Goal: Task Accomplishment & Management: Manage account settings

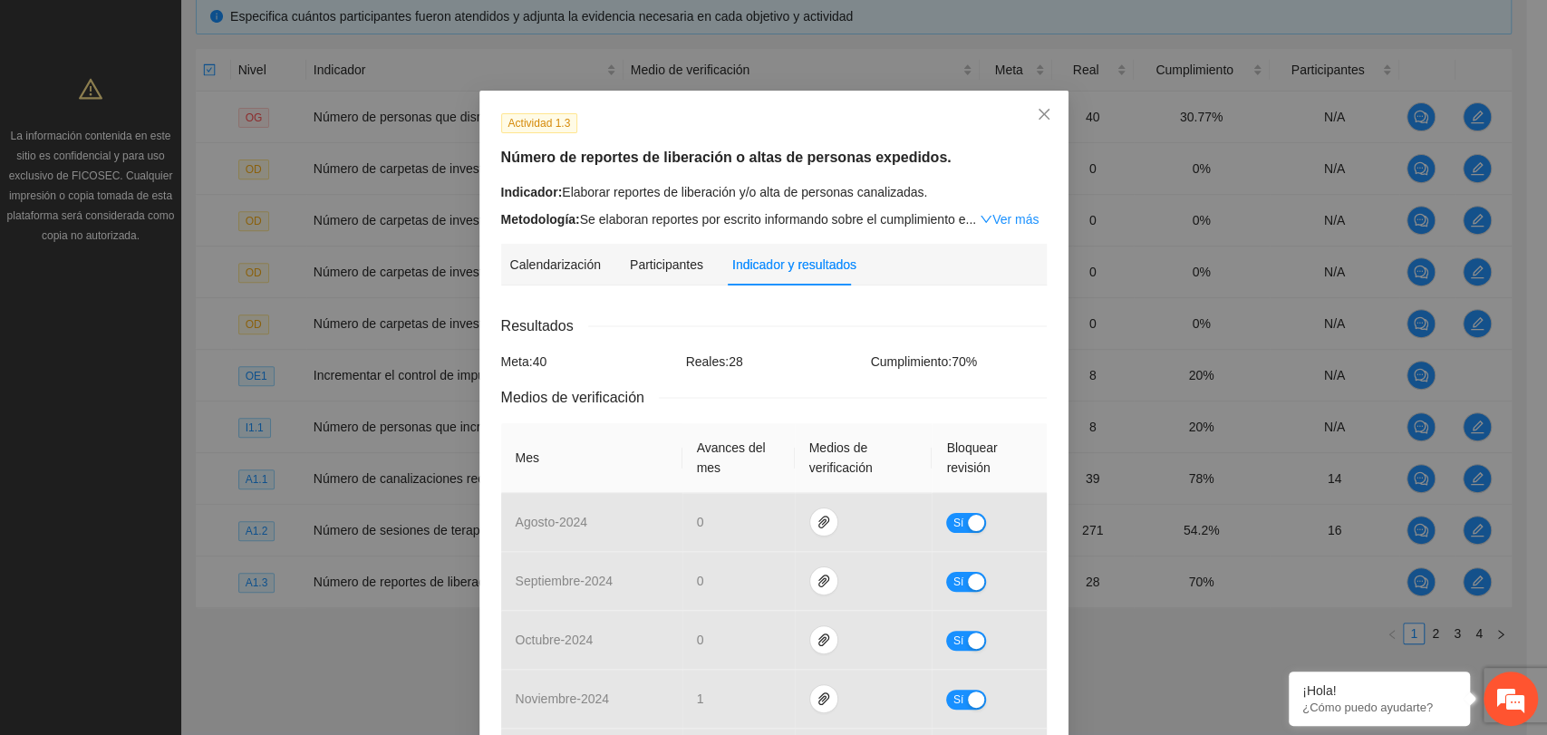
scroll to position [638, 0]
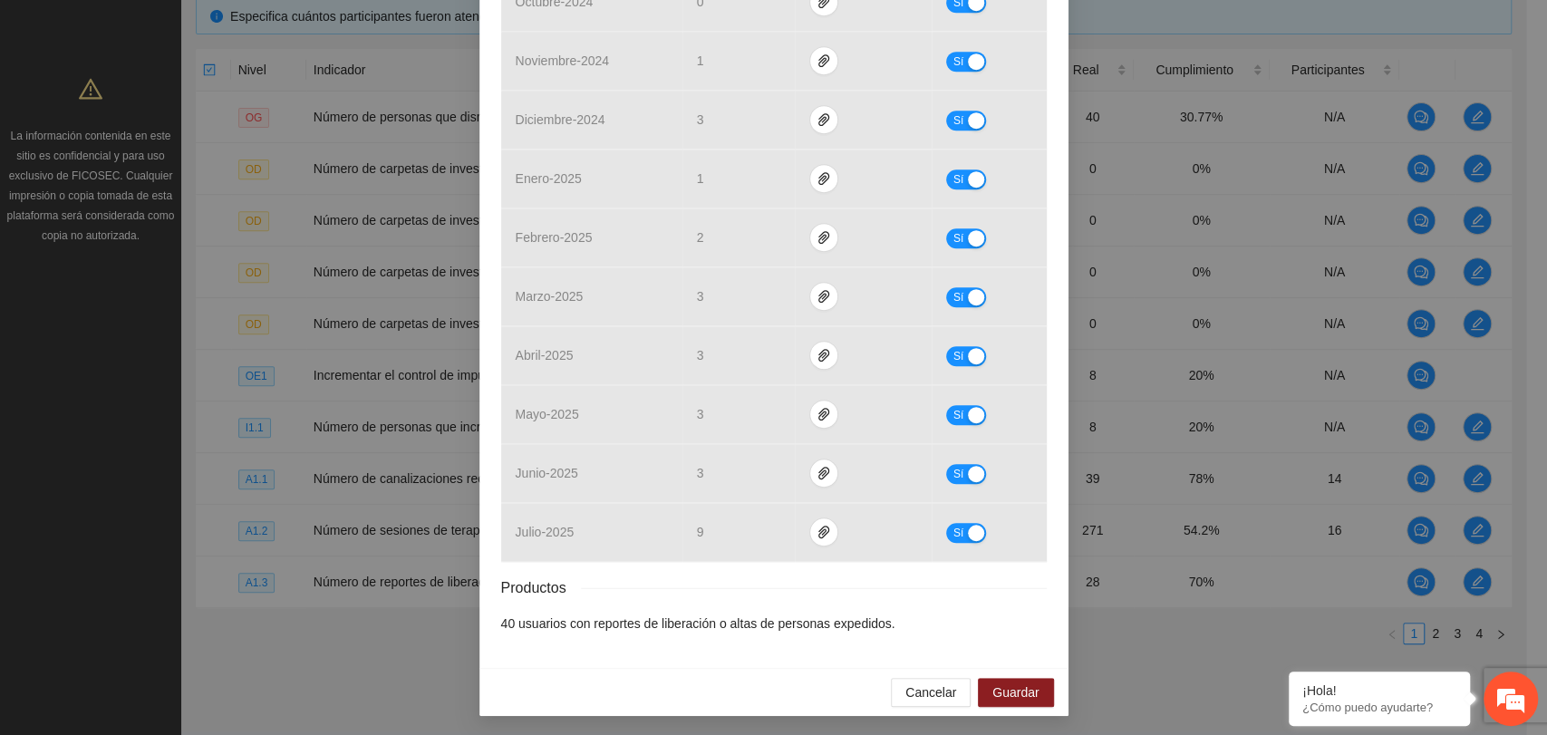
click at [748, 579] on div "Productos" at bounding box center [774, 587] width 546 height 23
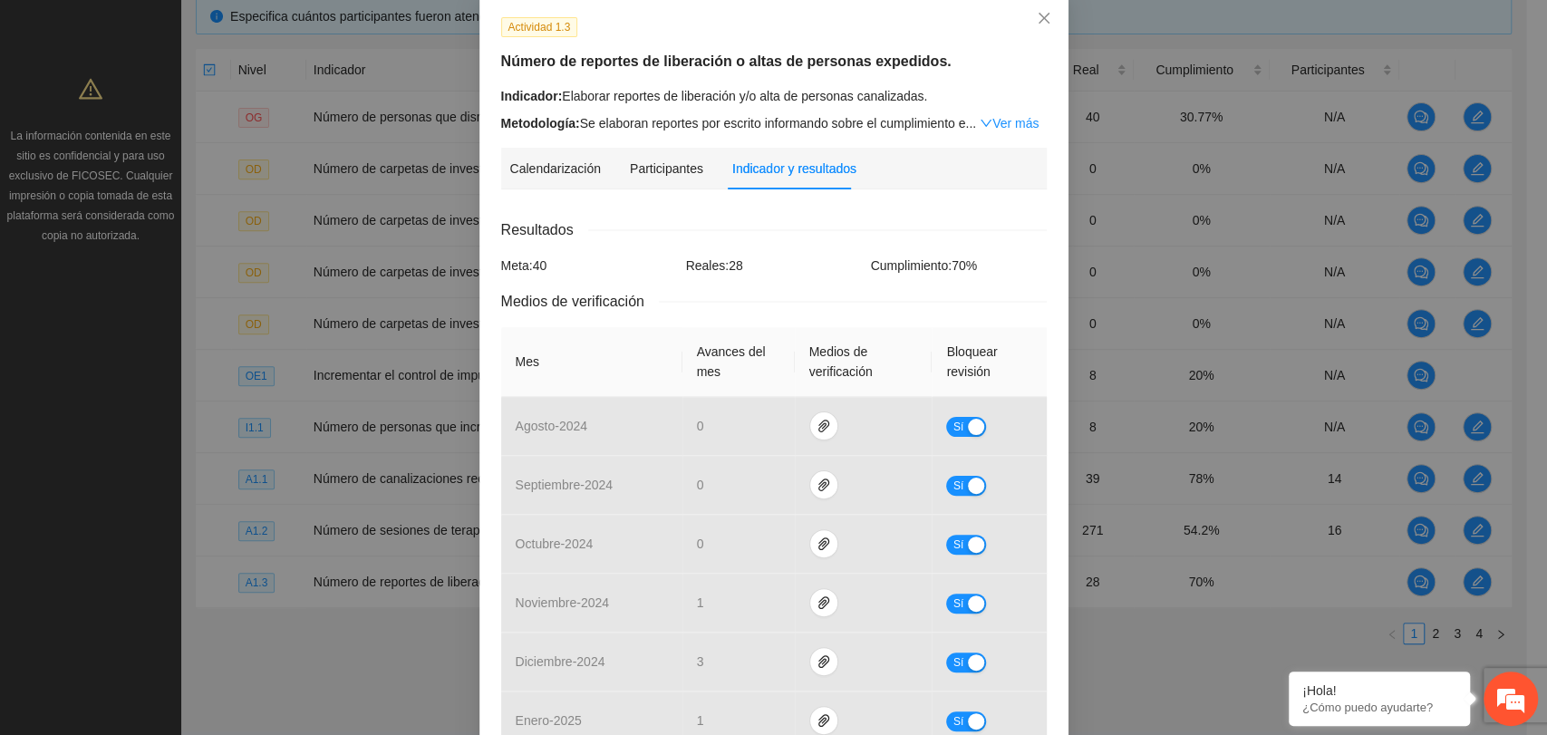
scroll to position [0, 0]
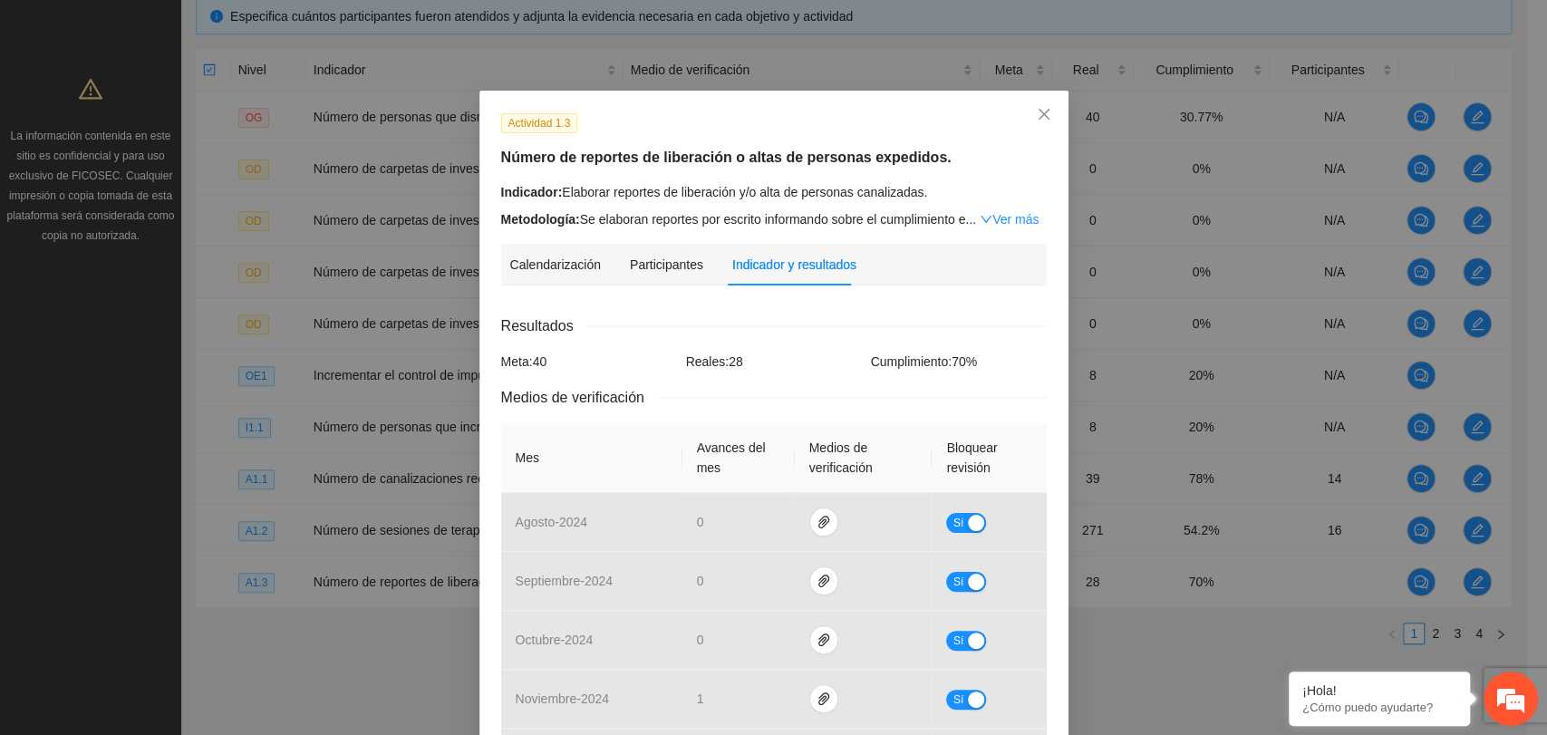
click at [805, 325] on div "Resultados" at bounding box center [774, 326] width 546 height 23
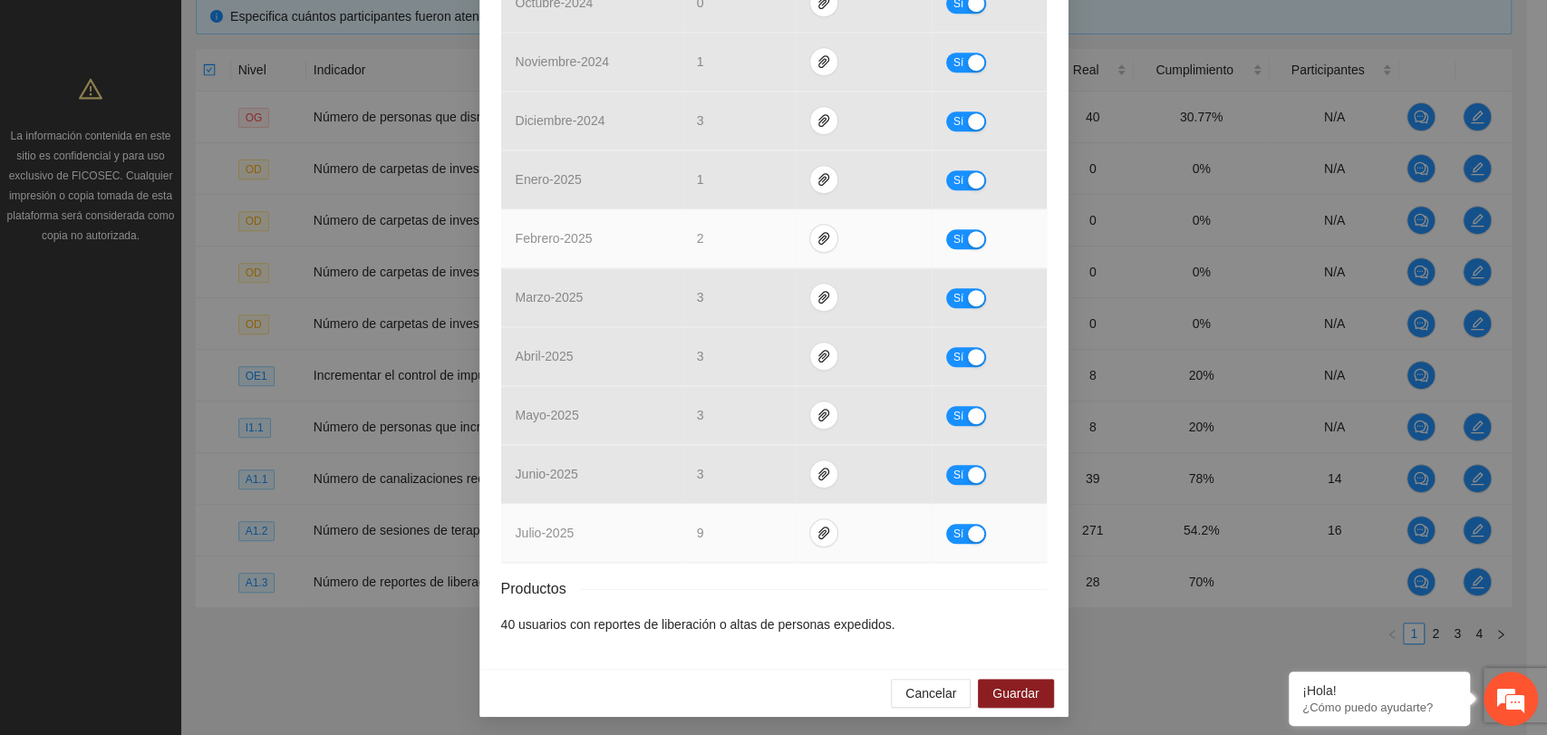
scroll to position [638, 0]
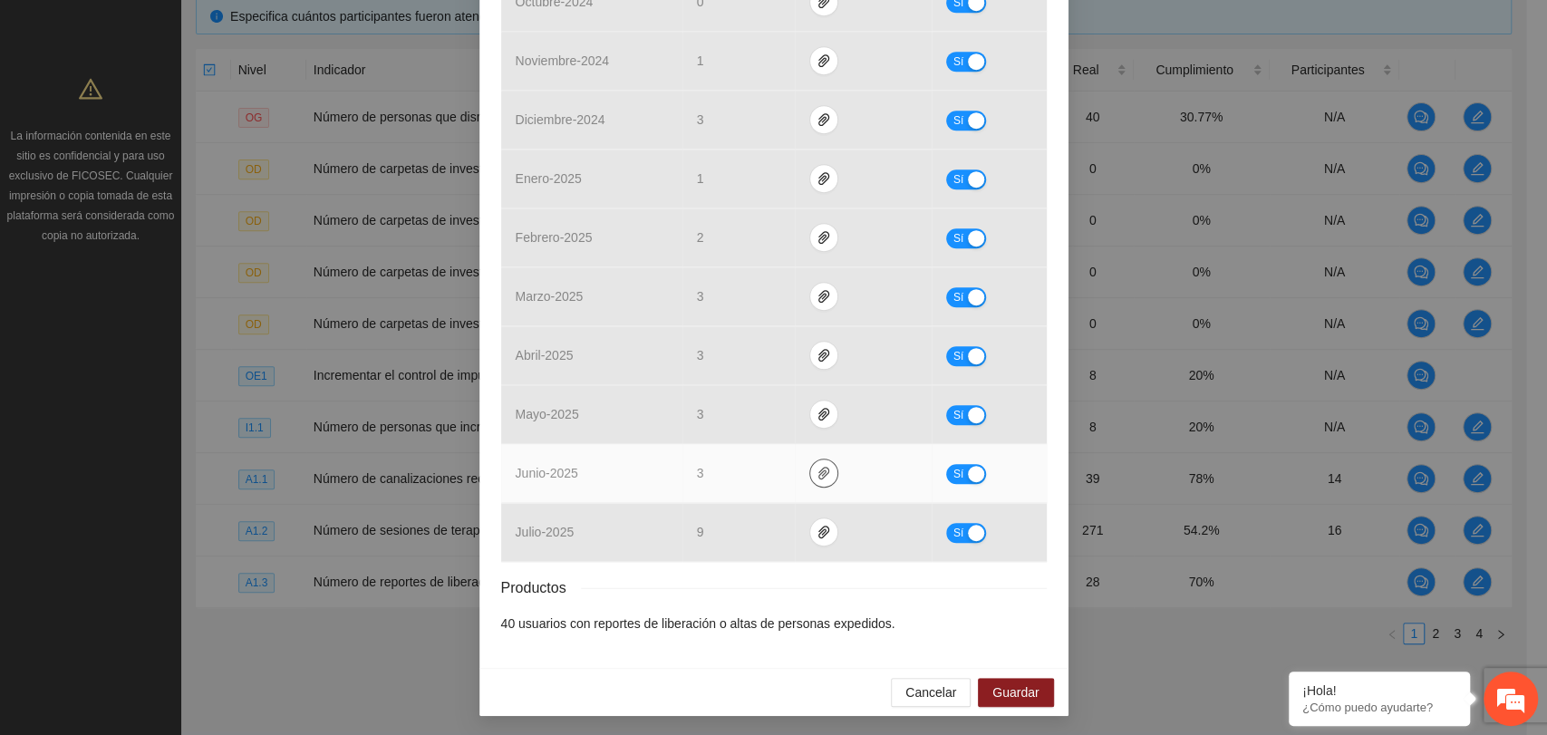
click at [817, 473] on icon "paper-clip" at bounding box center [824, 473] width 15 height 15
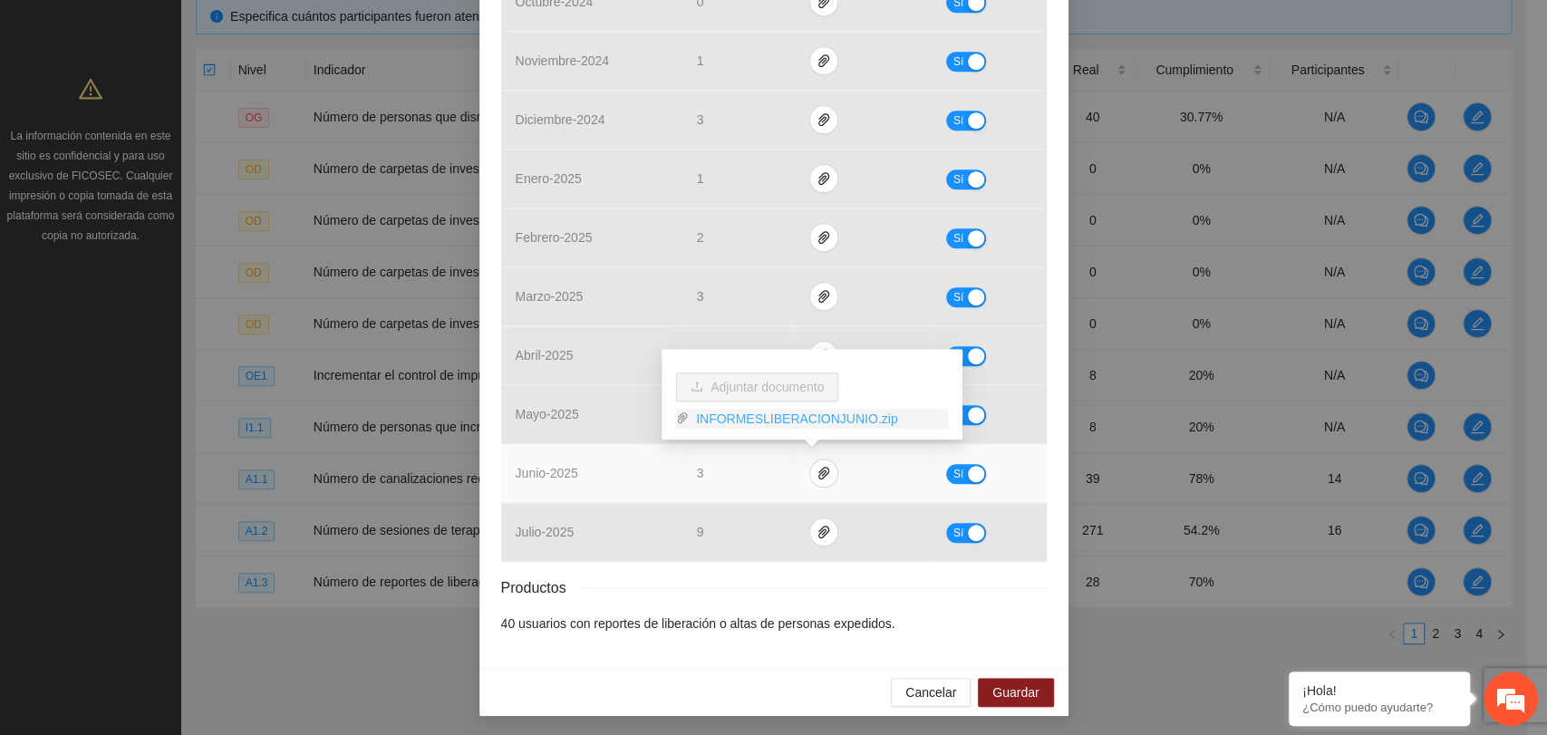
click at [783, 415] on link "INFORMESLIBERACIONJUNIO.zip" at bounding box center [818, 419] width 259 height 20
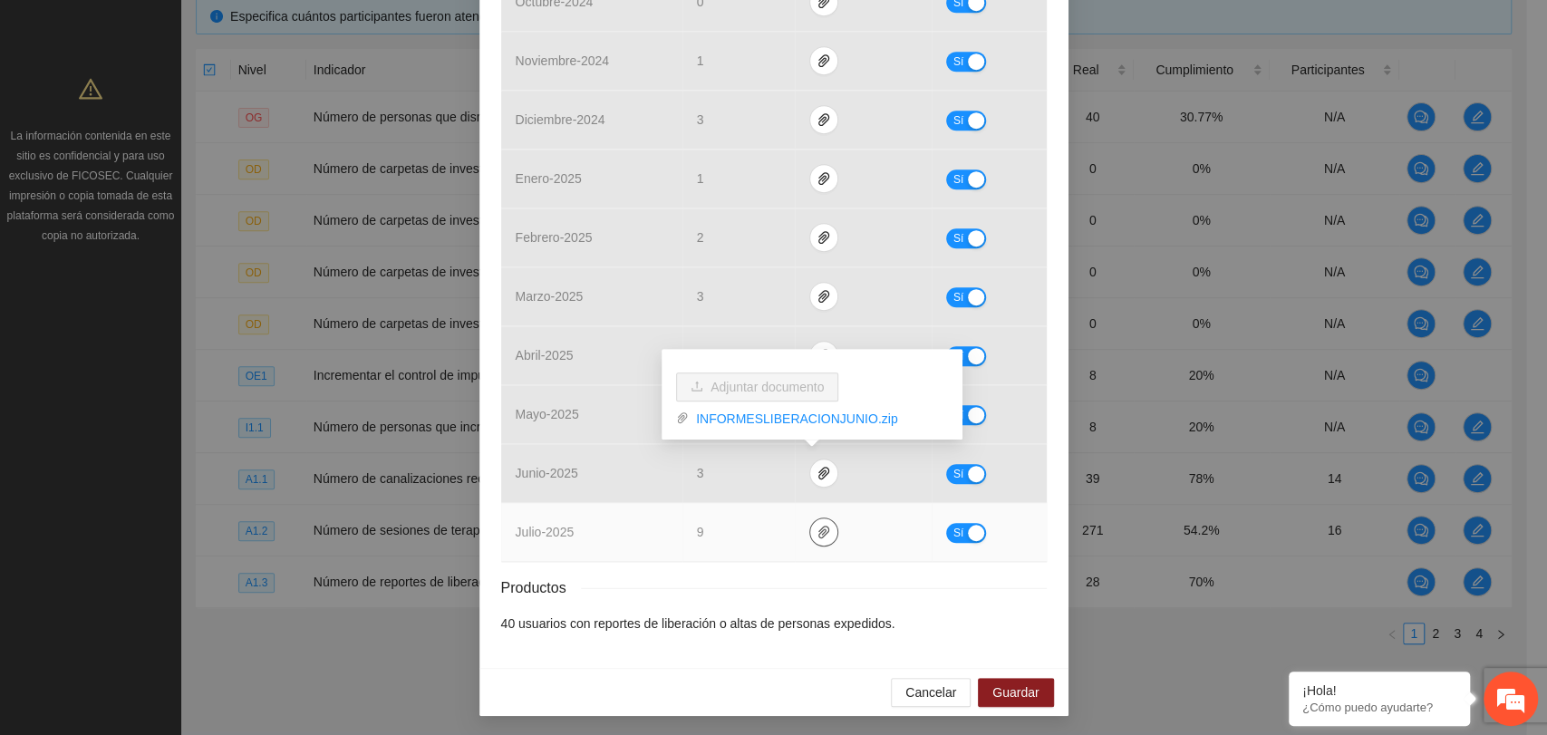
click at [818, 526] on icon "paper-clip" at bounding box center [823, 532] width 11 height 13
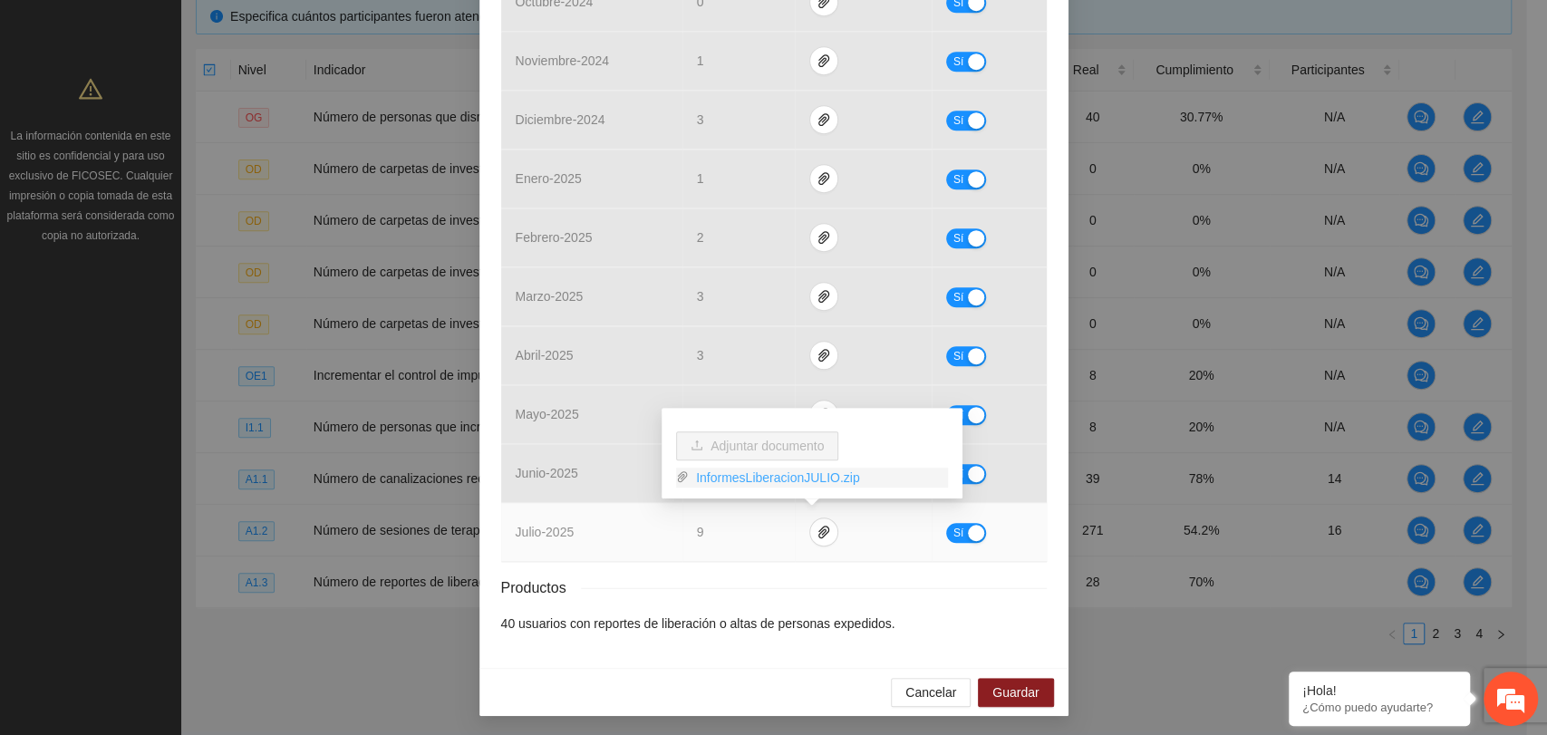
click at [780, 475] on link "InformesLiberacionJULIO.zip" at bounding box center [818, 478] width 259 height 20
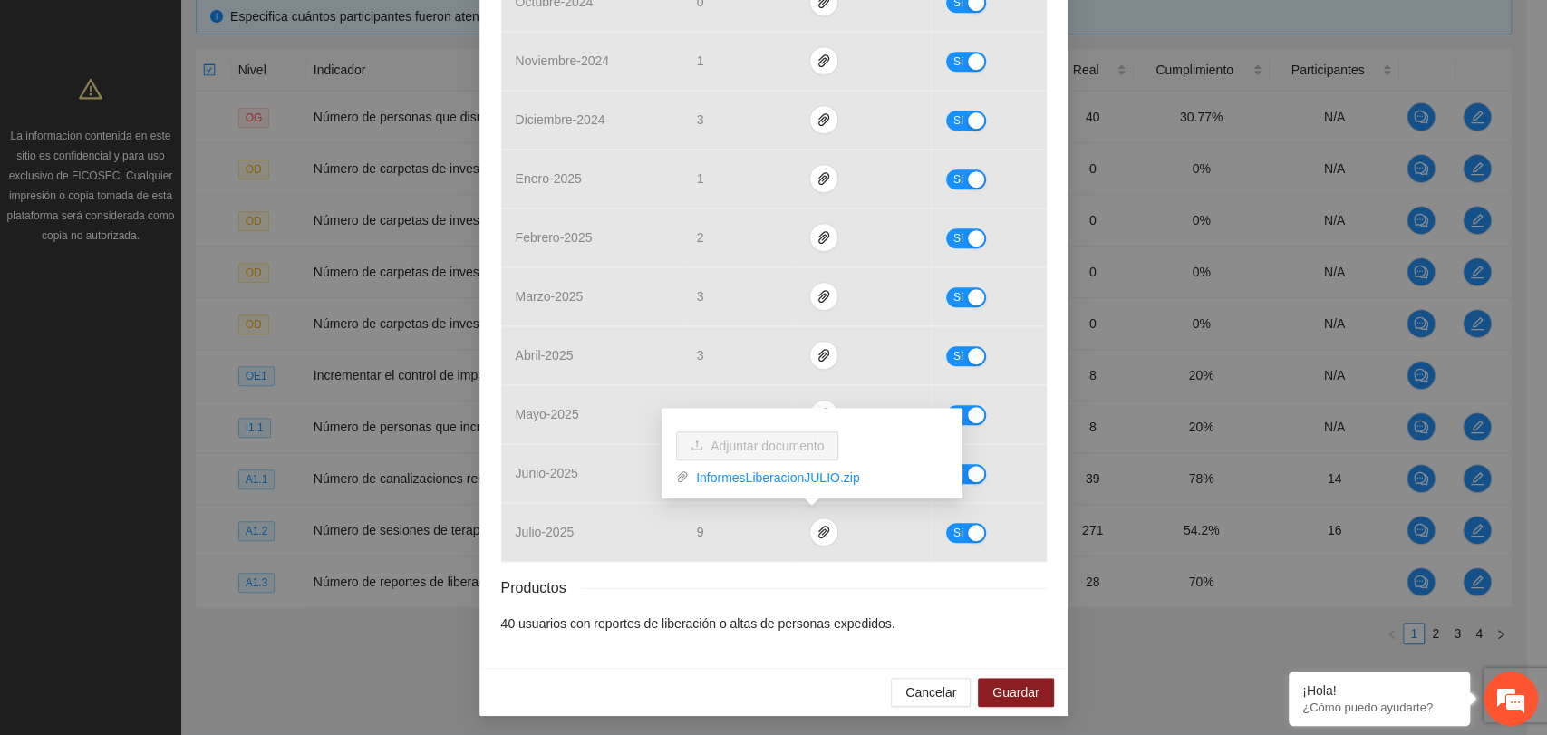
click at [764, 569] on div "Resultados Meta: 40 Reales: 28 Cumplimiento: 70 % Medios de verificación Mes Av…" at bounding box center [774, 154] width 546 height 957
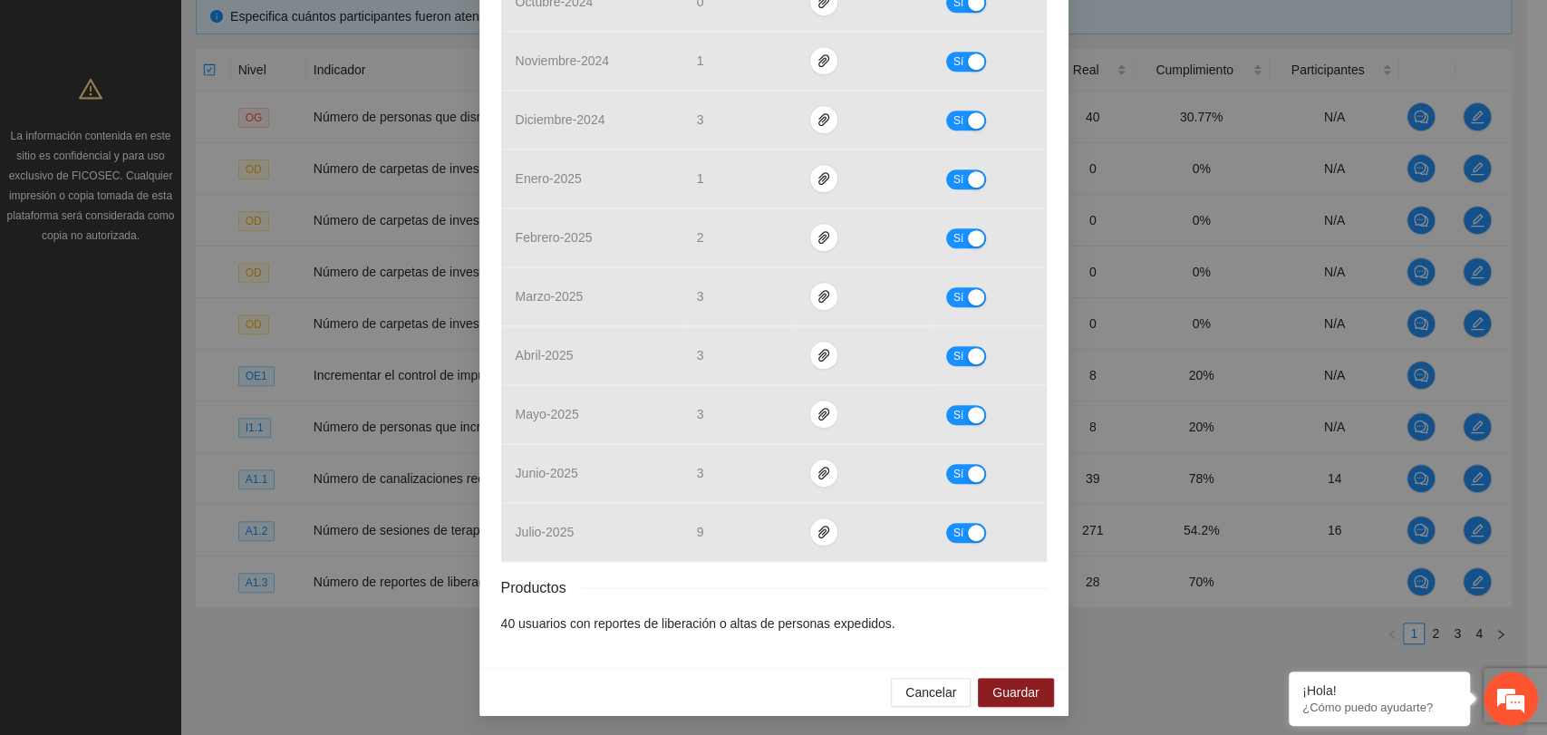
drag, startPoint x: 871, startPoint y: 589, endPoint x: 906, endPoint y: 579, distance: 36.7
click at [872, 589] on div "Productos" at bounding box center [774, 587] width 546 height 23
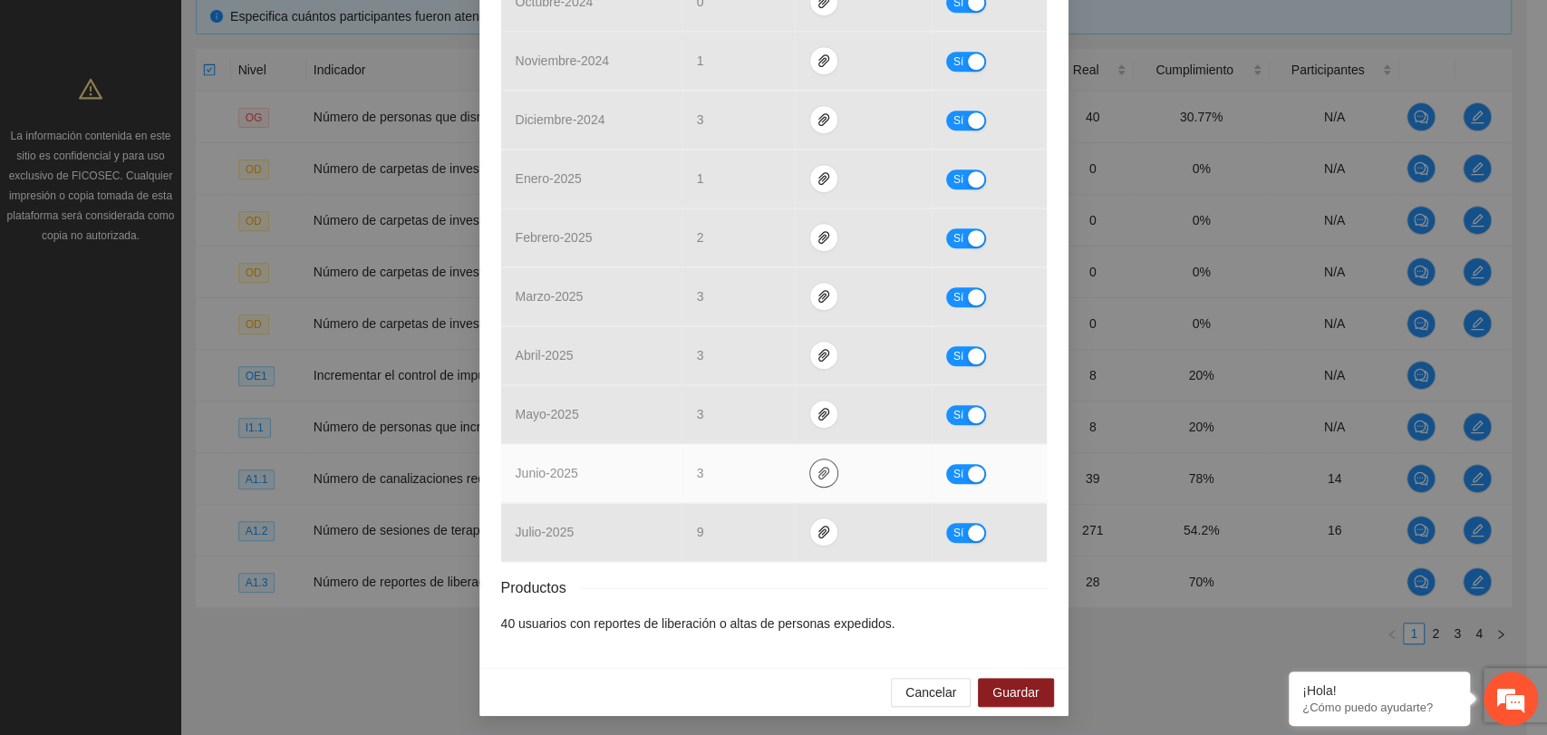
click at [810, 473] on span "paper-clip" at bounding box center [823, 473] width 27 height 15
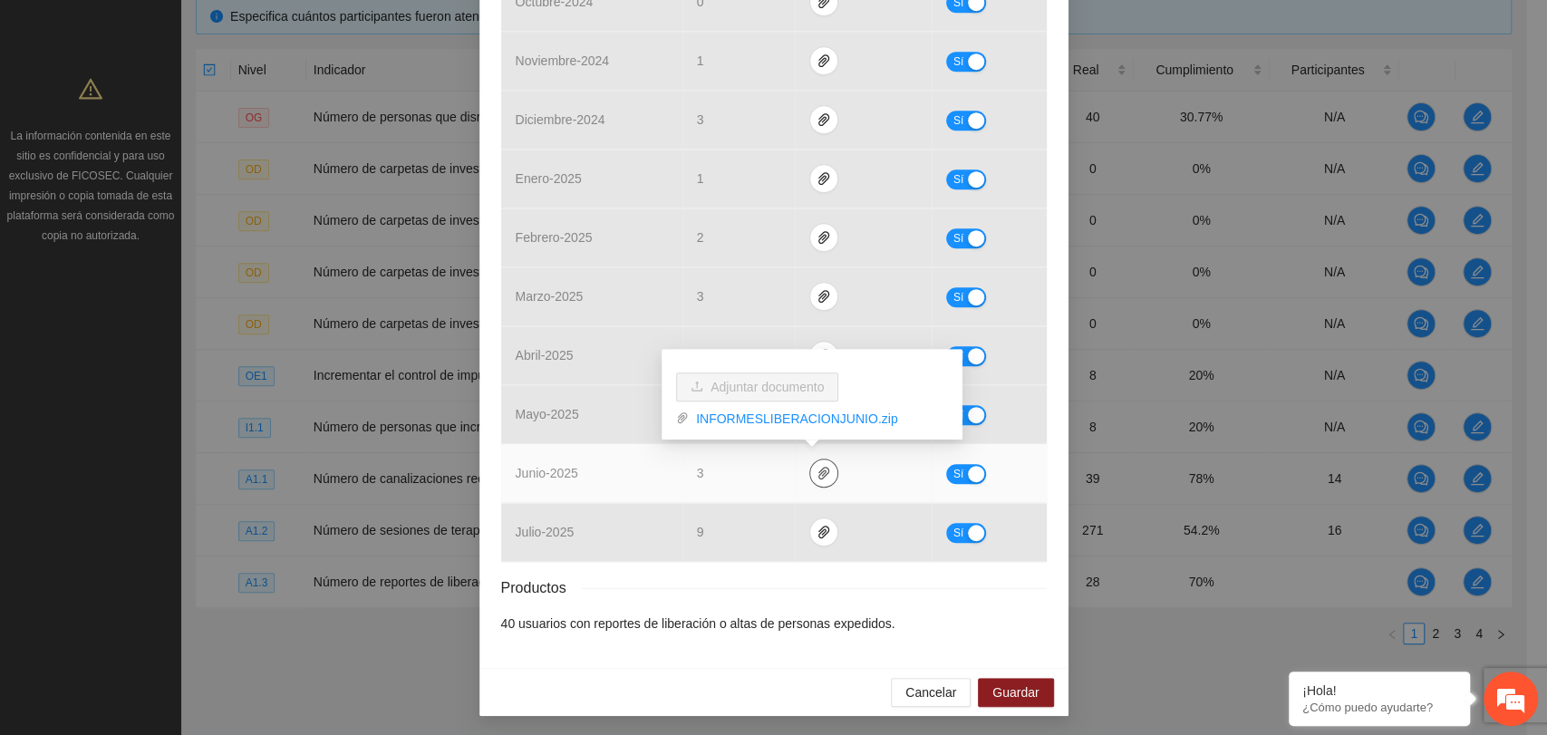
click at [810, 473] on span "paper-clip" at bounding box center [823, 473] width 27 height 15
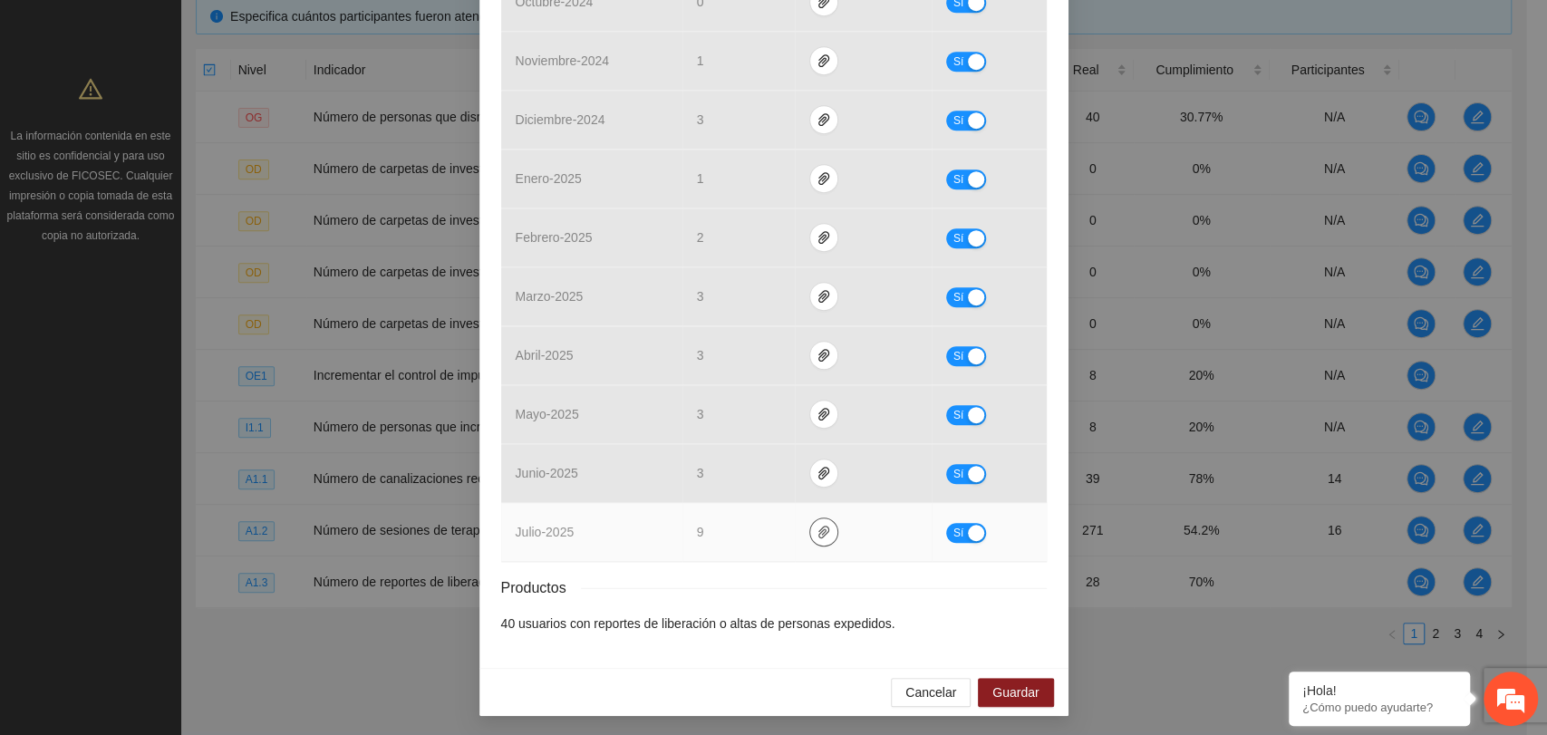
click at [817, 530] on icon "paper-clip" at bounding box center [824, 532] width 15 height 15
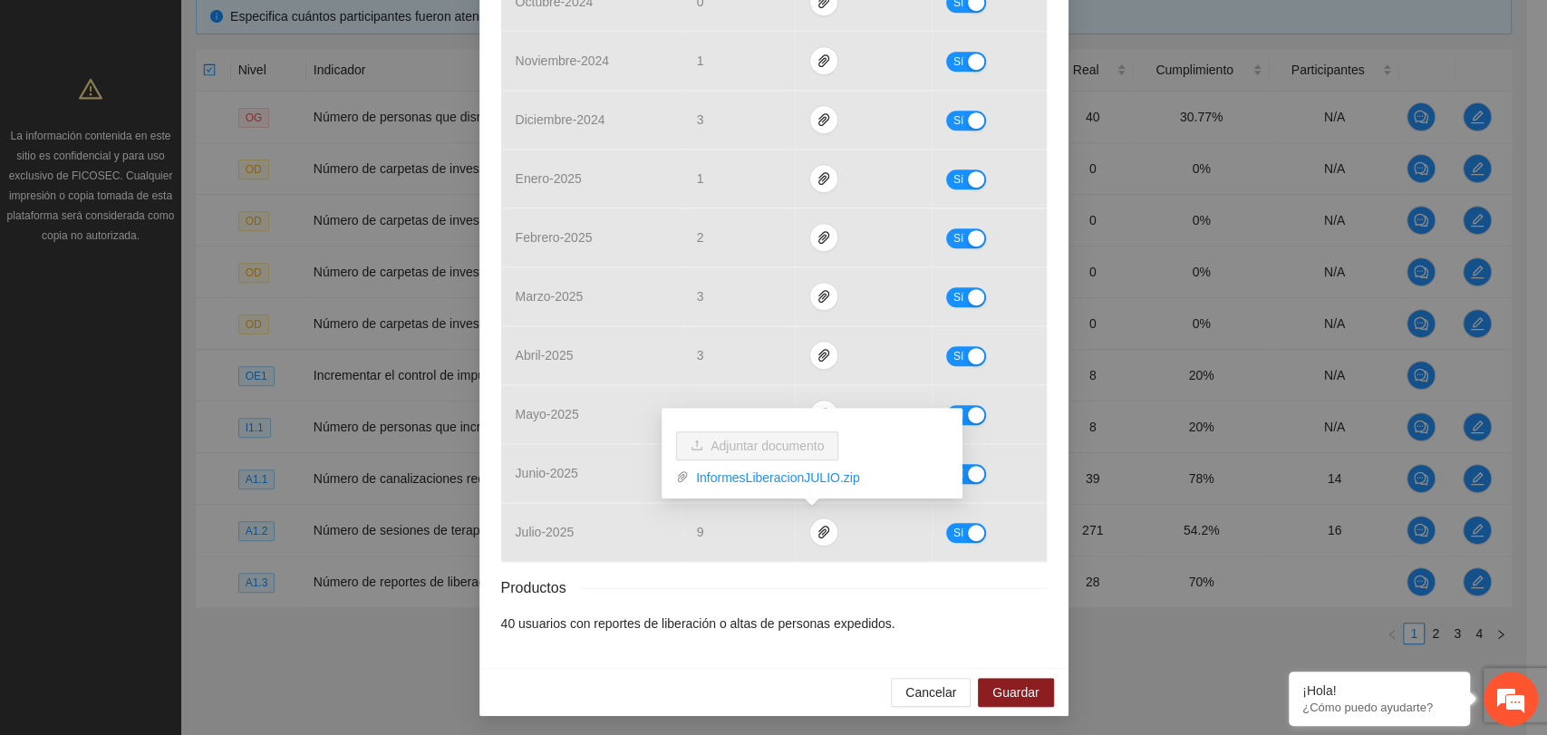
click at [798, 583] on div "Productos" at bounding box center [774, 587] width 546 height 23
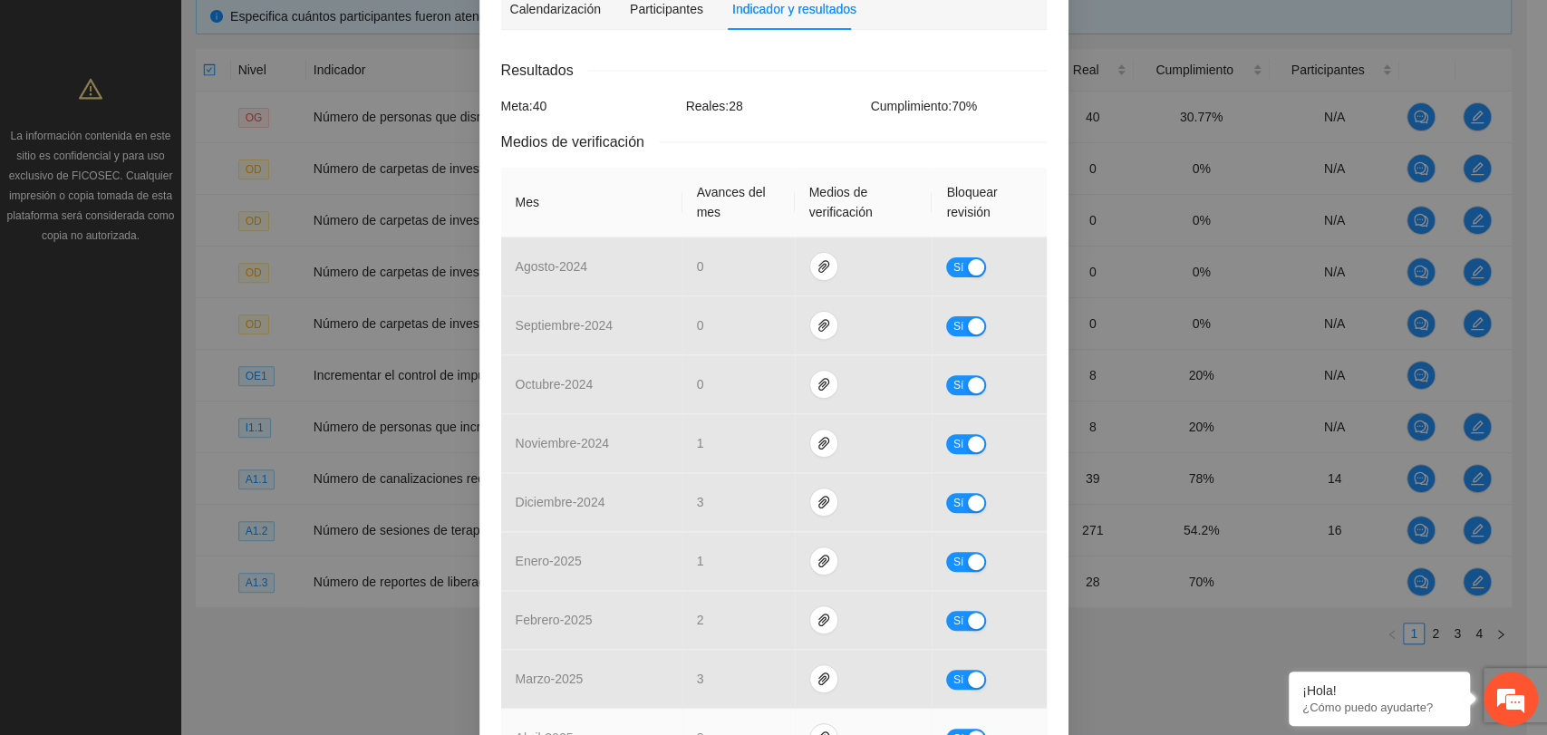
scroll to position [503, 0]
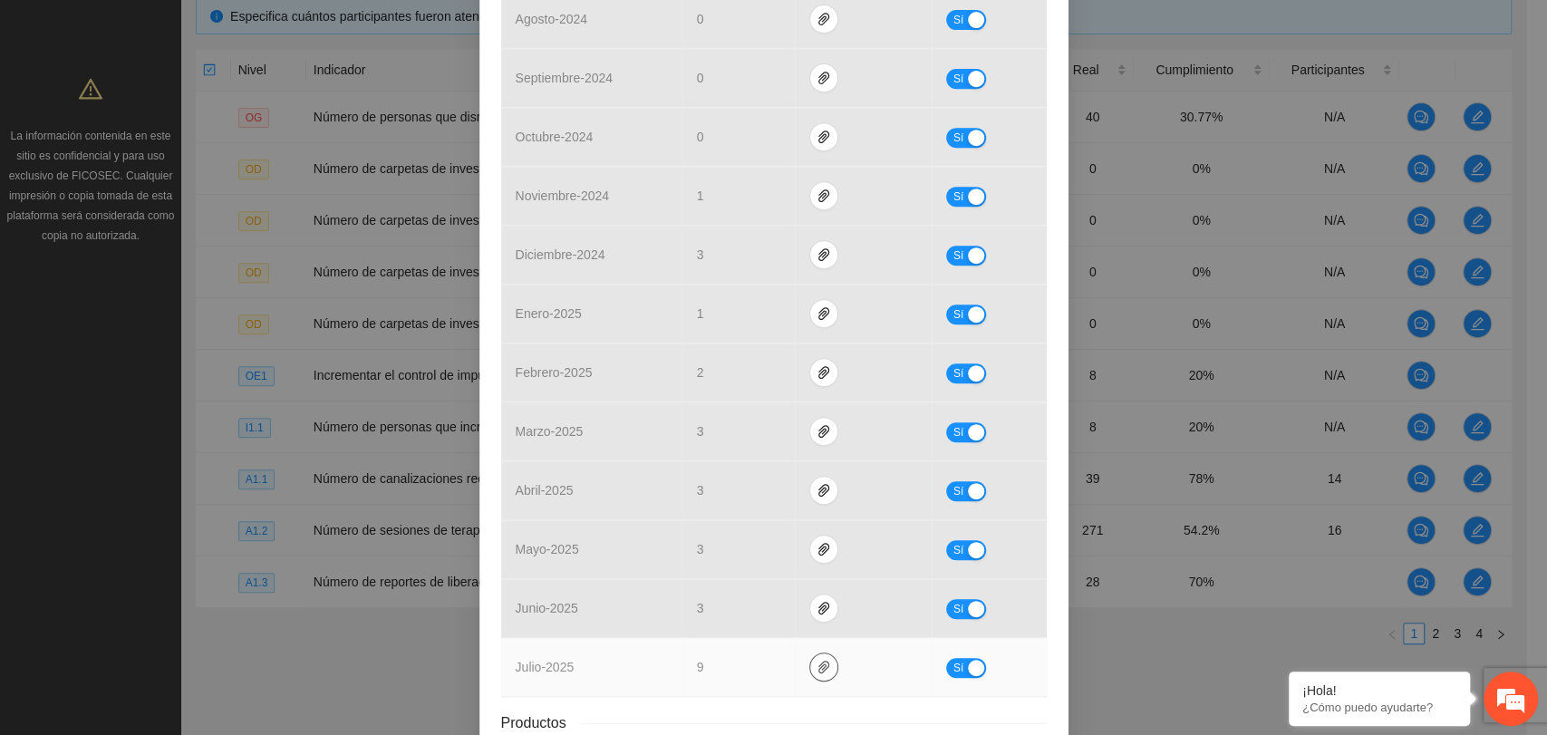
click at [825, 661] on span "paper-clip" at bounding box center [823, 667] width 27 height 15
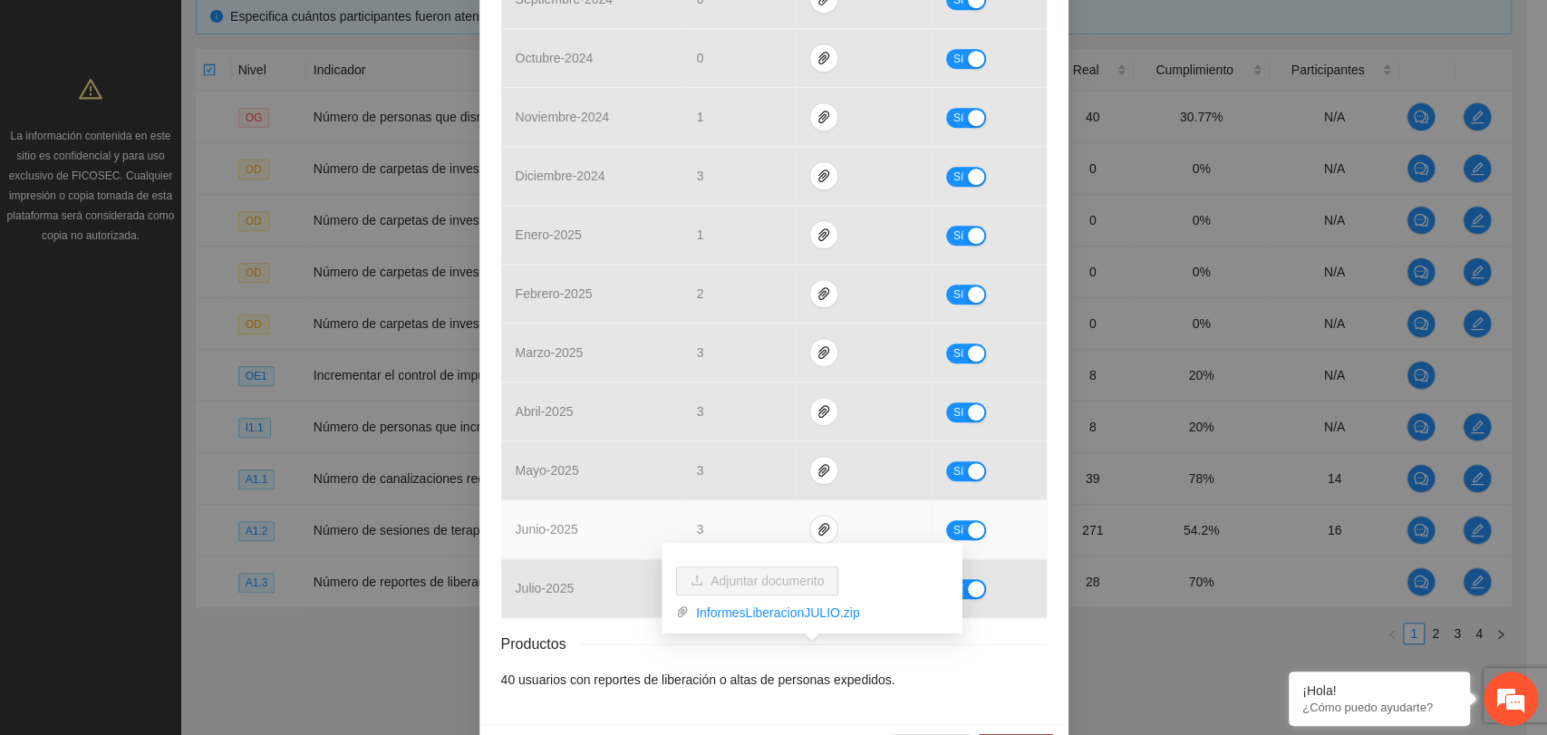
scroll to position [638, 0]
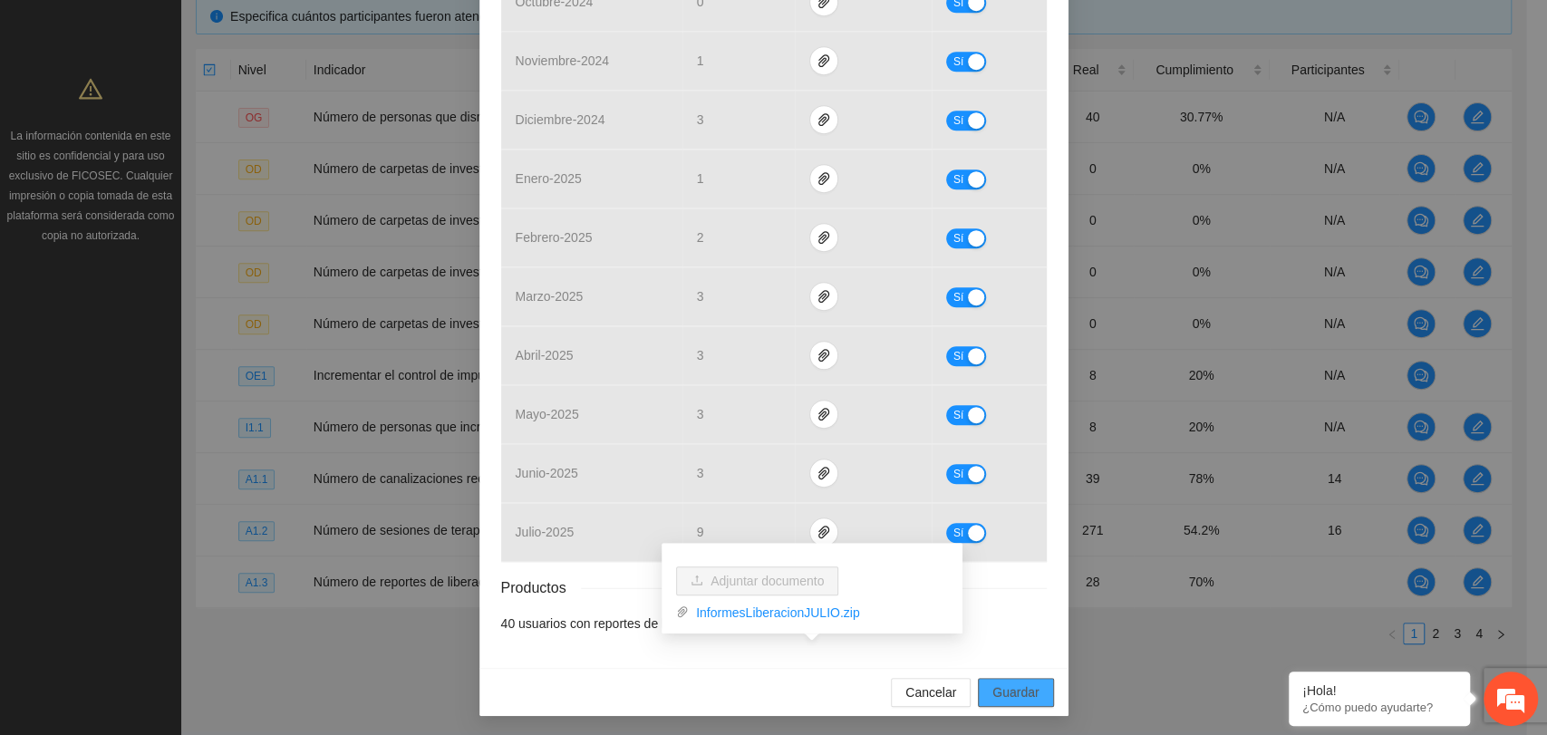
click at [993, 692] on span "Guardar" at bounding box center [1016, 693] width 46 height 20
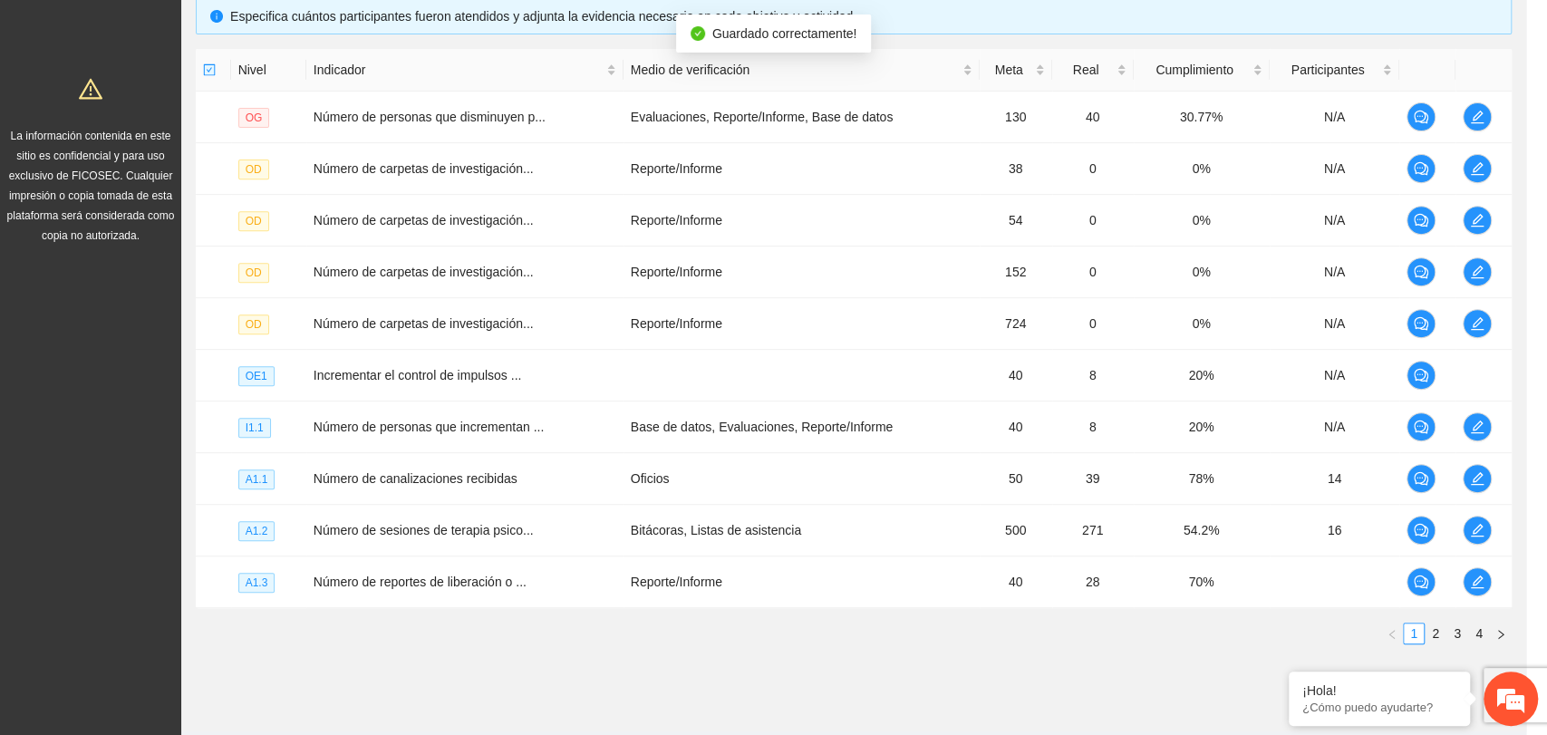
scroll to position [548, 0]
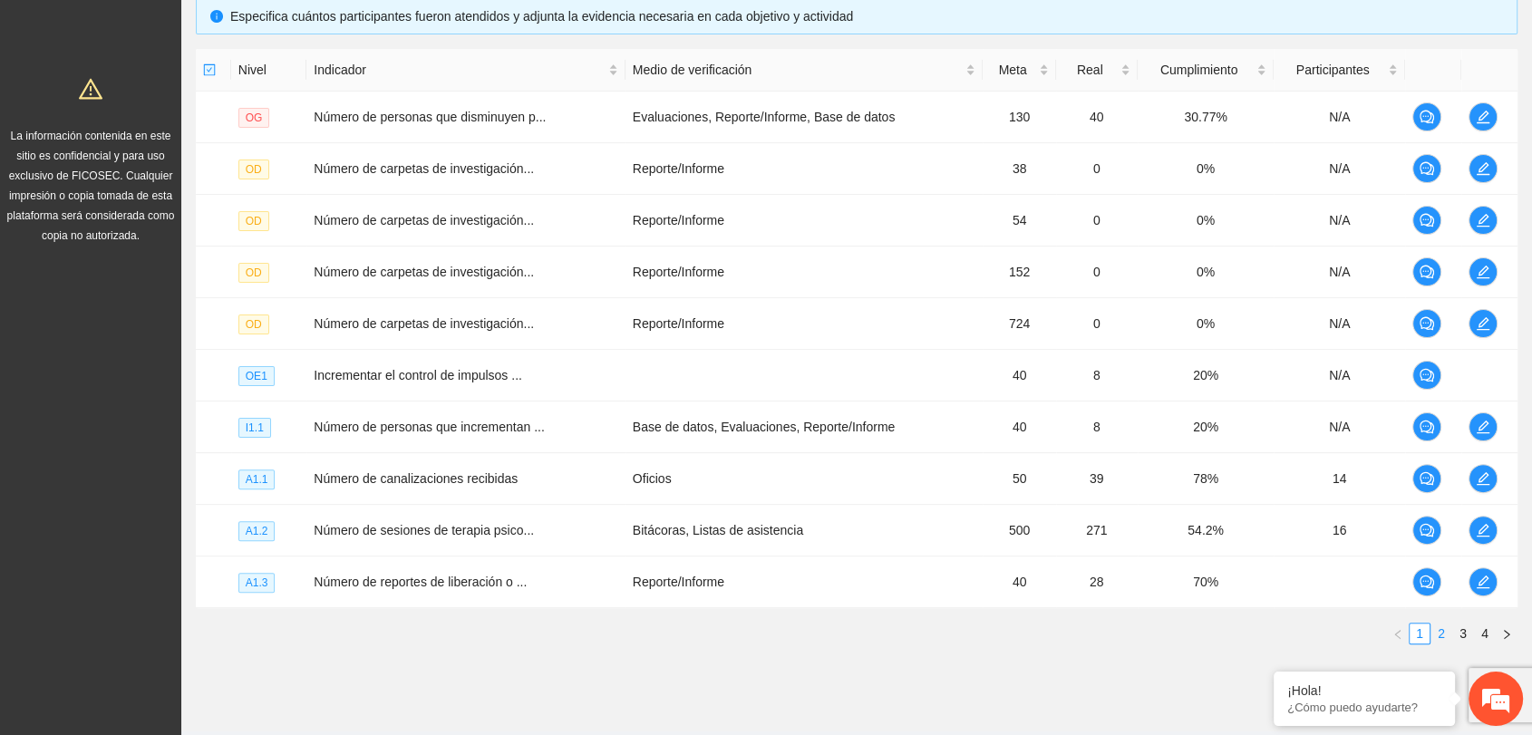
click at [1437, 634] on link "2" at bounding box center [1441, 634] width 20 height 20
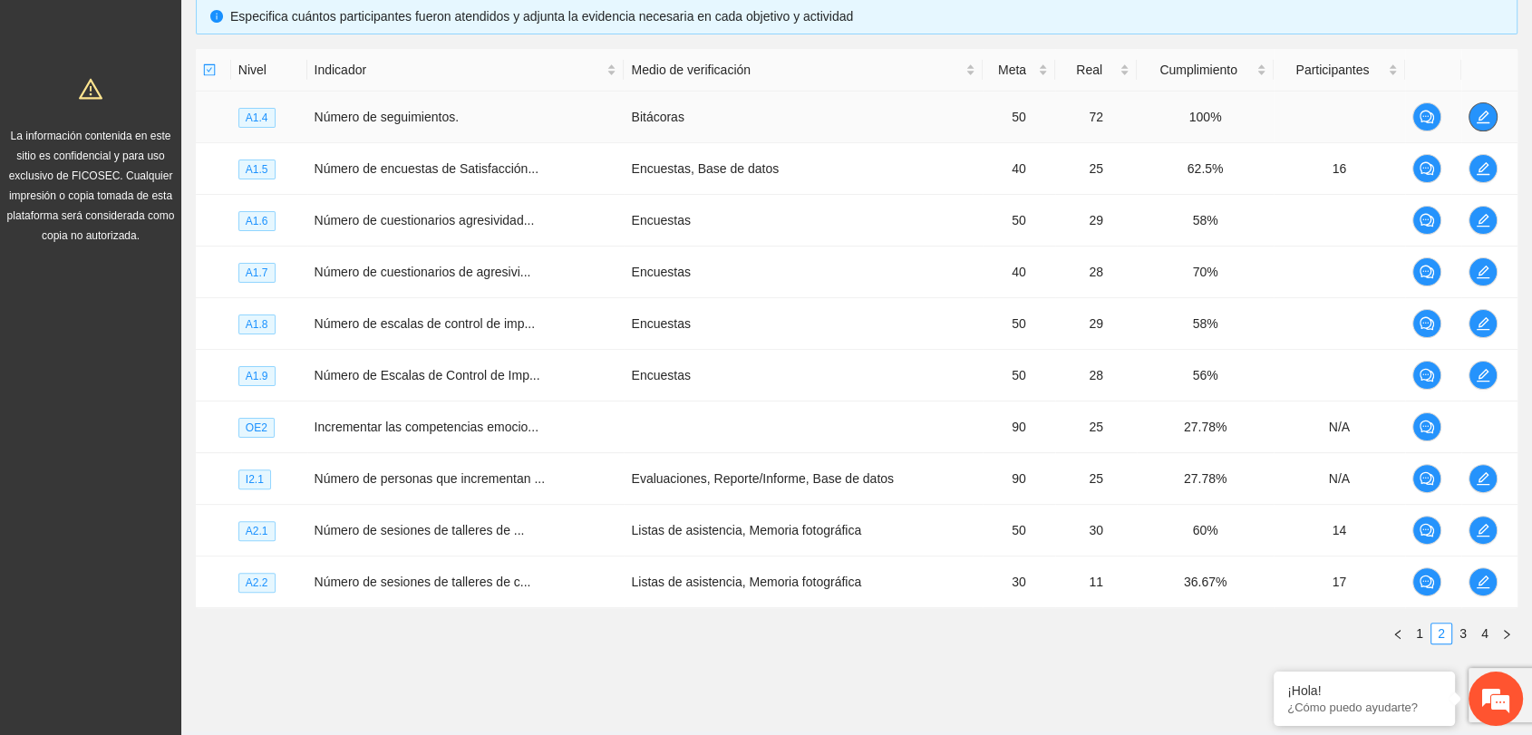
click at [1486, 119] on icon "edit" at bounding box center [1483, 117] width 15 height 15
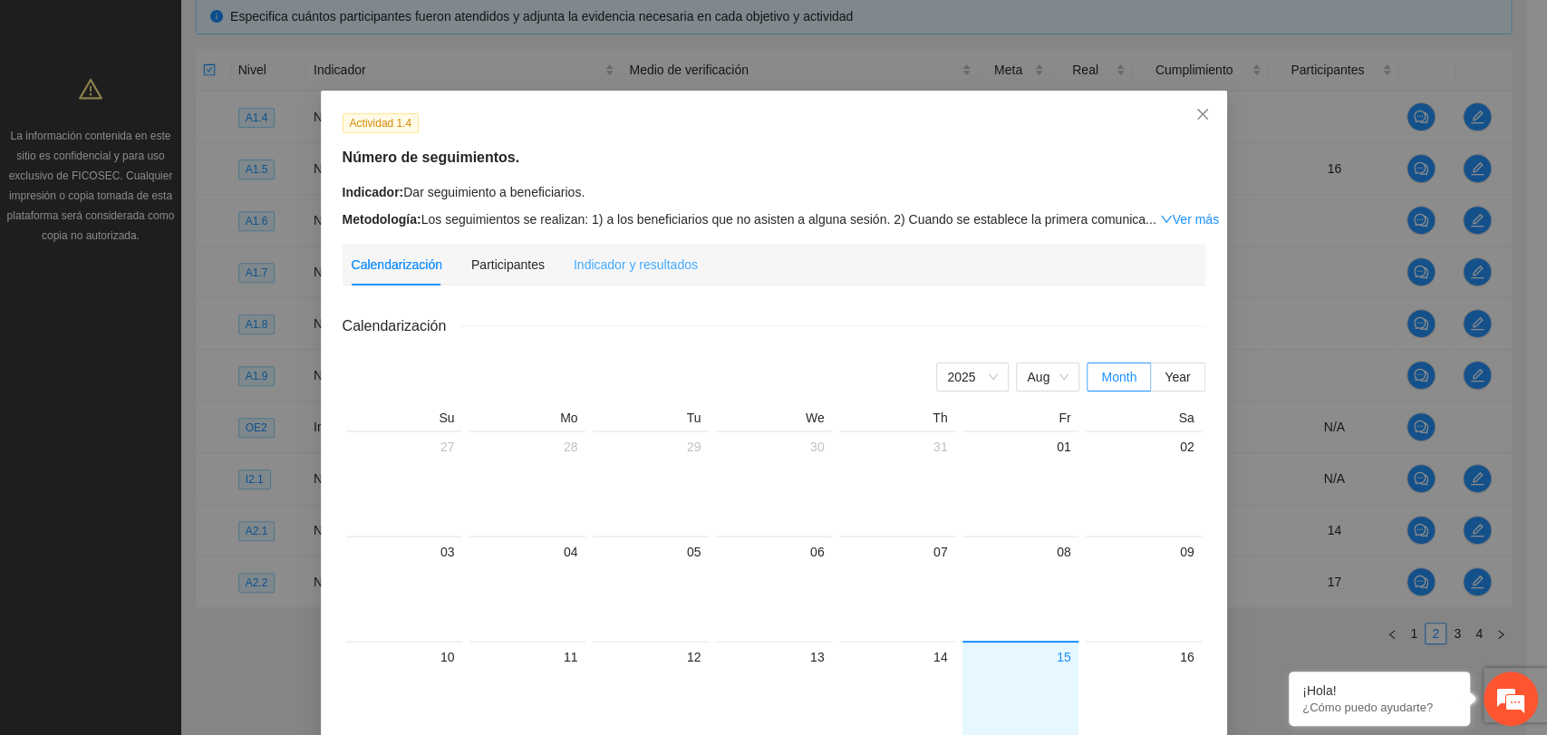
click at [629, 274] on div "Indicador y resultados" at bounding box center [636, 265] width 124 height 42
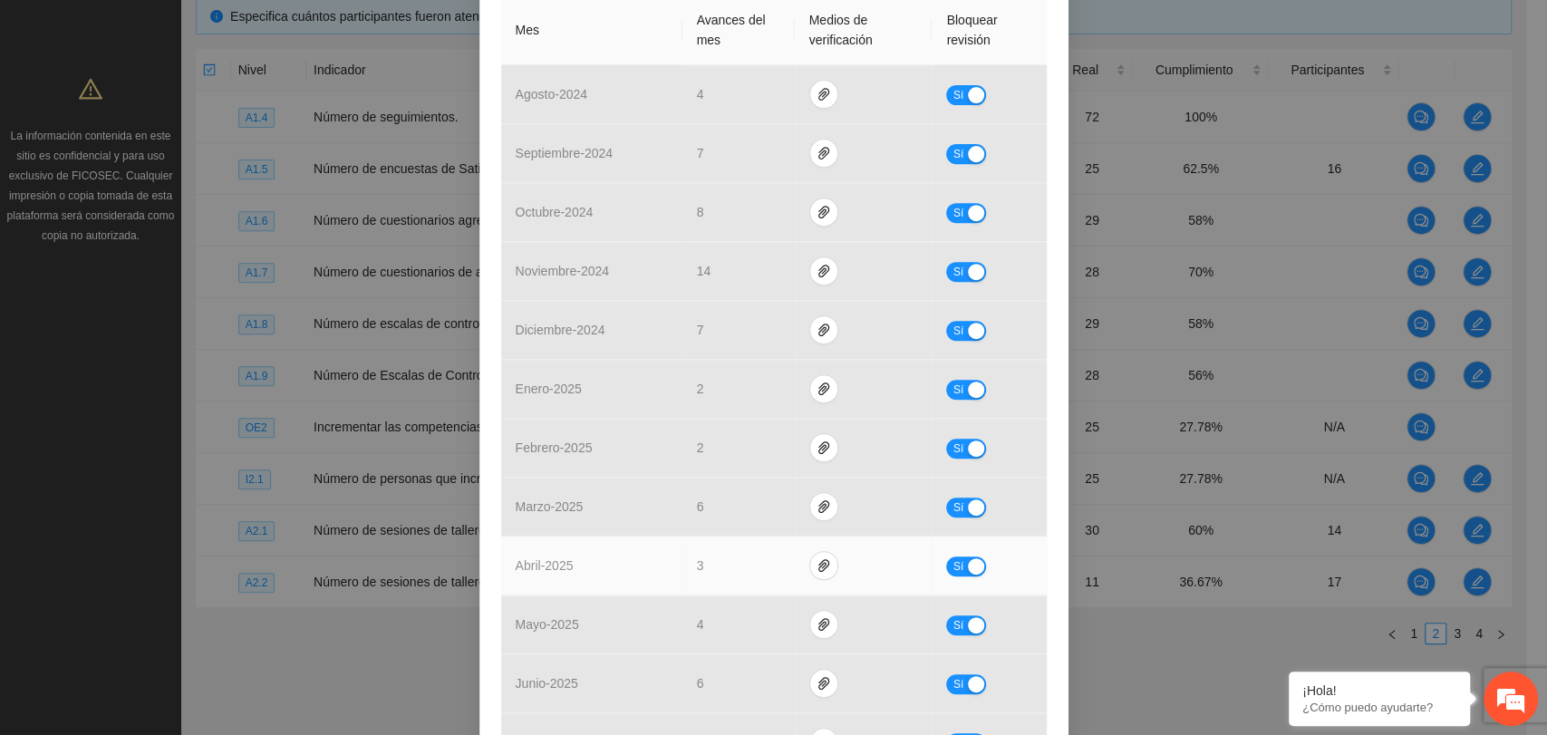
scroll to position [34, 0]
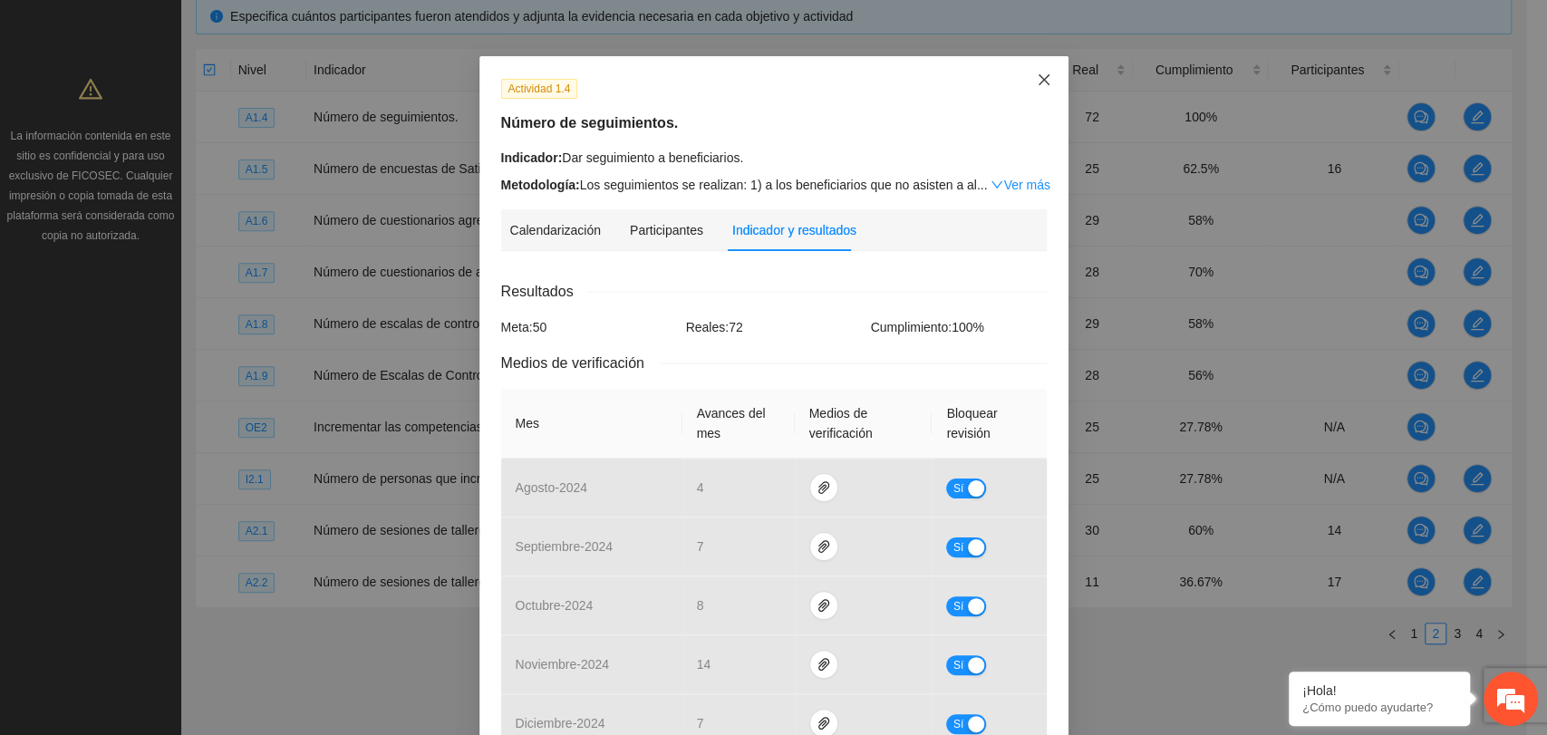
click at [1037, 76] on icon "close" at bounding box center [1044, 80] width 15 height 15
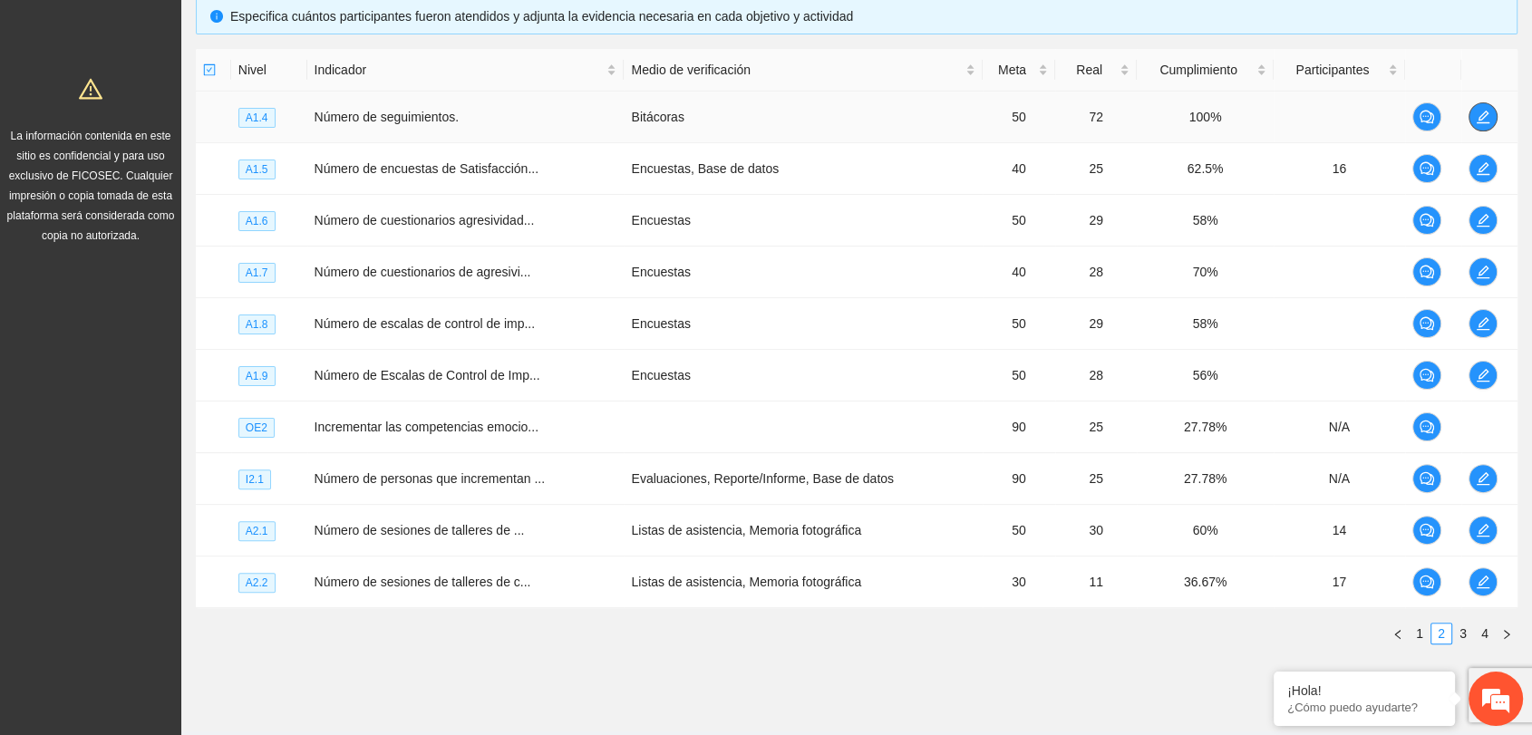
click at [1487, 117] on icon "edit" at bounding box center [1483, 117] width 15 height 15
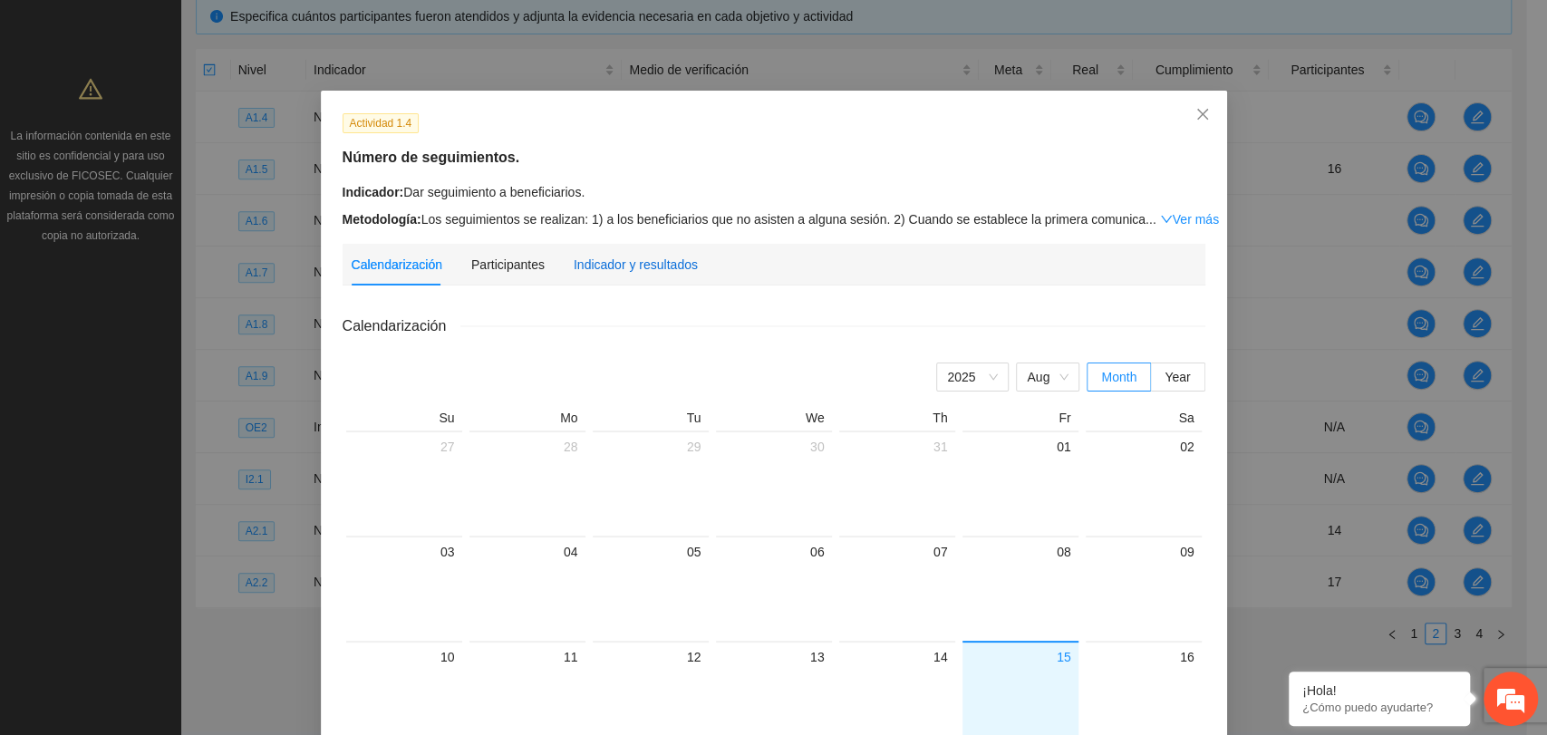
click at [602, 257] on div "Indicador y resultados" at bounding box center [636, 265] width 124 height 20
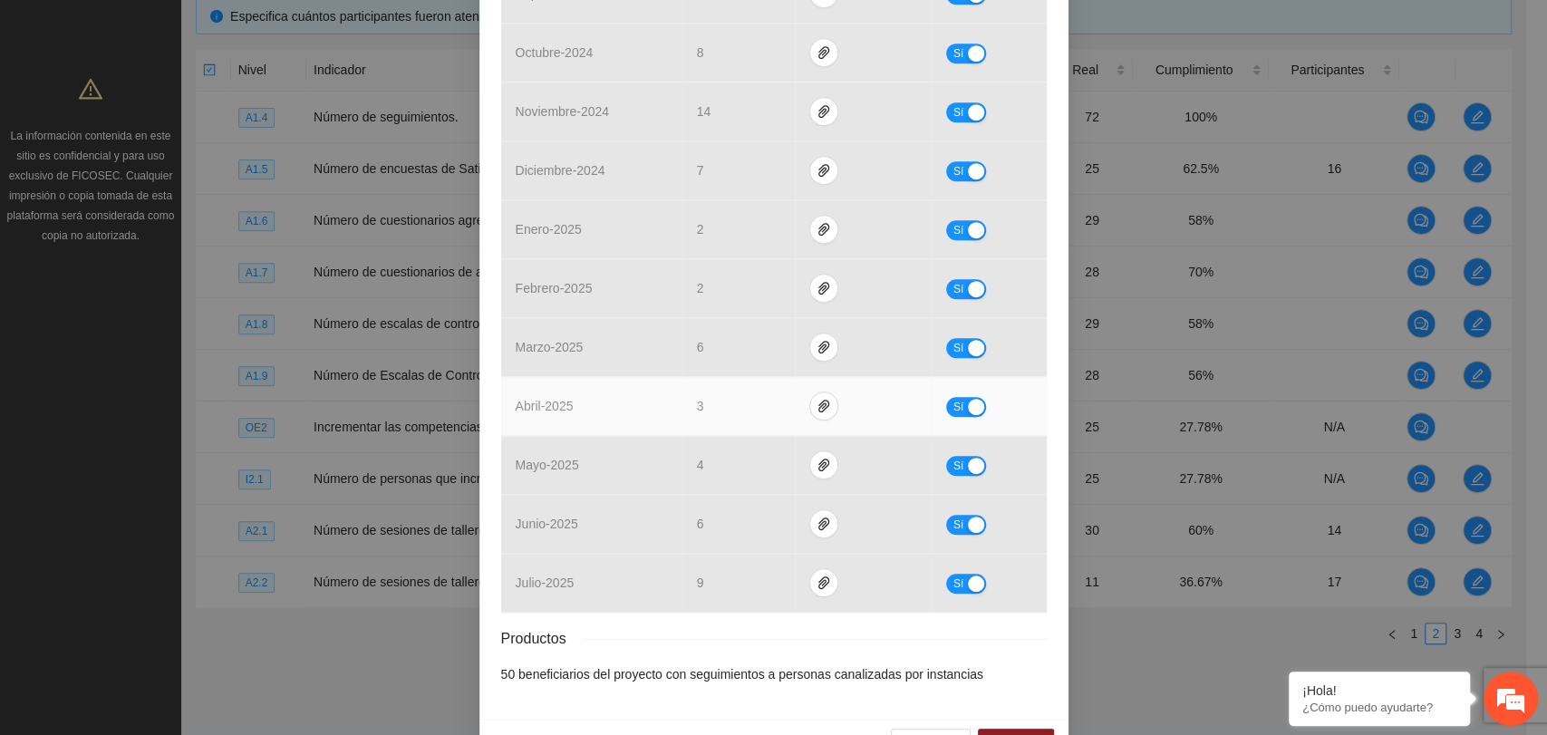
scroll to position [638, 0]
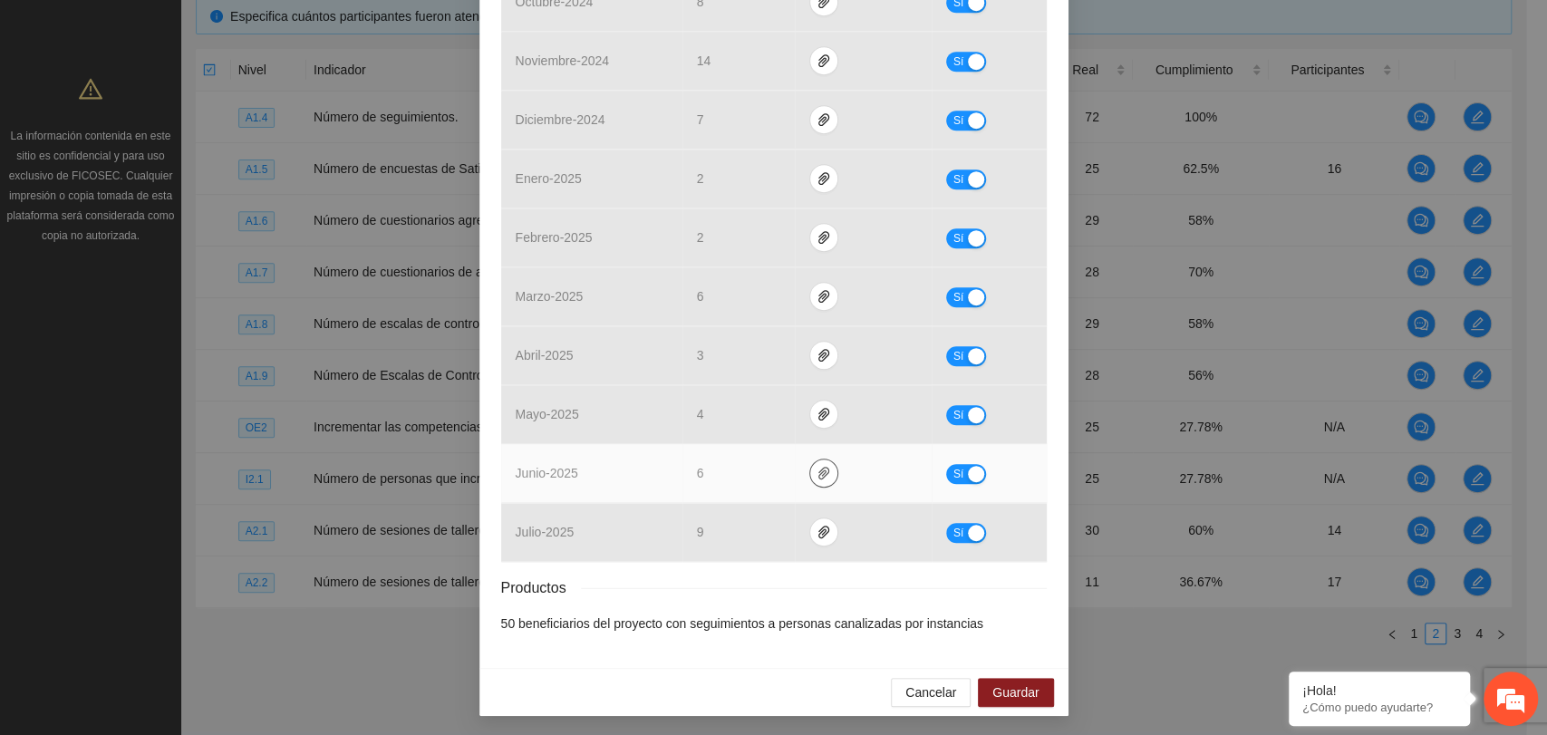
click at [819, 469] on icon "paper-clip" at bounding box center [824, 473] width 15 height 15
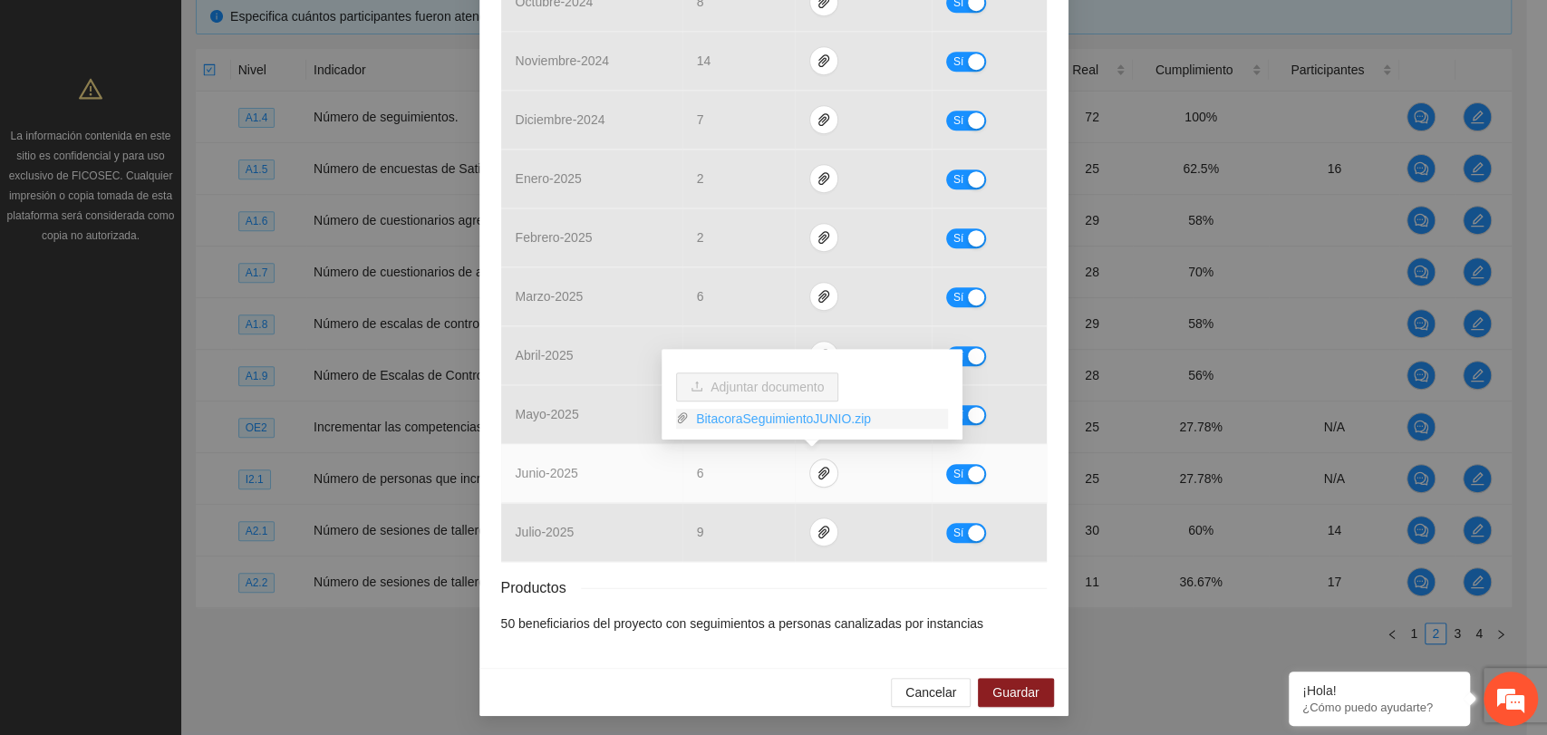
click at [751, 415] on link "BitacoraSeguimientoJUNIO.zip" at bounding box center [818, 419] width 259 height 20
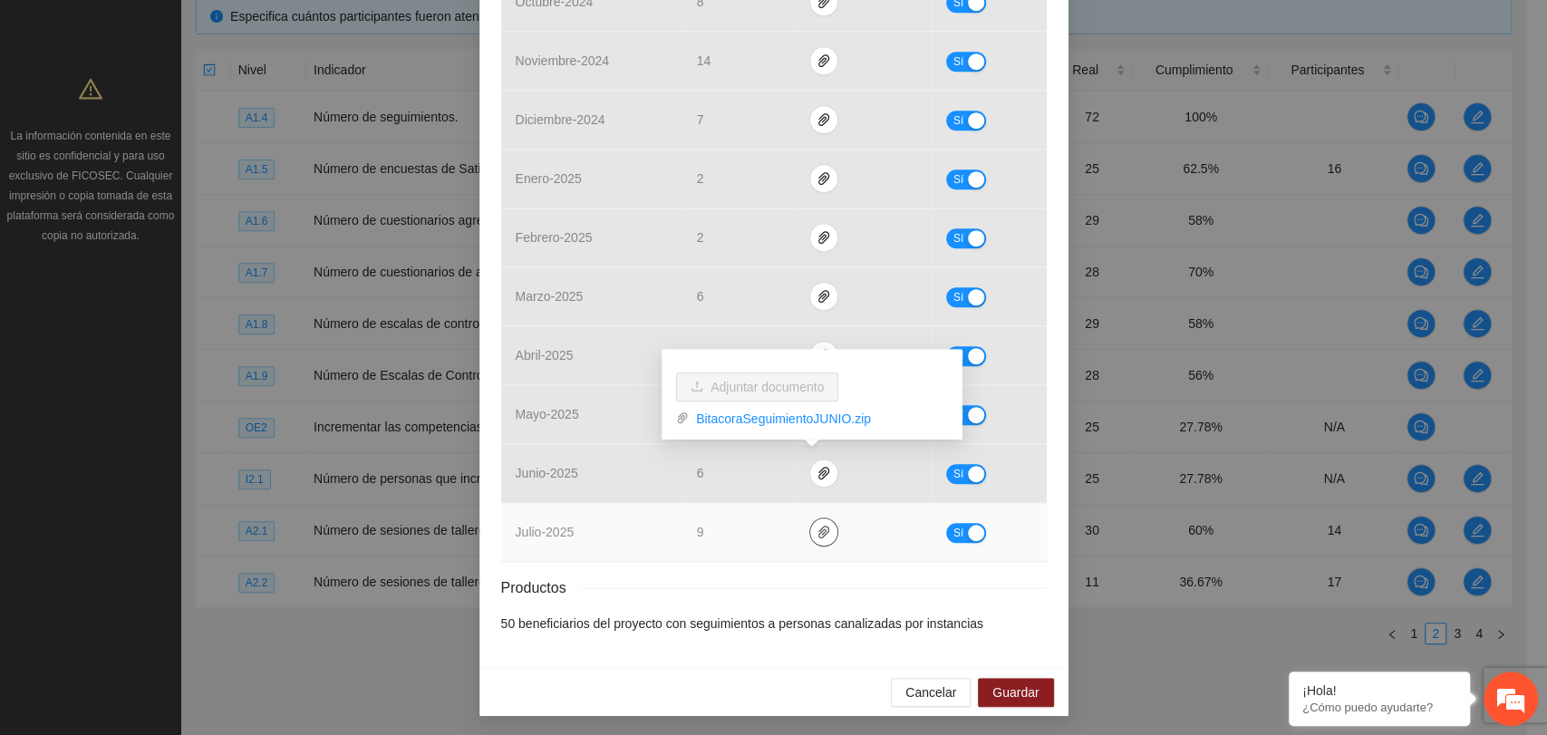
click at [817, 526] on icon "paper-clip" at bounding box center [824, 532] width 15 height 15
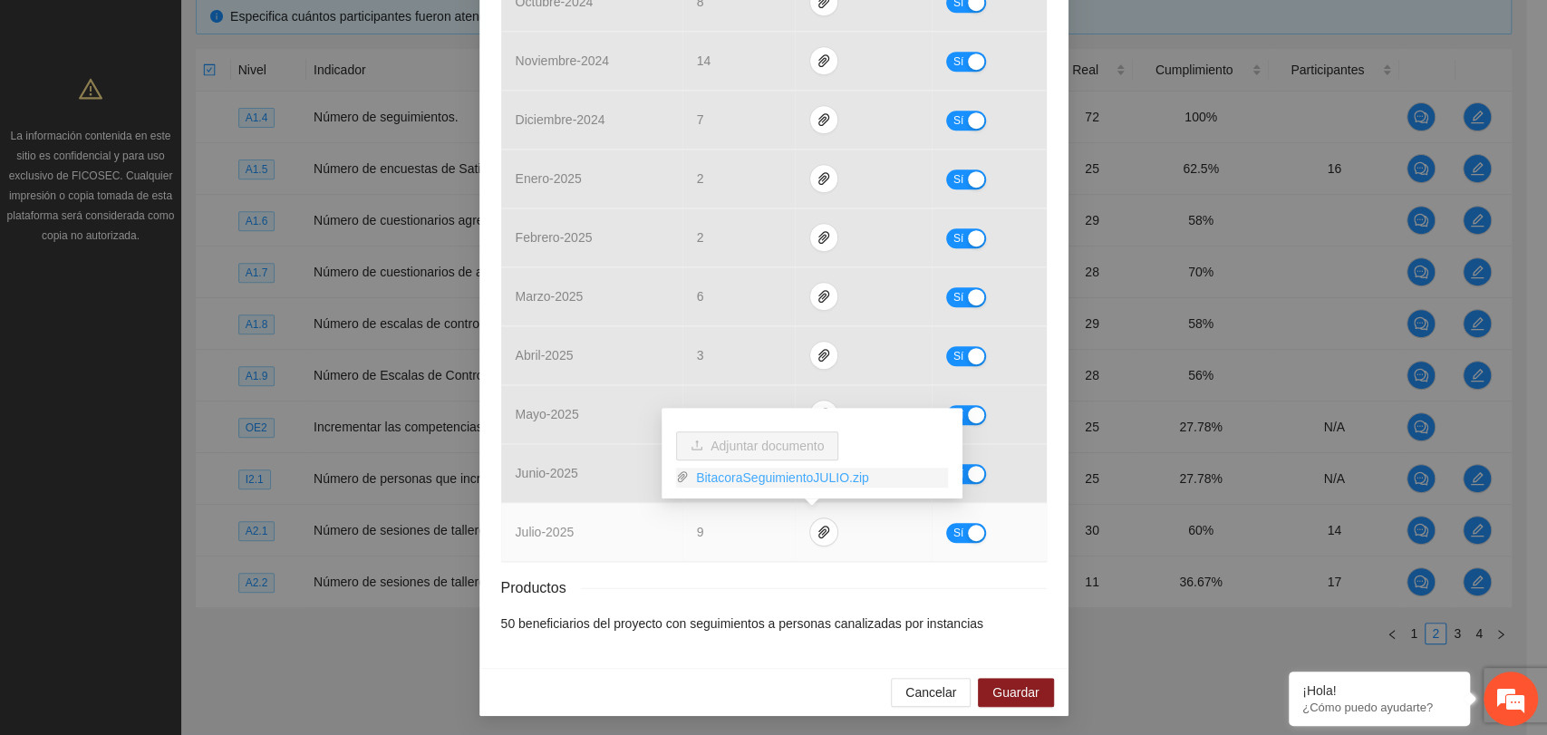
click at [771, 481] on link "BitacoraSeguimientoJULIO.zip" at bounding box center [818, 478] width 259 height 20
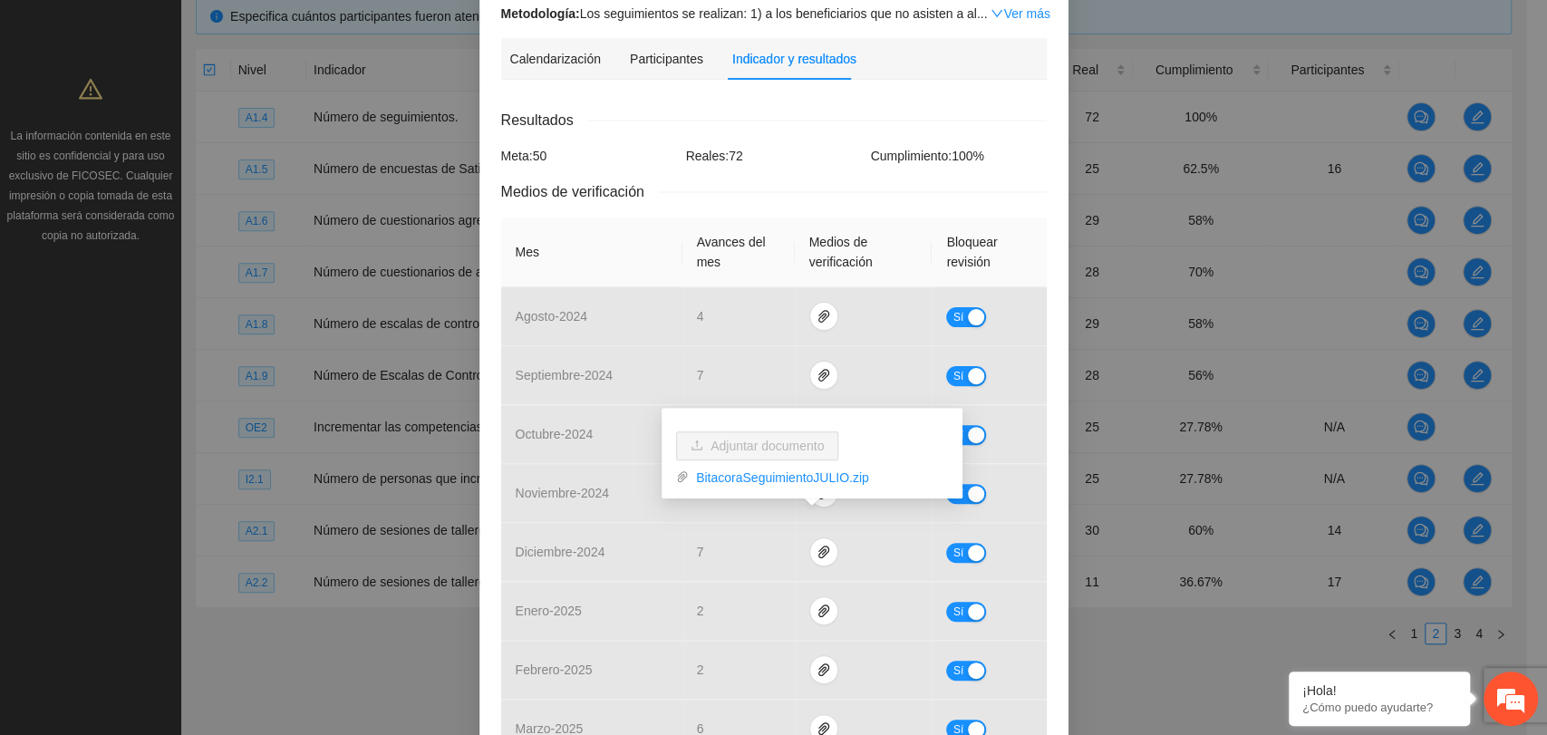
scroll to position [0, 0]
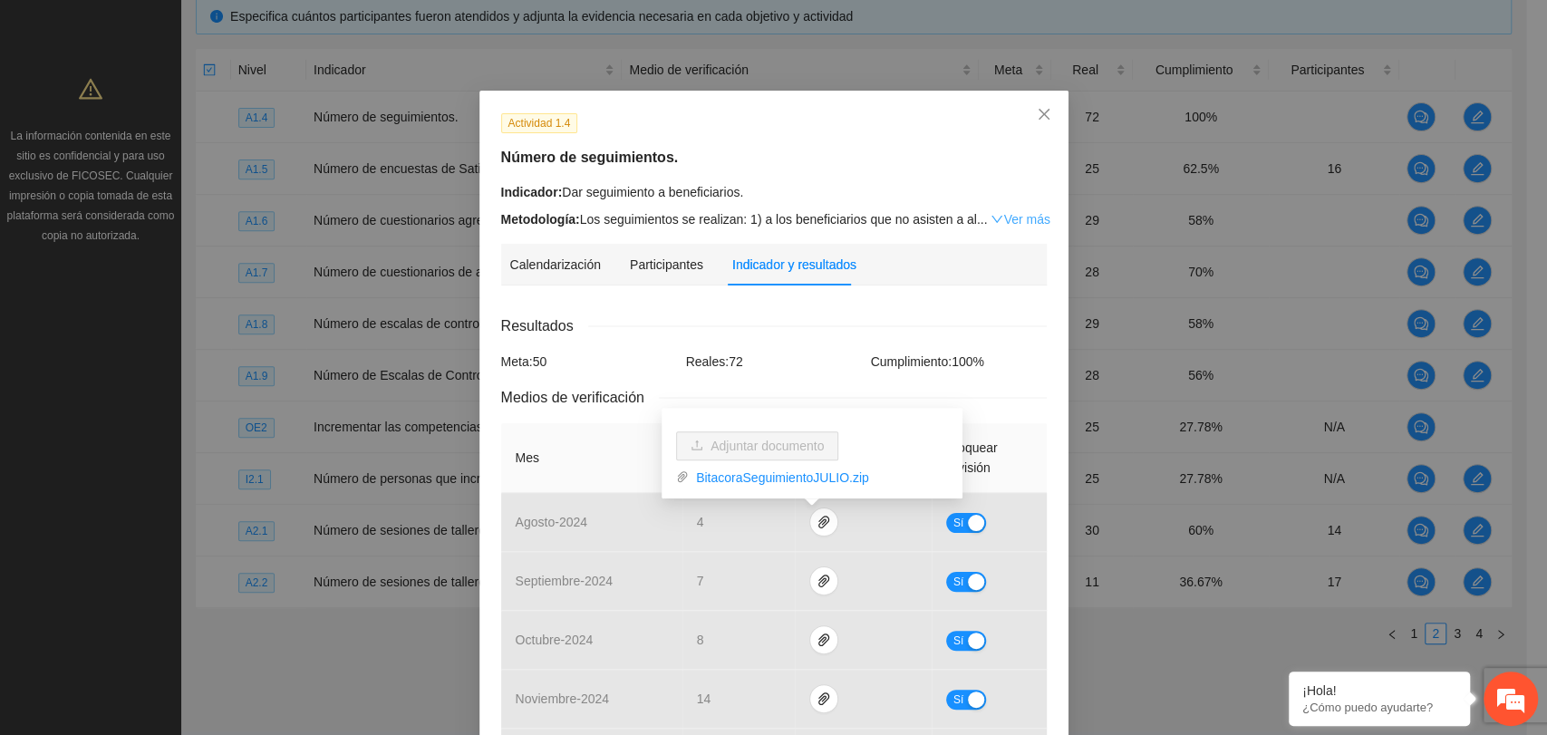
click at [993, 214] on link "Ver más" at bounding box center [1020, 219] width 59 height 15
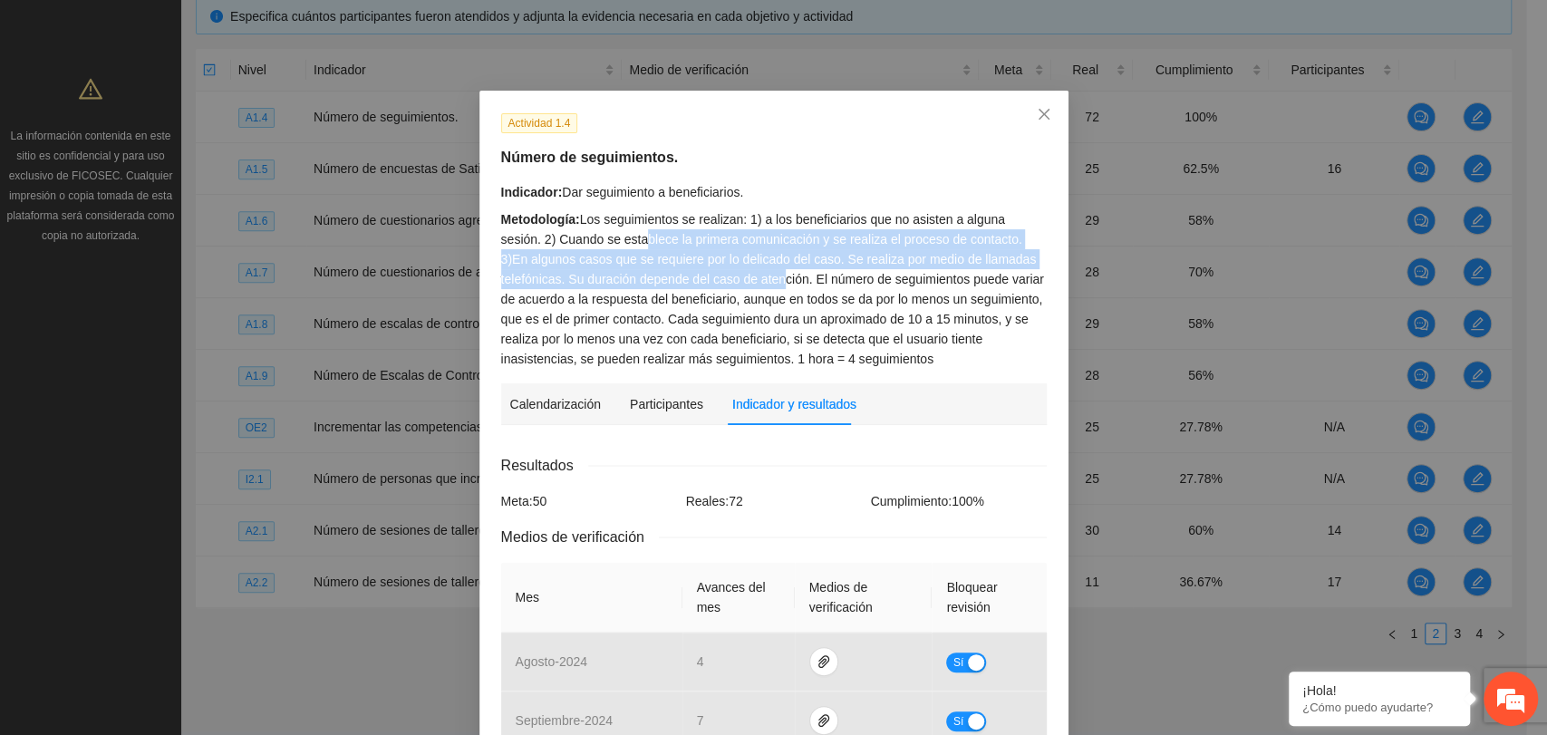
drag, startPoint x: 593, startPoint y: 239, endPoint x: 692, endPoint y: 271, distance: 103.8
click at [692, 271] on div "Metodología: Los seguimientos se realizan: 1) a los beneficiarios que no asiste…" at bounding box center [774, 289] width 546 height 160
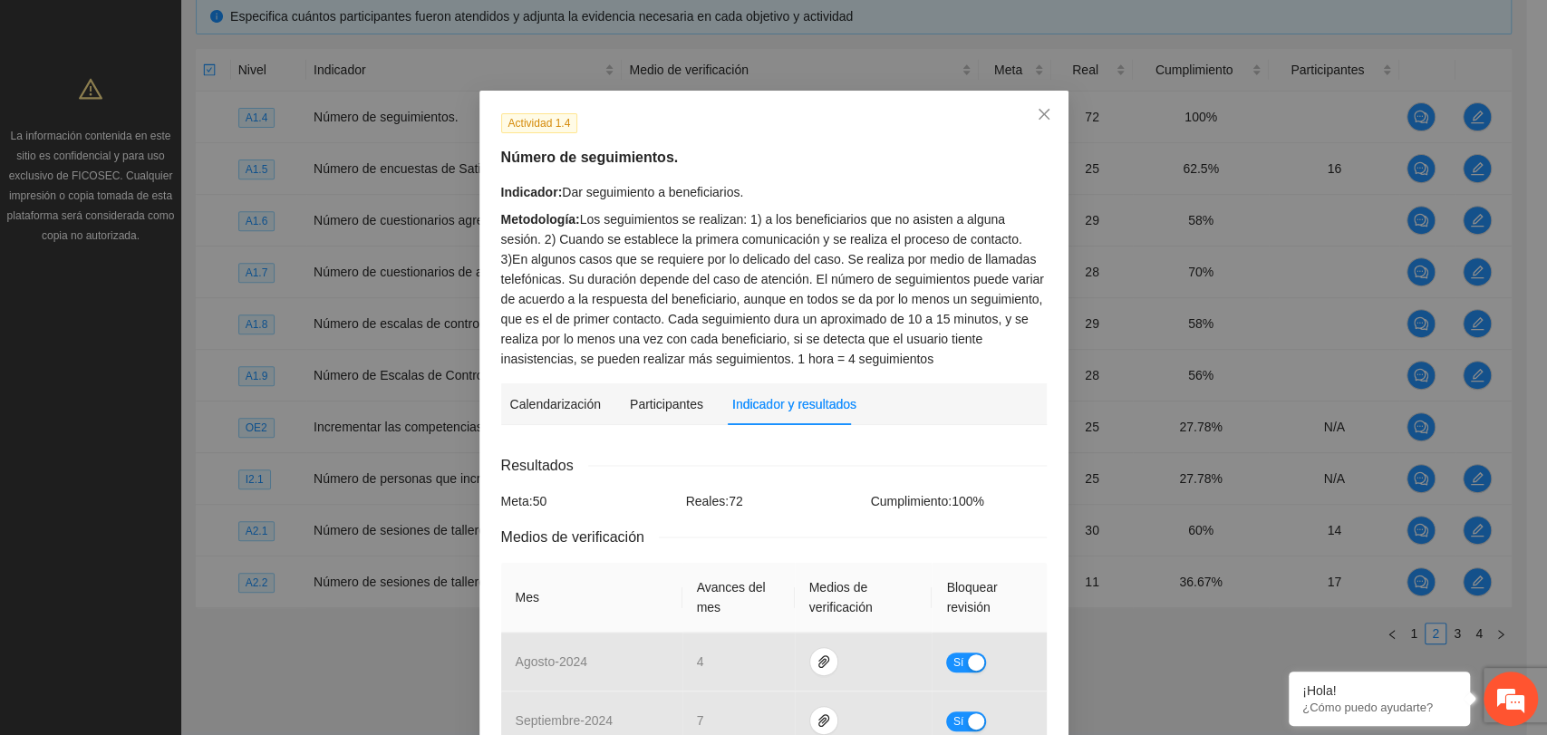
drag, startPoint x: 769, startPoint y: 334, endPoint x: 773, endPoint y: 325, distance: 10.1
click at [769, 334] on div "Metodología: Los seguimientos se realizan: 1) a los beneficiarios que no asiste…" at bounding box center [774, 289] width 546 height 160
click at [1042, 115] on span "Close" at bounding box center [1044, 115] width 49 height 49
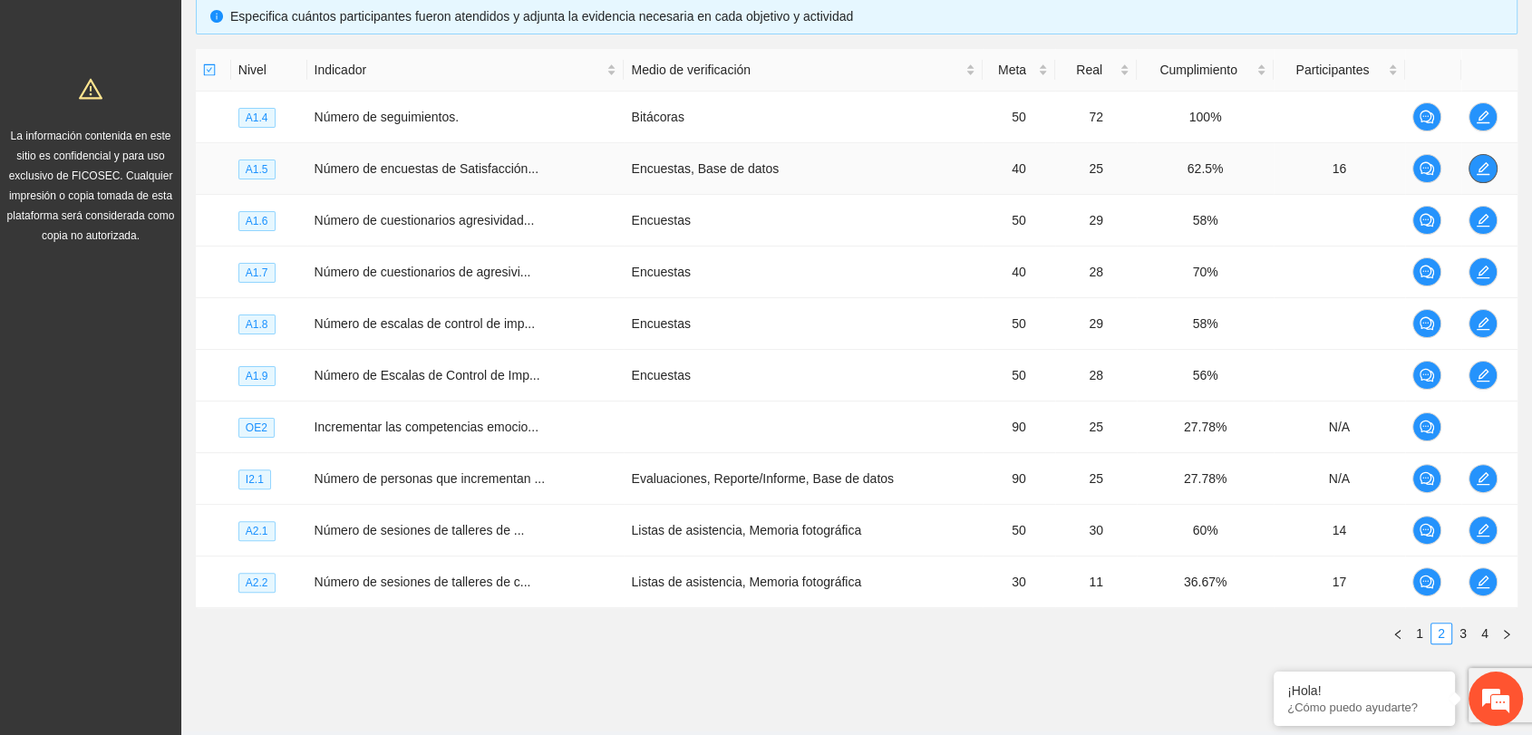
click at [1483, 169] on icon "edit" at bounding box center [1483, 168] width 15 height 15
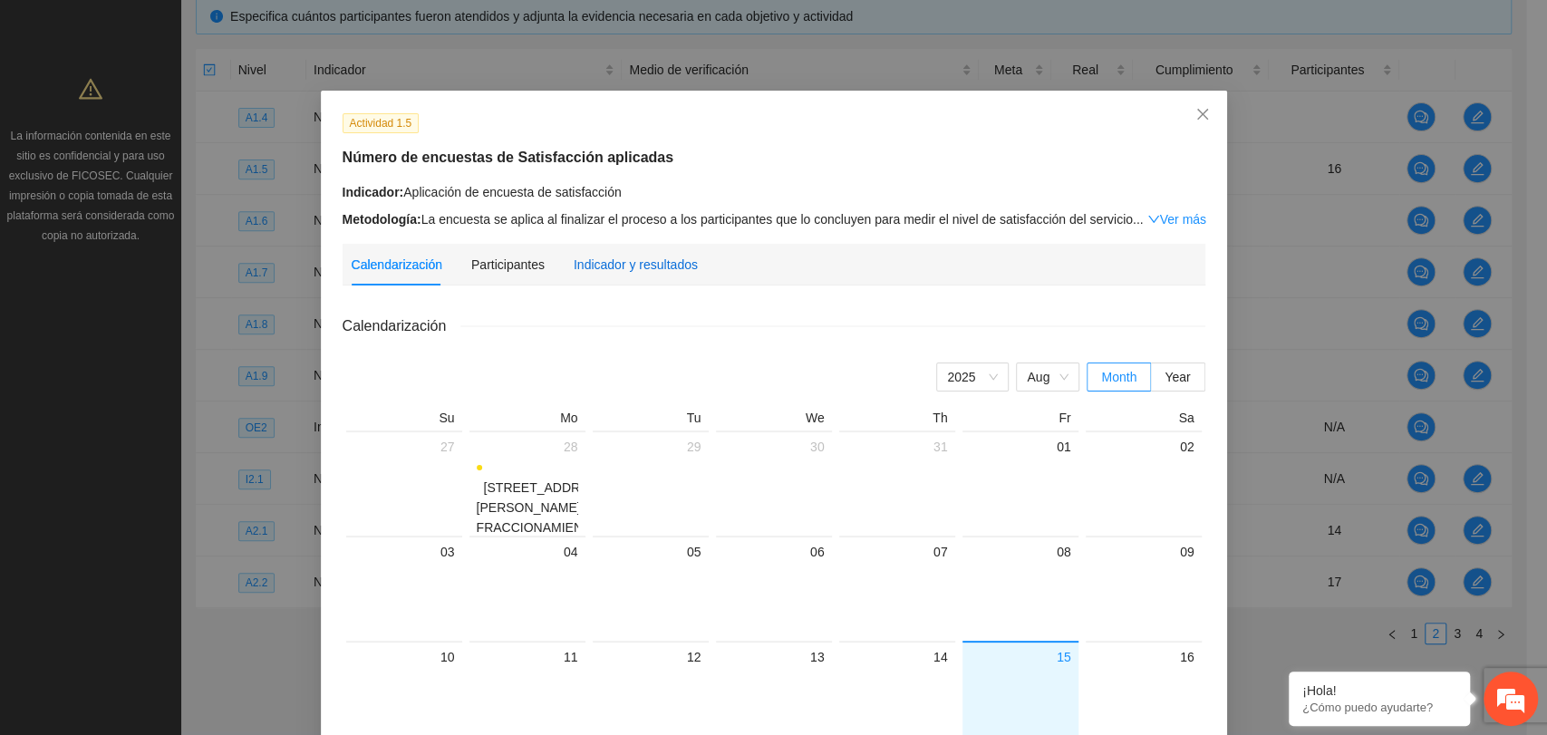
click at [582, 261] on div "Indicador y resultados" at bounding box center [636, 265] width 124 height 20
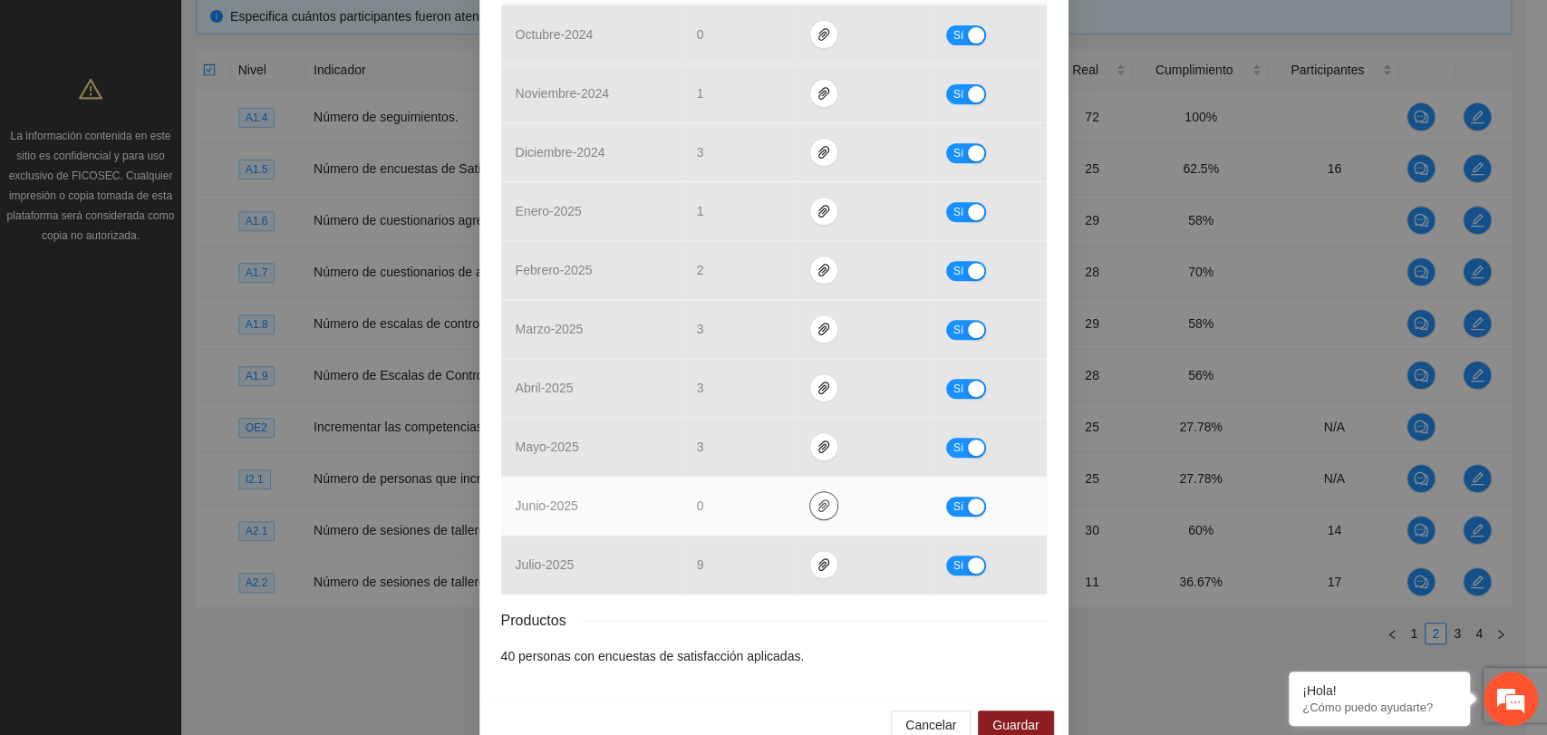
scroll to position [521, 0]
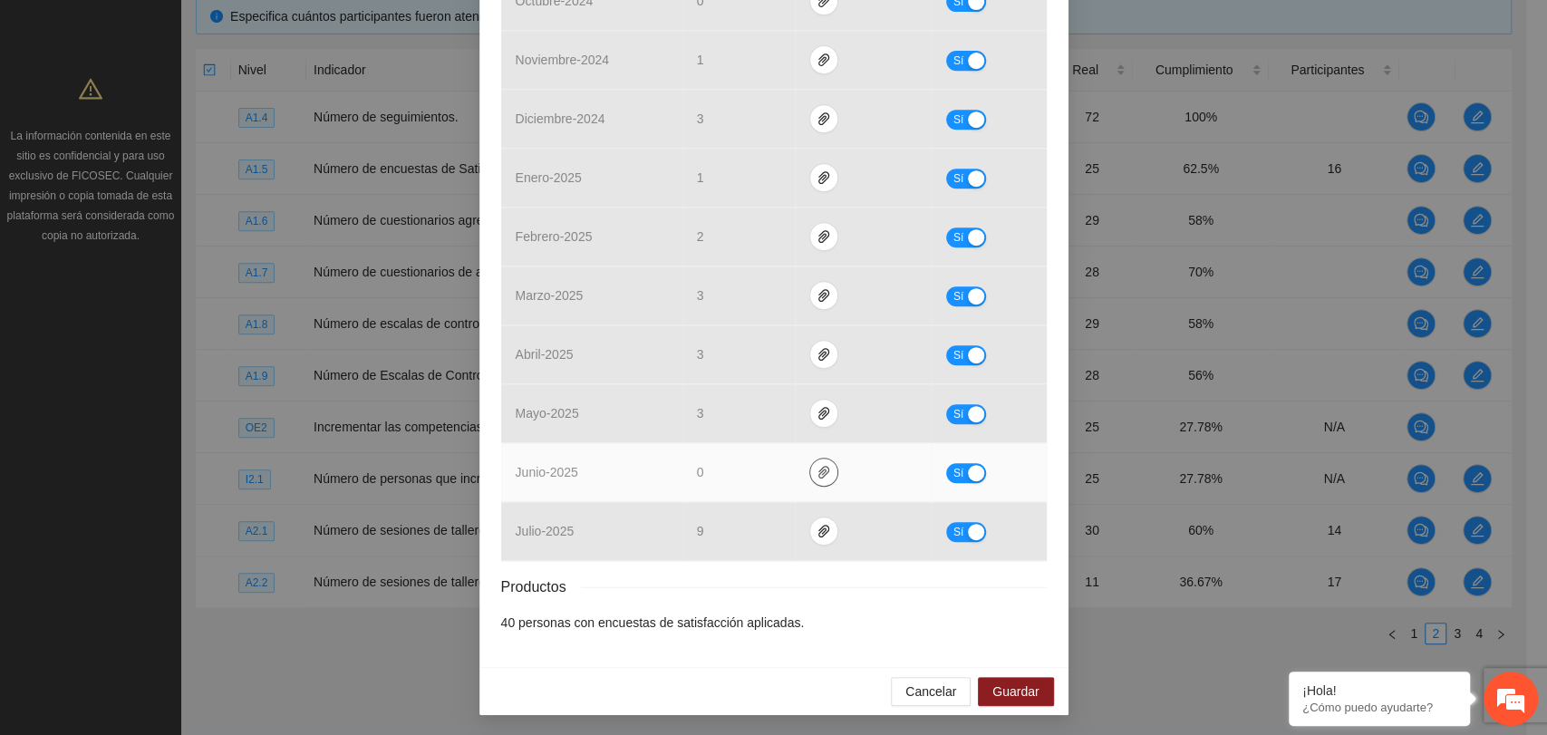
click at [814, 481] on button "button" at bounding box center [823, 472] width 29 height 29
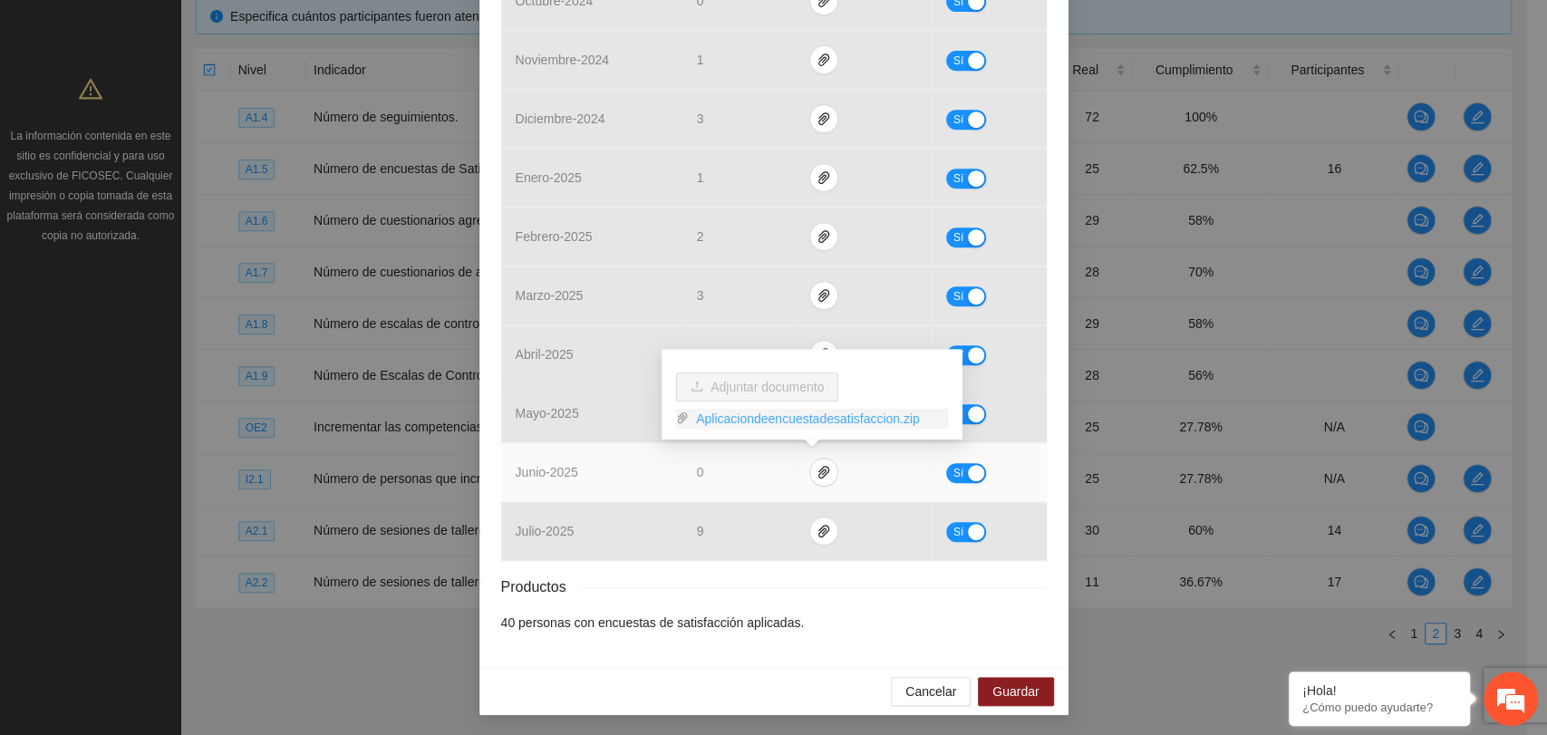
click at [817, 422] on link "Aplicaciondeencuestadesatisfaccion.zip" at bounding box center [818, 419] width 259 height 20
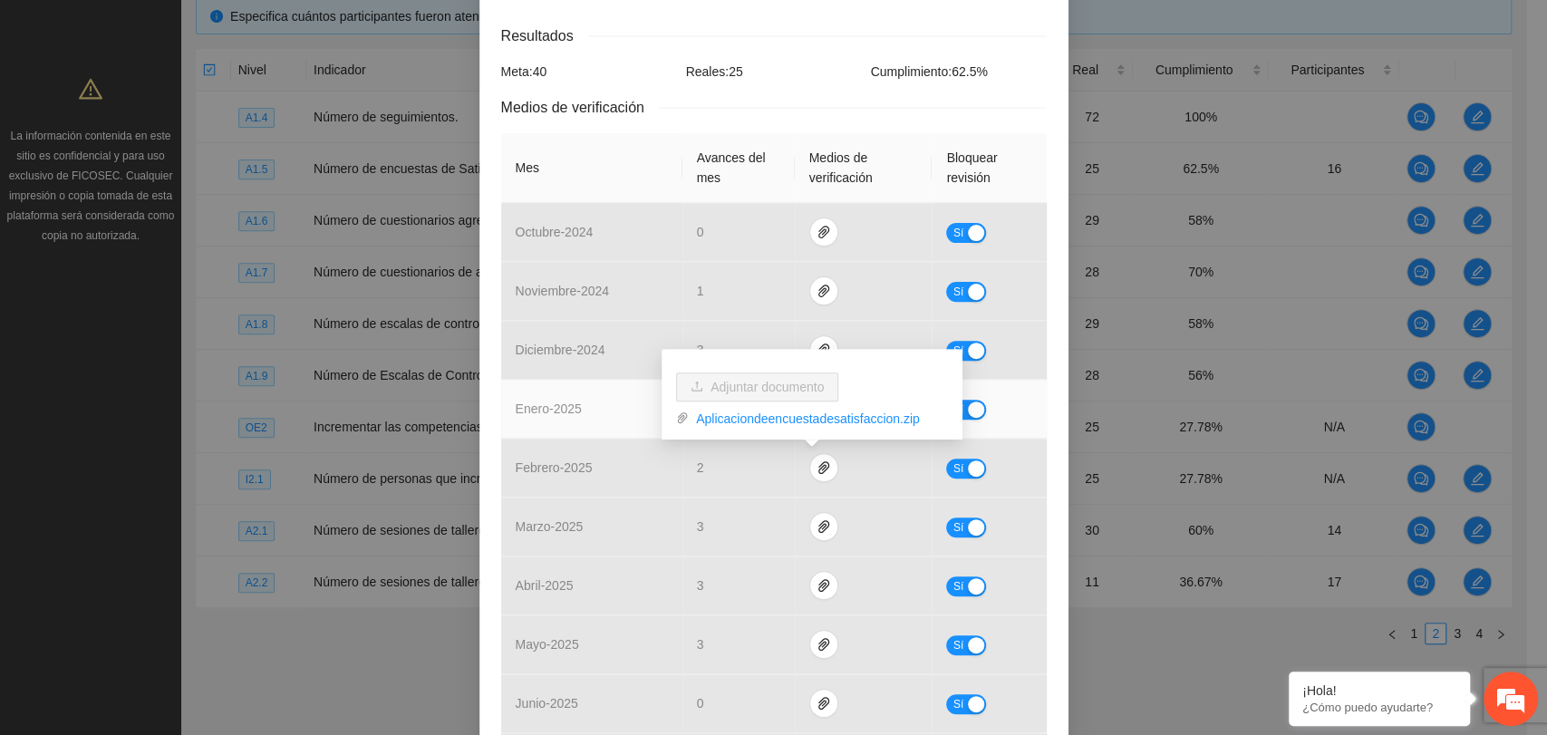
scroll to position [0, 0]
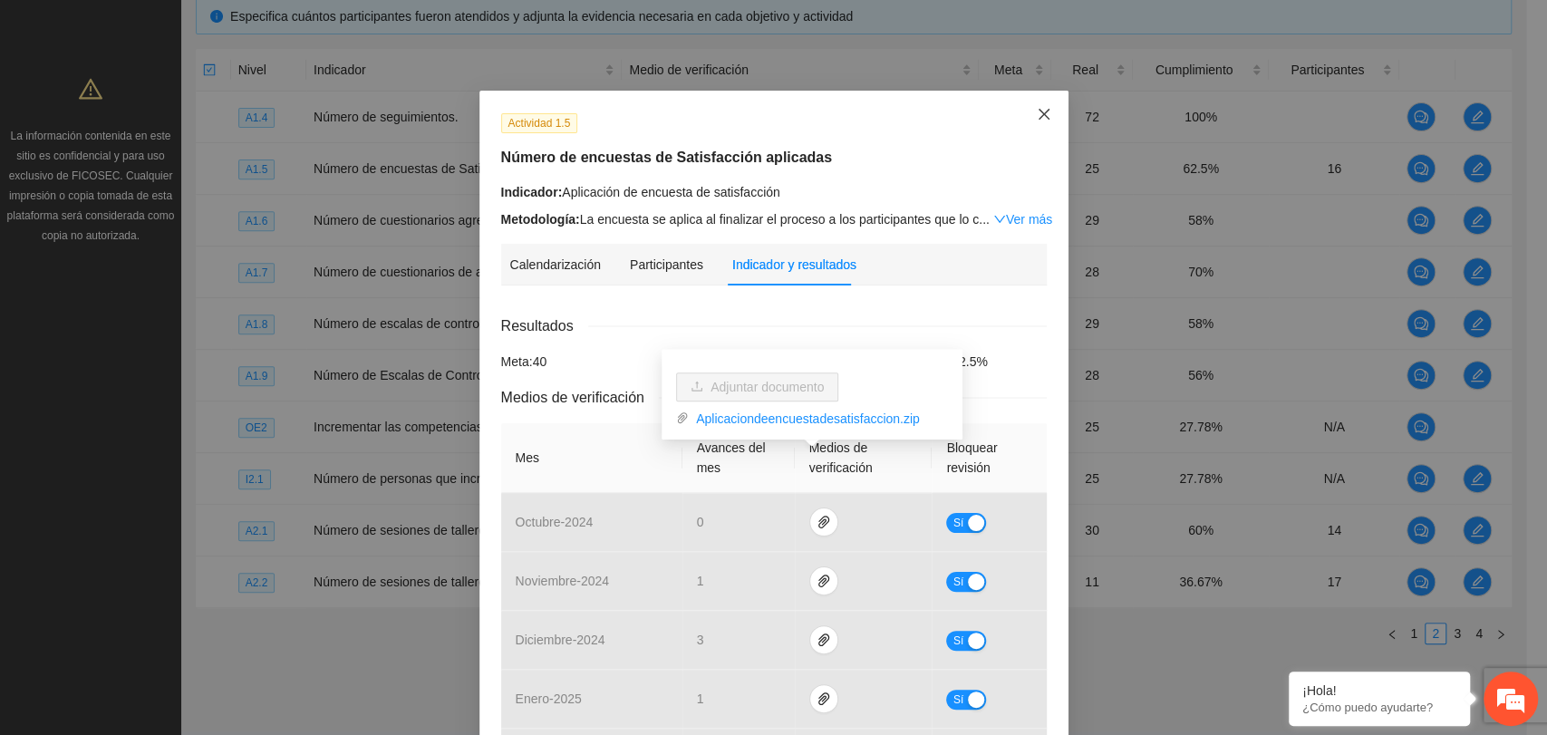
click at [1025, 104] on span "Close" at bounding box center [1044, 115] width 49 height 49
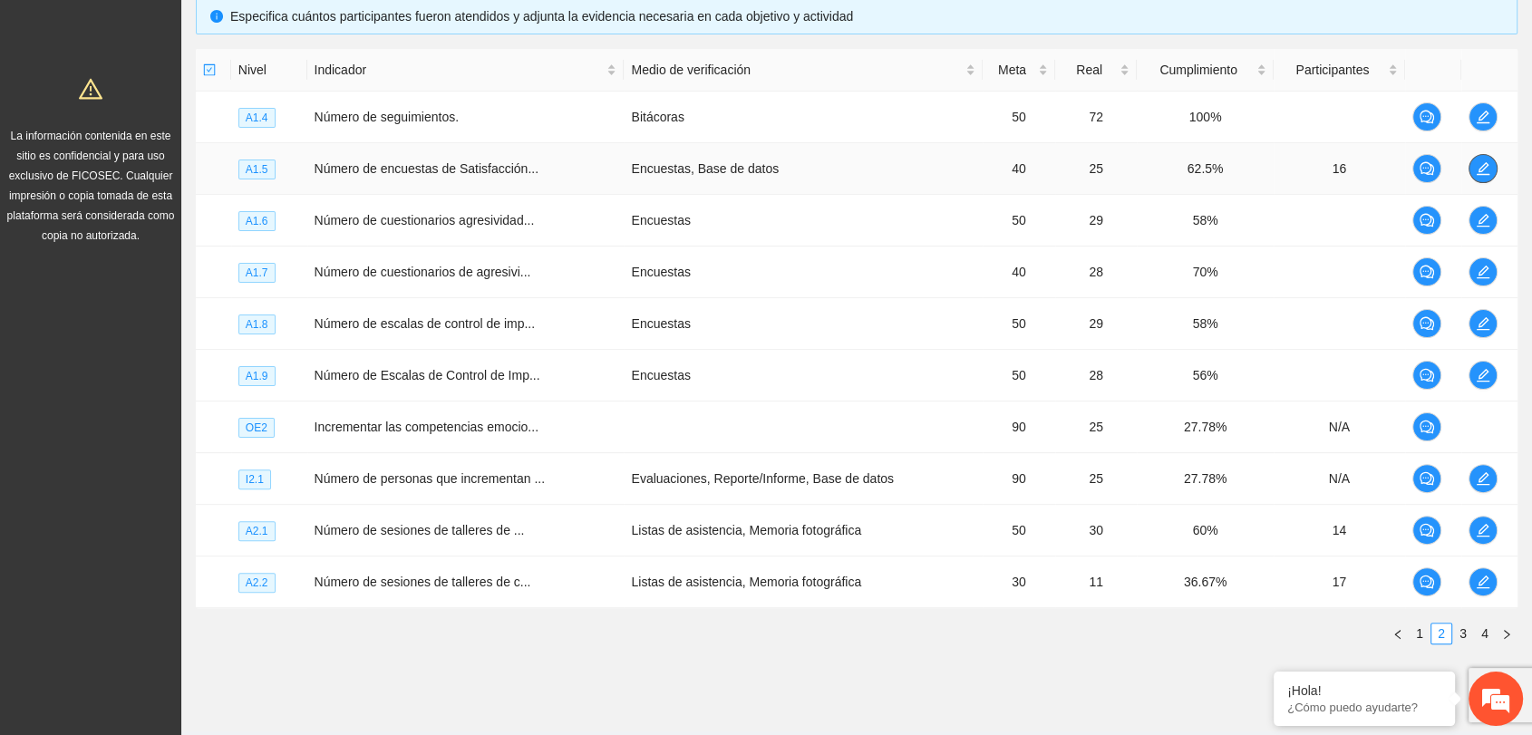
click at [1488, 165] on icon "edit" at bounding box center [1483, 168] width 15 height 15
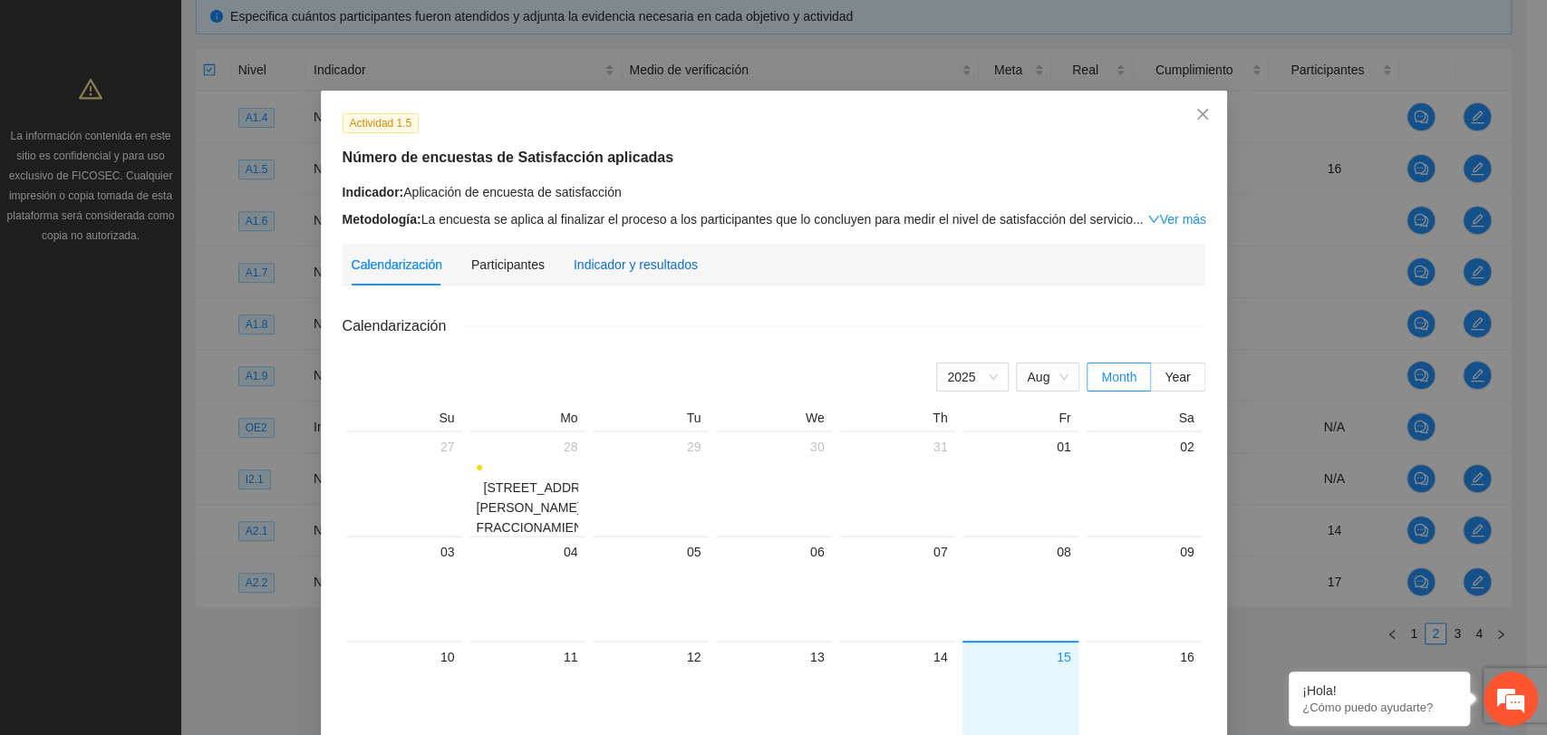
click at [587, 261] on div "Indicador y resultados" at bounding box center [636, 265] width 124 height 20
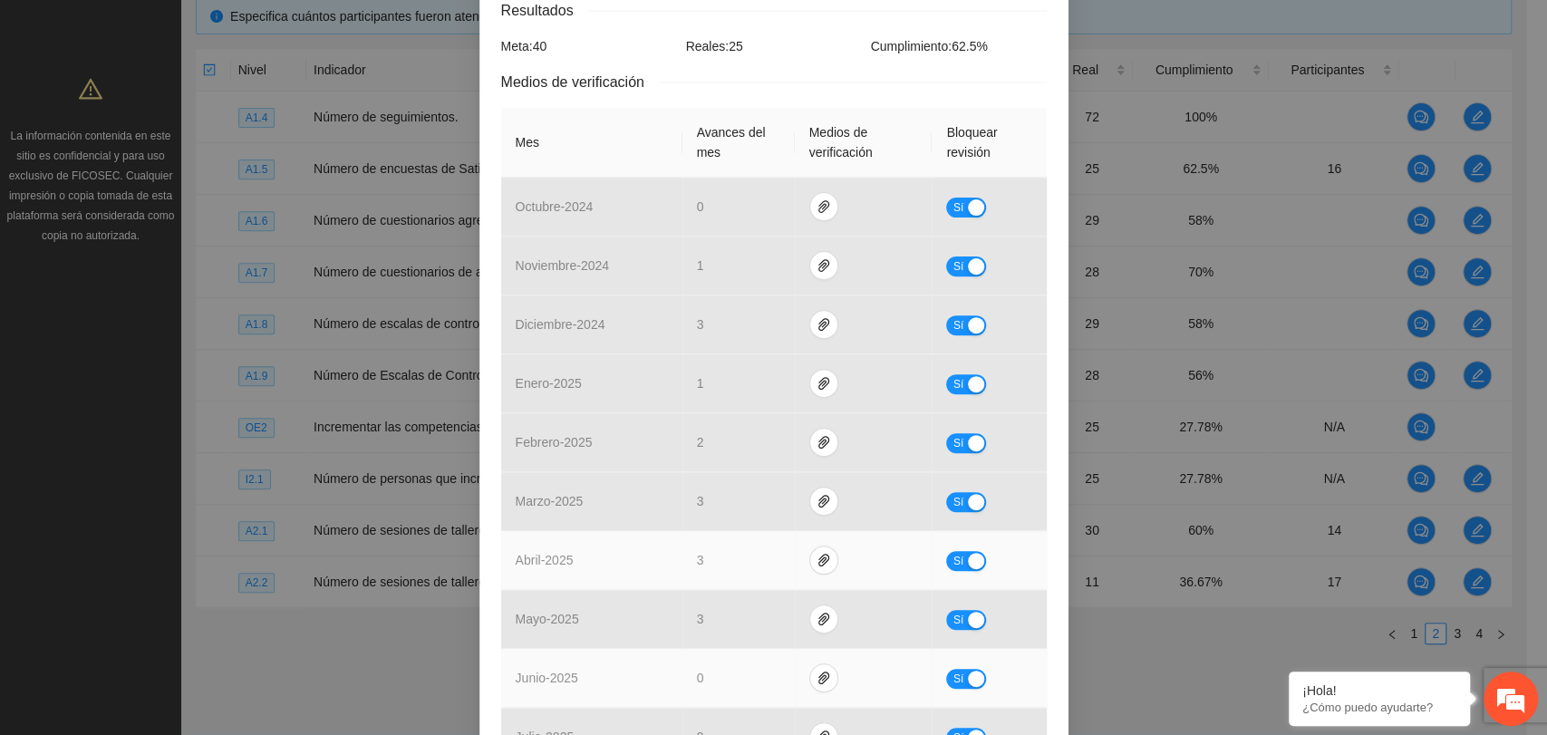
scroll to position [521, 0]
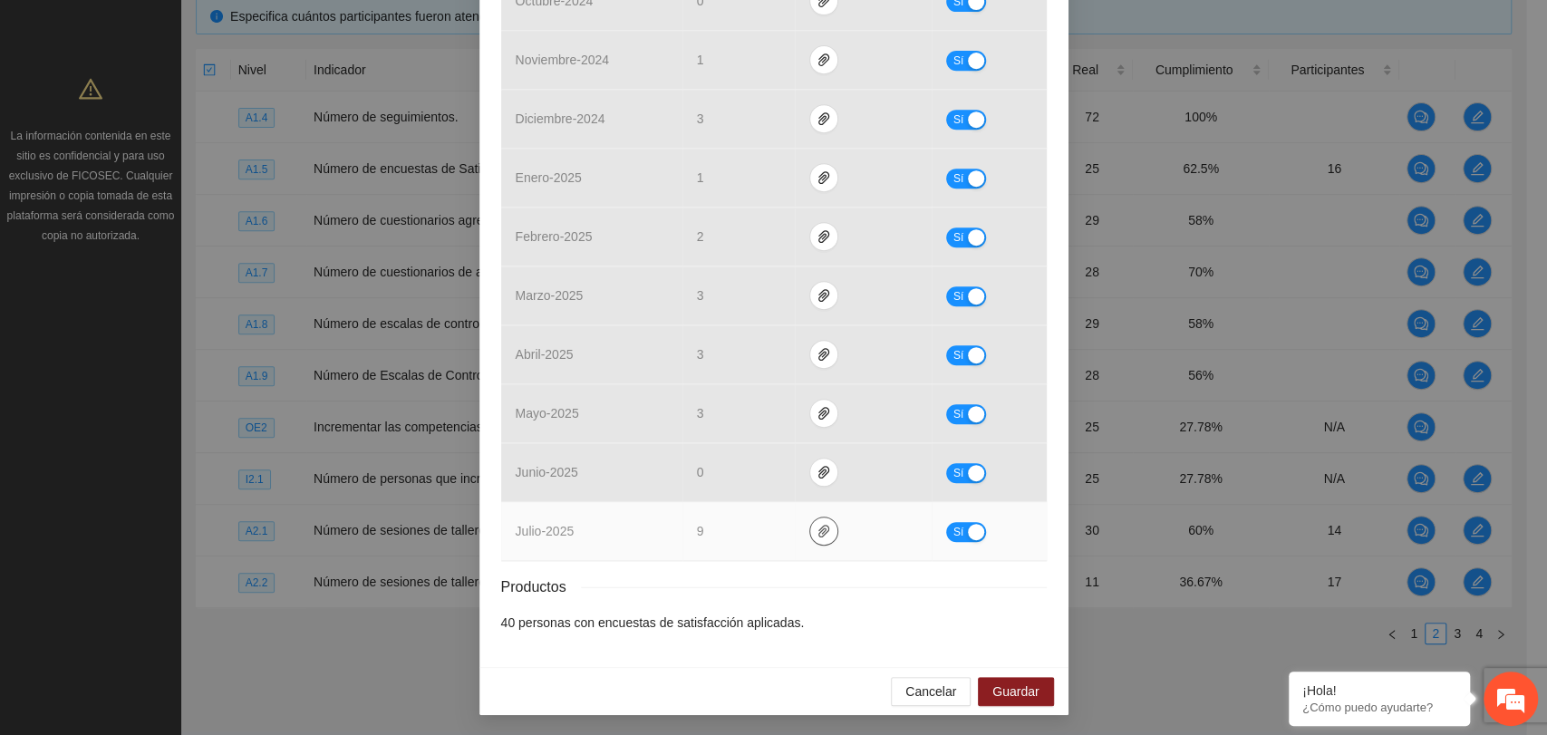
click at [812, 536] on button "button" at bounding box center [823, 531] width 29 height 29
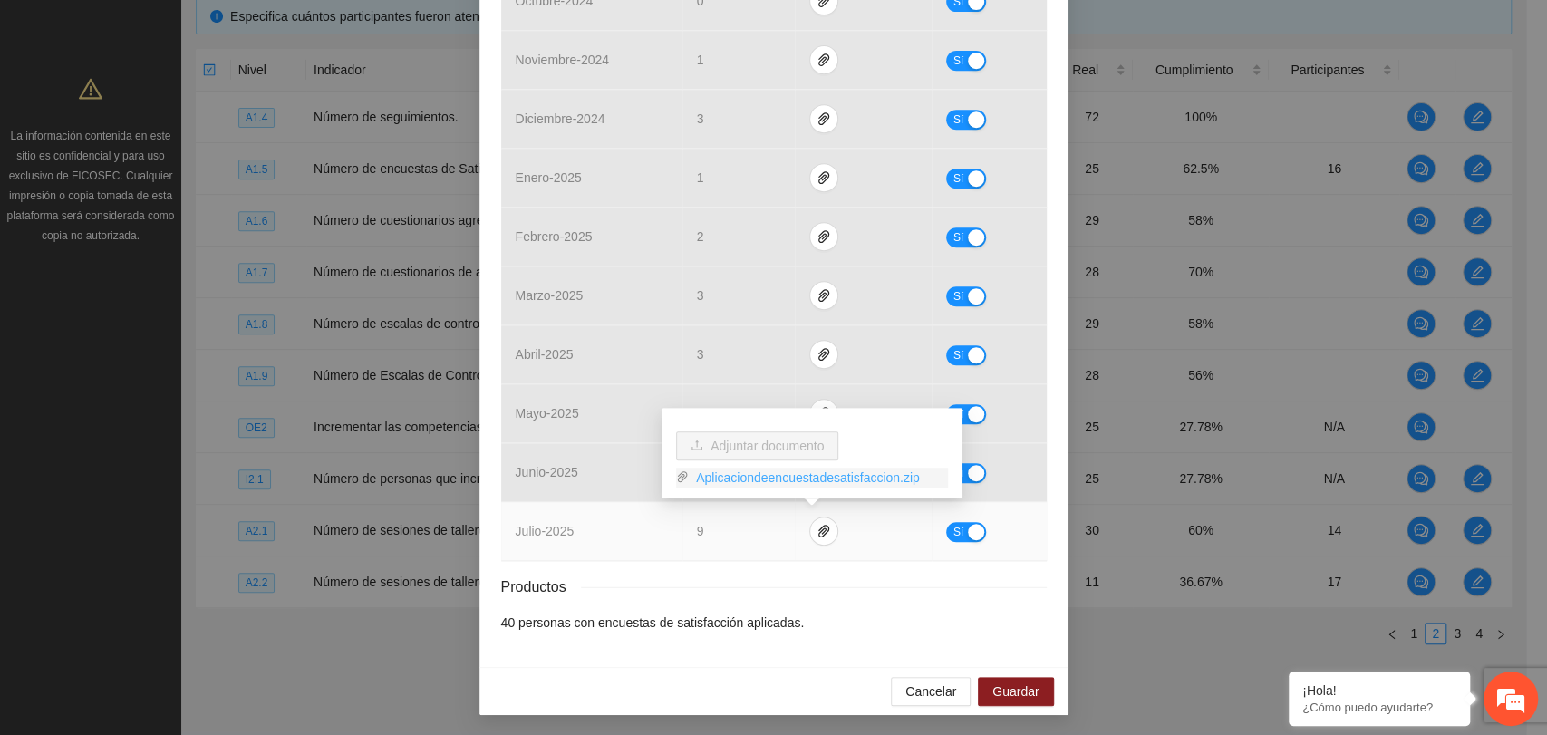
click at [813, 480] on link "Aplicaciondeencuestadesatisfaccion.zip" at bounding box center [818, 478] width 259 height 20
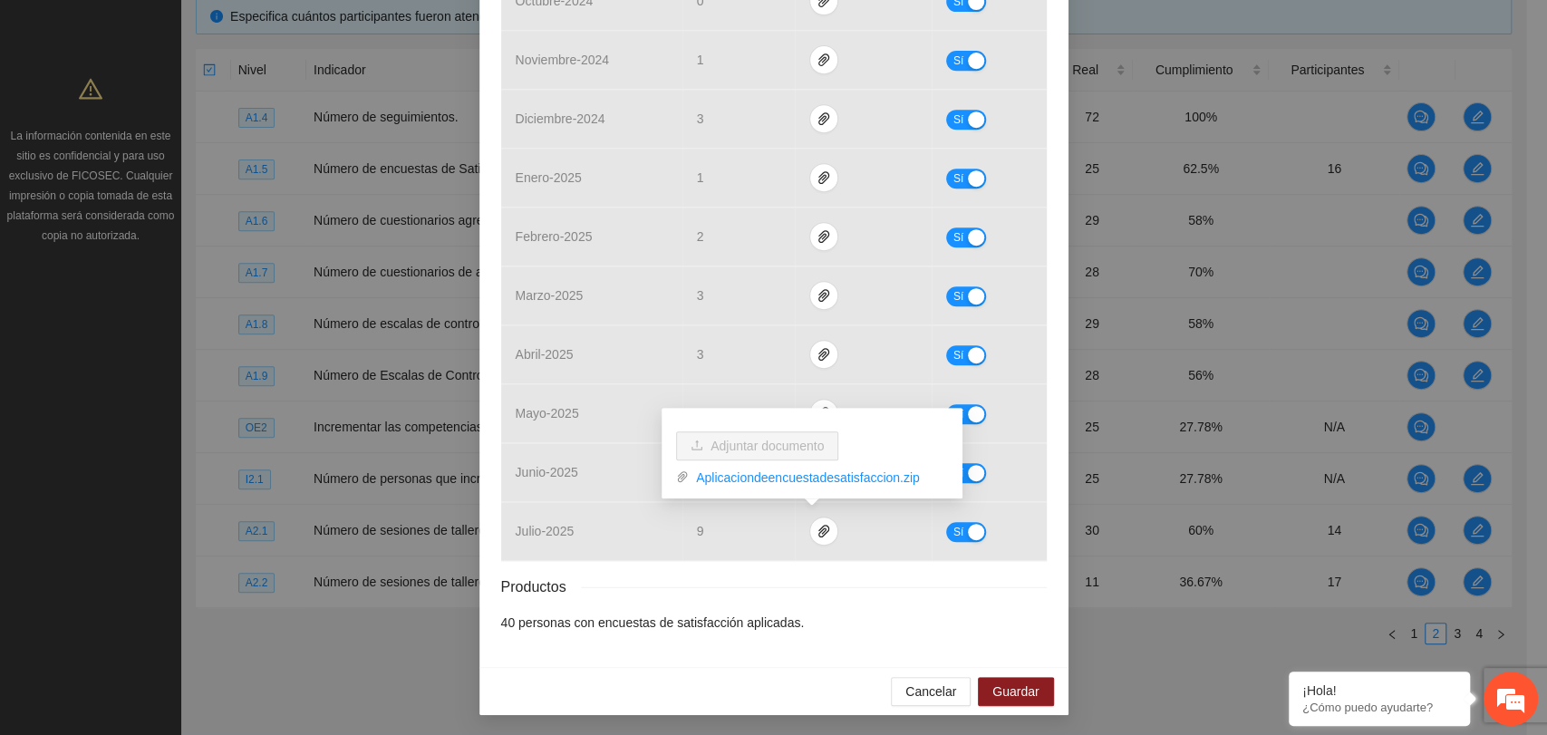
click at [1051, 502] on div "Actividad 1.5 Número de encuestas de Satisfacción aplicadas Indicador: Aplicaci…" at bounding box center [773, 118] width 589 height 1098
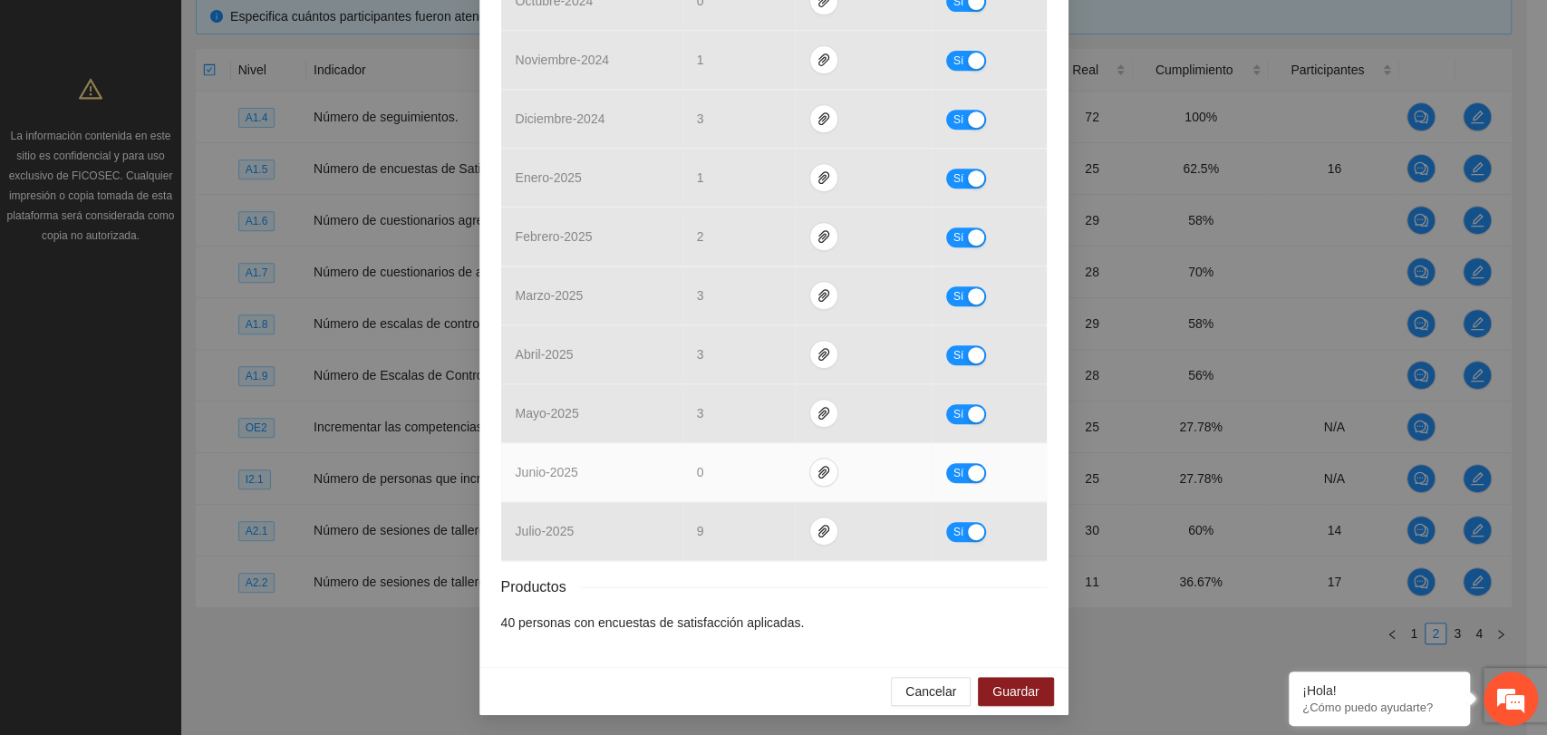
click at [968, 466] on div "button" at bounding box center [976, 473] width 16 height 16
drag, startPoint x: 710, startPoint y: 466, endPoint x: 614, endPoint y: 480, distance: 97.2
click at [615, 480] on tr "junio - 2025 * No" at bounding box center [774, 472] width 546 height 59
type input "*"
drag, startPoint x: 969, startPoint y: 470, endPoint x: 963, endPoint y: 488, distance: 18.4
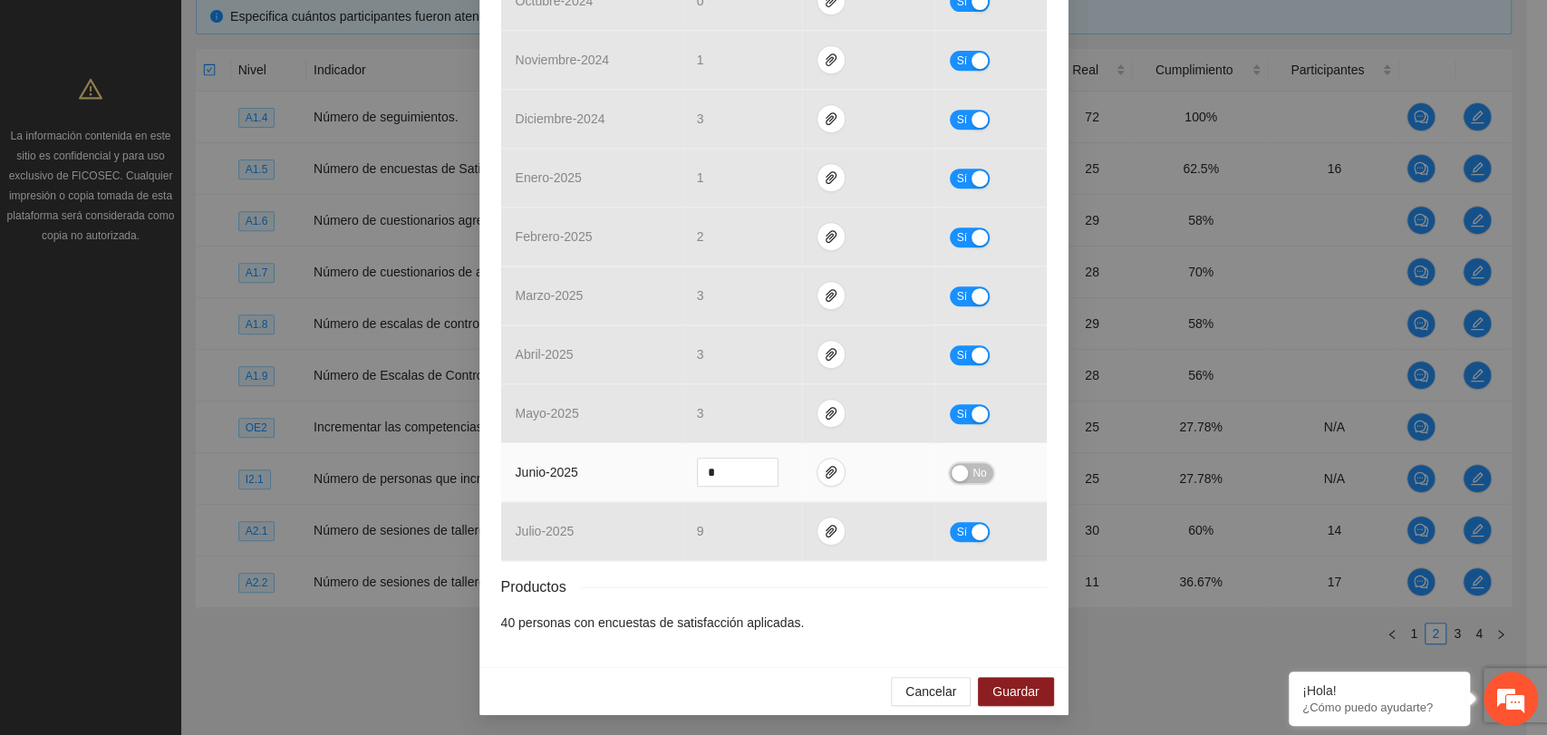
click at [973, 470] on span "No" at bounding box center [980, 473] width 14 height 20
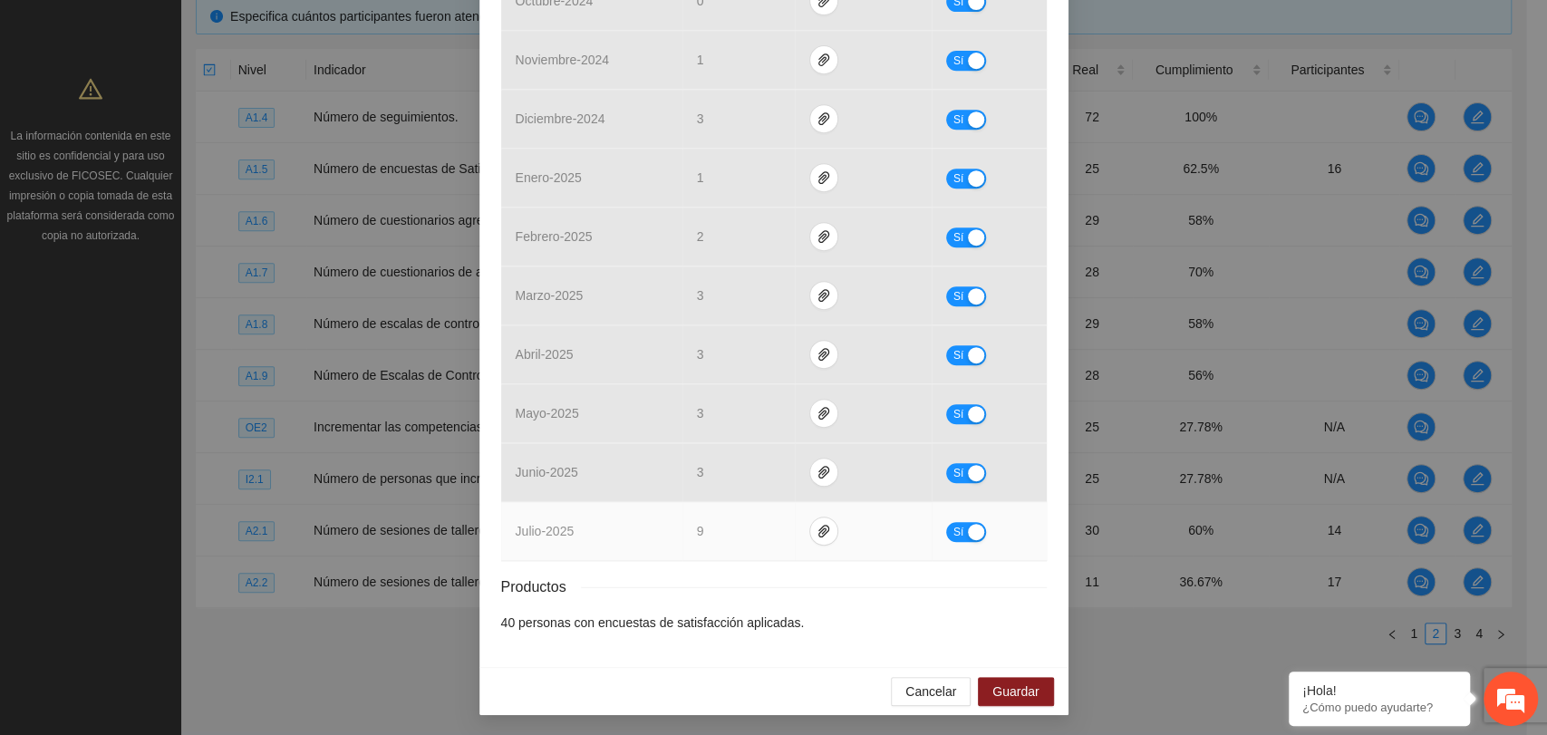
click at [957, 523] on button "Sí" at bounding box center [966, 532] width 40 height 20
drag, startPoint x: 711, startPoint y: 536, endPoint x: 631, endPoint y: 549, distance: 80.9
click at [633, 549] on tr "julio - 2025 * No" at bounding box center [774, 531] width 546 height 59
type input "*"
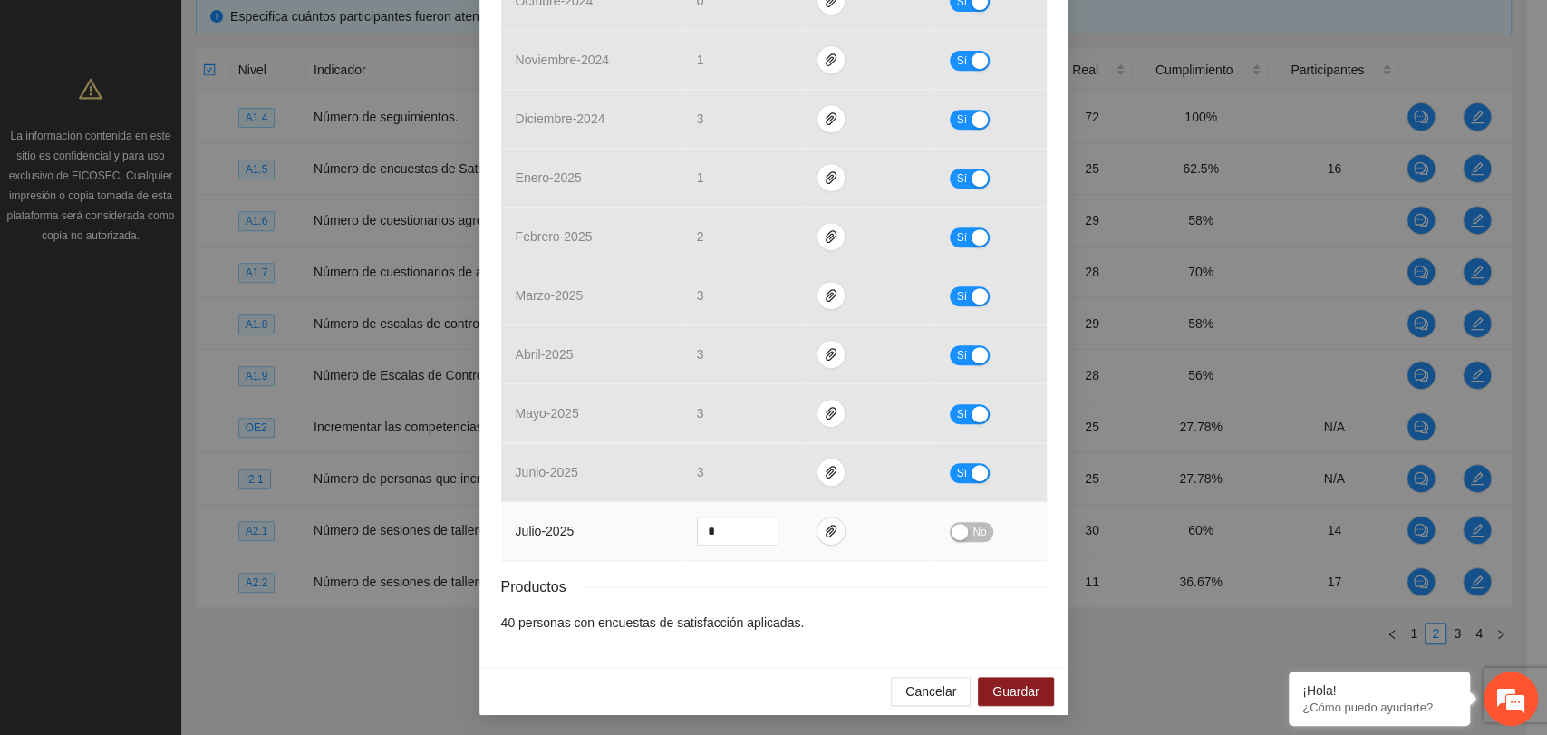
drag, startPoint x: 859, startPoint y: 609, endPoint x: 925, endPoint y: 557, distance: 83.8
click at [877, 584] on div "Resultados Meta: 40 Reales: 28 Cumplimiento: 70 % Medios de verificación Mes Av…" at bounding box center [774, 212] width 546 height 839
click at [974, 524] on span "No" at bounding box center [980, 532] width 14 height 20
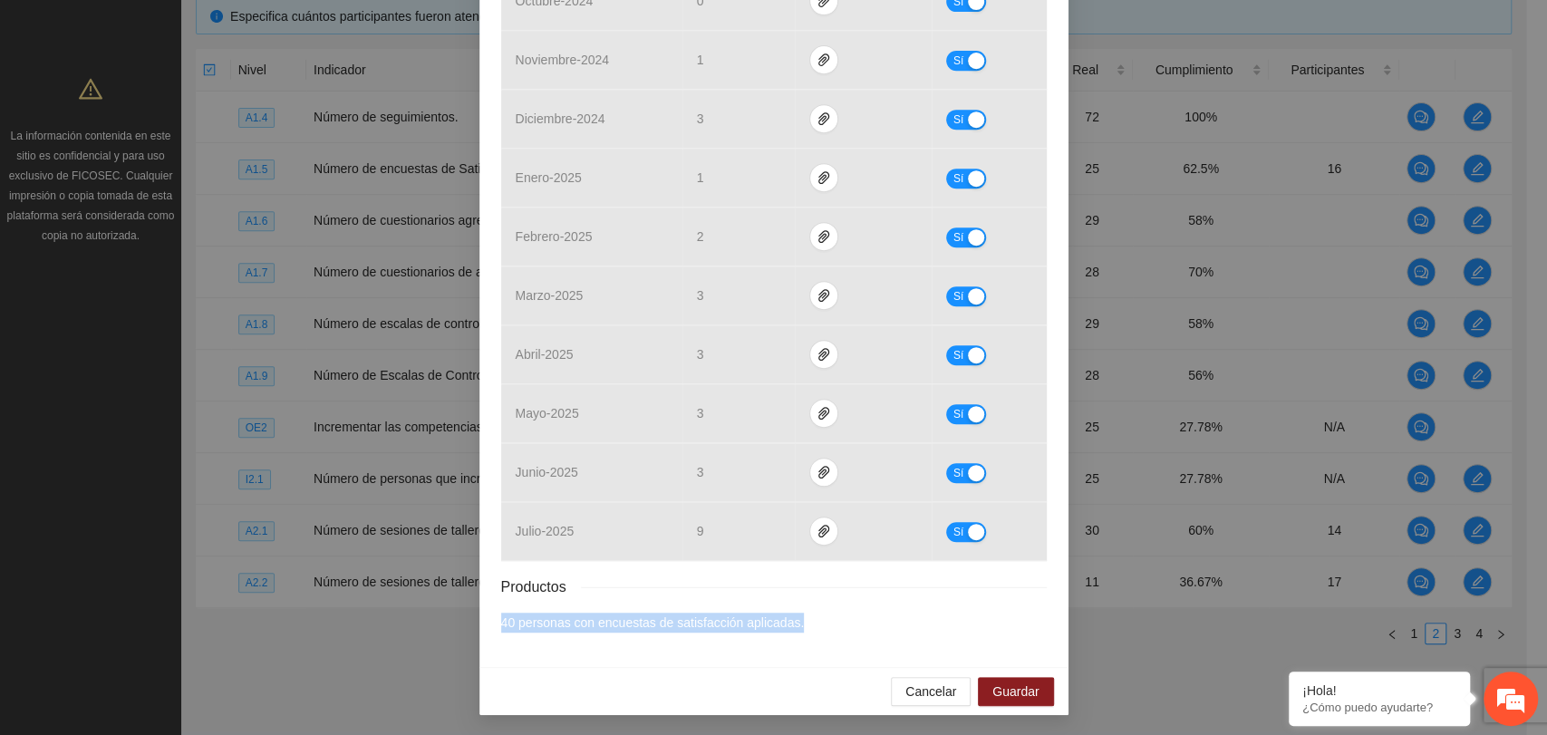
drag, startPoint x: 916, startPoint y: 567, endPoint x: 889, endPoint y: 584, distance: 32.2
click at [916, 567] on div "Resultados Meta: 40 Reales: 28 Cumplimiento: 70 % Medios de verificación Mes Av…" at bounding box center [774, 212] width 546 height 839
click at [1000, 691] on span "Guardar" at bounding box center [1016, 692] width 46 height 20
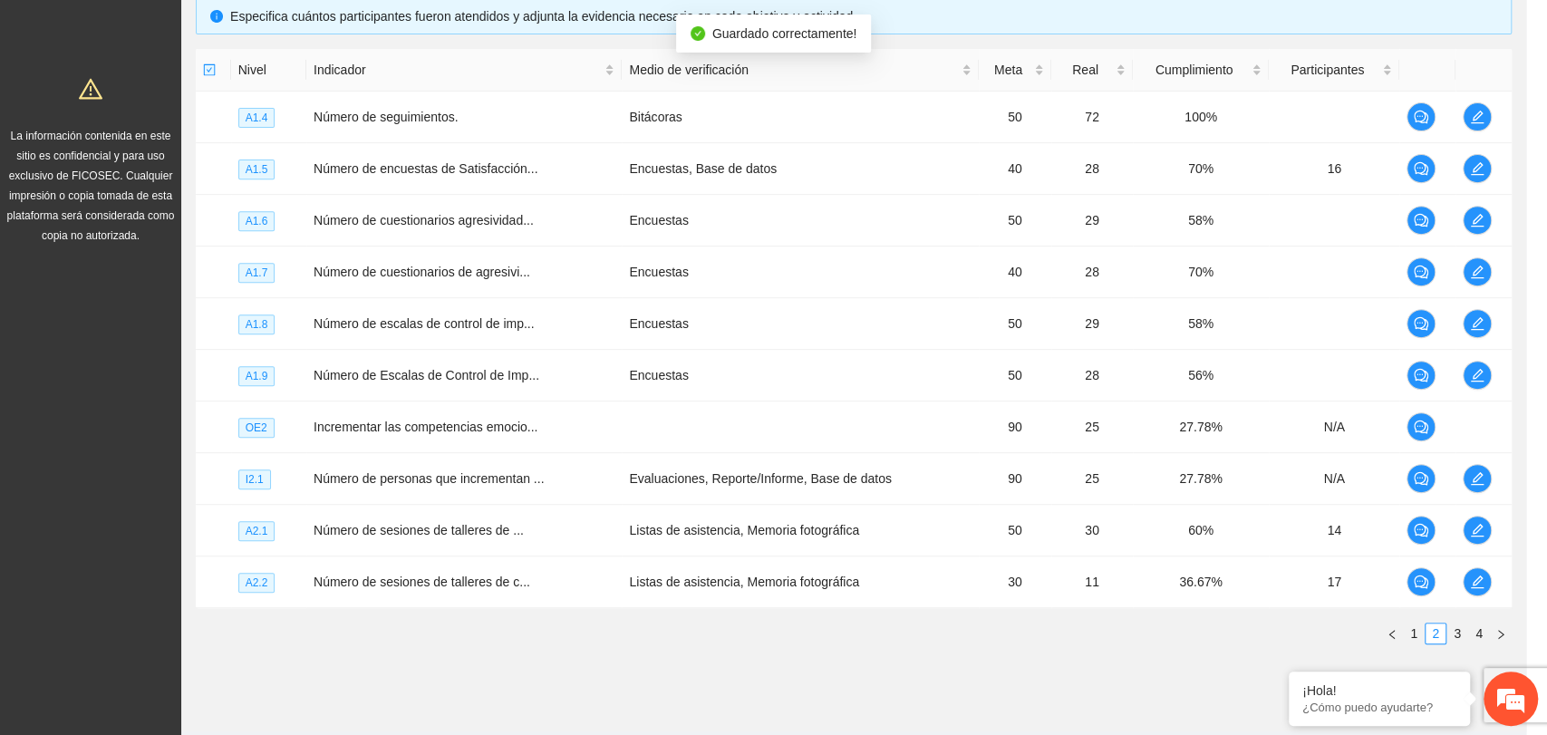
scroll to position [431, 0]
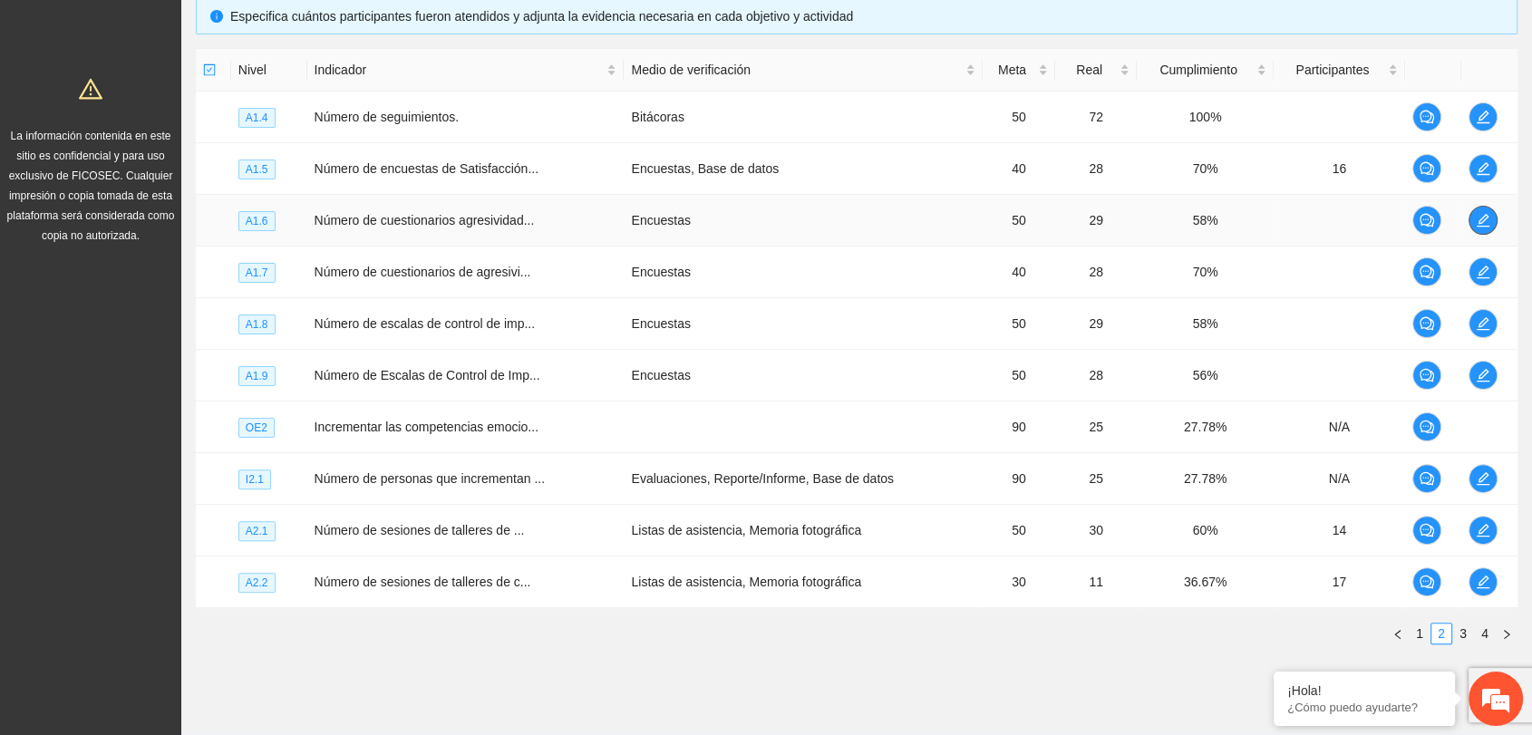
click at [1484, 223] on icon "edit" at bounding box center [1483, 220] width 15 height 15
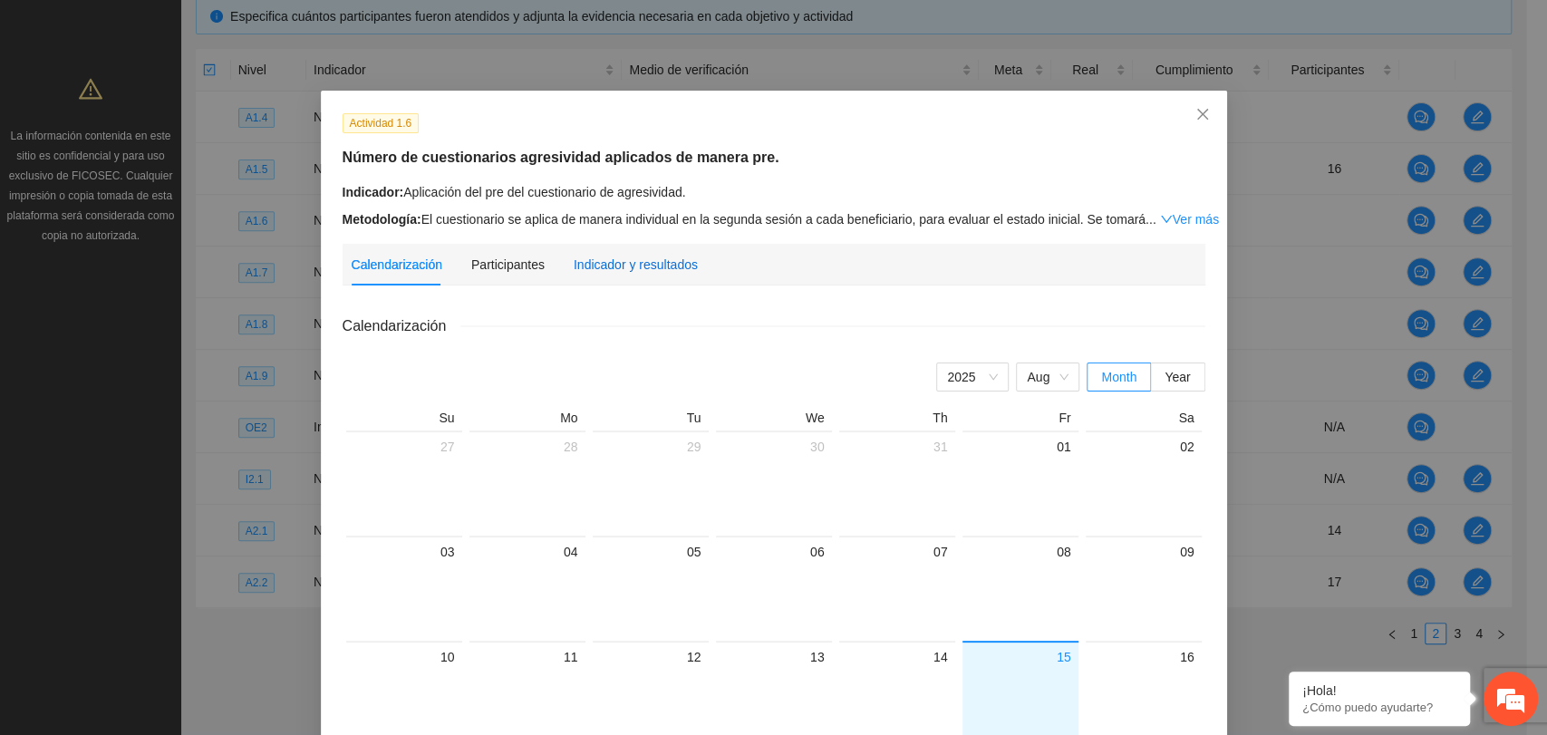
click at [651, 262] on div "Indicador y resultados" at bounding box center [636, 265] width 124 height 20
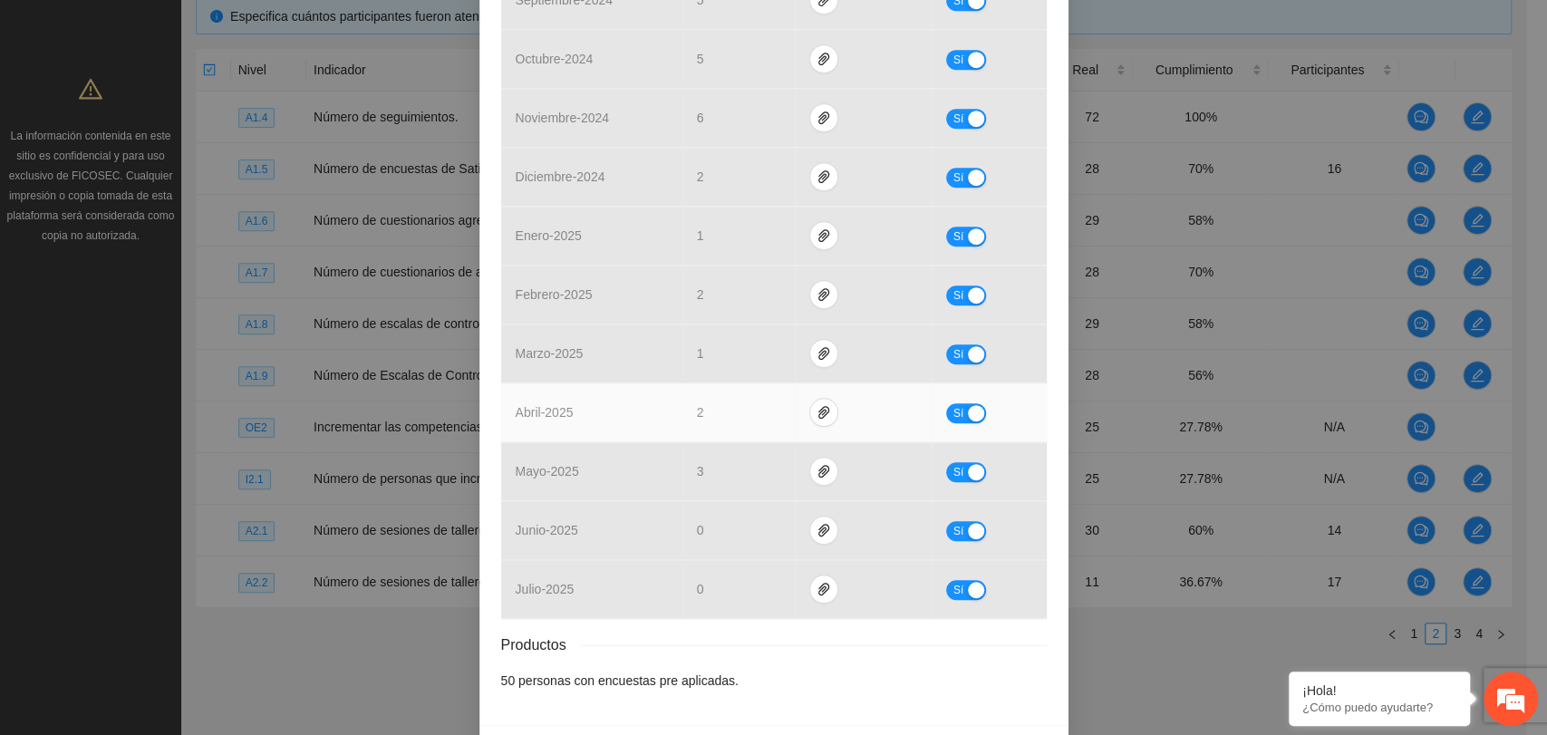
scroll to position [638, 0]
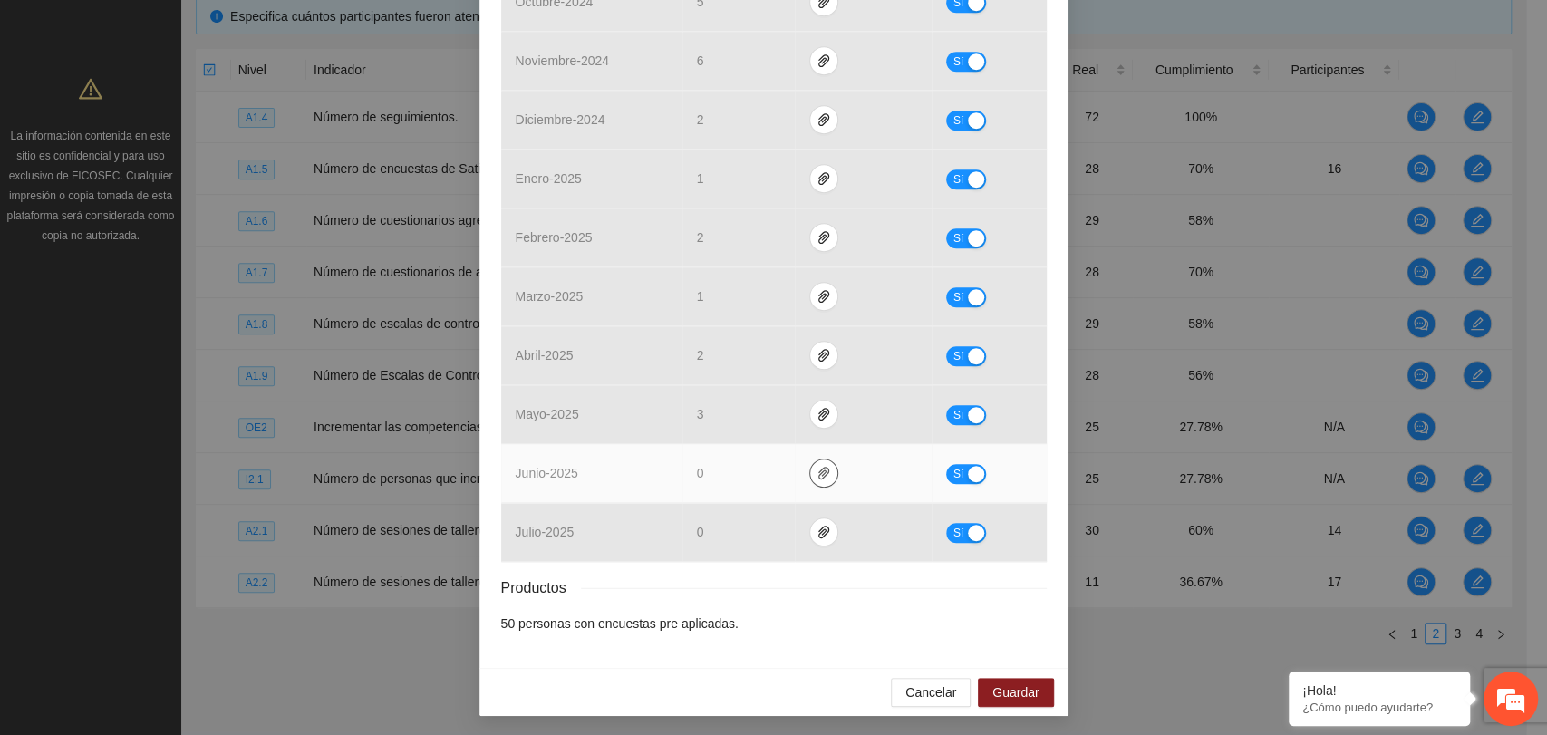
drag, startPoint x: 813, startPoint y: 450, endPoint x: 813, endPoint y: 469, distance: 19.0
click at [813, 467] on td at bounding box center [864, 473] width 138 height 59
click at [818, 470] on icon "paper-clip" at bounding box center [823, 473] width 11 height 13
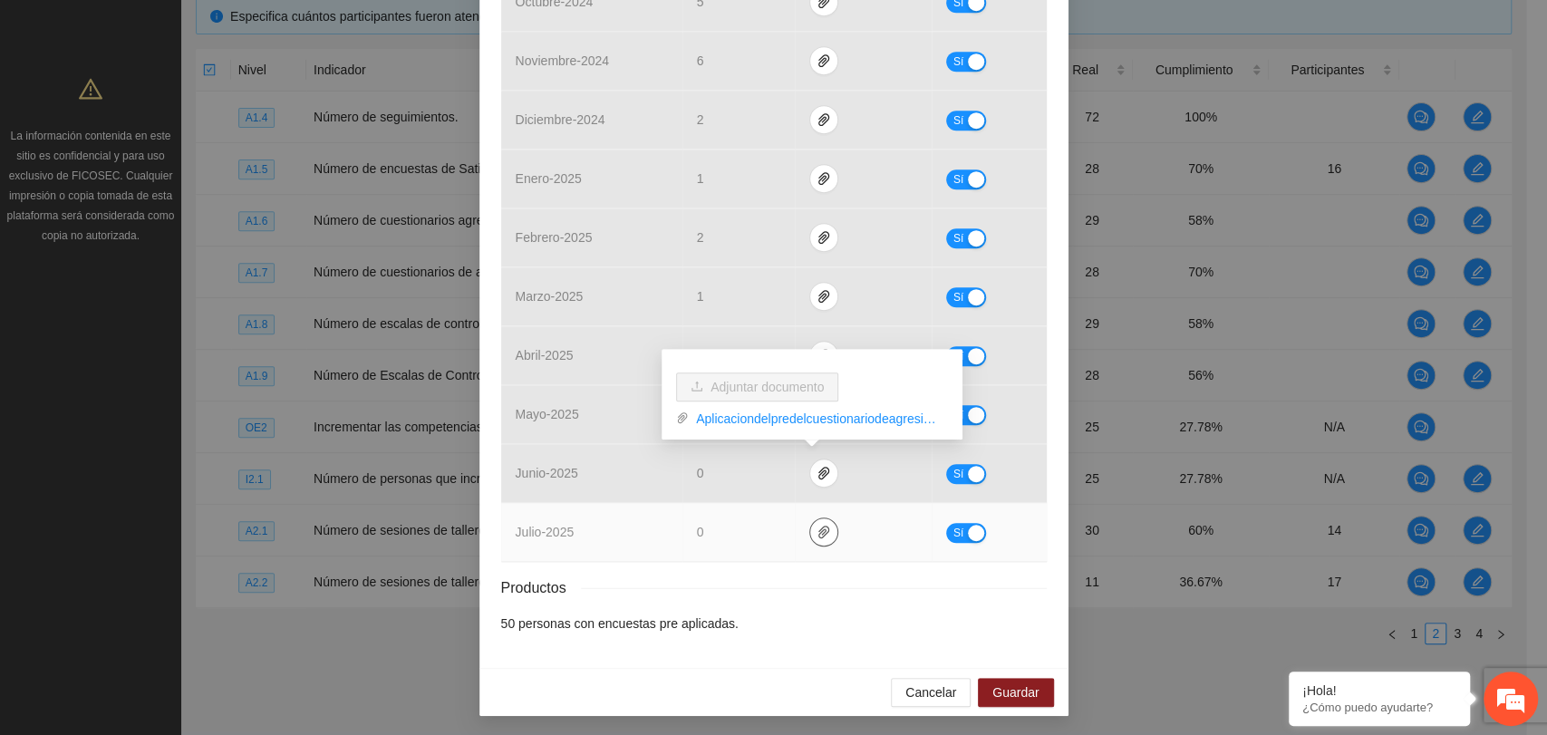
click at [817, 535] on icon "paper-clip" at bounding box center [824, 532] width 15 height 15
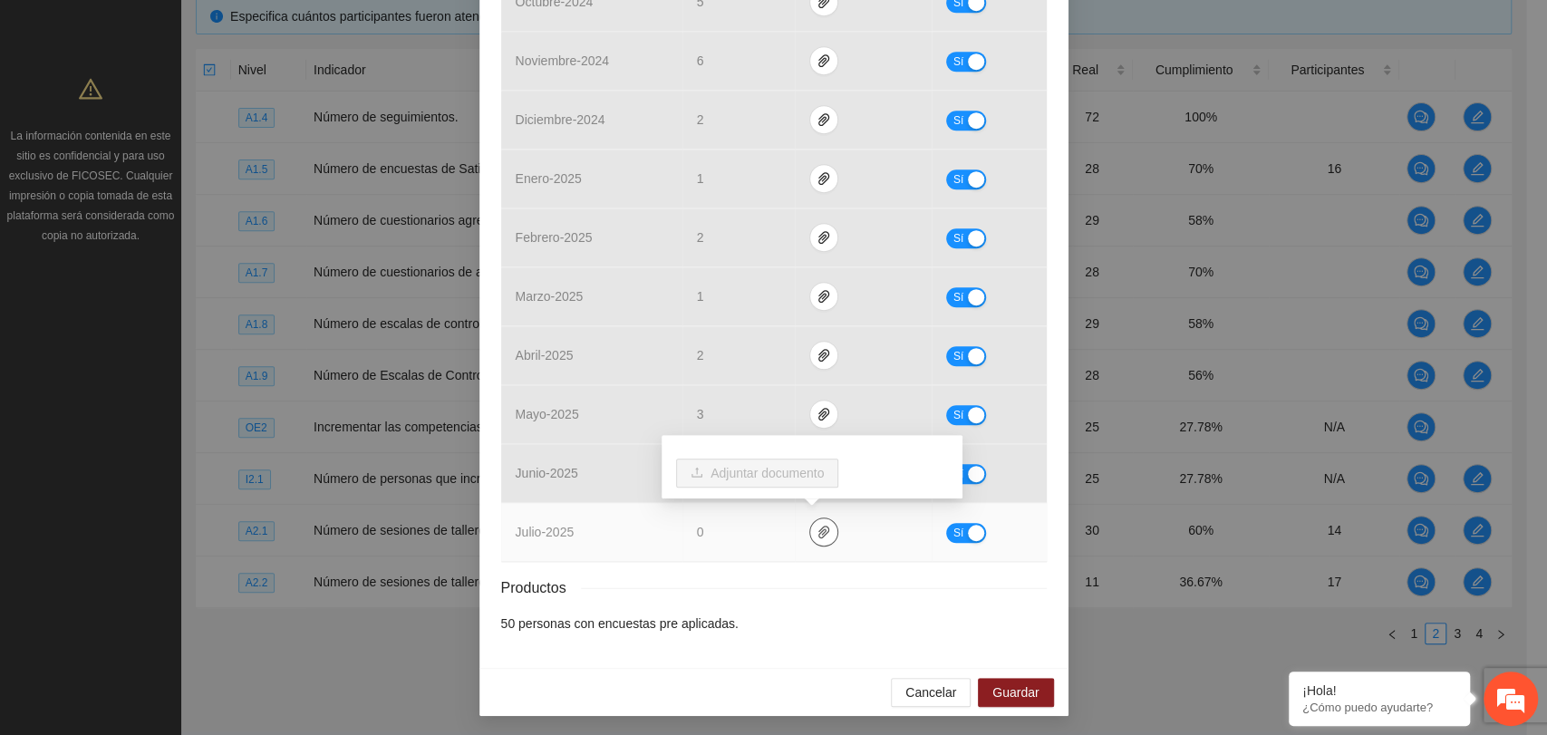
click at [817, 535] on icon "paper-clip" at bounding box center [824, 532] width 15 height 15
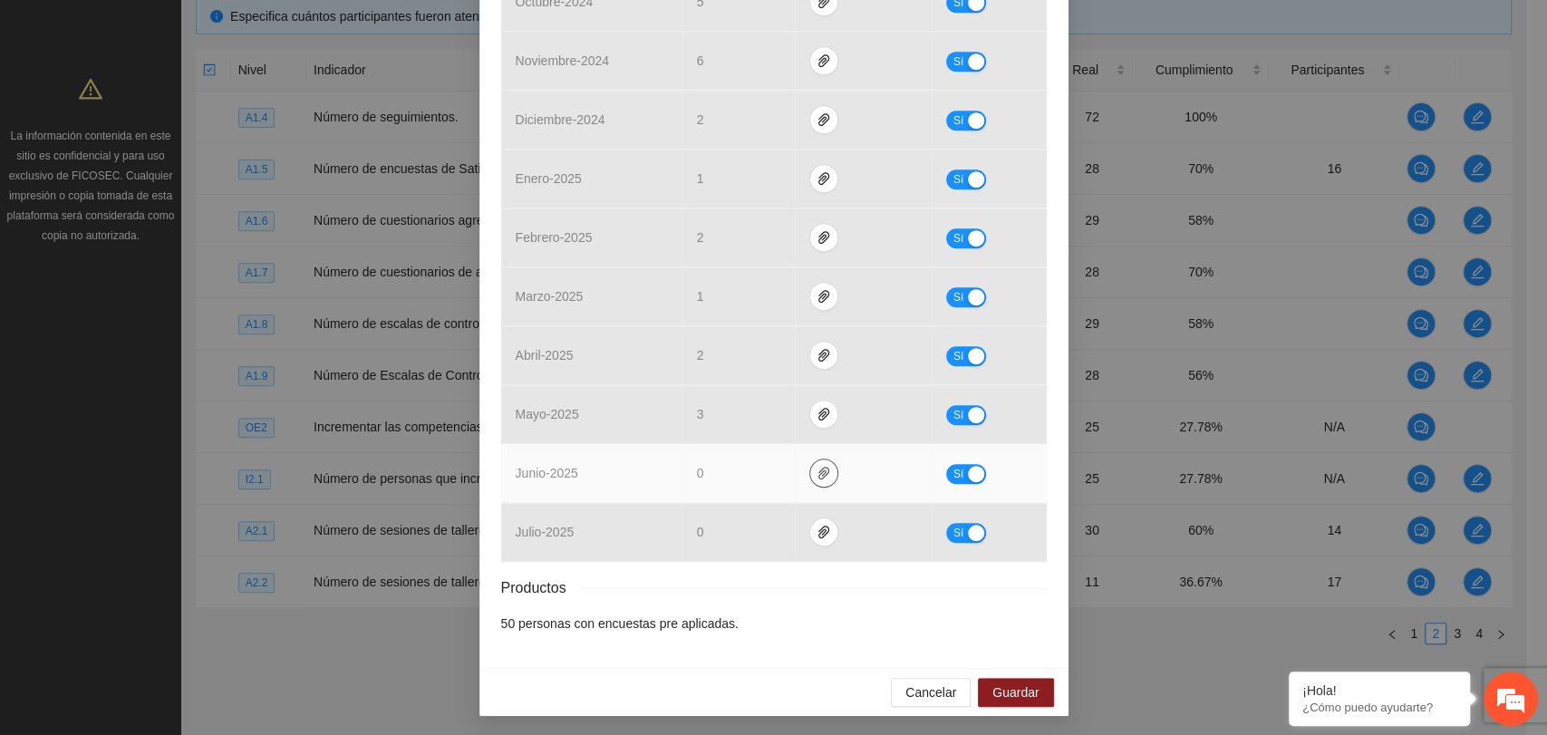
click at [818, 473] on icon "paper-clip" at bounding box center [823, 473] width 11 height 13
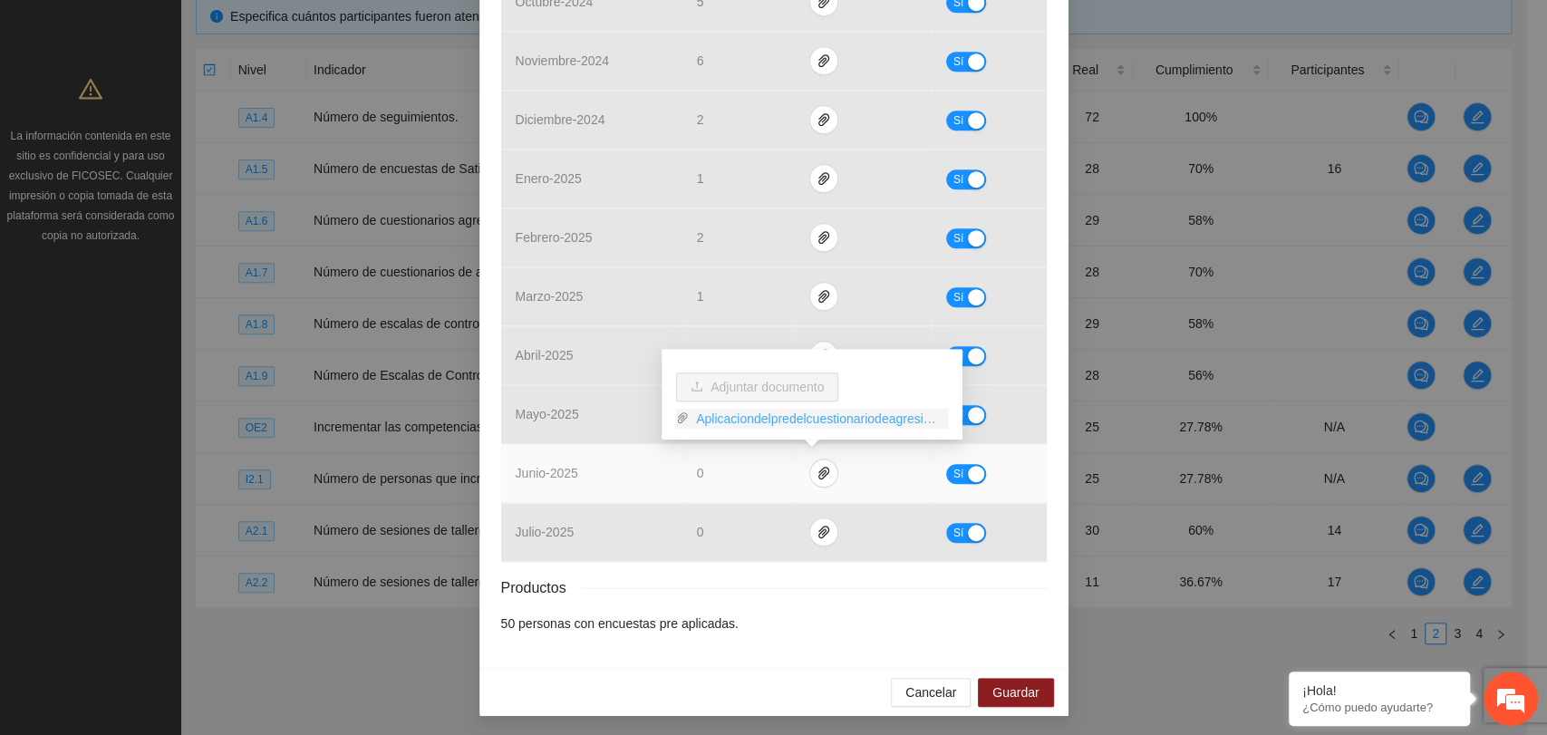
click at [773, 421] on link "Aplicaciondelpredelcuestionariodeagresividad.zip" at bounding box center [818, 419] width 259 height 20
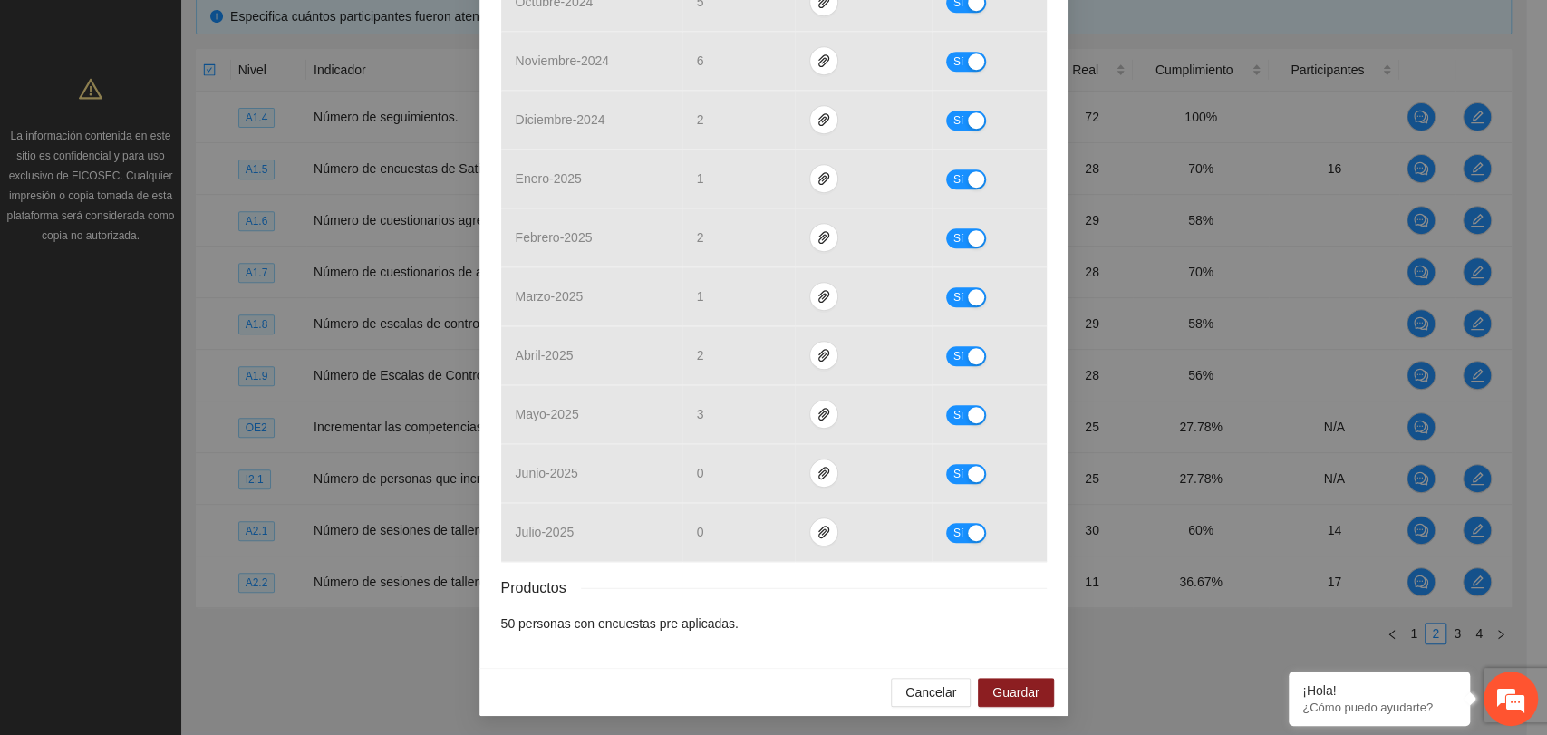
click at [1049, 422] on div "Actividad 1.6 Número de cuestionarios agresividad aplicados de manera pre. Indi…" at bounding box center [773, 61] width 589 height 1216
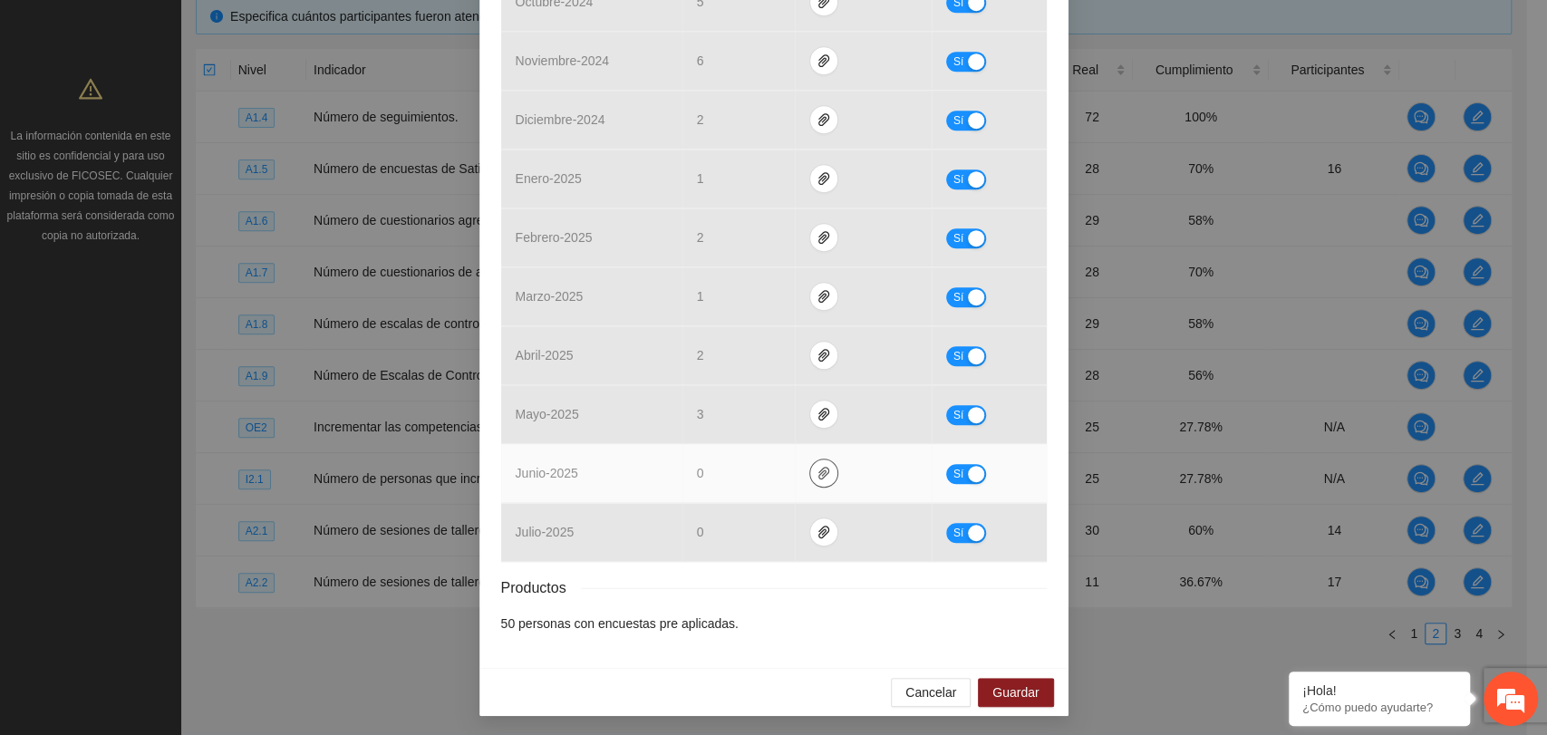
click at [817, 472] on icon "paper-clip" at bounding box center [824, 473] width 15 height 15
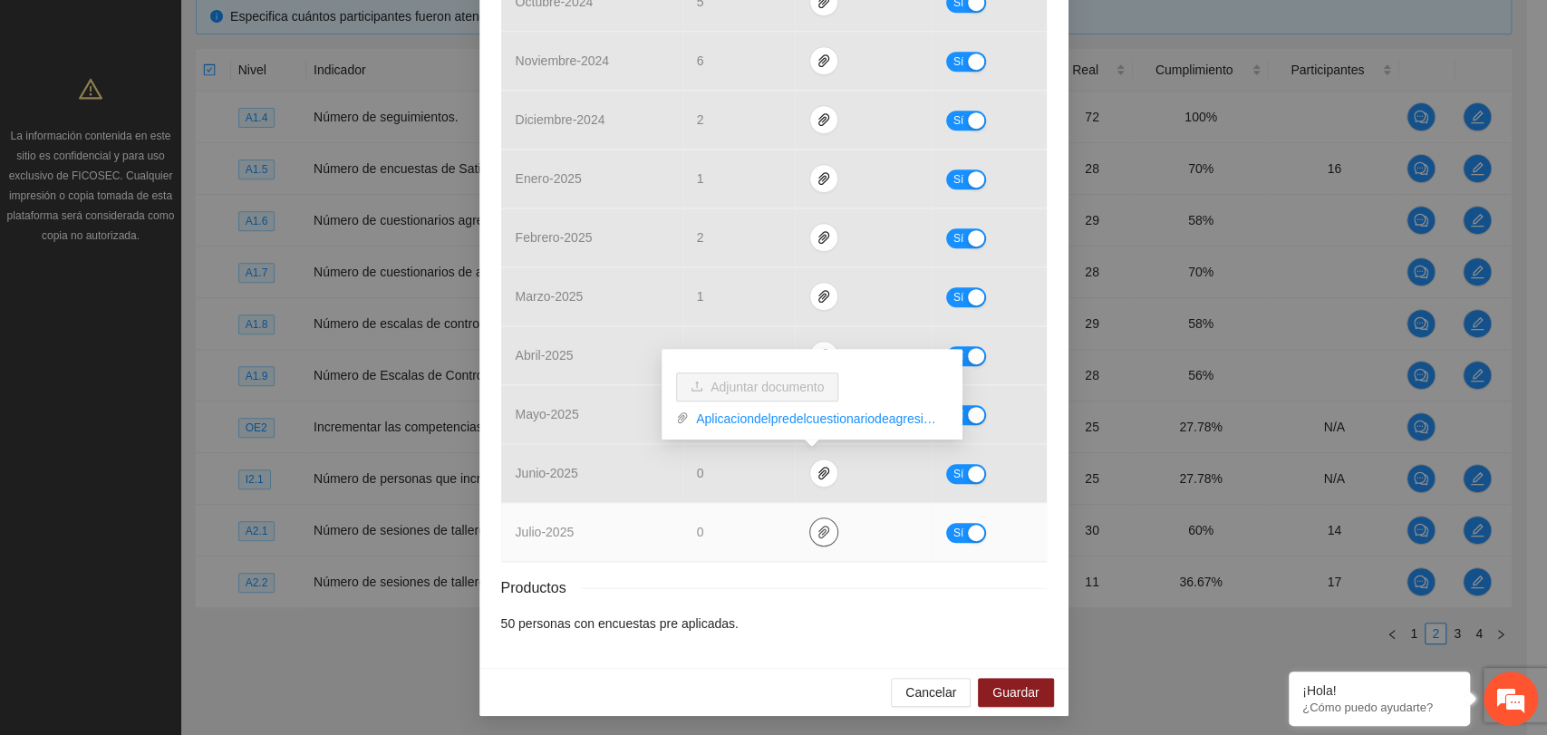
click at [810, 525] on span "paper-clip" at bounding box center [823, 532] width 27 height 15
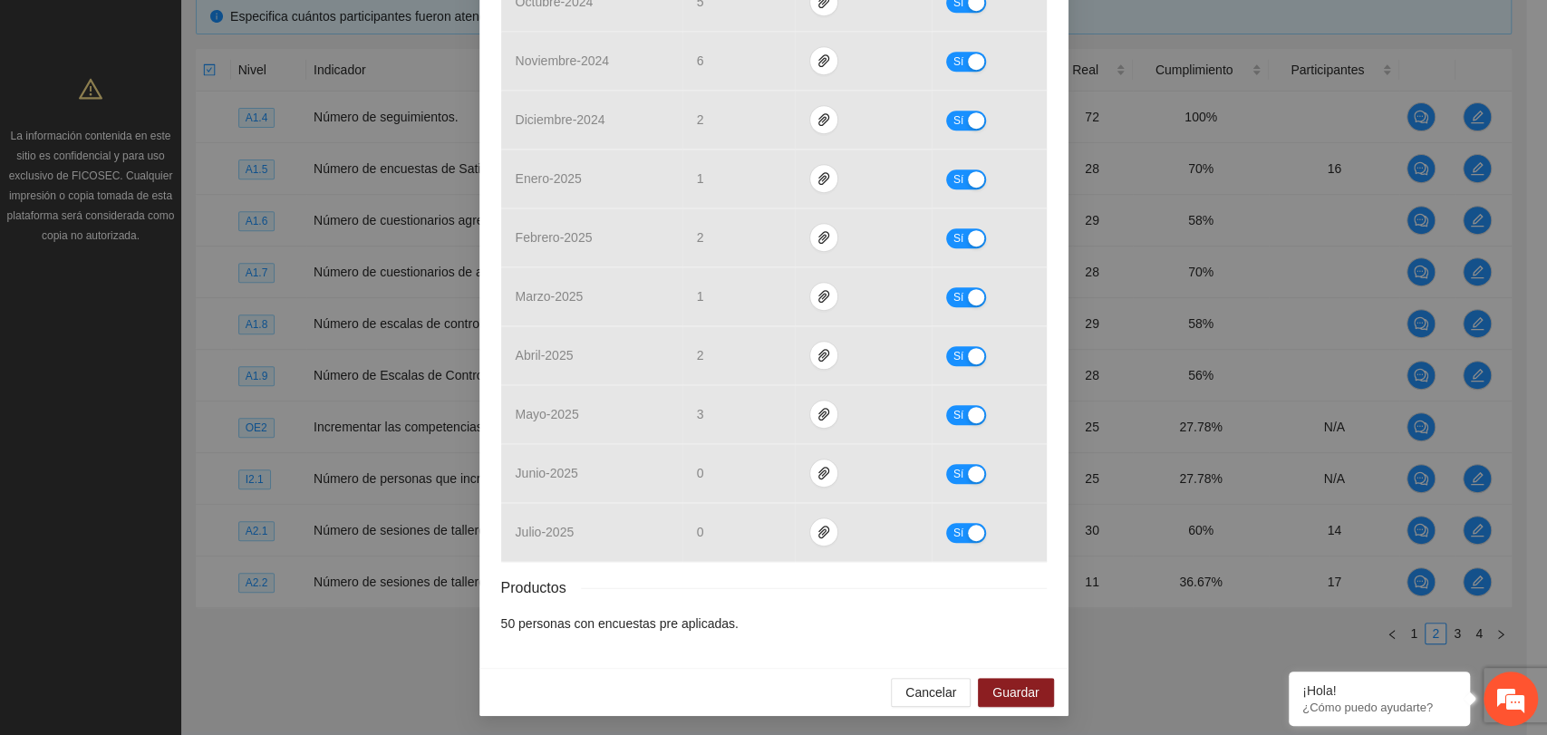
click at [768, 576] on div "Productos" at bounding box center [774, 587] width 546 height 23
click at [837, 615] on li "50 personas con encuestas pre aplicadas." at bounding box center [774, 624] width 546 height 20
click at [994, 693] on span "Guardar" at bounding box center [1016, 693] width 46 height 20
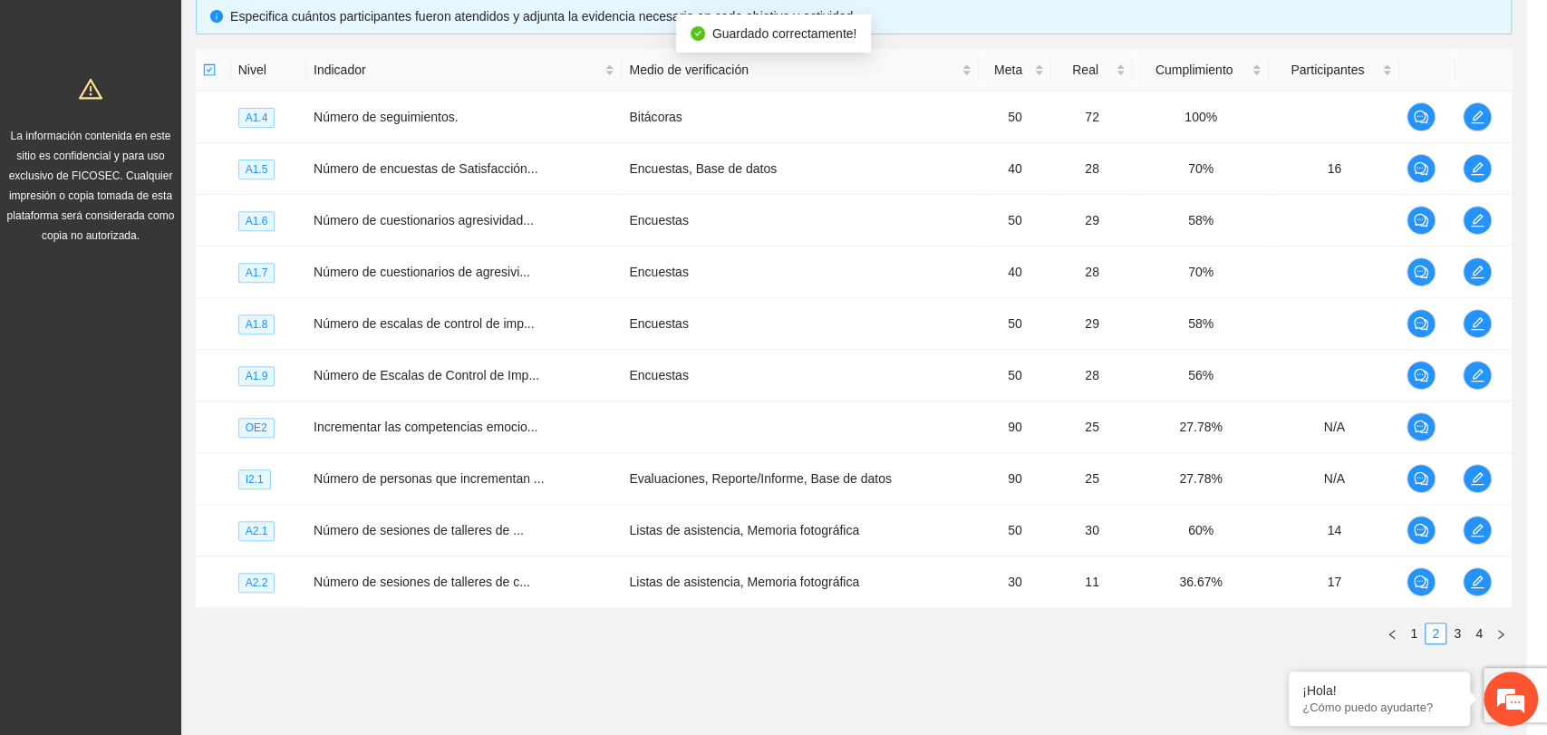
scroll to position [548, 0]
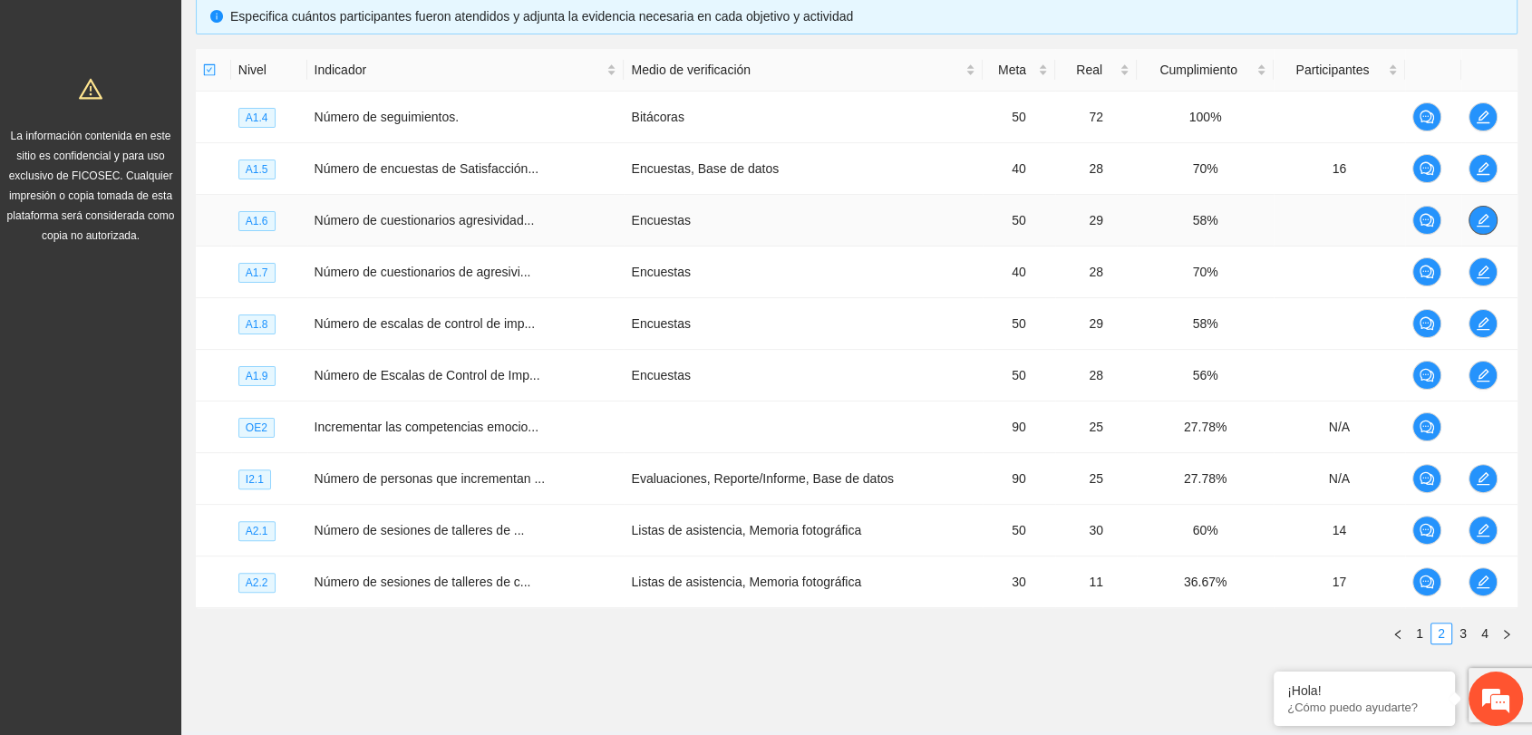
click at [1486, 214] on icon "edit" at bounding box center [1483, 220] width 13 height 13
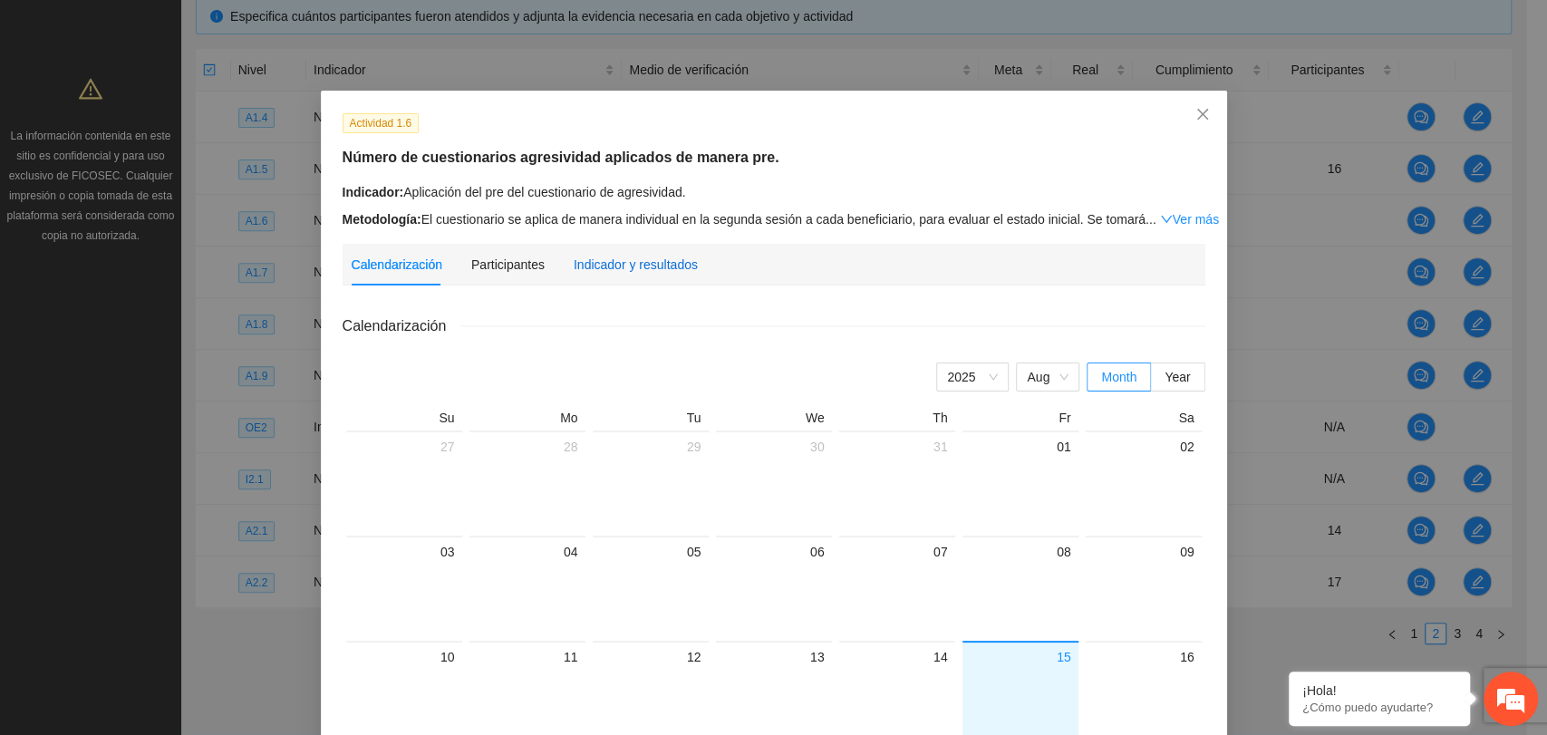
click at [623, 266] on div "Indicador y resultados" at bounding box center [636, 265] width 124 height 20
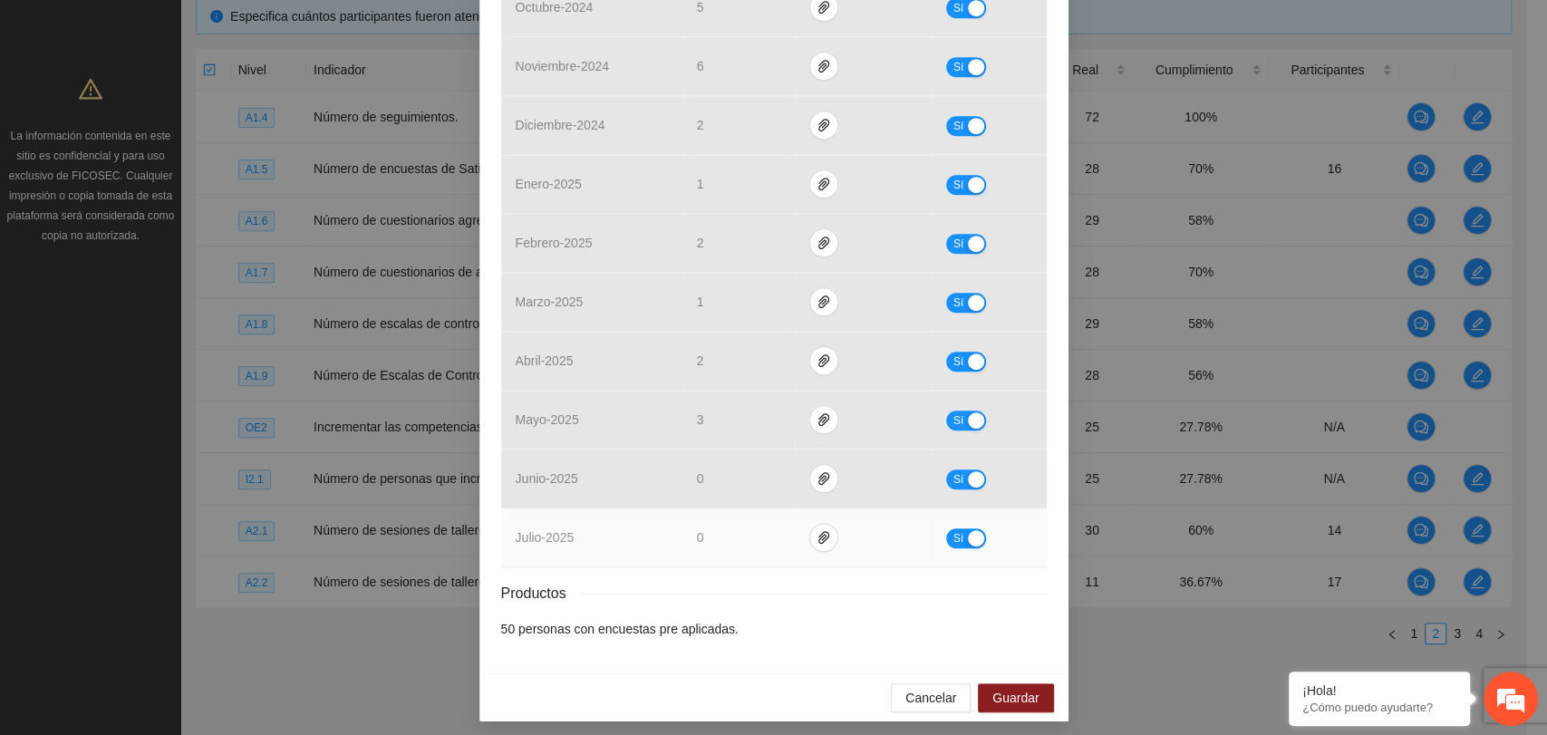
scroll to position [638, 0]
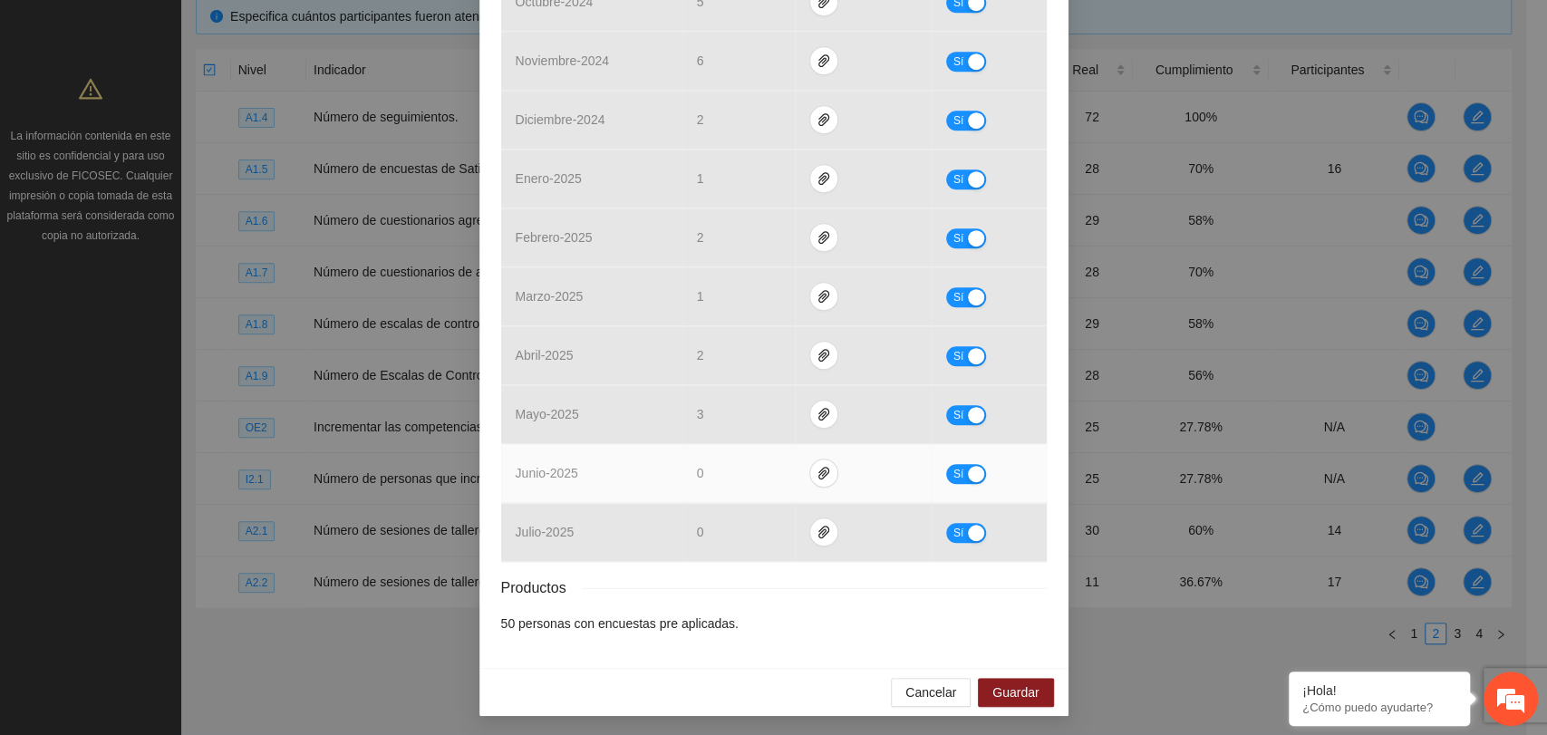
click at [955, 464] on button "Sí" at bounding box center [966, 474] width 40 height 20
click at [993, 688] on span "Guardar" at bounding box center [1016, 693] width 46 height 20
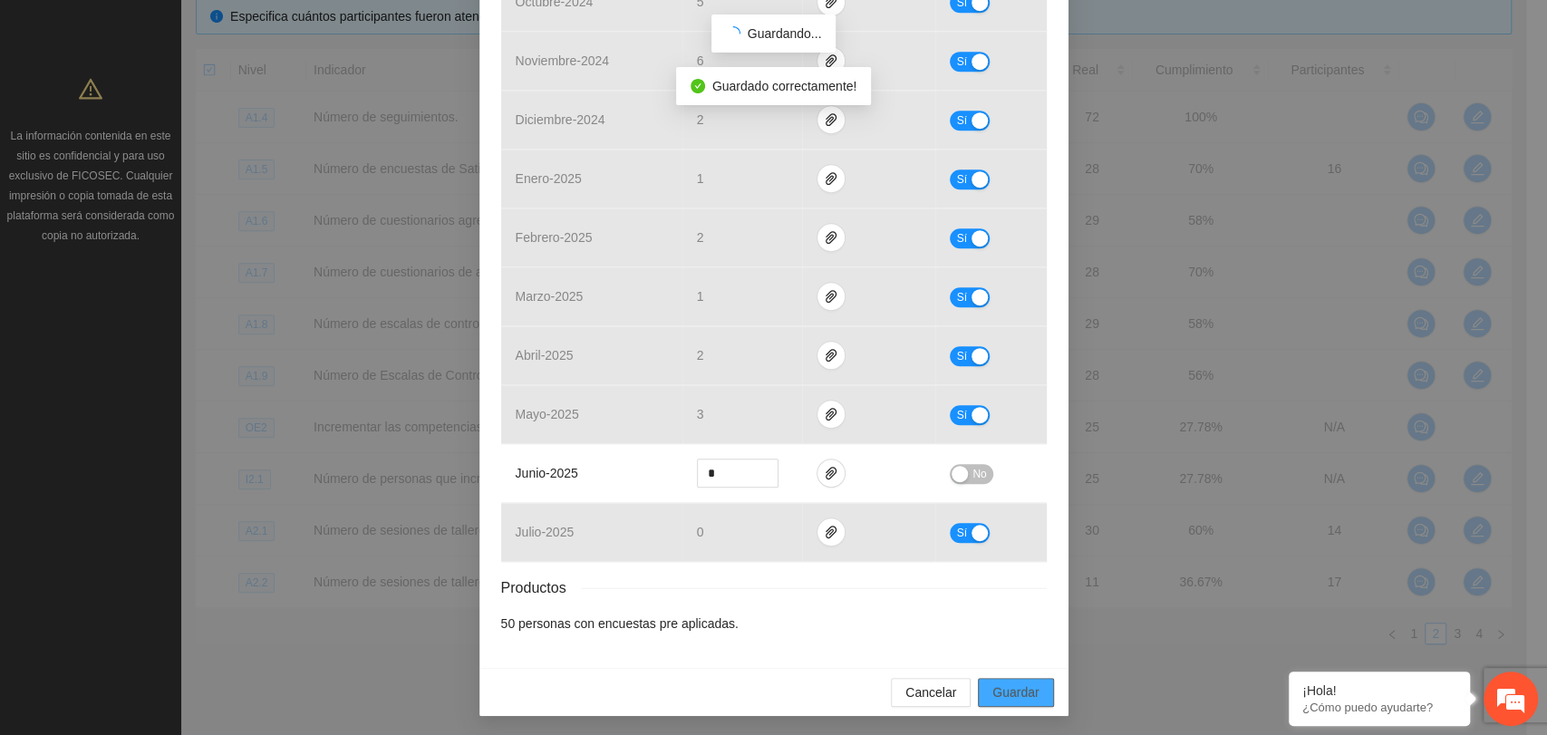
scroll to position [548, 0]
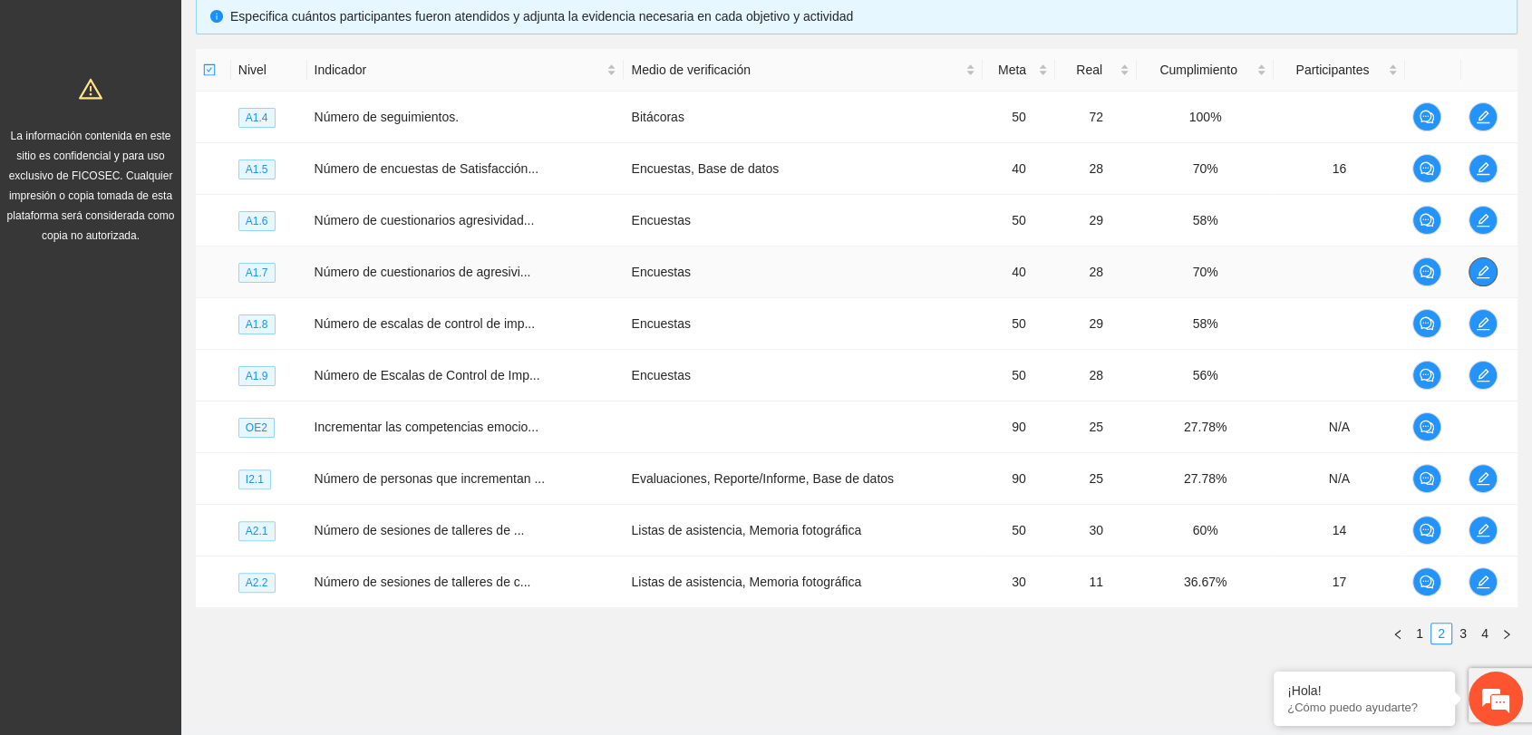
click at [1476, 271] on icon "edit" at bounding box center [1483, 272] width 15 height 15
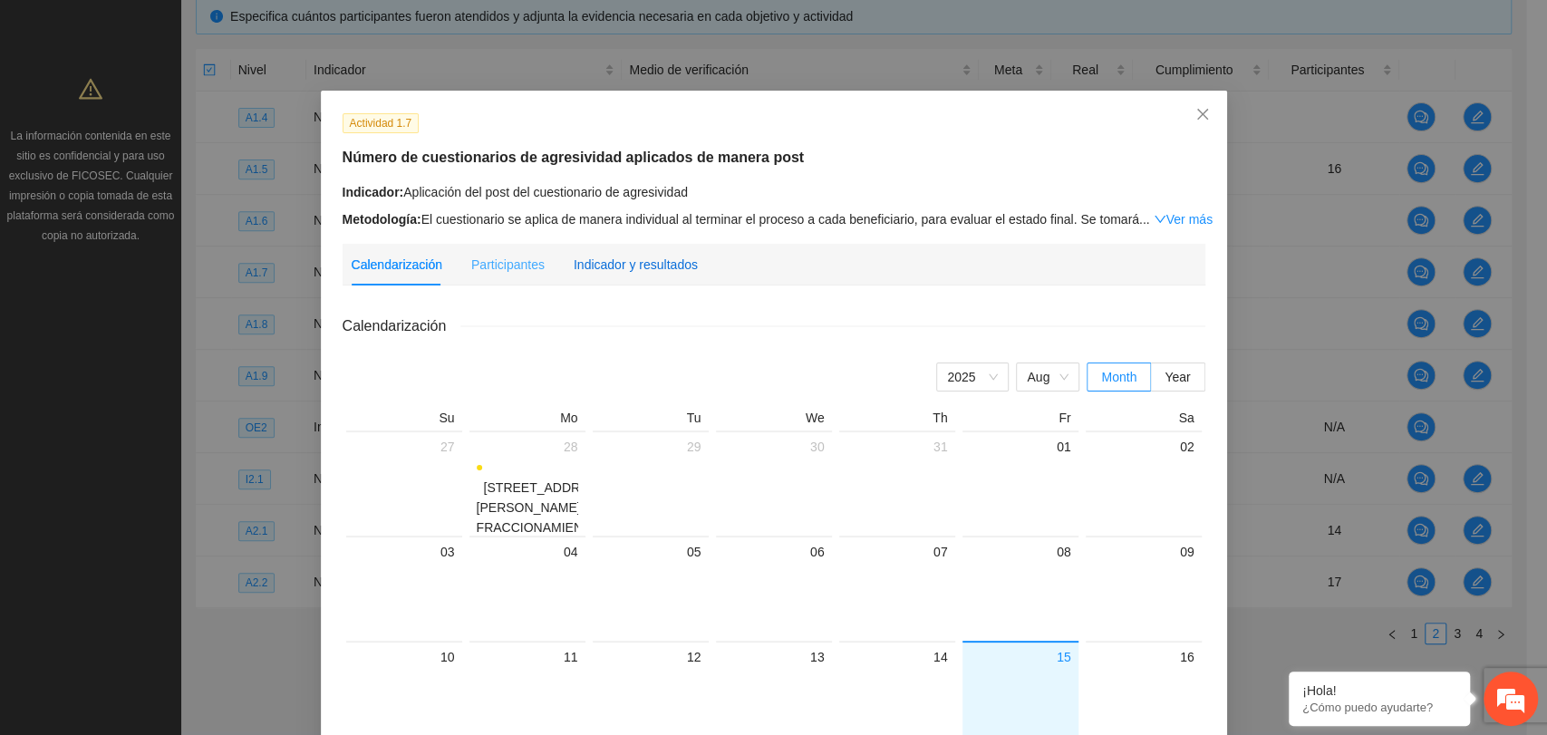
drag, startPoint x: 654, startPoint y: 257, endPoint x: 661, endPoint y: 250, distance: 10.3
click at [653, 257] on div "Indicador y resultados" at bounding box center [636, 265] width 124 height 20
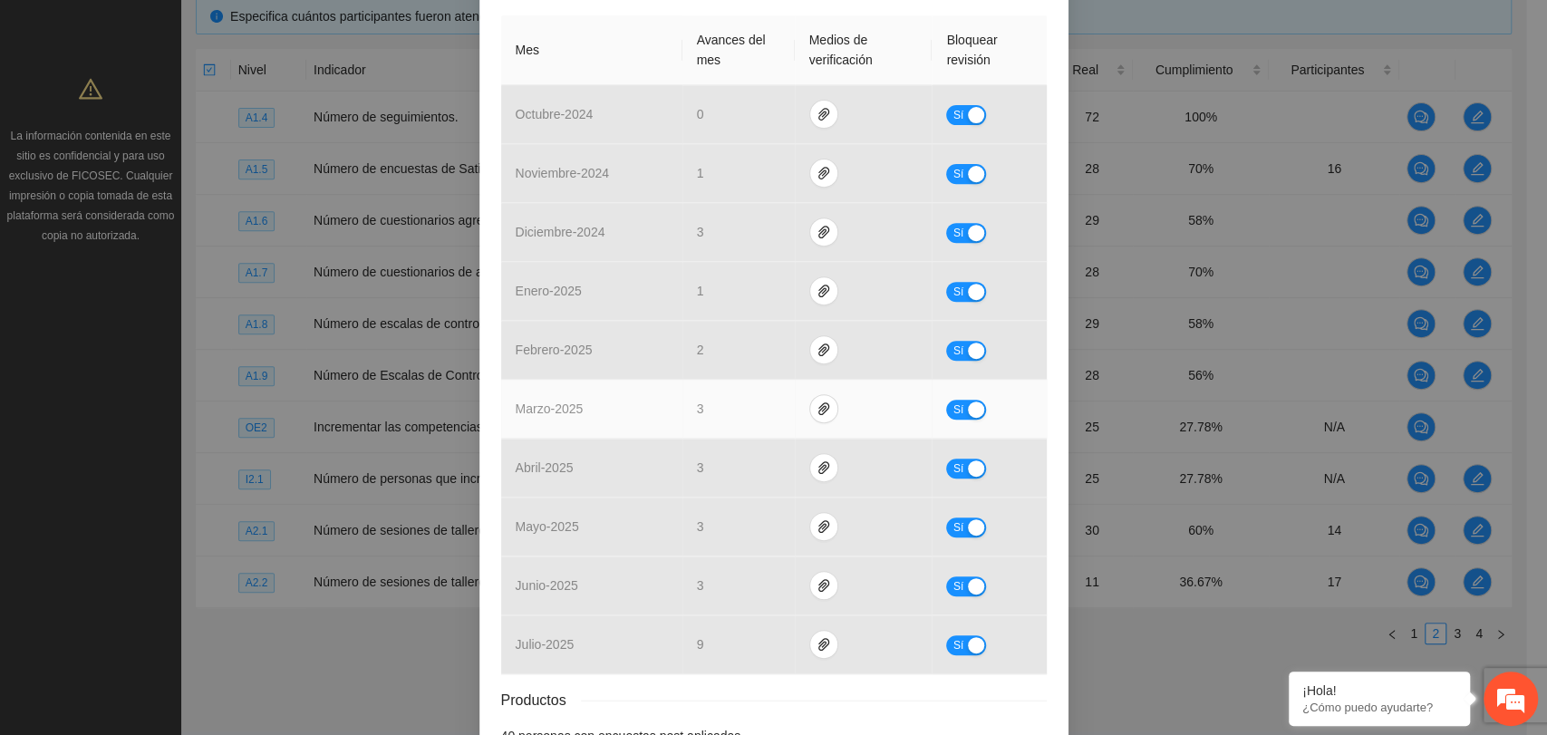
scroll to position [521, 0]
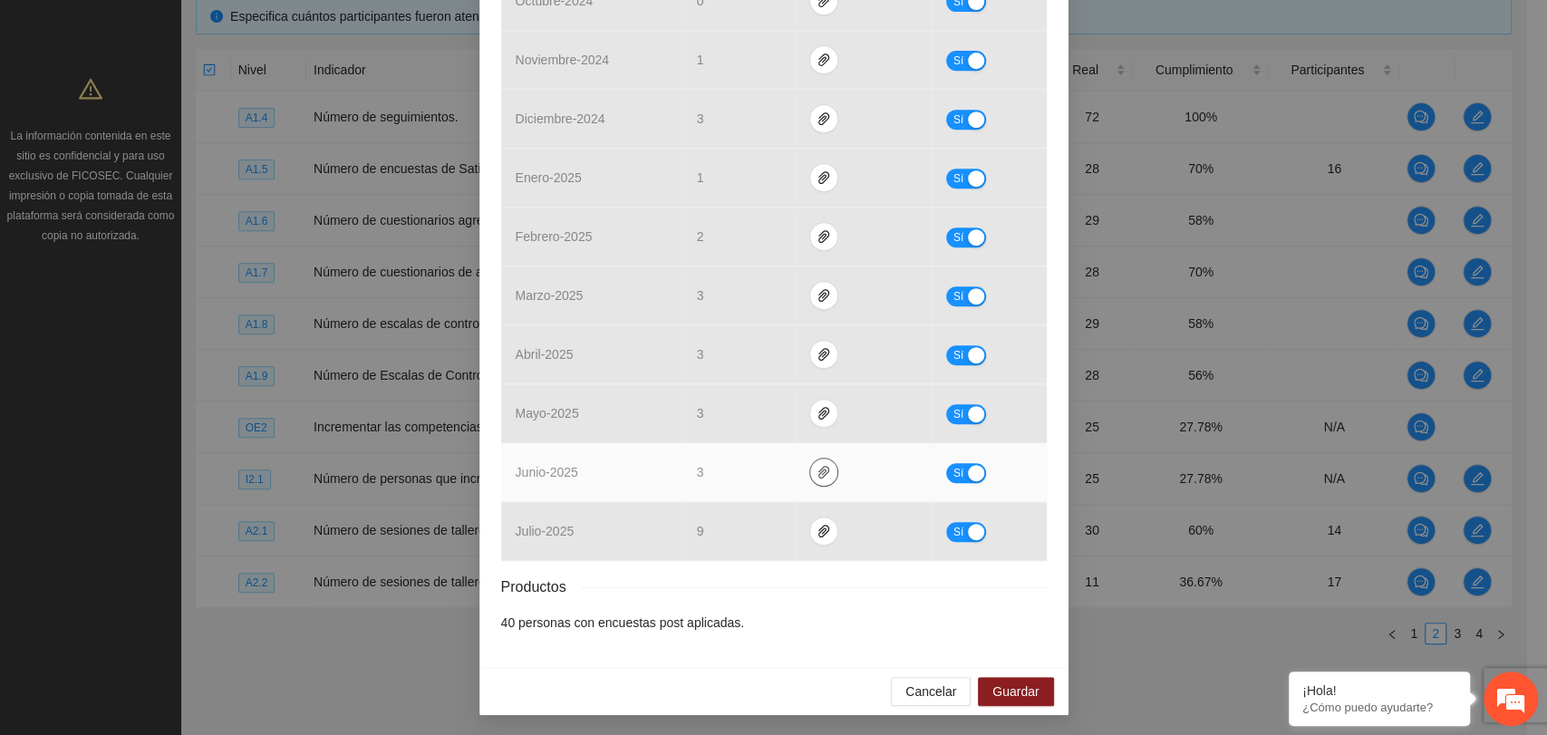
click at [815, 478] on button "button" at bounding box center [823, 472] width 29 height 29
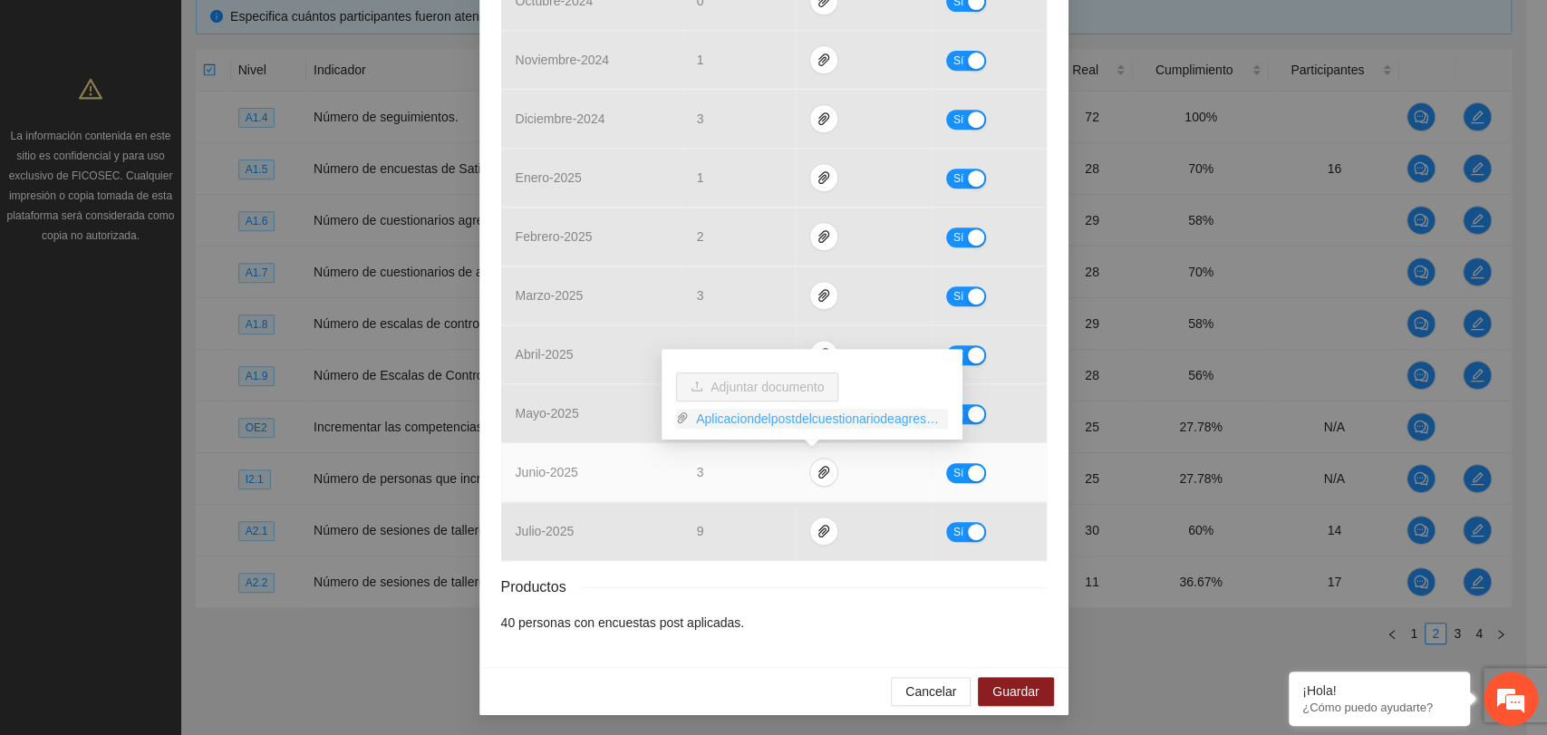
click at [778, 422] on link "Aplicaciondelpostdelcuestionariodeagresividad.zip" at bounding box center [818, 419] width 259 height 20
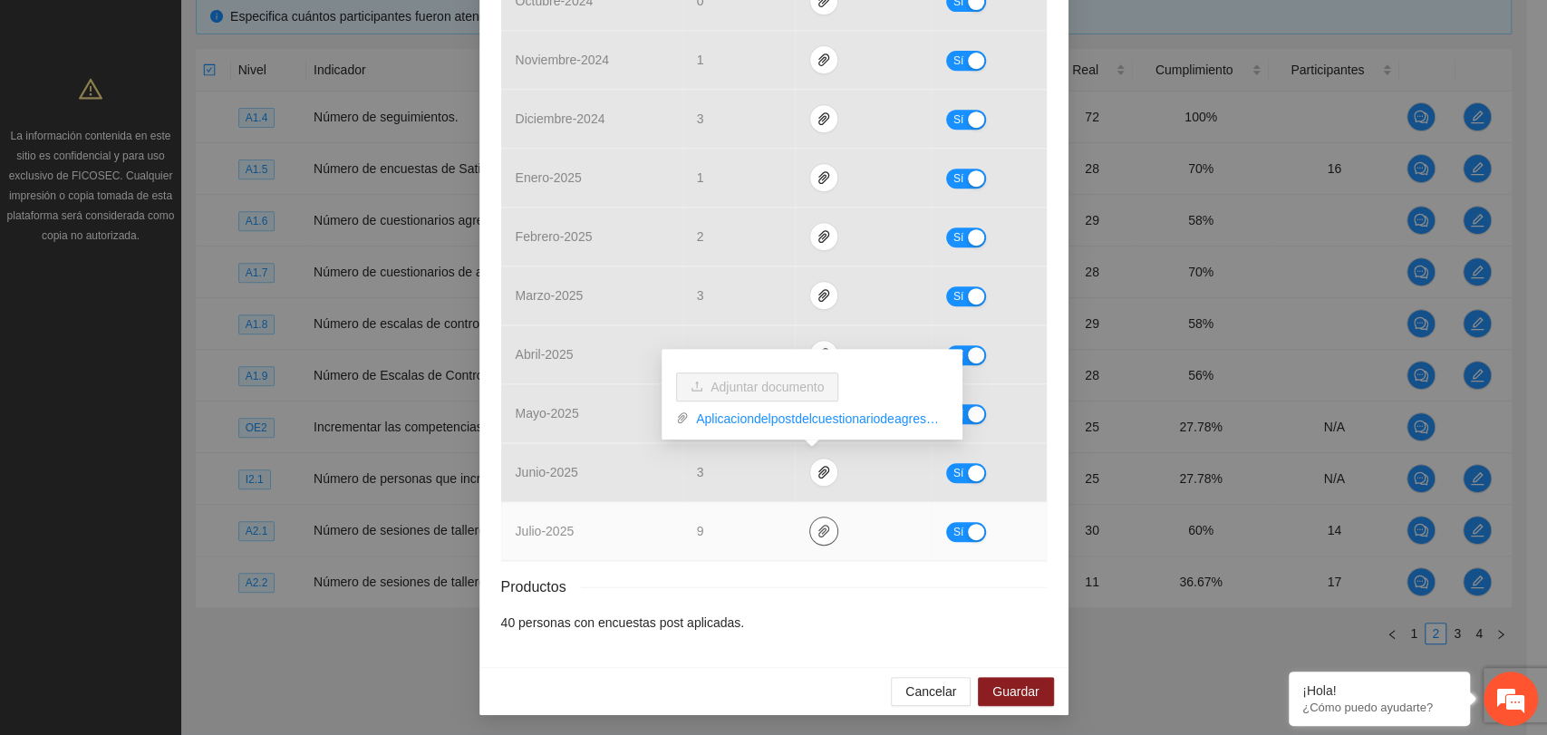
click at [817, 528] on icon "paper-clip" at bounding box center [824, 531] width 15 height 15
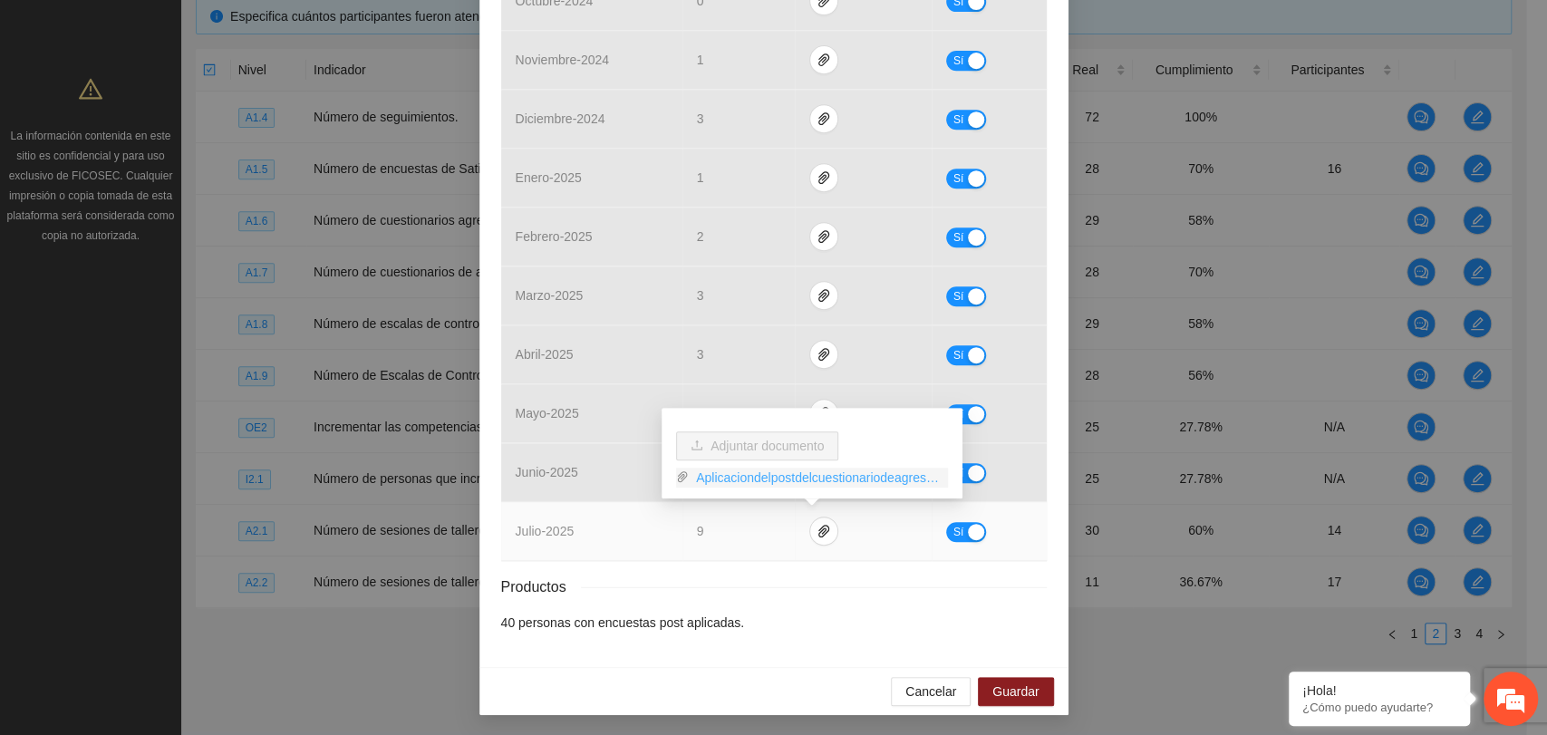
click at [776, 475] on link "Aplicaciondelpostdelcuestionariodeagresividad.zip" at bounding box center [818, 478] width 259 height 20
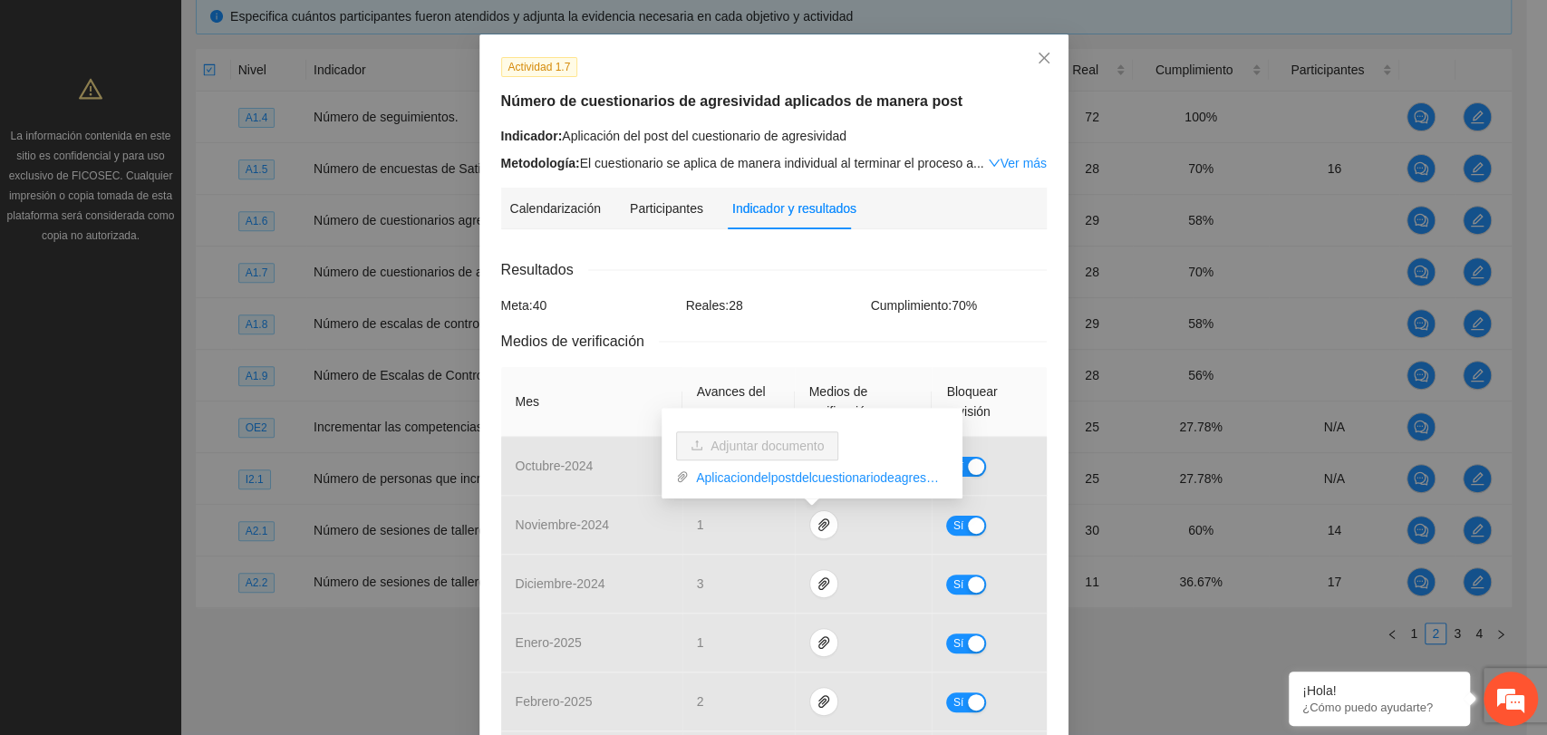
scroll to position [0, 0]
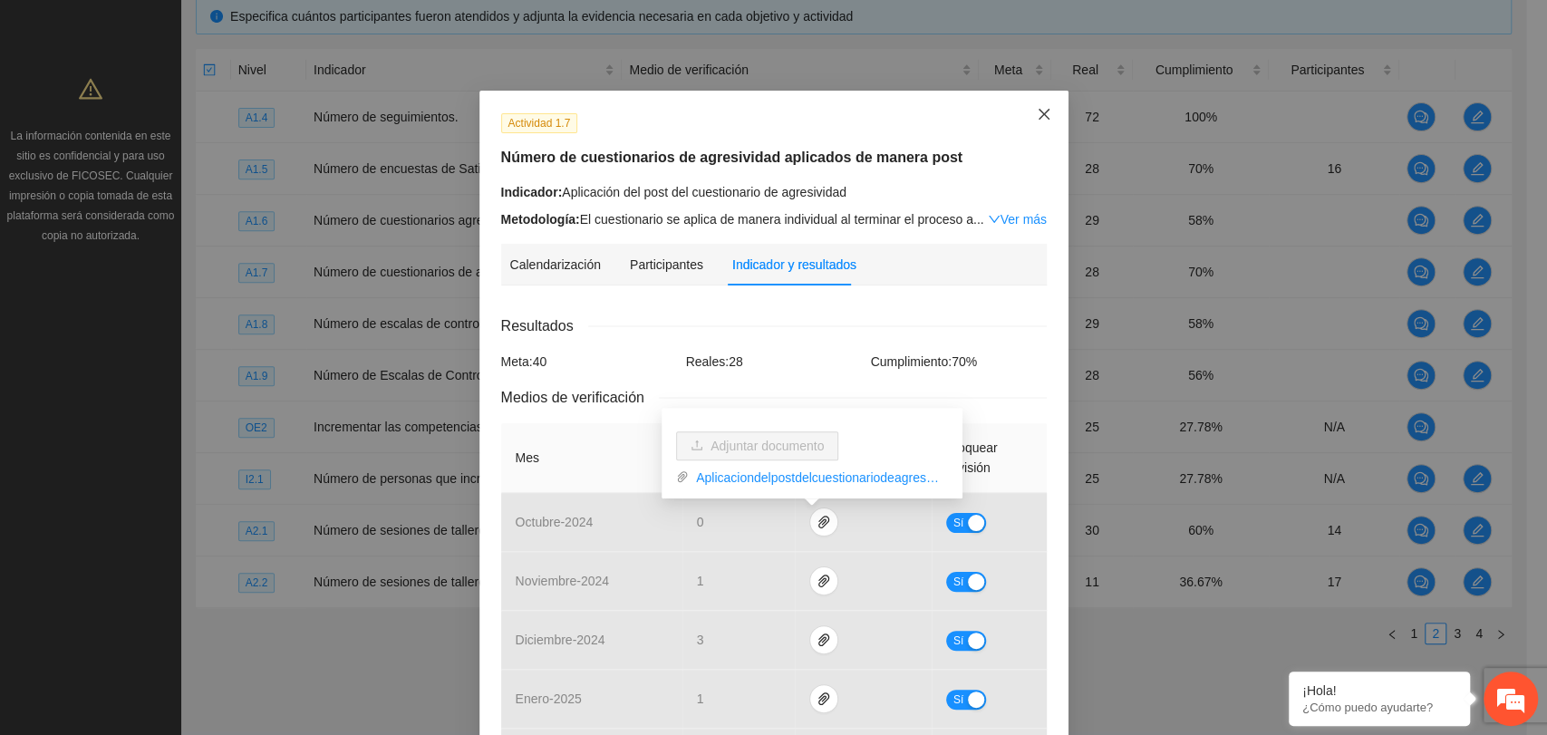
click at [1037, 113] on icon "close" at bounding box center [1044, 114] width 15 height 15
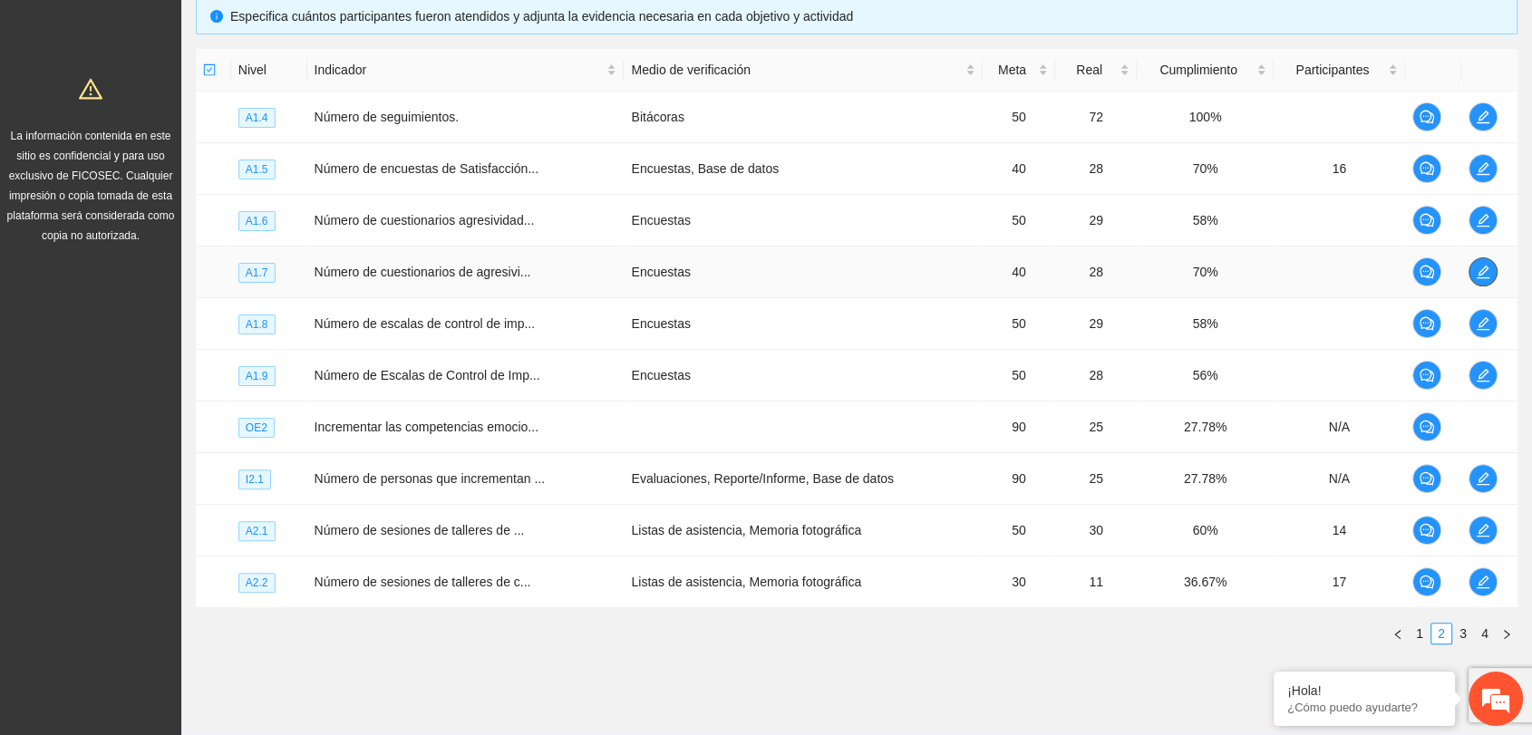
click at [1477, 266] on icon "edit" at bounding box center [1483, 272] width 15 height 15
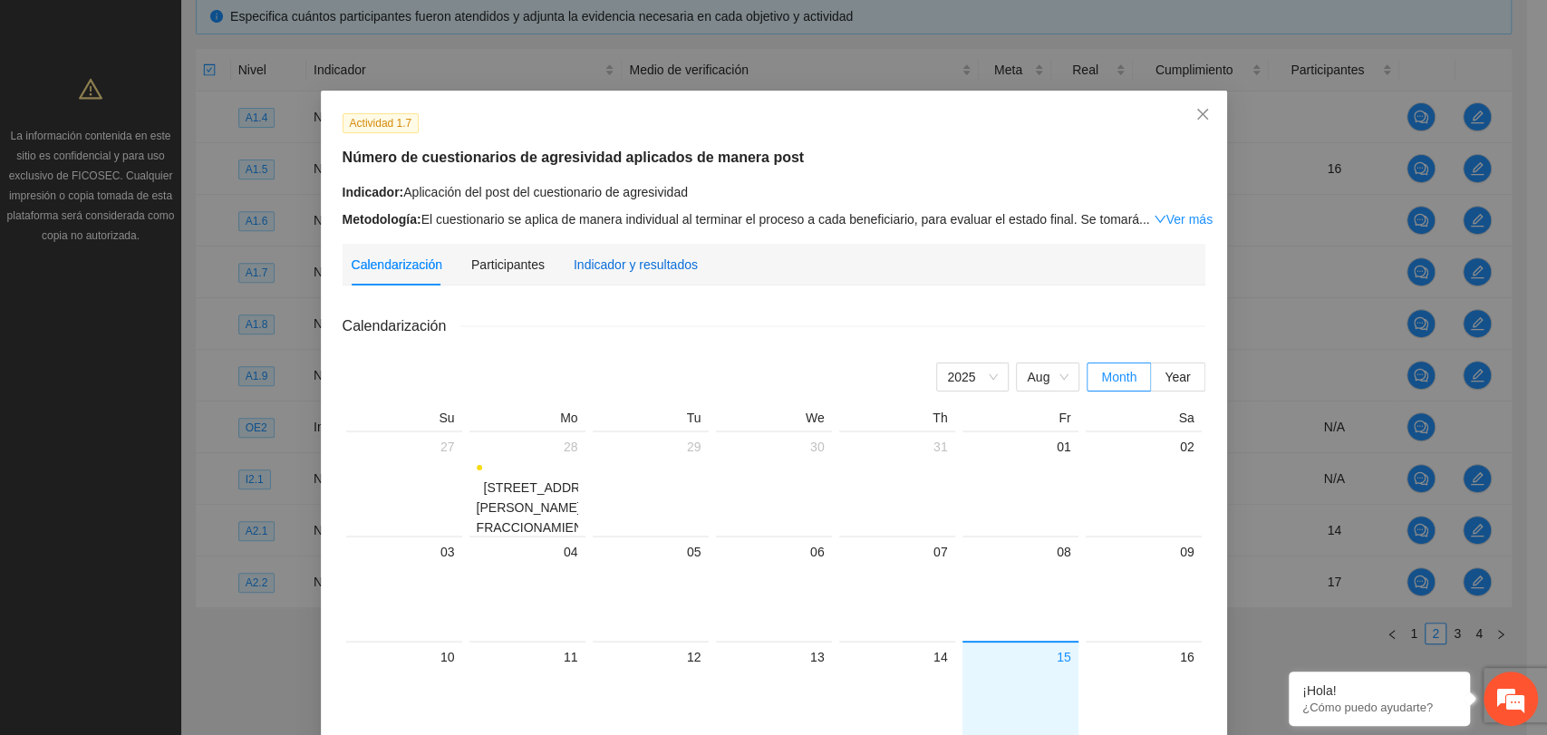
click at [628, 266] on div "Indicador y resultados" at bounding box center [636, 265] width 124 height 20
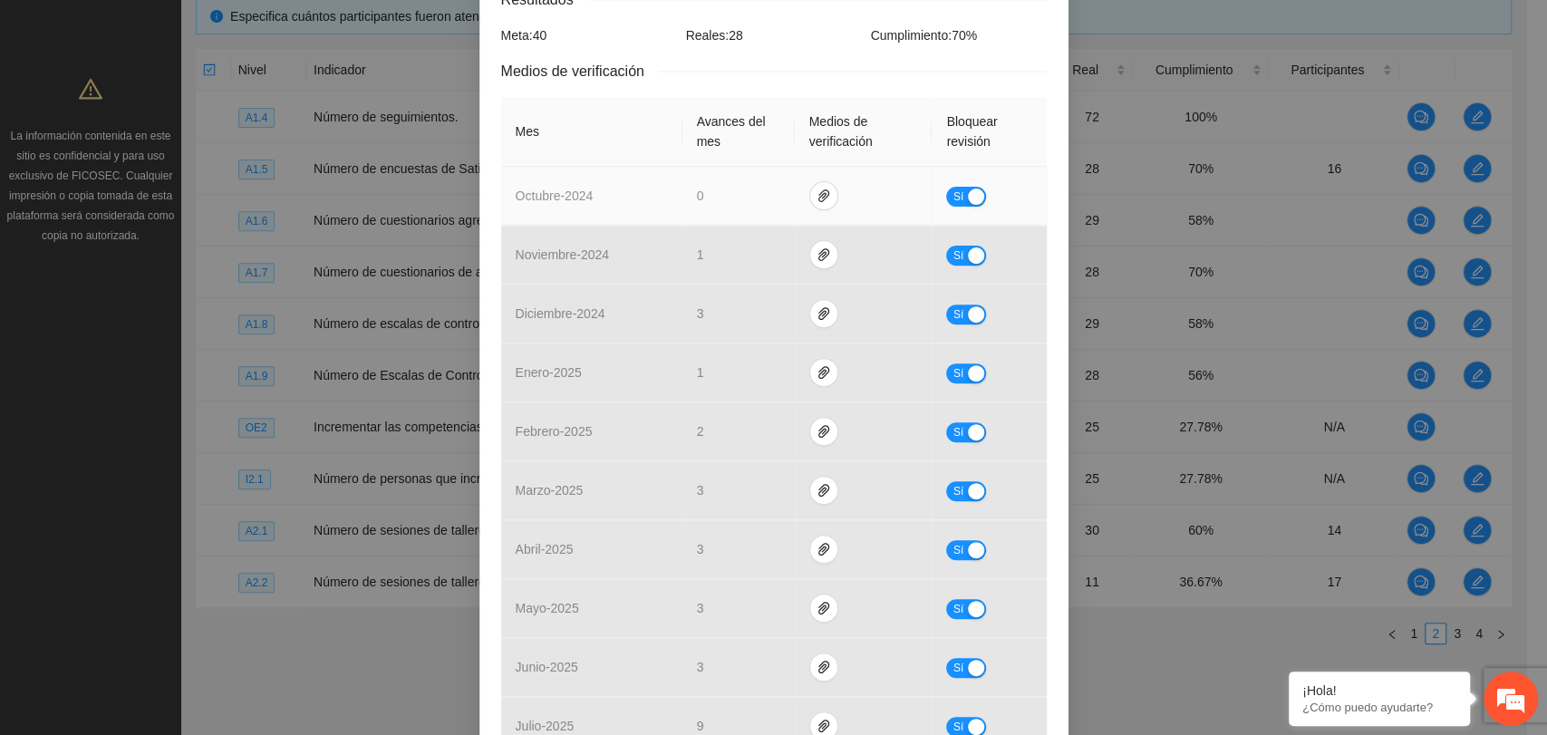
scroll to position [17, 0]
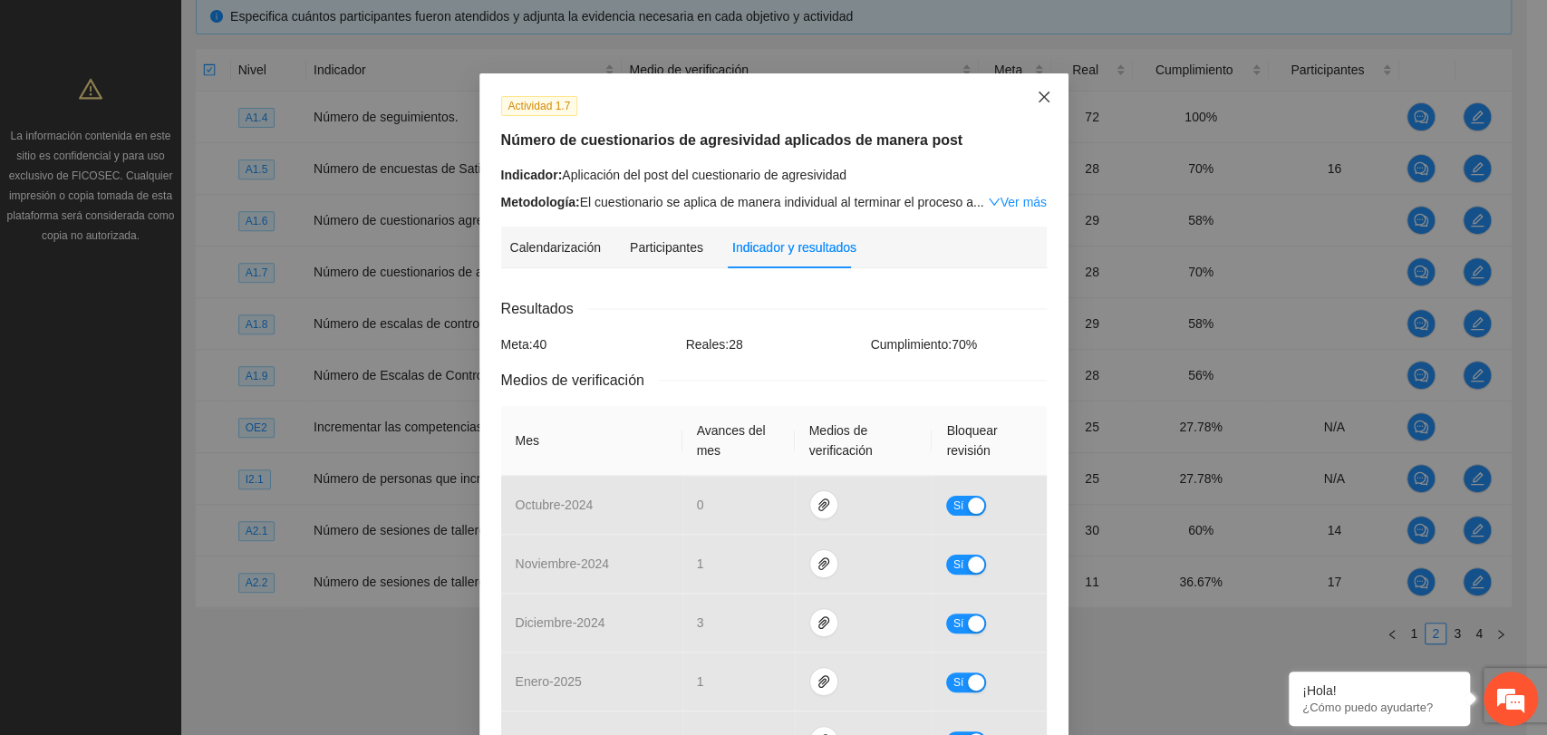
drag, startPoint x: 1046, startPoint y: 94, endPoint x: 1083, endPoint y: 136, distance: 55.9
click at [1044, 95] on span "Close" at bounding box center [1044, 97] width 49 height 49
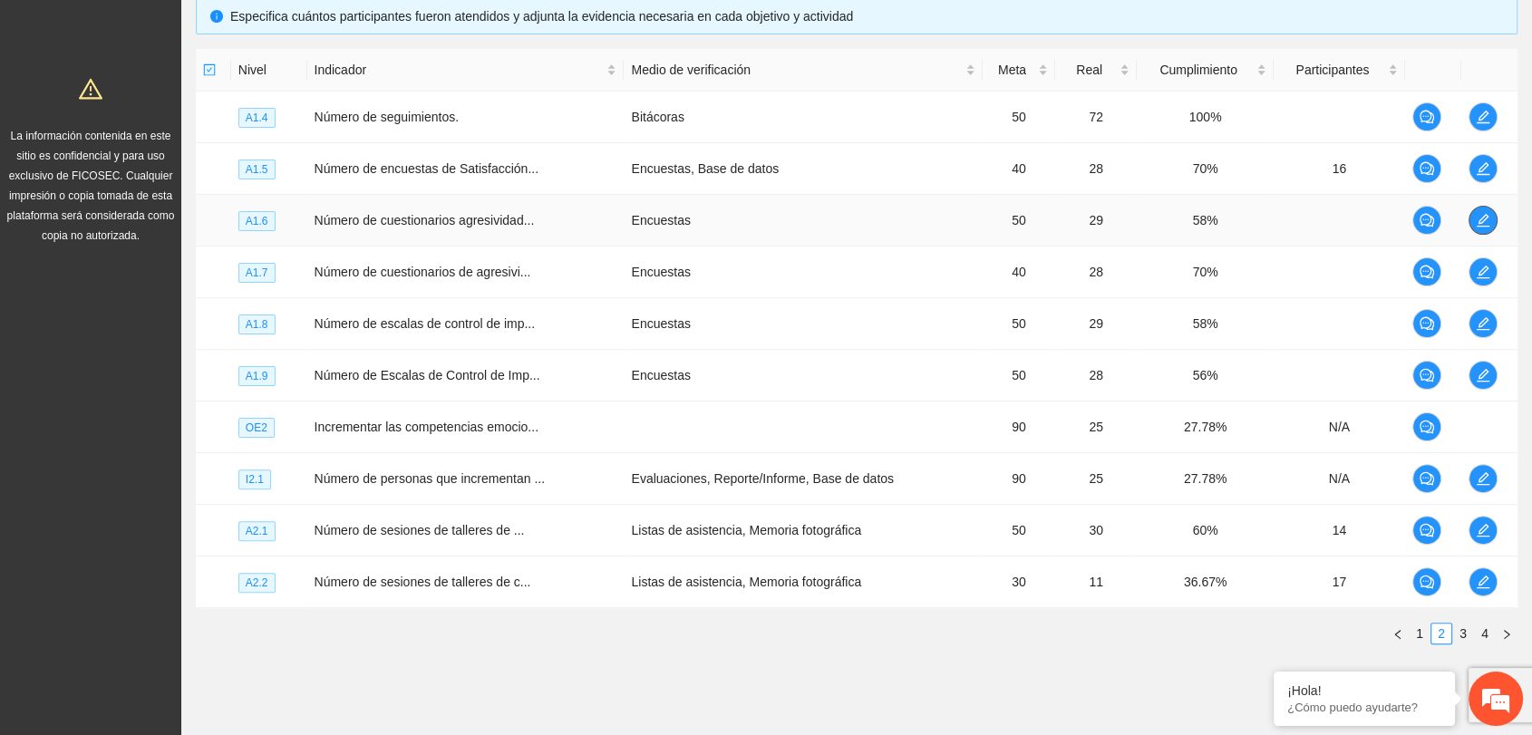
click at [1481, 228] on button "button" at bounding box center [1482, 220] width 29 height 29
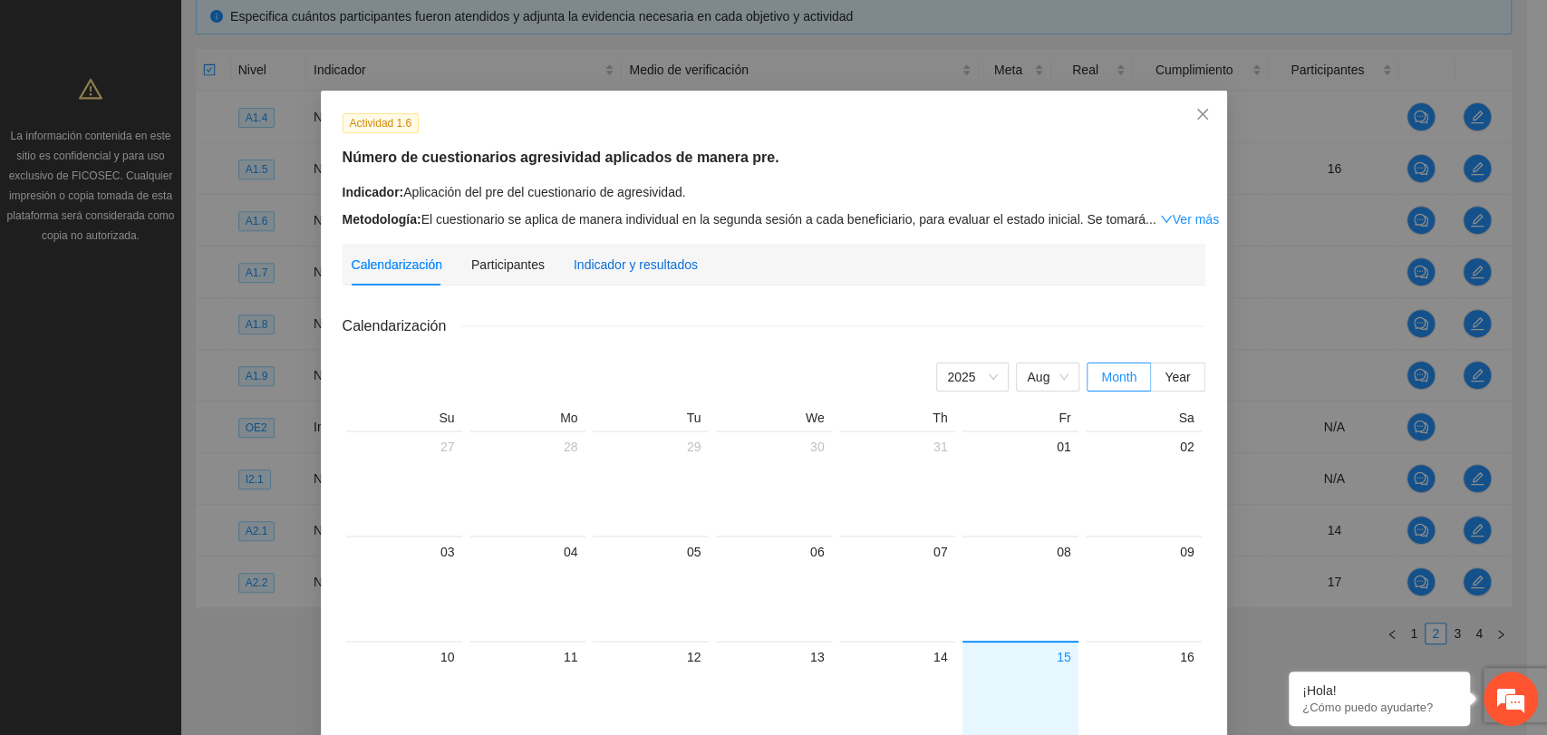
click at [587, 258] on div "Indicador y resultados" at bounding box center [636, 265] width 124 height 20
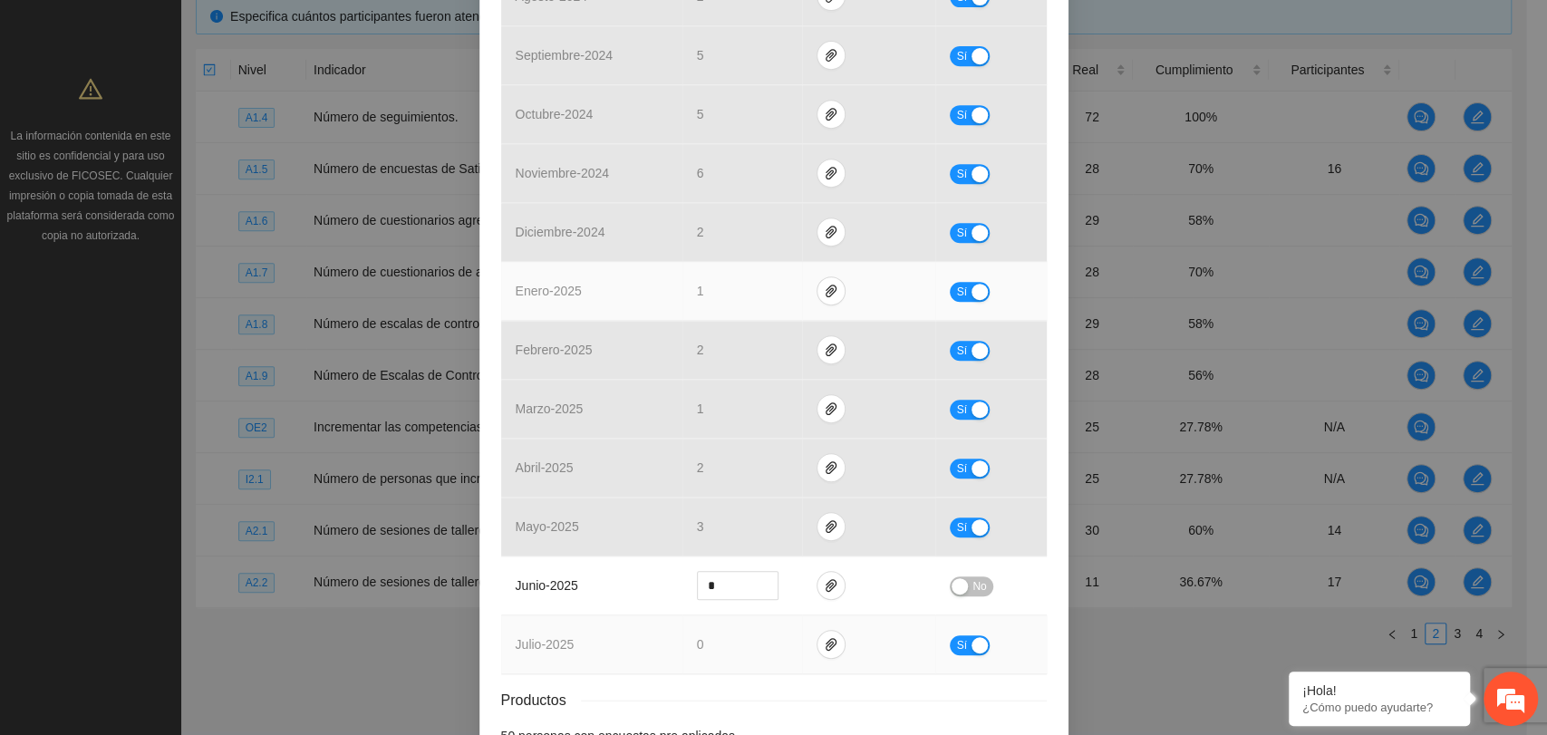
scroll to position [638, 0]
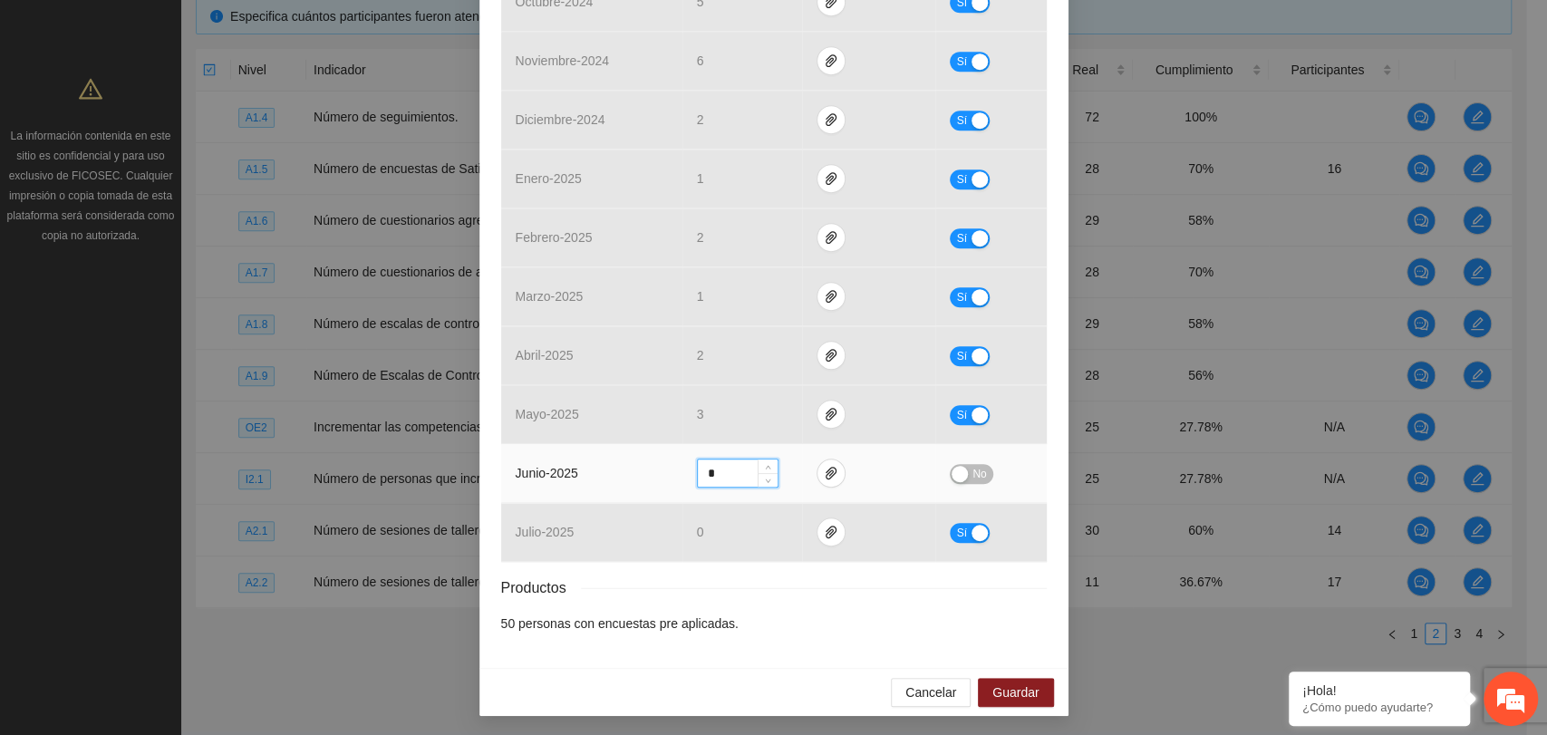
drag, startPoint x: 720, startPoint y: 470, endPoint x: 633, endPoint y: 483, distance: 87.9
click at [633, 483] on tr "junio - 2025 * No" at bounding box center [774, 473] width 546 height 59
type input "*"
click at [964, 467] on button "No" at bounding box center [971, 474] width 43 height 20
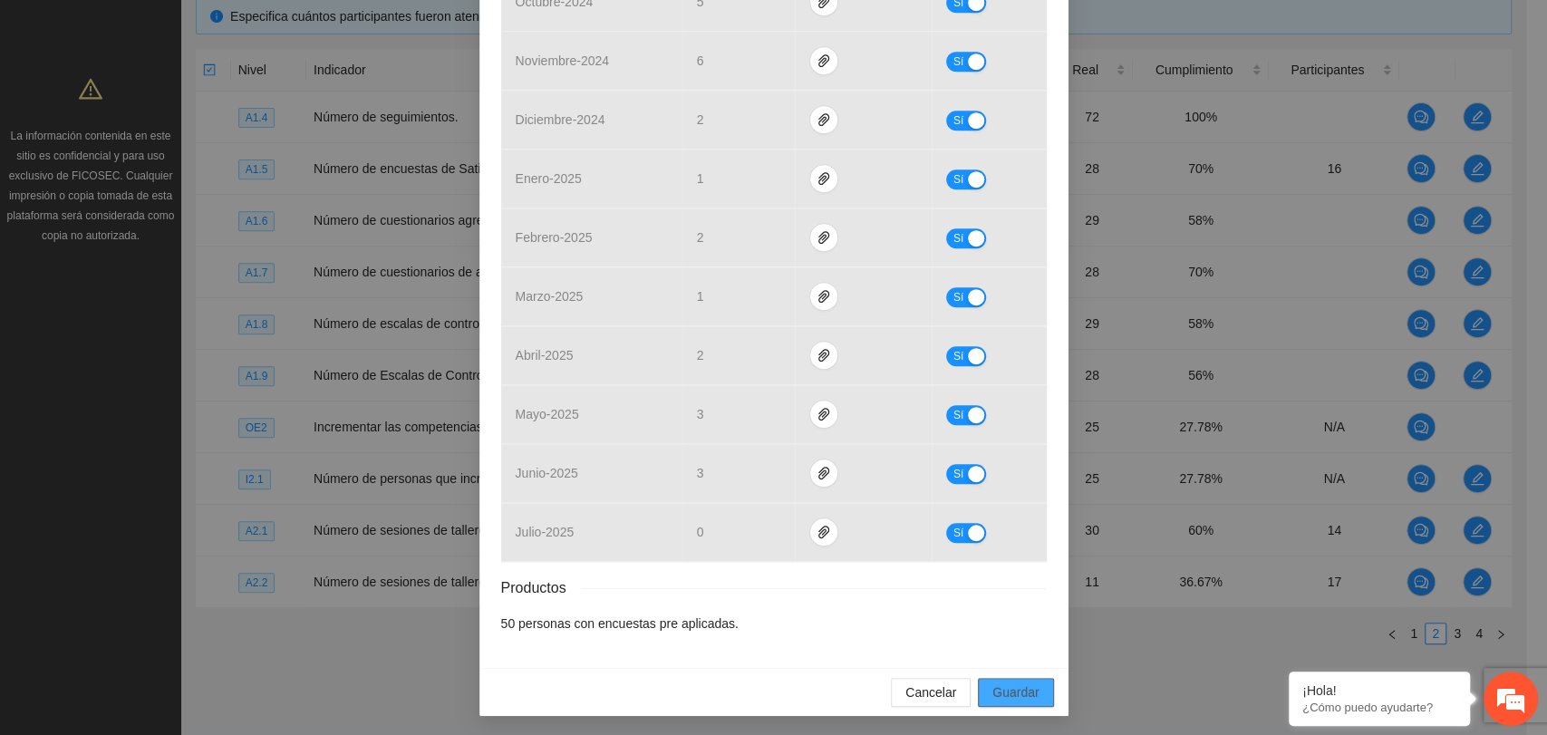
click at [996, 683] on span "Guardar" at bounding box center [1016, 693] width 46 height 20
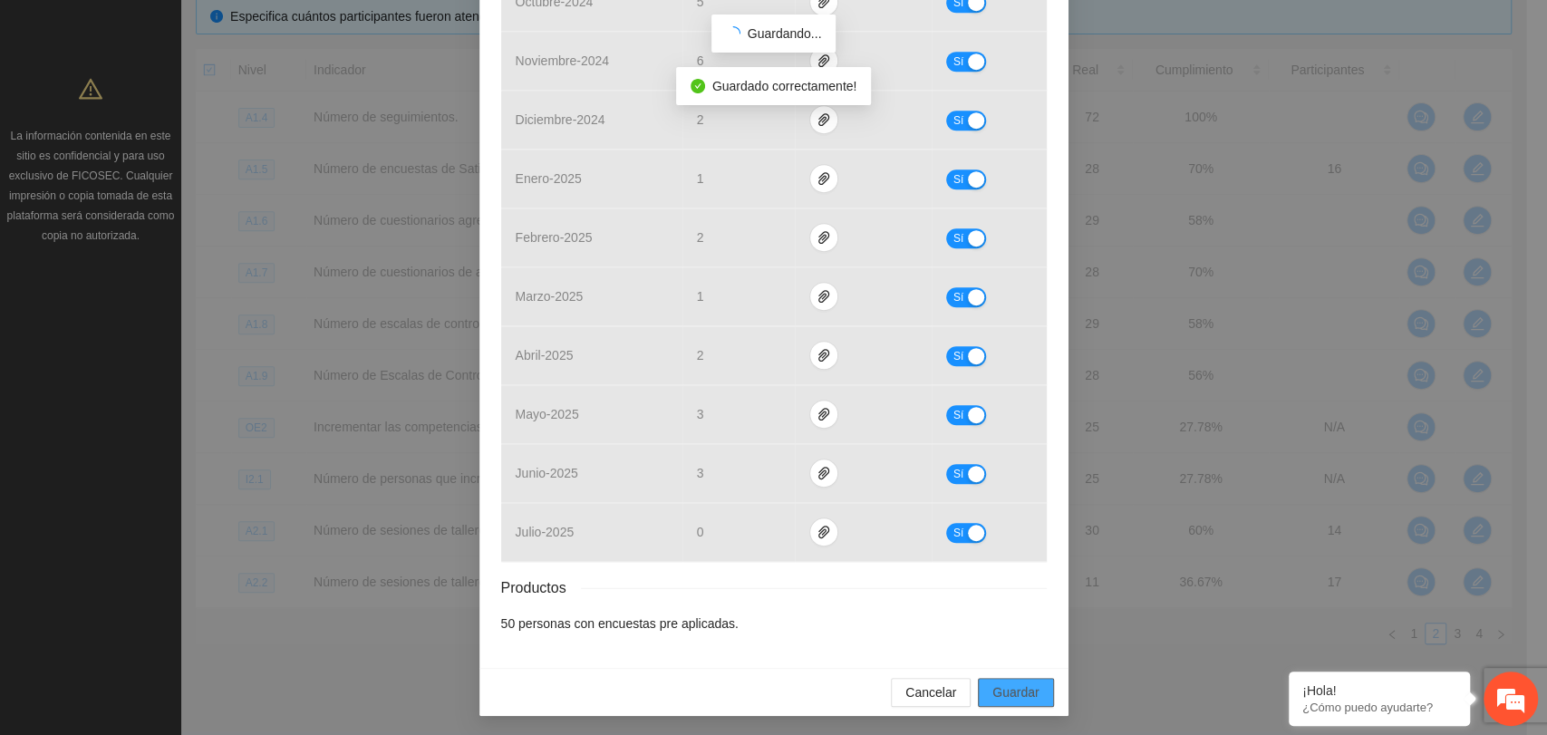
scroll to position [548, 0]
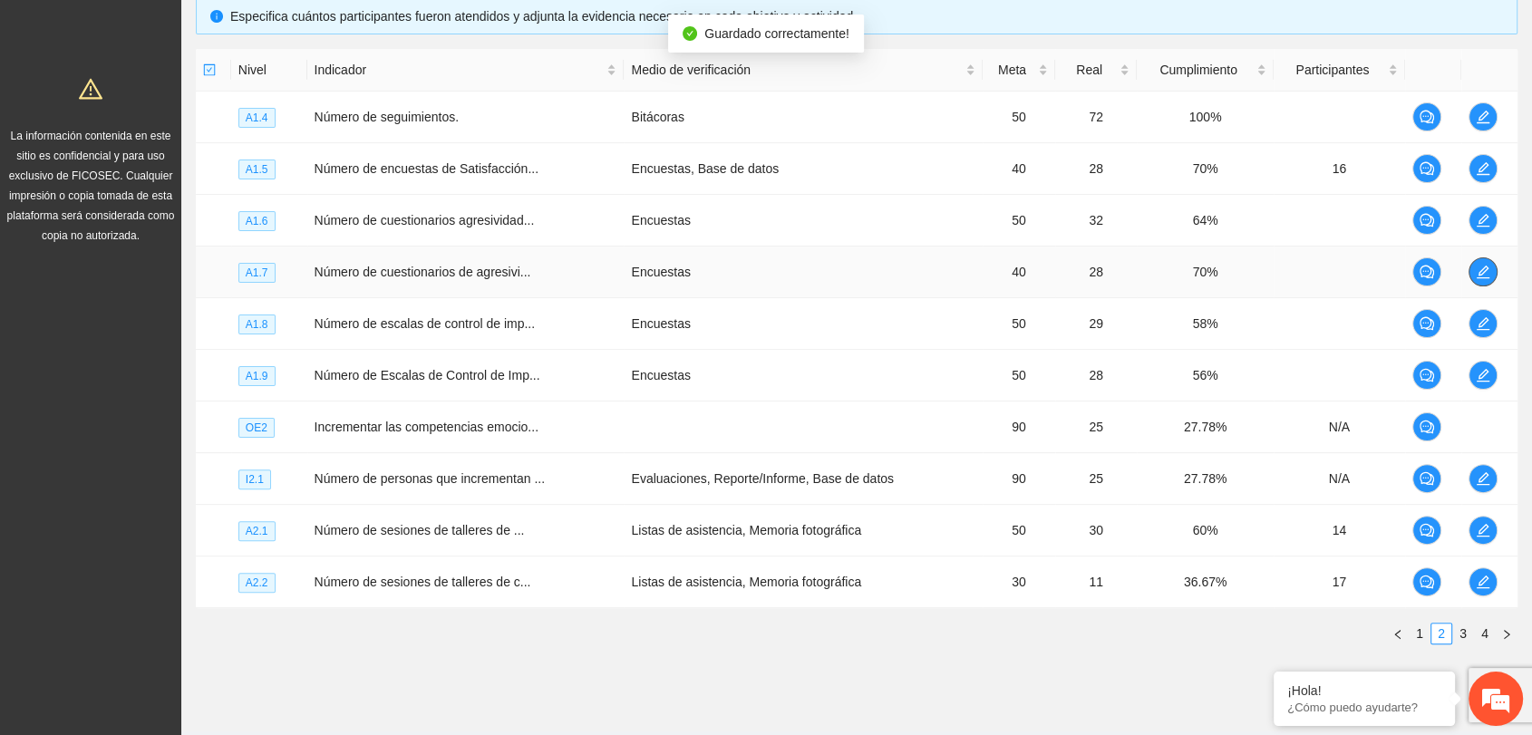
click at [1482, 265] on icon "edit" at bounding box center [1483, 272] width 15 height 15
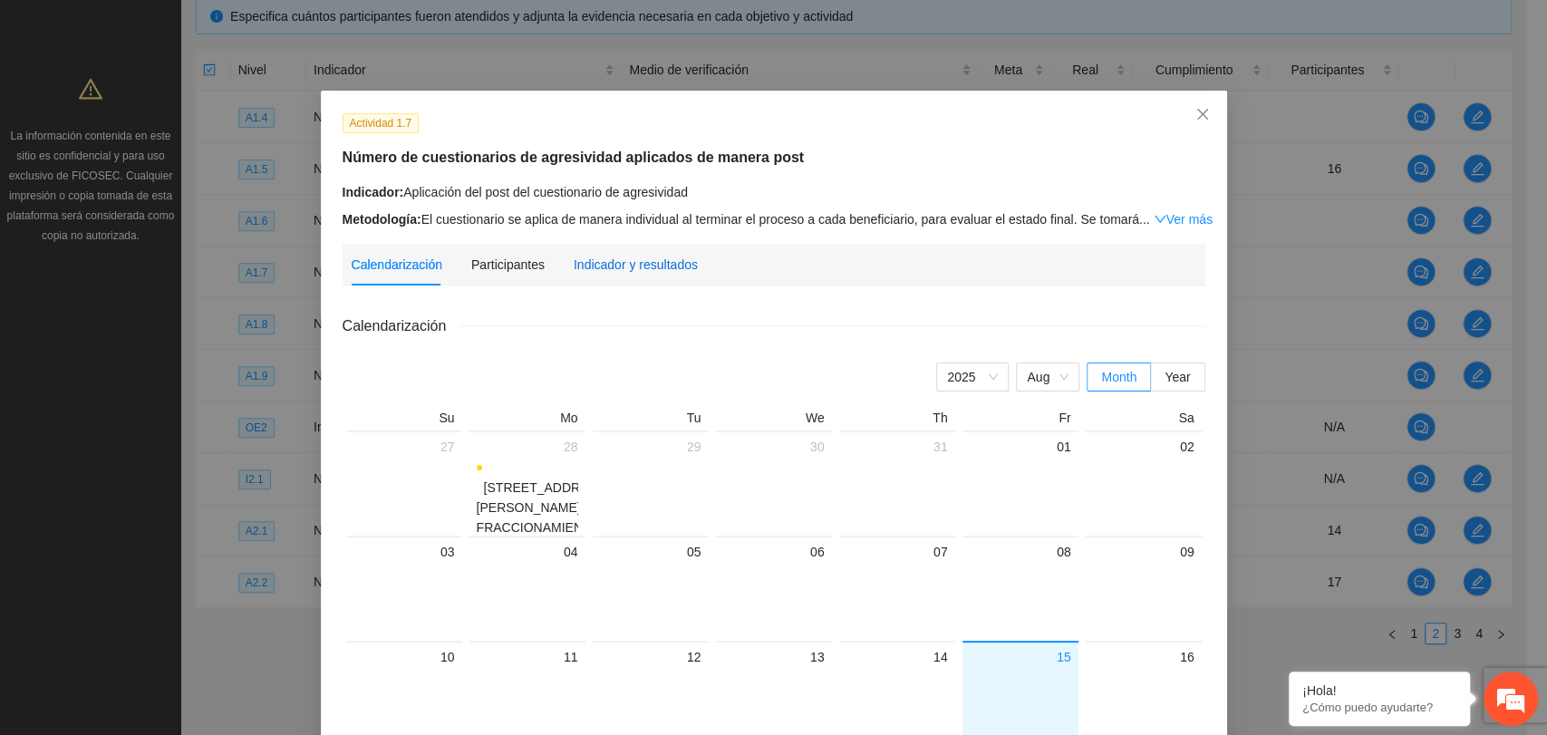
click at [615, 257] on div "Indicador y resultados" at bounding box center [636, 265] width 124 height 20
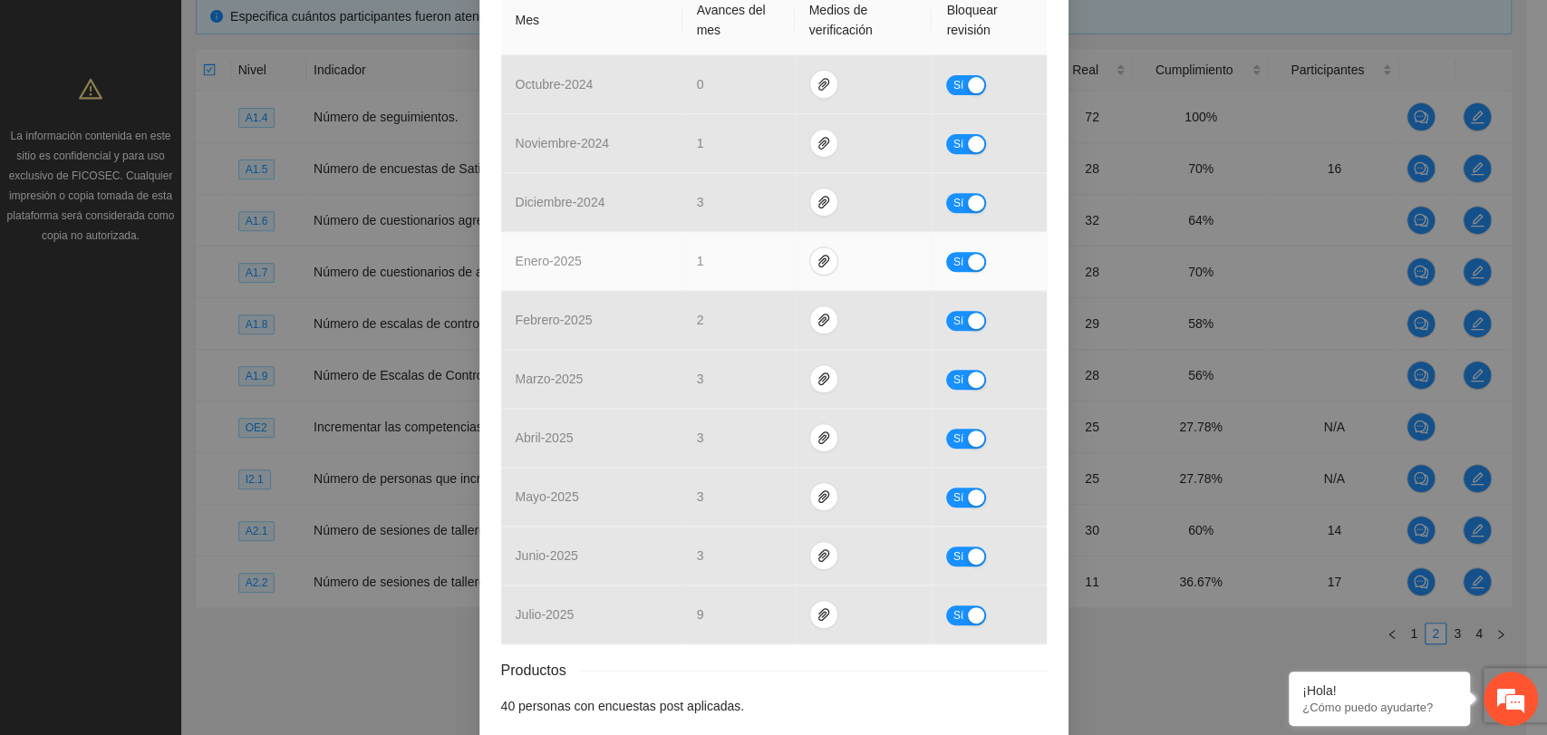
scroll to position [503, 0]
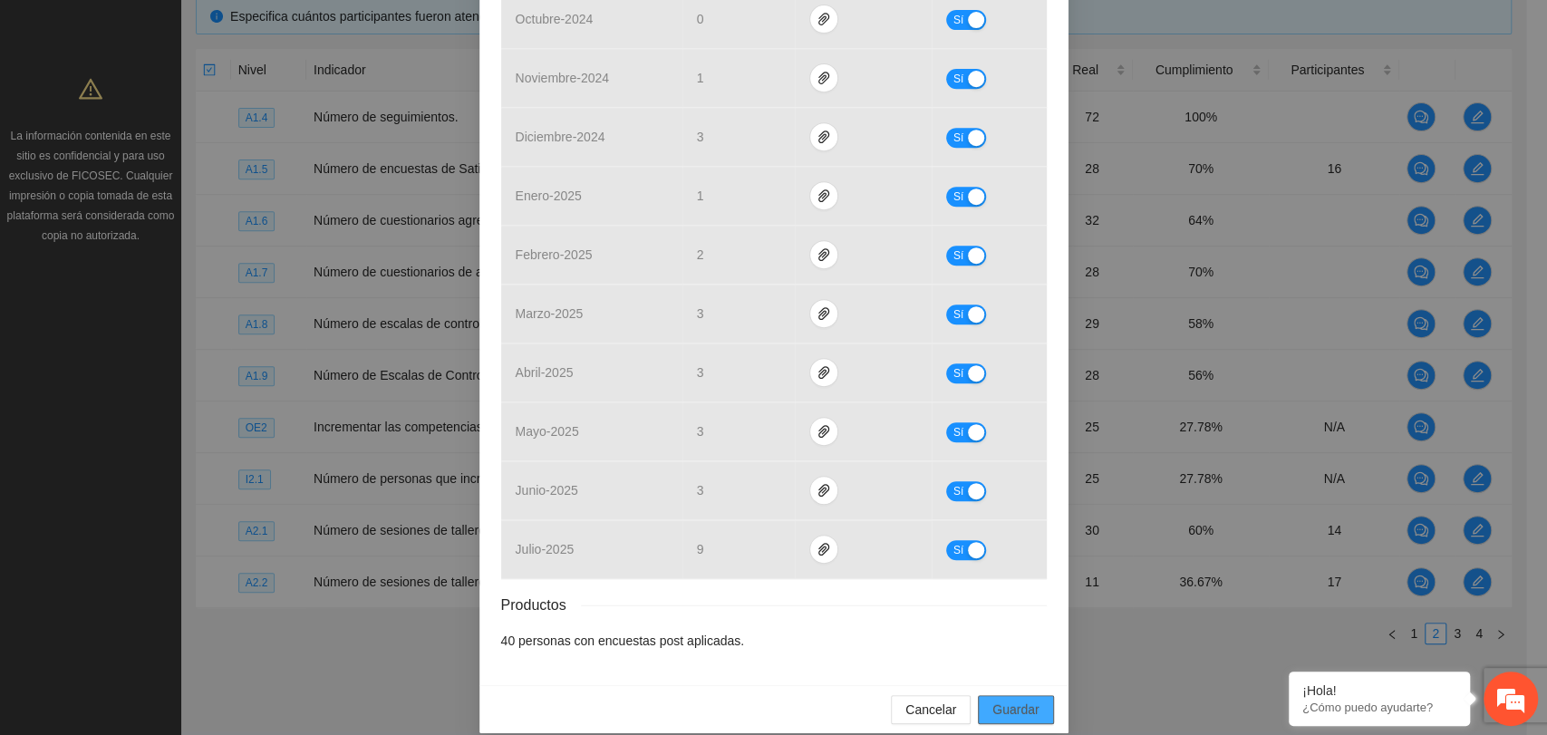
drag, startPoint x: 1012, startPoint y: 706, endPoint x: 997, endPoint y: 731, distance: 28.9
click at [1012, 706] on span "Guardar" at bounding box center [1016, 710] width 46 height 20
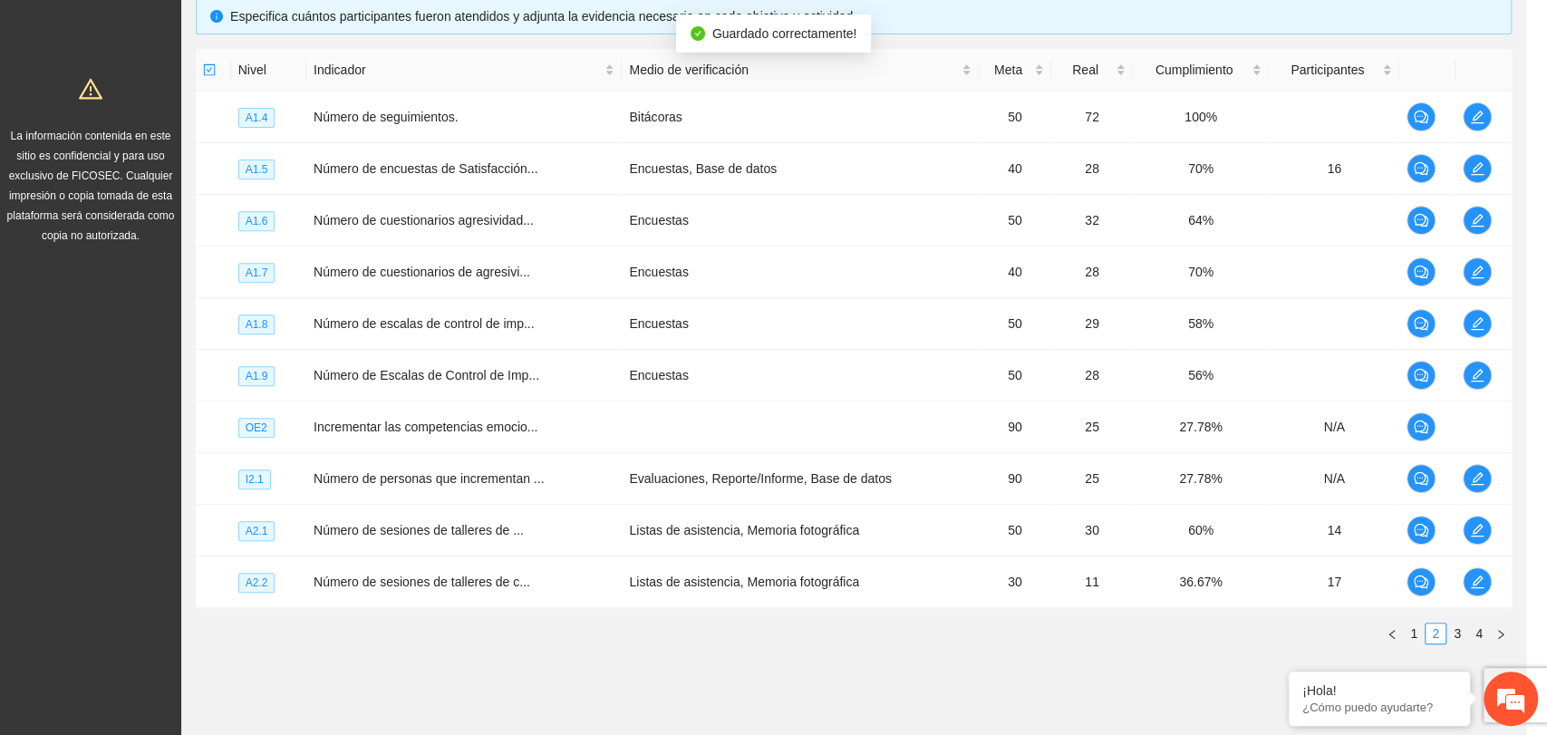
scroll to position [431, 0]
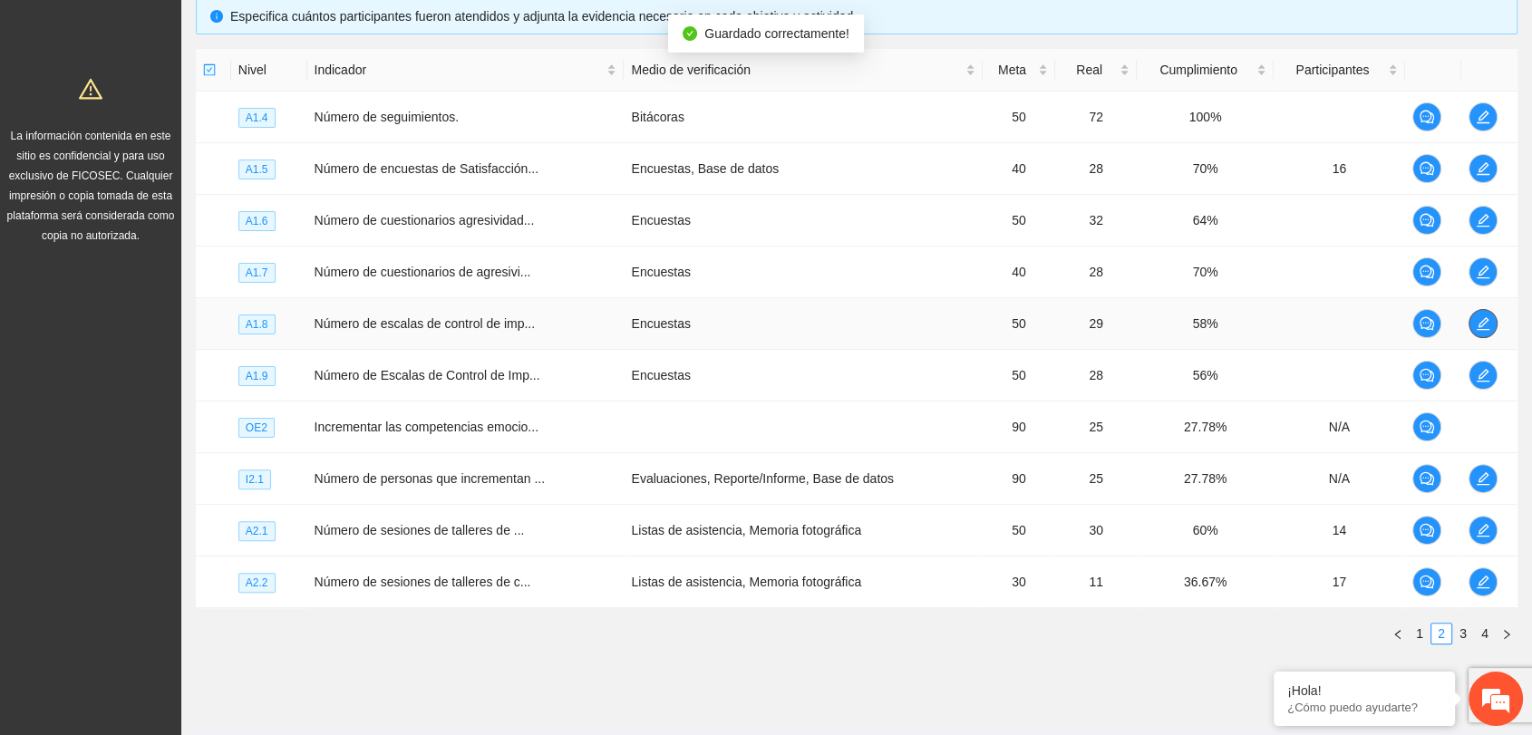
click at [1482, 326] on icon "edit" at bounding box center [1483, 323] width 15 height 15
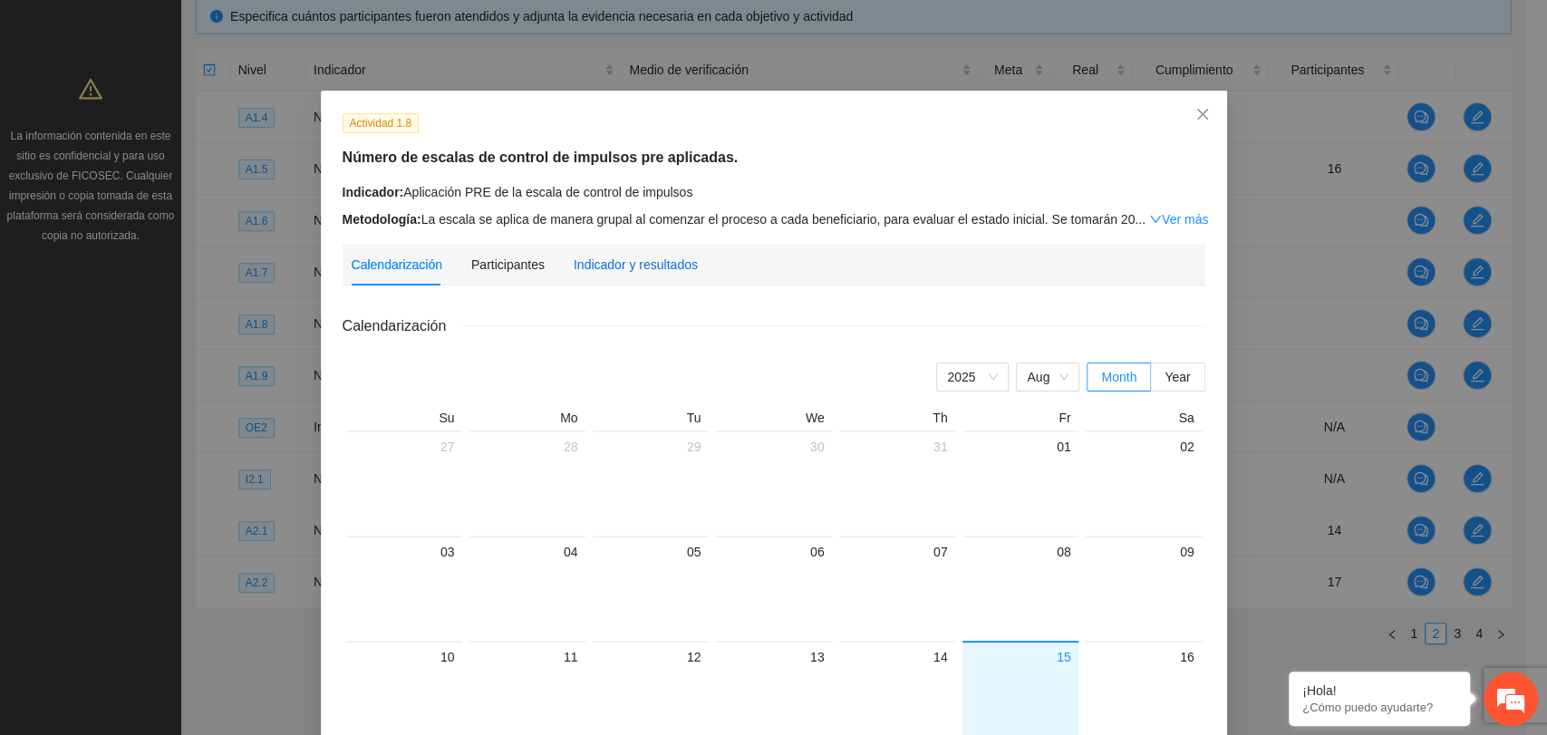
click at [615, 266] on div "Indicador y resultados" at bounding box center [636, 265] width 124 height 20
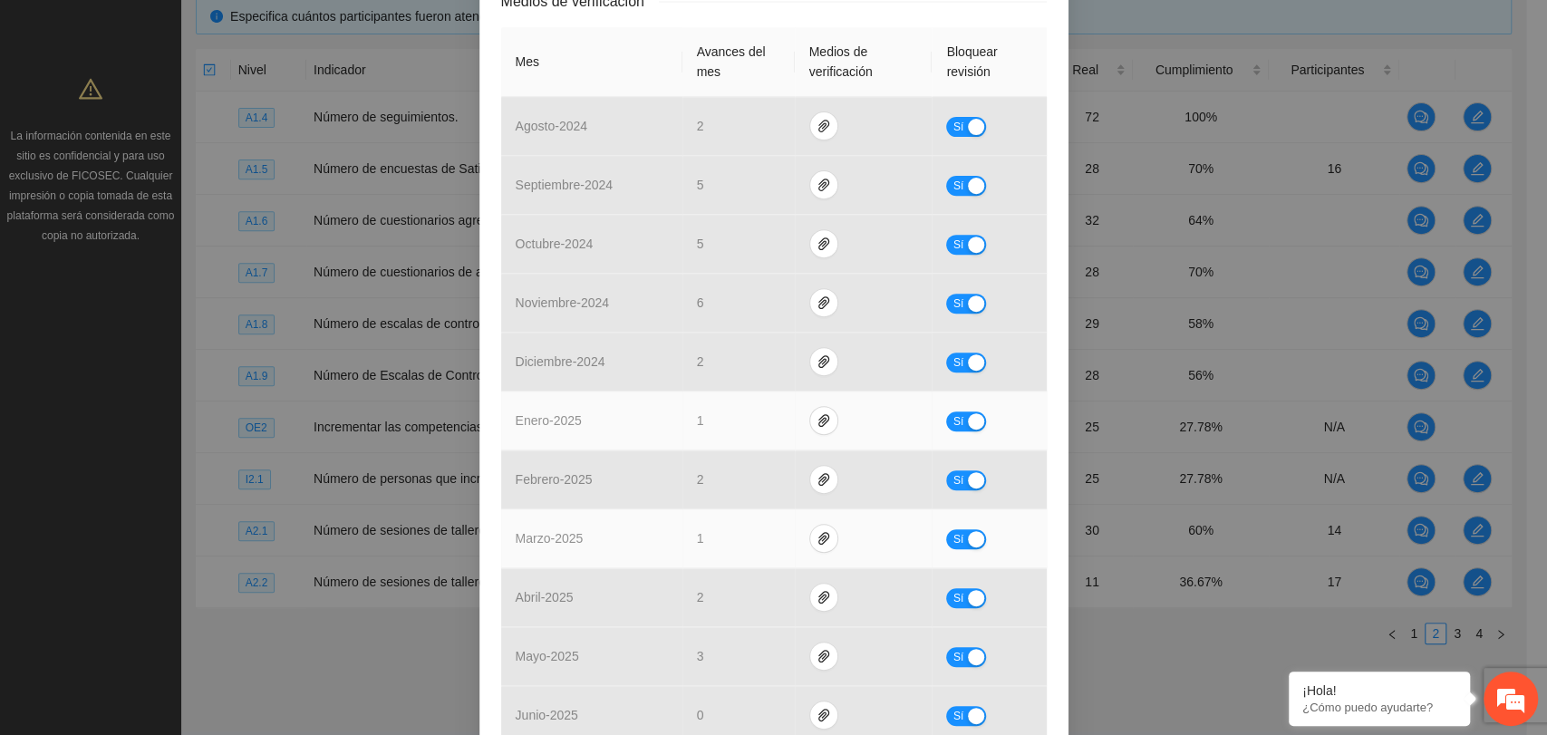
scroll to position [503, 0]
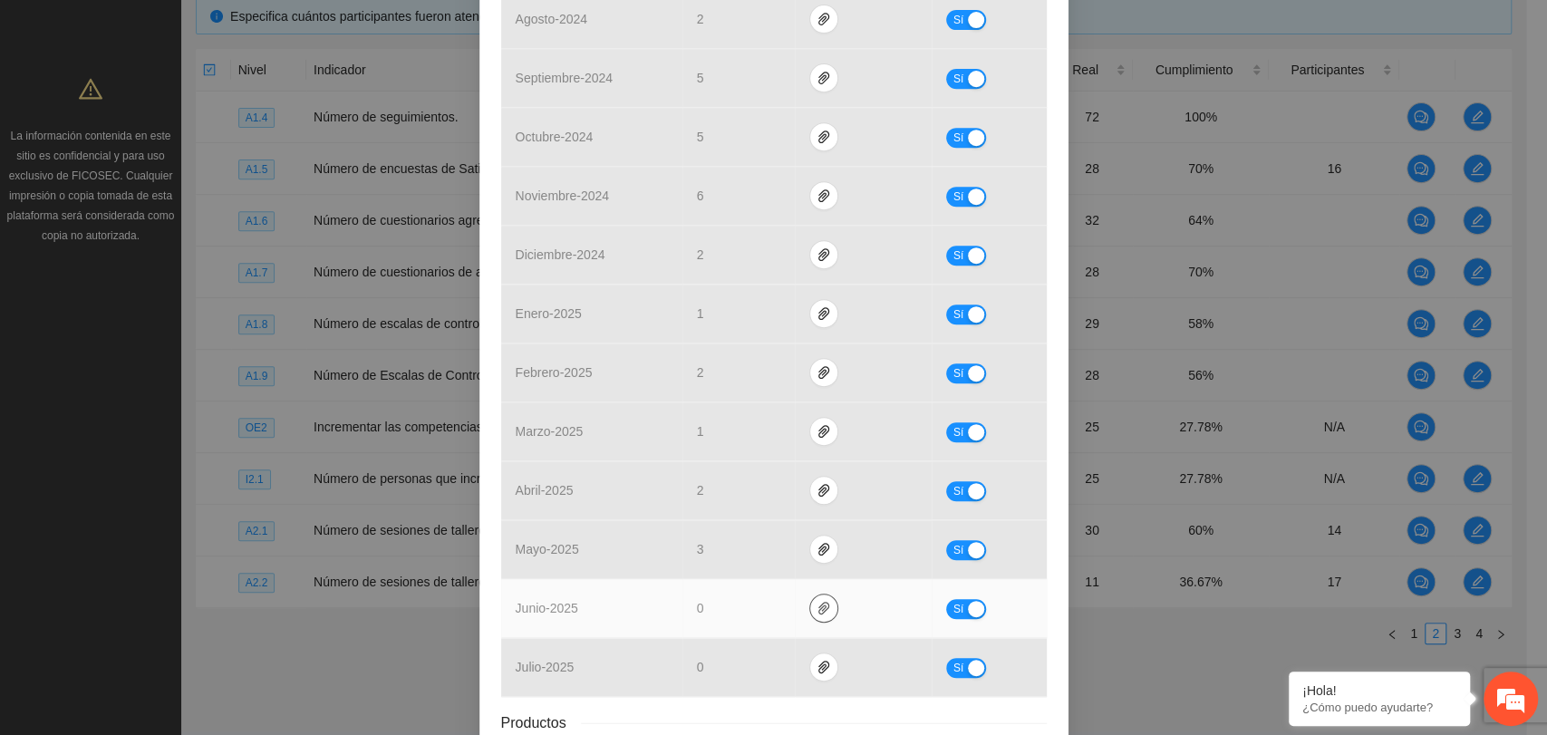
click at [817, 608] on icon "paper-clip" at bounding box center [824, 608] width 15 height 15
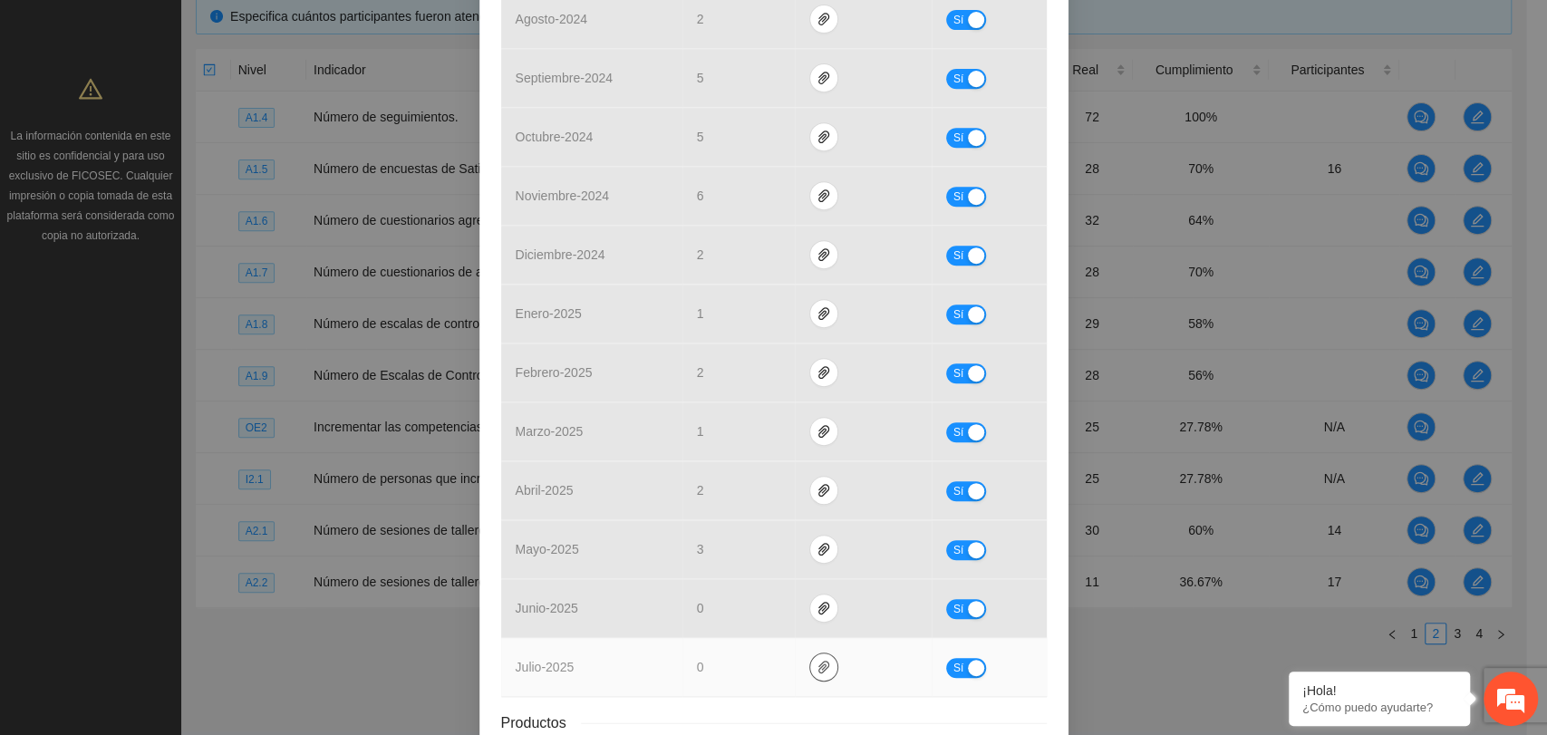
click at [817, 662] on icon "paper-clip" at bounding box center [824, 667] width 15 height 15
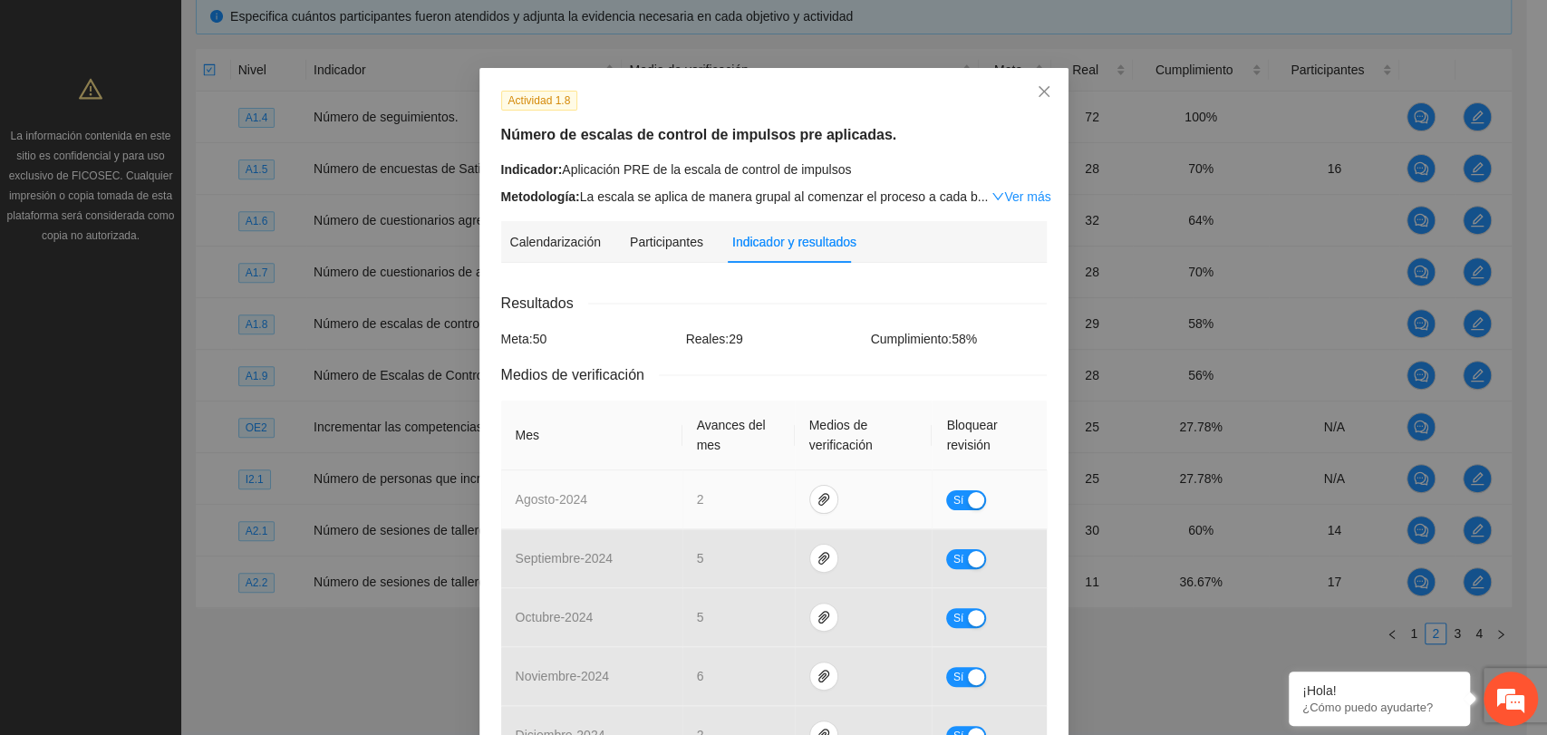
scroll to position [0, 0]
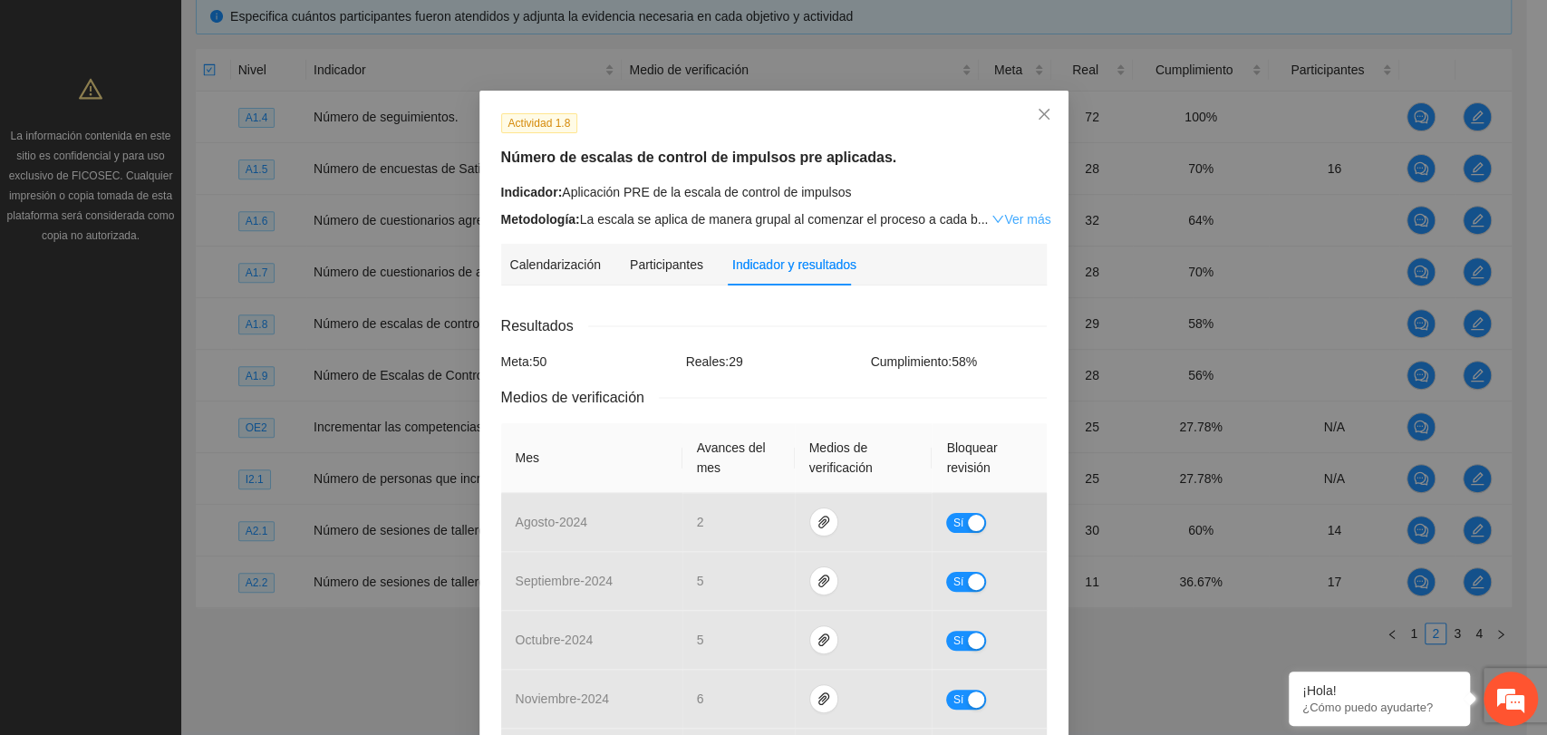
click at [1012, 216] on link "Ver más" at bounding box center [1021, 219] width 59 height 15
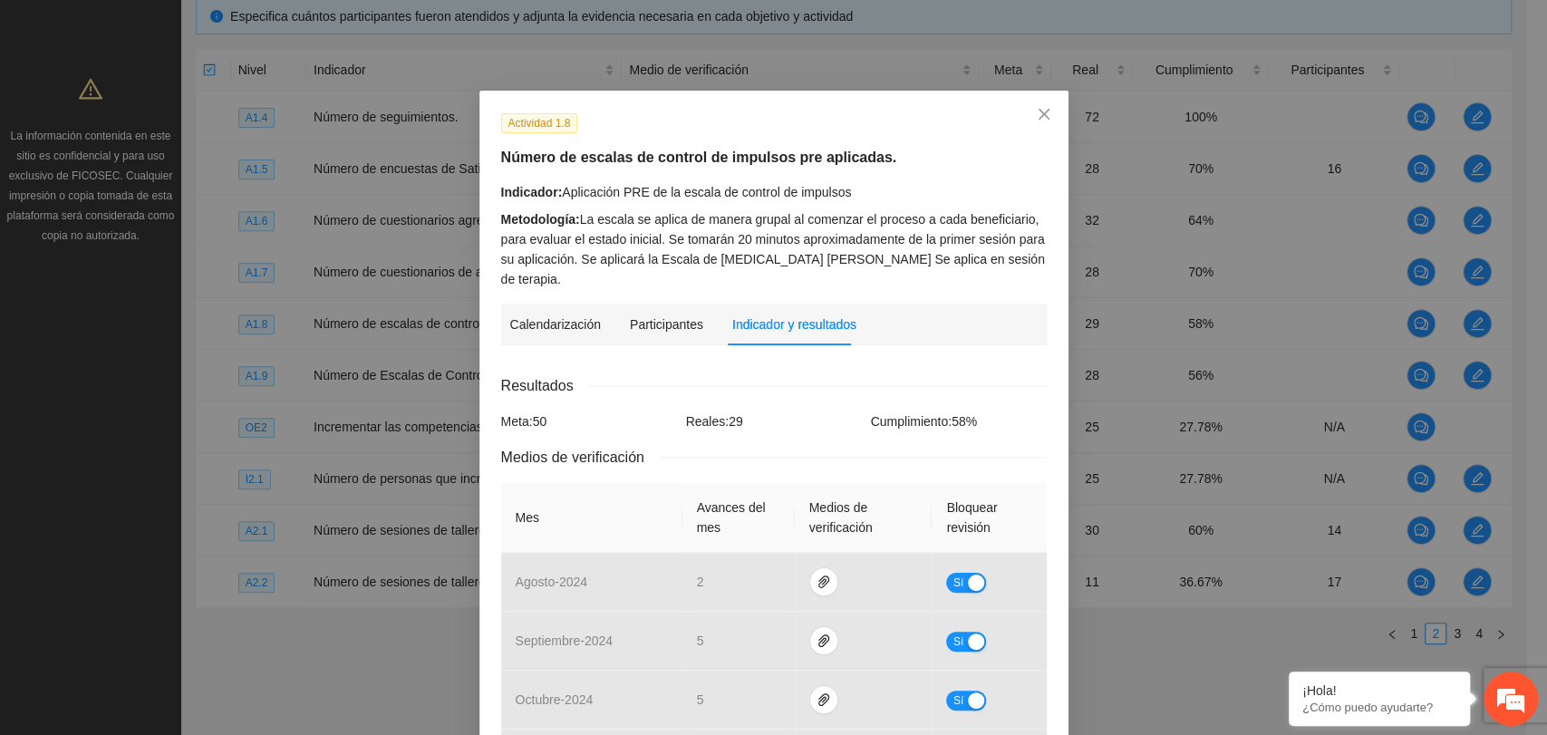
click at [591, 203] on div "Indicador: Aplicación PRE de la escala de control de impulsos Metodología: La e…" at bounding box center [774, 235] width 546 height 107
drag, startPoint x: 612, startPoint y: 192, endPoint x: 820, endPoint y: 186, distance: 208.6
click at [820, 186] on div "Indicador: Aplicación PRE de la escala de control de impulsos" at bounding box center [774, 192] width 546 height 20
click at [703, 227] on div "Metodología: La escala se aplica de manera grupal al comenzar el proceso a cada…" at bounding box center [774, 249] width 546 height 80
drag, startPoint x: 554, startPoint y: 190, endPoint x: 686, endPoint y: 190, distance: 132.3
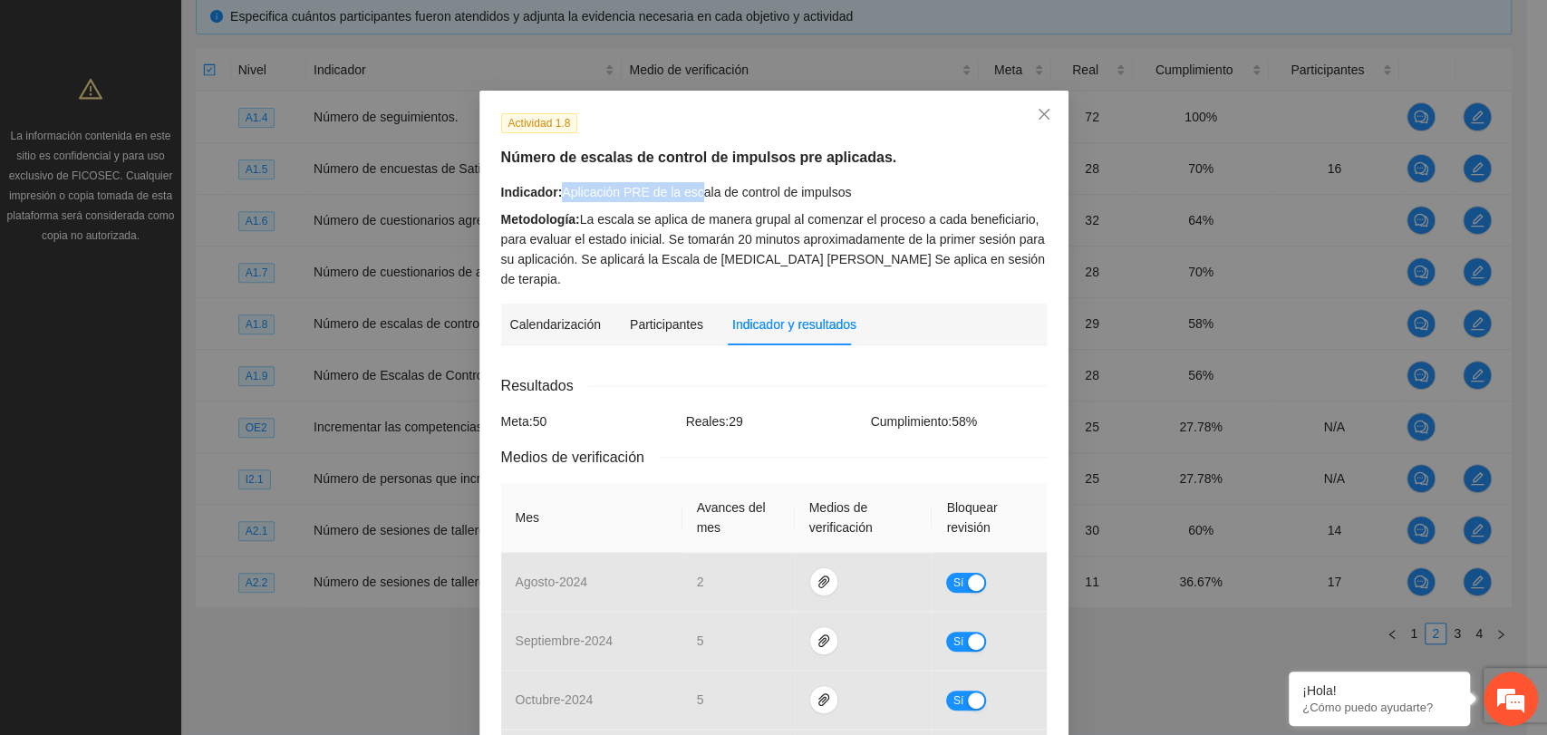
click at [686, 190] on div "Indicador: Aplicación PRE de la escala de control de impulsos" at bounding box center [774, 192] width 546 height 20
click at [613, 209] on div "Metodología: La escala se aplica de manera grupal al comenzar el proceso a cada…" at bounding box center [774, 249] width 546 height 80
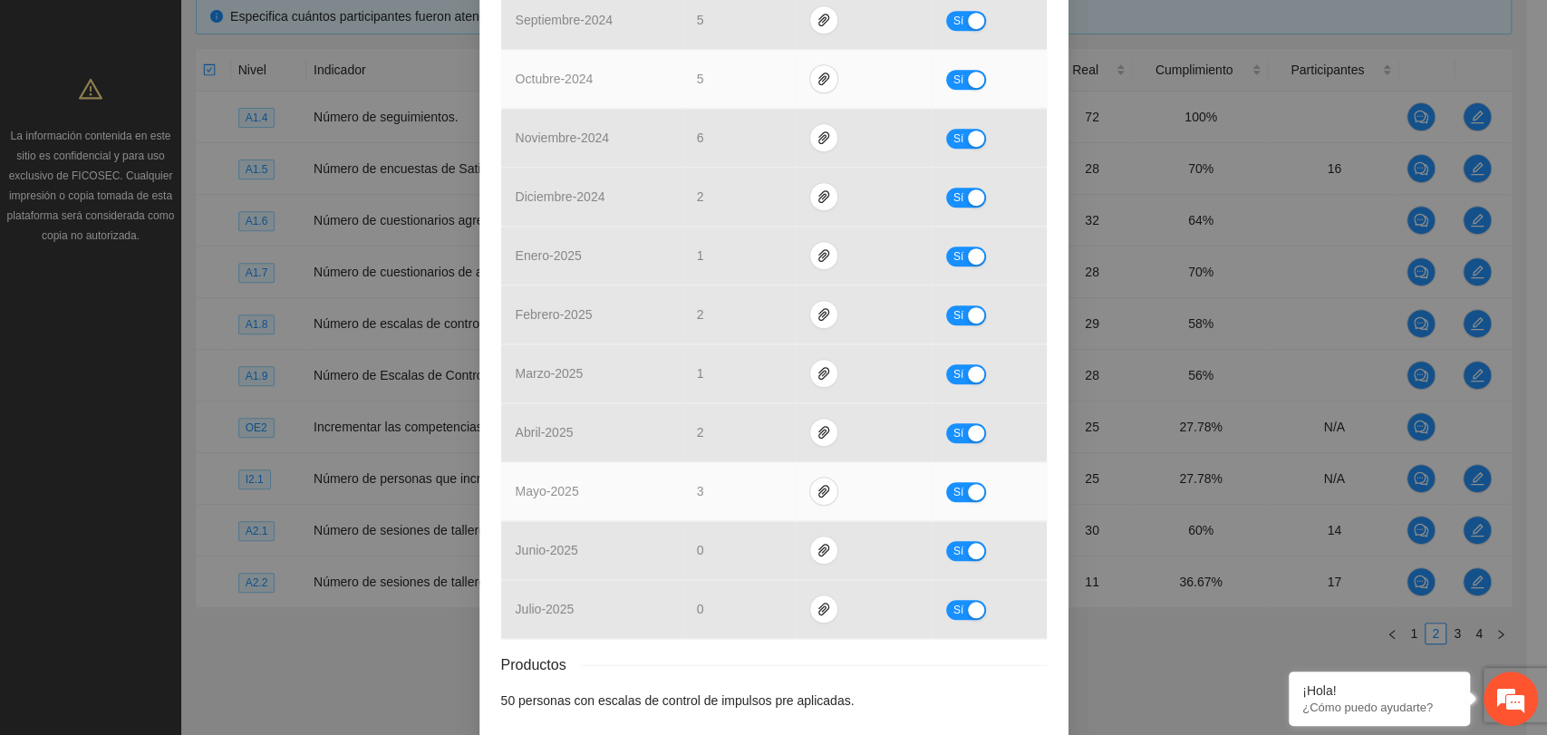
scroll to position [679, 0]
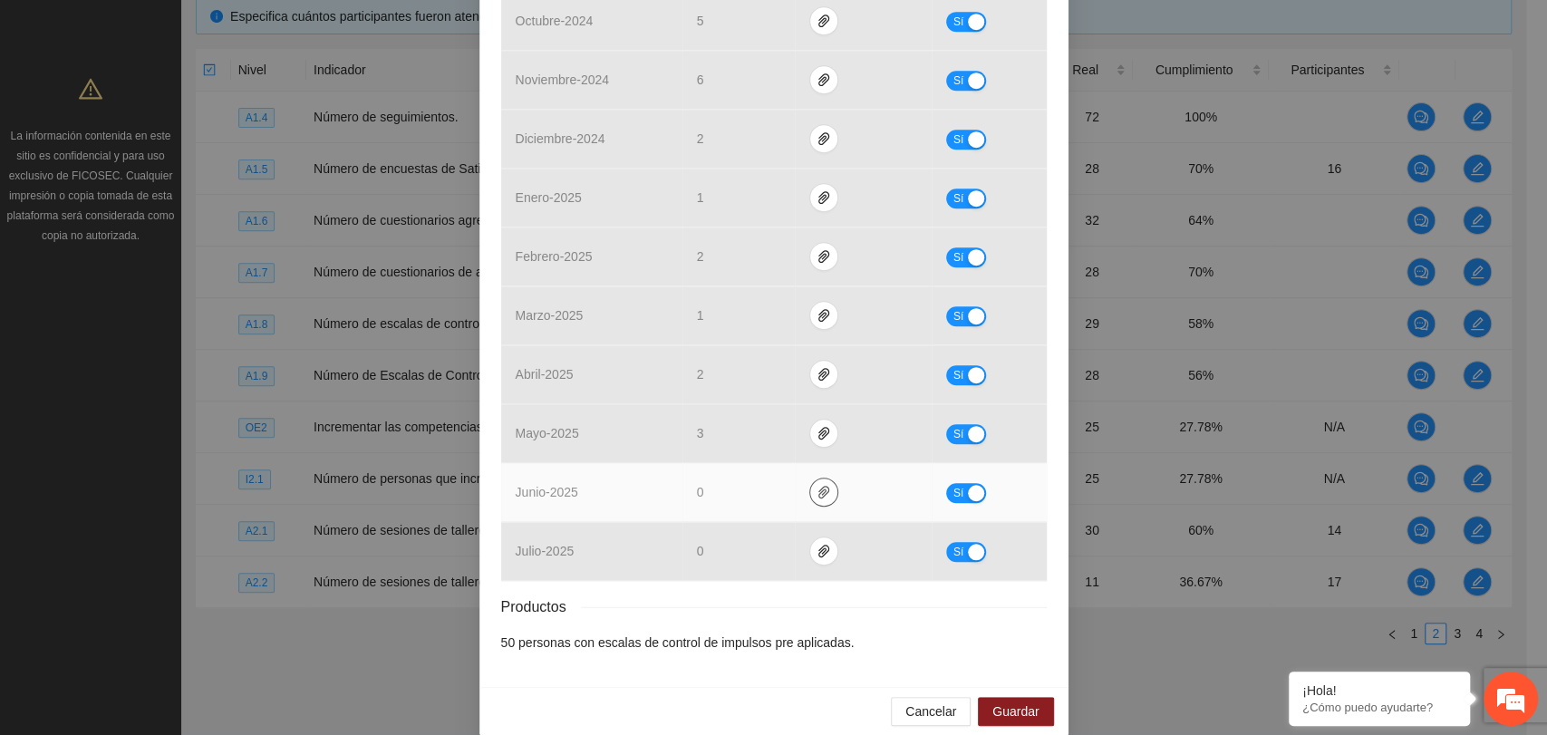
click at [817, 485] on icon "paper-clip" at bounding box center [824, 492] width 15 height 15
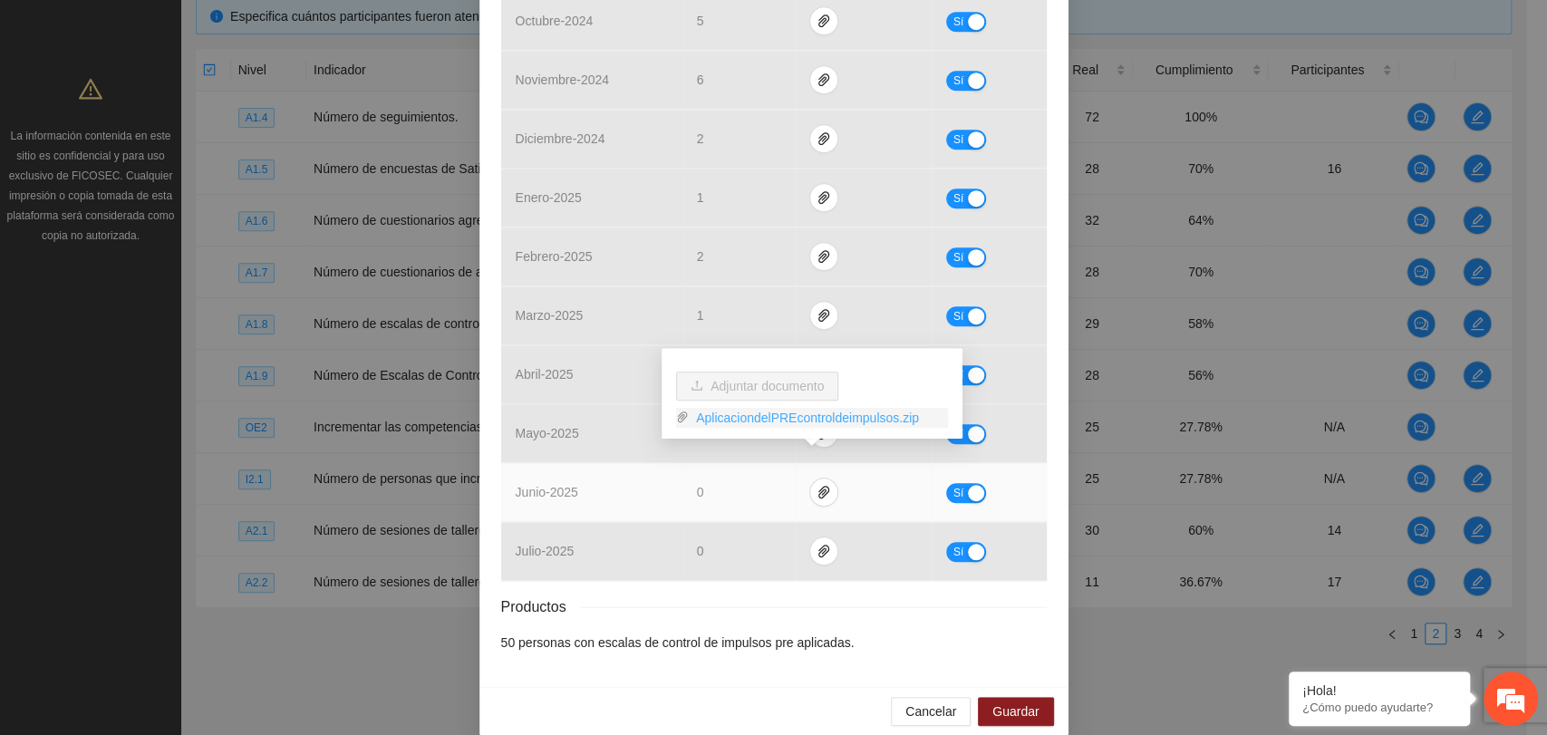
click at [787, 423] on link "AplicaciondelPREcontroldeimpulsos.zip" at bounding box center [818, 418] width 259 height 20
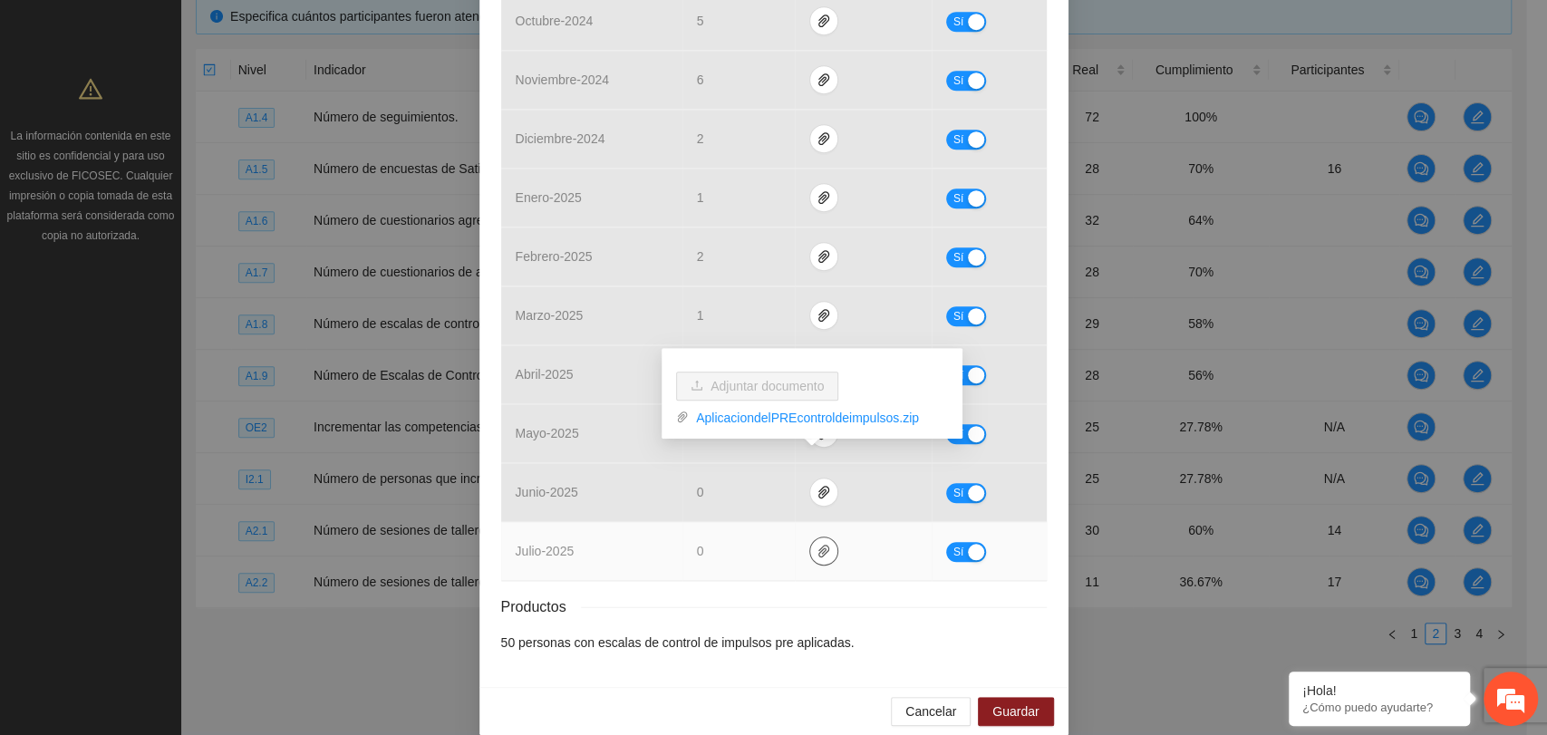
click at [817, 544] on icon "paper-clip" at bounding box center [824, 551] width 15 height 15
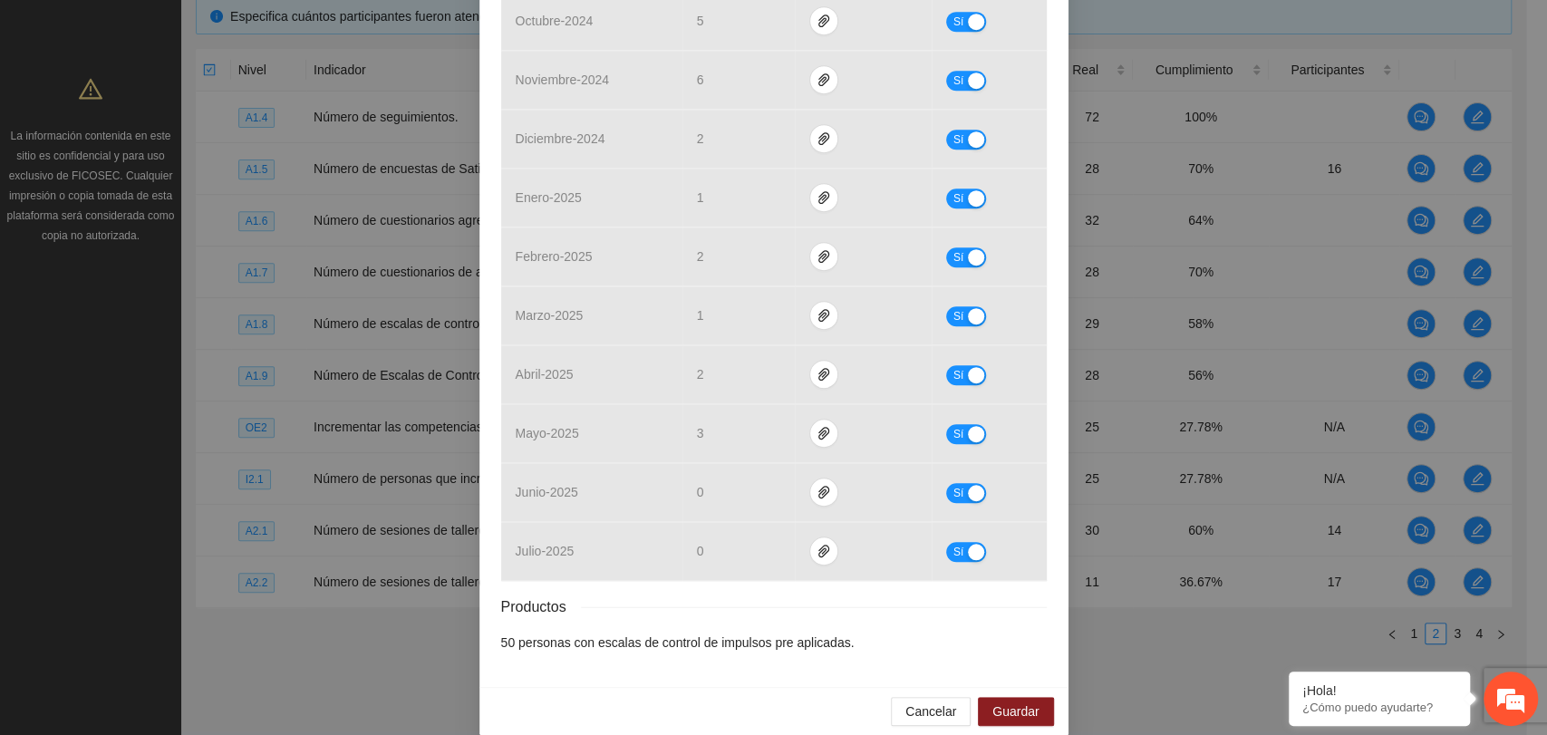
click at [757, 596] on div "Productos" at bounding box center [774, 607] width 546 height 23
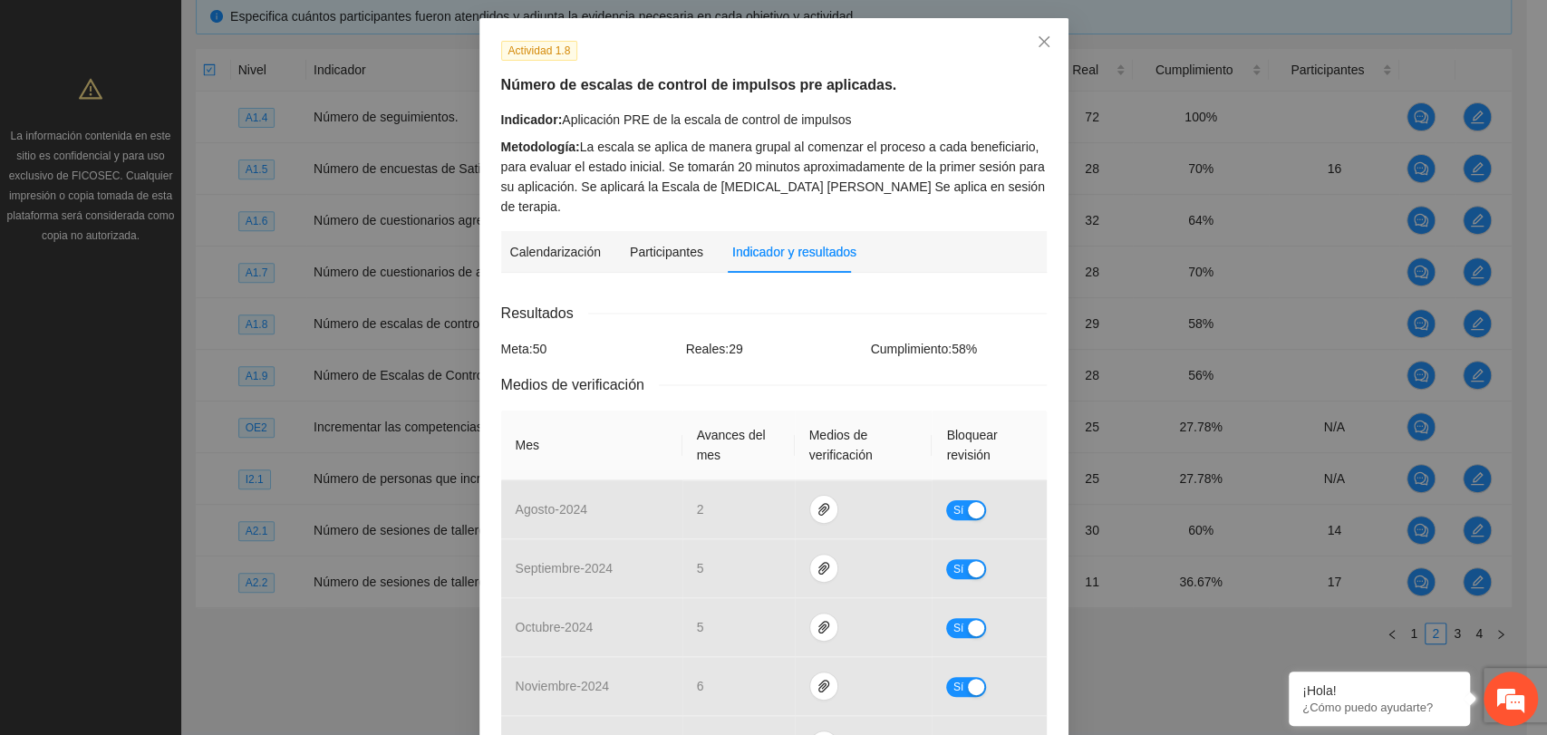
scroll to position [0, 0]
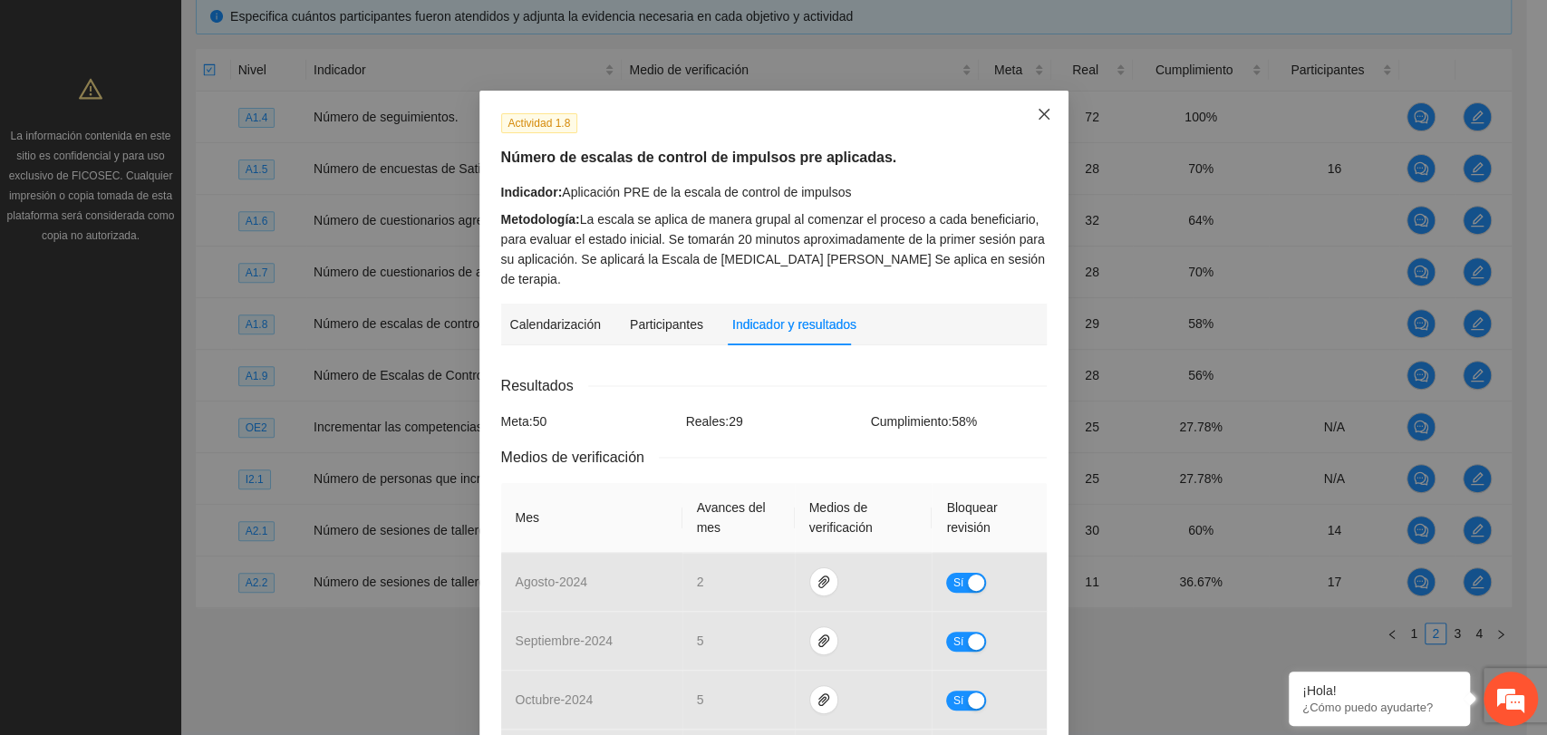
click at [1038, 117] on icon "close" at bounding box center [1043, 114] width 11 height 11
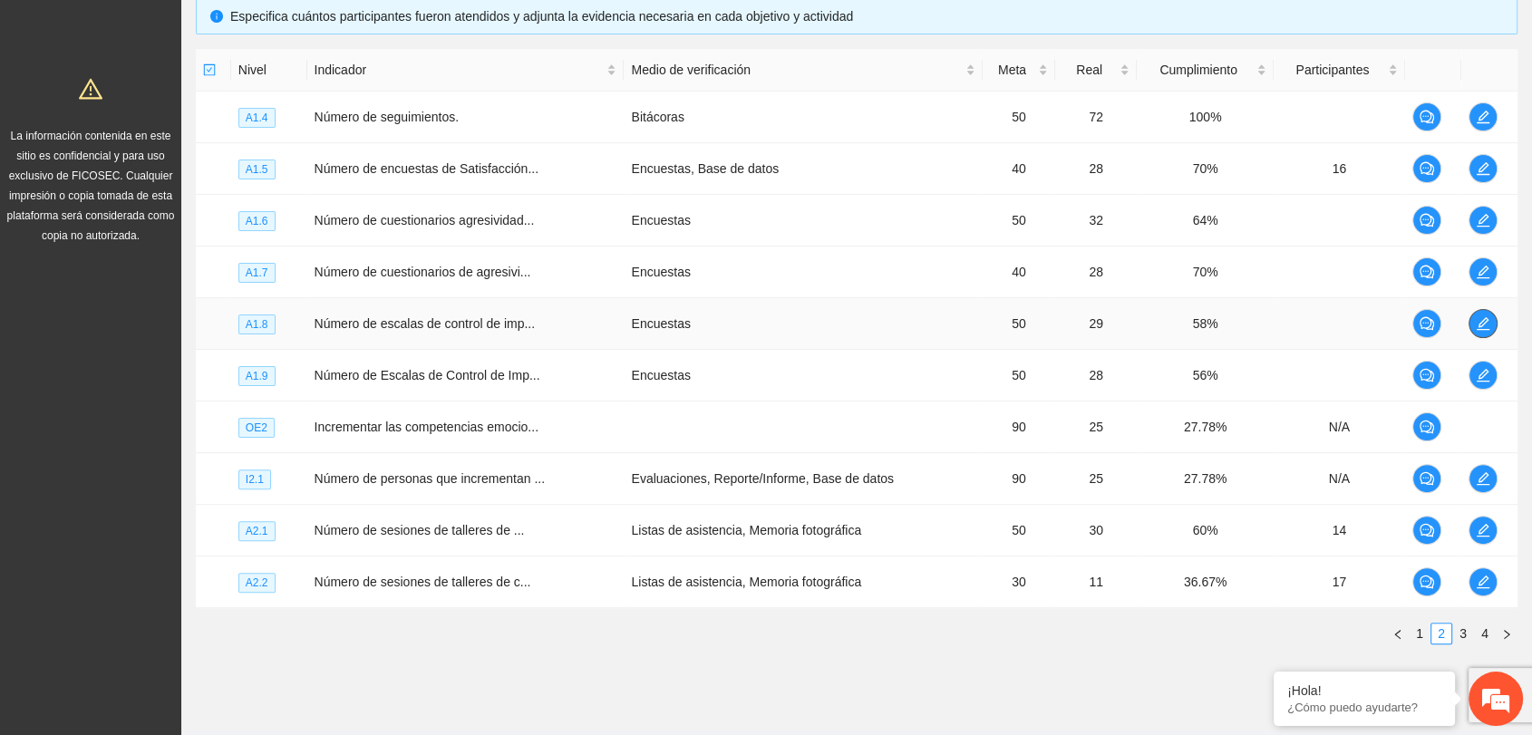
click at [1484, 325] on icon "edit" at bounding box center [1483, 323] width 15 height 15
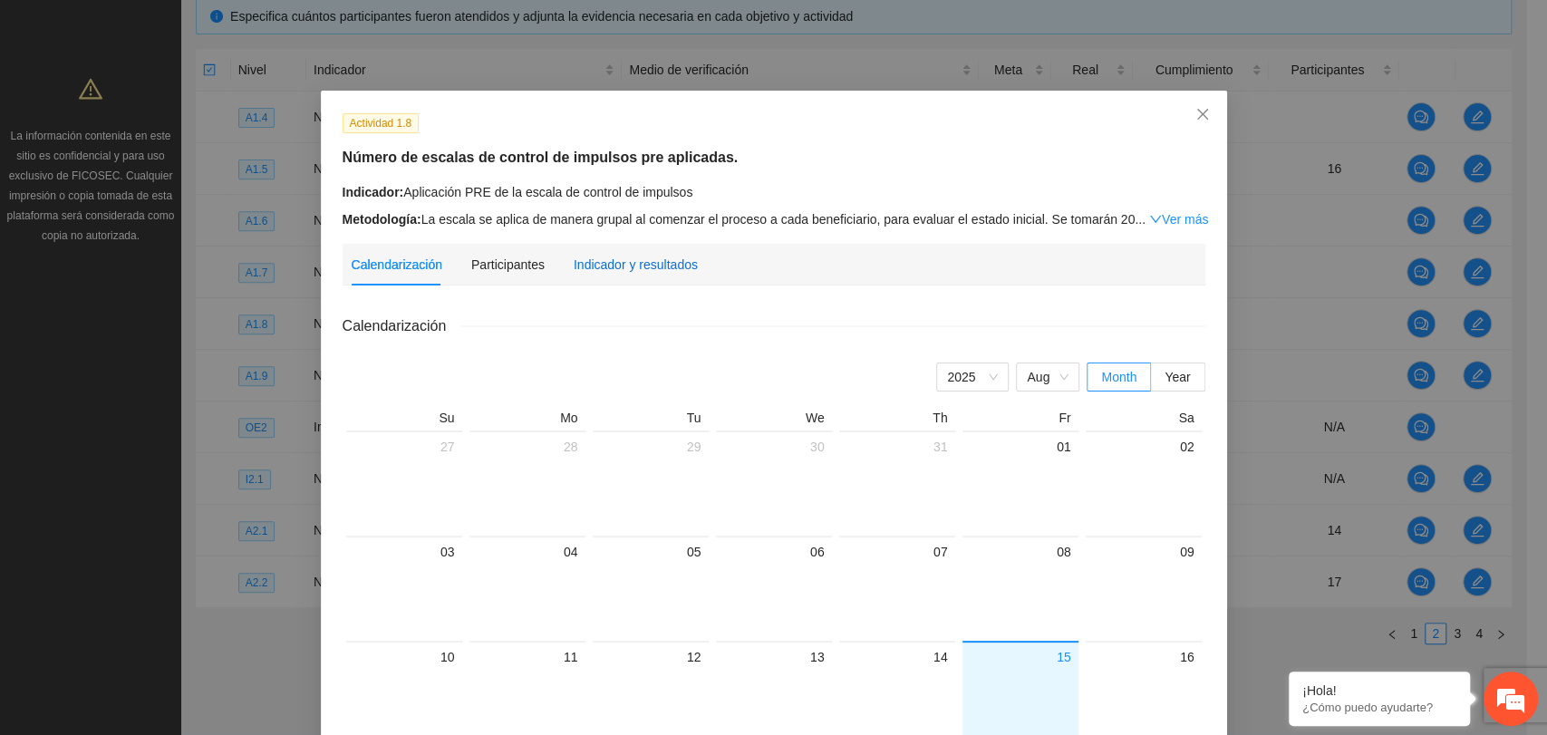
click at [586, 261] on div "Indicador y resultados" at bounding box center [636, 265] width 124 height 20
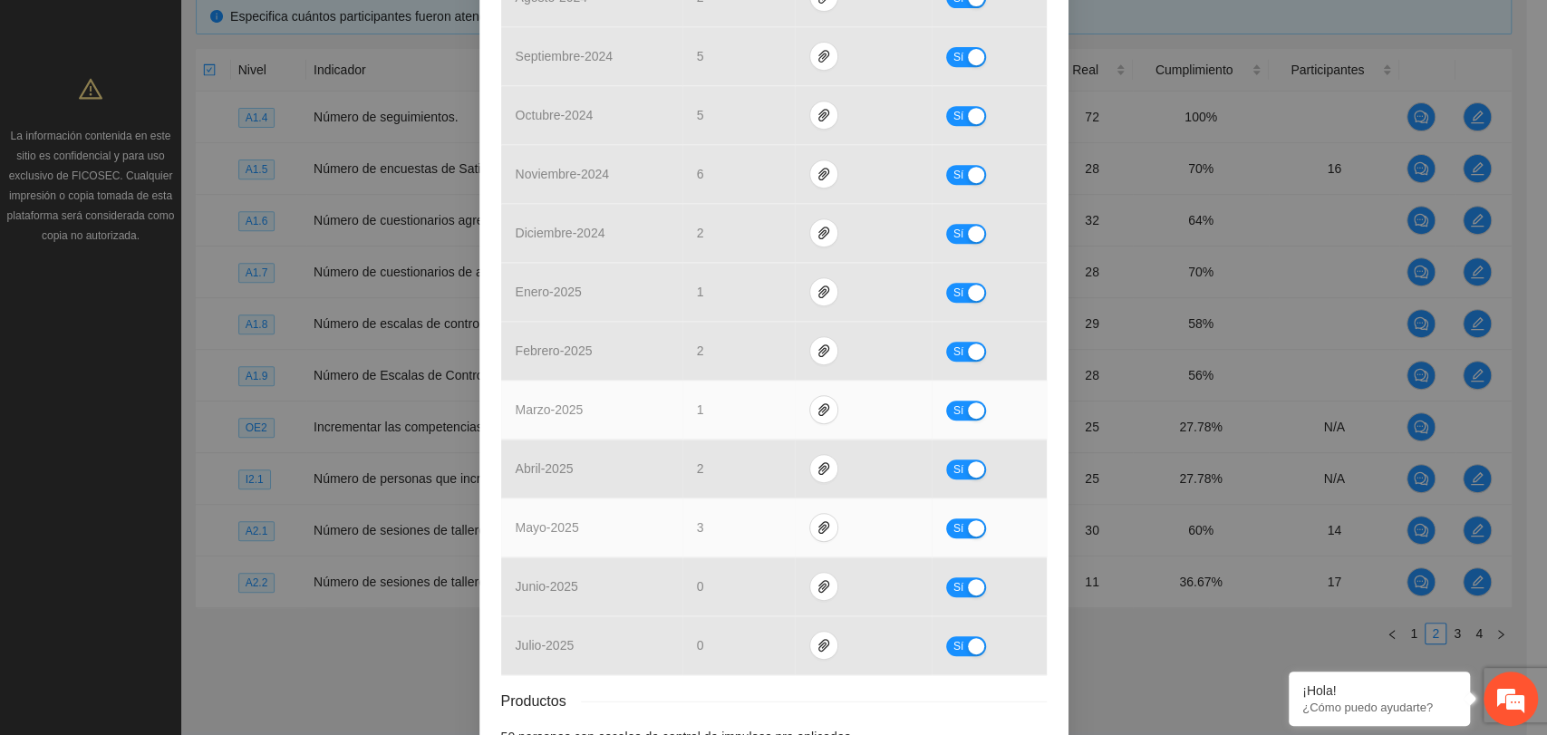
scroll to position [638, 0]
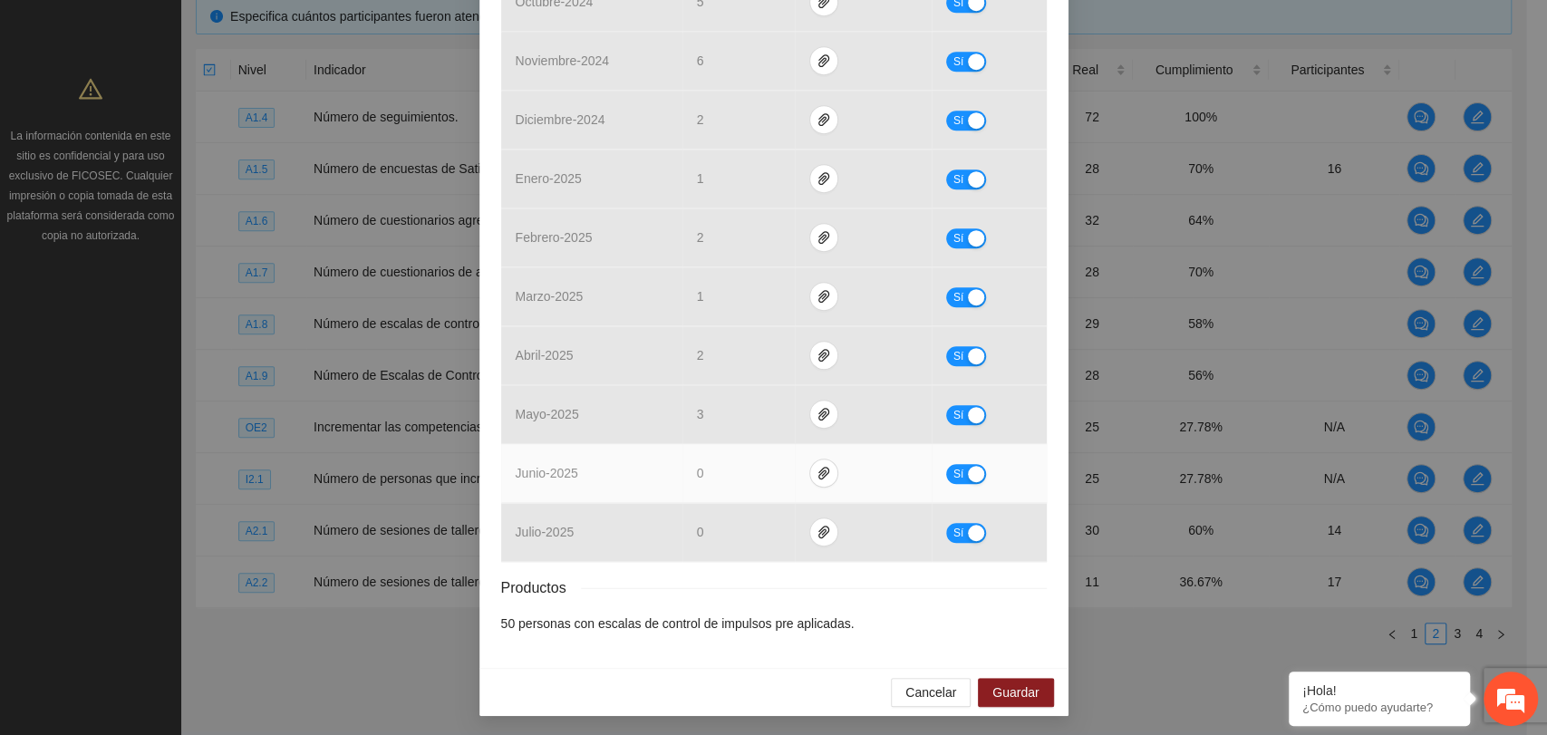
click at [974, 470] on div "button" at bounding box center [976, 474] width 16 height 16
drag, startPoint x: 723, startPoint y: 472, endPoint x: 631, endPoint y: 494, distance: 95.0
click at [632, 494] on tr "junio - 2025 * No" at bounding box center [774, 473] width 546 height 59
type input "*"
click at [956, 472] on div "button" at bounding box center [960, 474] width 16 height 16
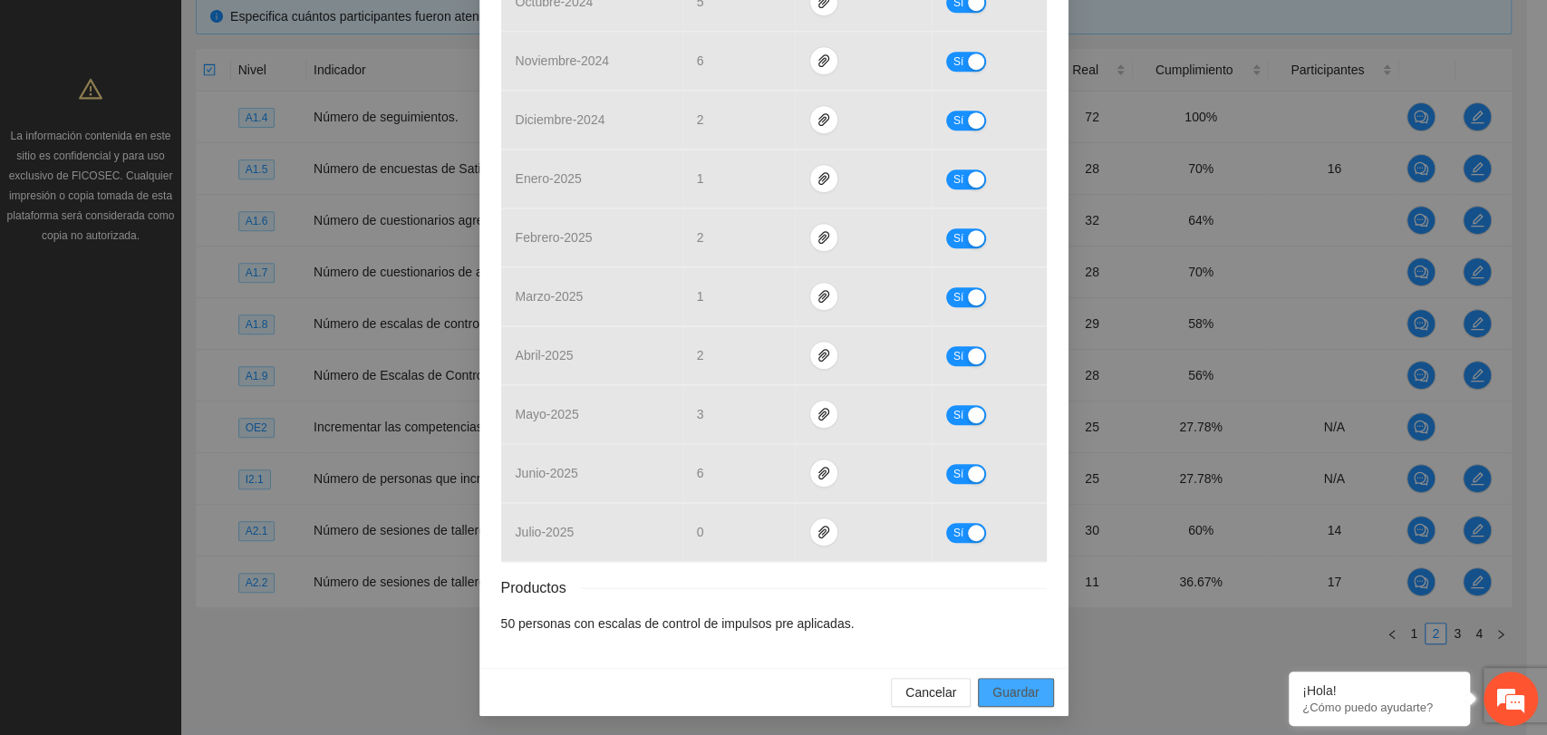
click at [1005, 687] on span "Guardar" at bounding box center [1016, 693] width 46 height 20
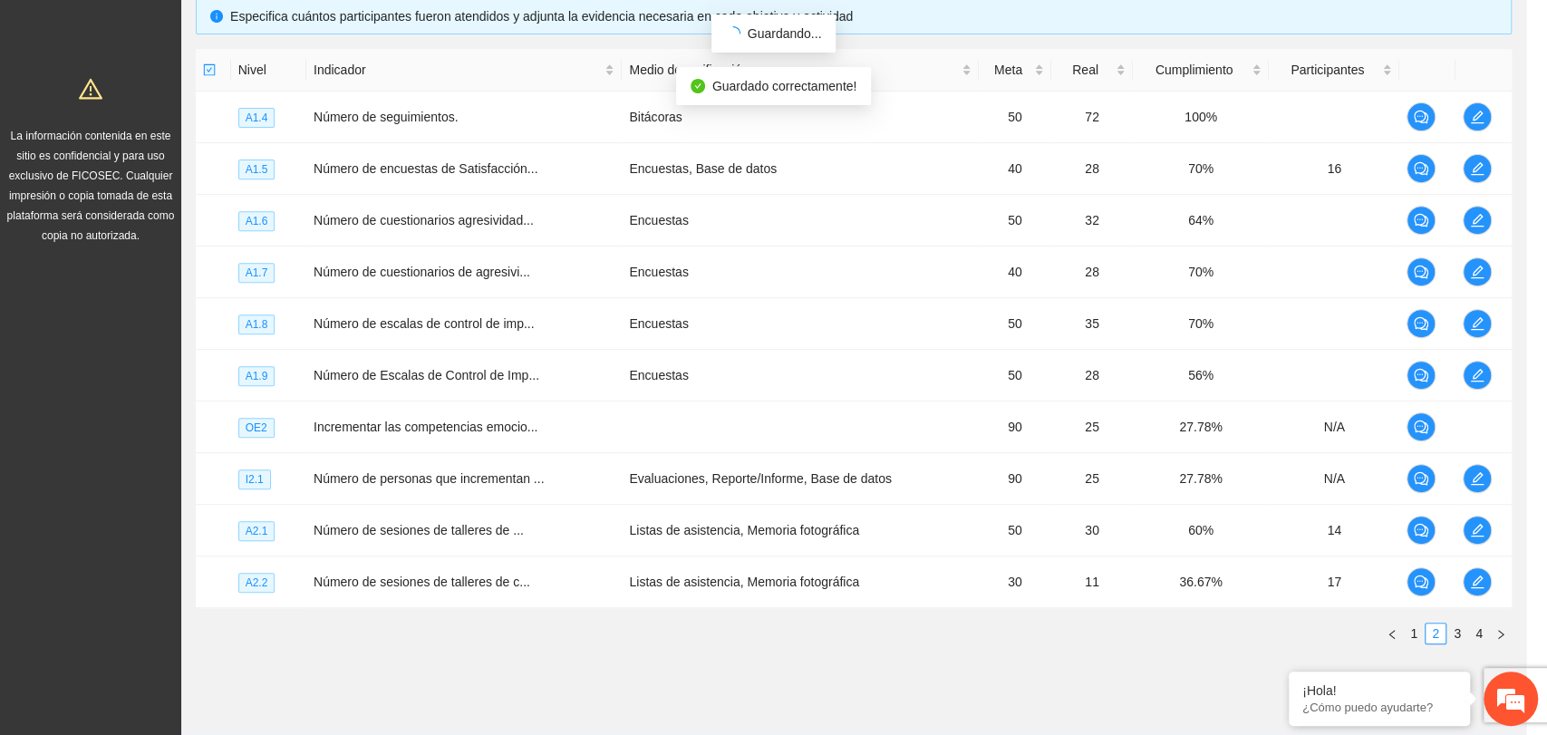
scroll to position [548, 0]
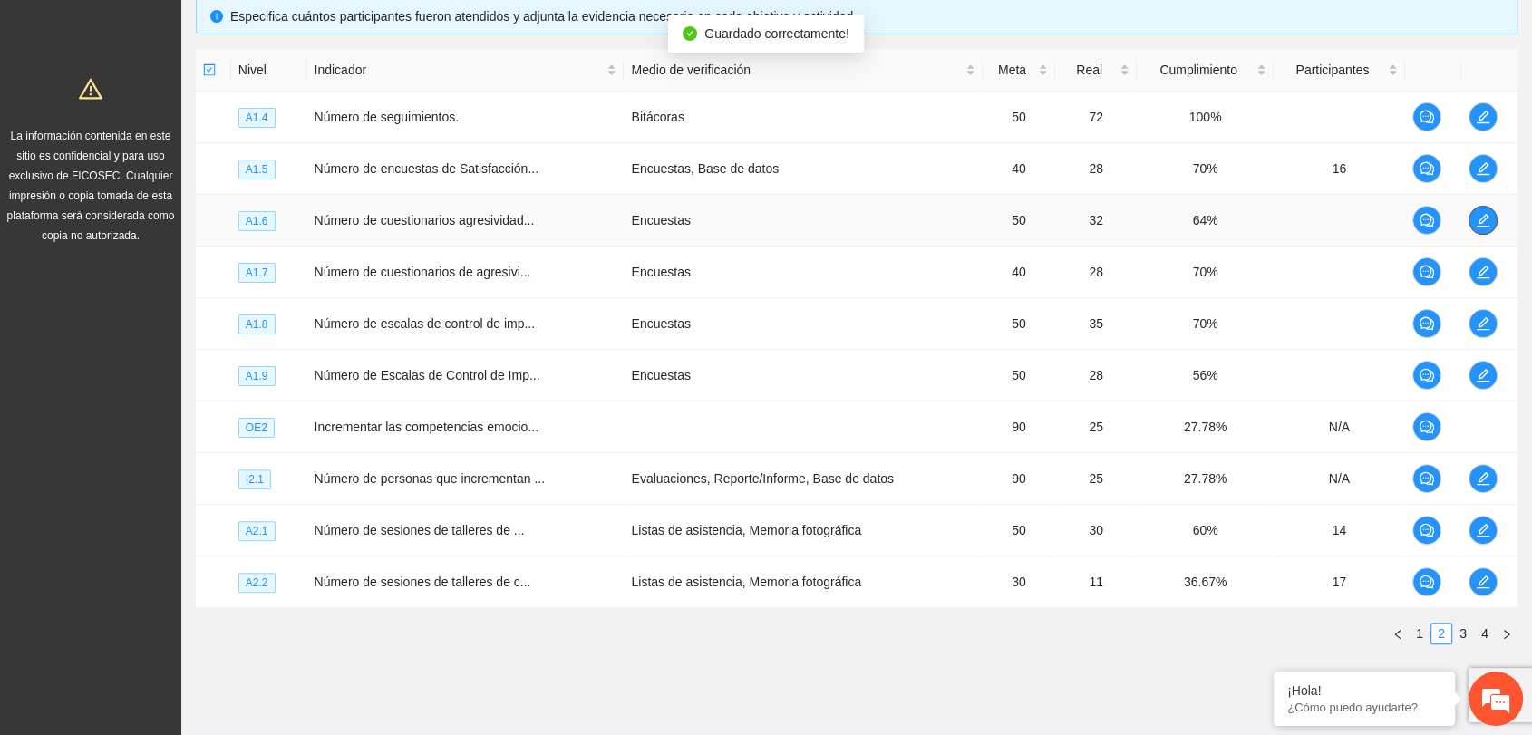
click at [1487, 214] on icon "edit" at bounding box center [1483, 220] width 13 height 13
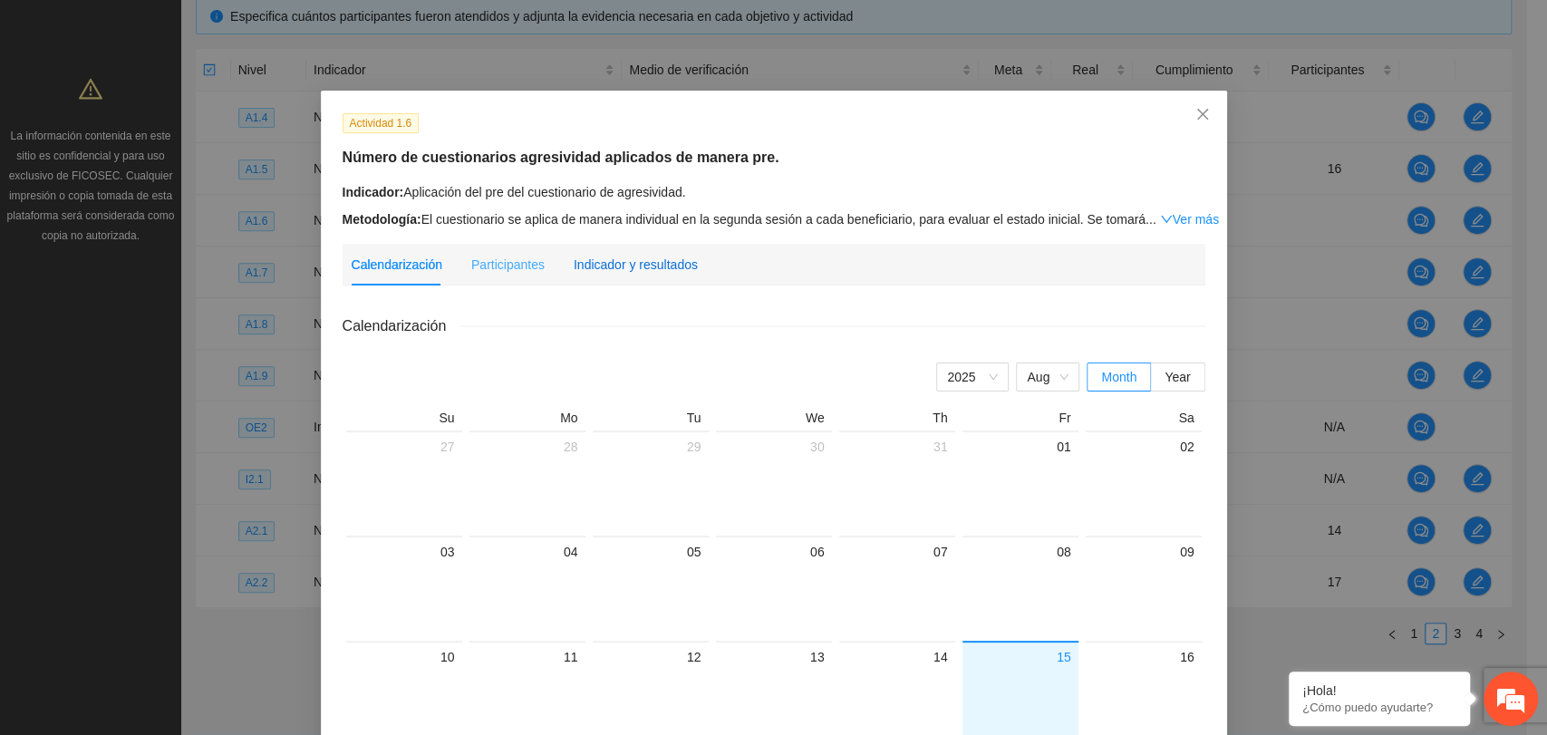
click at [662, 261] on div "Indicador y resultados" at bounding box center [636, 265] width 124 height 20
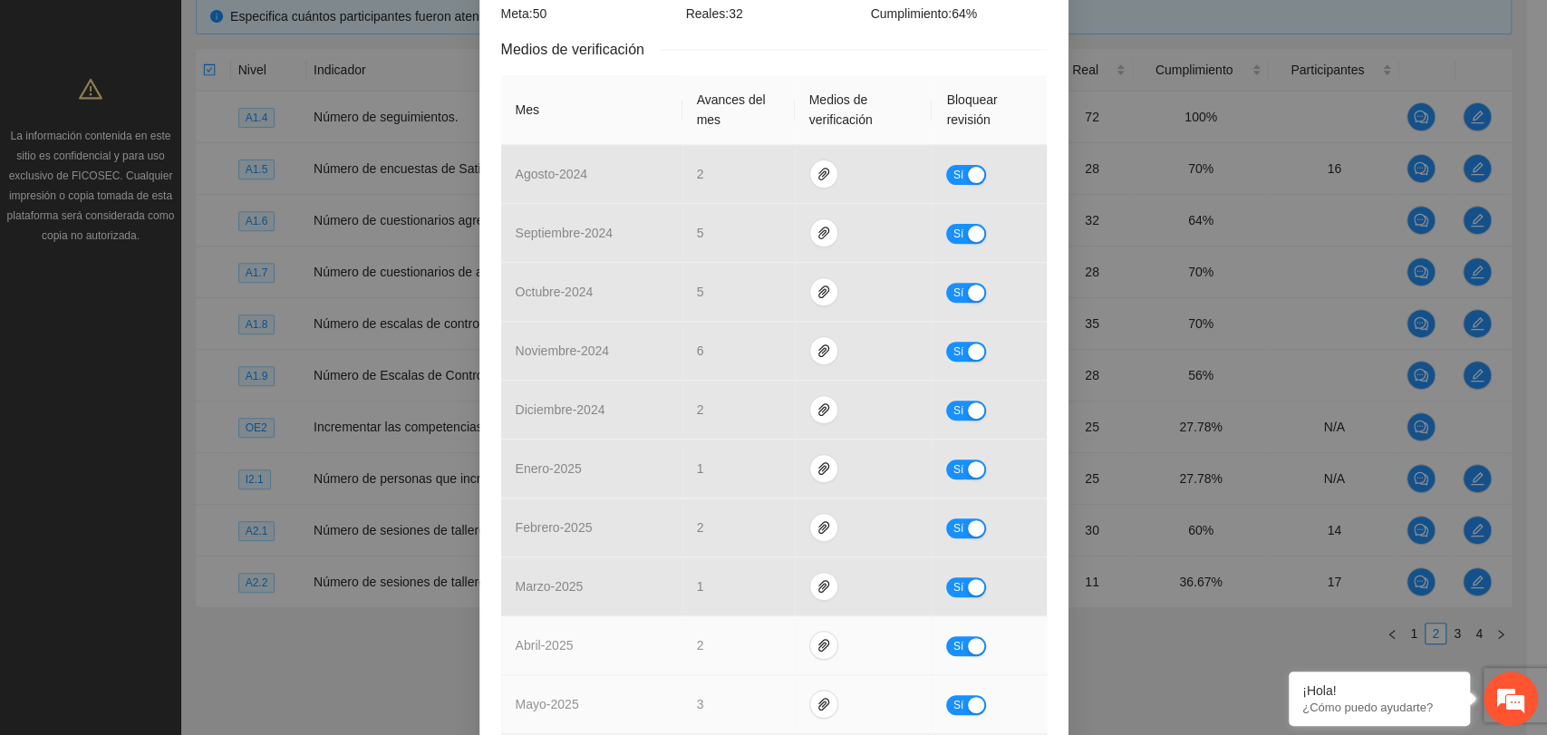
scroll to position [604, 0]
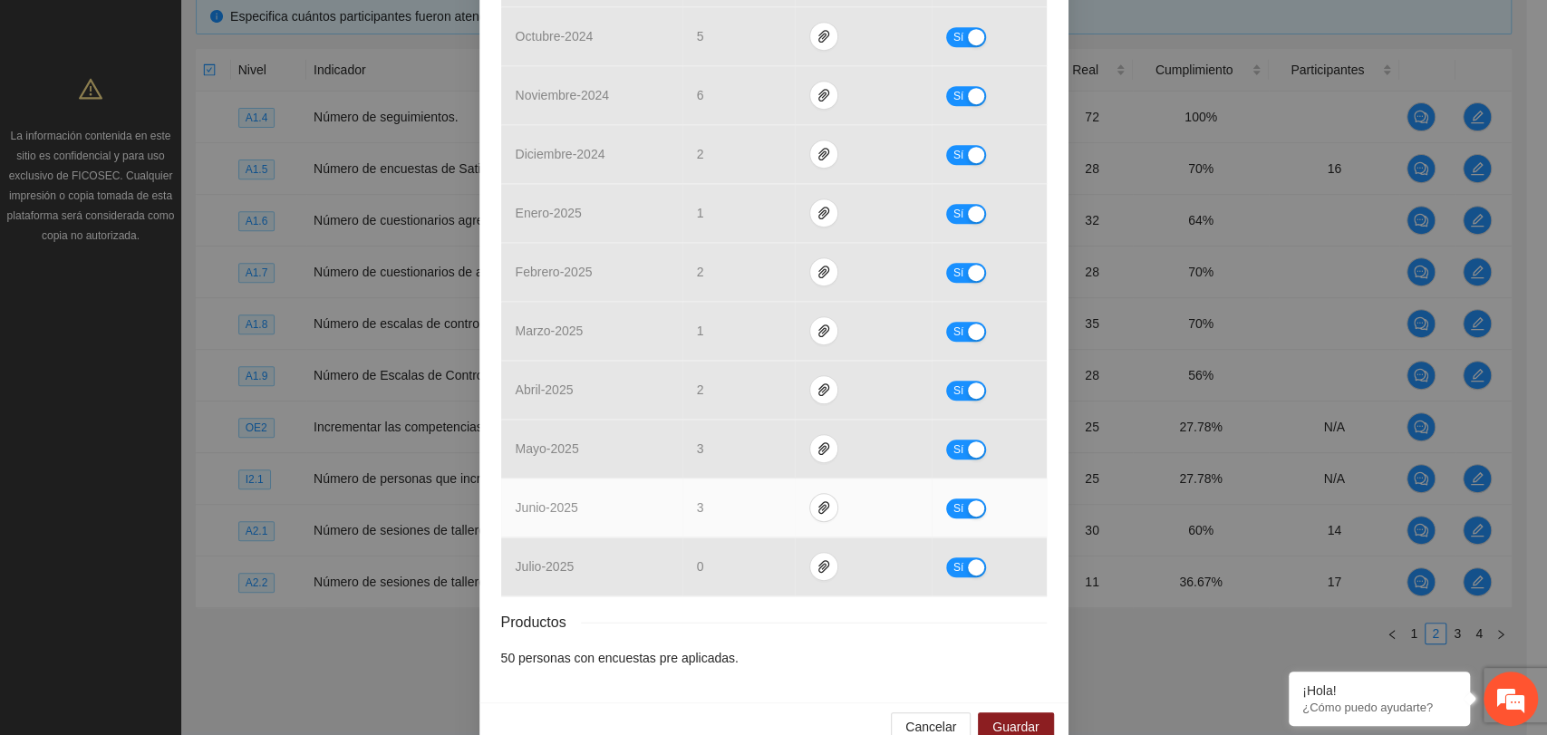
click at [986, 504] on div "Sí" at bounding box center [988, 508] width 85 height 21
click at [968, 503] on div "button" at bounding box center [976, 508] width 16 height 16
drag, startPoint x: 747, startPoint y: 493, endPoint x: 668, endPoint y: 513, distance: 81.3
click at [668, 513] on tr "junio - 2025 * No" at bounding box center [774, 508] width 546 height 59
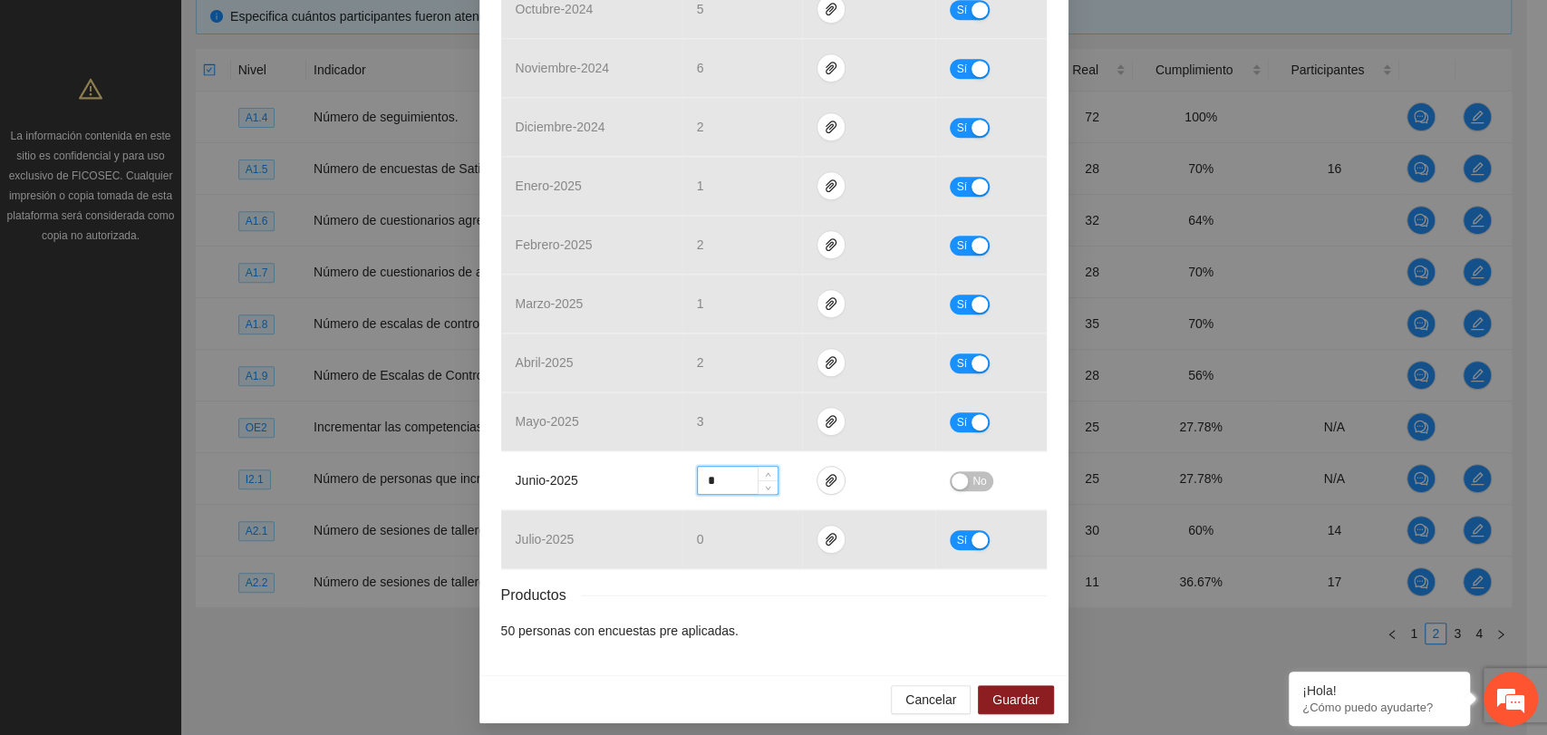
scroll to position [638, 0]
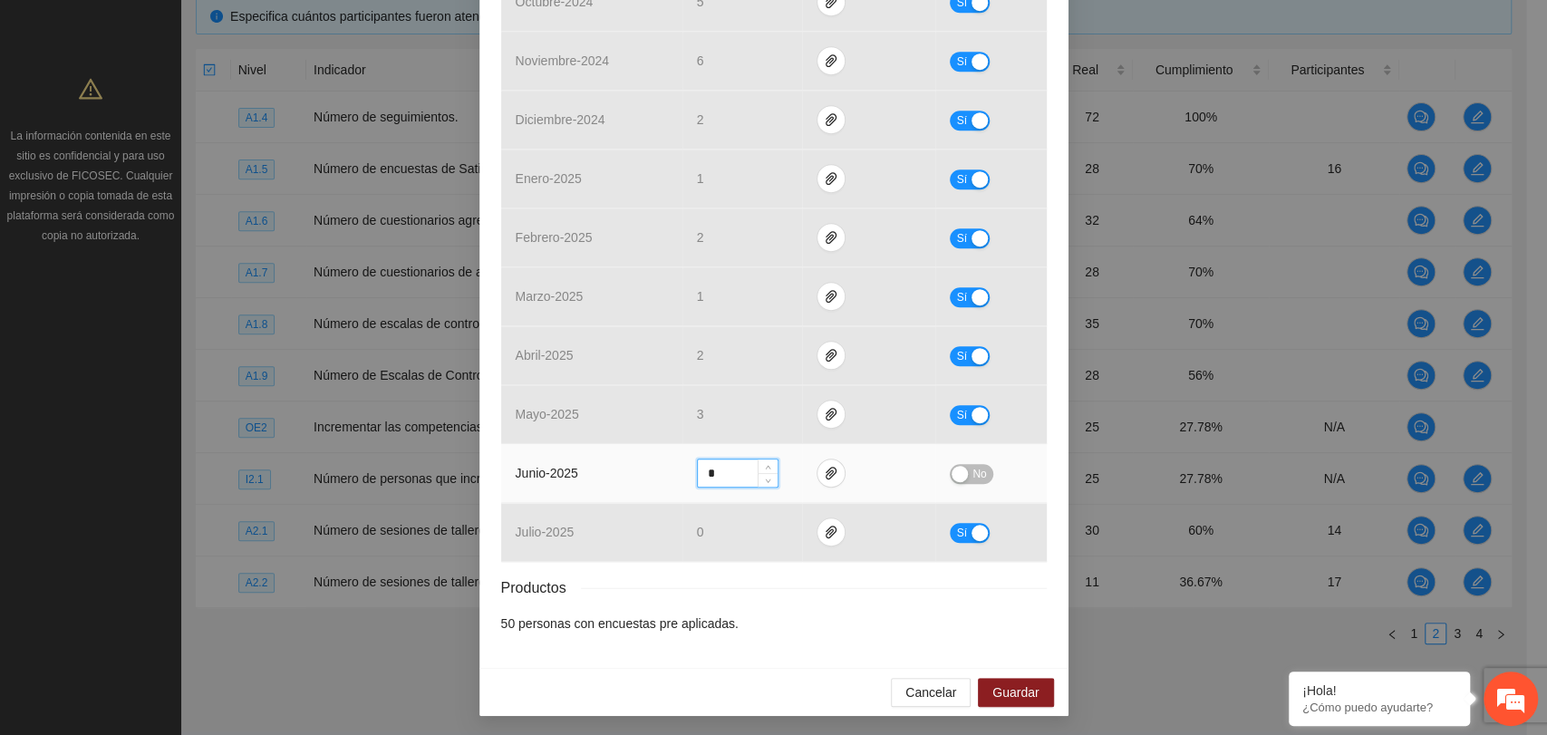
type input "*"
click at [973, 464] on span "No" at bounding box center [980, 474] width 14 height 20
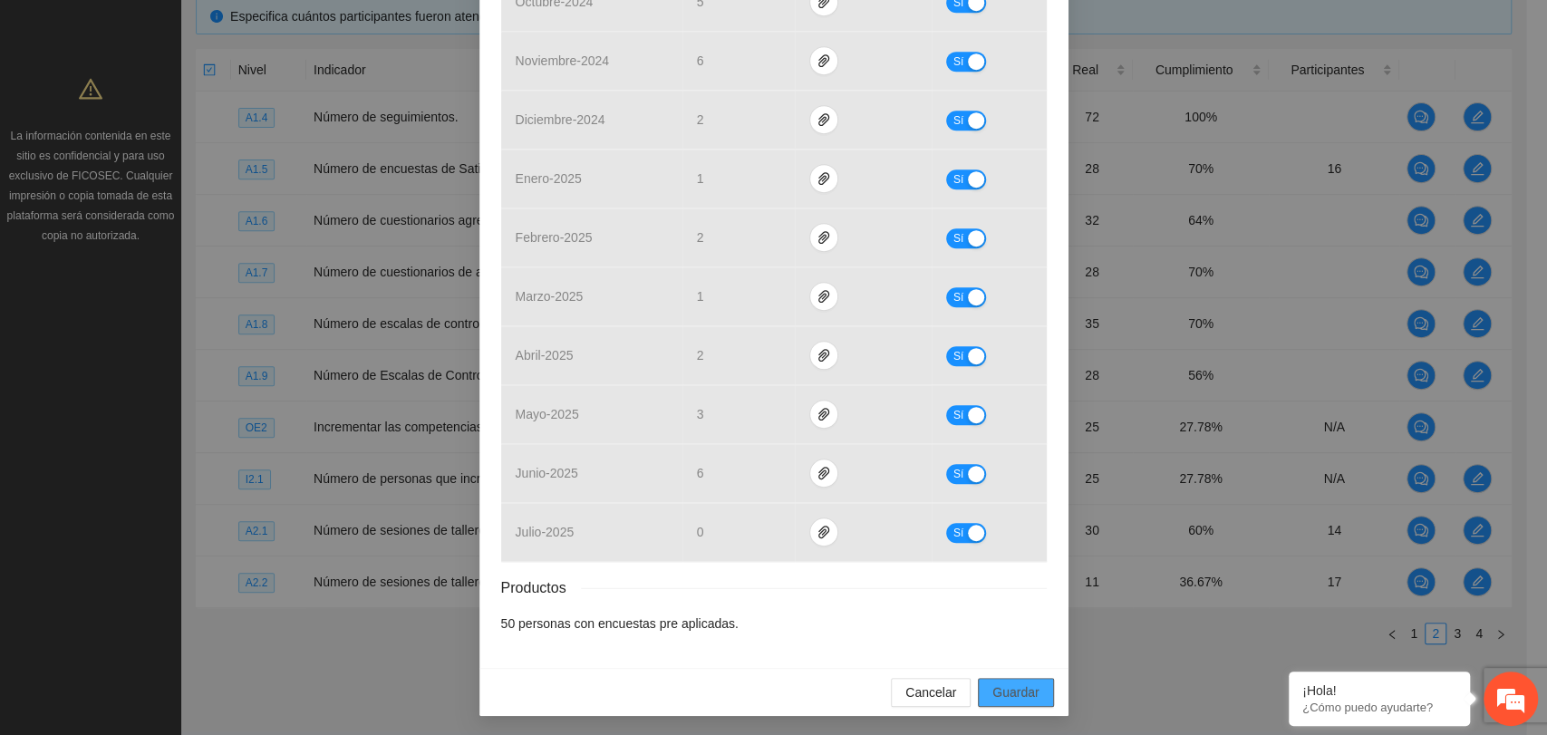
click at [1012, 686] on span "Guardar" at bounding box center [1016, 693] width 46 height 20
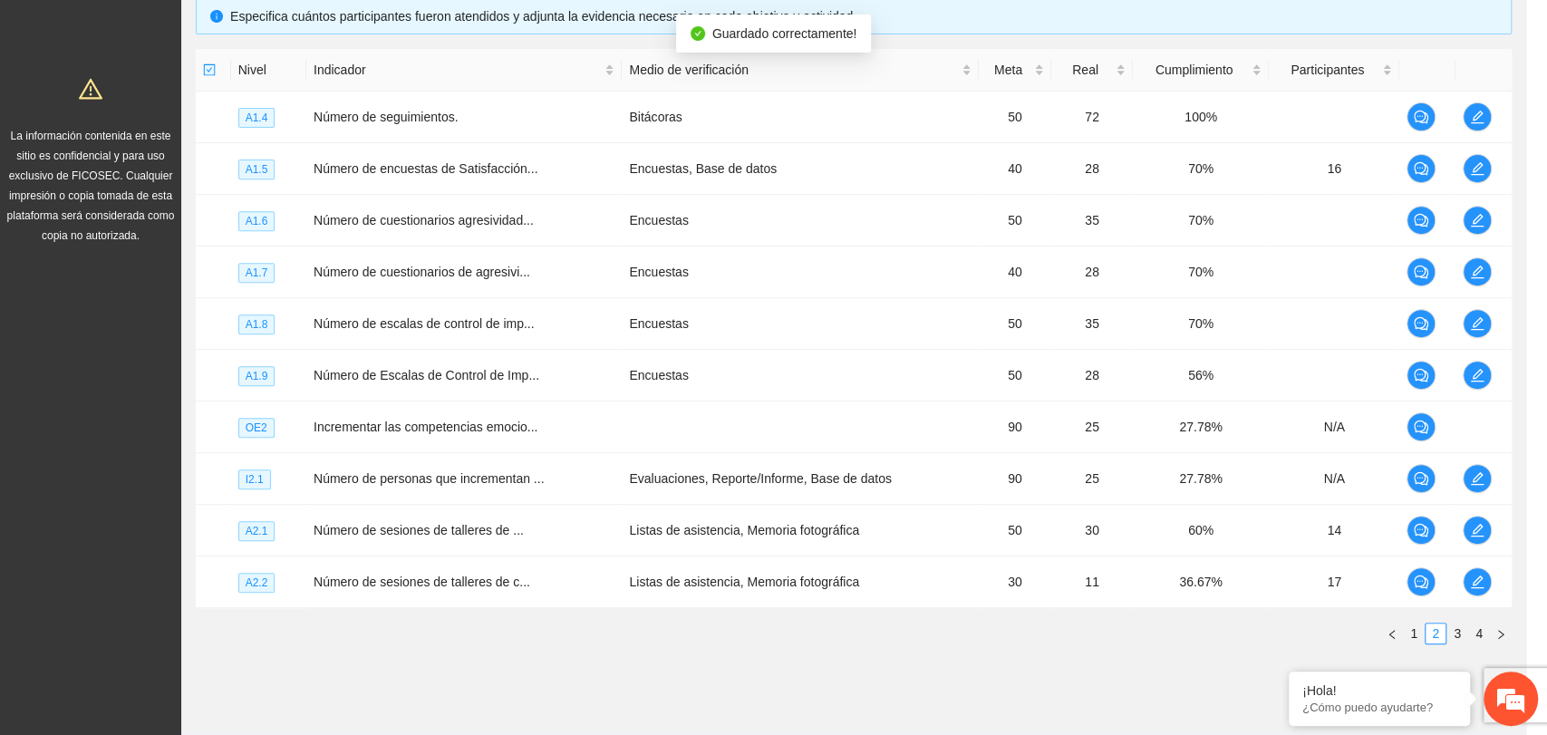
scroll to position [548, 0]
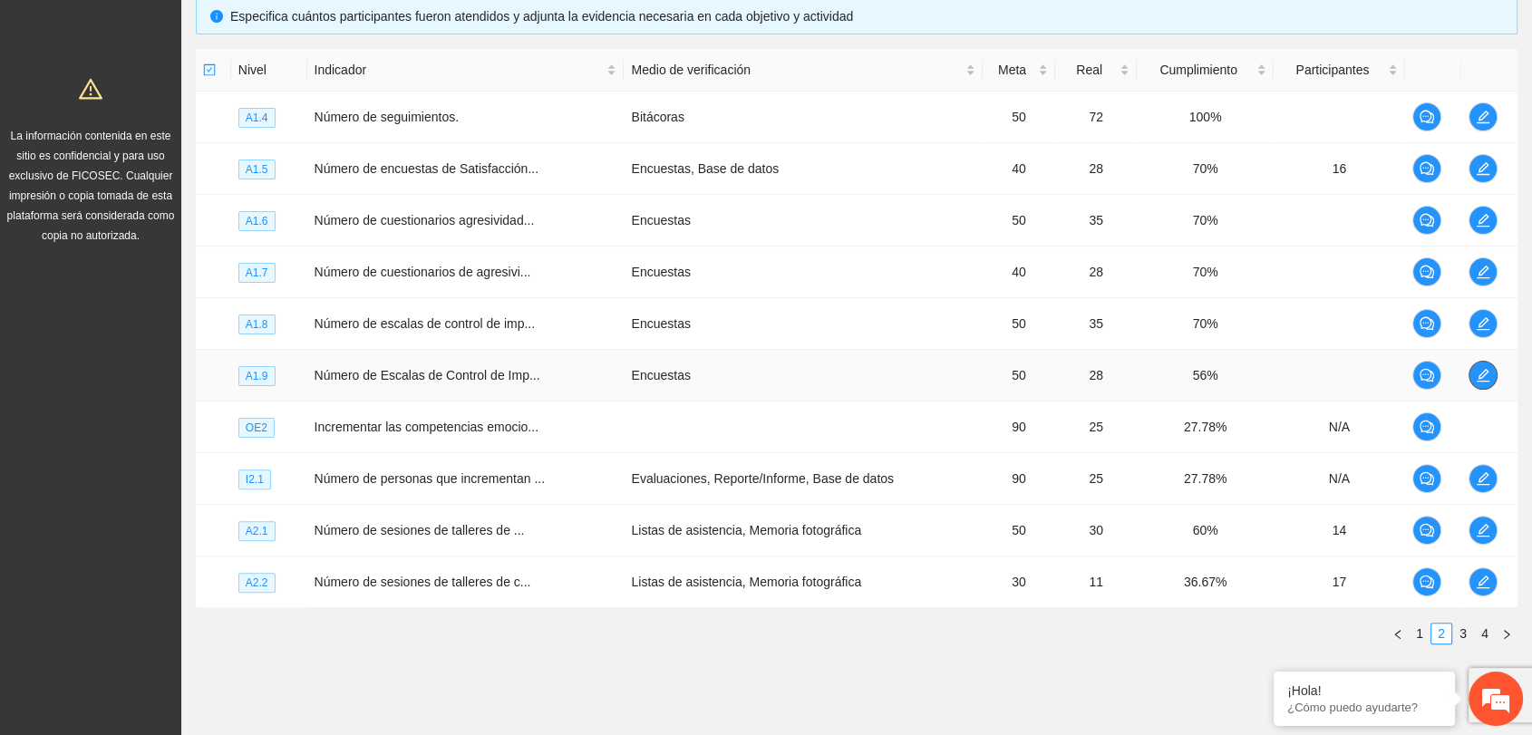
click at [1491, 376] on span "edit" at bounding box center [1482, 375] width 27 height 15
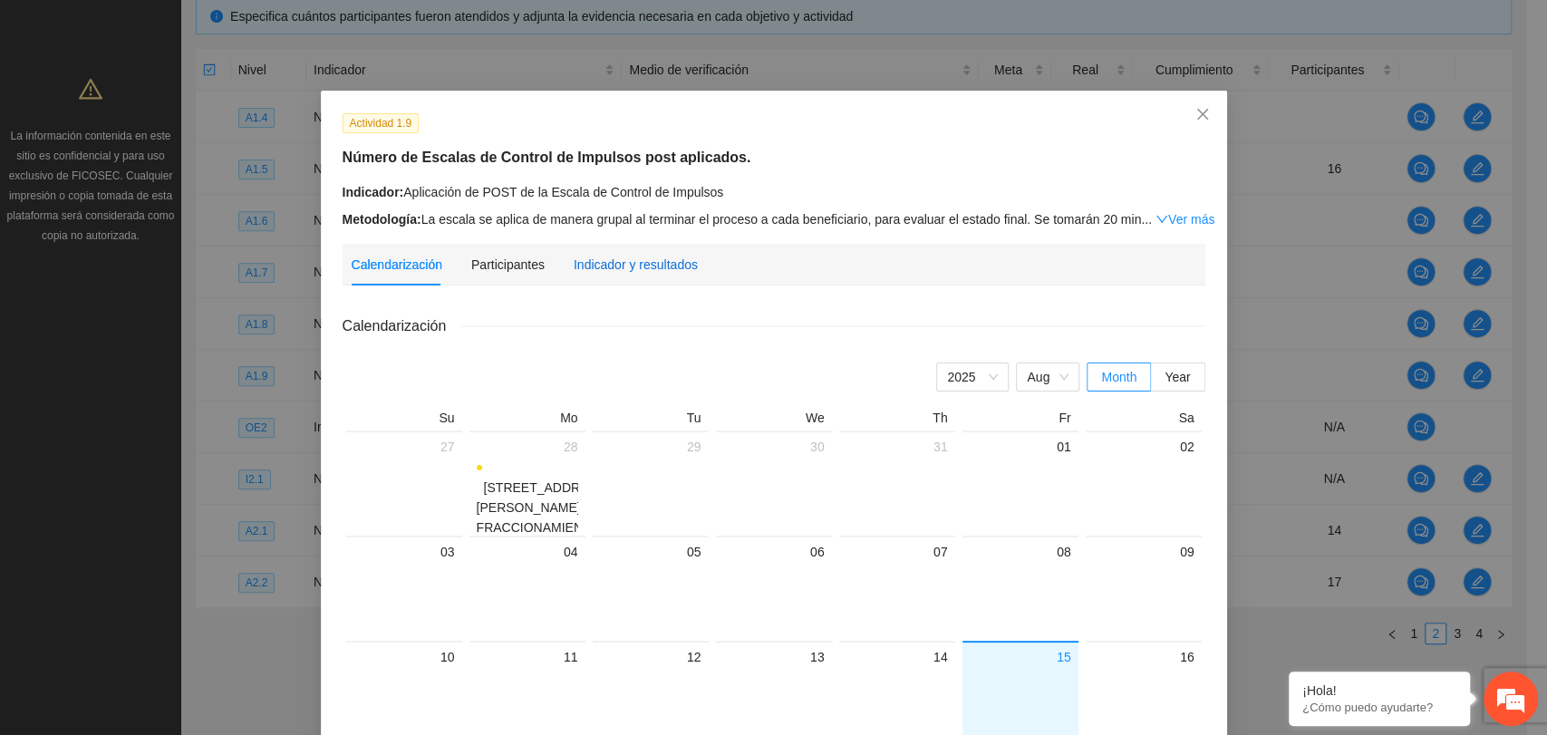
click at [616, 267] on div "Indicador y resultados" at bounding box center [636, 265] width 124 height 20
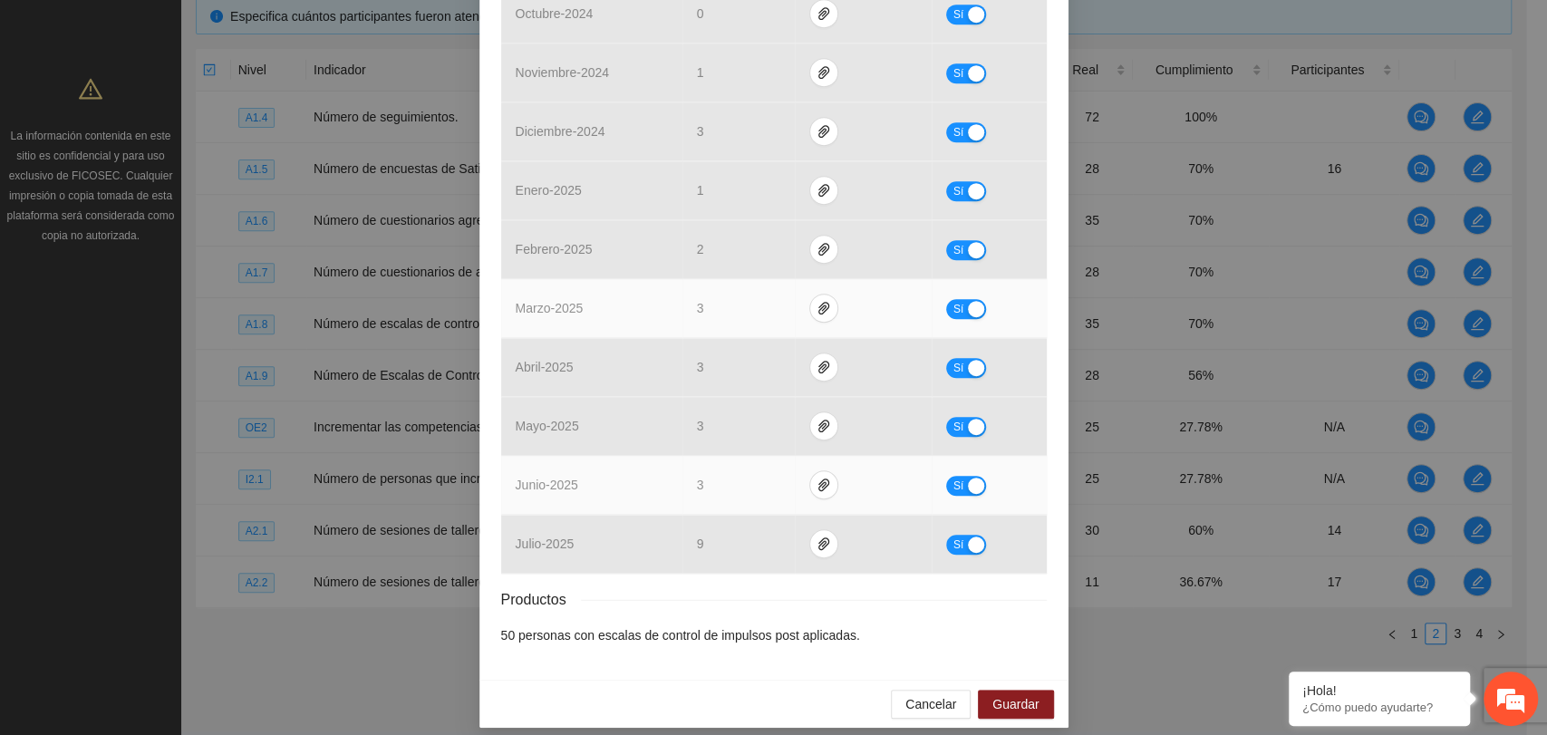
scroll to position [638, 0]
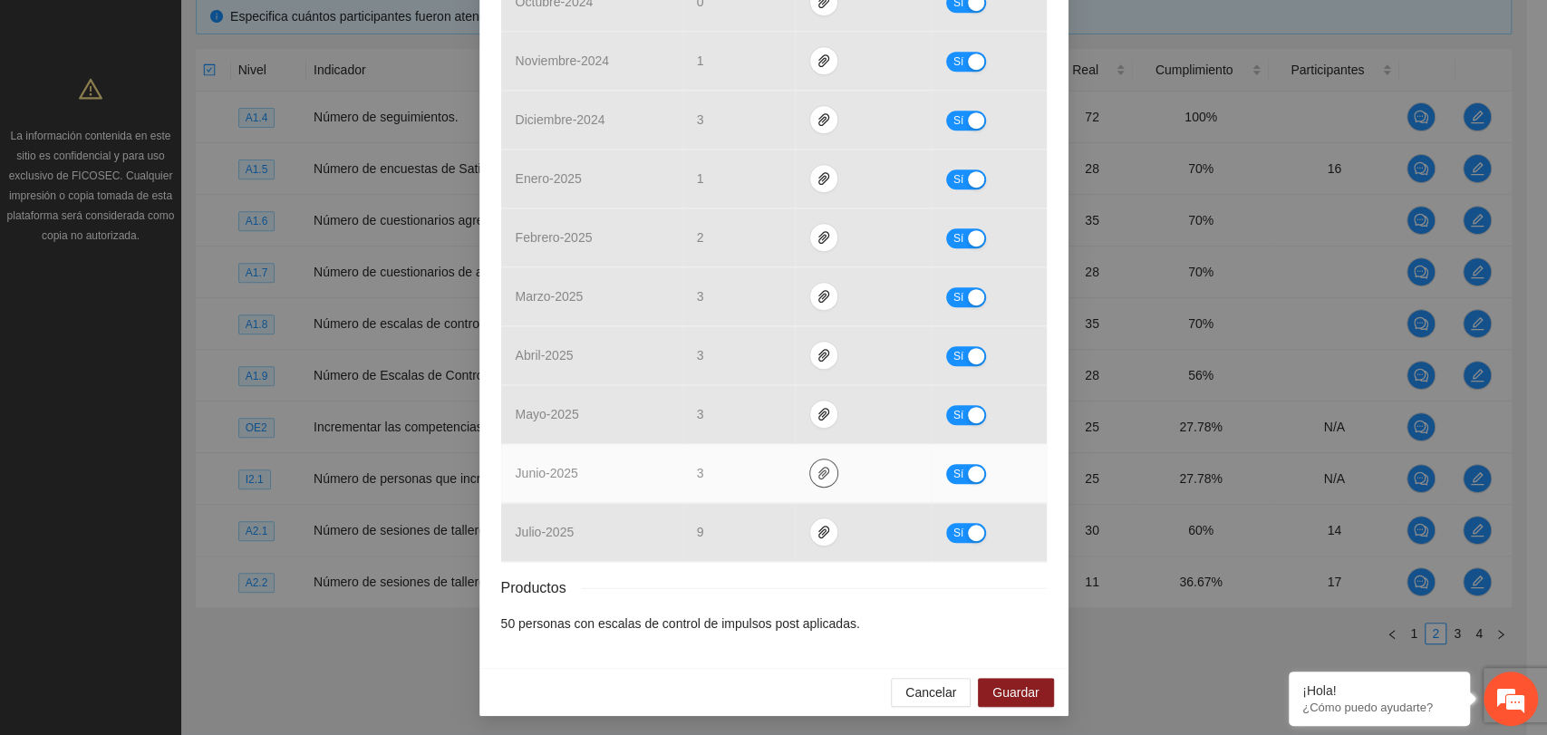
click at [817, 466] on icon "paper-clip" at bounding box center [824, 473] width 15 height 15
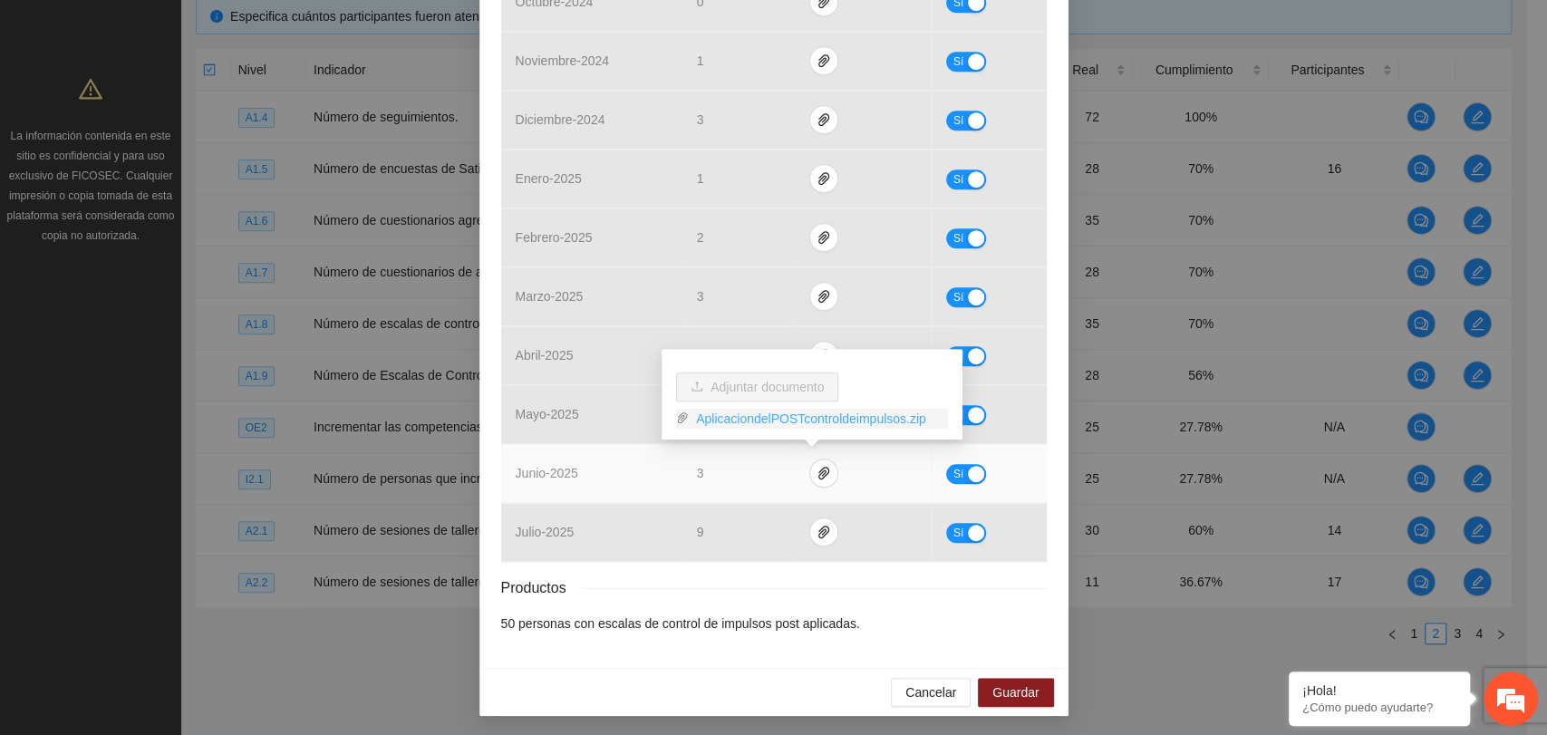
click at [732, 422] on link "AplicaciondelPOSTcontroldeimpulsos.zip" at bounding box center [818, 419] width 259 height 20
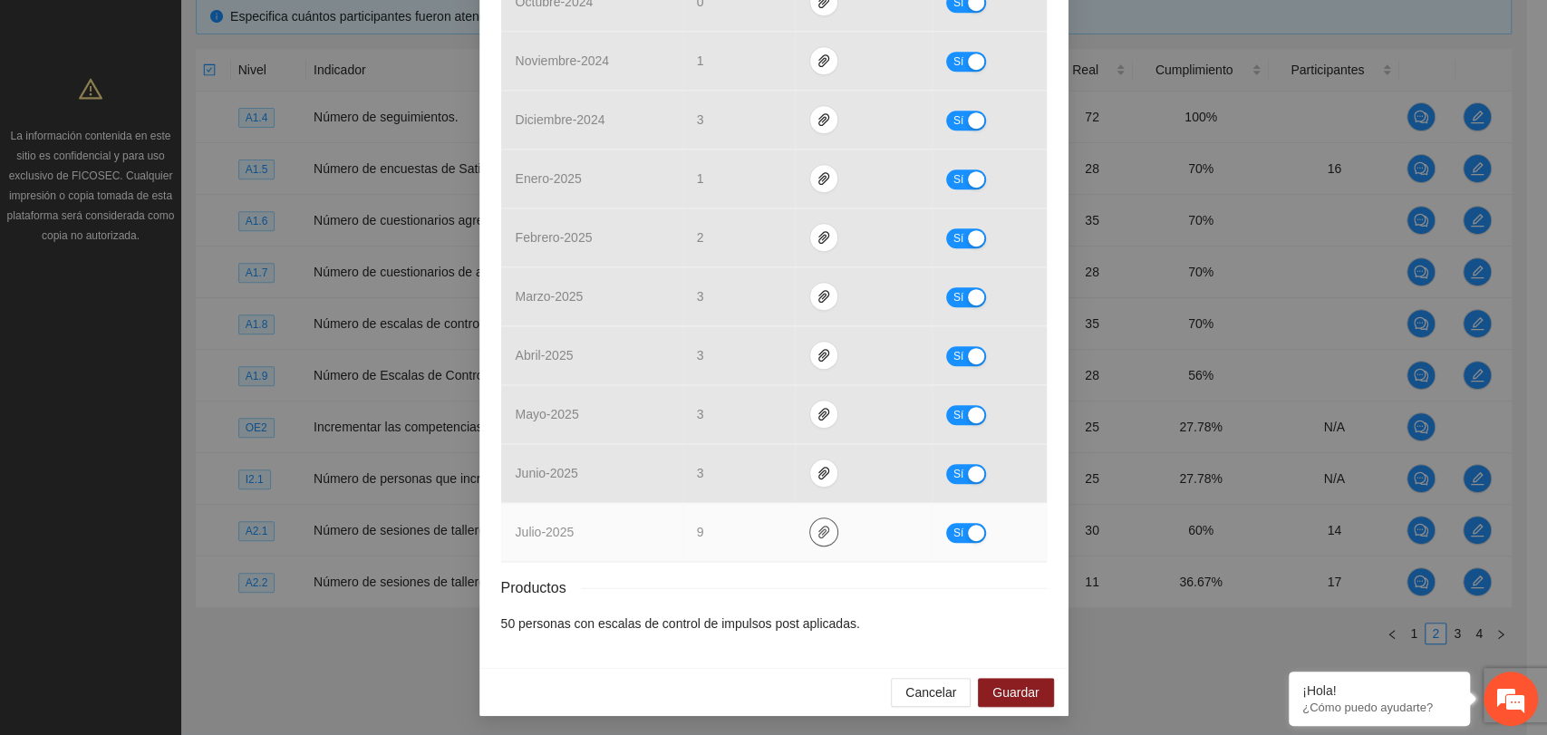
click at [817, 528] on icon "paper-clip" at bounding box center [824, 532] width 15 height 15
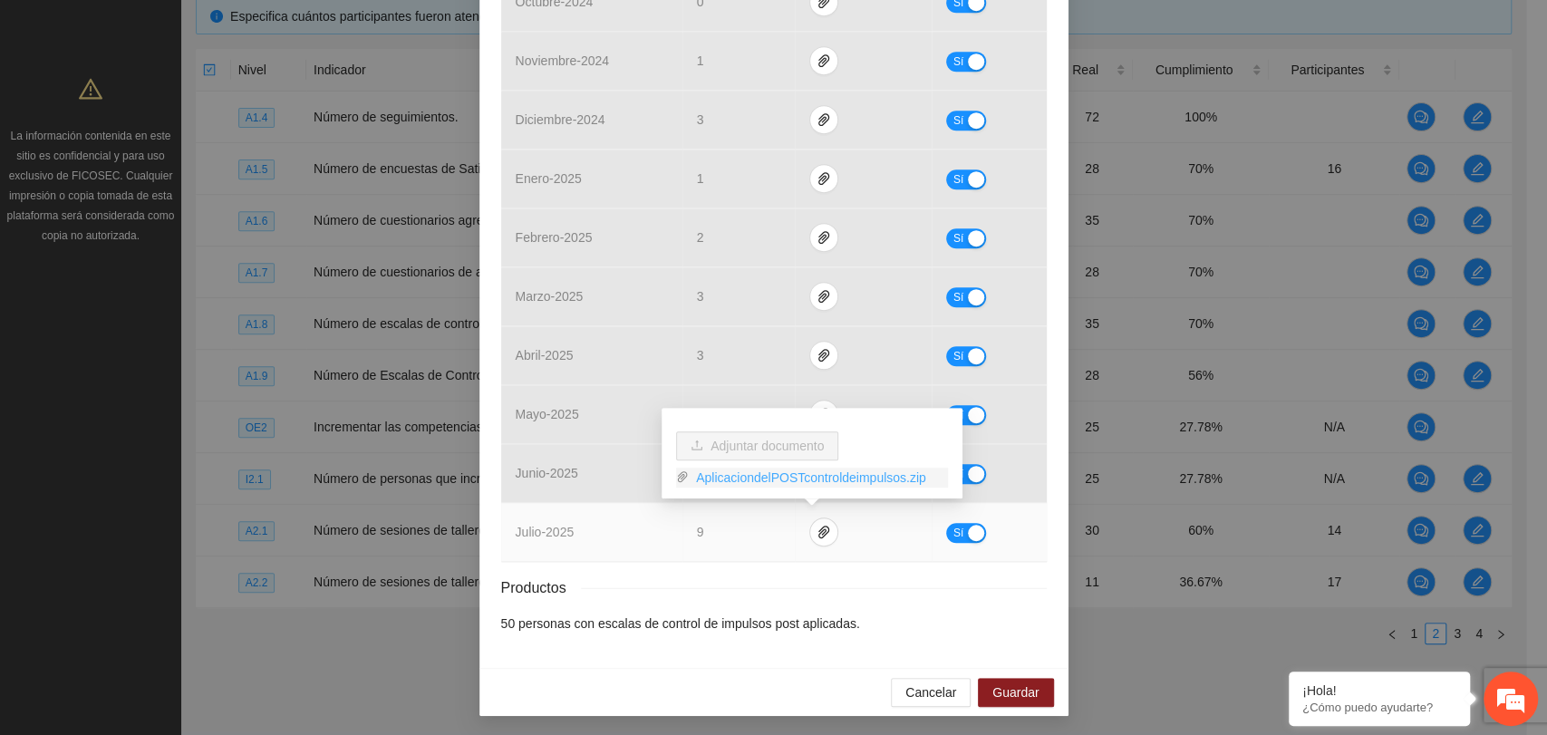
click at [743, 470] on link "AplicaciondelPOSTcontroldeimpulsos.zip" at bounding box center [818, 478] width 259 height 20
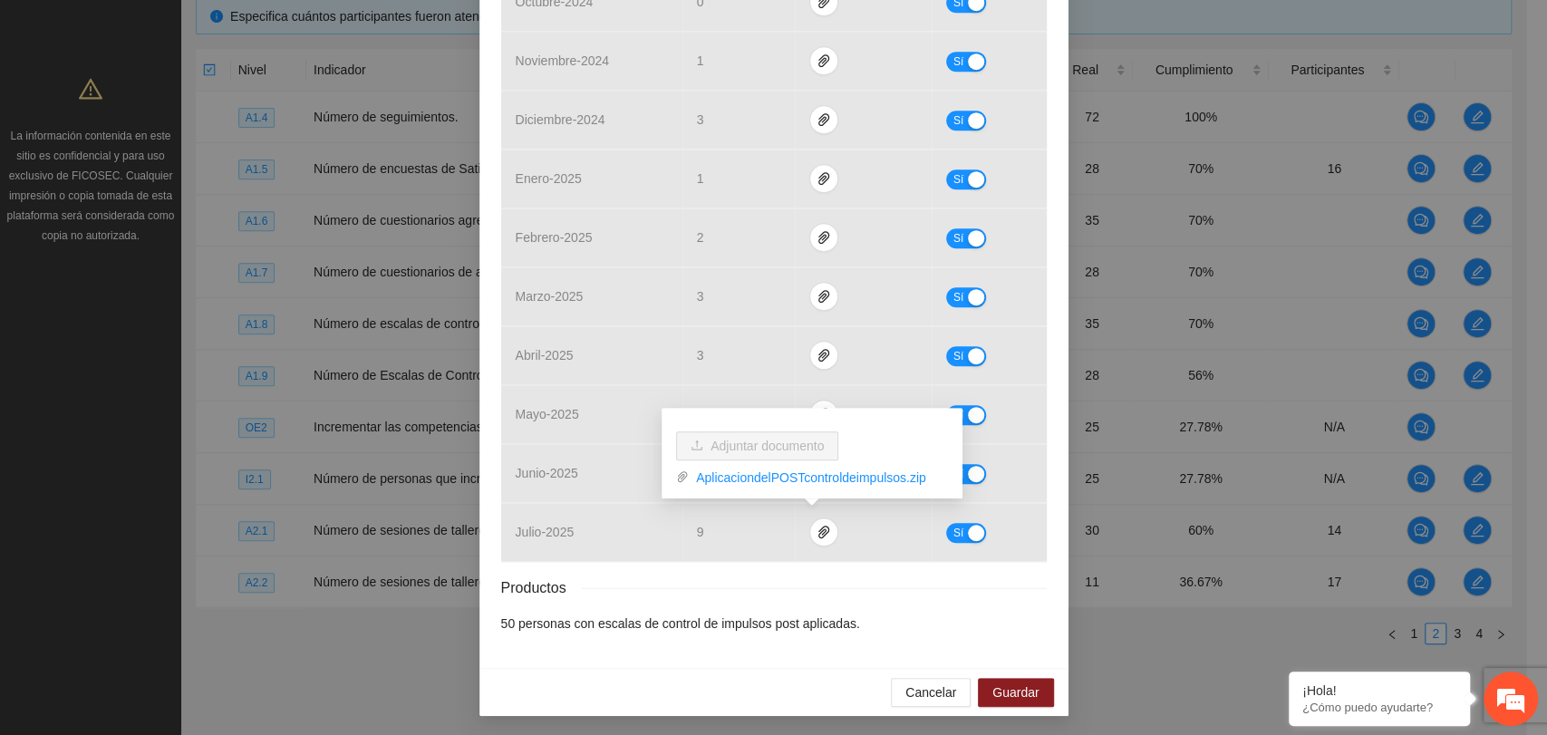
click at [932, 582] on div "Productos" at bounding box center [774, 587] width 546 height 23
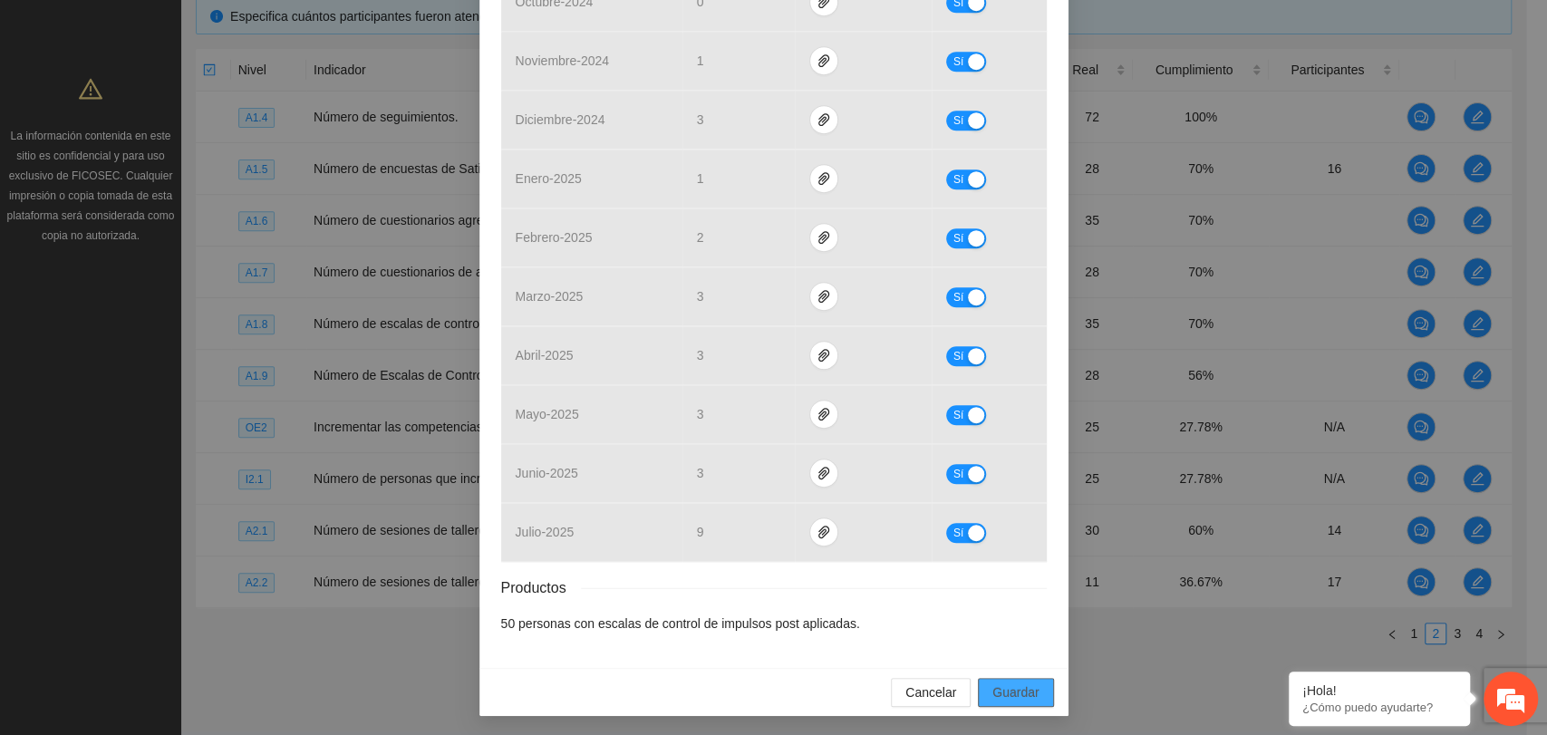
click at [1005, 691] on span "Guardar" at bounding box center [1016, 693] width 46 height 20
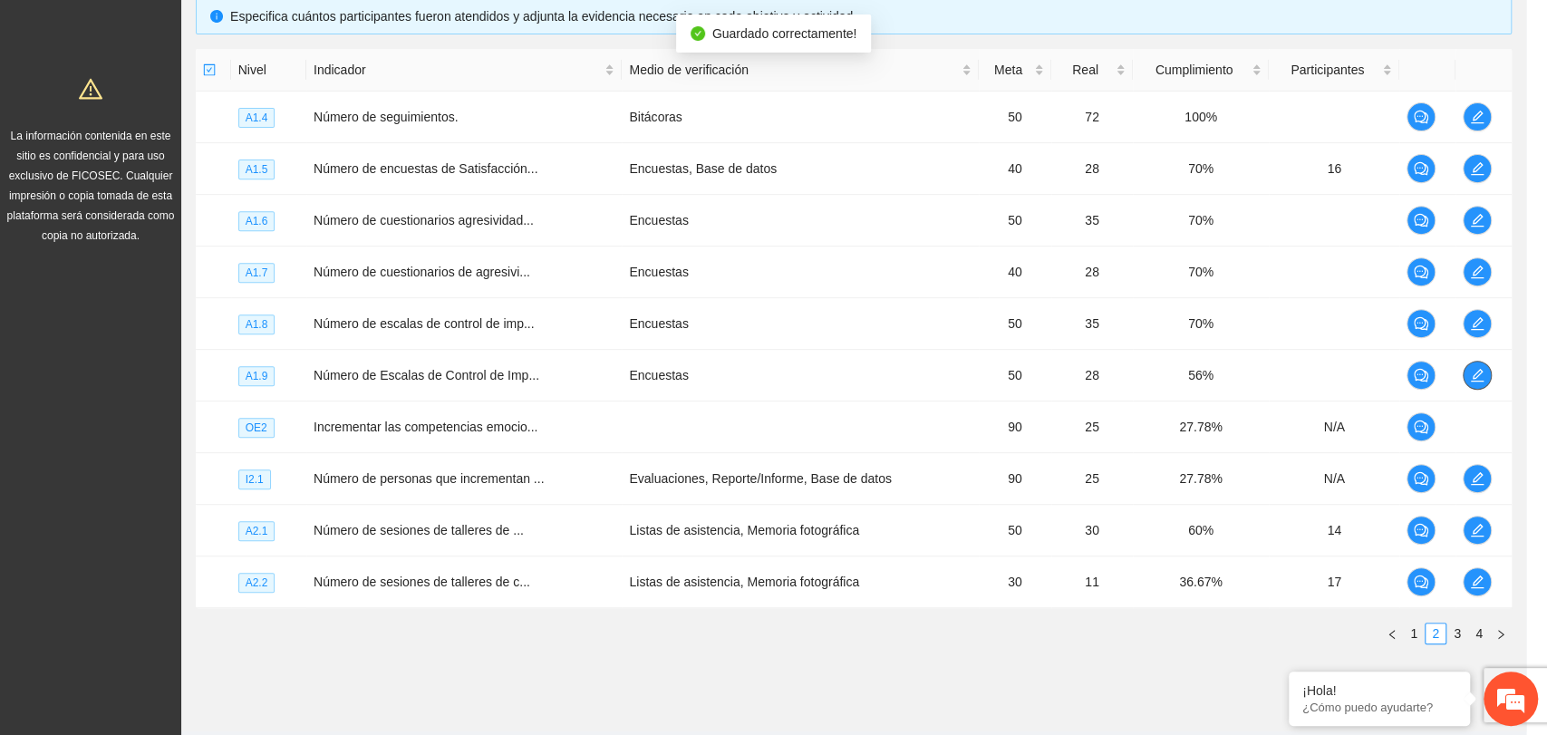
scroll to position [0, 0]
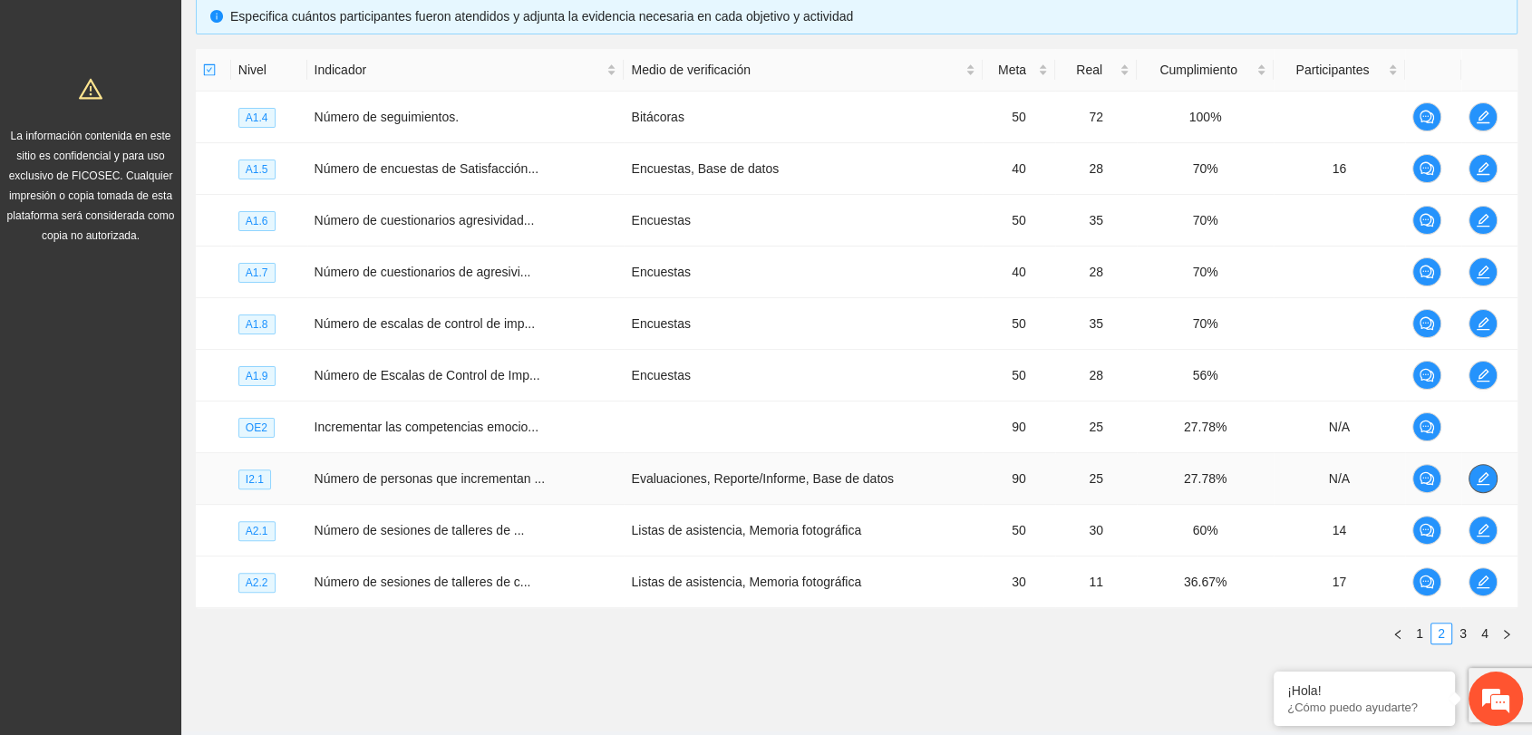
click at [1480, 473] on icon "edit" at bounding box center [1483, 478] width 15 height 15
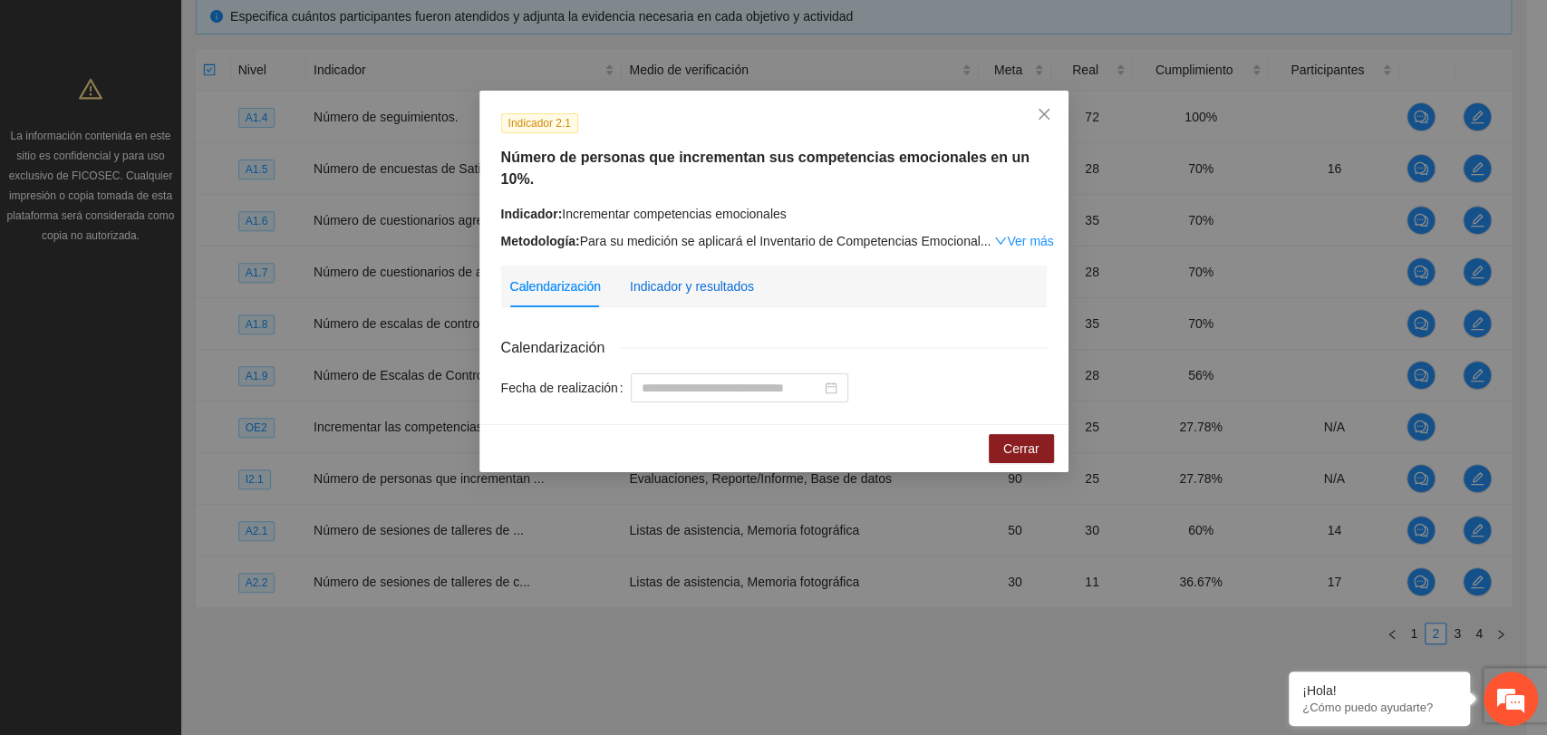
click at [703, 276] on div "Indicador y resultados" at bounding box center [692, 286] width 124 height 20
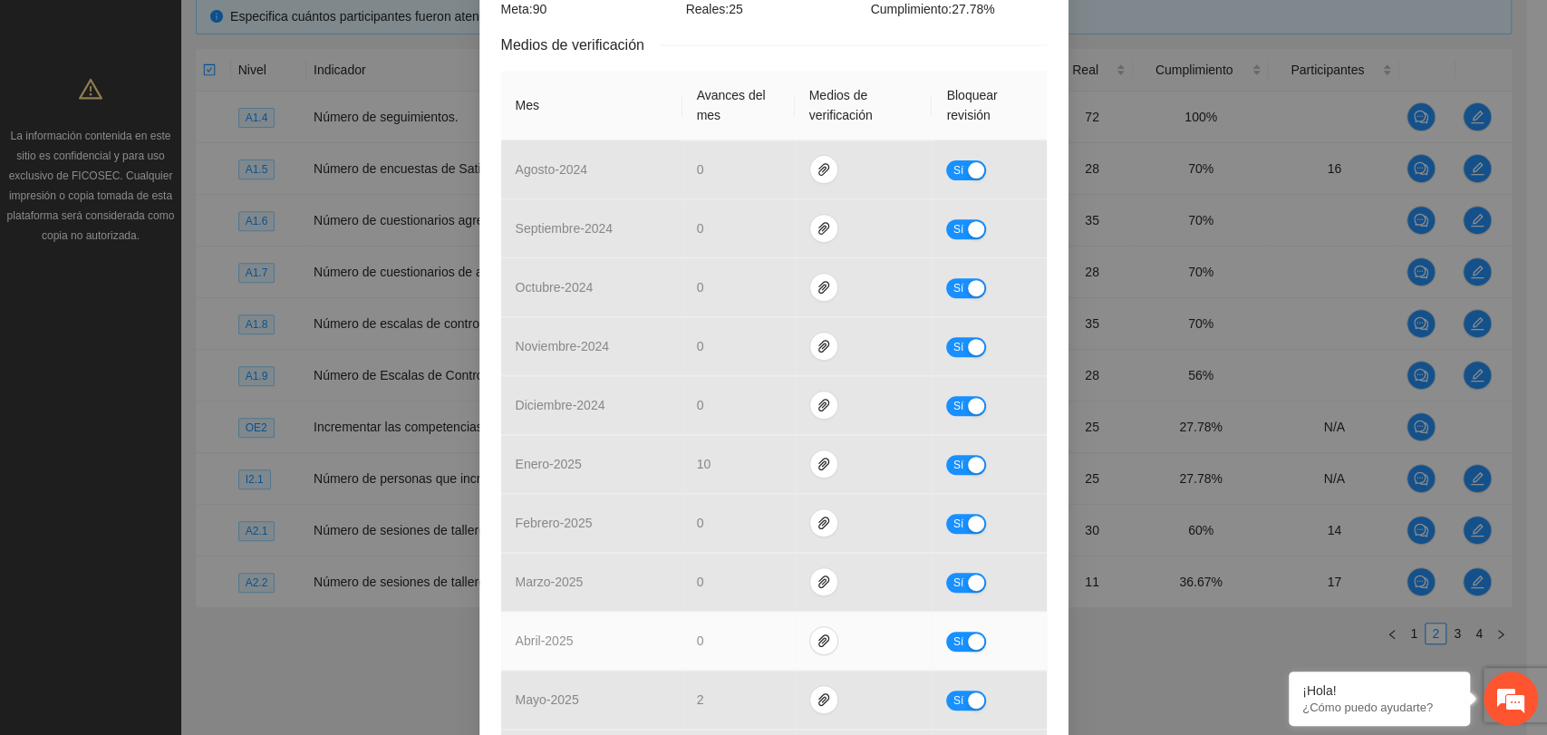
scroll to position [604, 0]
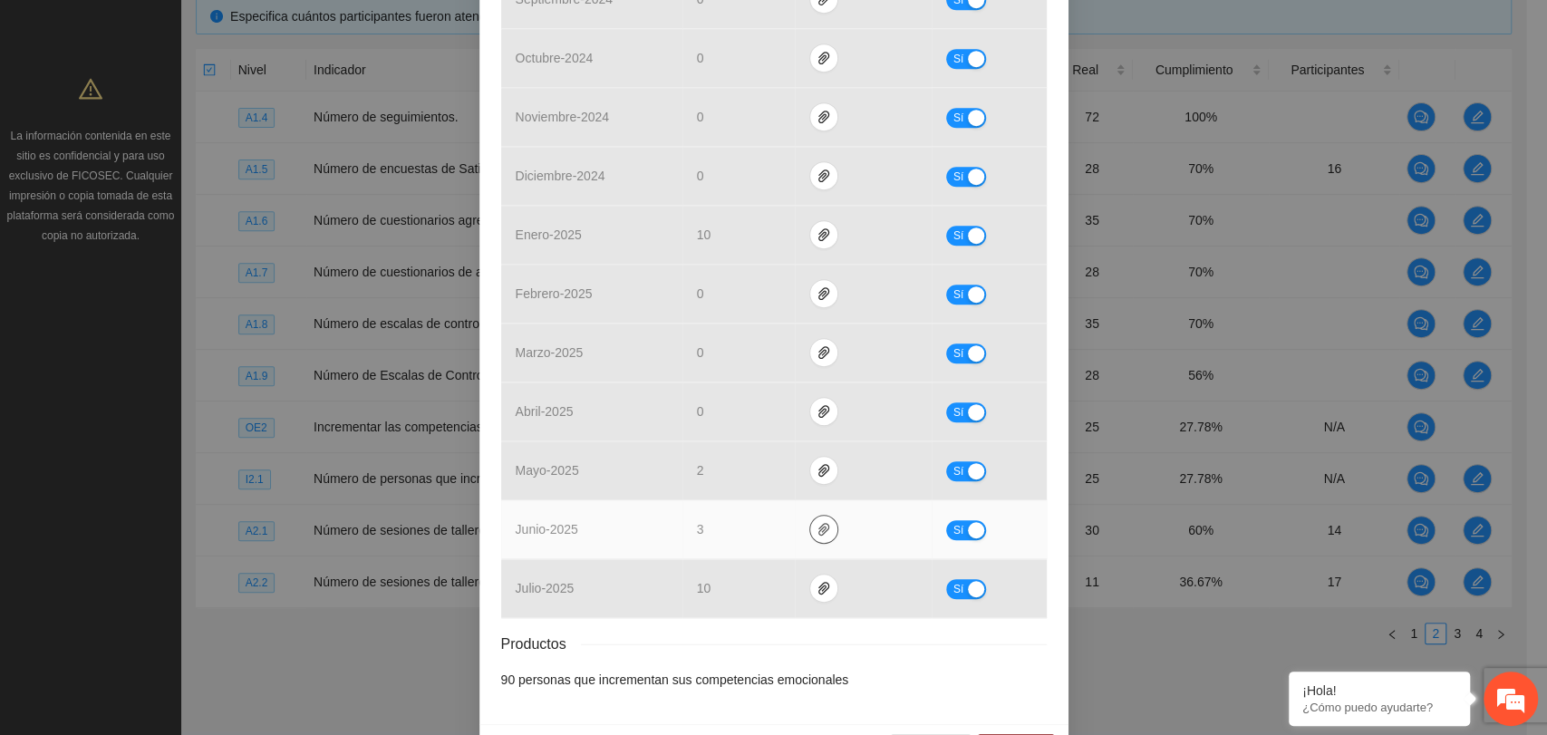
click at [817, 522] on icon "paper-clip" at bounding box center [824, 529] width 15 height 15
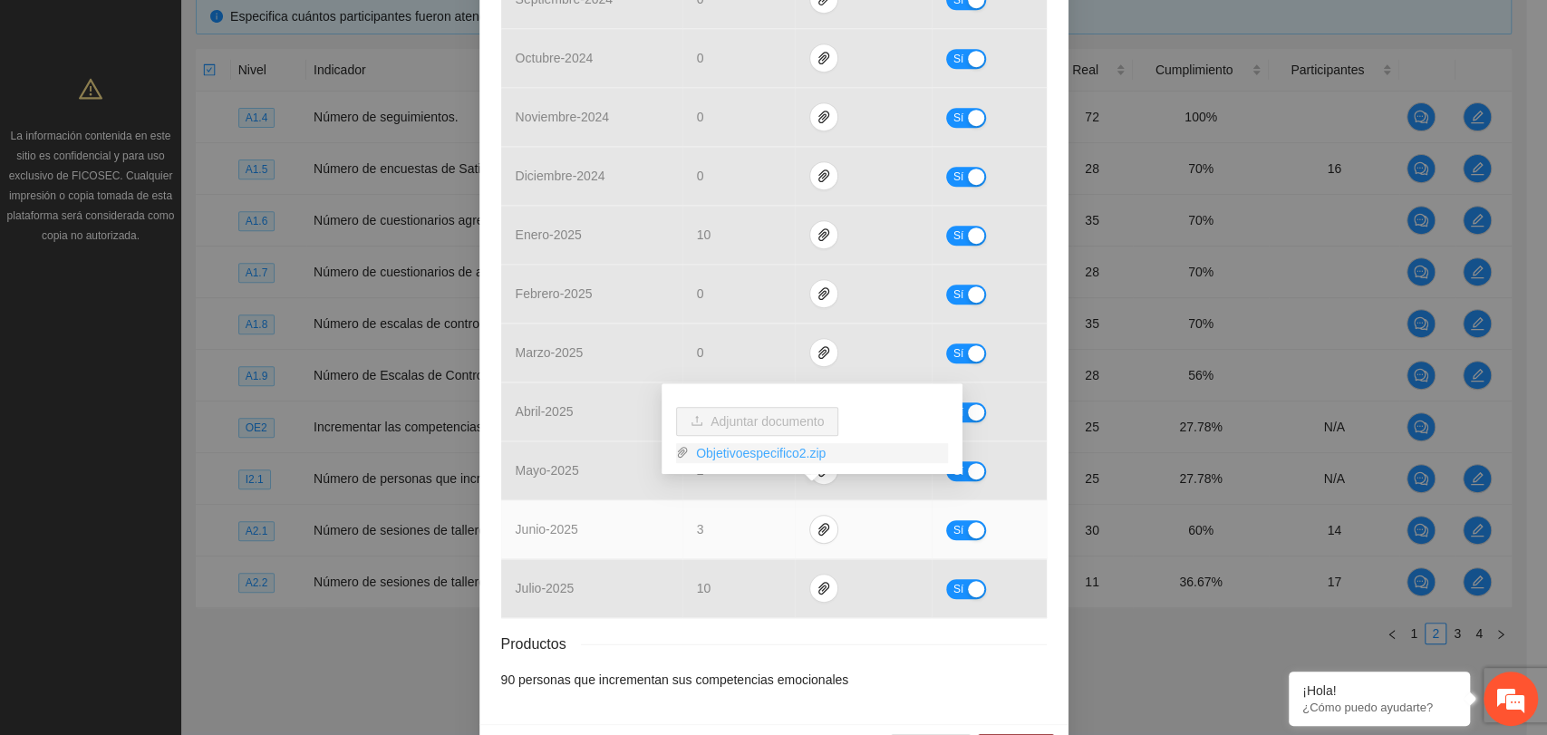
click at [762, 458] on link "Objetivoespecifico2.zip" at bounding box center [818, 453] width 259 height 20
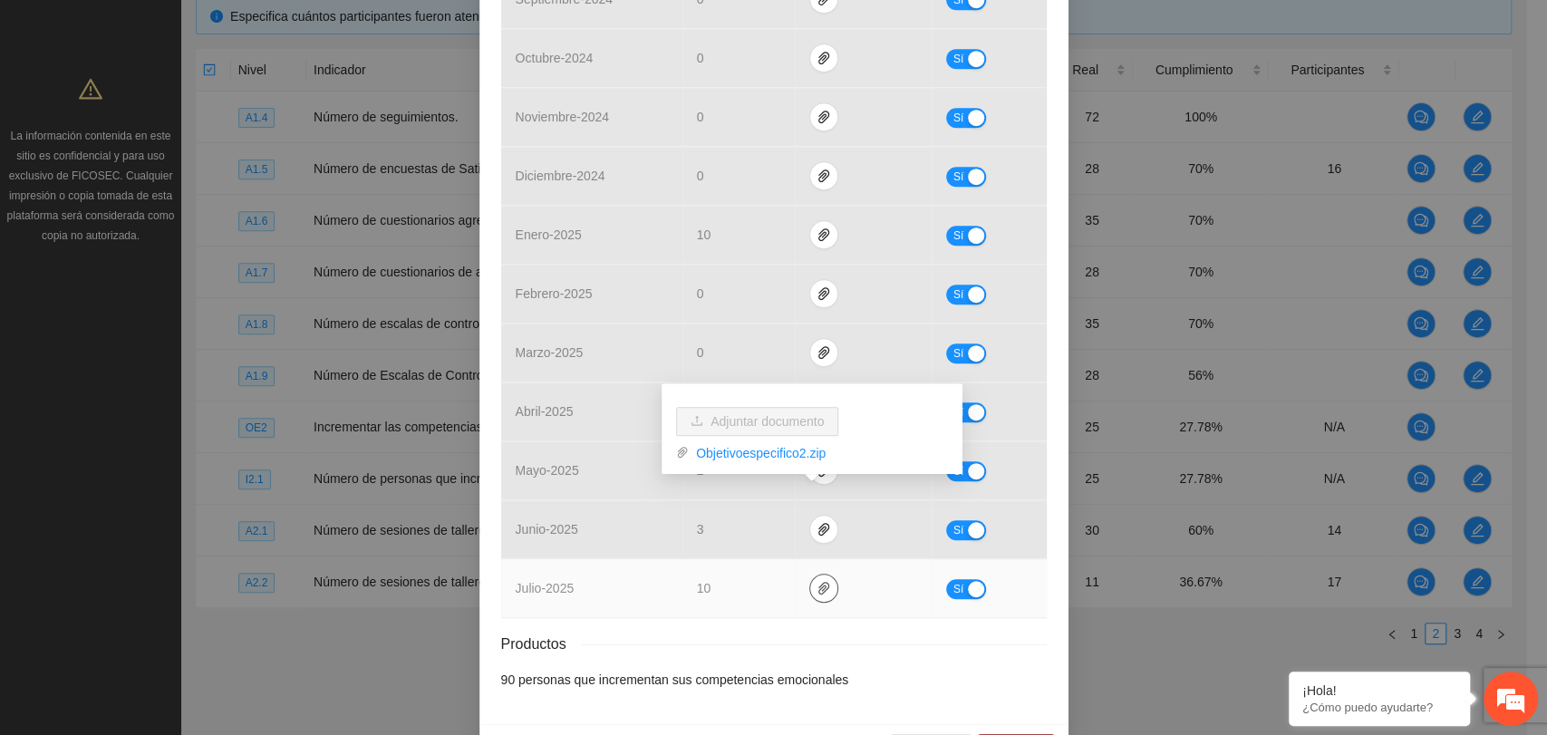
click at [817, 581] on icon "paper-clip" at bounding box center [824, 588] width 15 height 15
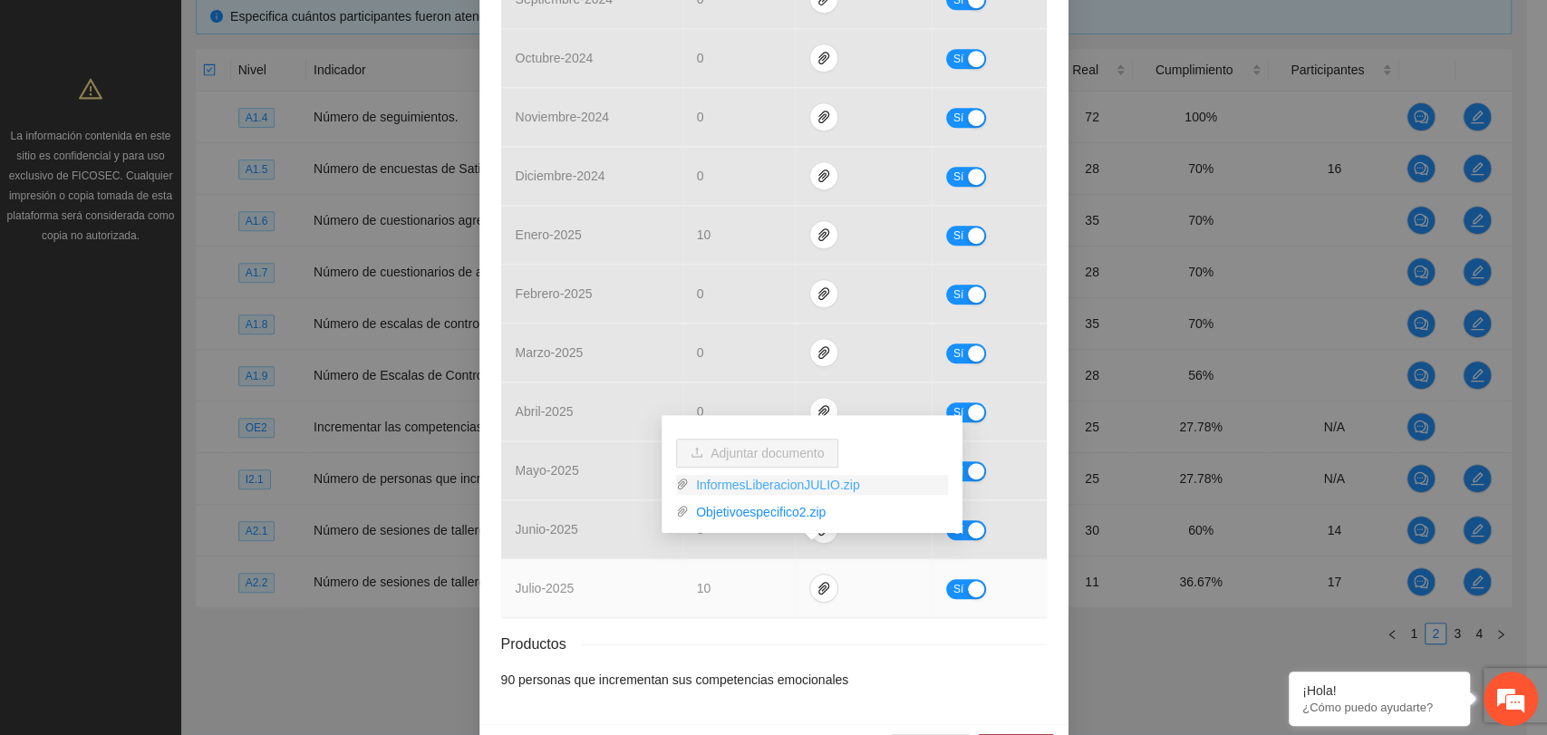
click at [781, 490] on link "InformesLiberacionJULIO.zip" at bounding box center [818, 485] width 259 height 20
click at [787, 513] on link "Objetivoespecifico2.zip" at bounding box center [818, 512] width 259 height 20
drag, startPoint x: 769, startPoint y: 603, endPoint x: 780, endPoint y: 591, distance: 16.0
click at [770, 603] on div "Resultados Meta: 90 Reales: 25 Cumplimiento: 27.78 % Medios de verificación Mes…" at bounding box center [774, 211] width 546 height 957
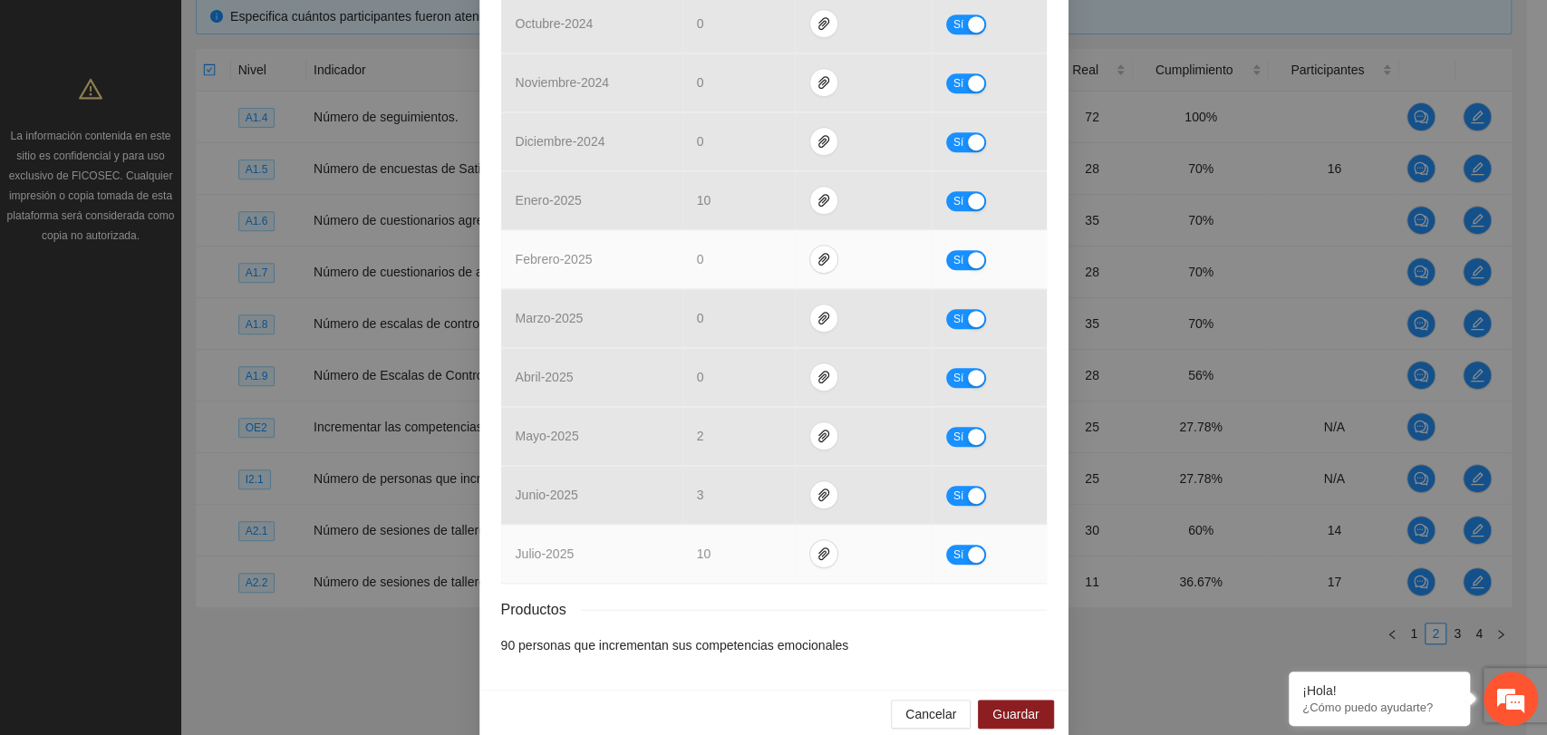
scroll to position [638, 0]
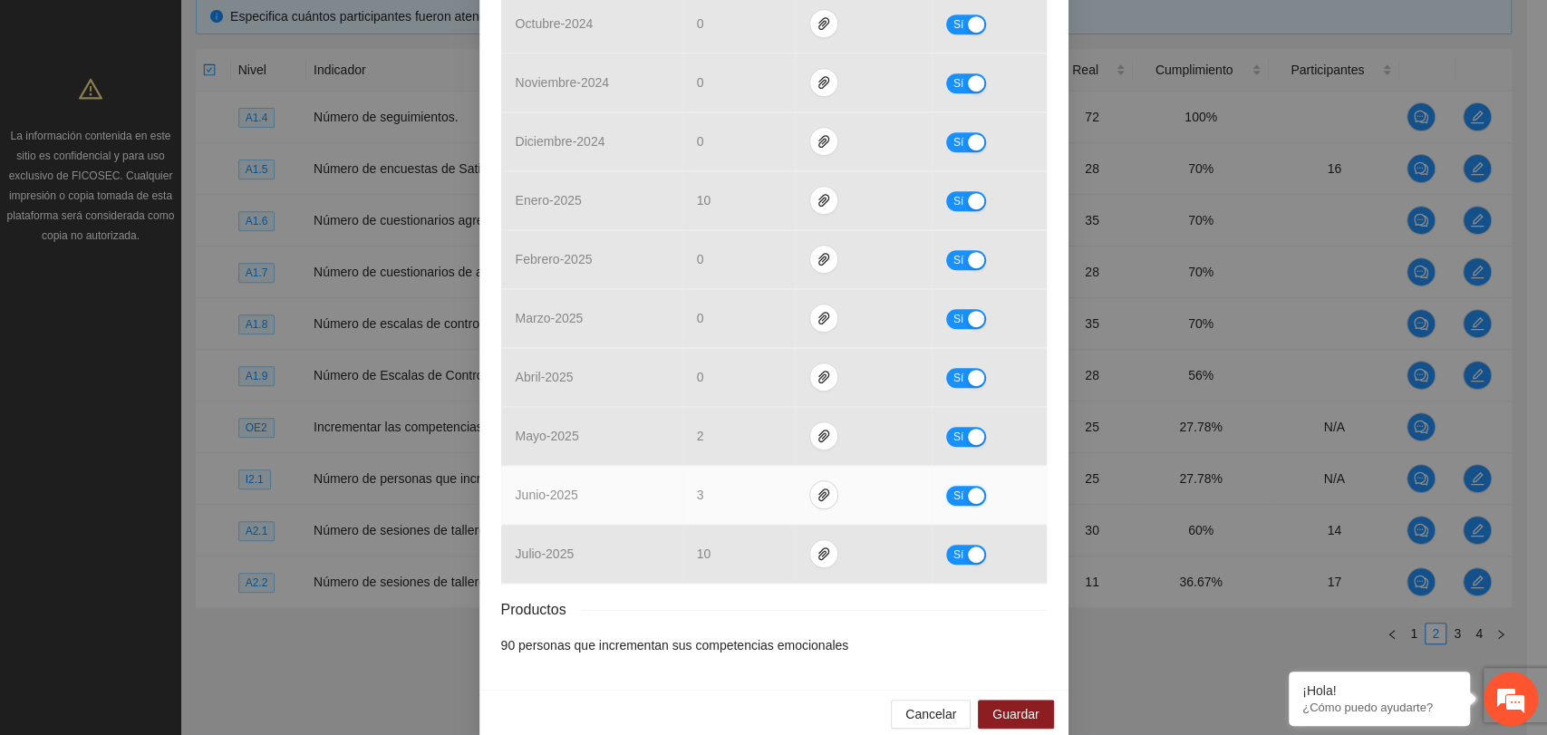
drag, startPoint x: 963, startPoint y: 470, endPoint x: 997, endPoint y: 459, distance: 36.4
click at [968, 488] on div "button" at bounding box center [976, 496] width 16 height 16
click at [787, 598] on div "Productos" at bounding box center [774, 609] width 546 height 23
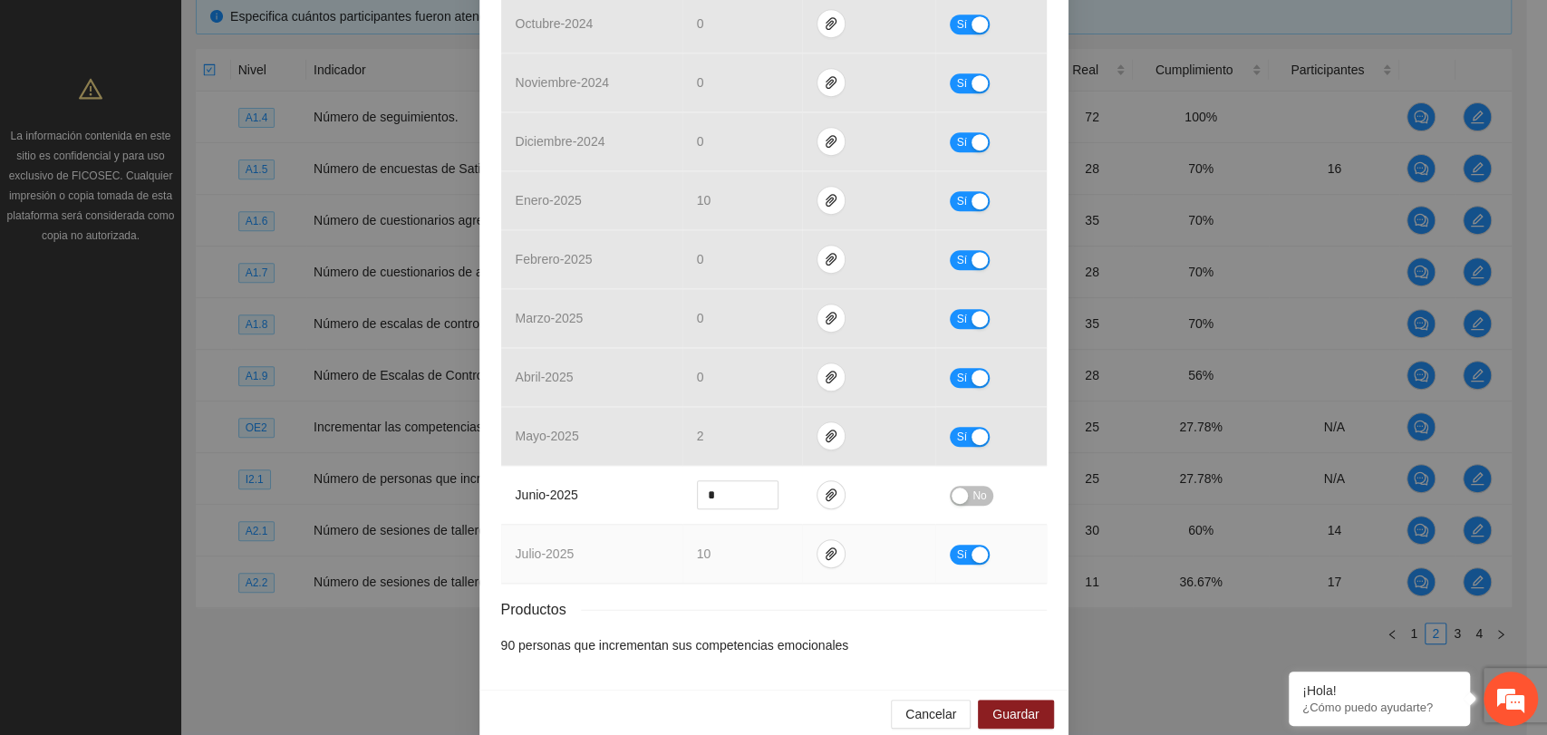
click at [972, 547] on div "button" at bounding box center [980, 555] width 16 height 16
drag, startPoint x: 711, startPoint y: 531, endPoint x: 661, endPoint y: 537, distance: 50.1
click at [661, 537] on tr "julio - 2025 ** No" at bounding box center [774, 554] width 546 height 59
type input "*"
click at [747, 598] on div "Productos" at bounding box center [774, 609] width 546 height 23
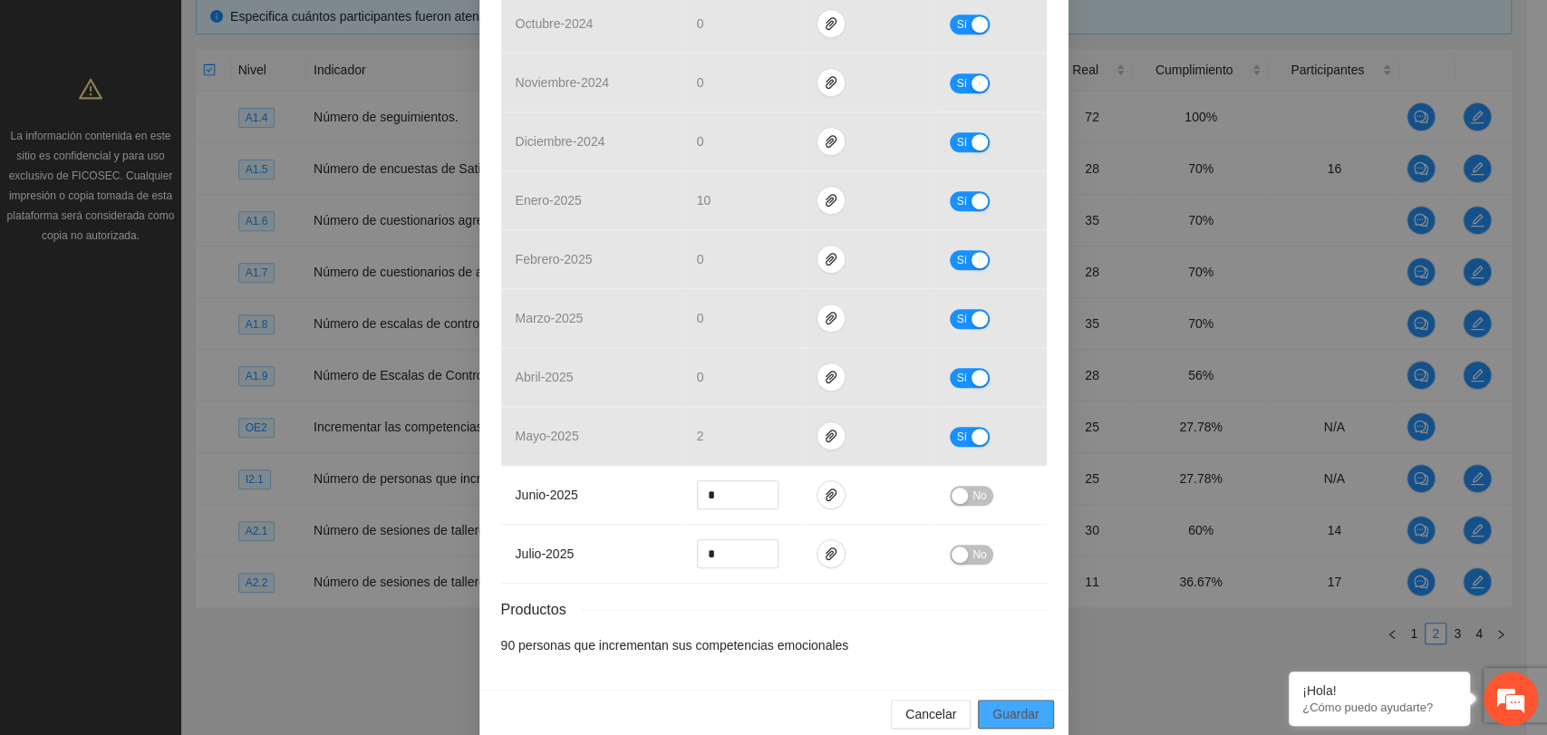
click at [999, 704] on span "Guardar" at bounding box center [1016, 714] width 46 height 20
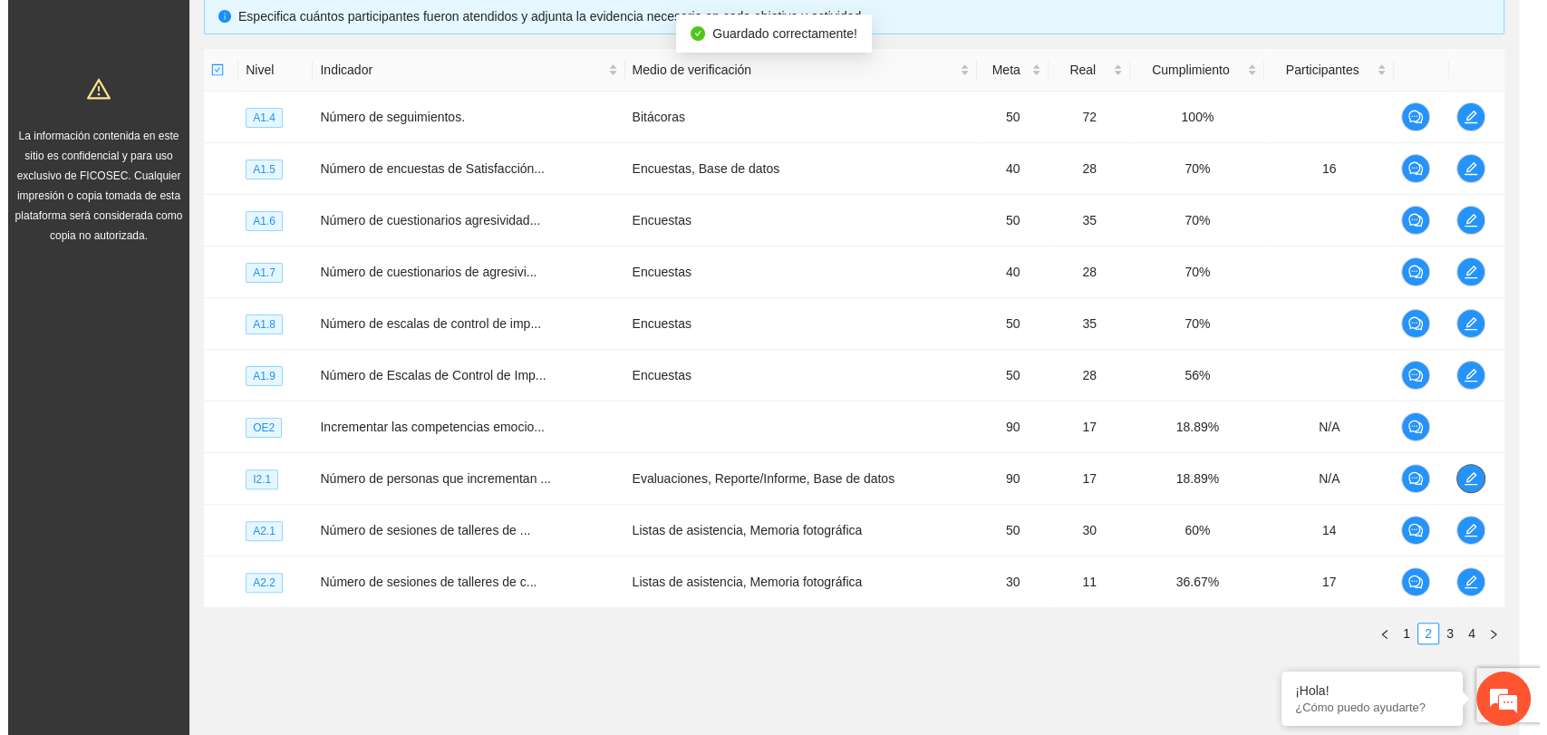
scroll to position [0, 0]
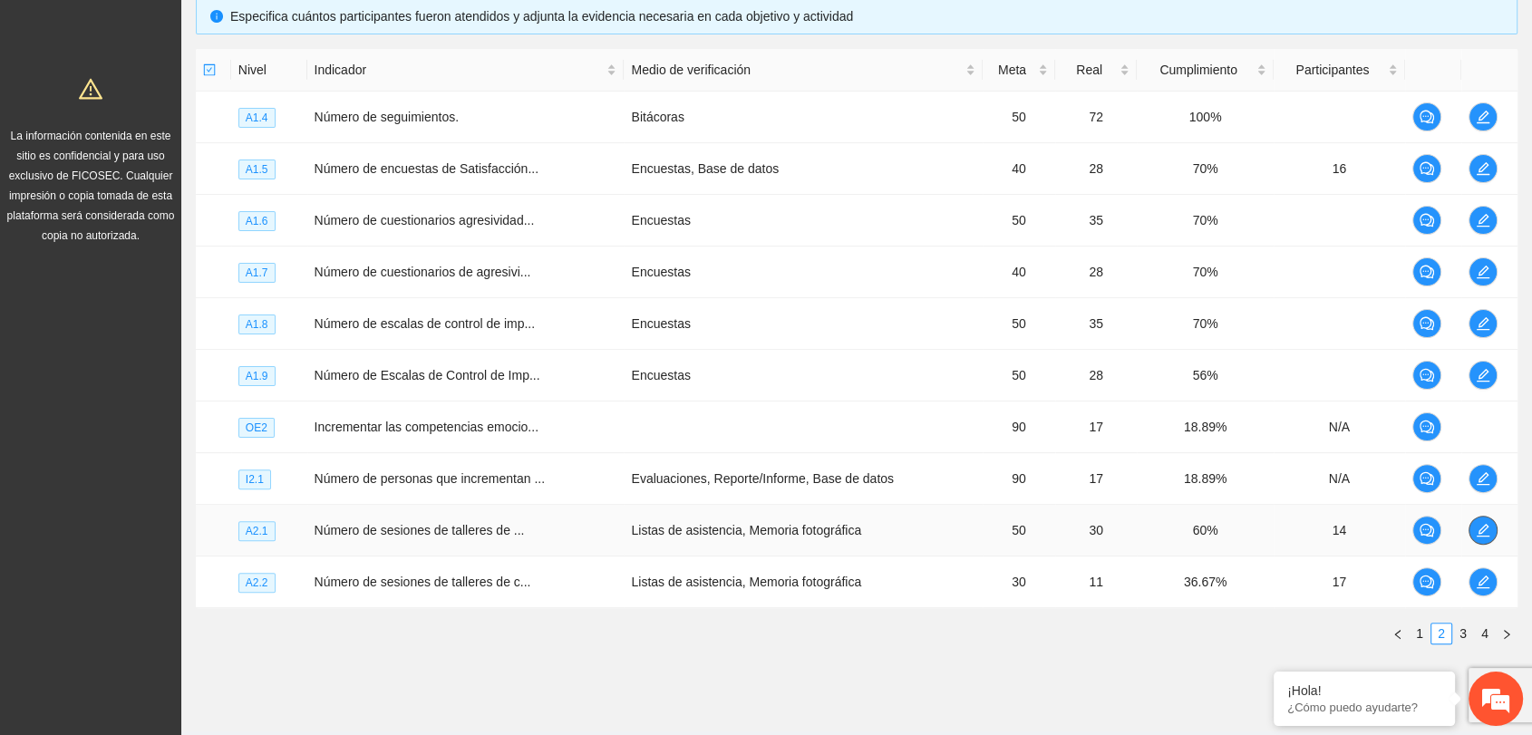
click at [1479, 534] on icon "edit" at bounding box center [1483, 530] width 13 height 13
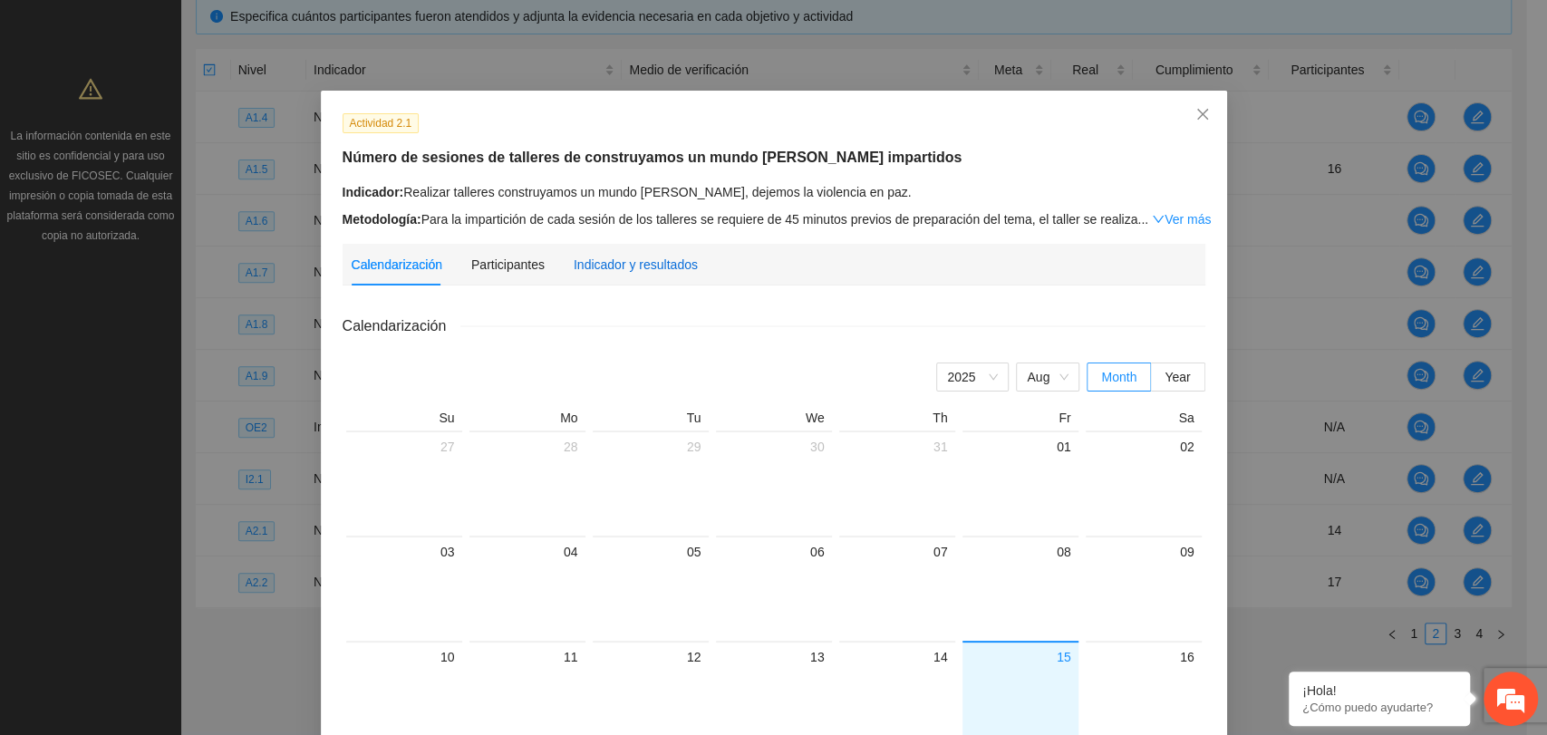
click at [615, 257] on div "Indicador y resultados" at bounding box center [636, 265] width 124 height 20
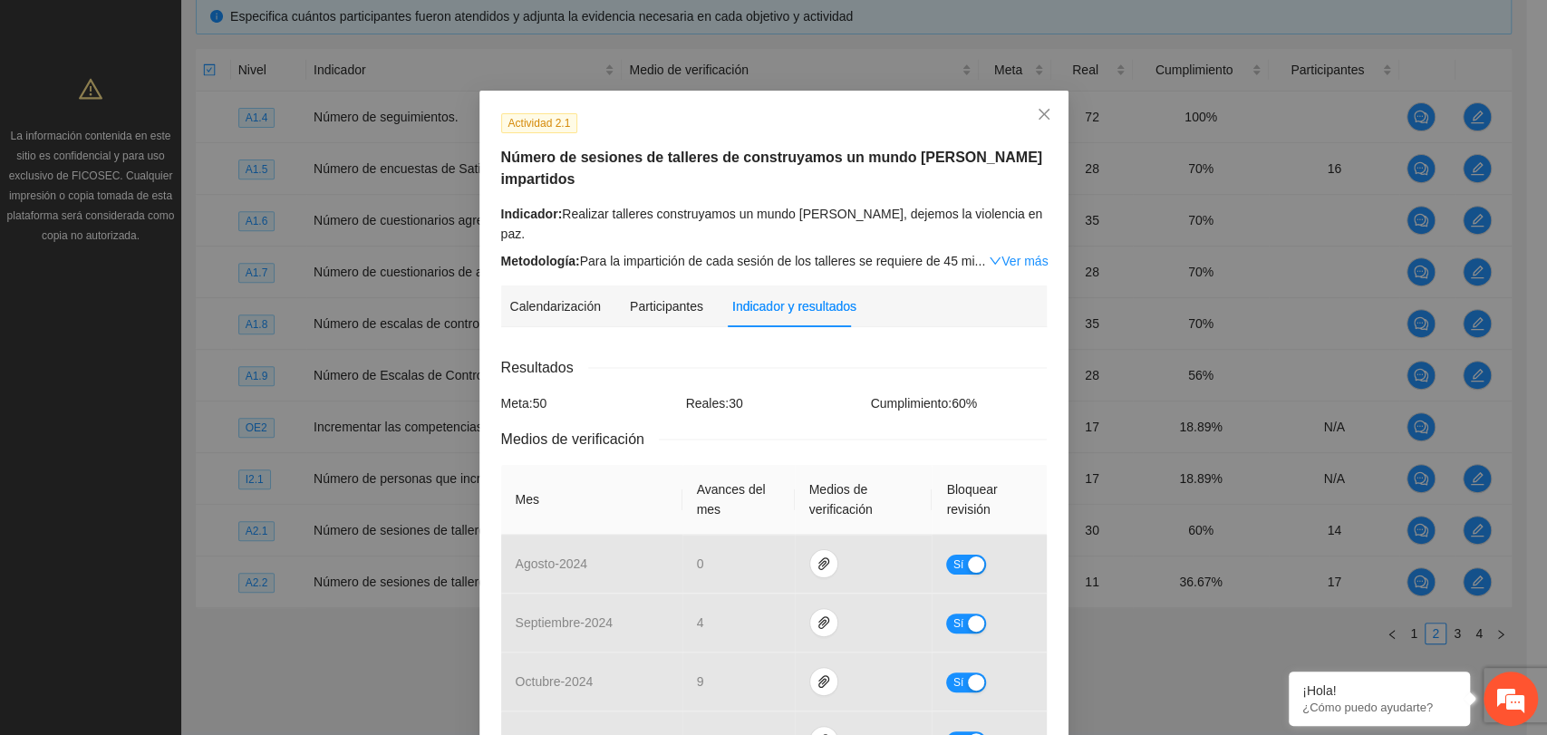
click at [819, 356] on div "Resultados" at bounding box center [774, 367] width 546 height 23
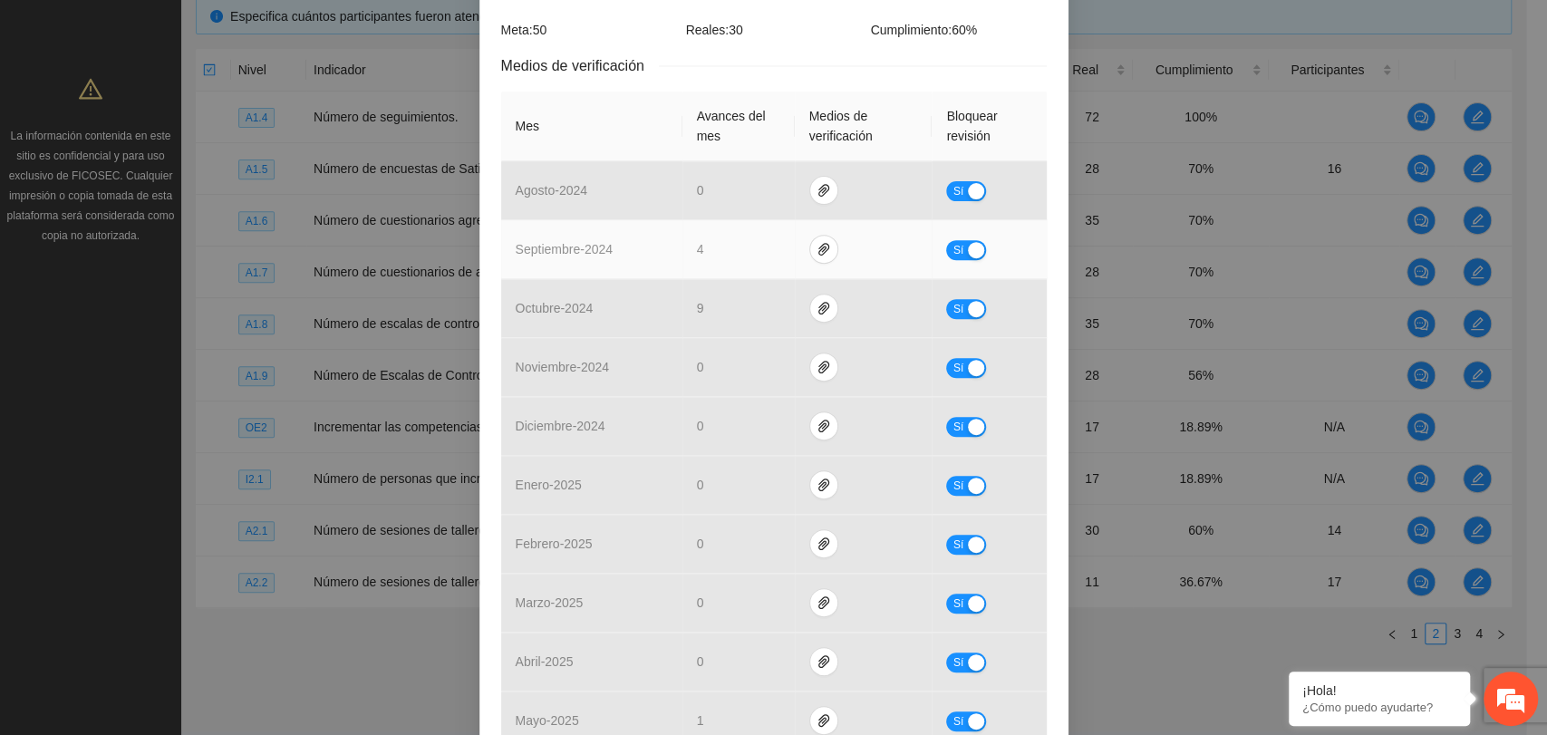
scroll to position [101, 0]
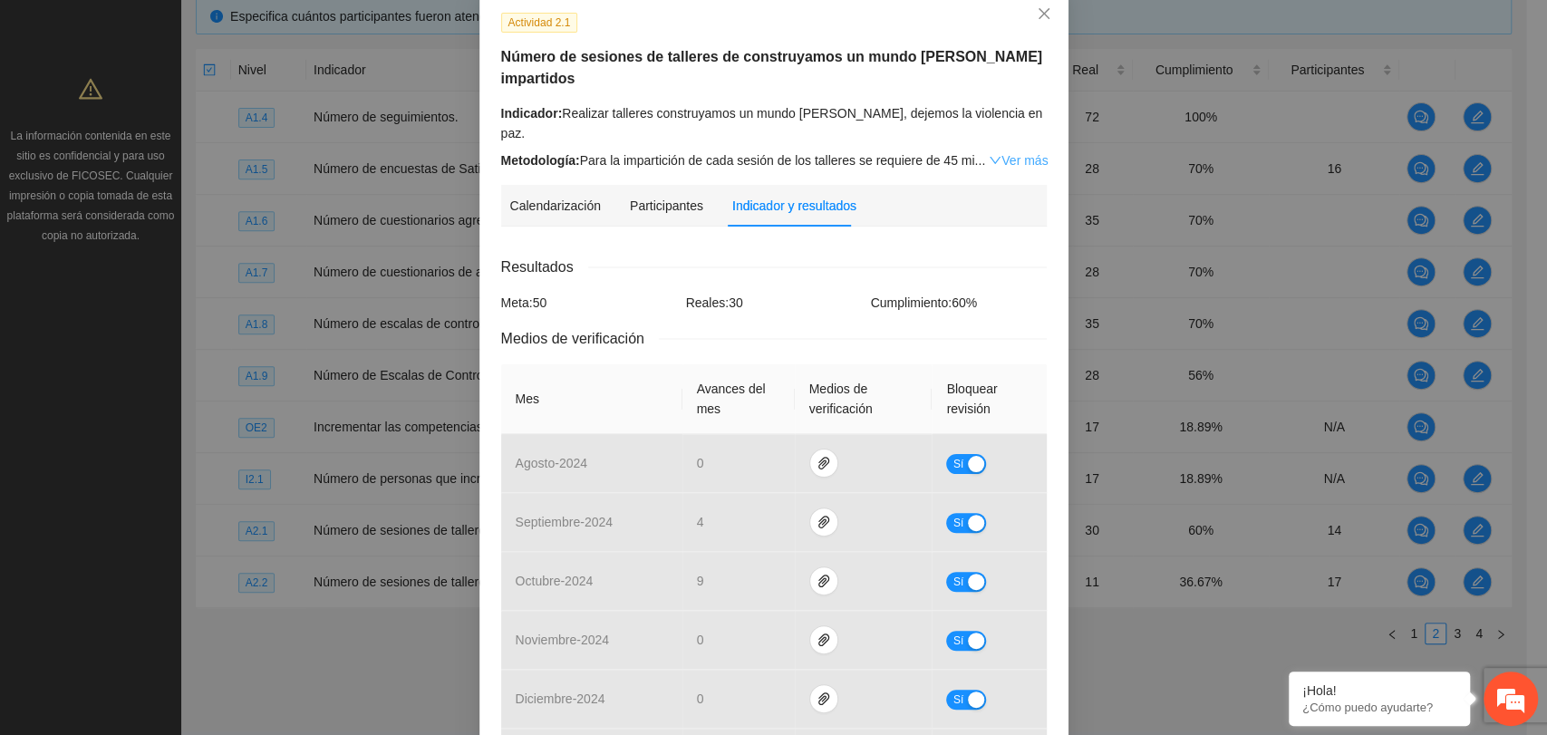
click at [1008, 153] on link "Ver más" at bounding box center [1018, 160] width 59 height 15
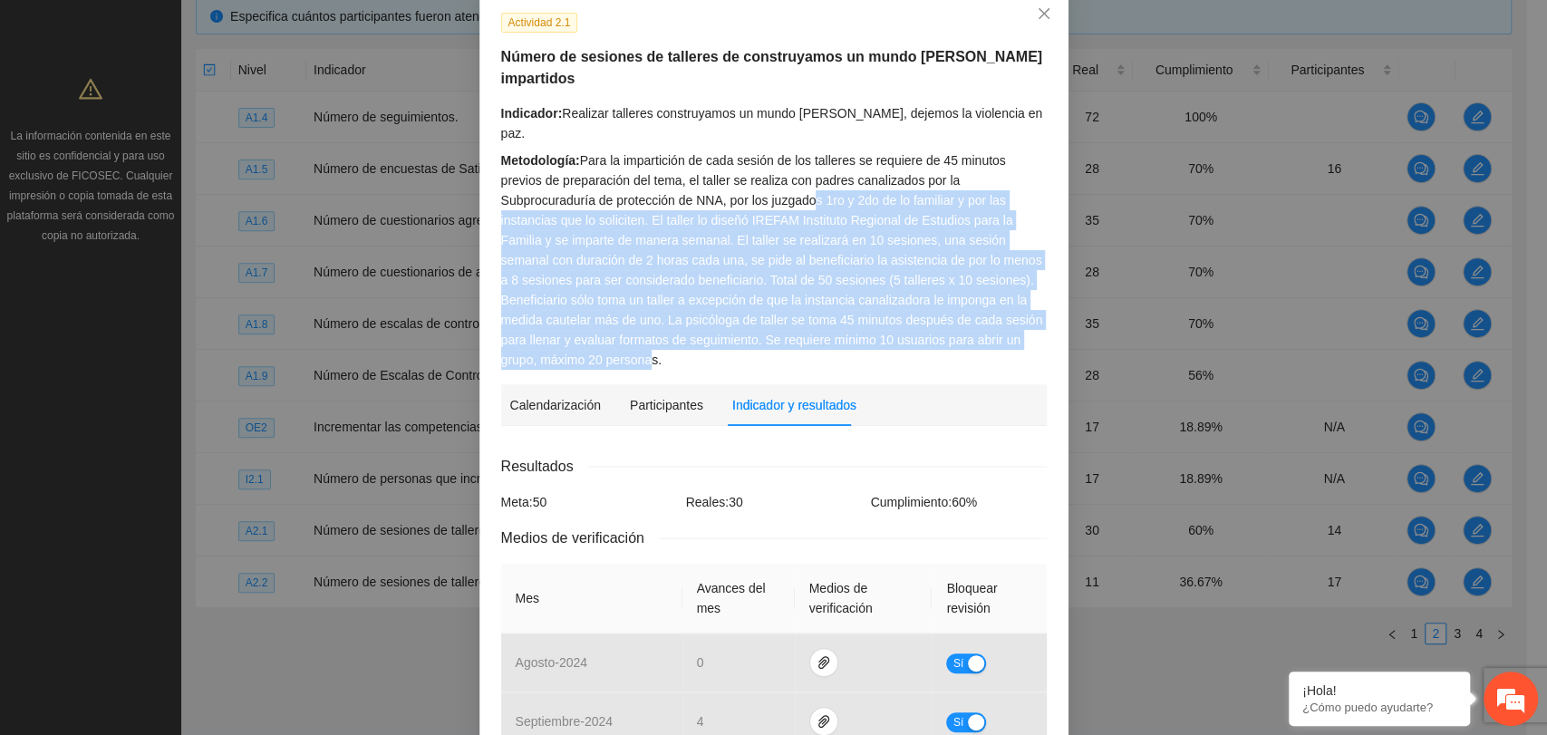
drag, startPoint x: 691, startPoint y: 161, endPoint x: 975, endPoint y: 305, distance: 319.0
click at [975, 305] on div "Metodología: Para la impartición de cada sesión de los talleres se requiere de …" at bounding box center [774, 259] width 546 height 219
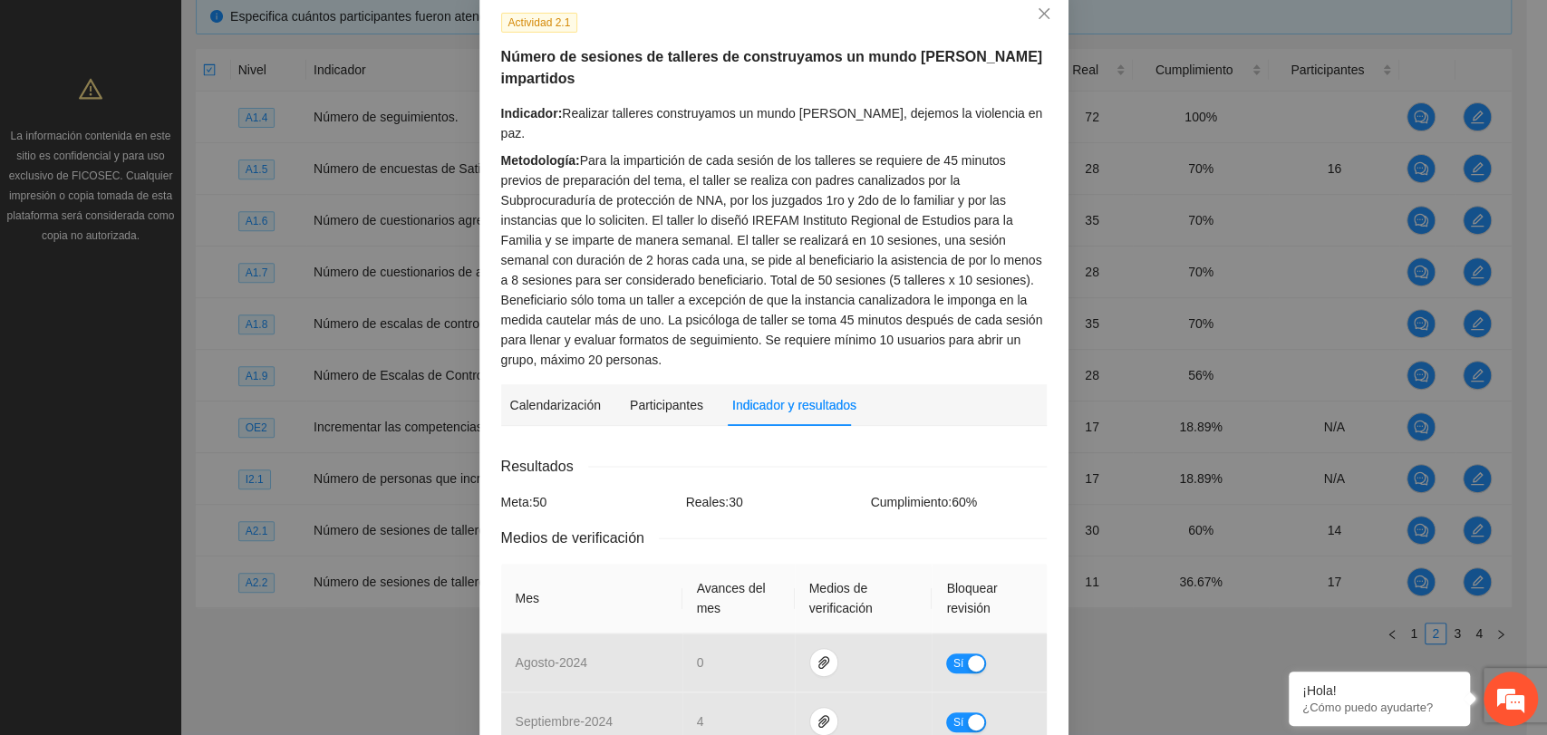
click at [876, 315] on div "Actividad 2.1 Número de sesiones de talleres de construyamos un mundo de paz im…" at bounding box center [773, 728] width 589 height 1477
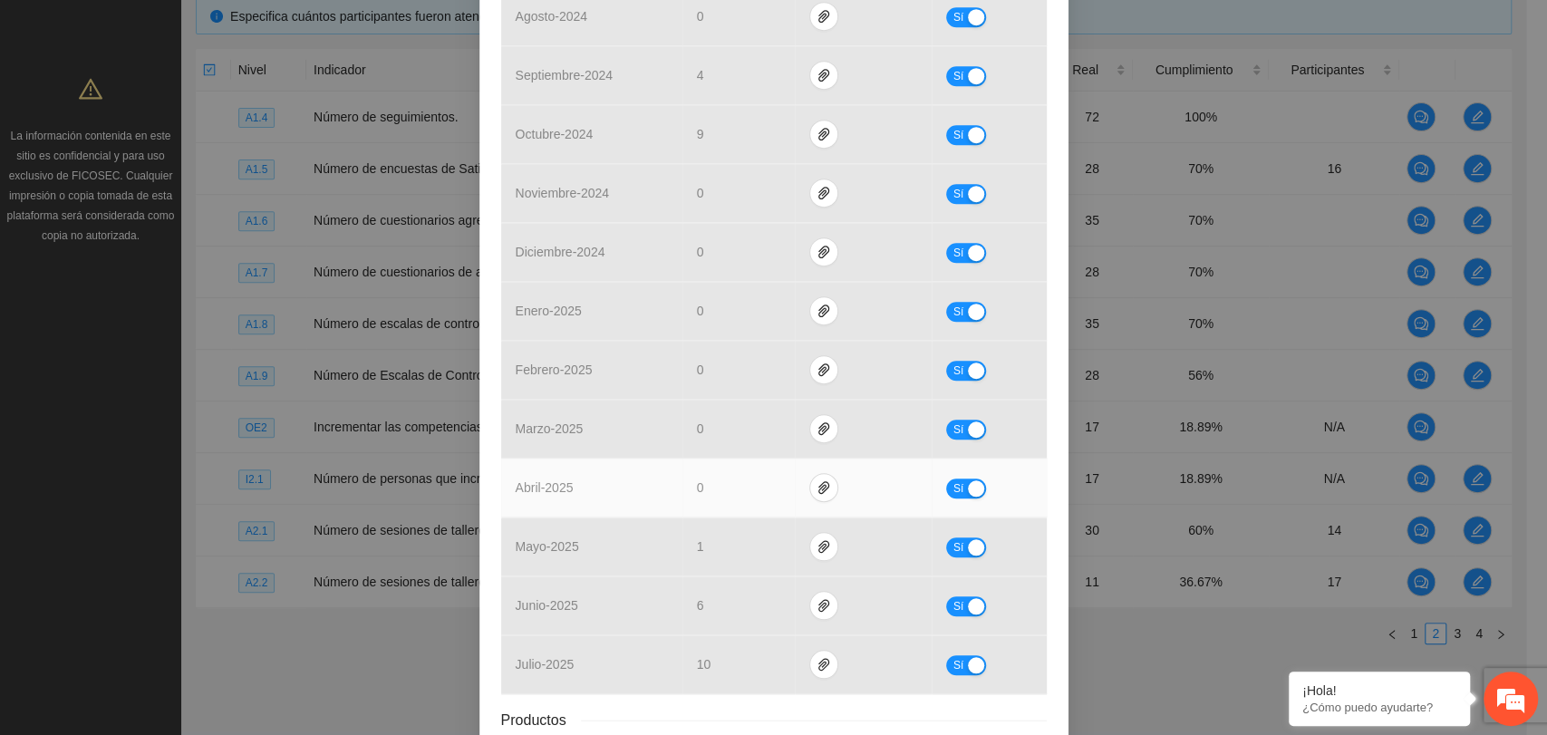
scroll to position [805, 0]
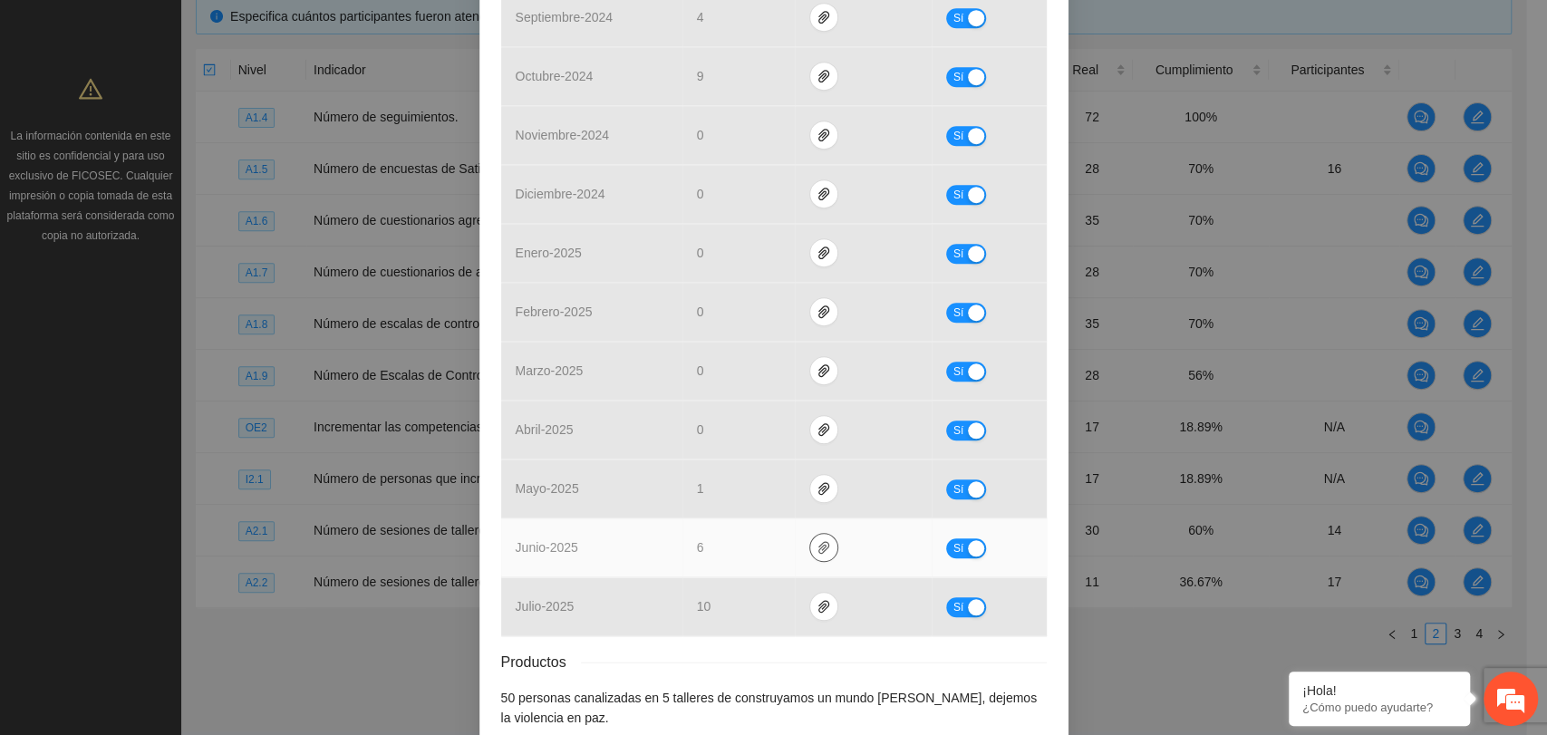
click at [817, 540] on icon "paper-clip" at bounding box center [824, 547] width 15 height 15
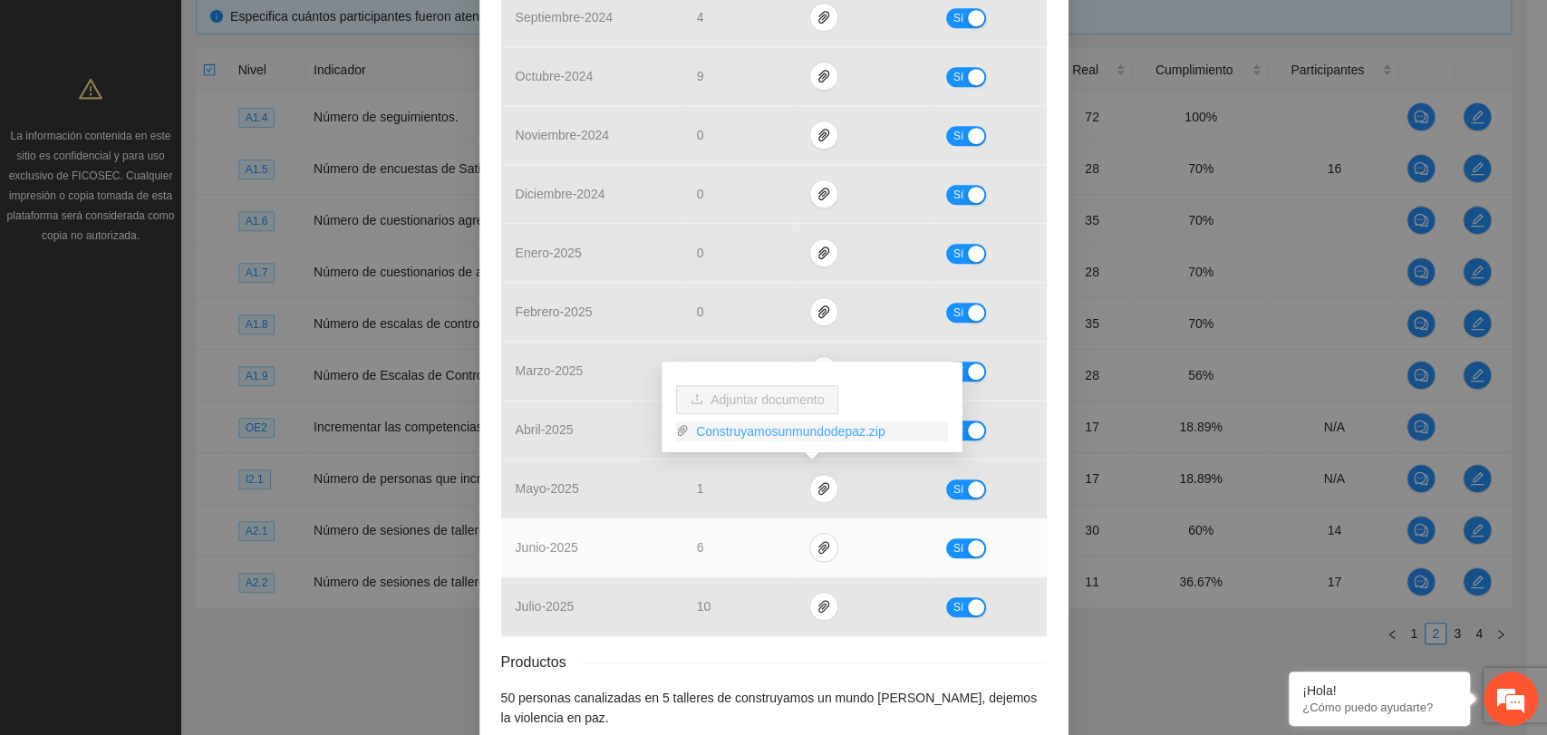
click at [739, 429] on link "Construyamosunmundodepaz.zip" at bounding box center [818, 431] width 259 height 20
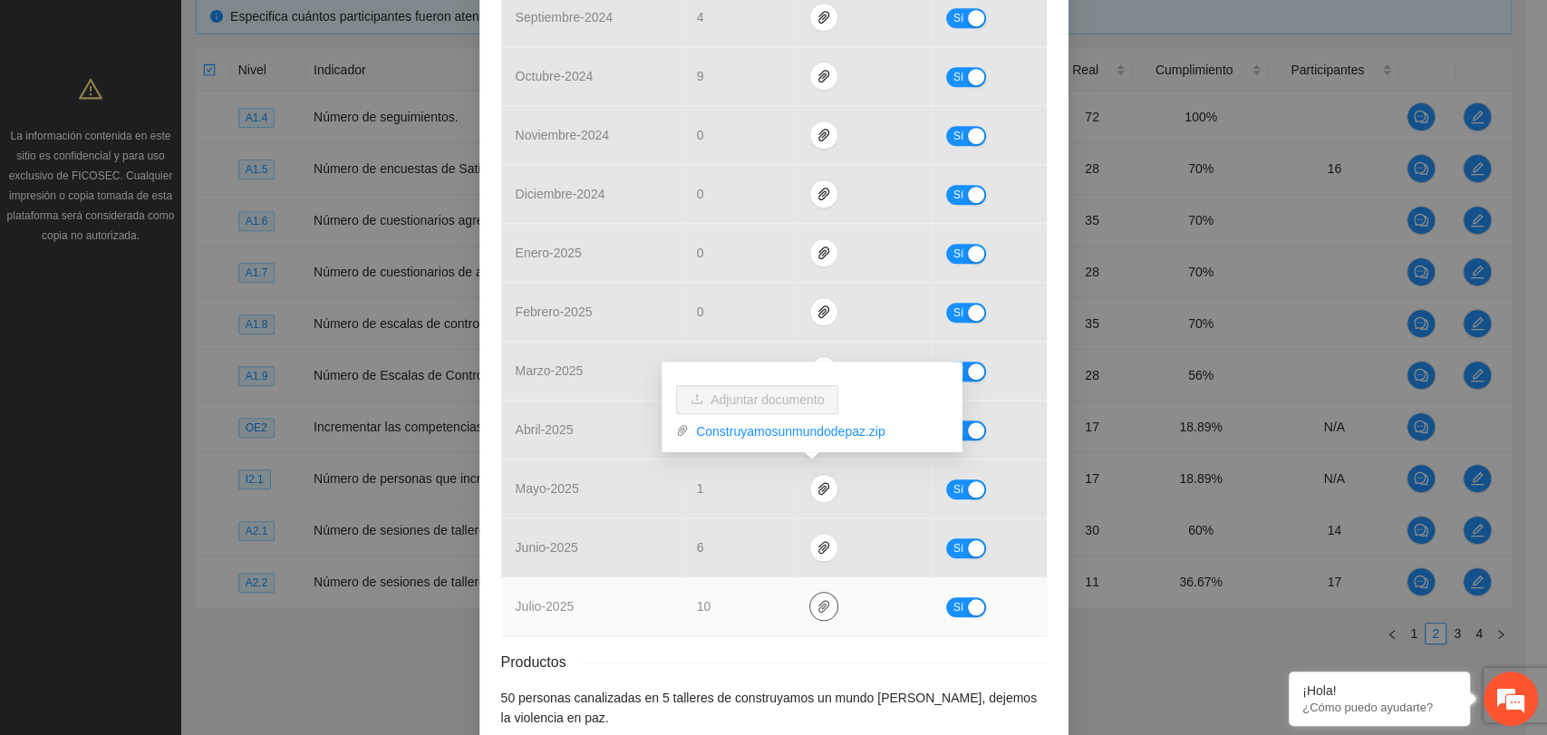
click at [817, 599] on icon "paper-clip" at bounding box center [824, 606] width 15 height 15
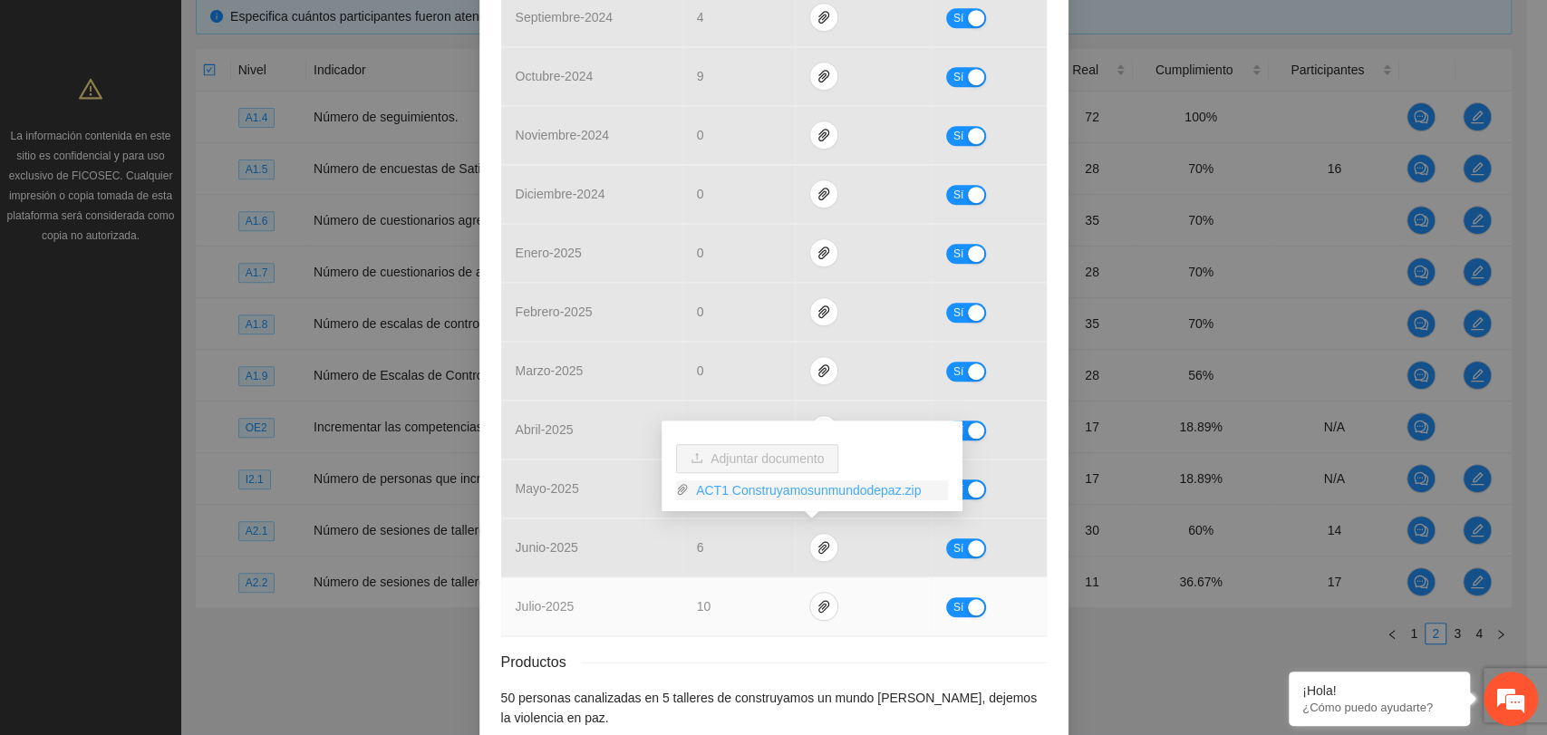
click at [780, 490] on link "ACT1 Construyamosunmundodepaz.zip" at bounding box center [818, 490] width 259 height 20
drag, startPoint x: 721, startPoint y: 576, endPoint x: 755, endPoint y: 530, distance: 56.9
click at [721, 576] on div "Resultados Meta: 50 Reales: 30 Cumplimiento: 60 % Medios de verificación Mes Av…" at bounding box center [774, 239] width 546 height 977
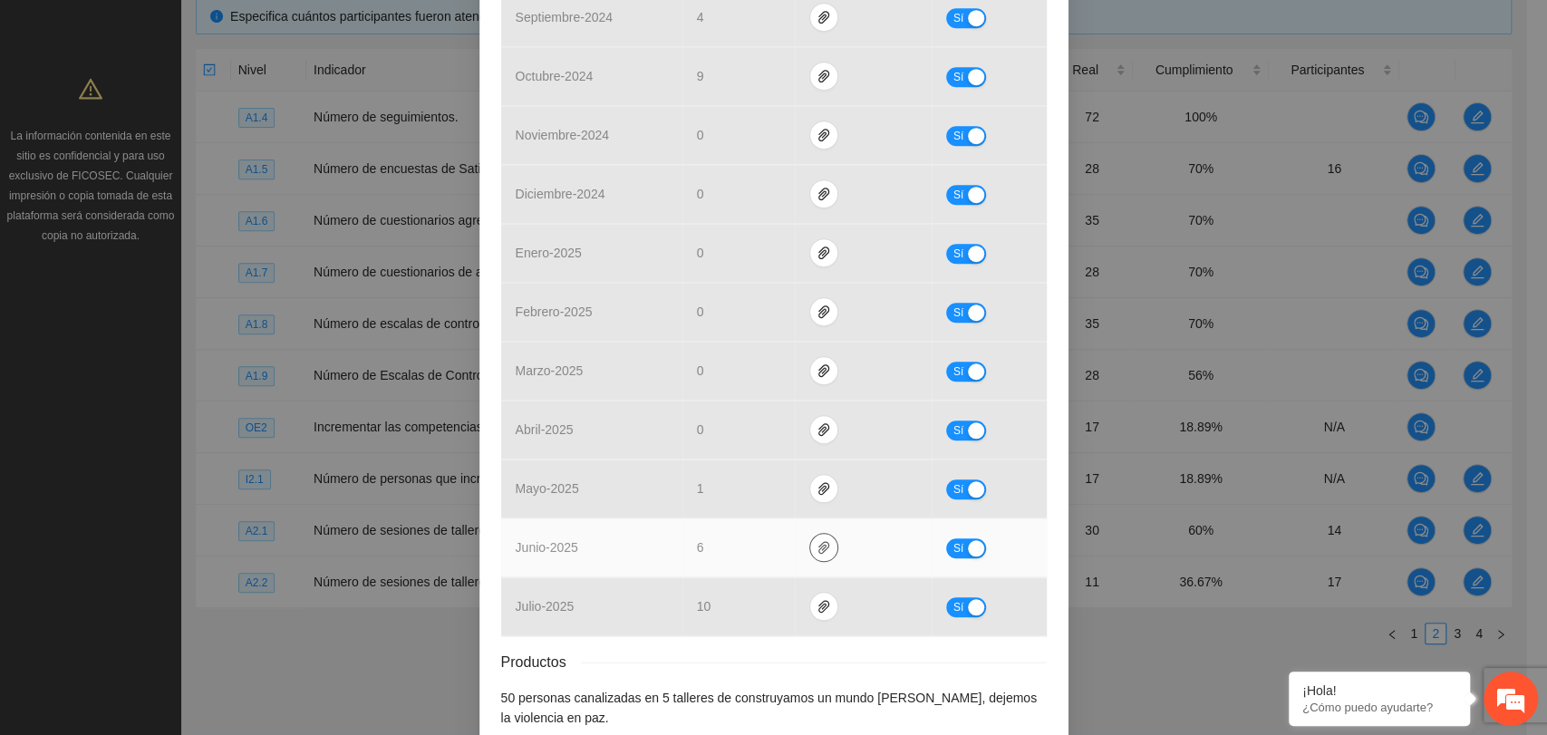
click at [817, 540] on icon "paper-clip" at bounding box center [824, 547] width 15 height 15
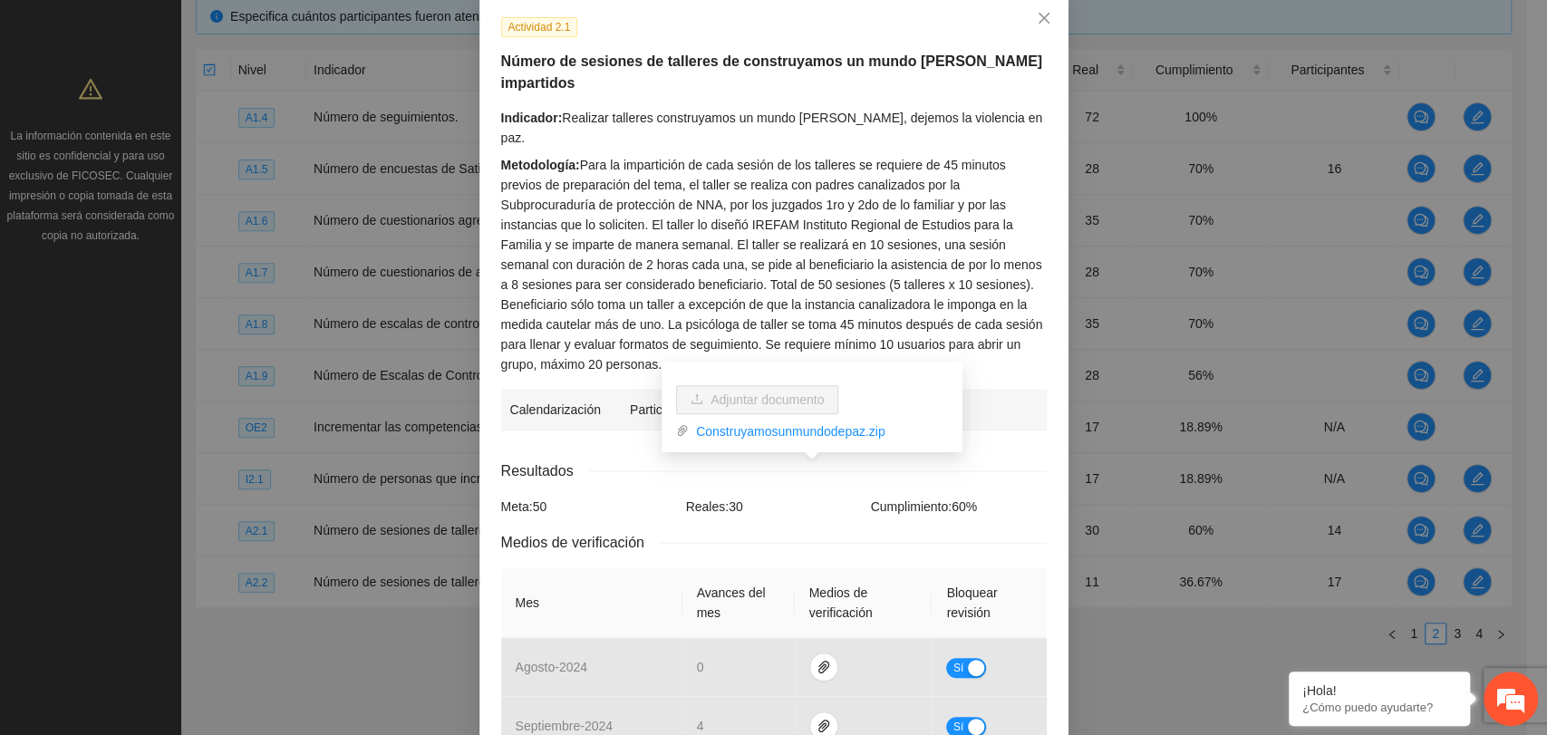
scroll to position [0, 0]
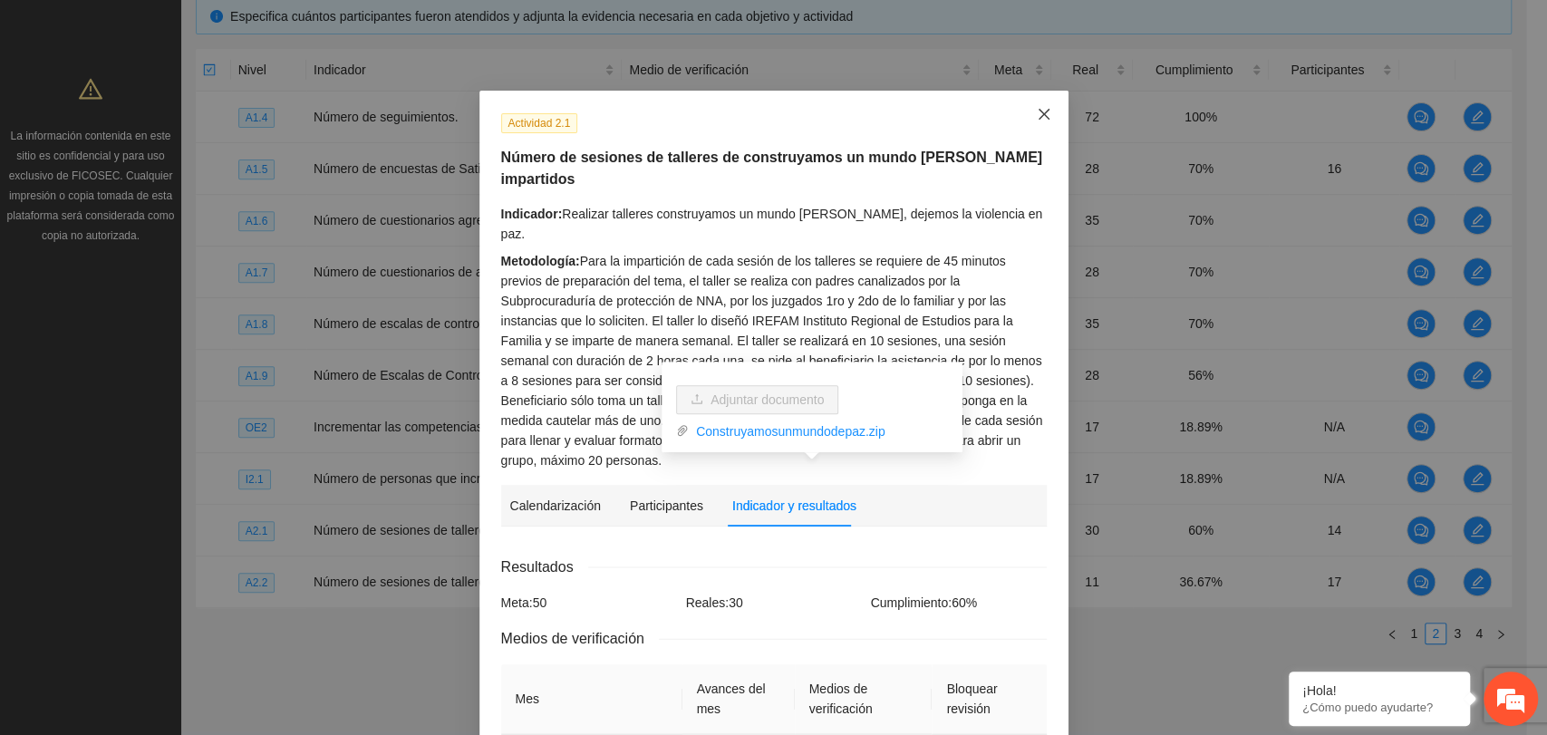
click at [1038, 119] on icon "close" at bounding box center [1043, 114] width 11 height 11
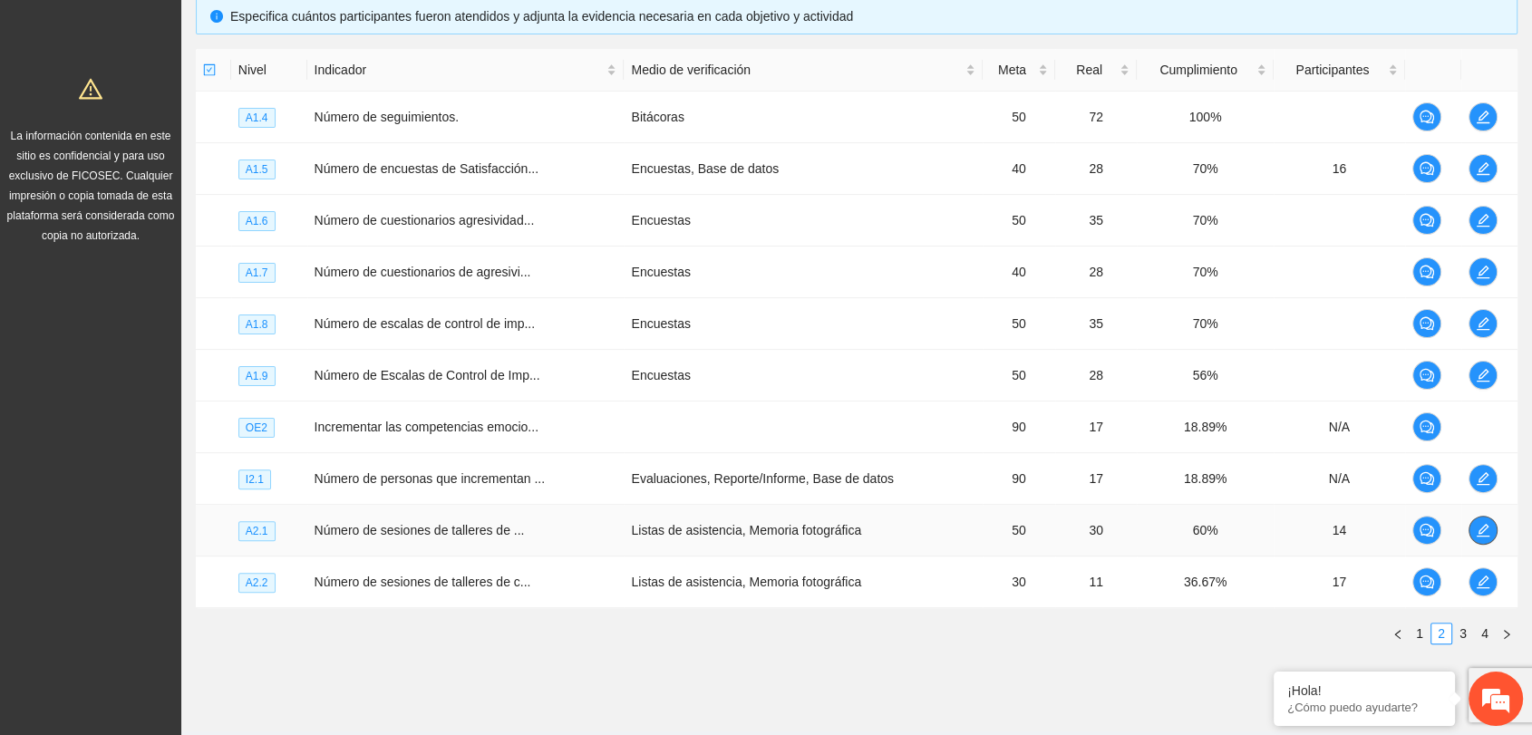
click at [1480, 527] on icon "edit" at bounding box center [1483, 530] width 13 height 13
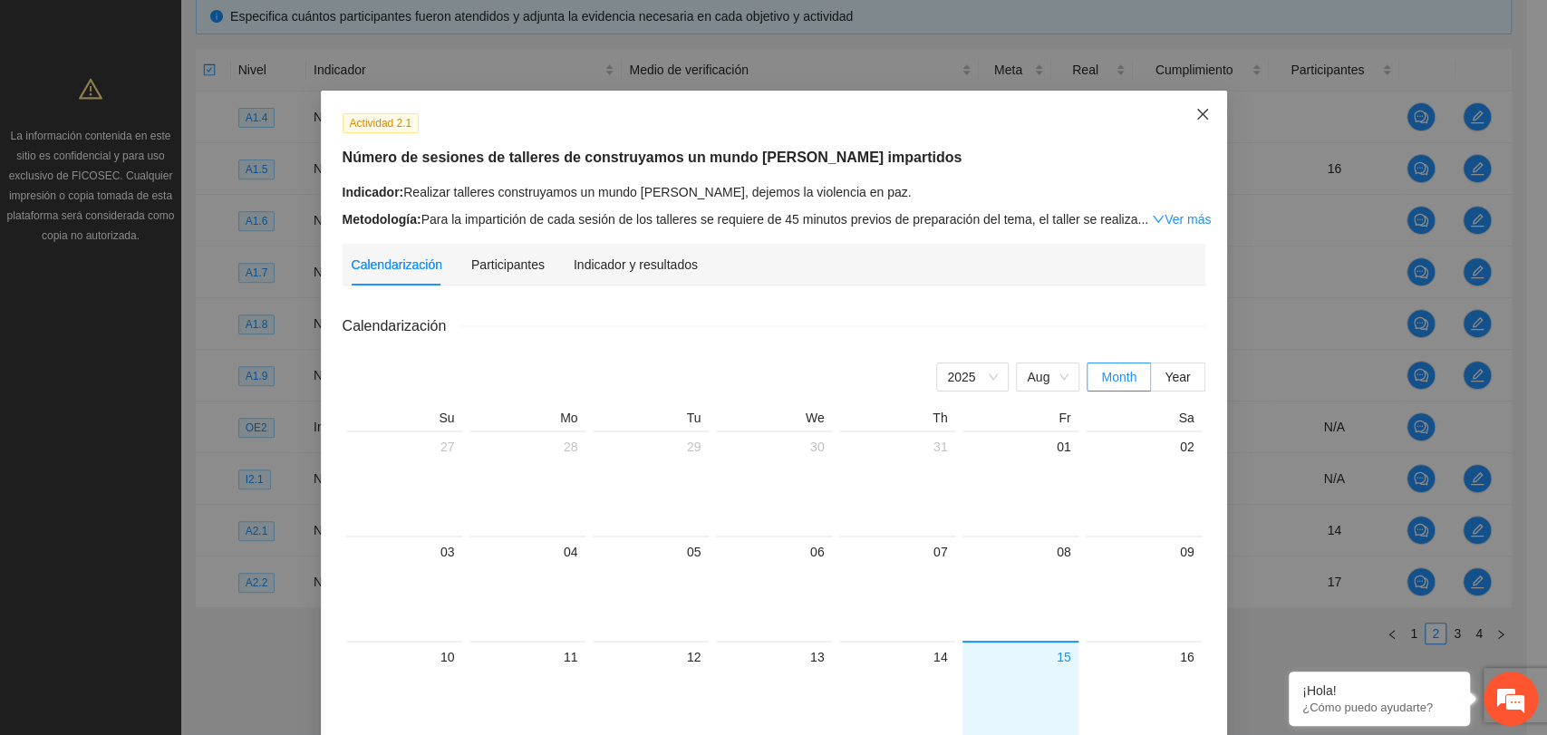
click at [1199, 114] on icon "close" at bounding box center [1203, 114] width 15 height 15
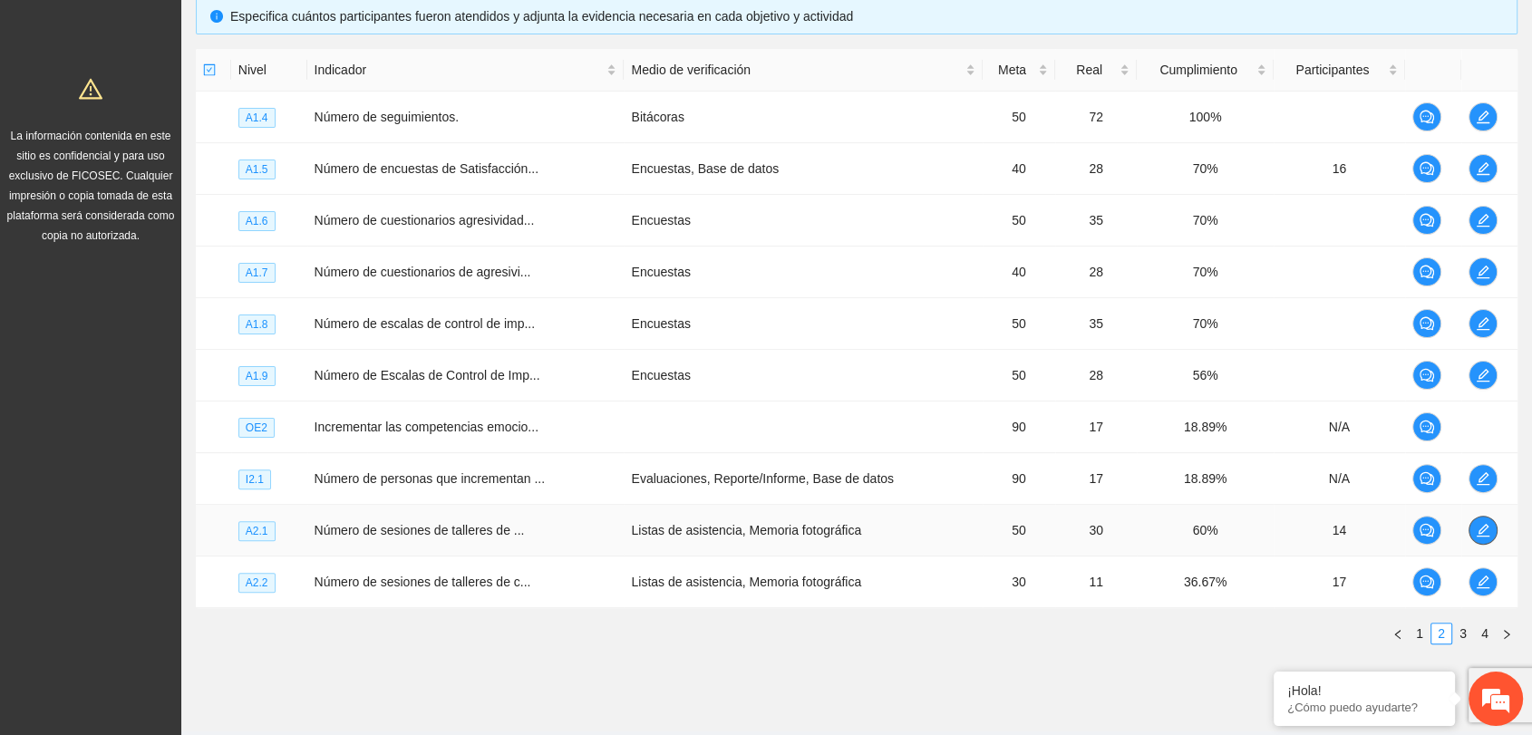
click at [1480, 524] on icon "edit" at bounding box center [1483, 530] width 15 height 15
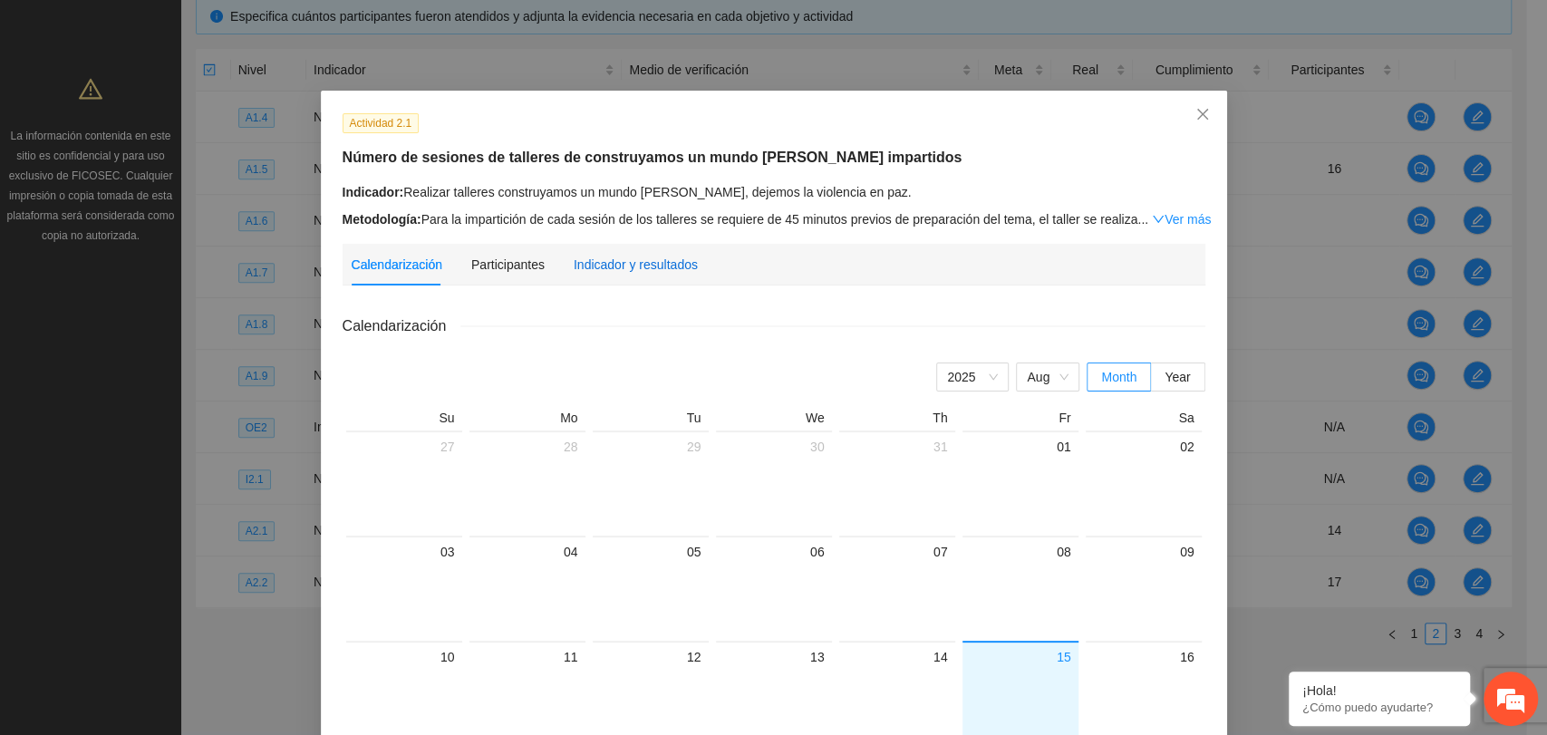
click at [594, 271] on div "Indicador y resultados" at bounding box center [636, 265] width 124 height 20
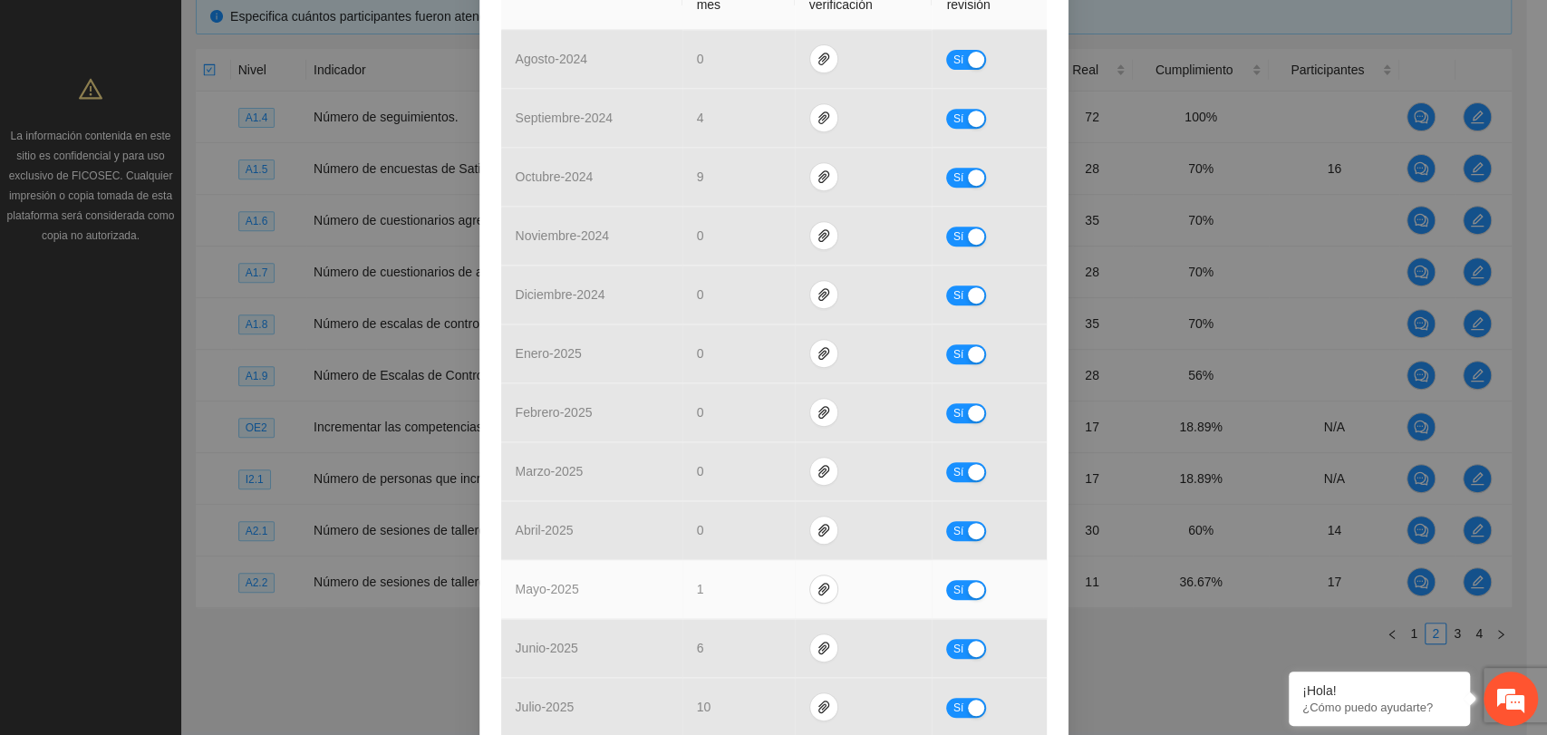
scroll to position [659, 0]
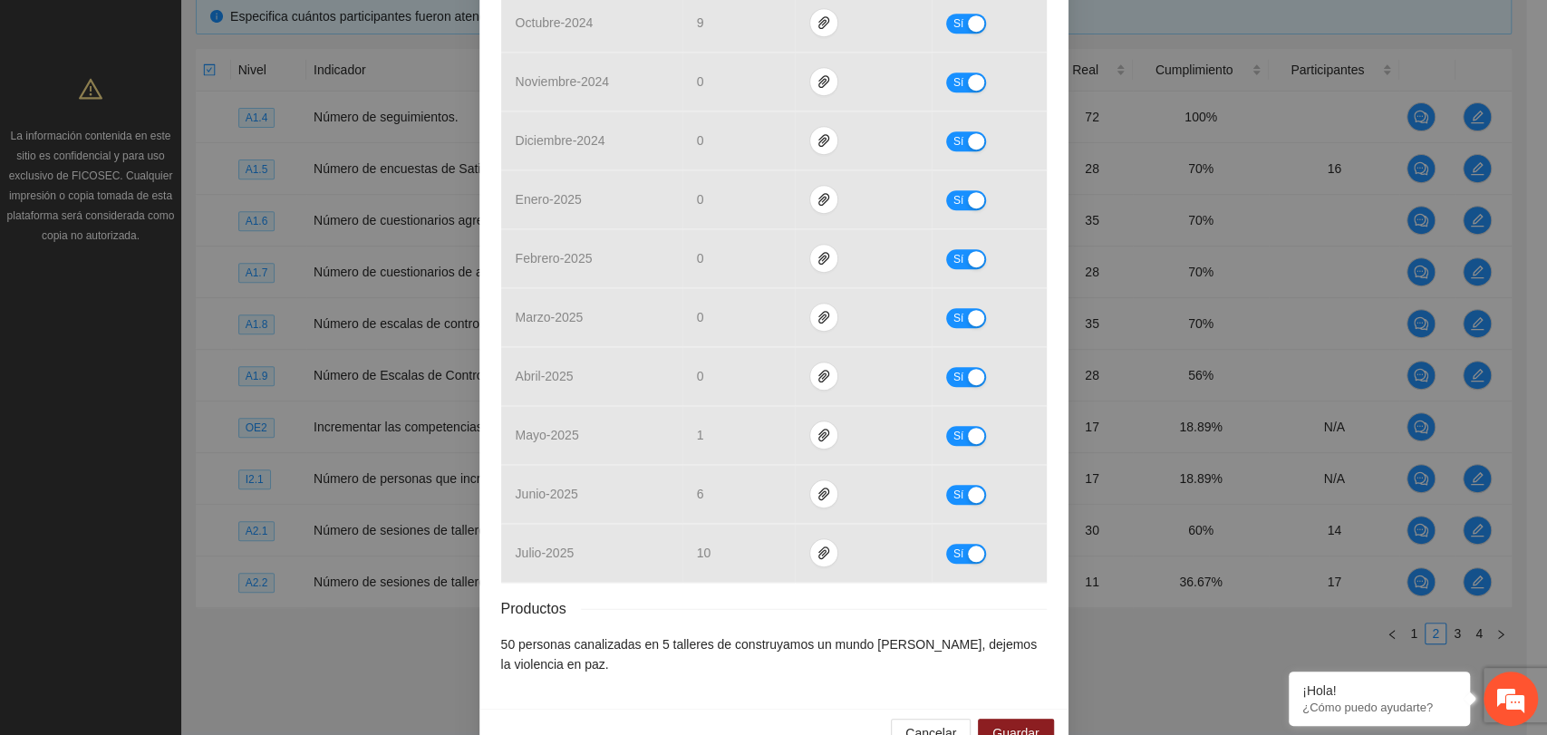
click at [744, 597] on div "Productos" at bounding box center [774, 608] width 546 height 23
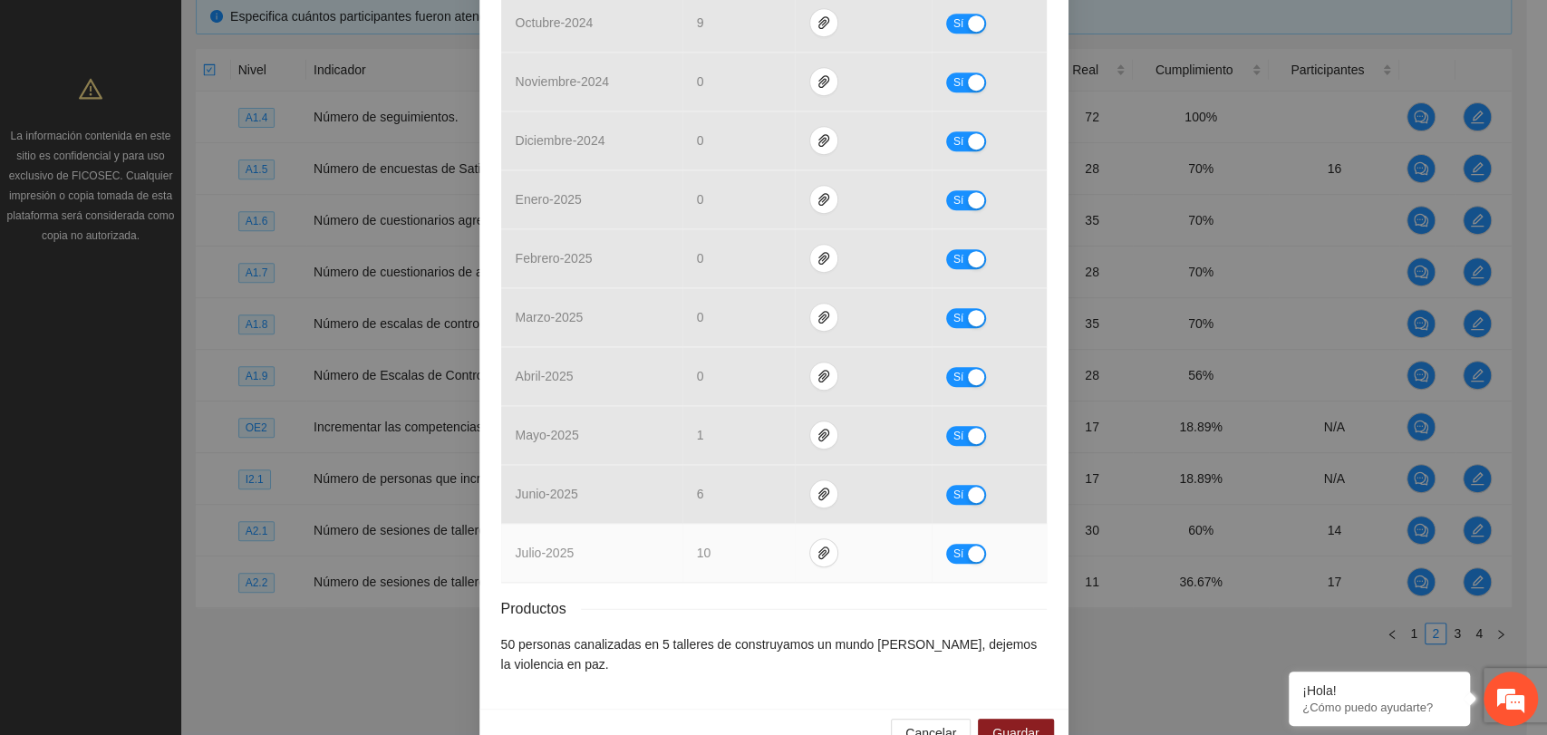
click at [969, 546] on div "button" at bounding box center [976, 554] width 16 height 16
drag, startPoint x: 740, startPoint y: 509, endPoint x: 648, endPoint y: 528, distance: 93.7
click at [648, 528] on tr "julio - 2025 ** No" at bounding box center [774, 553] width 546 height 59
type input "*"
click at [954, 546] on div "button" at bounding box center [960, 554] width 16 height 16
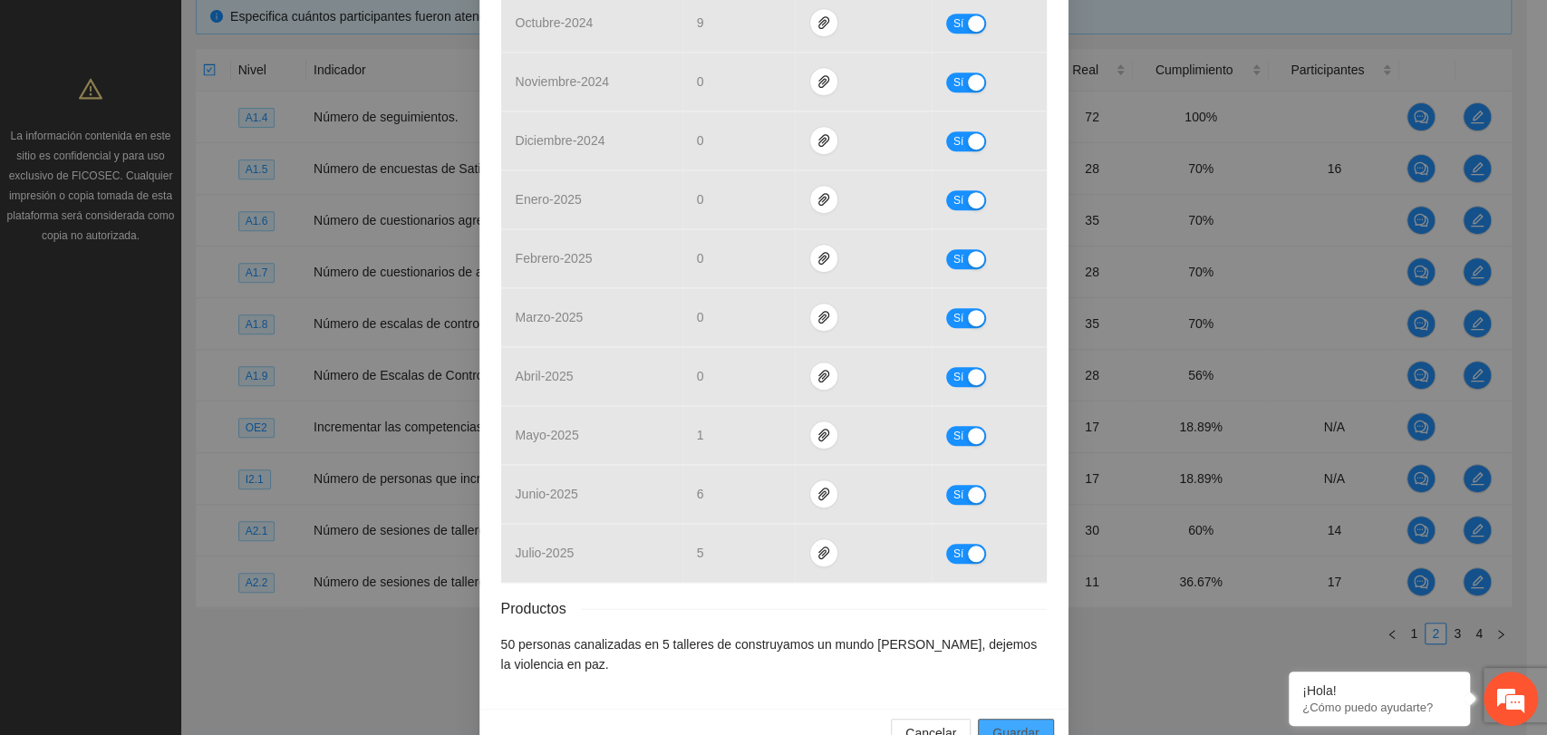
click at [999, 723] on span "Guardar" at bounding box center [1016, 733] width 46 height 20
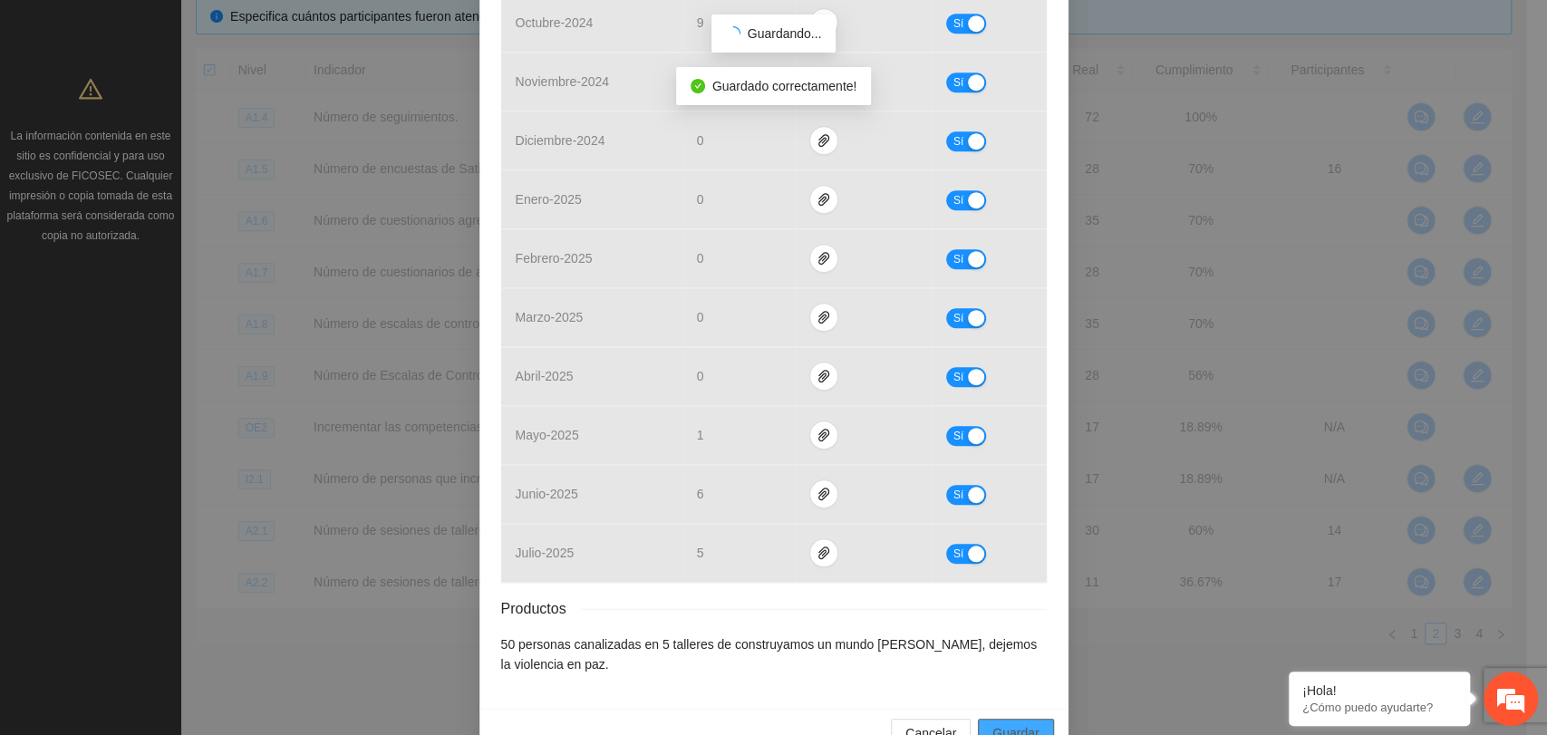
scroll to position [568, 0]
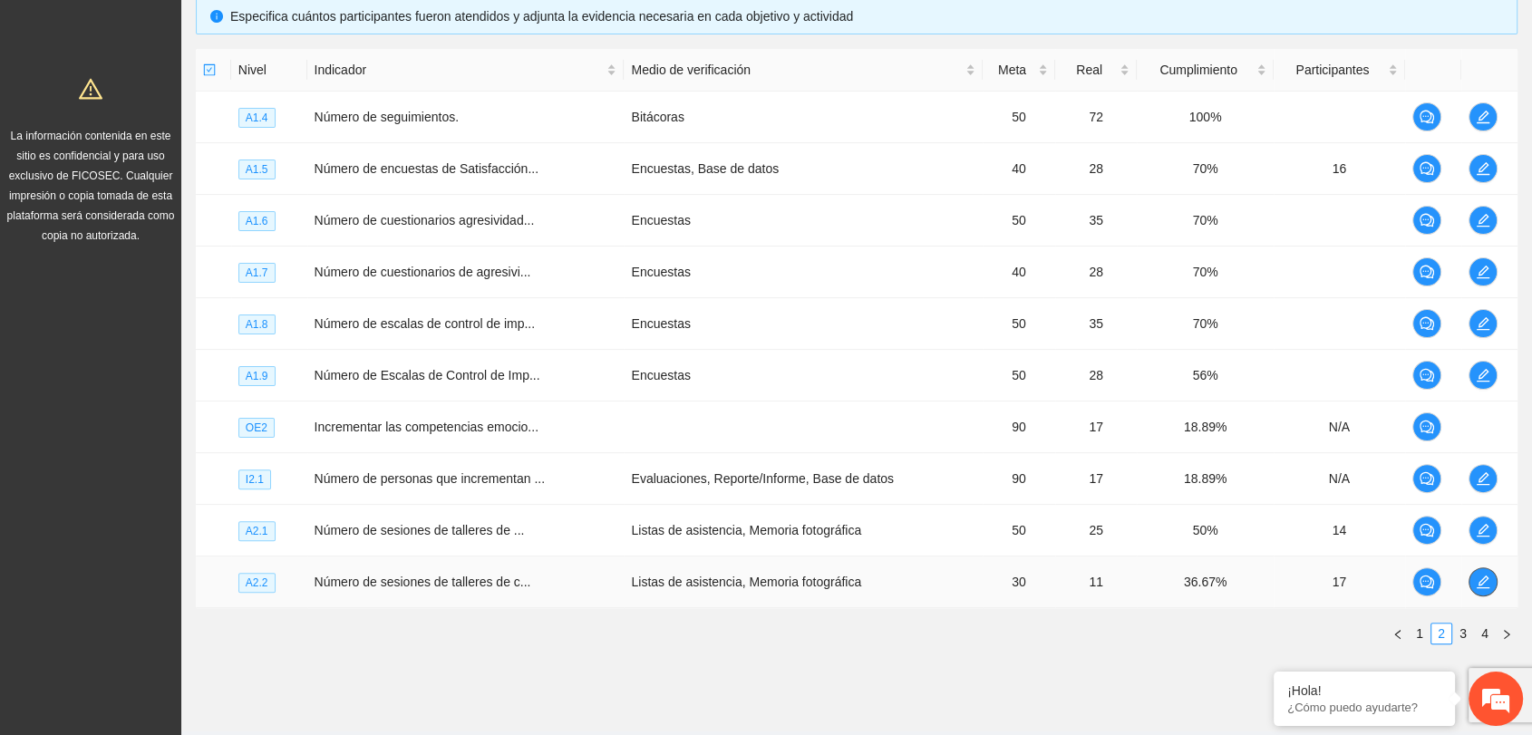
click at [1480, 580] on icon "edit" at bounding box center [1483, 582] width 15 height 15
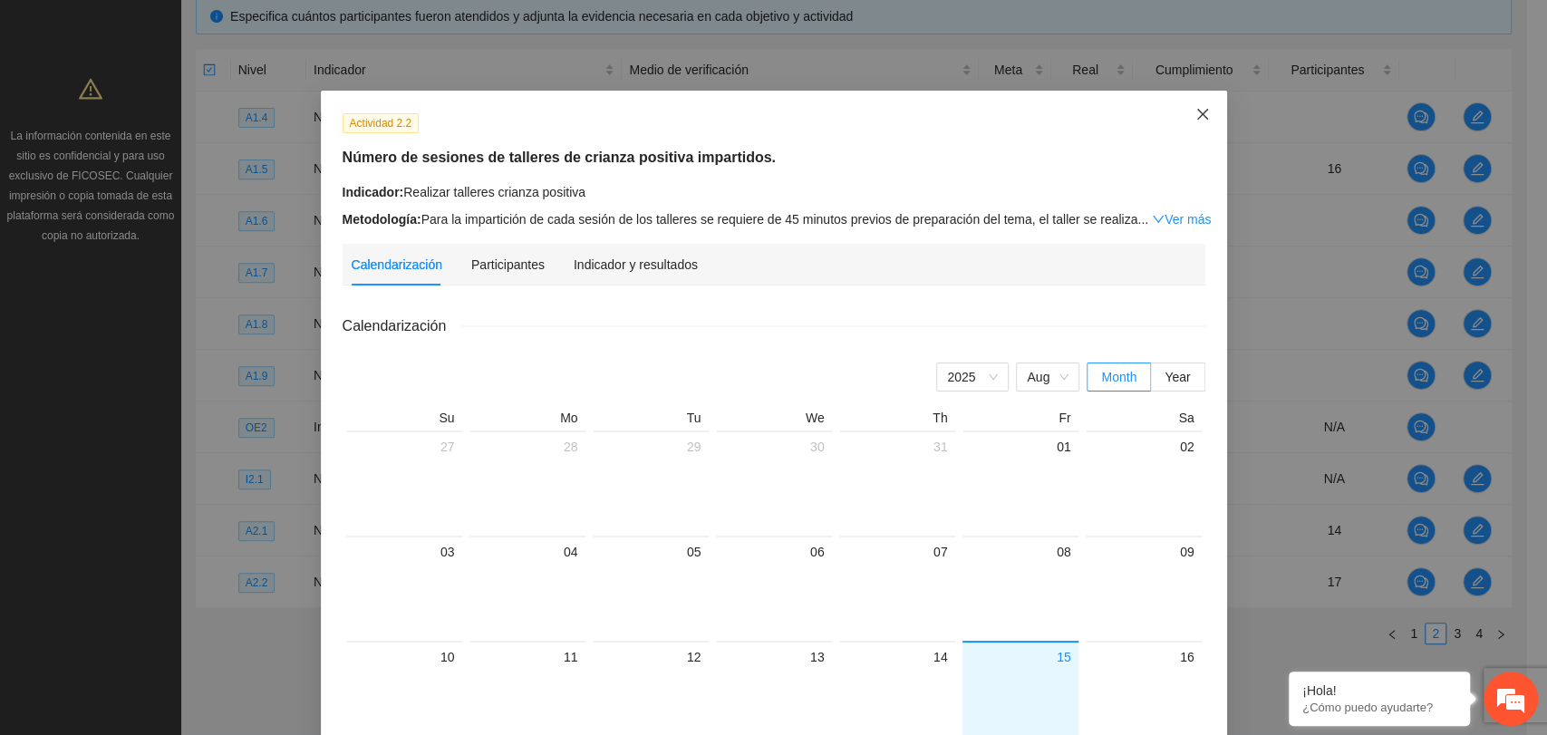
click at [1196, 117] on icon "close" at bounding box center [1203, 114] width 15 height 15
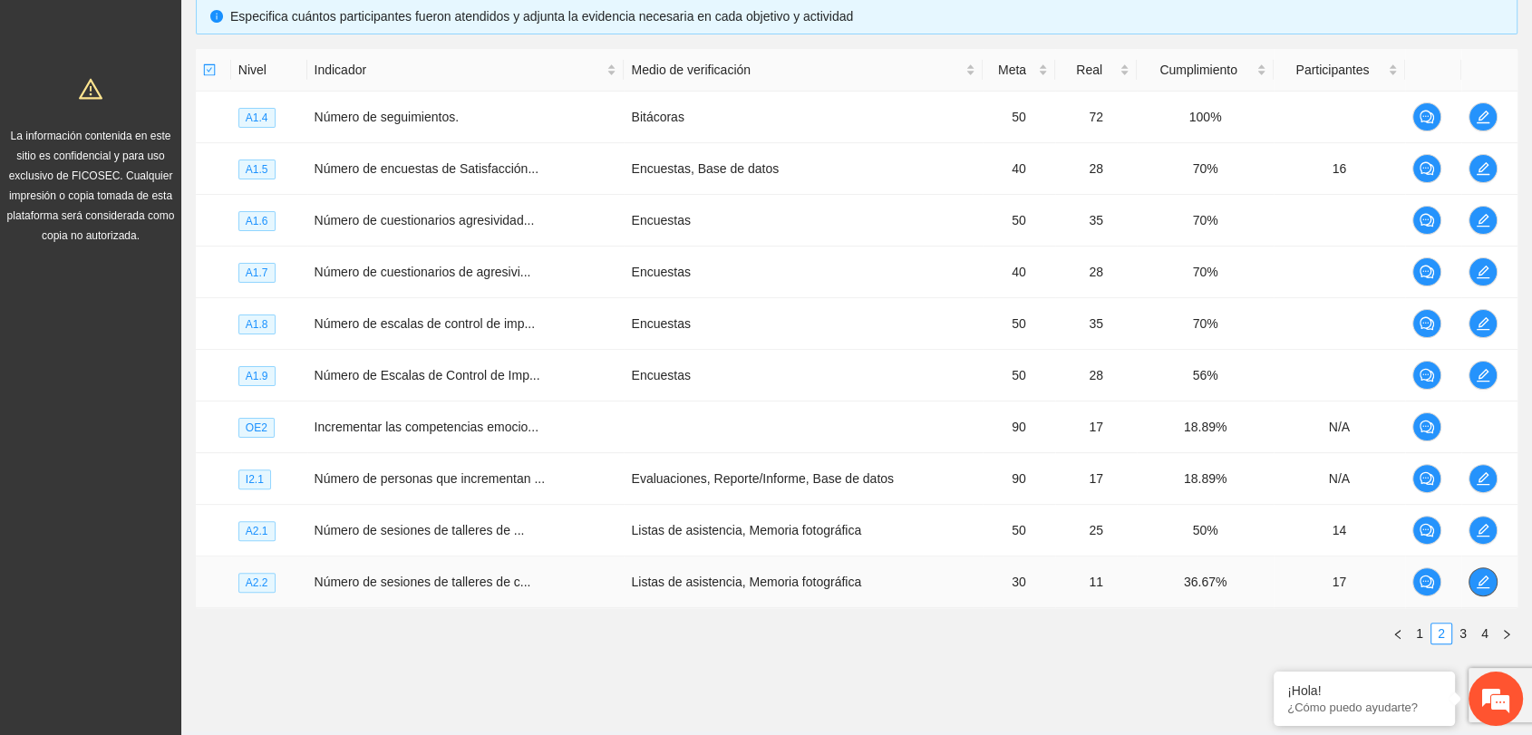
click at [1483, 568] on button "button" at bounding box center [1482, 581] width 29 height 29
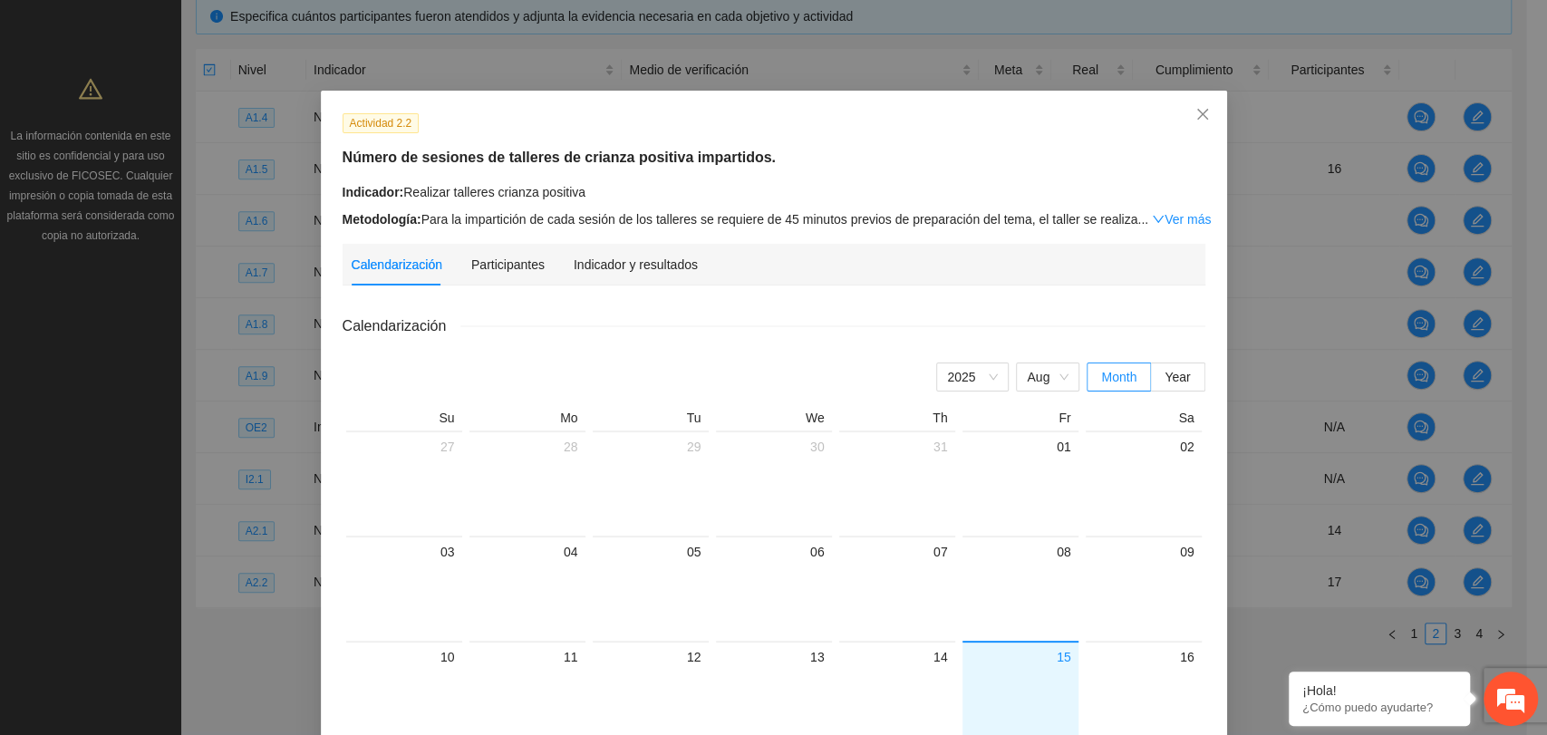
drag, startPoint x: 625, startPoint y: 276, endPoint x: 616, endPoint y: 281, distance: 9.3
click at [624, 275] on div "Indicador y resultados" at bounding box center [636, 265] width 124 height 42
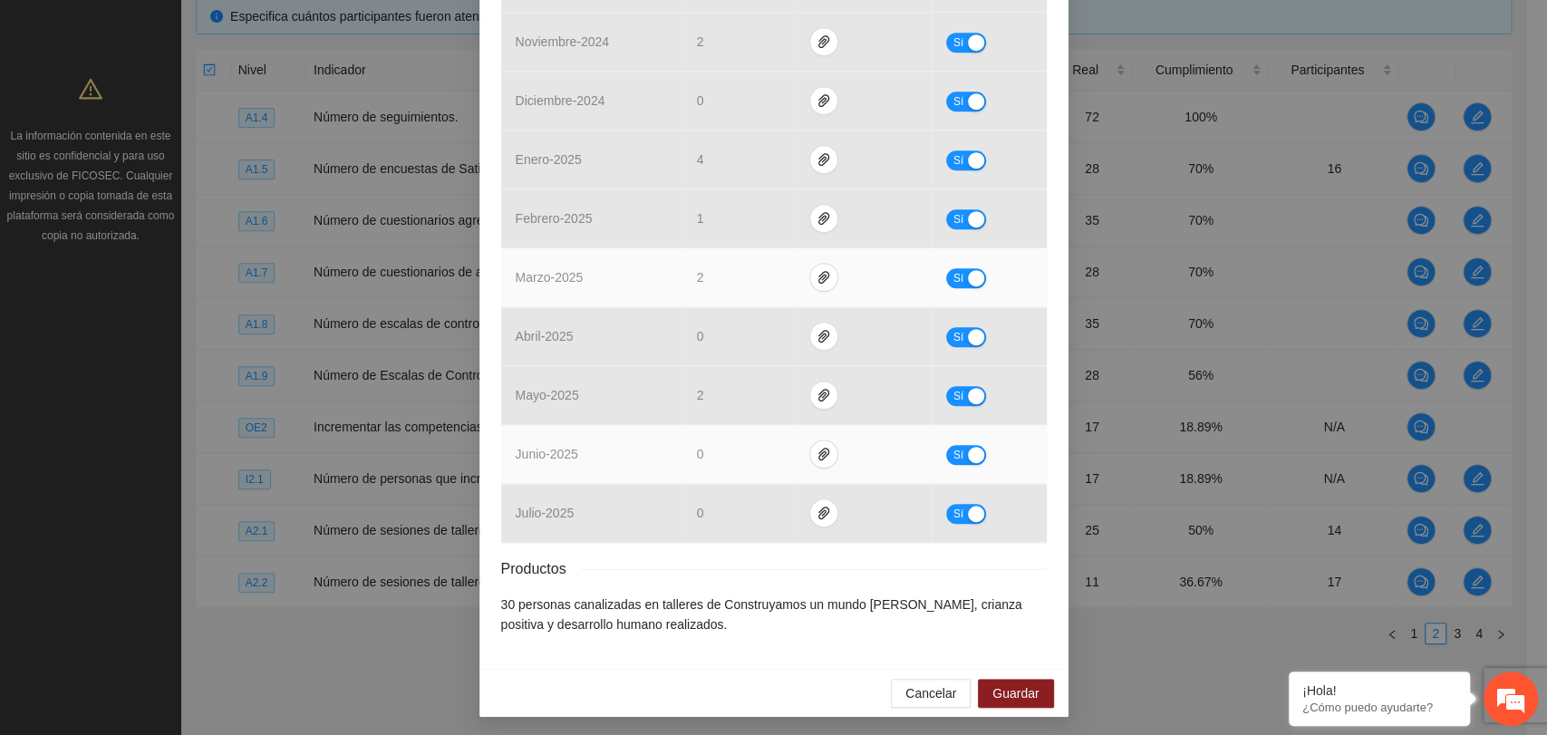
scroll to position [659, 0]
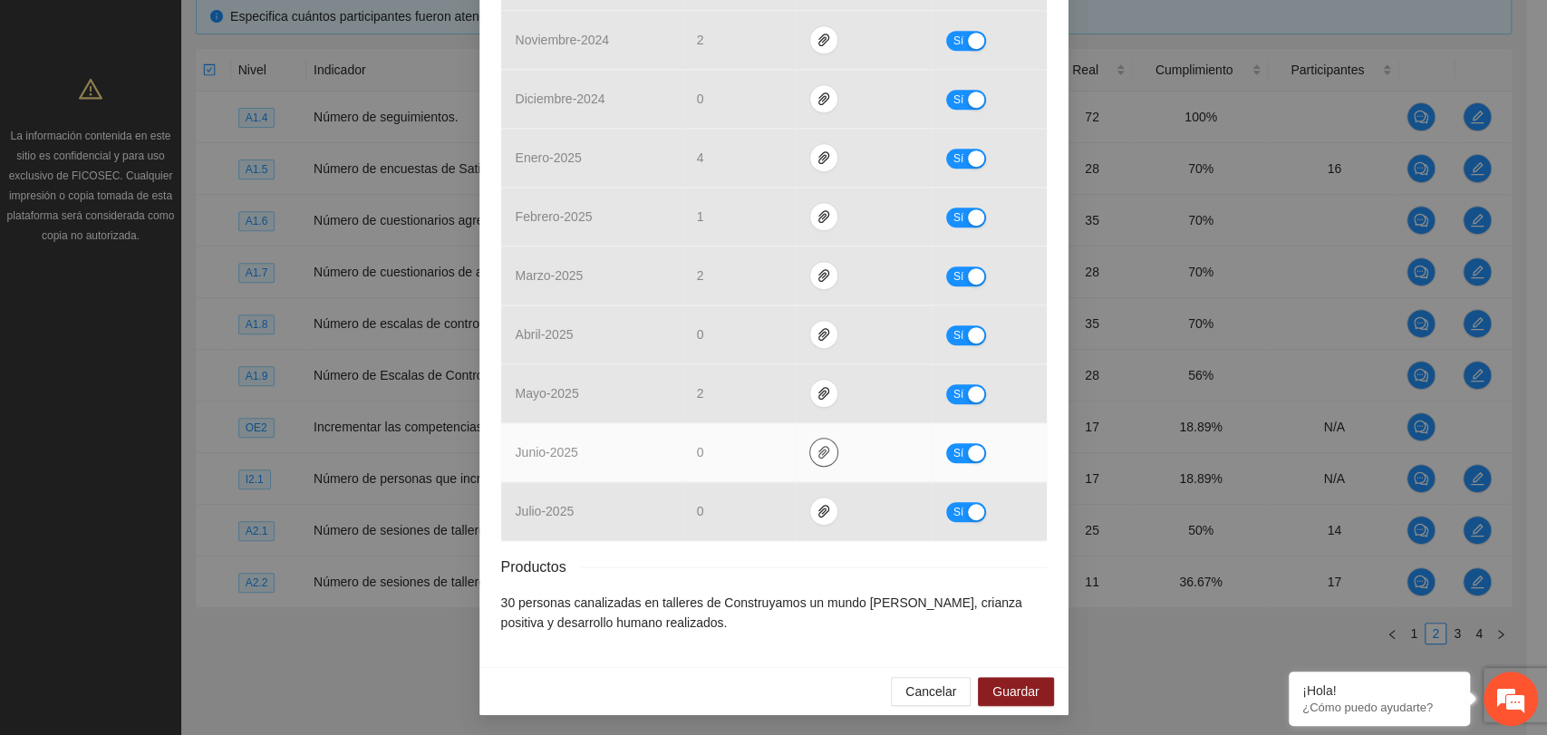
click at [817, 451] on icon "paper-clip" at bounding box center [824, 452] width 15 height 15
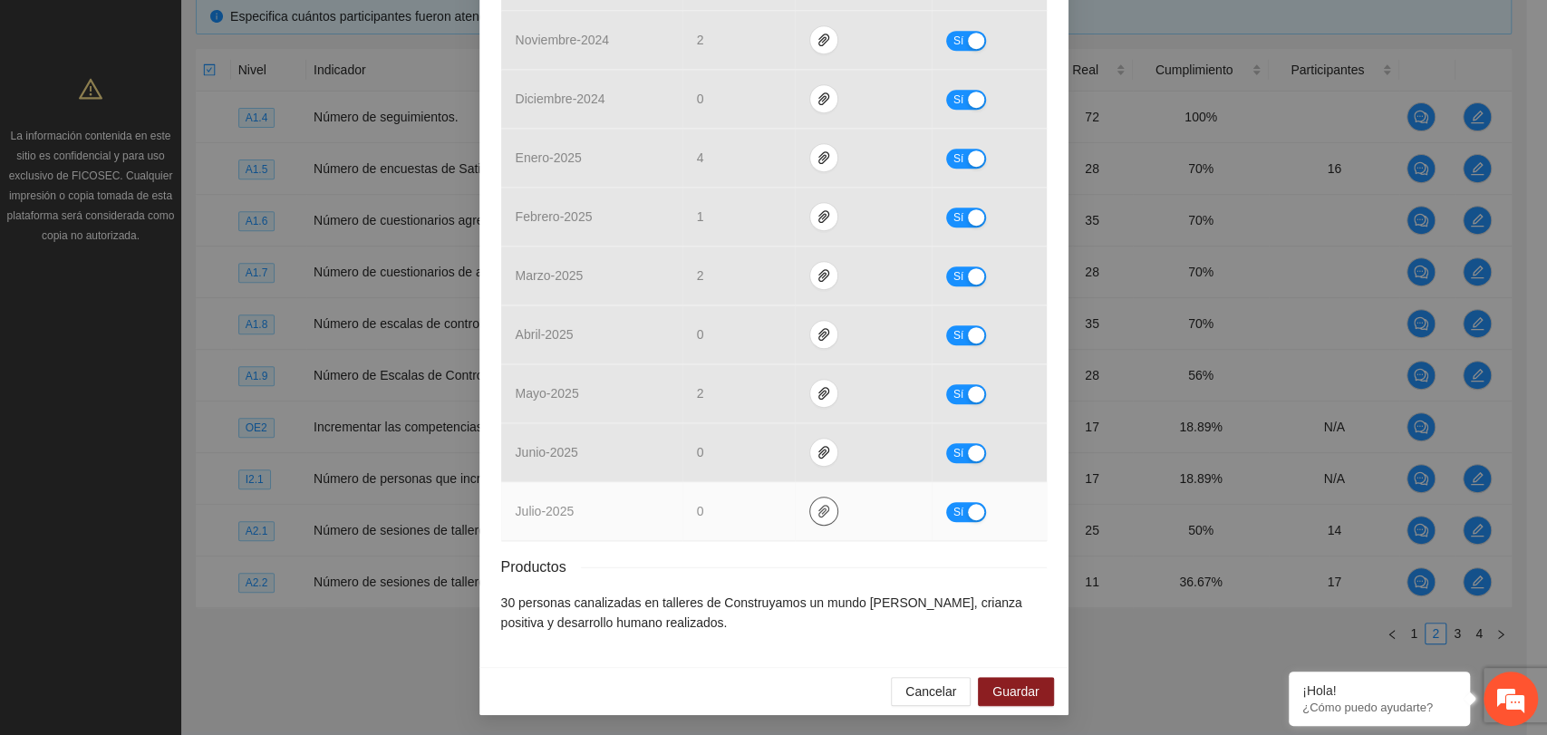
click at [812, 521] on button "button" at bounding box center [823, 511] width 29 height 29
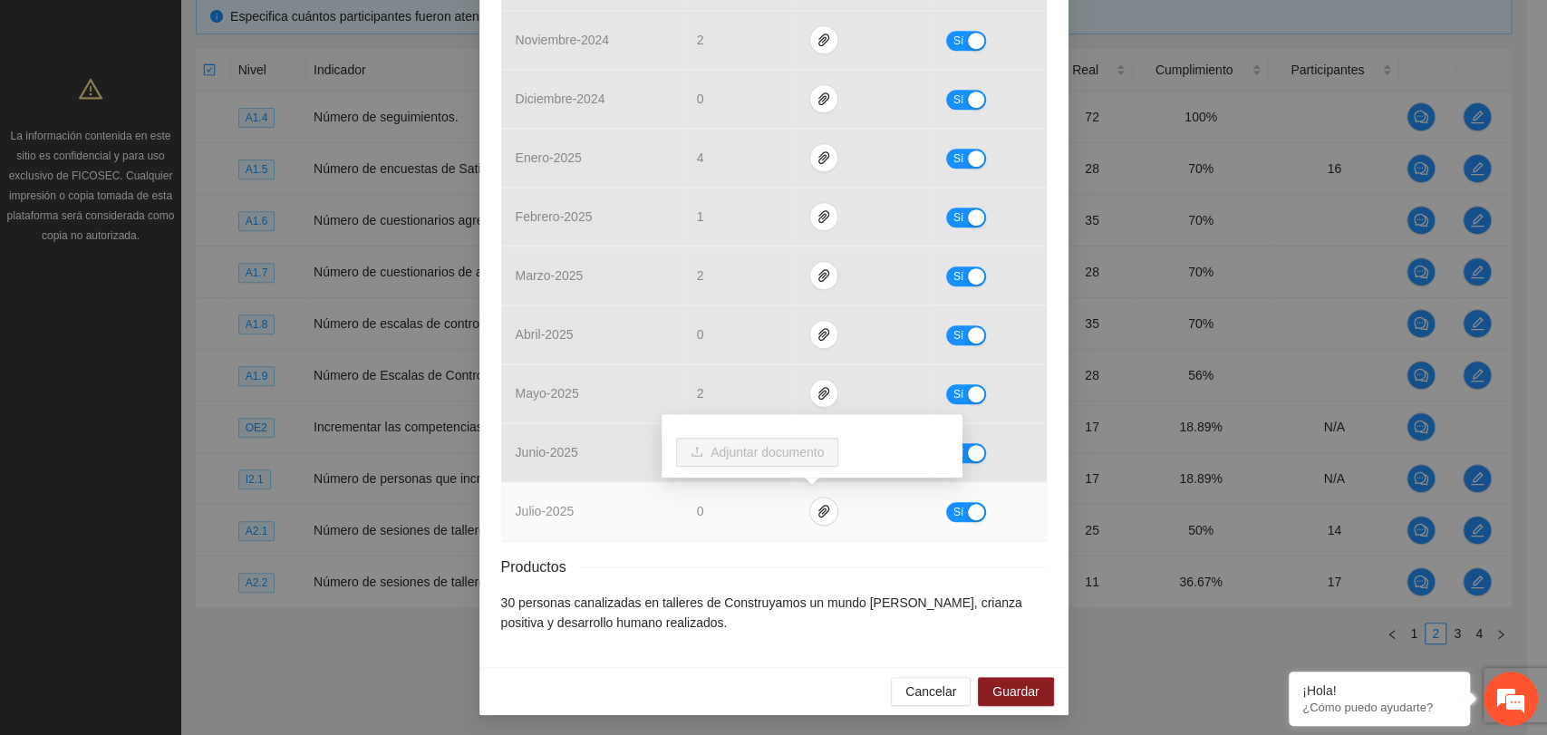
click at [805, 546] on div "Resultados Meta: 30 Reales: 11 Cumplimiento: 36.67 % Medios de verificación Mes…" at bounding box center [774, 144] width 546 height 977
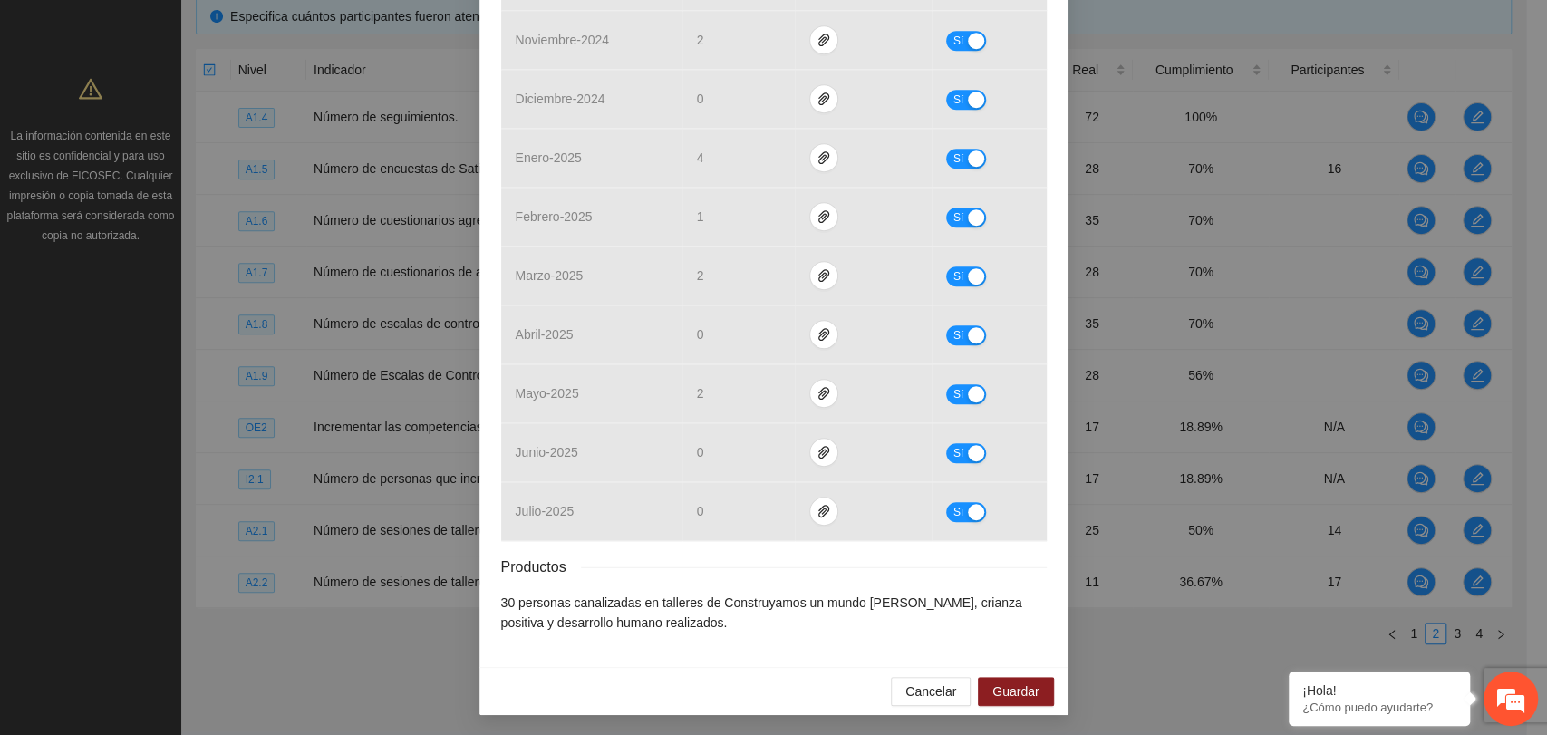
click at [766, 586] on div "Resultados Meta: 30 Reales: 11 Cumplimiento: 36.67 % Medios de verificación Mes…" at bounding box center [774, 144] width 546 height 977
click at [1015, 688] on span "Guardar" at bounding box center [1016, 692] width 46 height 20
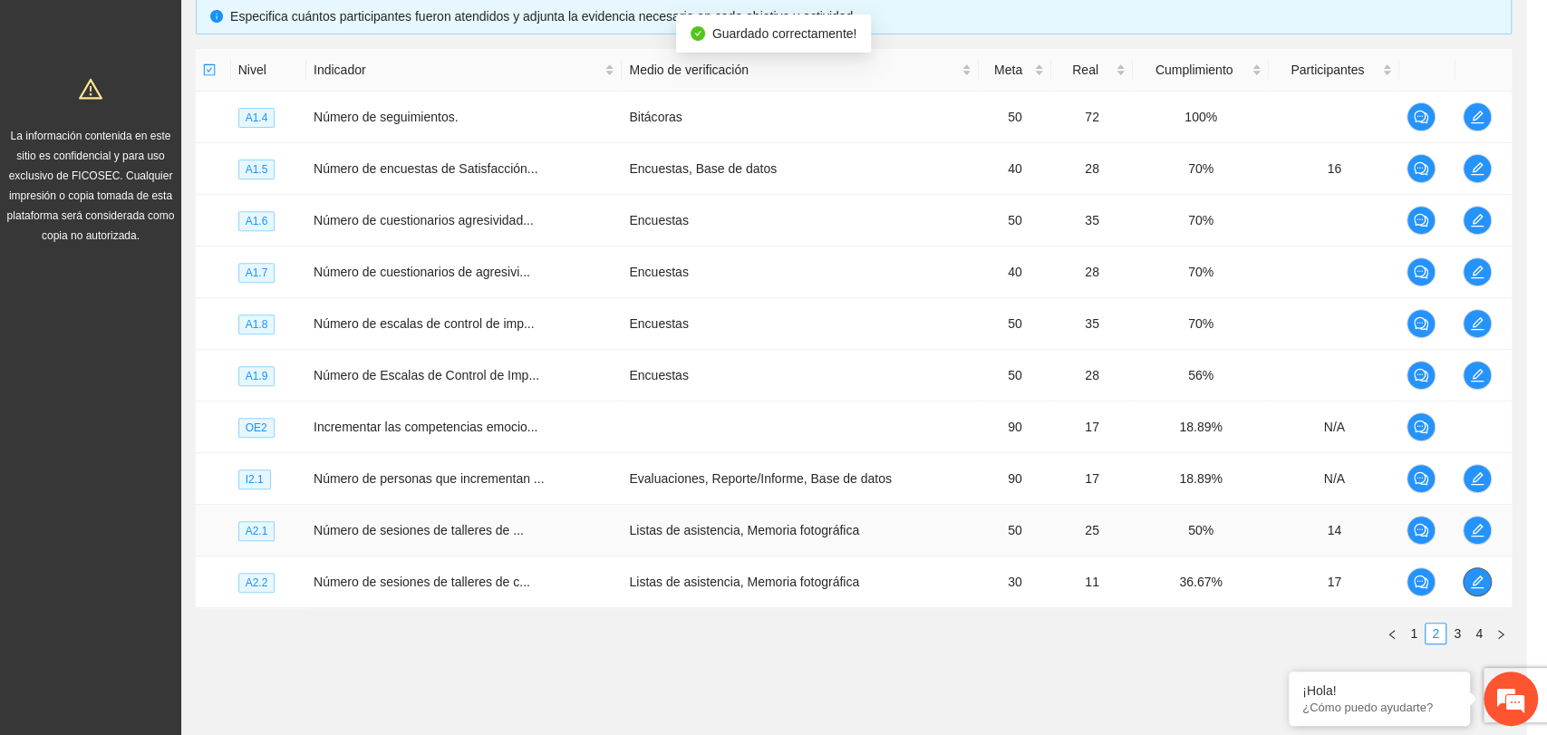
scroll to position [0, 0]
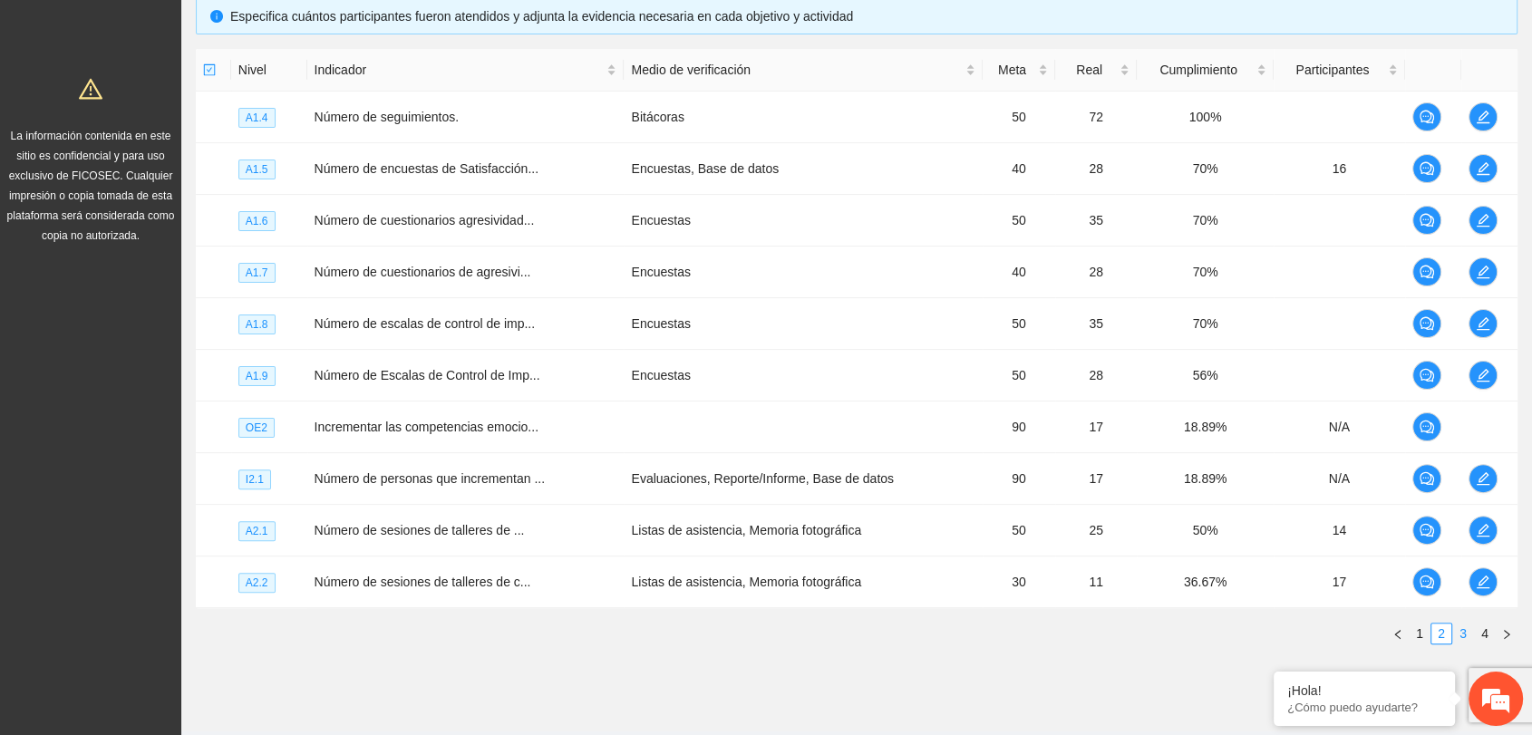
click at [1458, 636] on link "3" at bounding box center [1463, 634] width 20 height 20
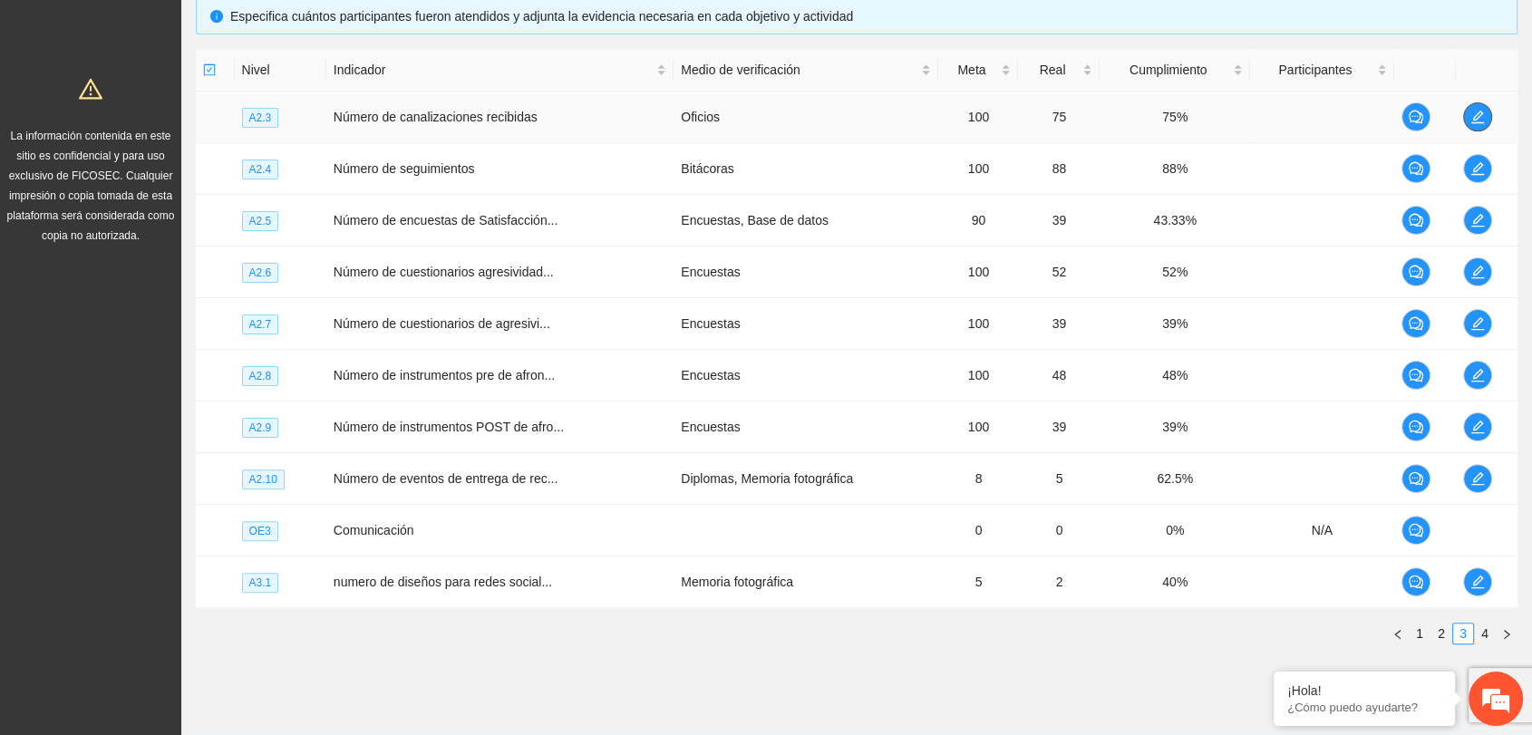
click at [1485, 114] on span "edit" at bounding box center [1477, 117] width 27 height 15
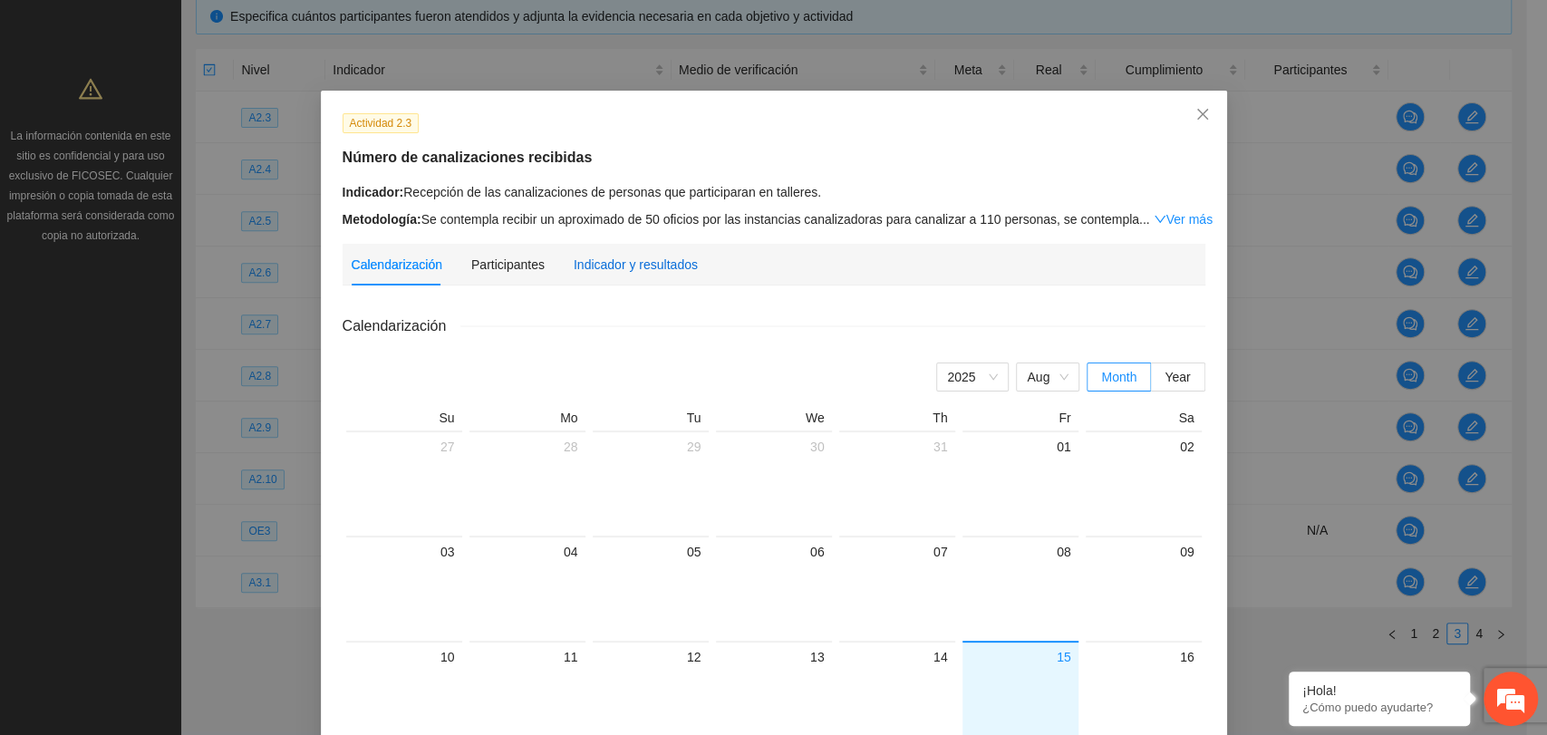
click at [583, 256] on div "Indicador y resultados" at bounding box center [636, 265] width 124 height 20
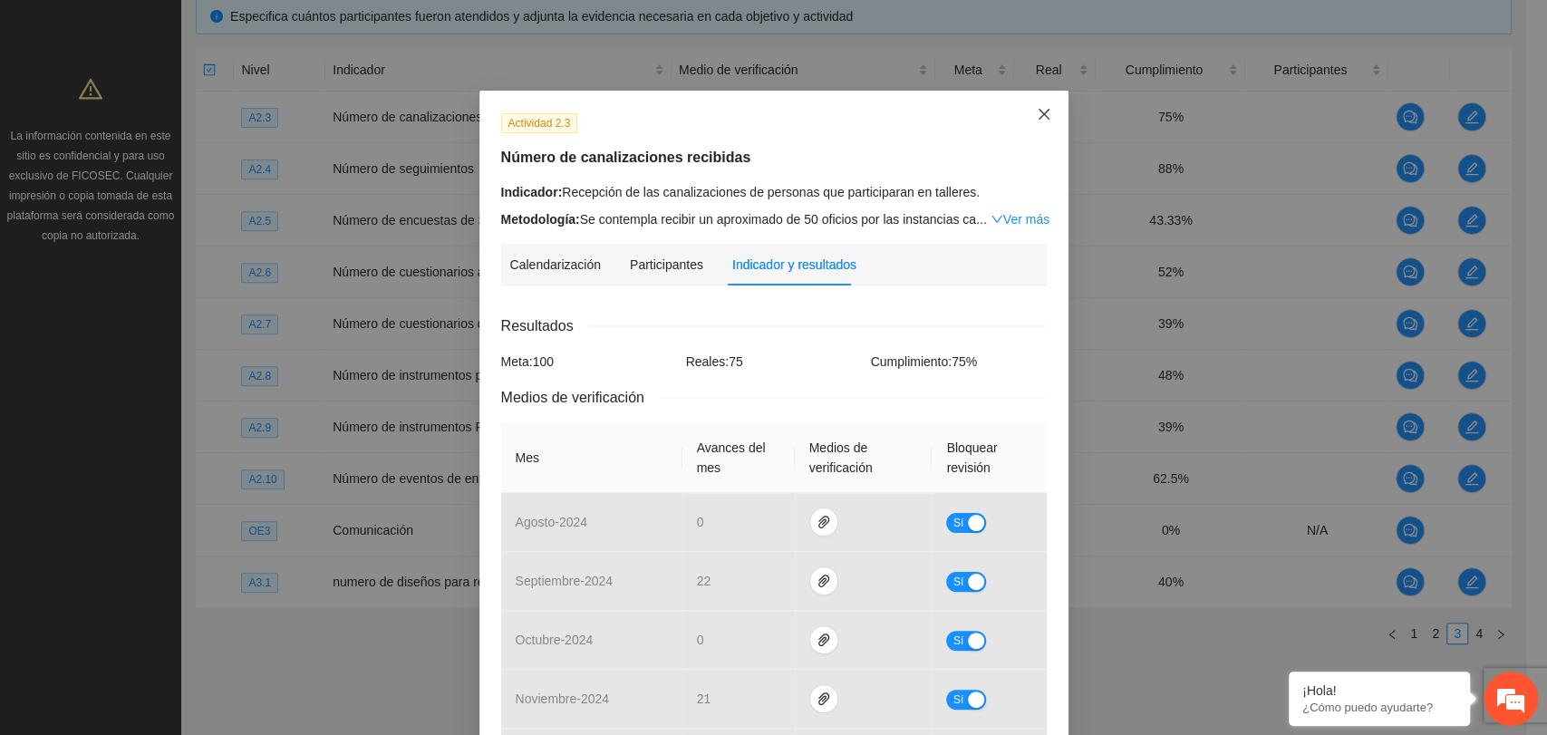
click at [1040, 114] on icon "close" at bounding box center [1044, 114] width 15 height 15
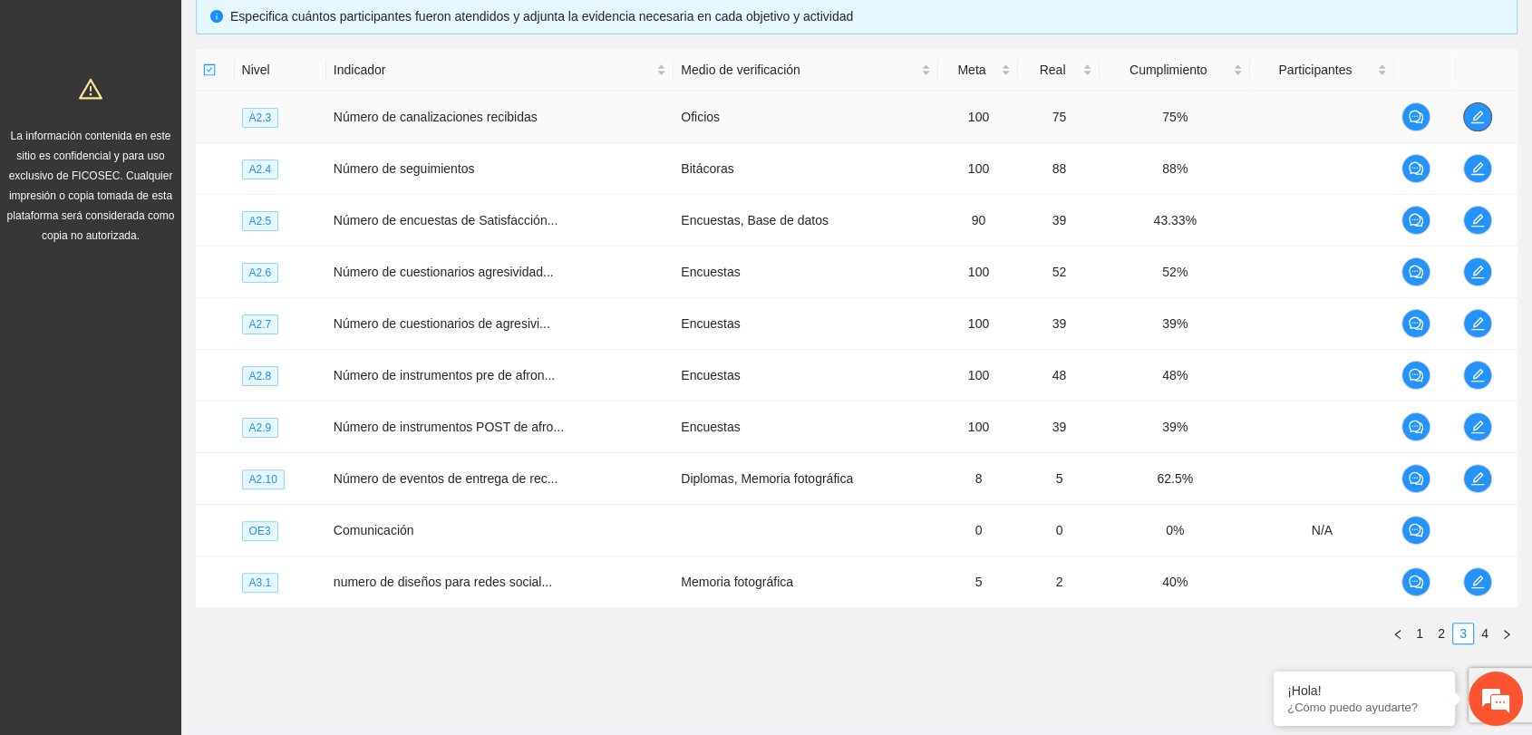
click at [1477, 114] on icon "edit" at bounding box center [1477, 117] width 15 height 15
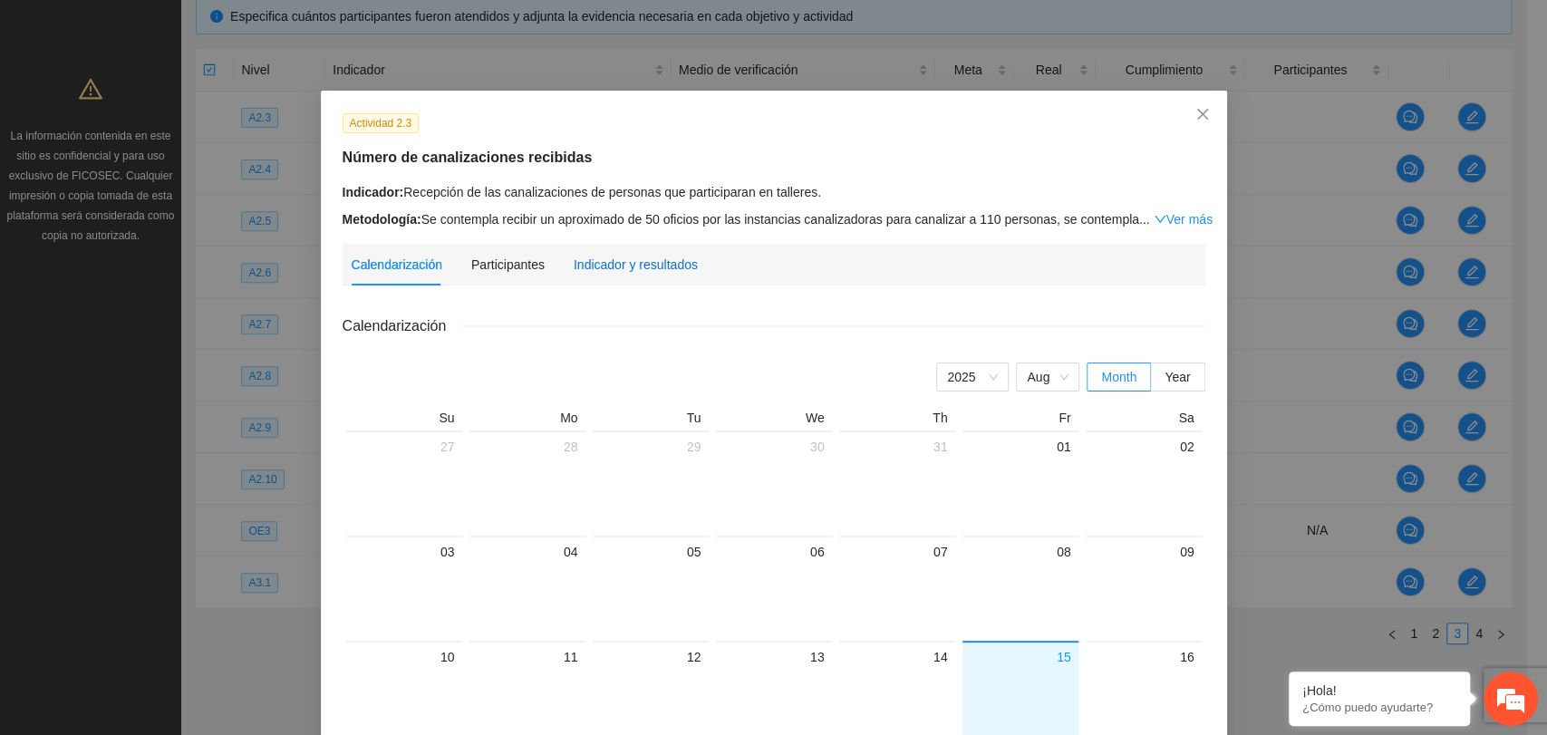
click at [645, 265] on div "Indicador y resultados" at bounding box center [636, 265] width 124 height 20
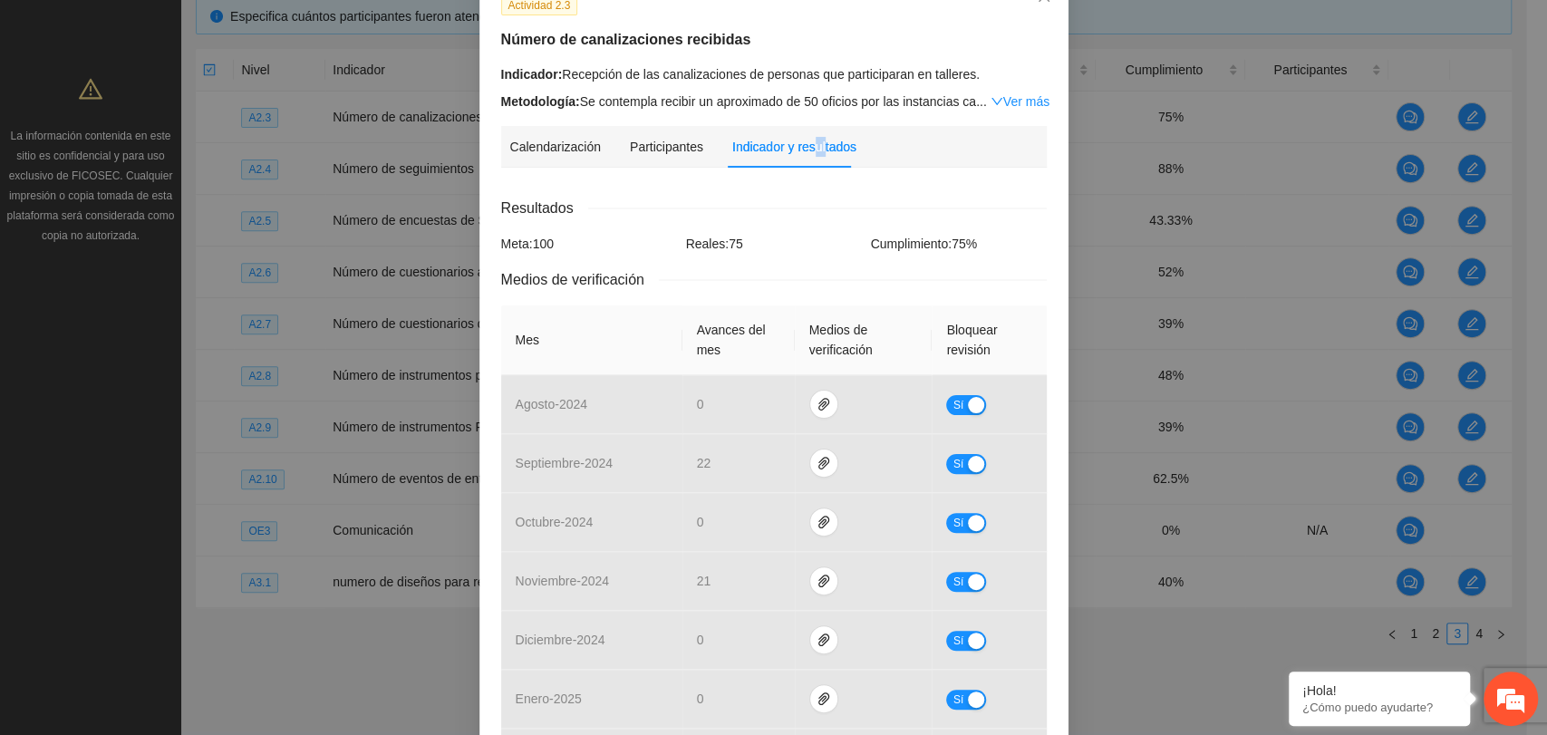
scroll to position [604, 0]
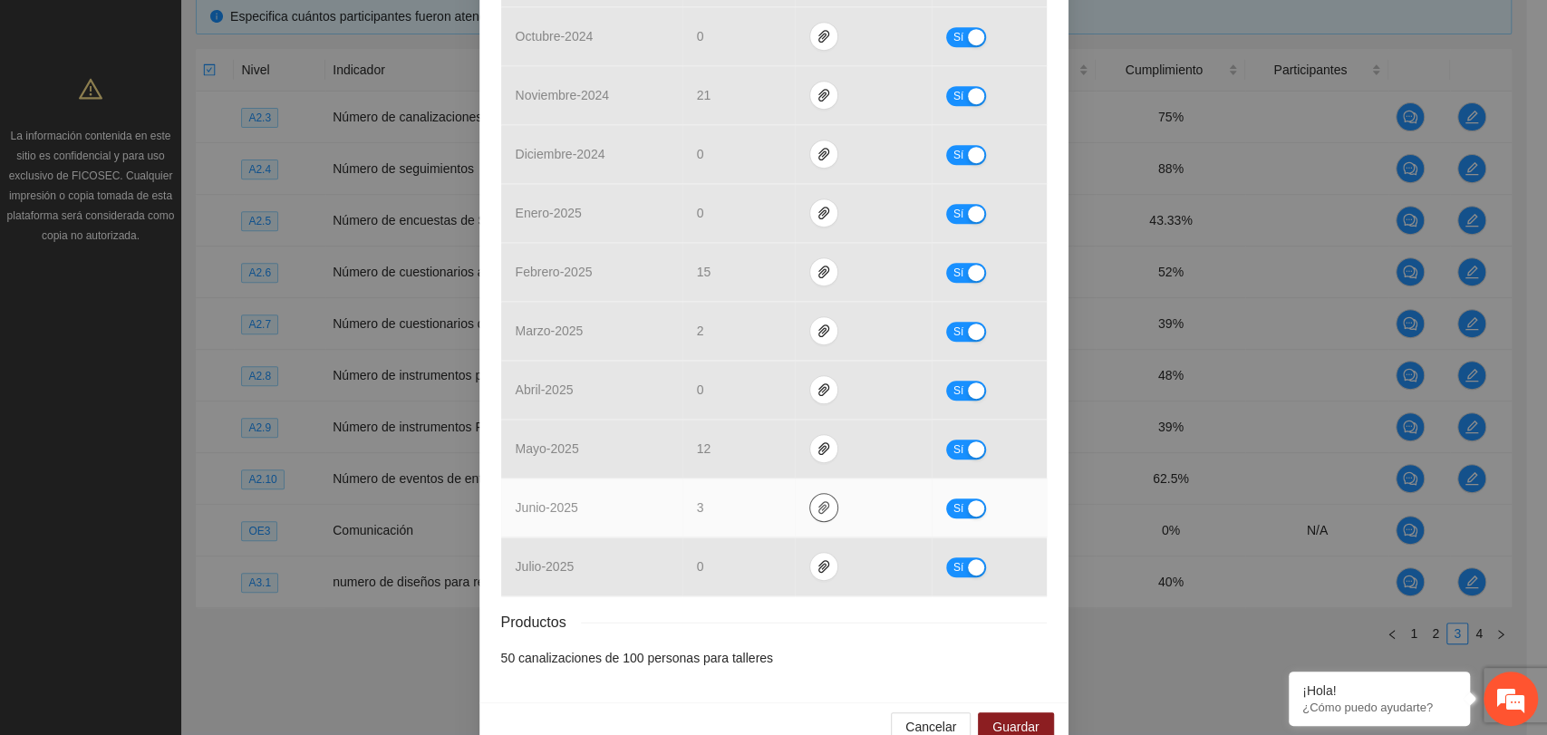
drag, startPoint x: 819, startPoint y: 519, endPoint x: 807, endPoint y: 510, distance: 15.6
click at [815, 514] on td at bounding box center [864, 508] width 138 height 59
click at [817, 500] on icon "paper-clip" at bounding box center [824, 507] width 15 height 15
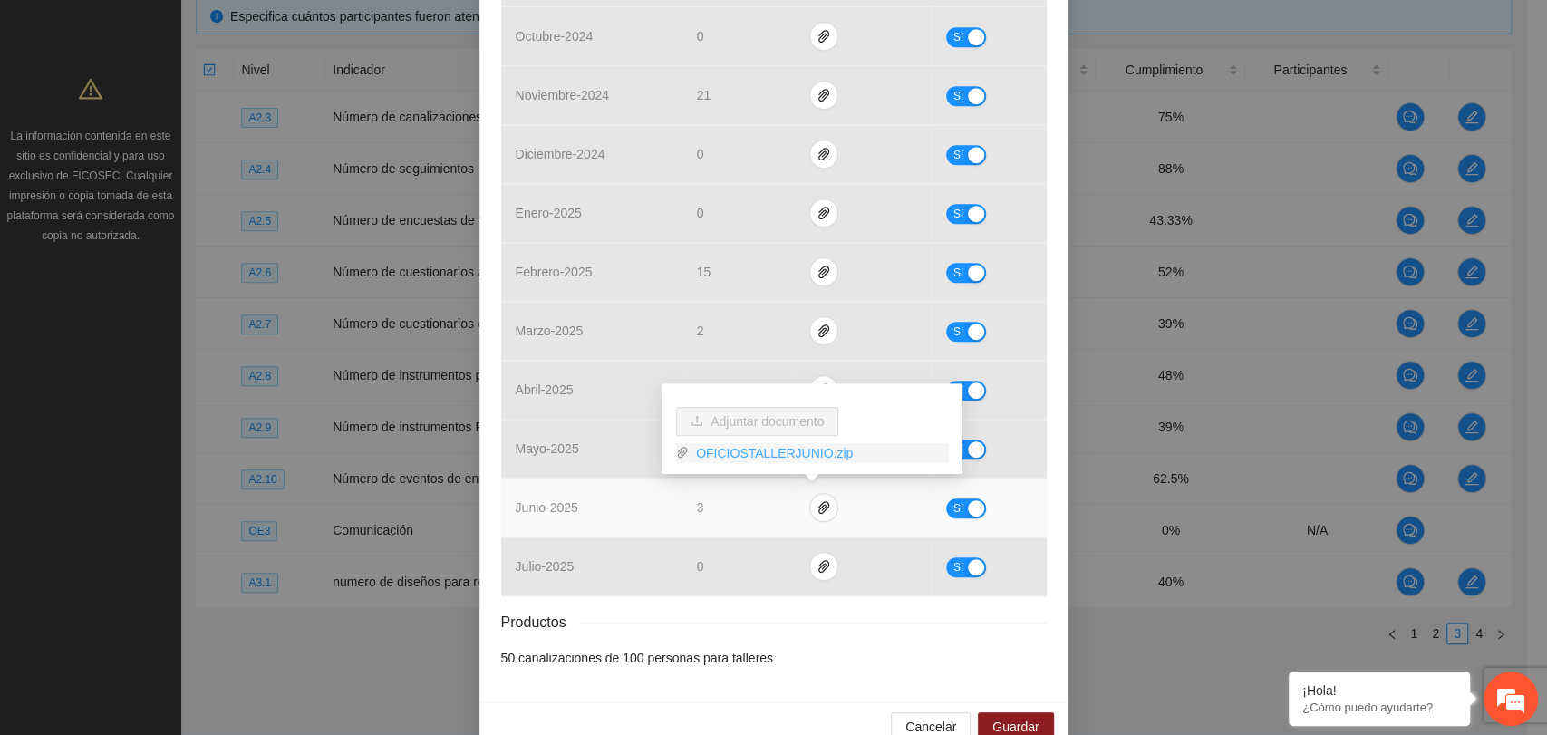
click at [713, 450] on link "OFICIOSTALLERJUNIO.zip" at bounding box center [818, 453] width 259 height 20
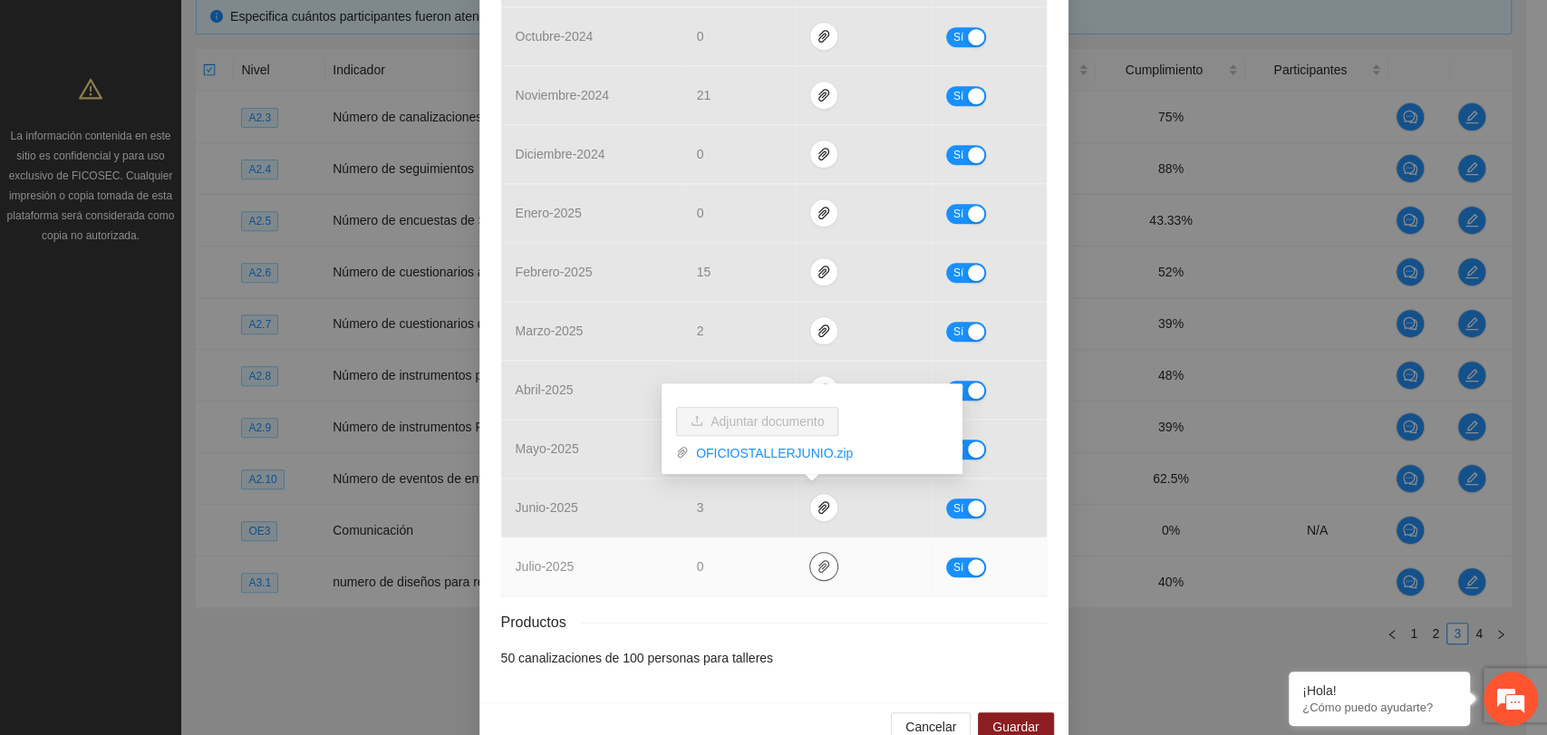
click at [817, 562] on icon "paper-clip" at bounding box center [824, 566] width 15 height 15
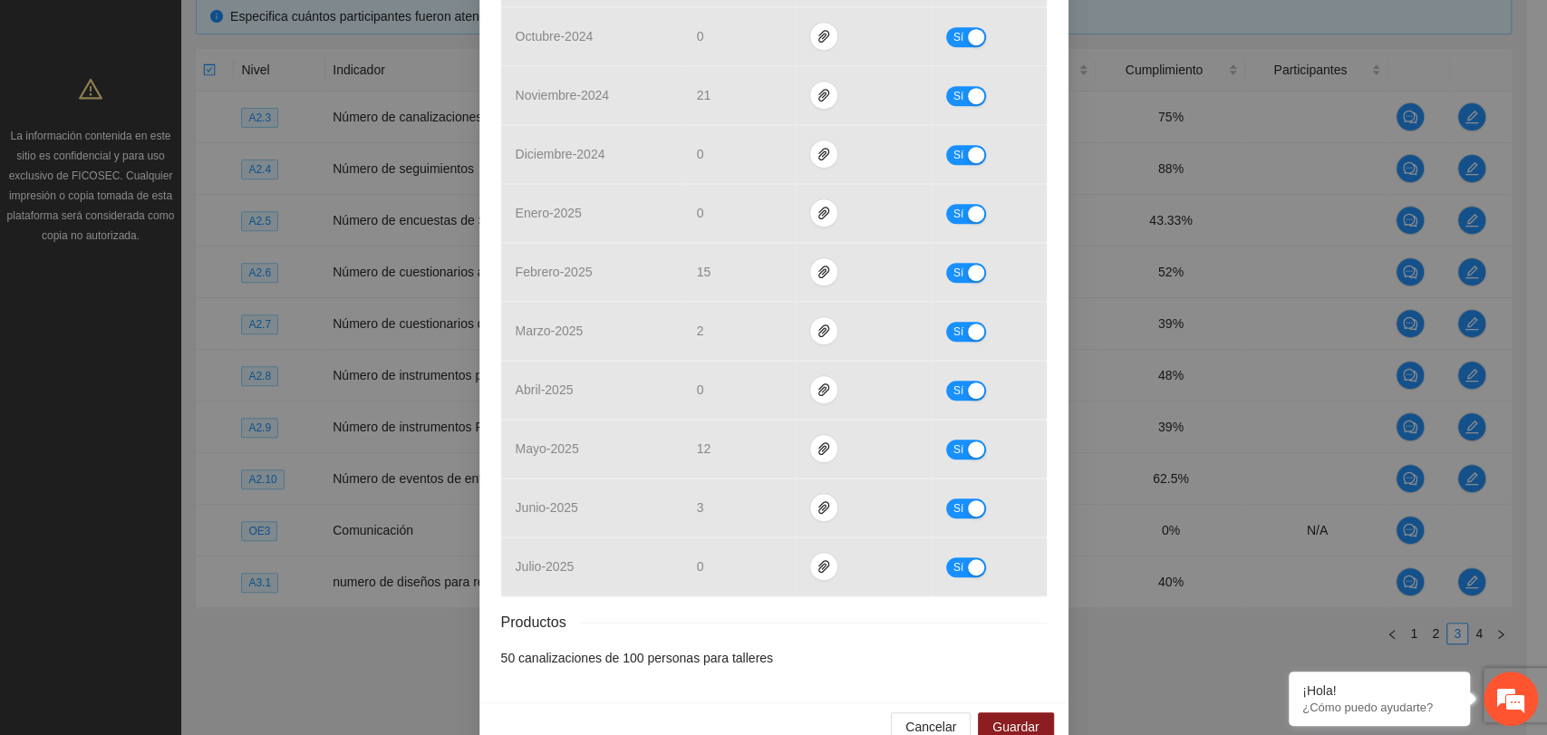
click at [822, 648] on li "50 canalizaciones de 100 personas para talleres" at bounding box center [774, 658] width 546 height 20
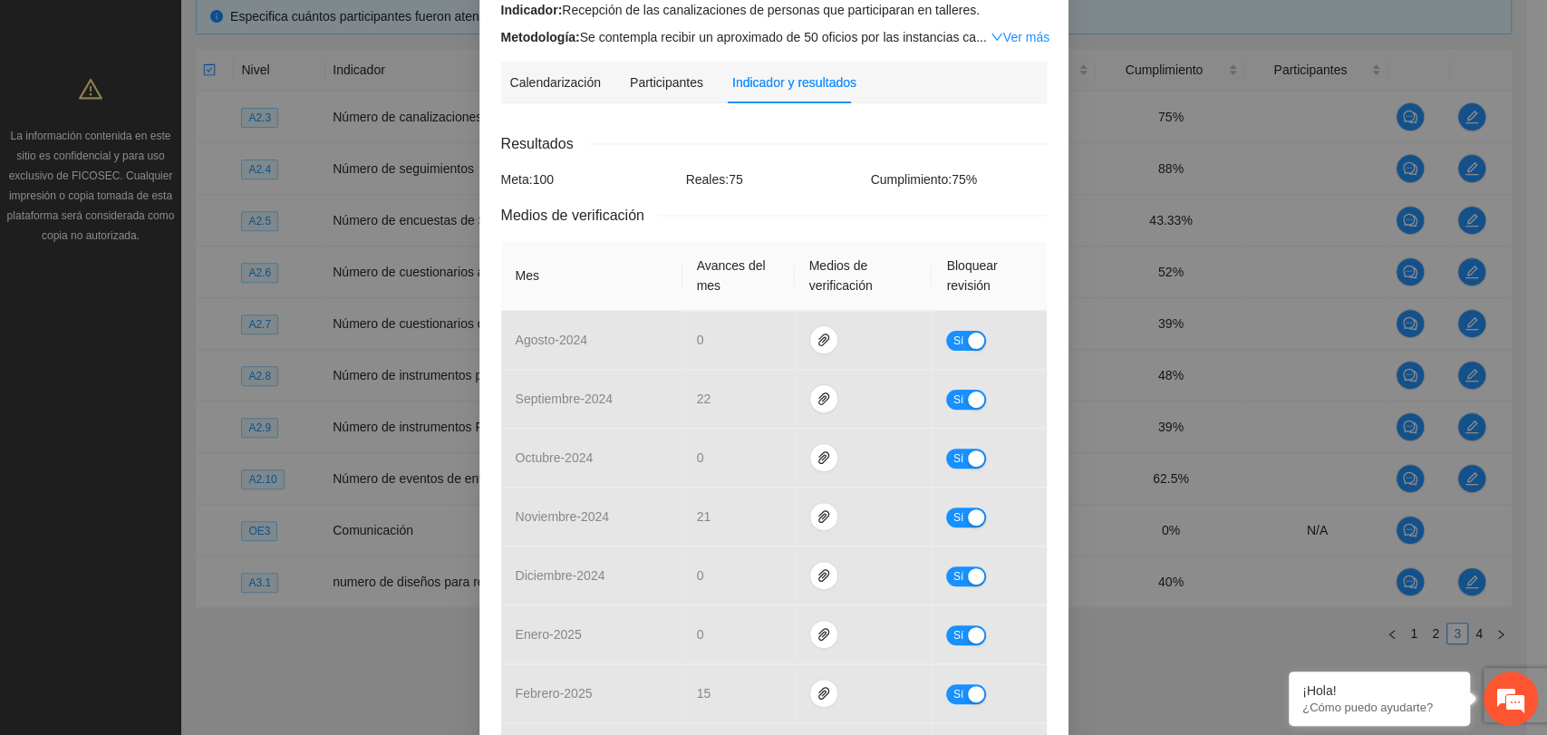
scroll to position [0, 0]
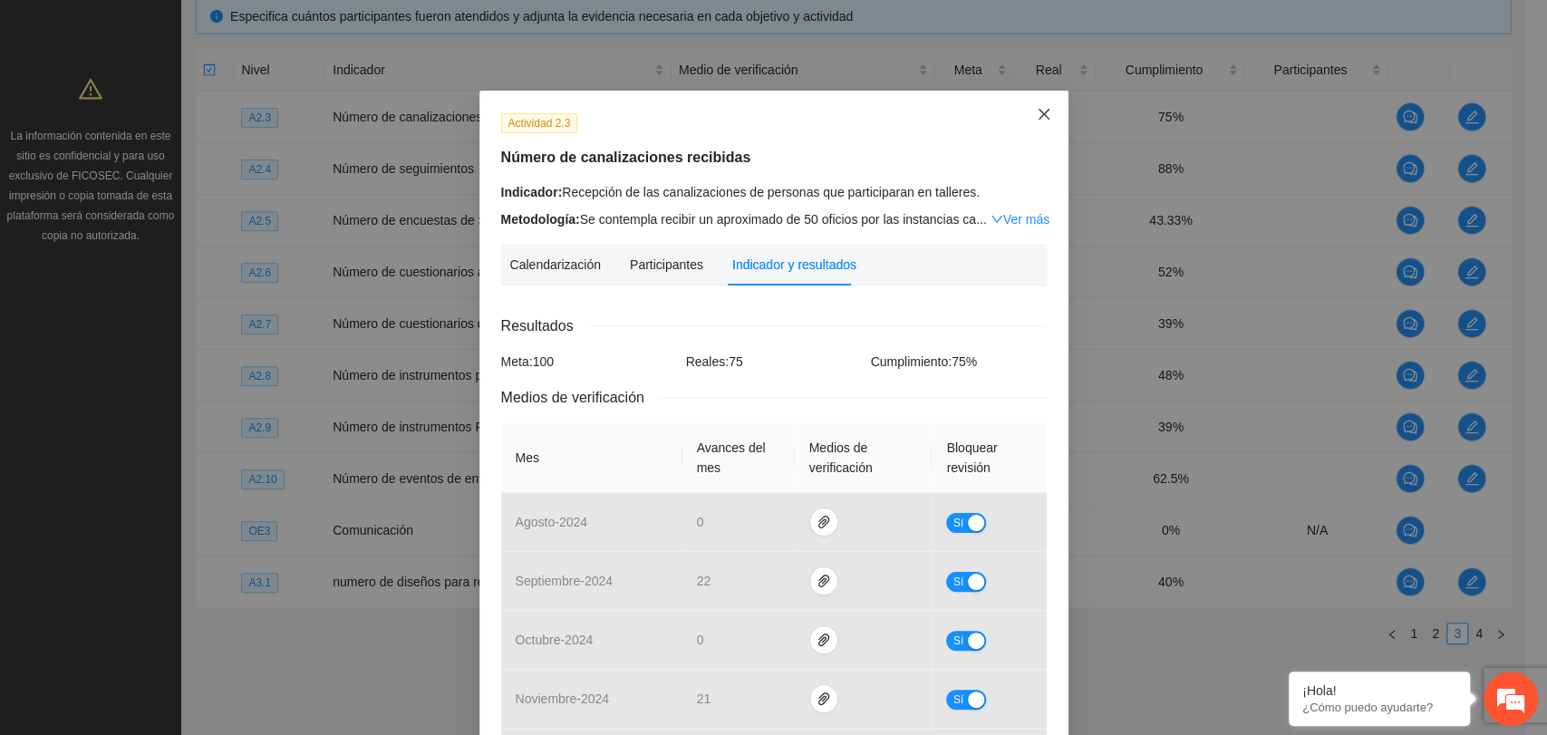
click at [1037, 118] on icon "close" at bounding box center [1044, 114] width 15 height 15
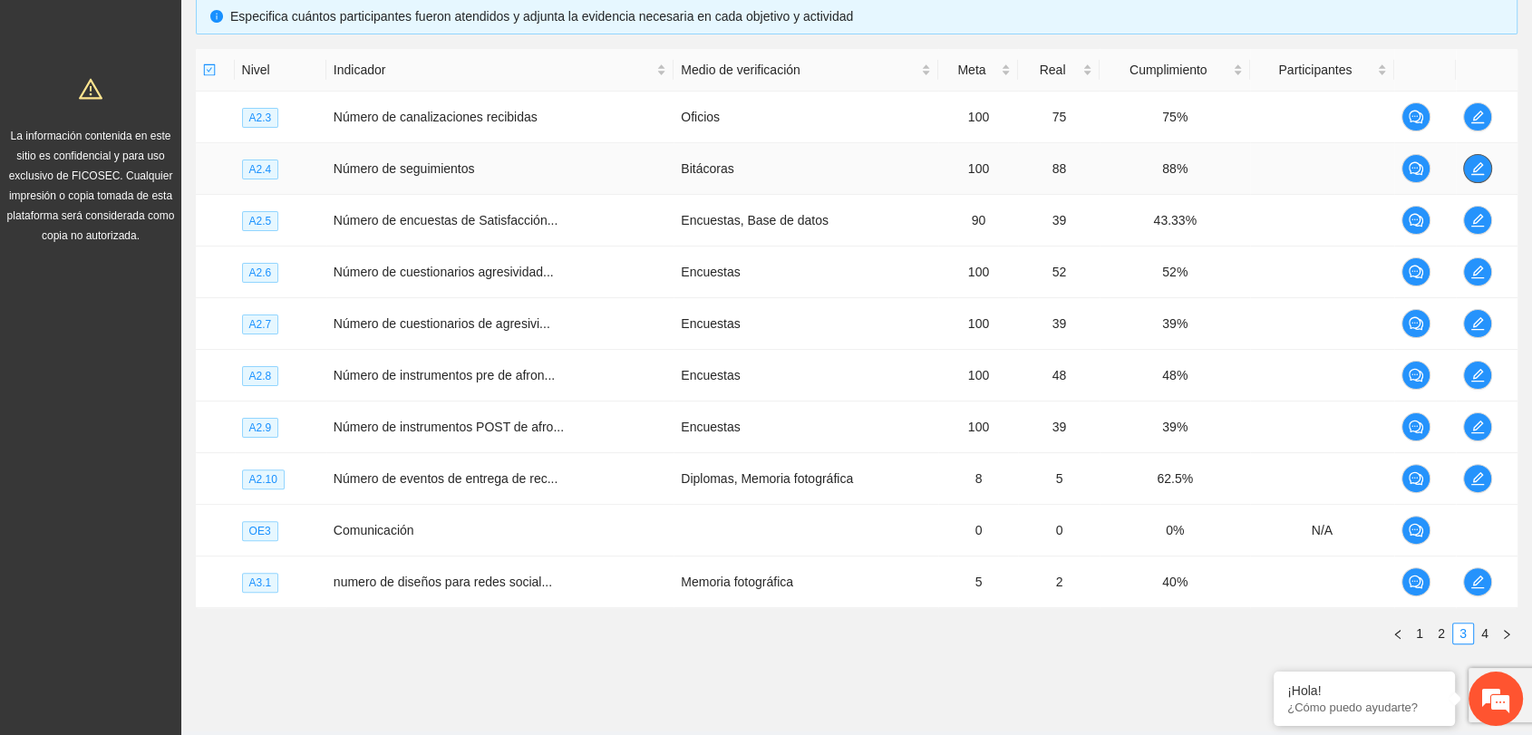
click at [1476, 169] on icon "edit" at bounding box center [1477, 168] width 13 height 13
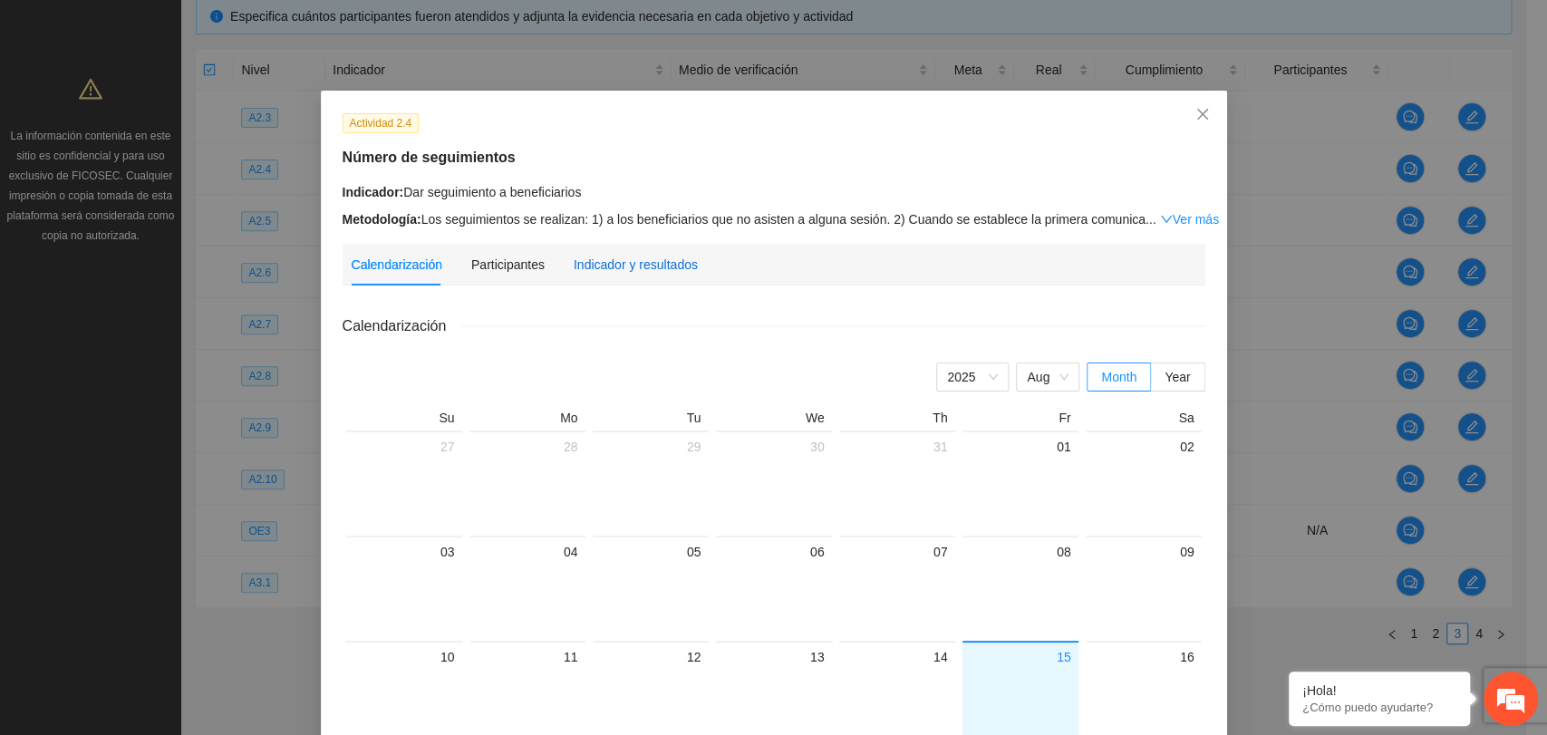
click at [612, 258] on div "Indicador y resultados" at bounding box center [636, 265] width 124 height 20
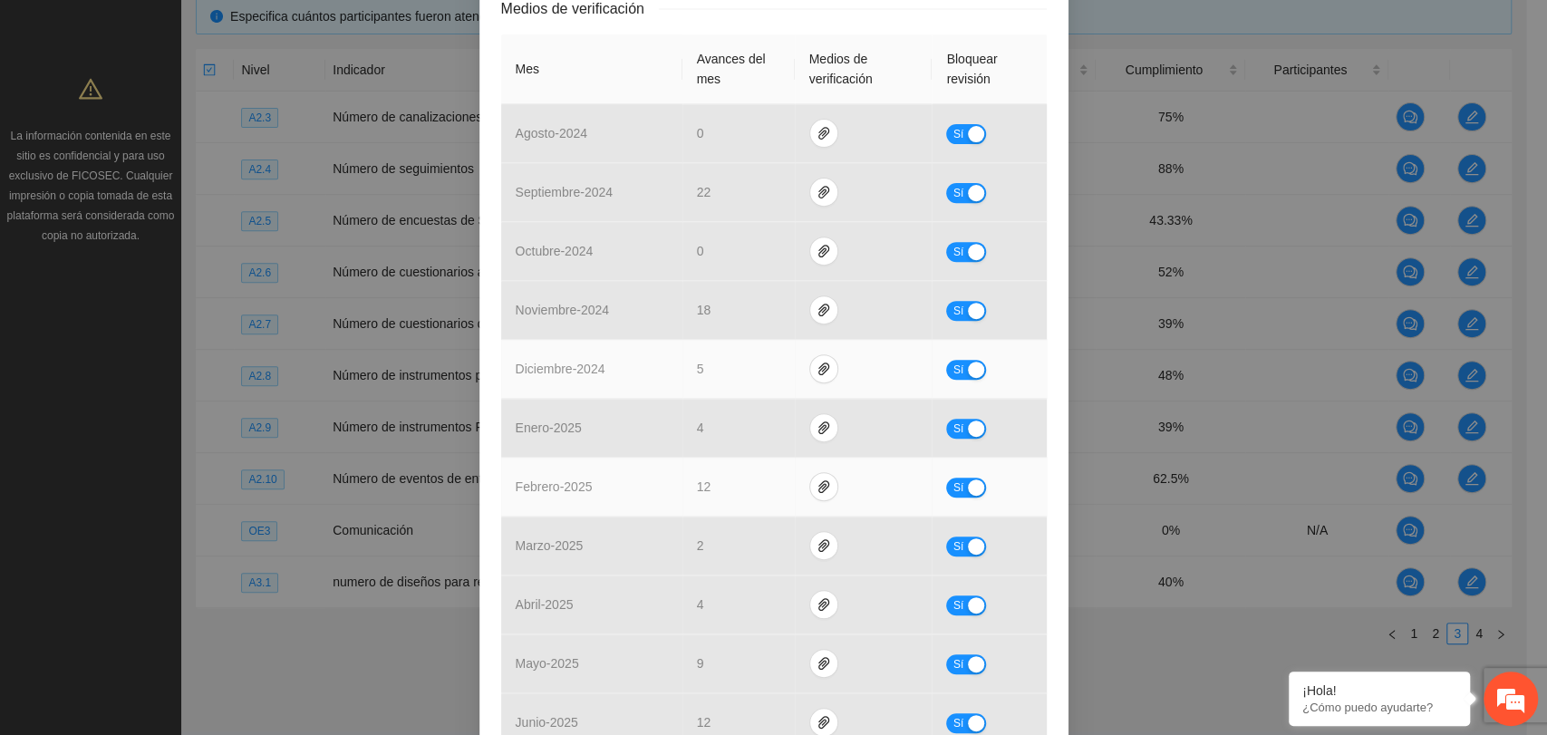
scroll to position [503, 0]
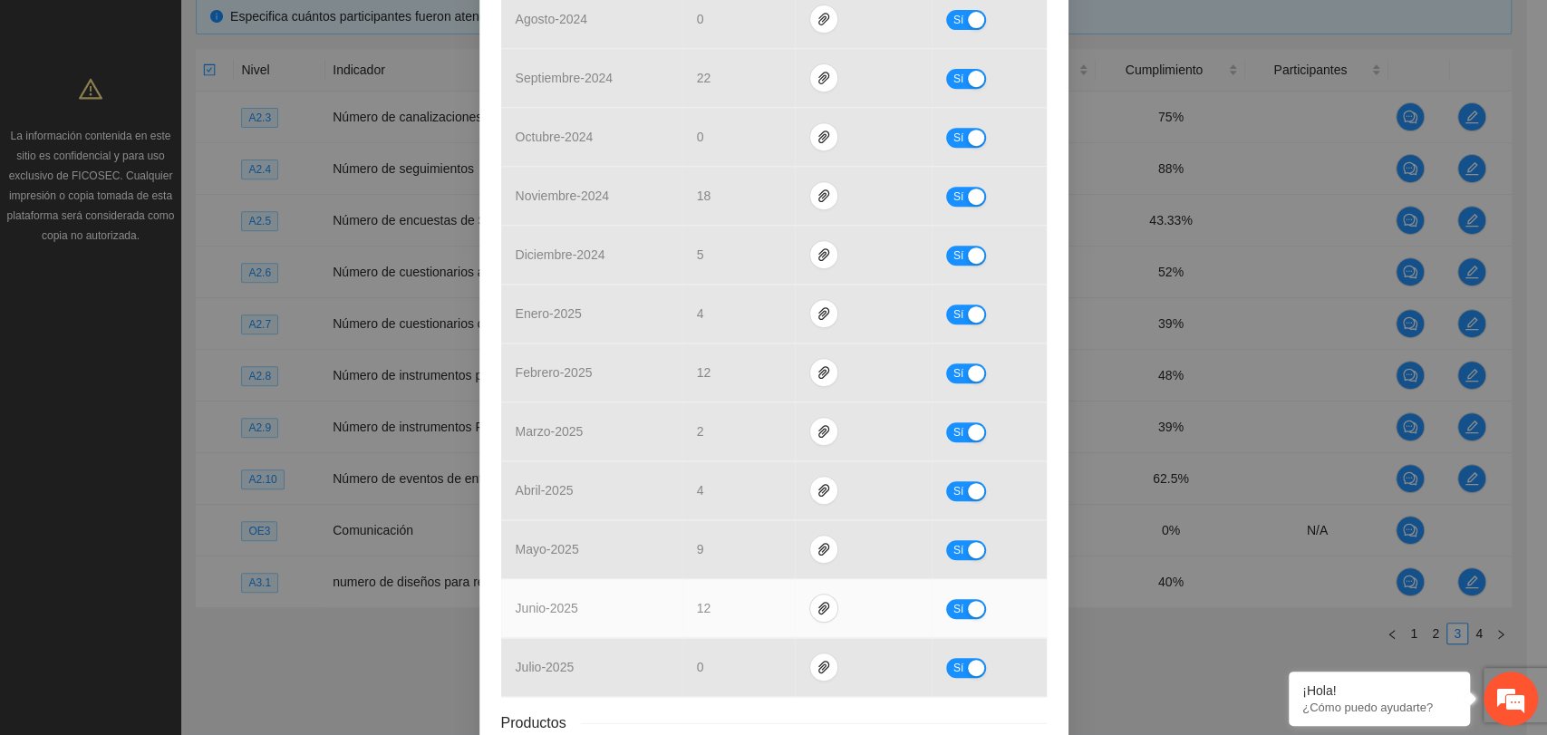
click at [968, 611] on div "button" at bounding box center [976, 609] width 16 height 16
click at [965, 598] on div "No" at bounding box center [991, 608] width 82 height 21
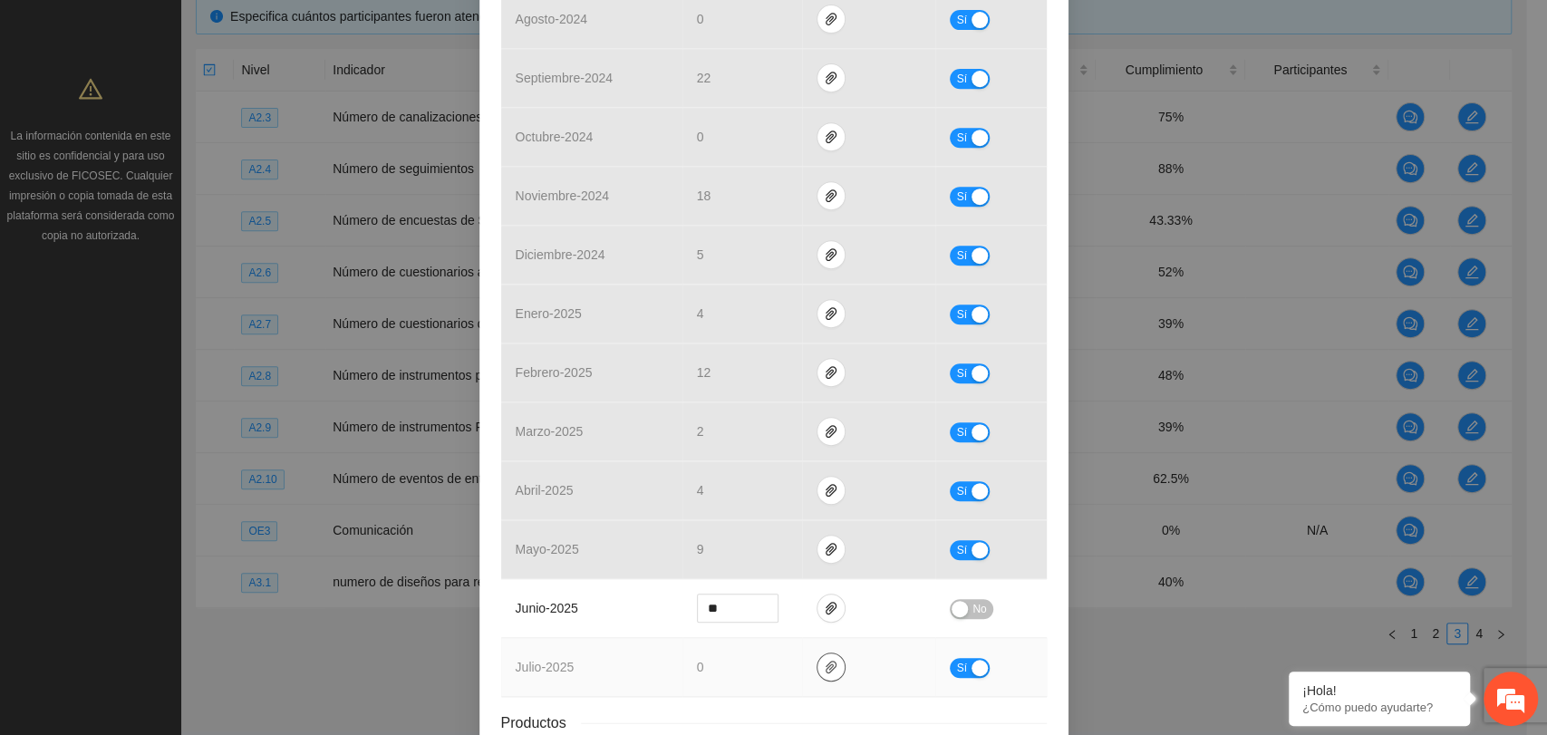
click at [827, 666] on icon "paper-clip" at bounding box center [831, 667] width 15 height 15
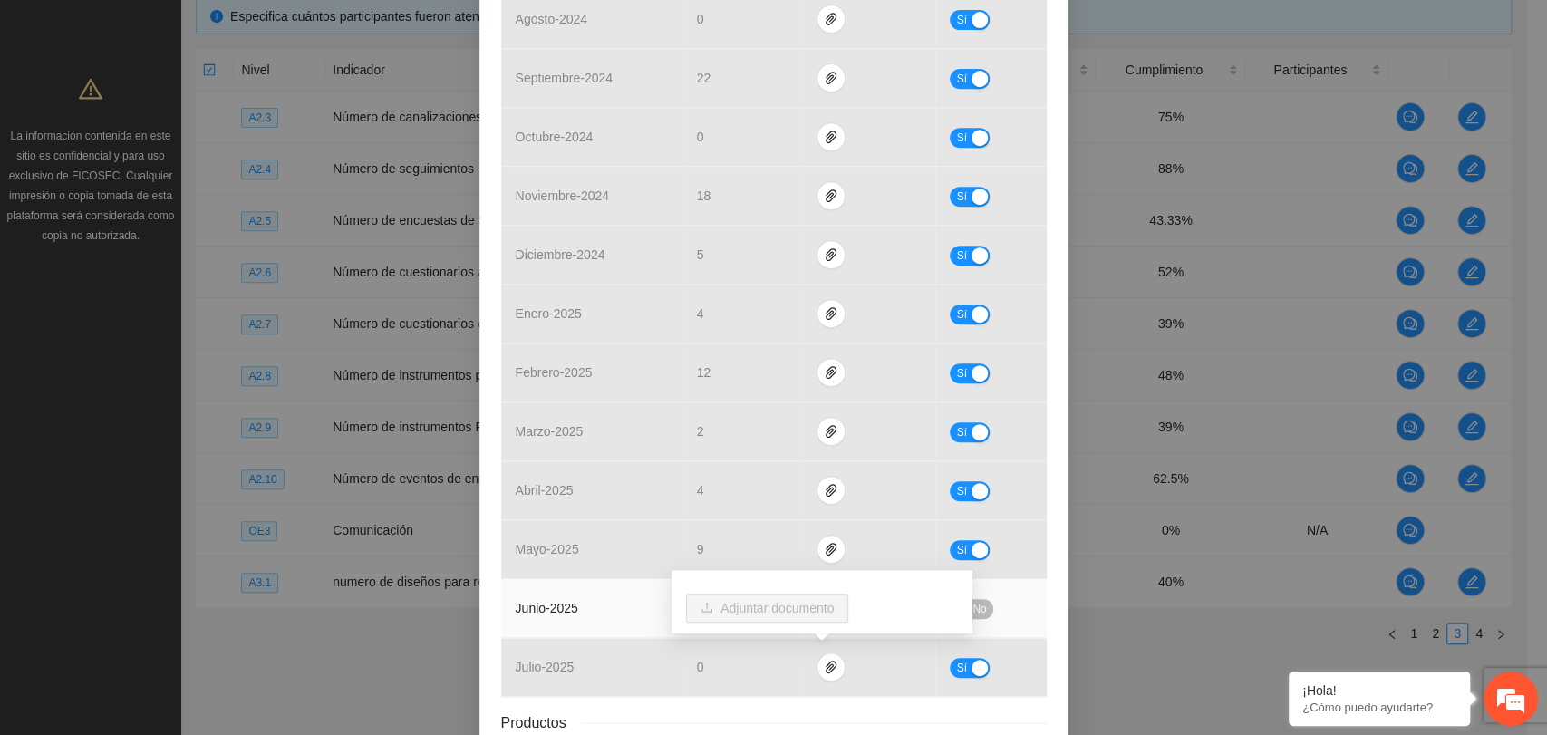
click at [1009, 613] on div "No" at bounding box center [991, 608] width 82 height 21
click at [961, 609] on button "No" at bounding box center [971, 609] width 43 height 20
click at [697, 606] on span "12" at bounding box center [704, 608] width 15 height 15
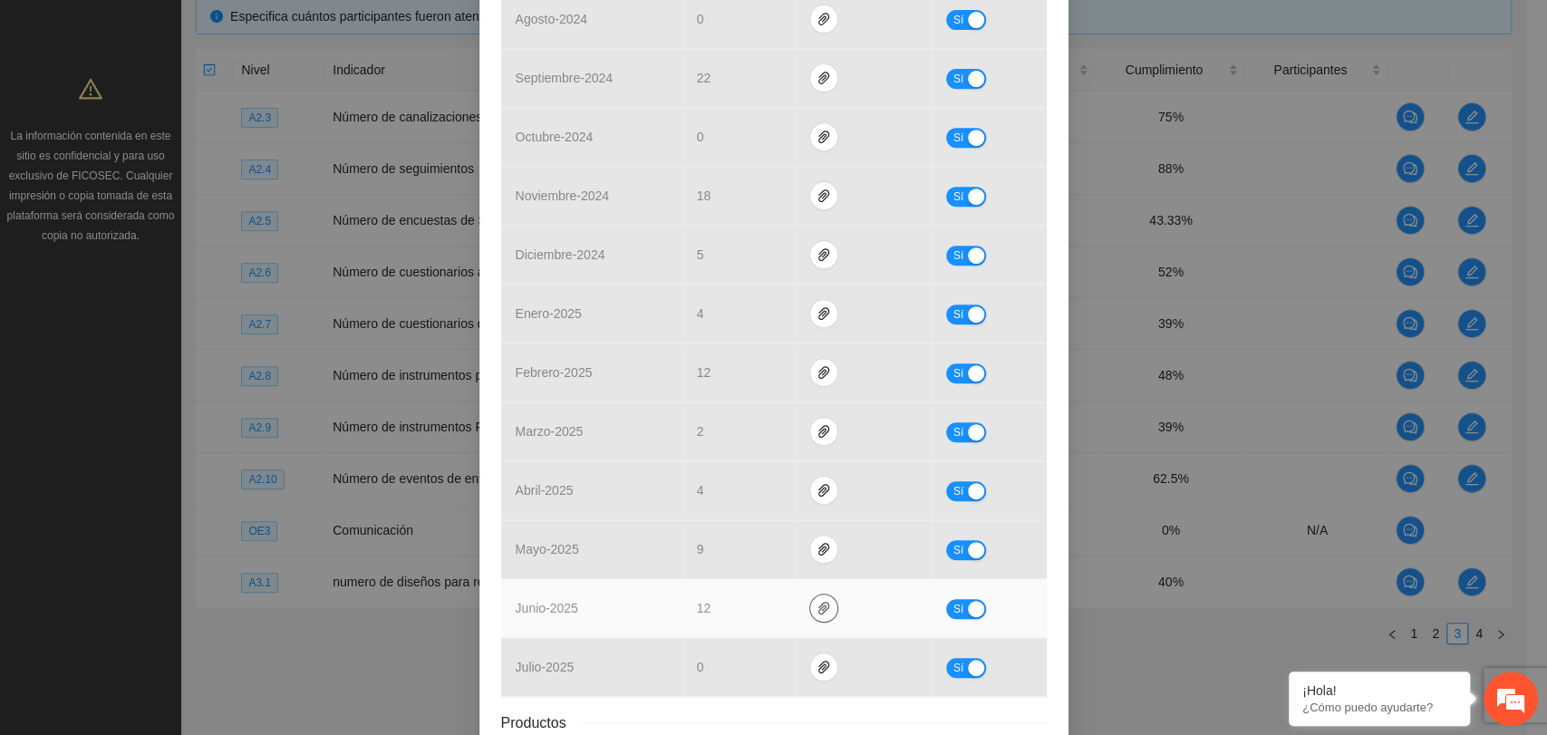
click at [817, 602] on icon "paper-clip" at bounding box center [824, 608] width 15 height 15
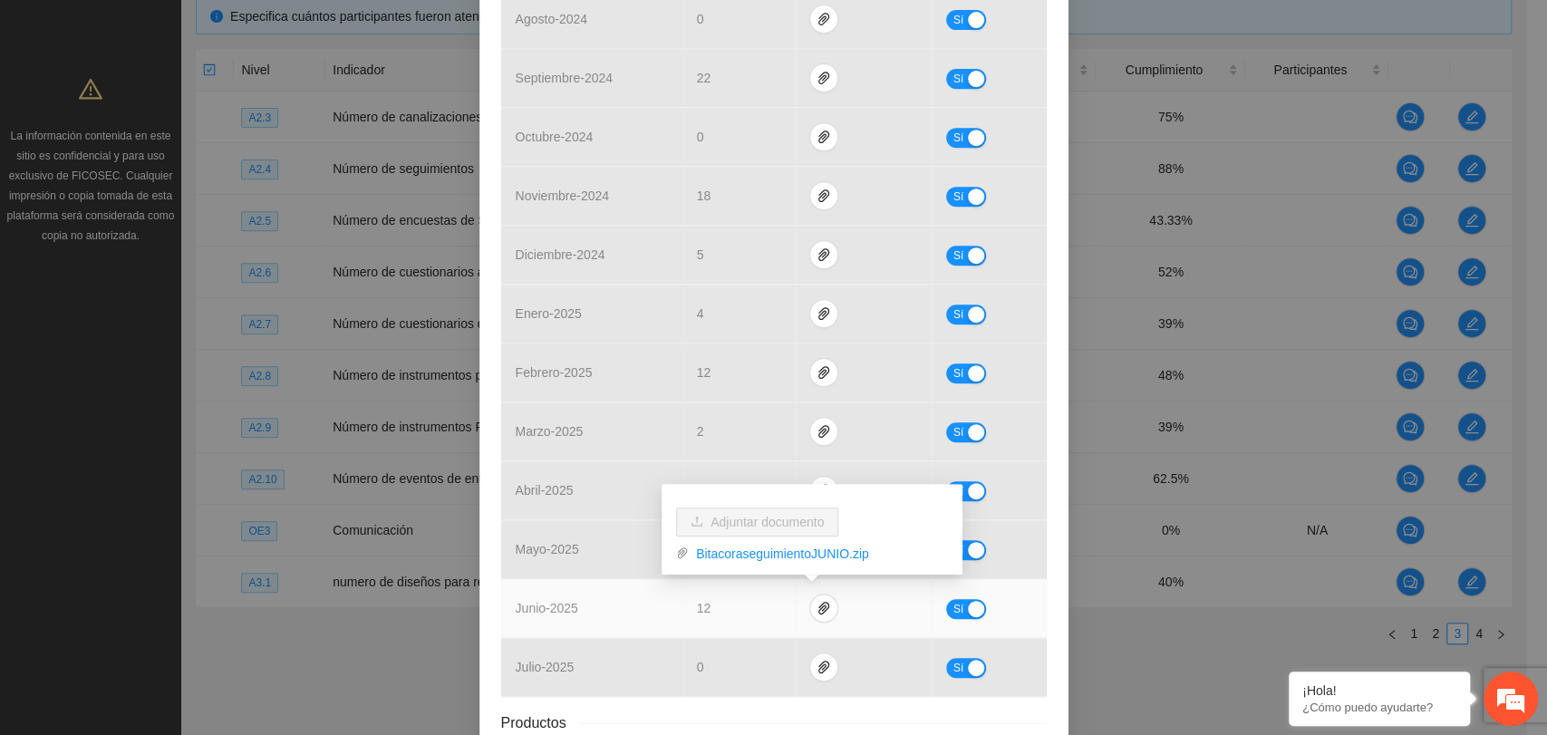
click at [792, 563] on div "Adjuntar documento BitacoraseguimientoJUNIO.zip" at bounding box center [812, 529] width 301 height 91
click at [790, 555] on link "BitacoraseguimientoJUNIO.zip" at bounding box center [818, 554] width 259 height 20
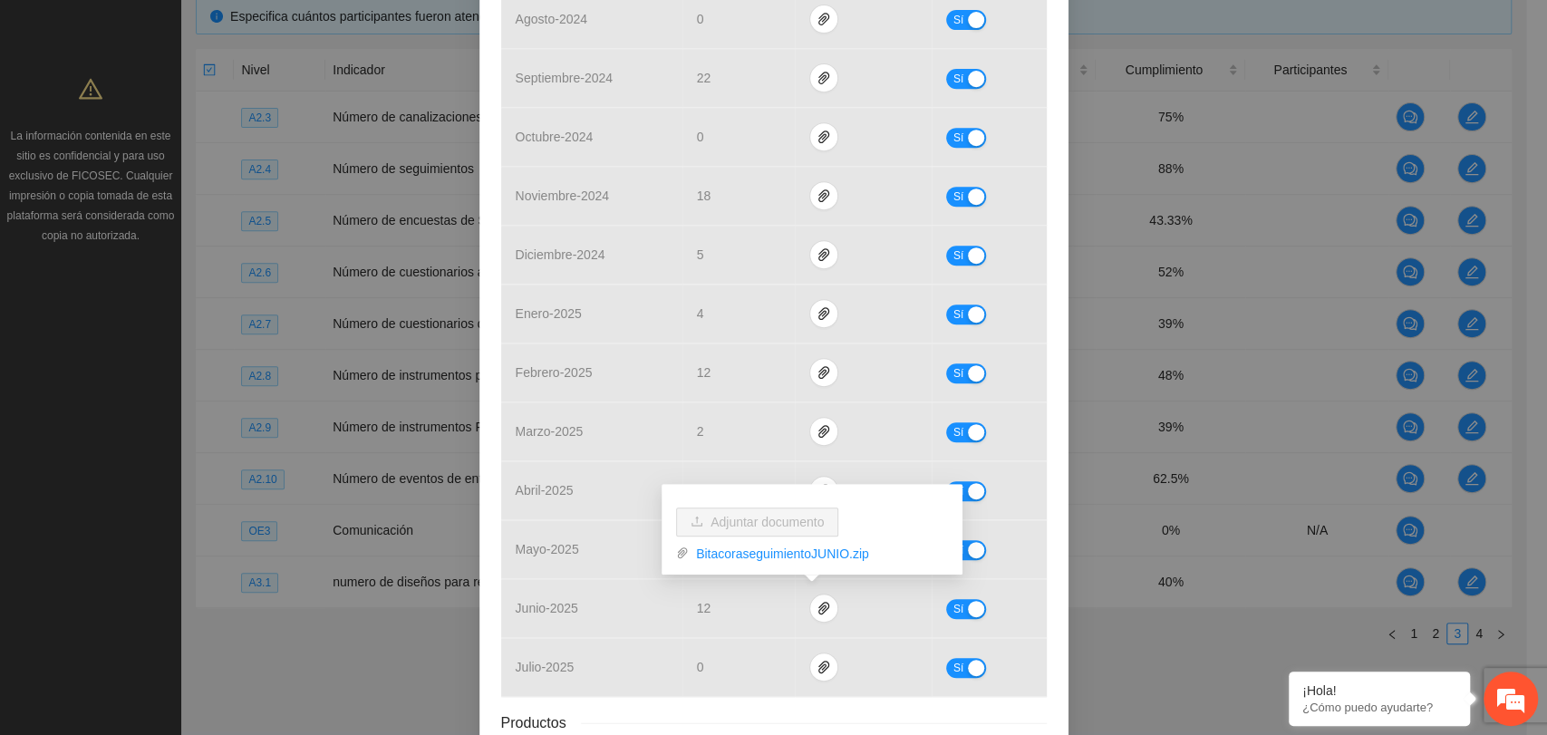
scroll to position [0, 0]
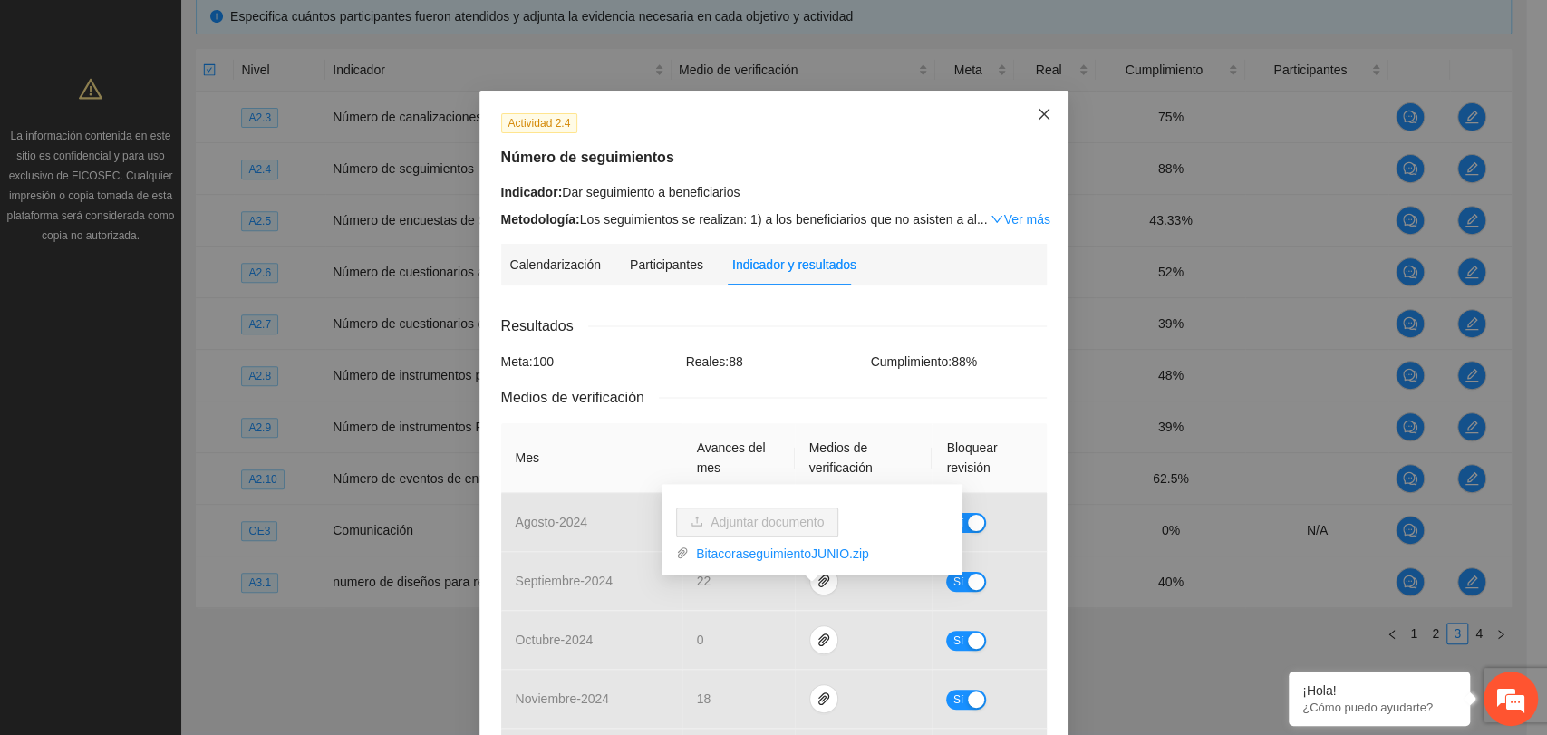
click at [1037, 111] on icon "close" at bounding box center [1044, 114] width 15 height 15
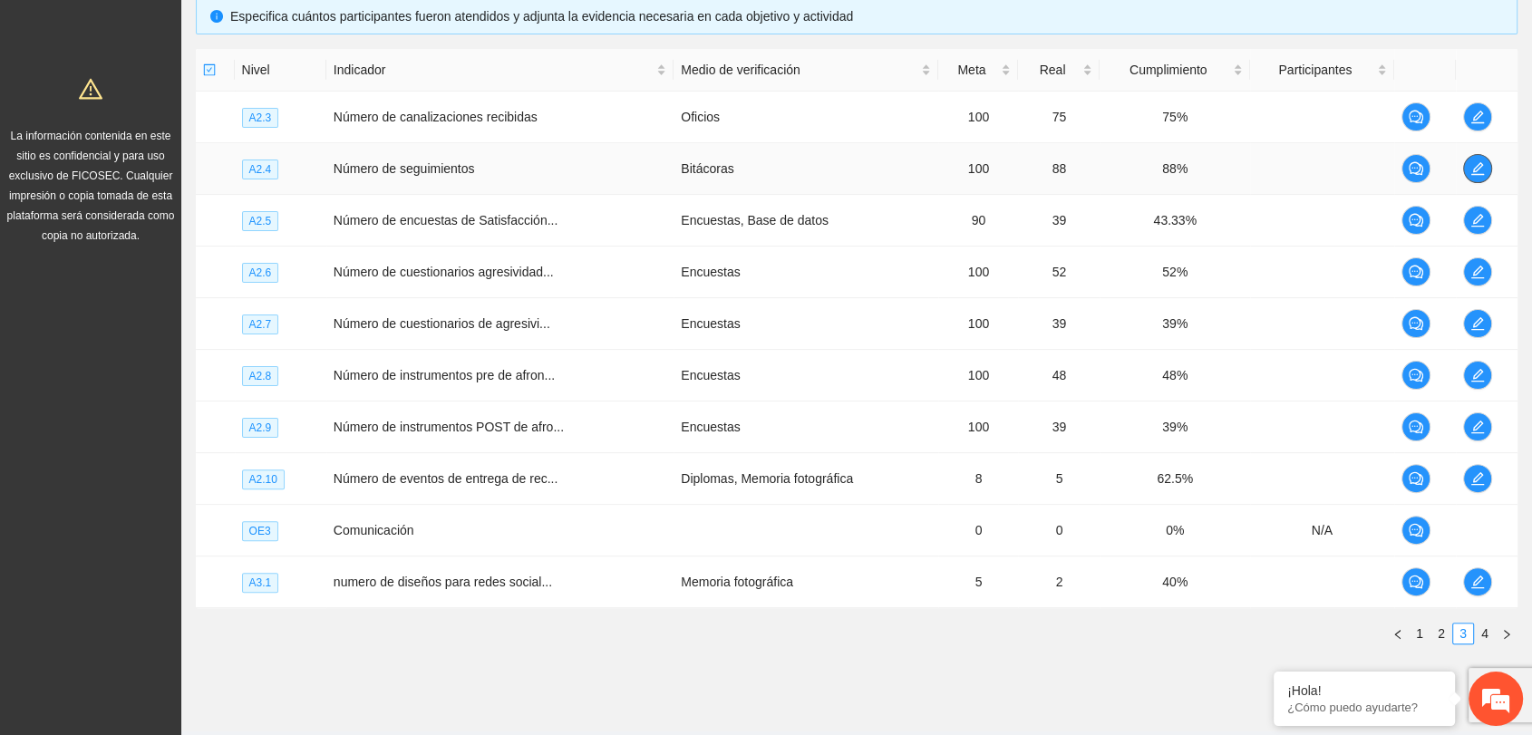
click at [1470, 169] on icon "edit" at bounding box center [1477, 168] width 15 height 15
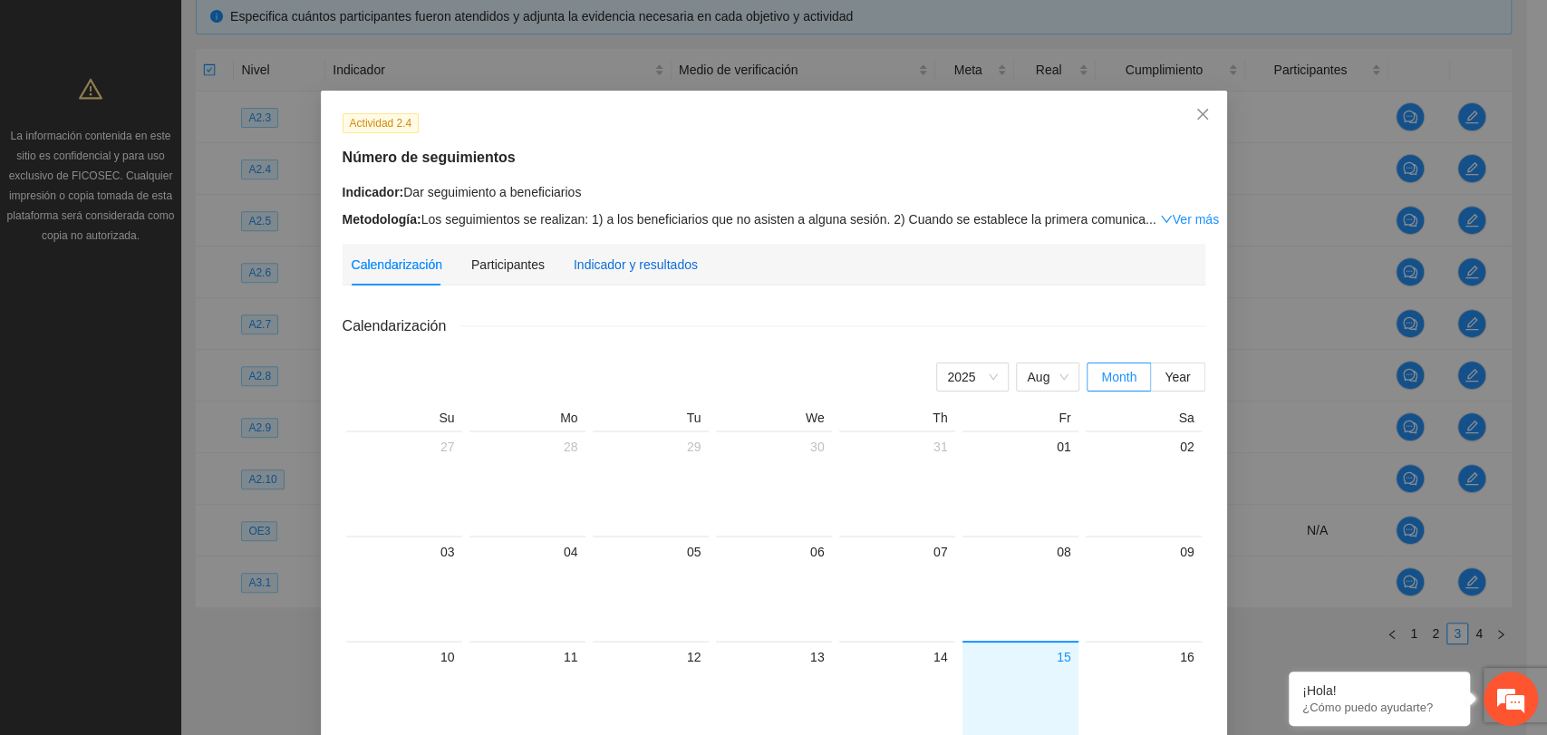
click at [623, 271] on div "Indicador y resultados" at bounding box center [636, 265] width 124 height 20
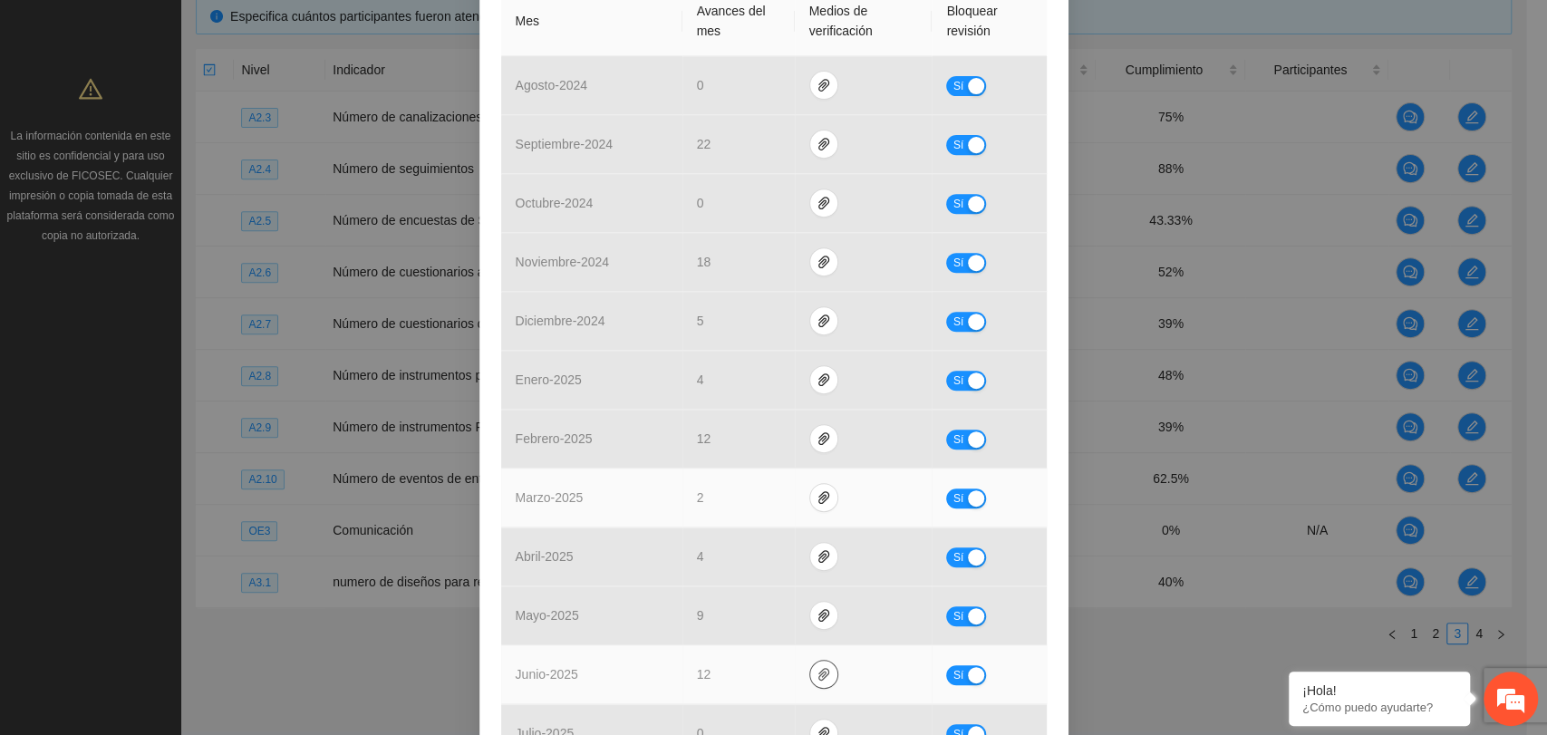
scroll to position [638, 0]
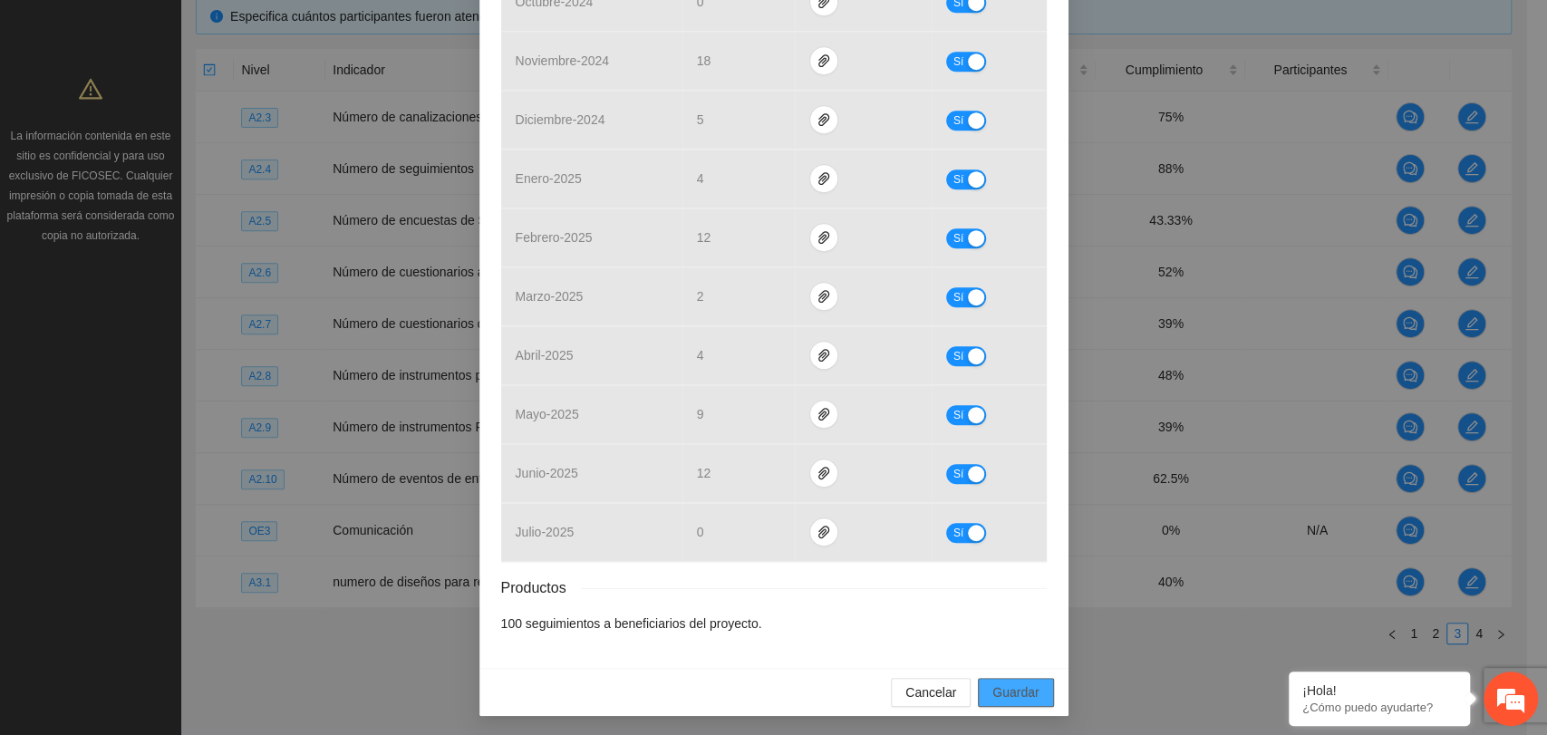
click at [1015, 694] on span "Guardar" at bounding box center [1016, 693] width 46 height 20
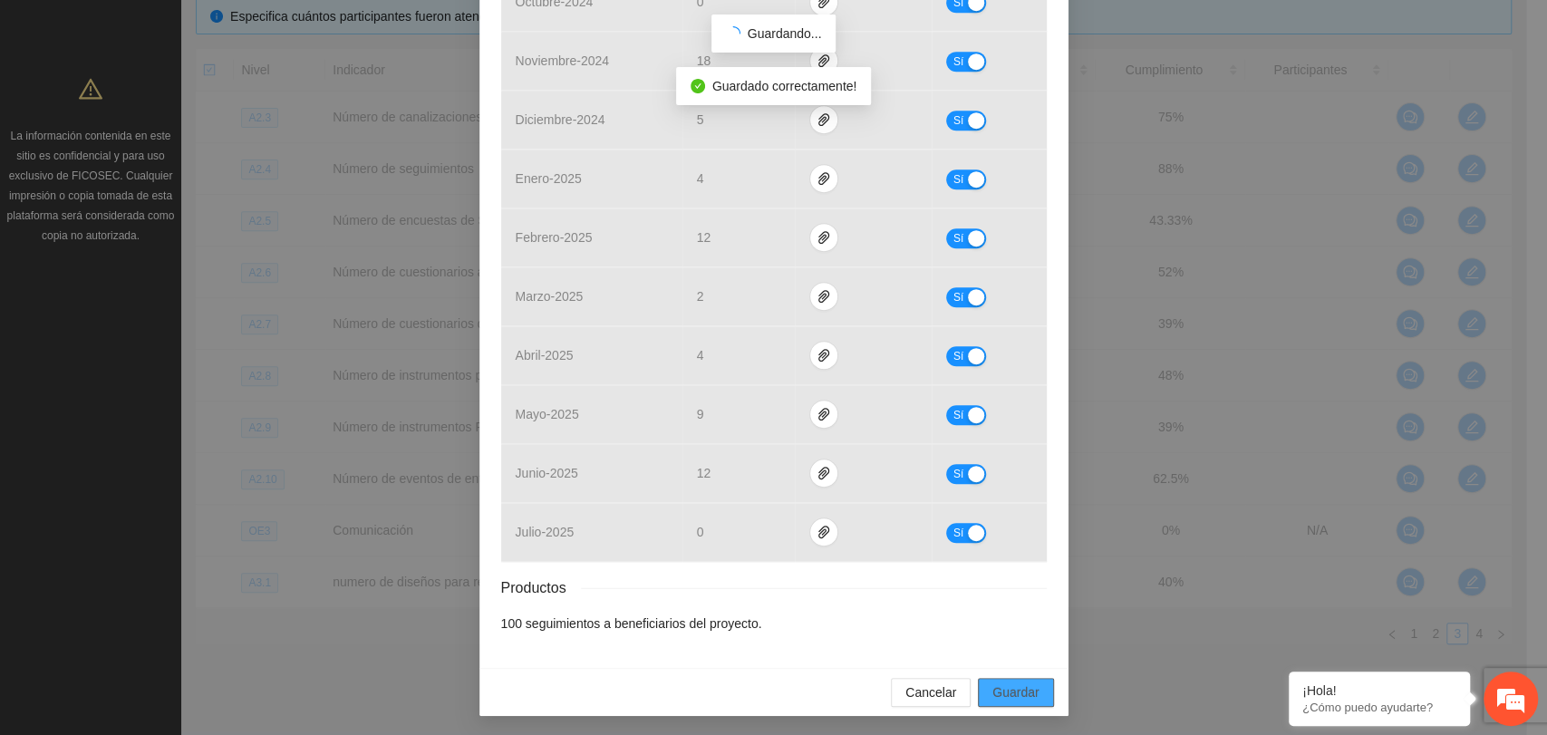
scroll to position [548, 0]
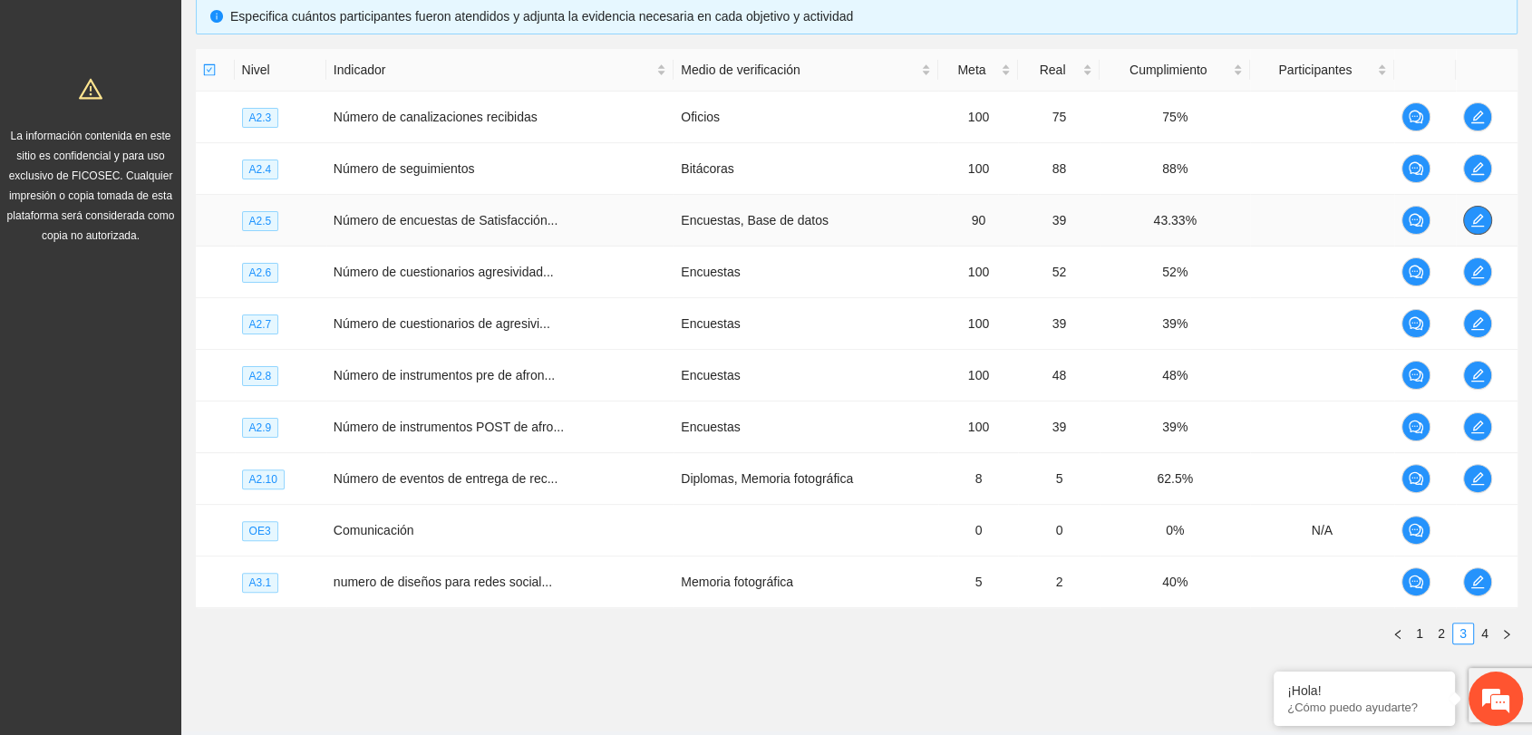
click at [1470, 222] on icon "edit" at bounding box center [1477, 220] width 15 height 15
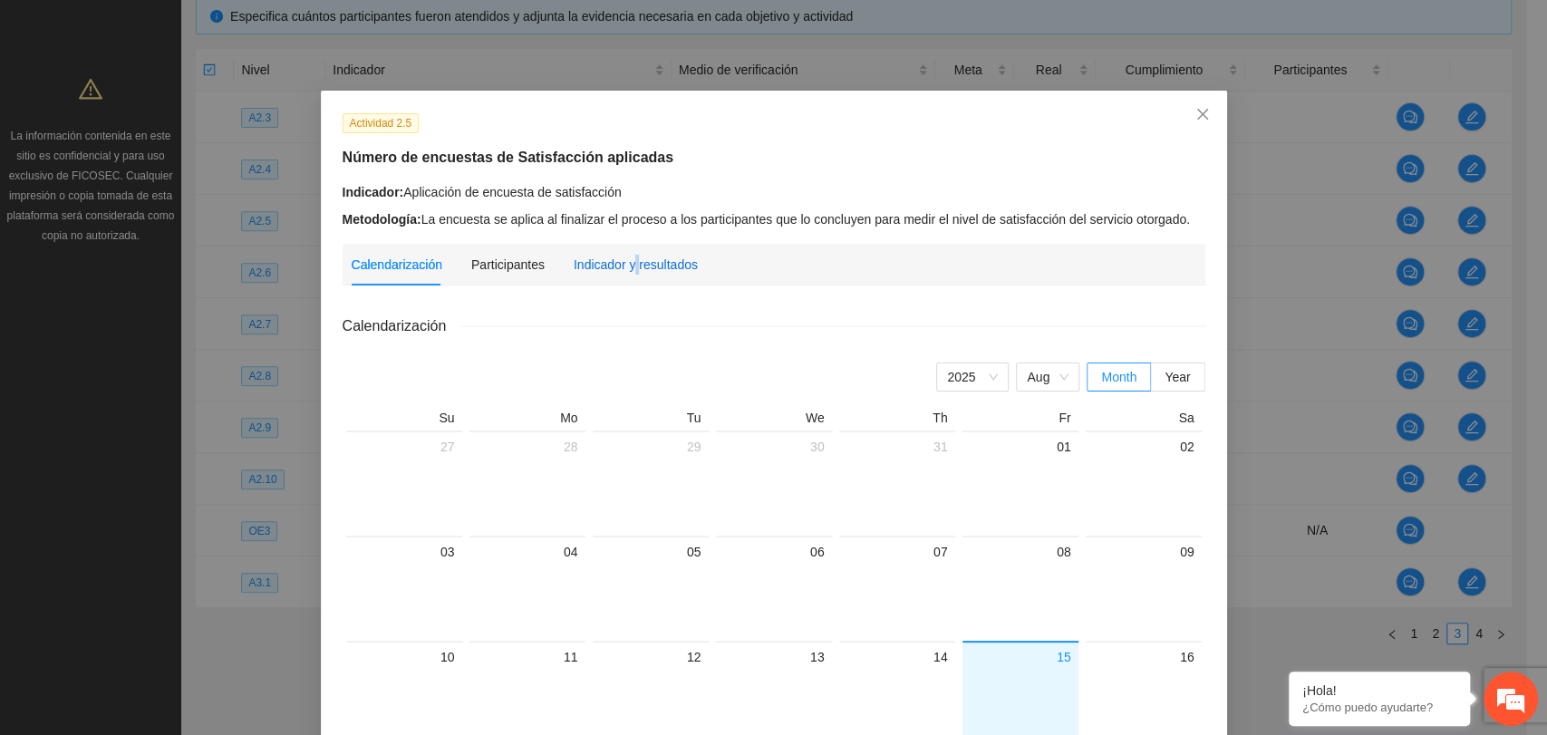
click at [625, 260] on div "Indicador y resultados" at bounding box center [636, 265] width 124 height 20
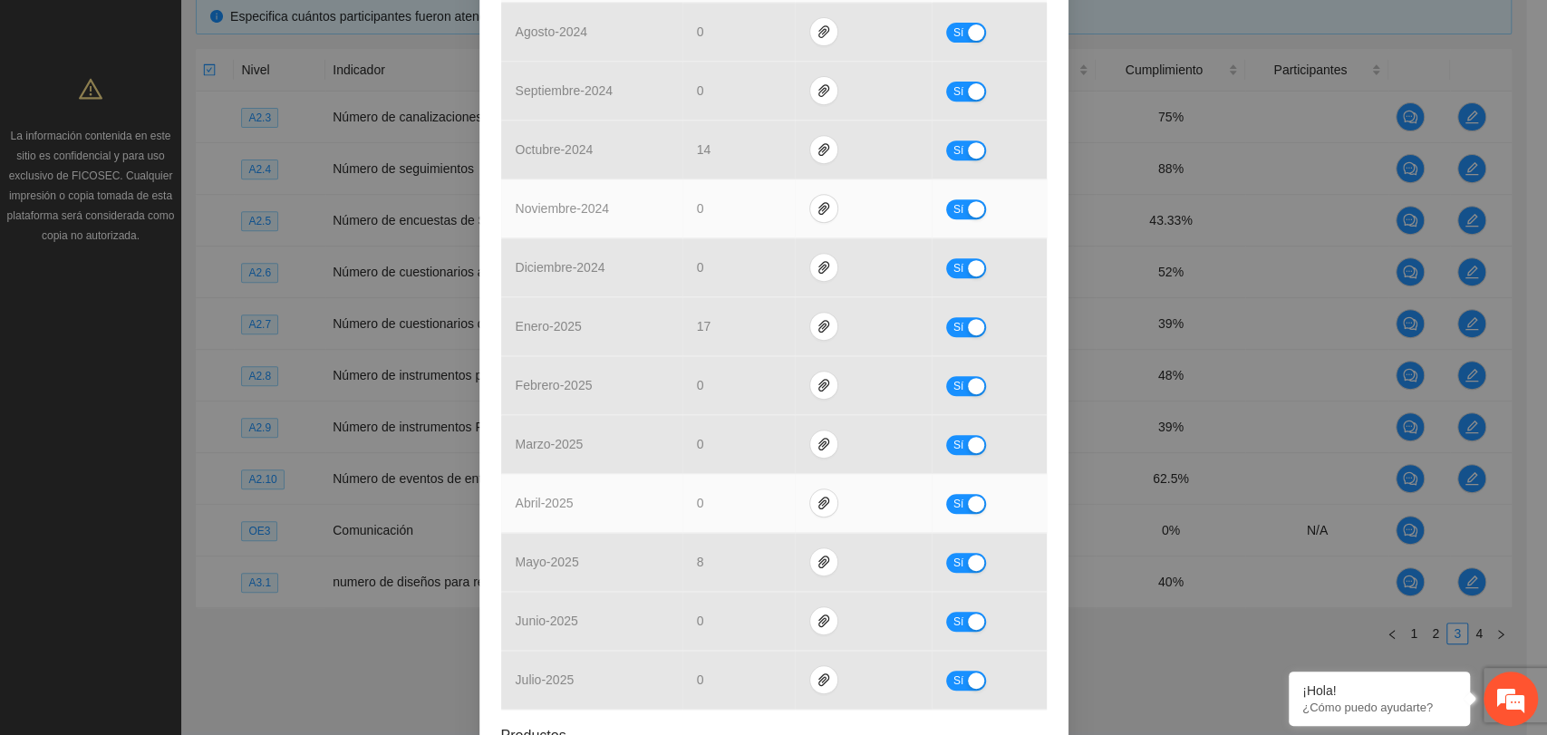
scroll to position [503, 0]
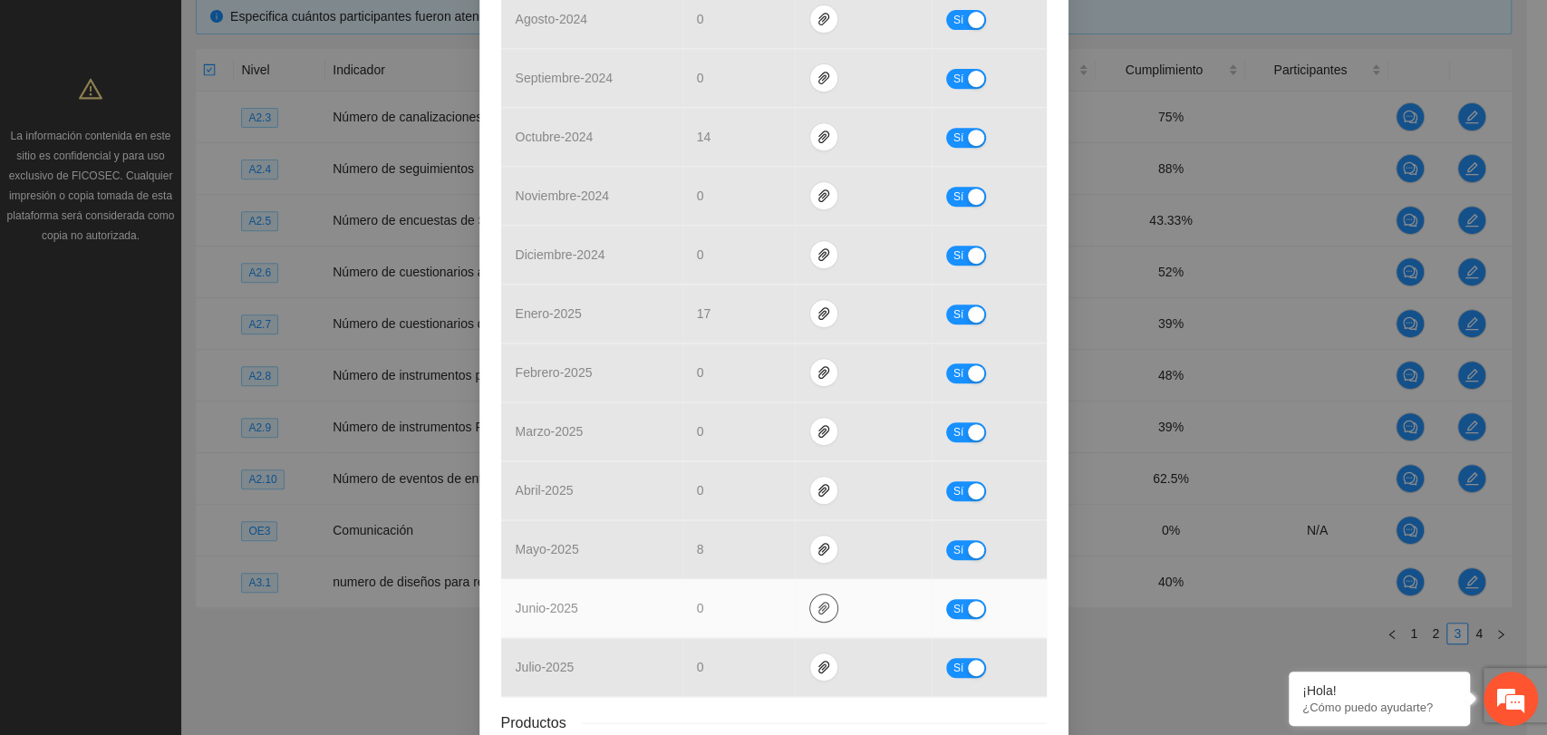
click at [818, 606] on icon "paper-clip" at bounding box center [823, 608] width 11 height 13
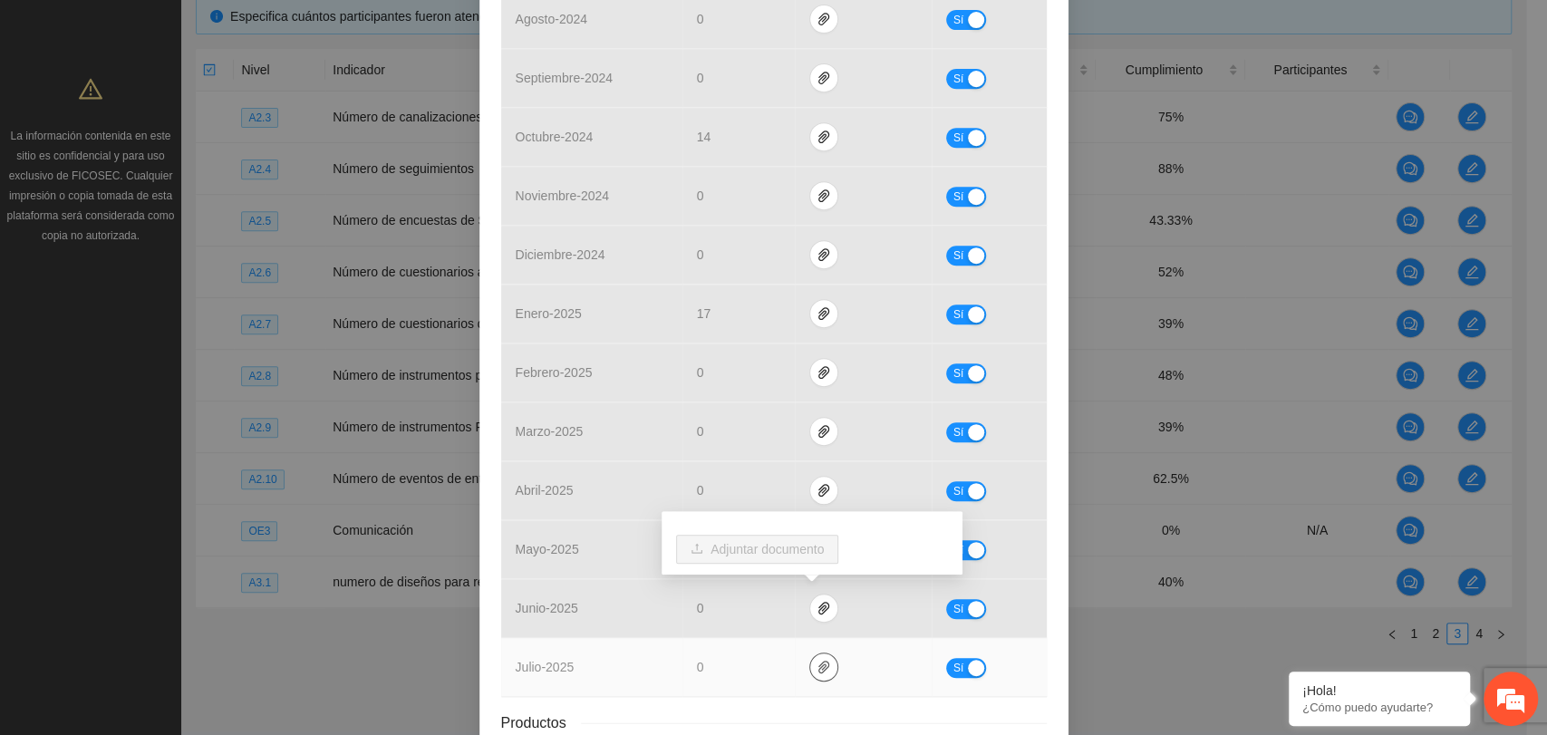
click at [817, 660] on icon "paper-clip" at bounding box center [824, 667] width 15 height 15
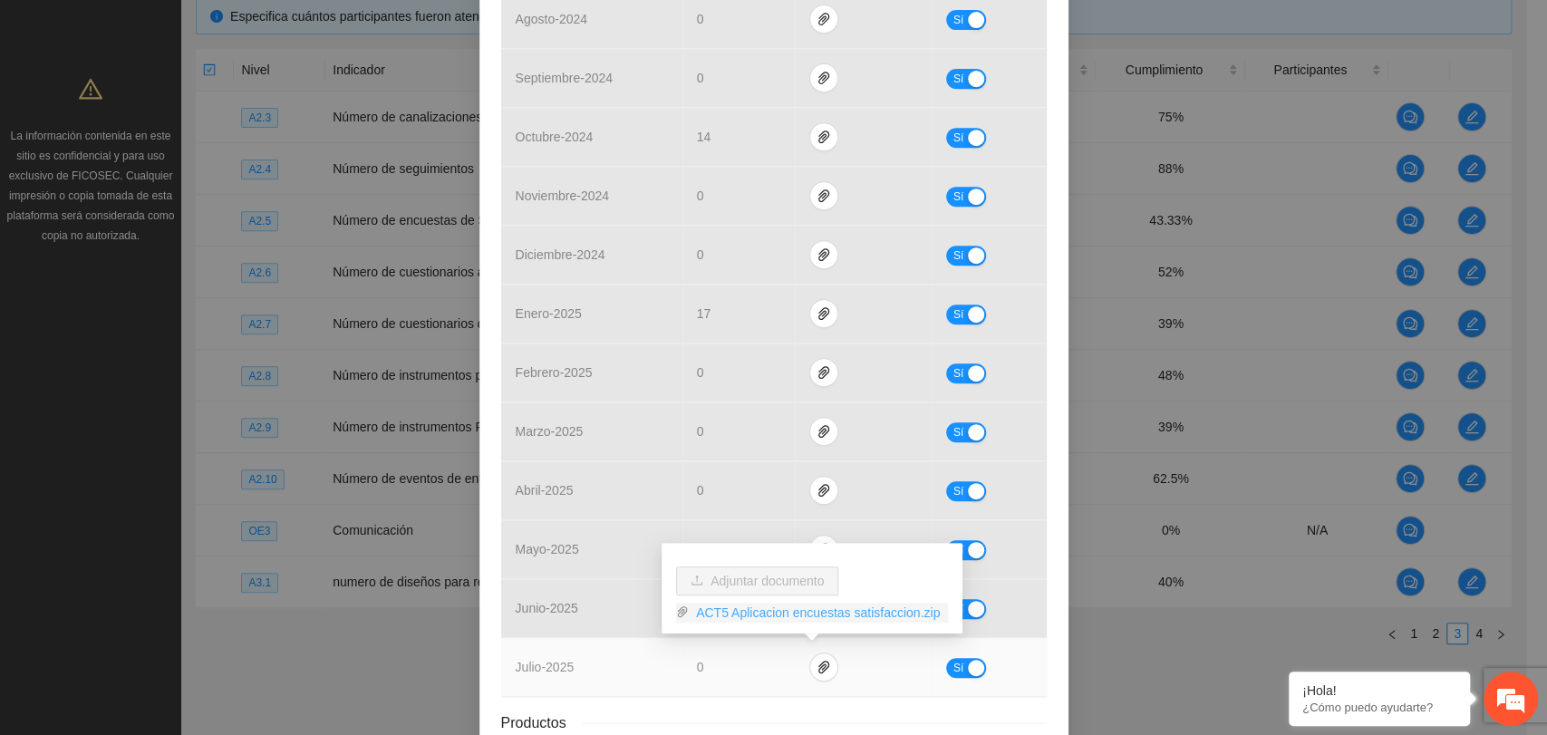
click at [819, 615] on link "ACT5 Aplicacion encuestas satisfaccion.zip" at bounding box center [818, 613] width 259 height 20
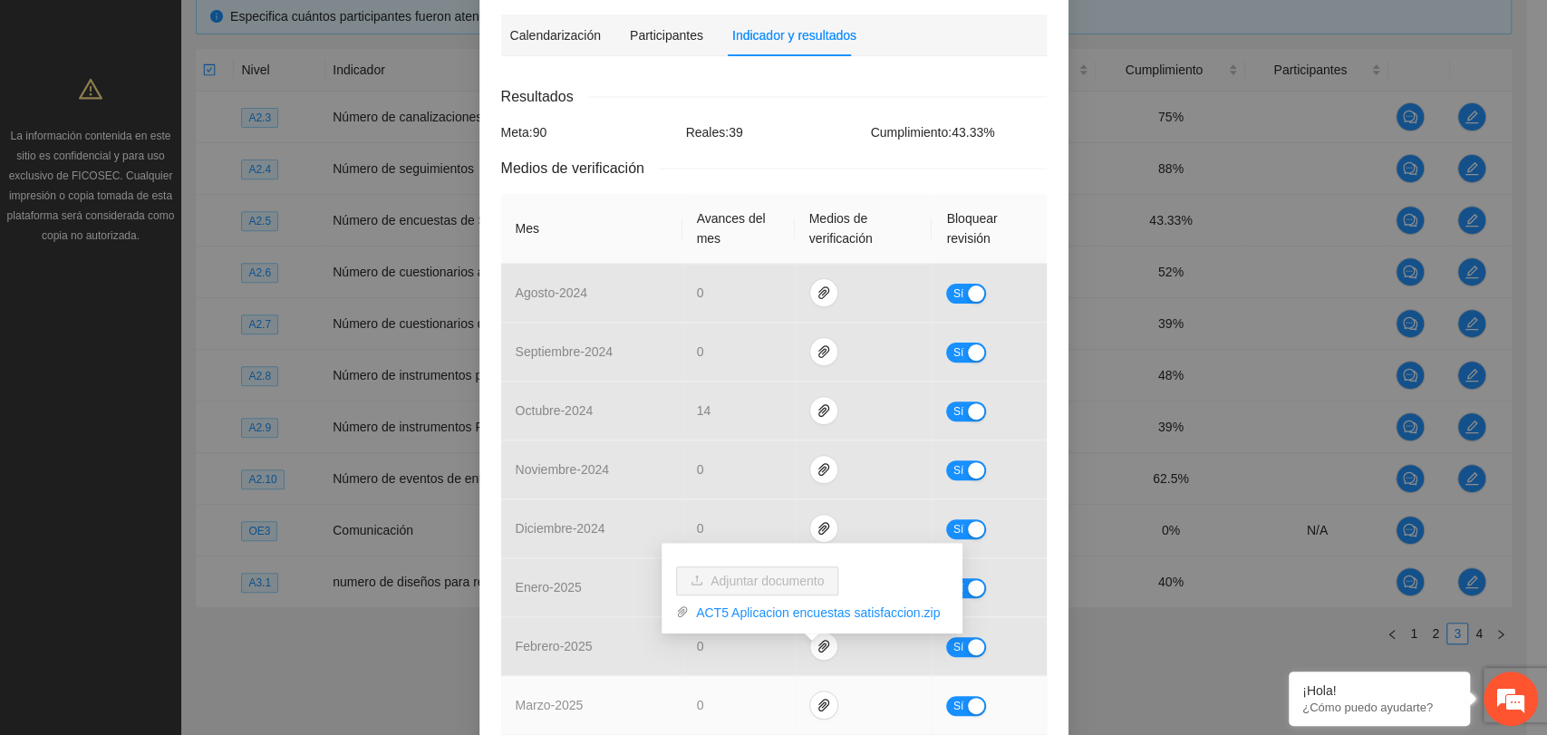
scroll to position [638, 0]
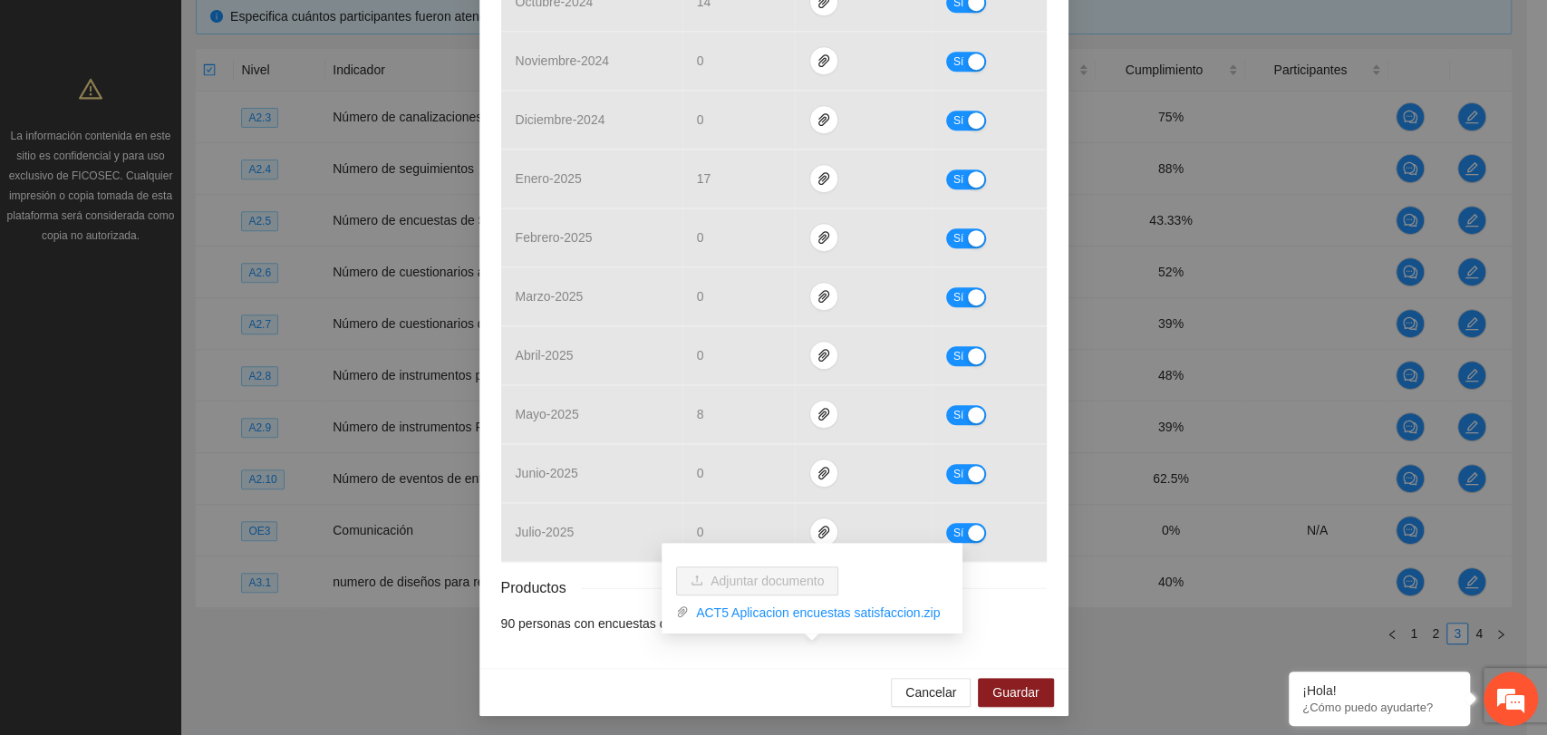
click at [638, 570] on div "Resultados Meta: 90 Reales: 39 Cumplimiento: 43.33 % Medios de verificación Mes…" at bounding box center [774, 154] width 546 height 957
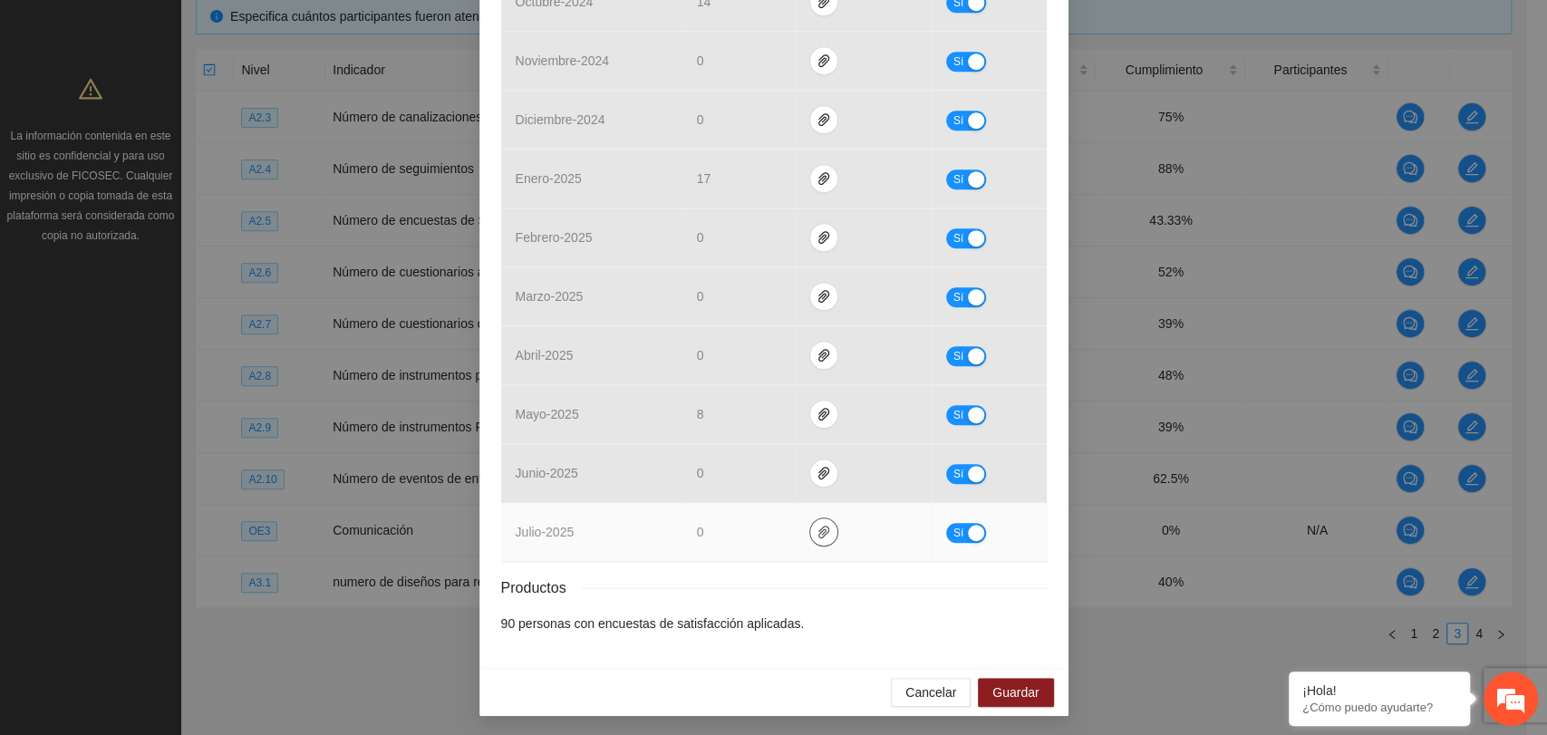
click at [817, 528] on icon "paper-clip" at bounding box center [824, 532] width 15 height 15
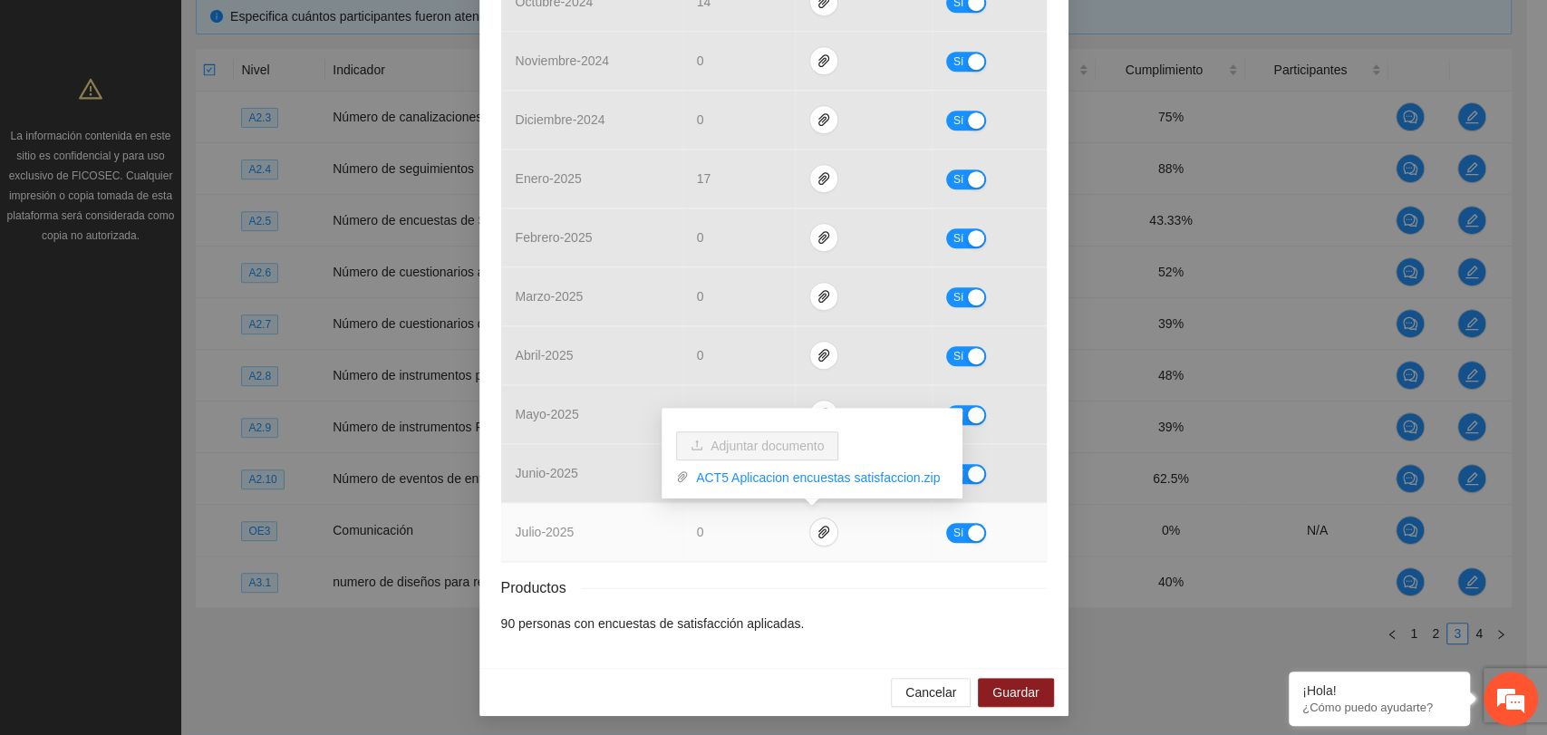
click at [968, 525] on div "button" at bounding box center [976, 533] width 16 height 16
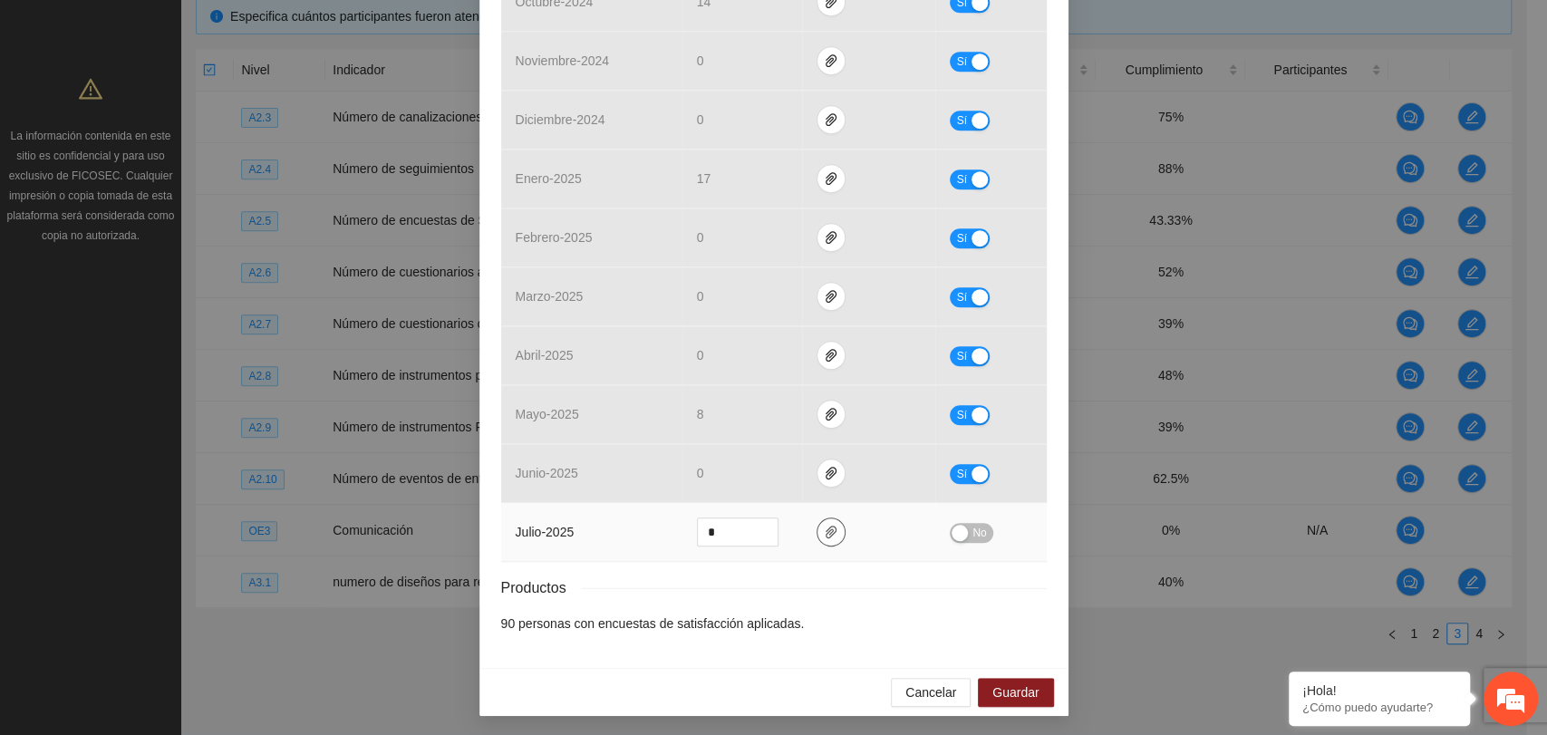
click at [825, 534] on icon "paper-clip" at bounding box center [831, 532] width 15 height 15
drag, startPoint x: 709, startPoint y: 546, endPoint x: 662, endPoint y: 545, distance: 47.1
click at [662, 545] on tr "julio - 2025 * No" at bounding box center [774, 532] width 546 height 59
type input "*"
click at [1022, 698] on span "Guardar" at bounding box center [1016, 693] width 46 height 20
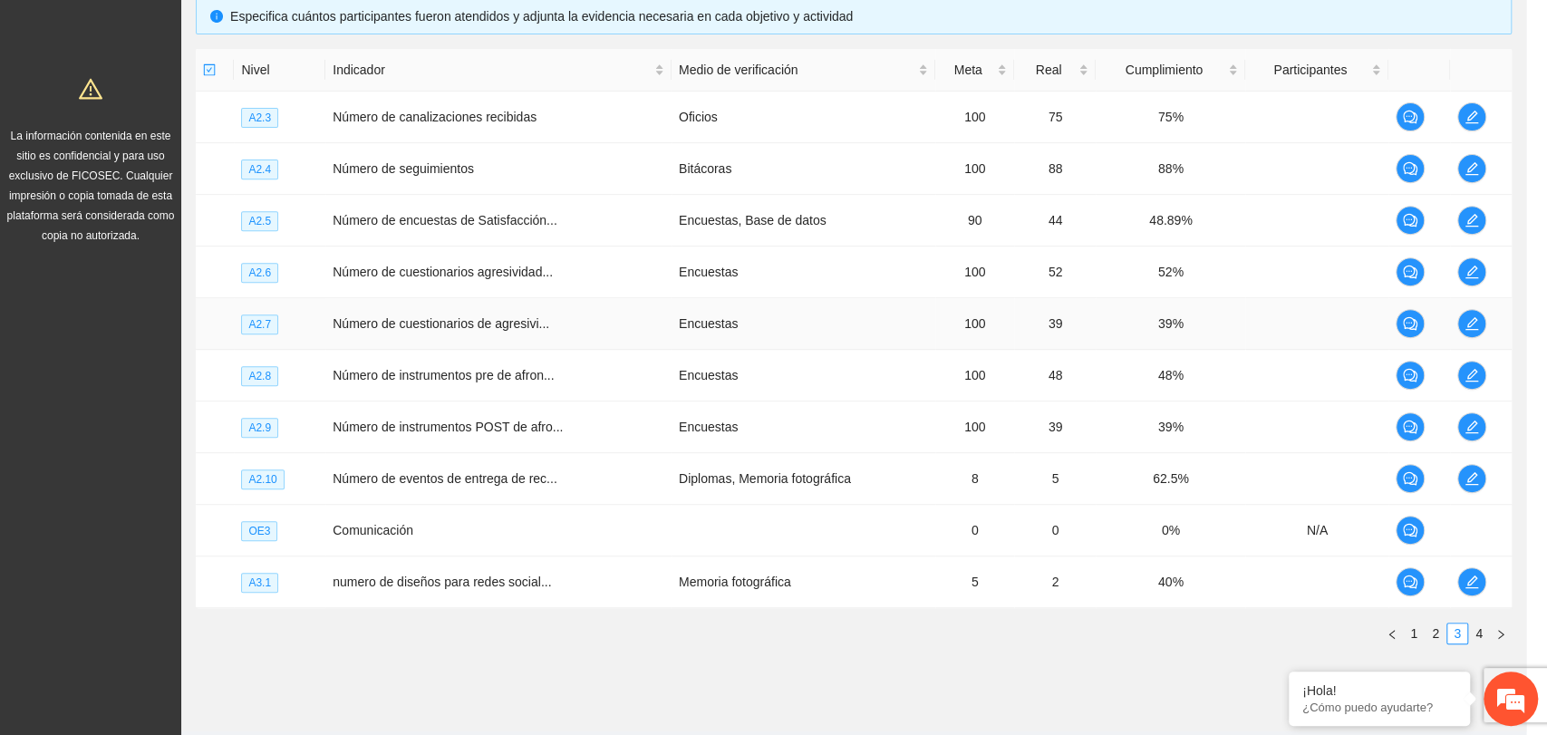
scroll to position [548, 0]
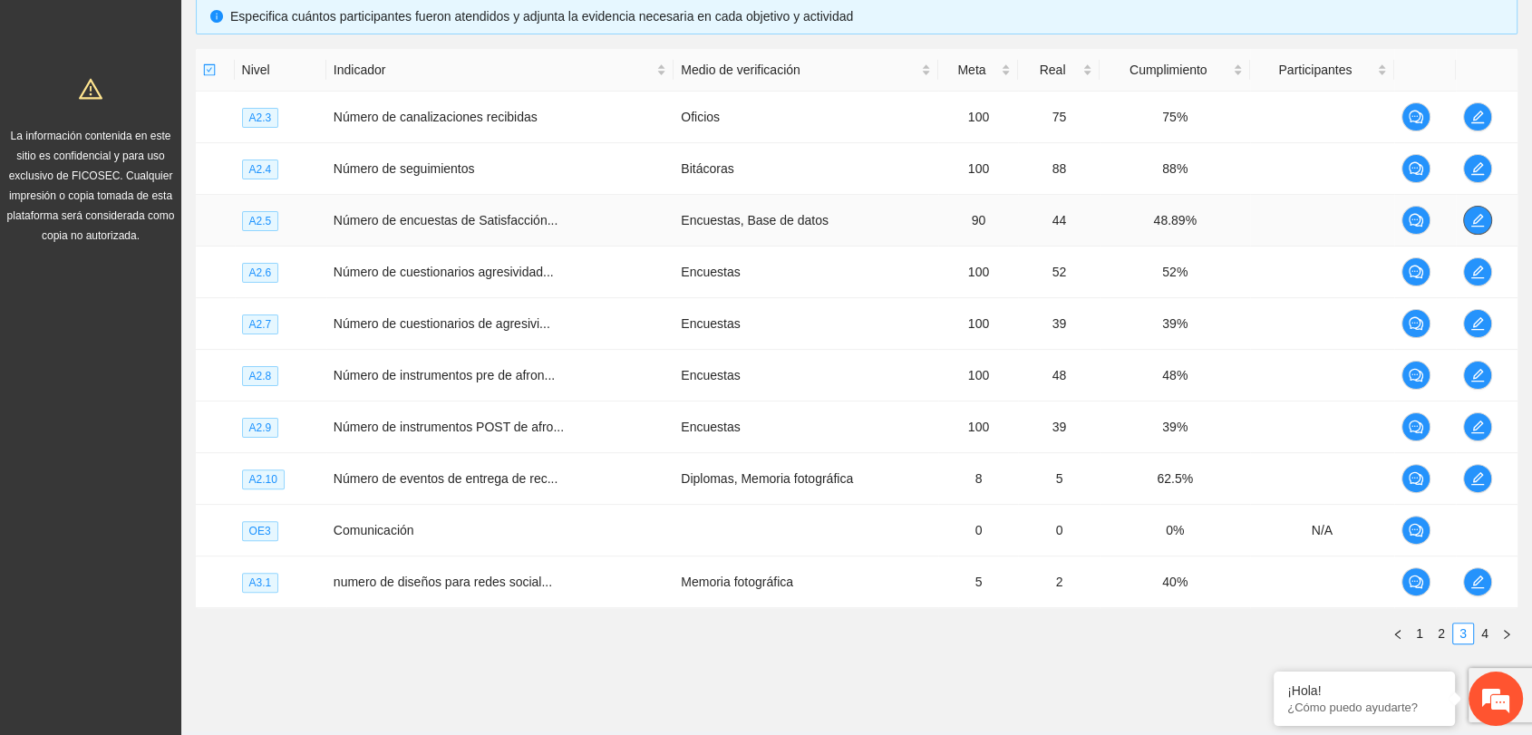
click at [1490, 218] on span "edit" at bounding box center [1477, 220] width 27 height 15
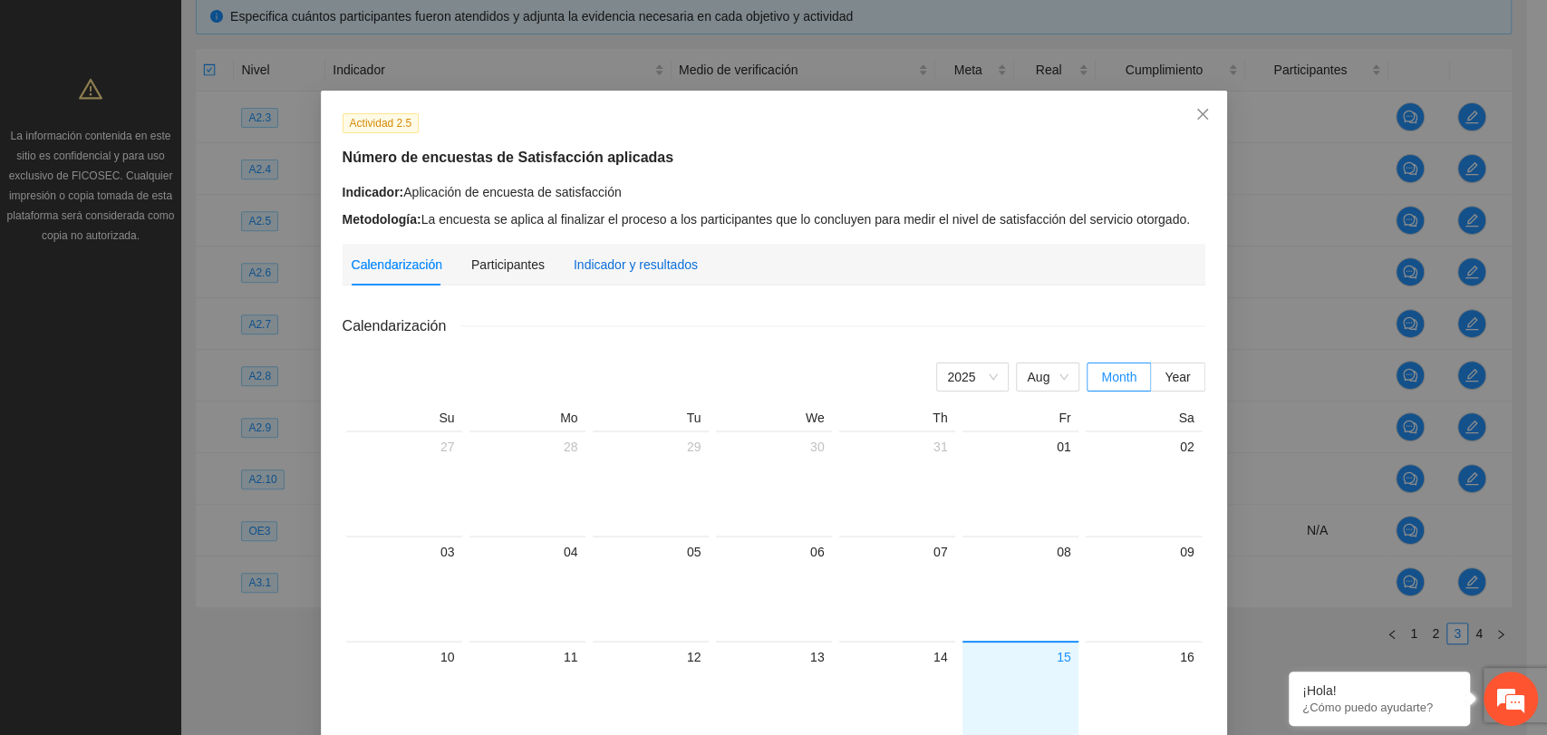
click at [596, 255] on div "Indicador y resultados" at bounding box center [636, 265] width 124 height 20
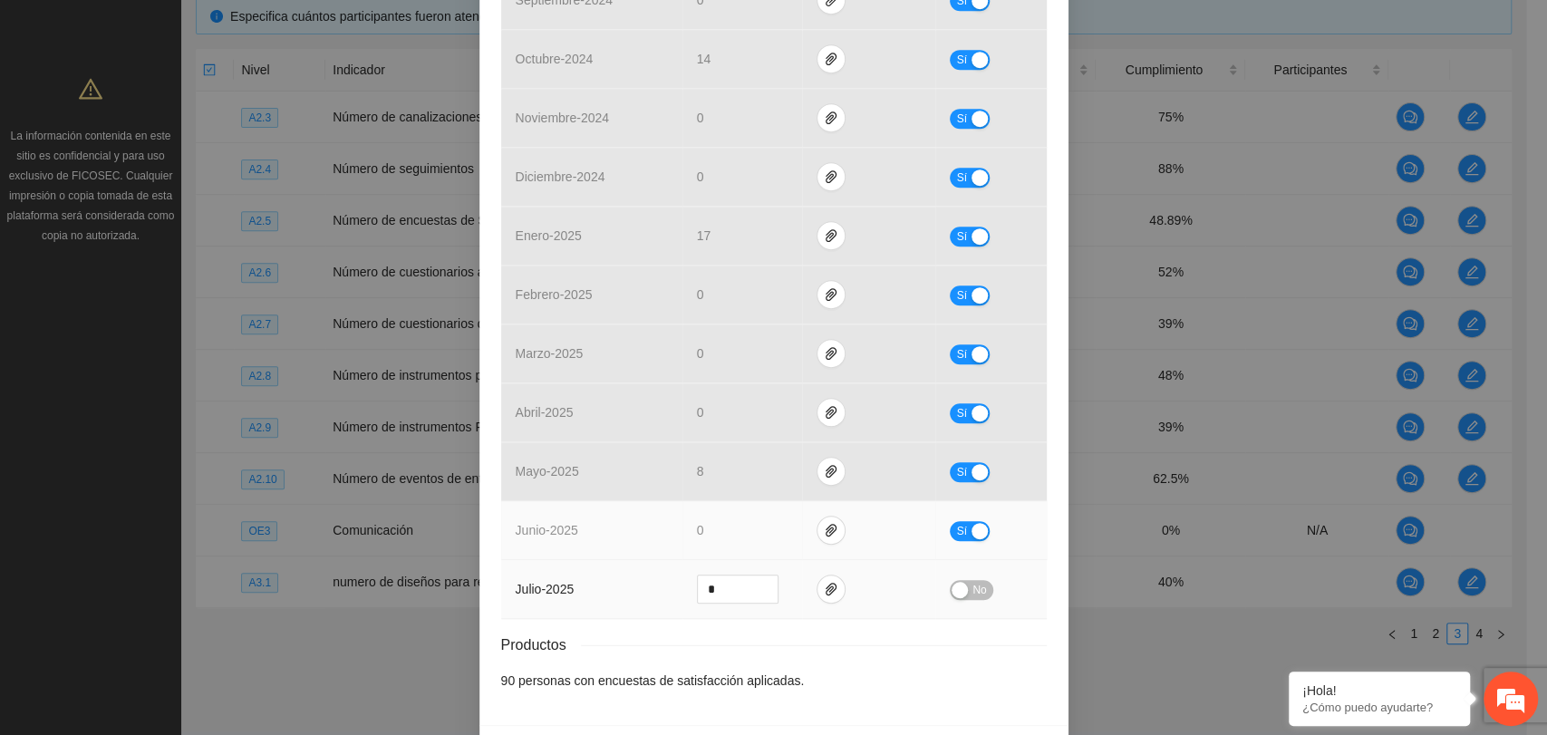
scroll to position [638, 0]
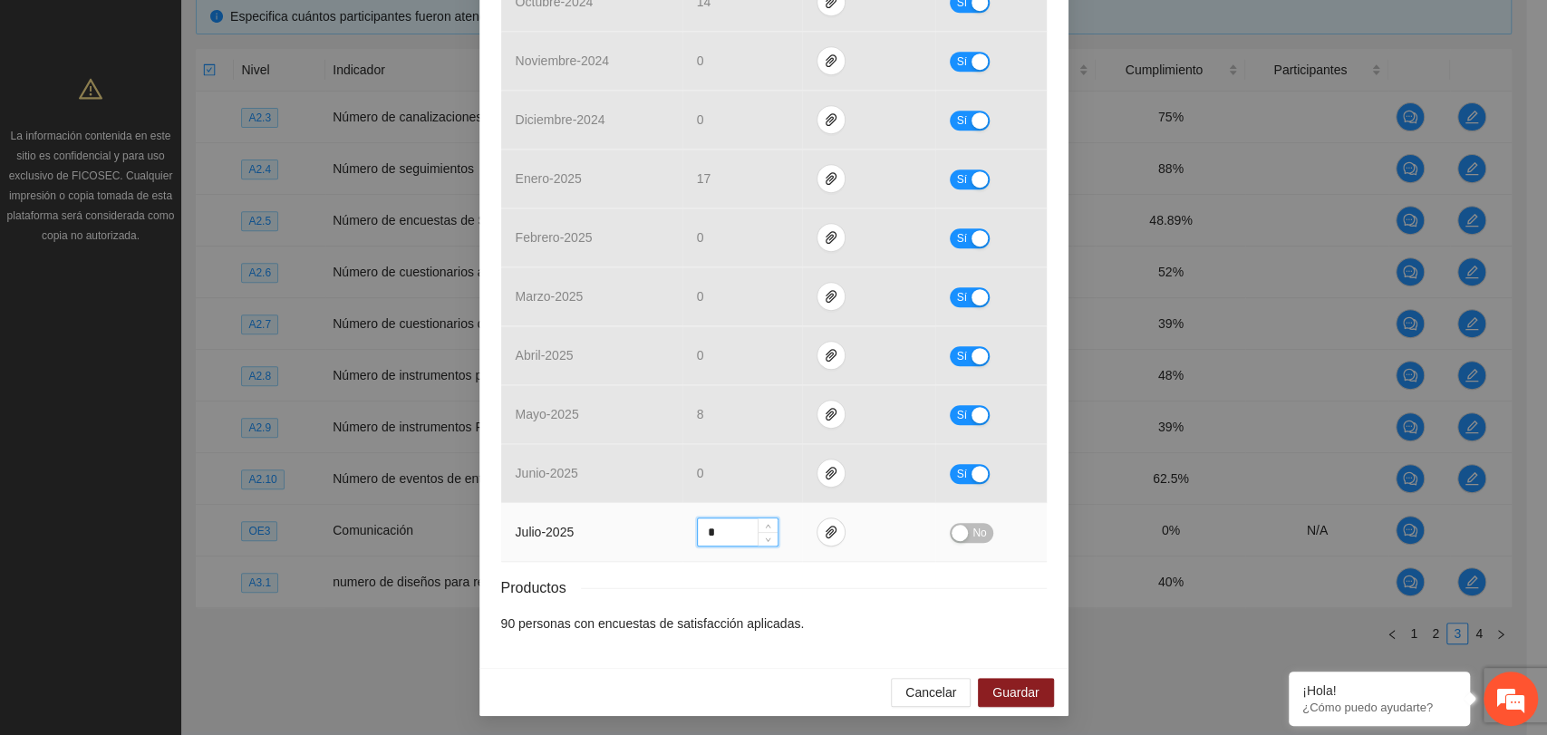
drag, startPoint x: 733, startPoint y: 528, endPoint x: 656, endPoint y: 530, distance: 77.1
click at [656, 530] on tr "julio - 2025 * No" at bounding box center [774, 532] width 546 height 59
type input "**"
click at [971, 706] on div "Cancelar Guardar" at bounding box center [773, 692] width 589 height 48
click at [1023, 688] on span "Guardar" at bounding box center [1016, 693] width 46 height 20
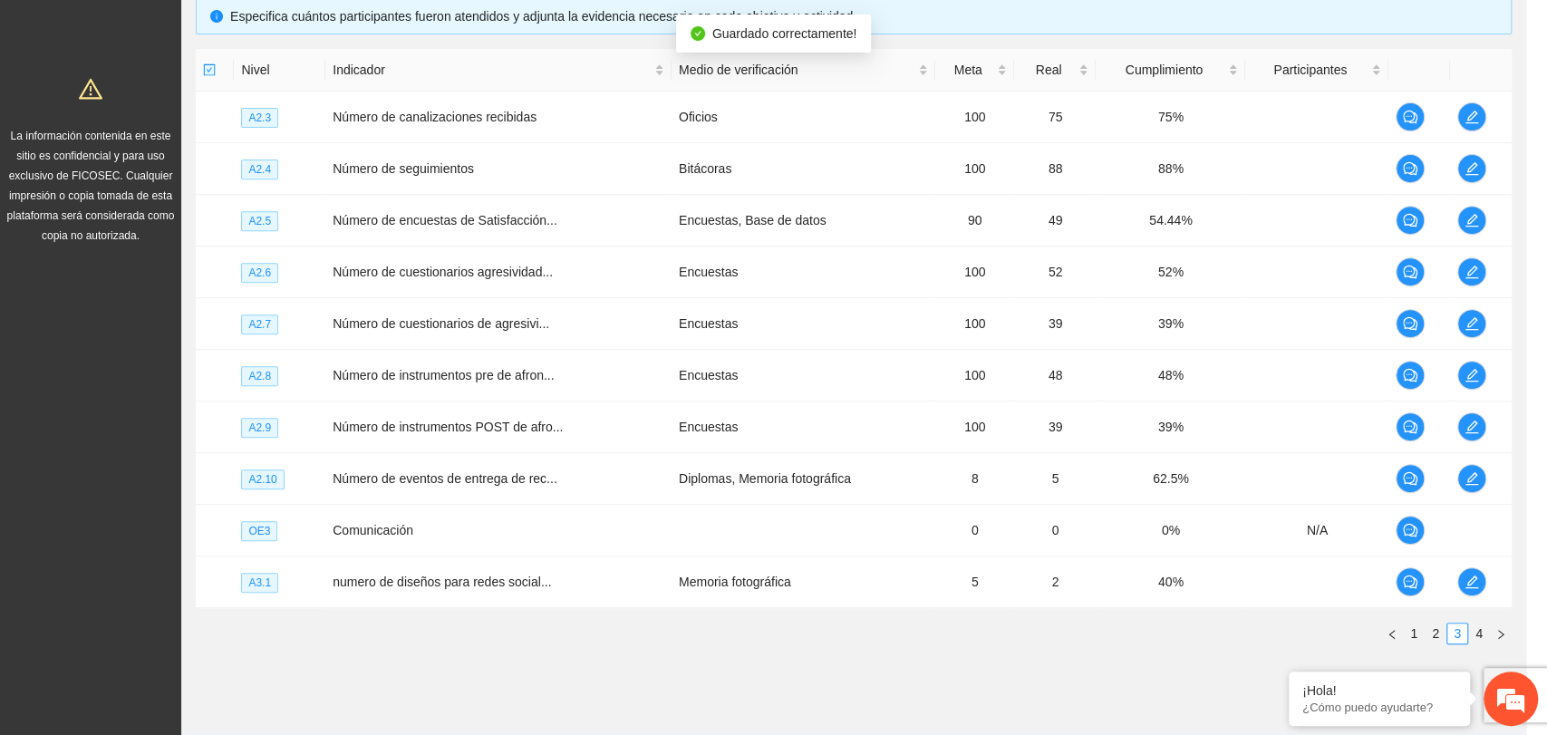
scroll to position [548, 0]
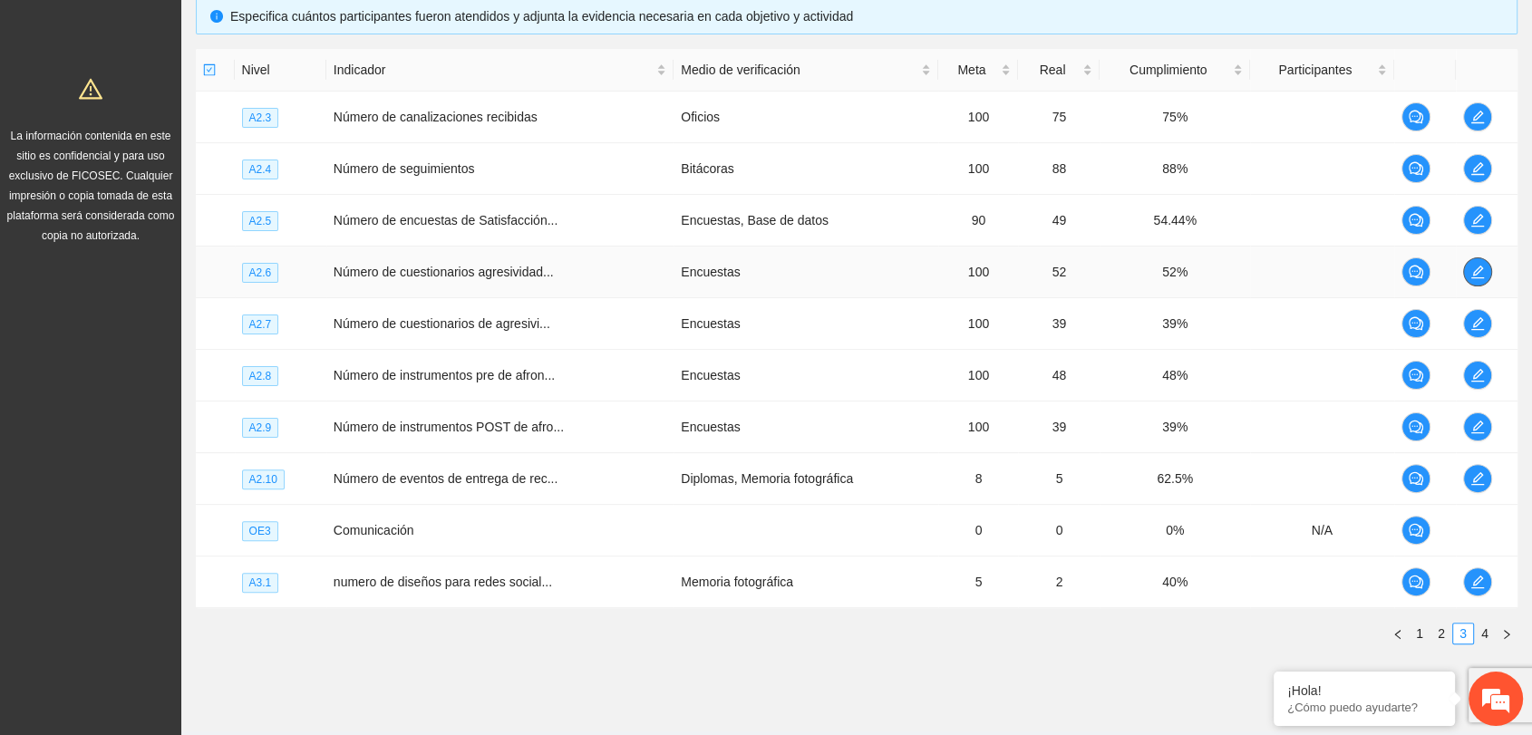
click at [1472, 277] on icon "edit" at bounding box center [1477, 272] width 15 height 15
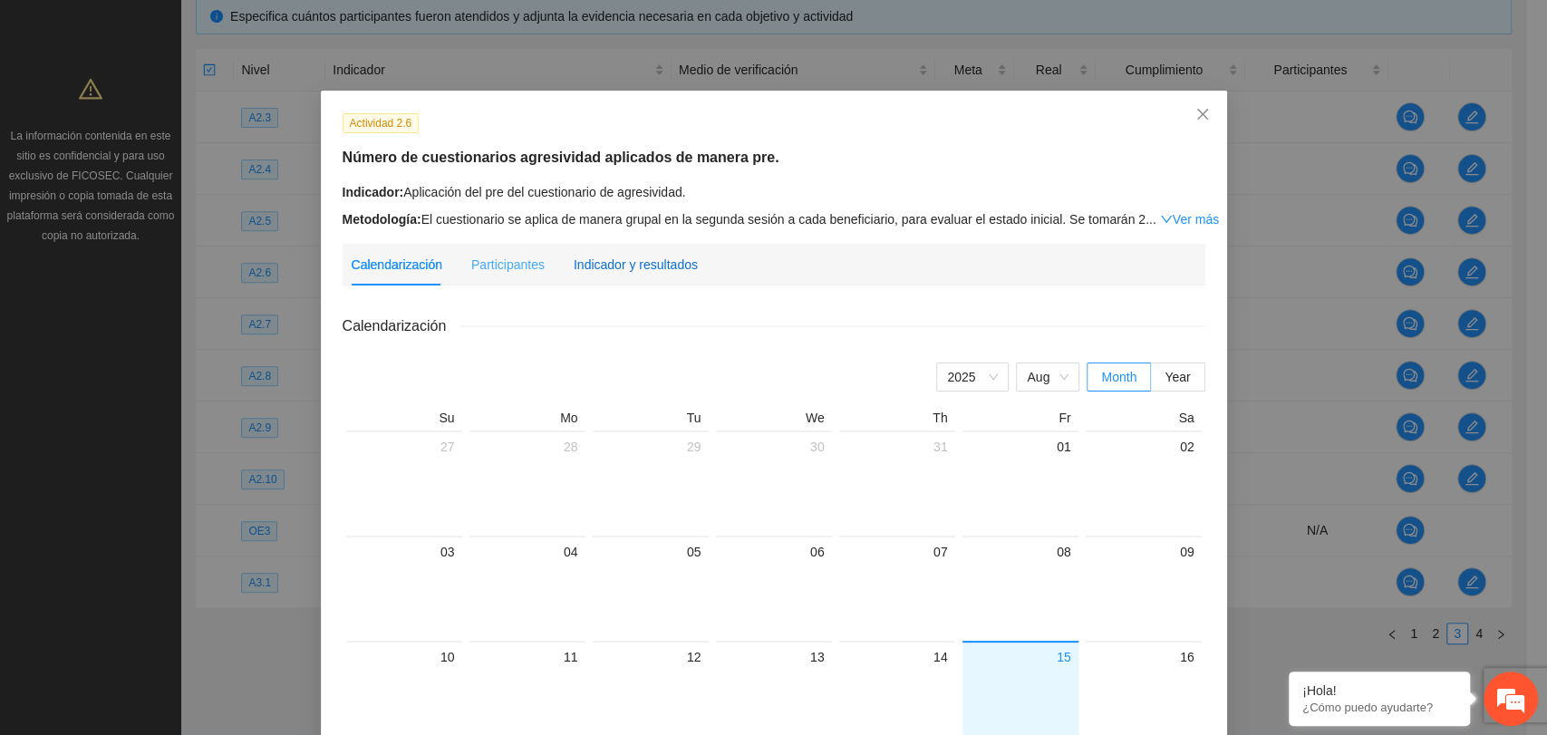
click at [653, 265] on div "Indicador y resultados" at bounding box center [636, 265] width 124 height 20
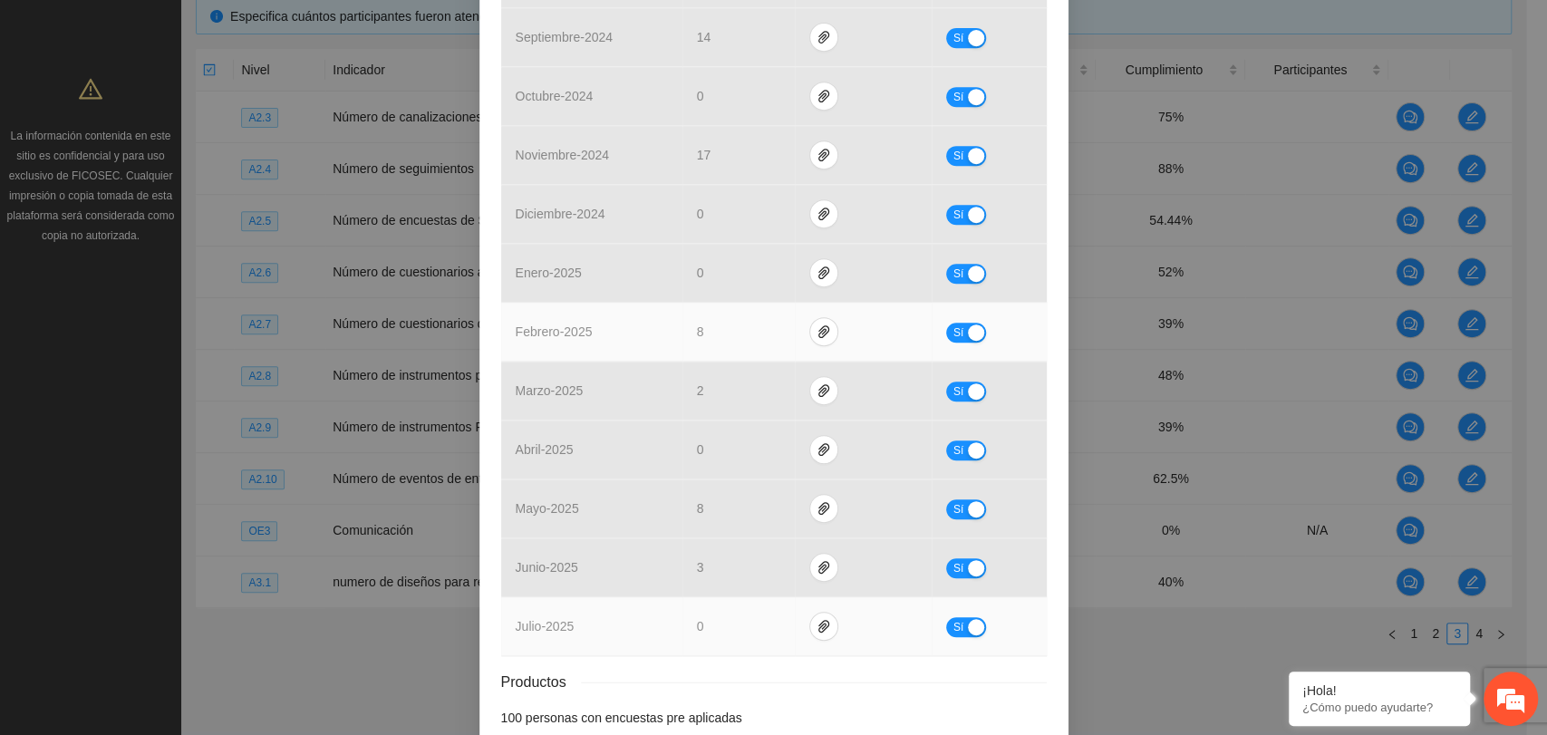
scroll to position [638, 0]
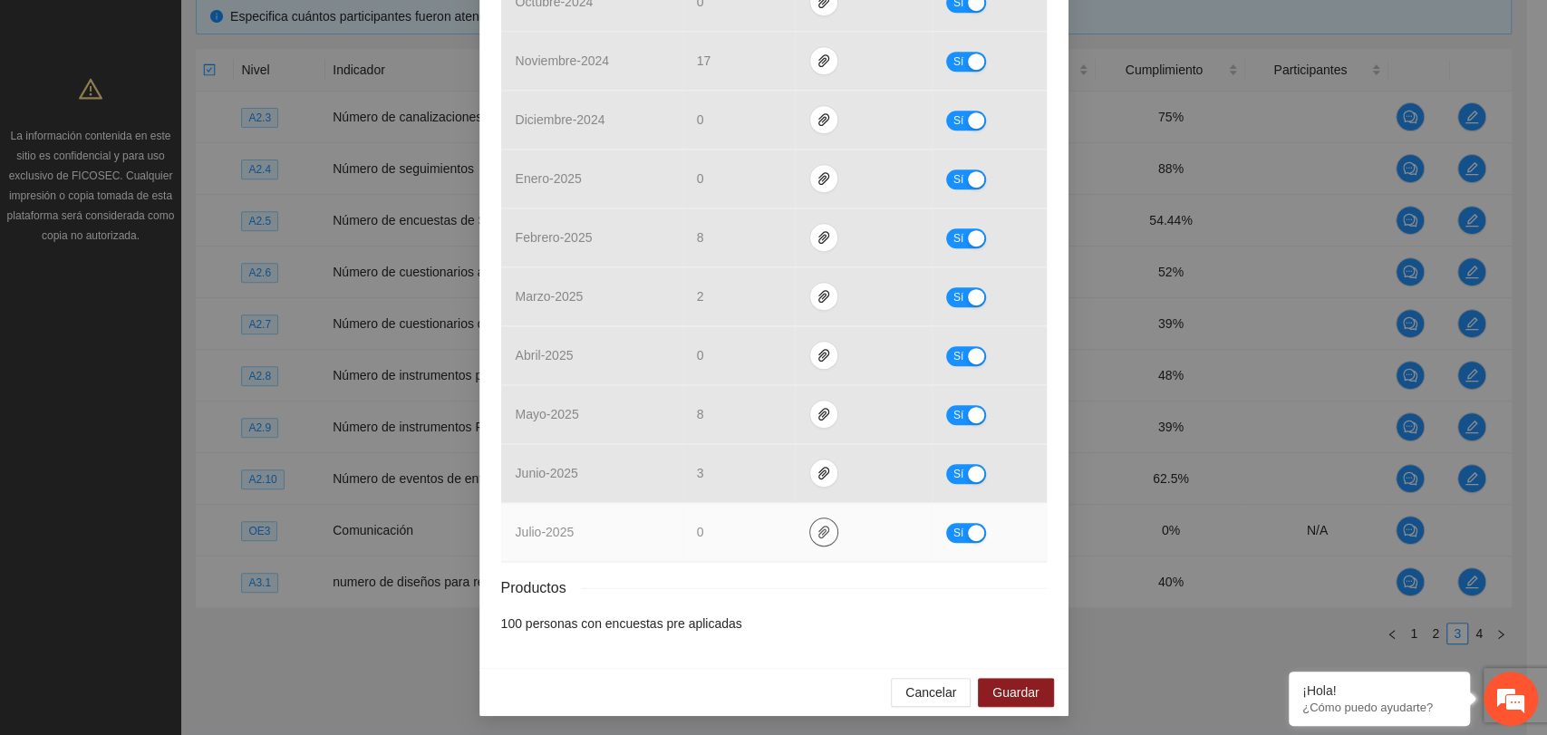
drag, startPoint x: 798, startPoint y: 553, endPoint x: 818, endPoint y: 531, distance: 29.5
click at [815, 534] on td at bounding box center [864, 532] width 138 height 59
click at [819, 528] on icon "paper-clip" at bounding box center [824, 532] width 15 height 15
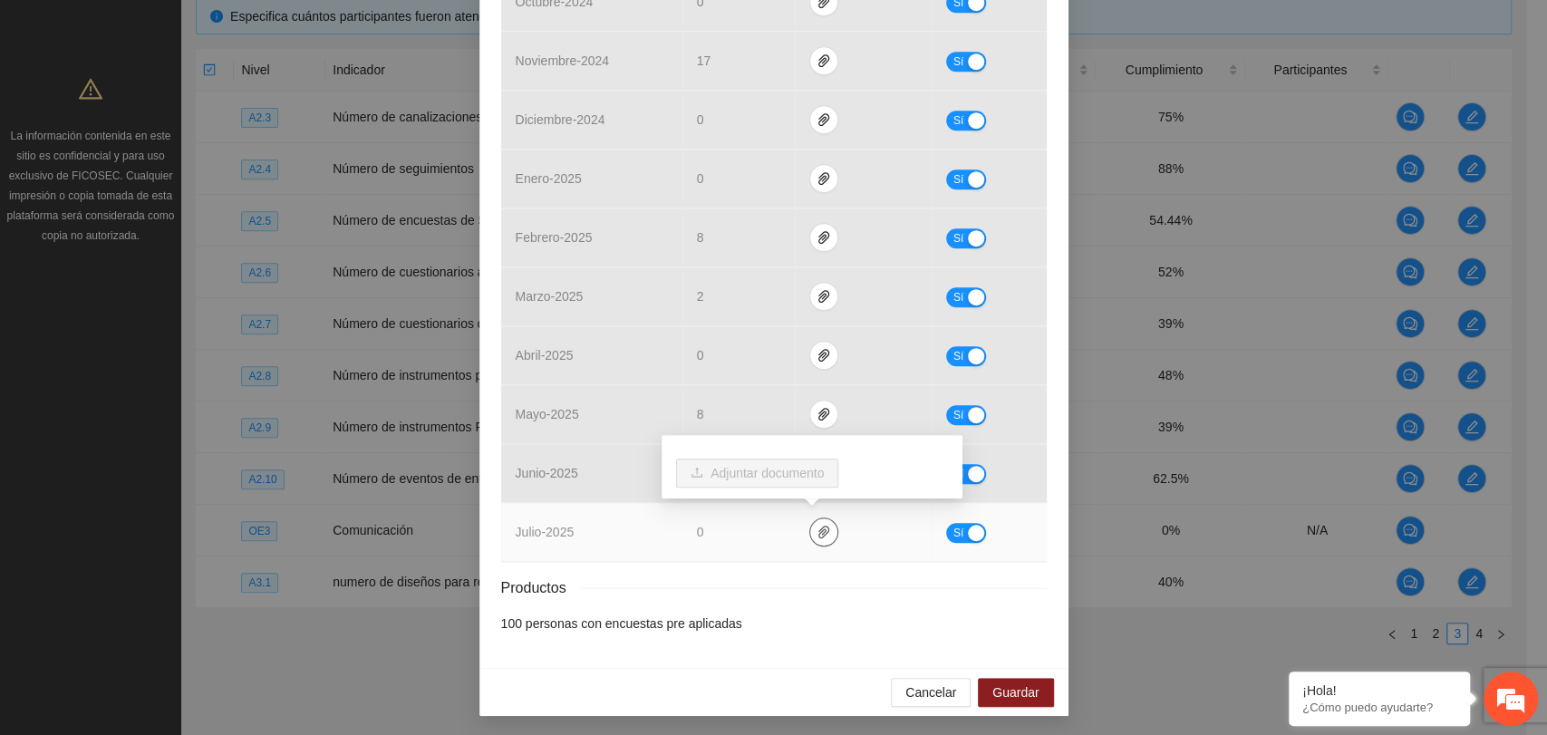
click at [819, 529] on icon "paper-clip" at bounding box center [824, 532] width 15 height 15
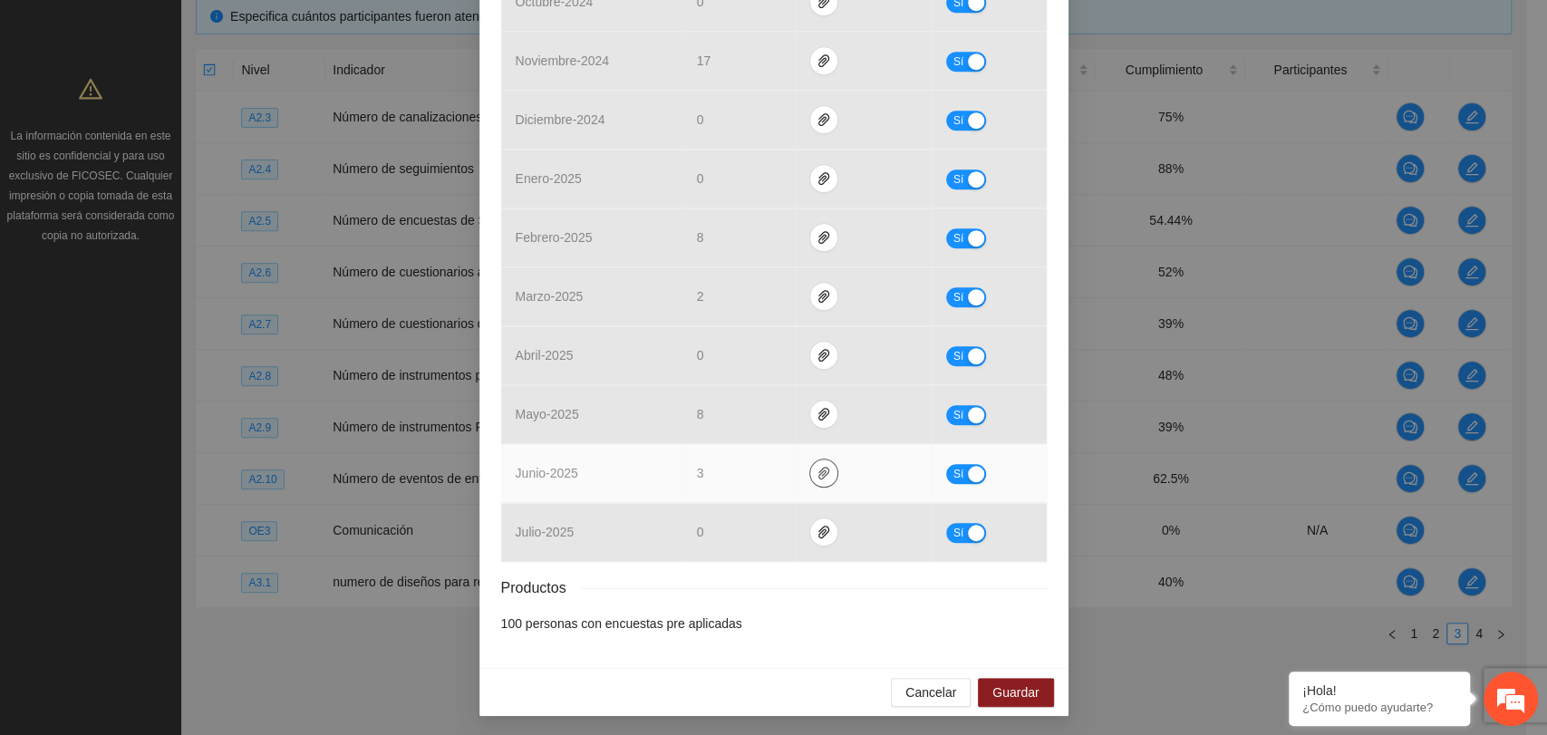
click at [810, 476] on span "paper-clip" at bounding box center [823, 473] width 27 height 15
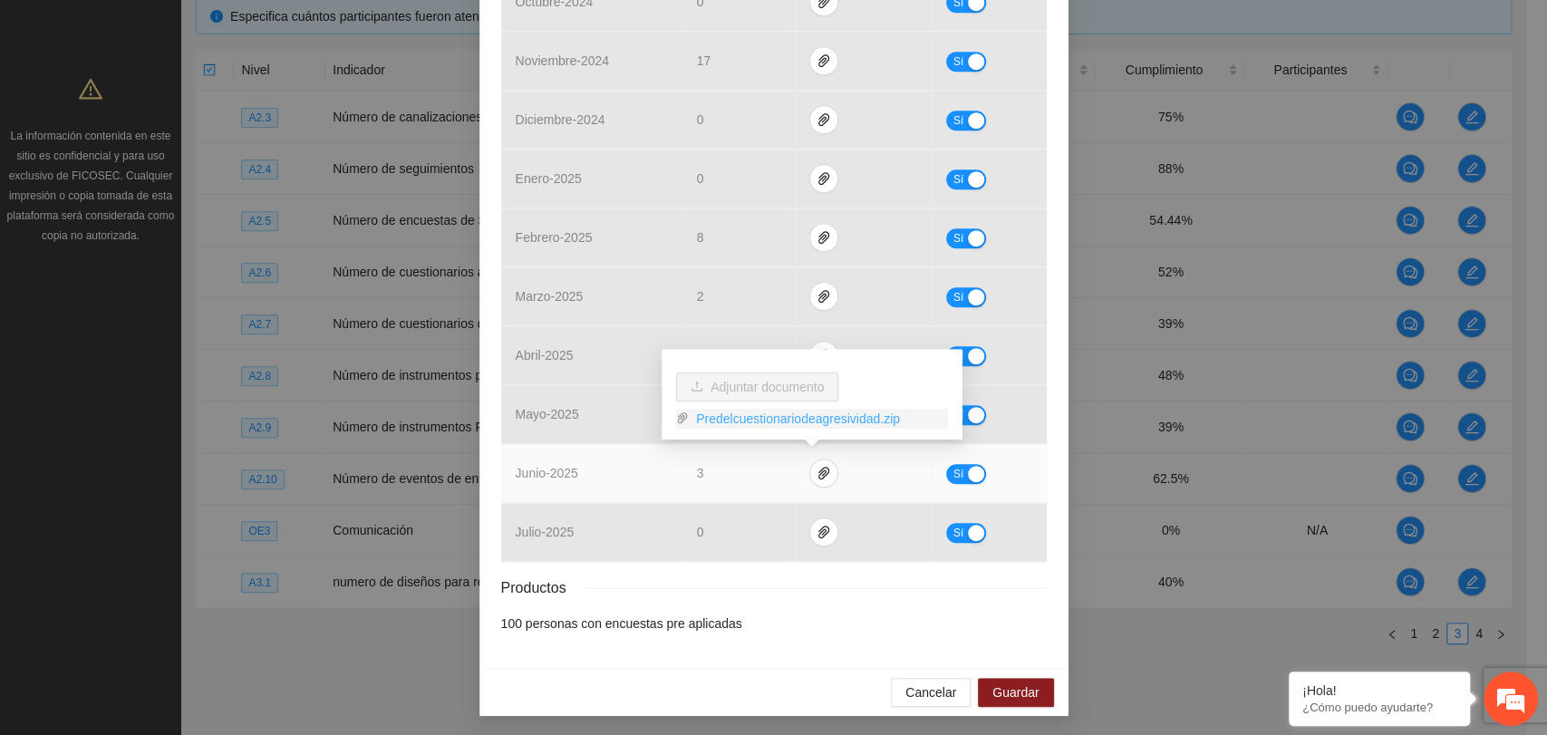
click at [760, 411] on link "Predelcuestionariodeagresividad.zip" at bounding box center [818, 419] width 259 height 20
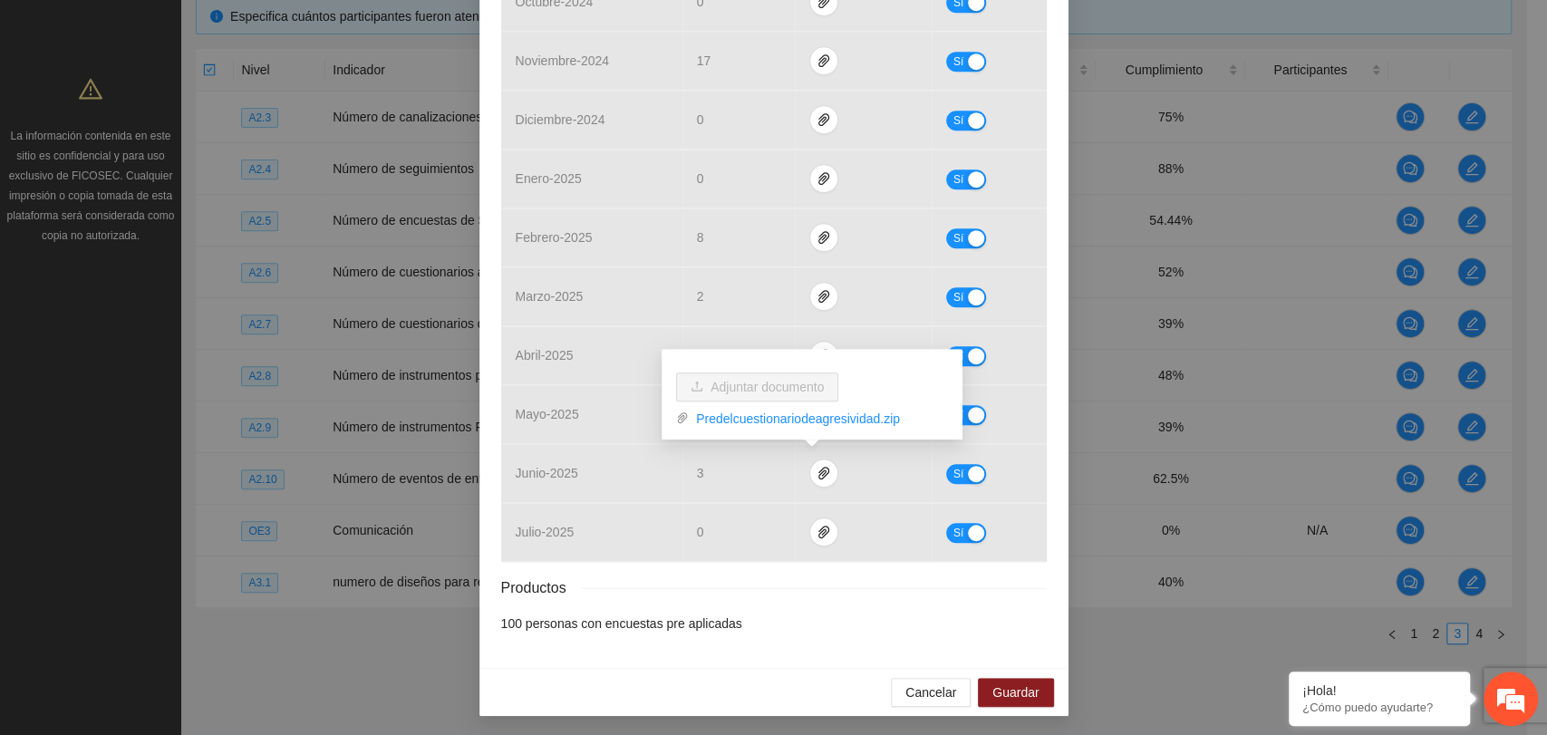
drag, startPoint x: 910, startPoint y: 608, endPoint x: 865, endPoint y: 644, distance: 58.0
click at [910, 608] on div "Resultados Meta: 100 Reales: 52 Cumplimiento: 52 % Medios de verificación Mes A…" at bounding box center [774, 154] width 546 height 957
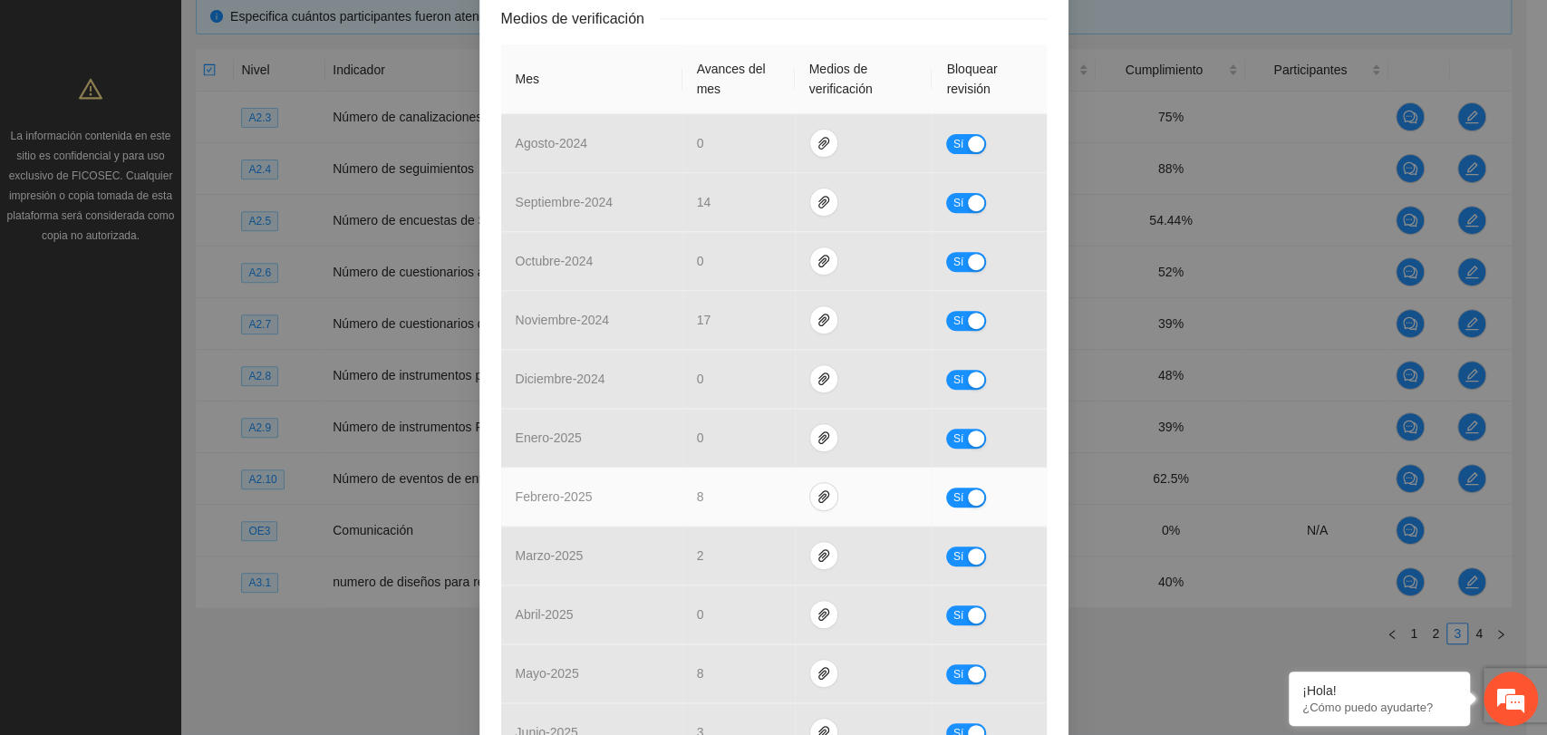
scroll to position [0, 0]
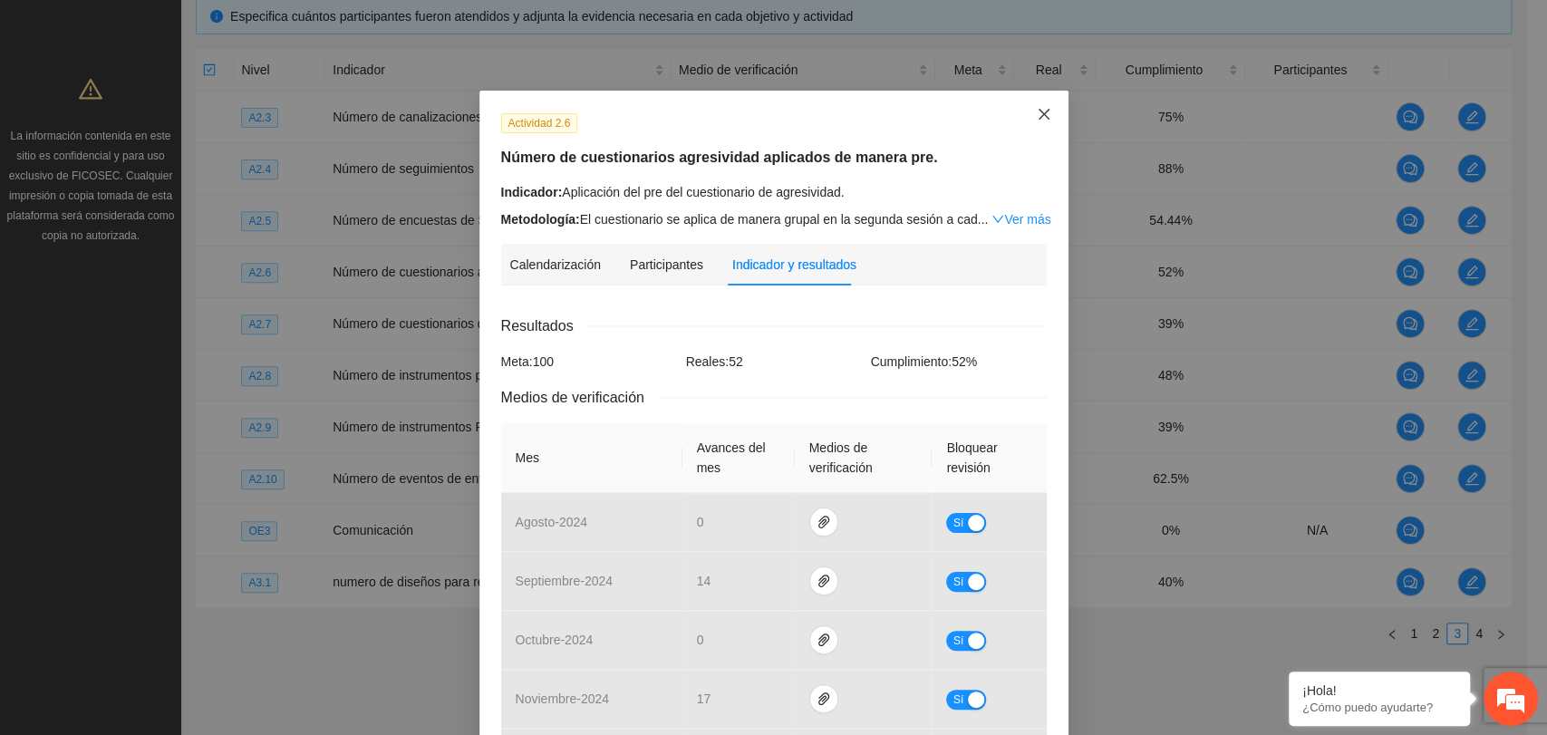
drag, startPoint x: 1033, startPoint y: 114, endPoint x: 933, endPoint y: 181, distance: 120.9
click at [1037, 113] on icon "close" at bounding box center [1044, 114] width 15 height 15
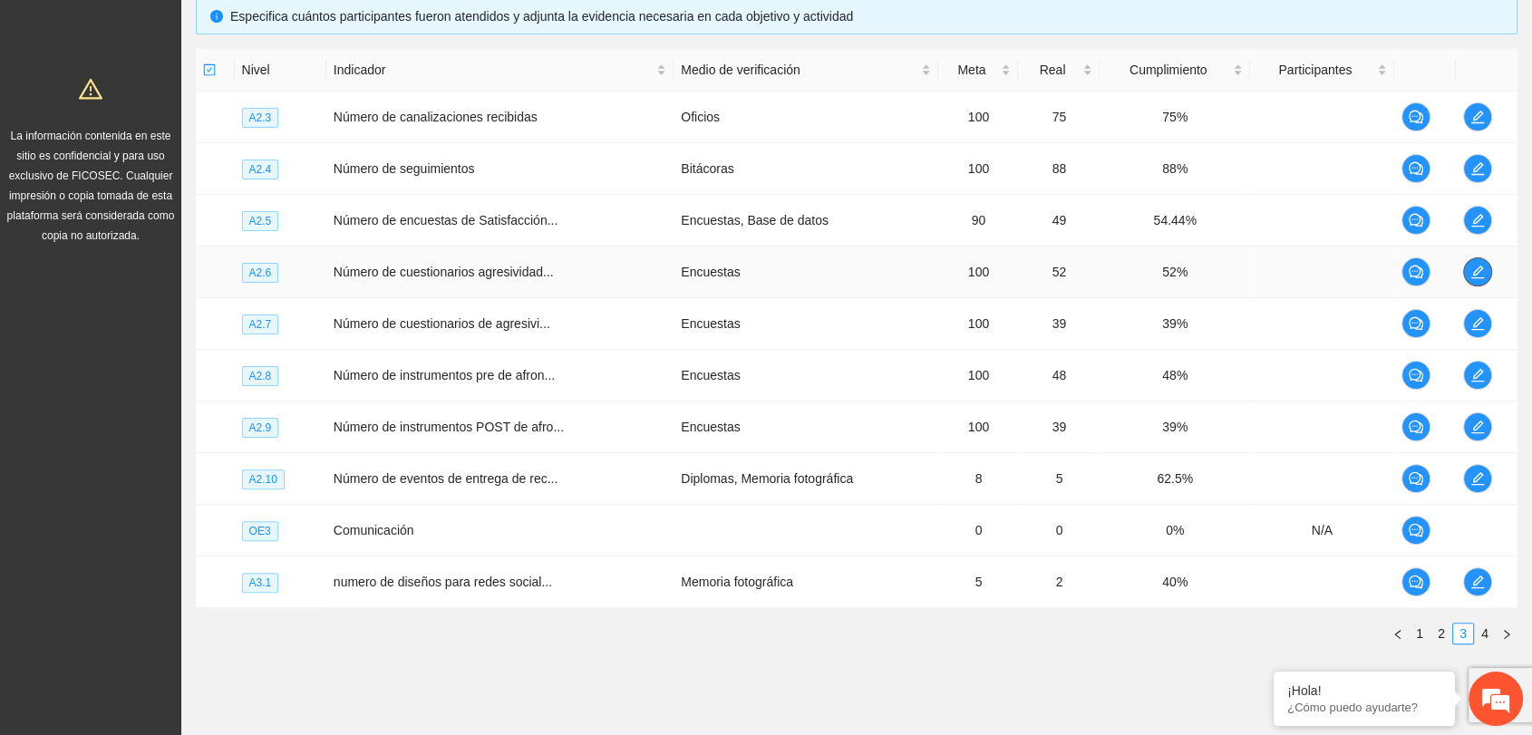
click at [1475, 265] on icon "edit" at bounding box center [1477, 272] width 15 height 15
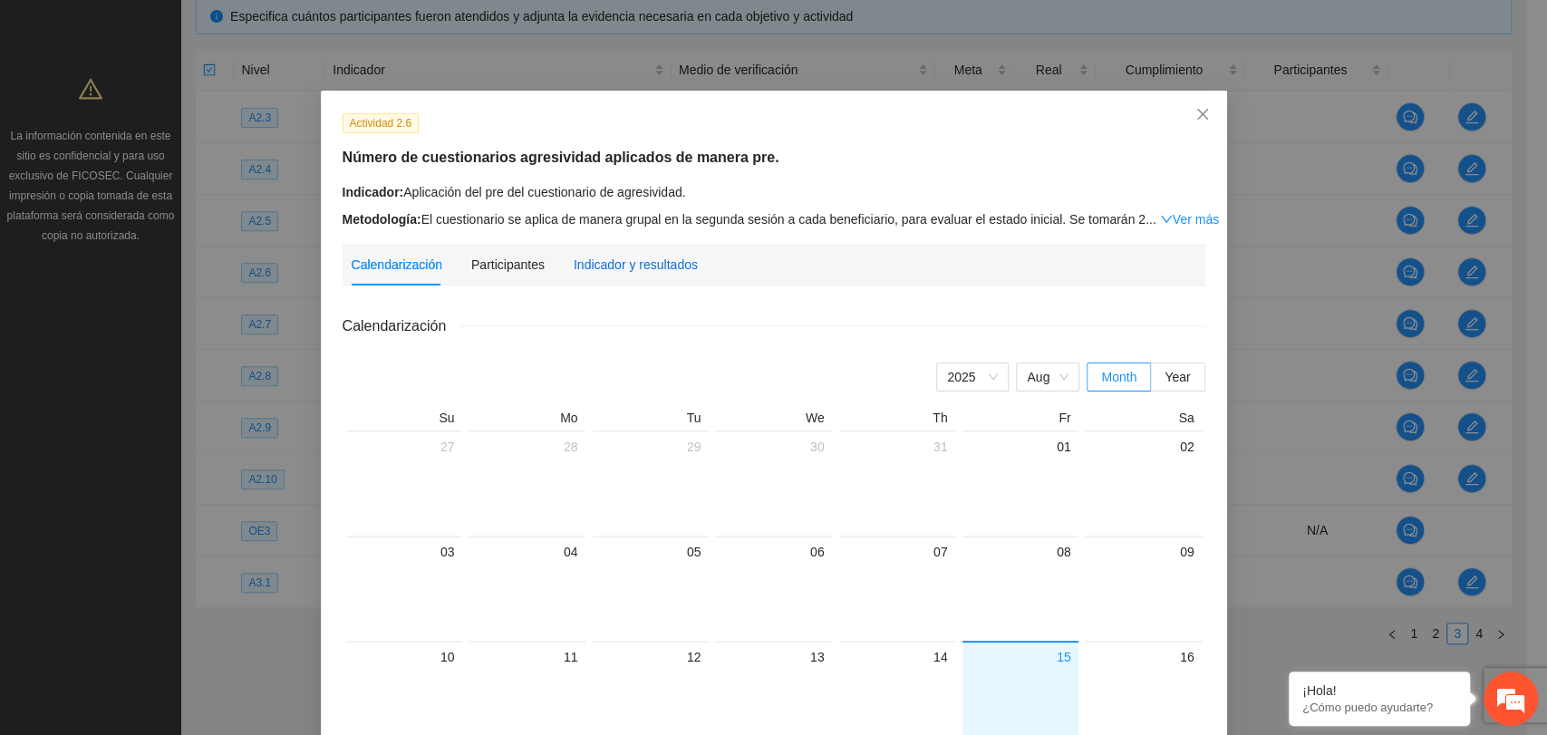
drag, startPoint x: 665, startPoint y: 267, endPoint x: 710, endPoint y: 282, distance: 46.7
click at [664, 267] on div "Indicador y resultados" at bounding box center [636, 265] width 124 height 20
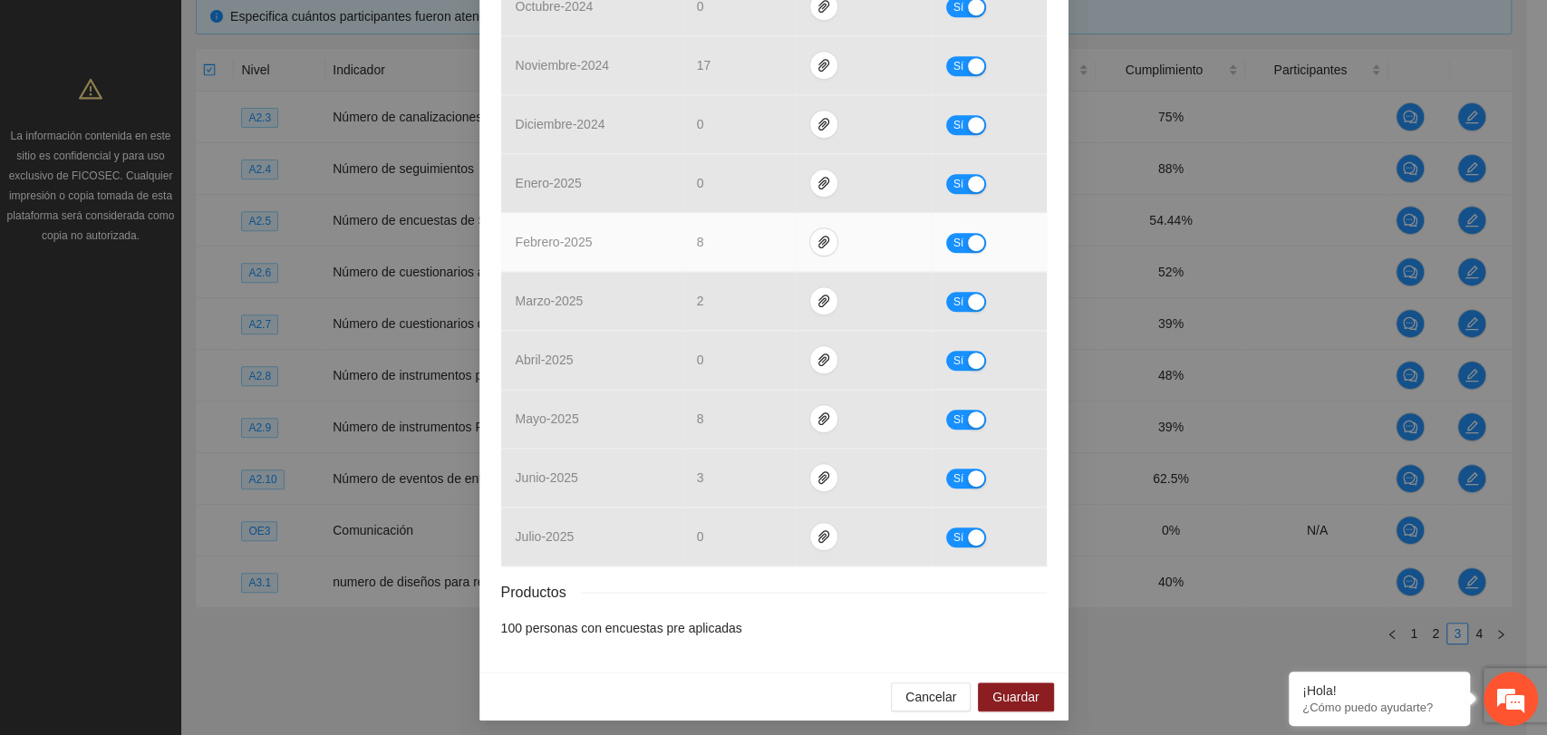
scroll to position [638, 0]
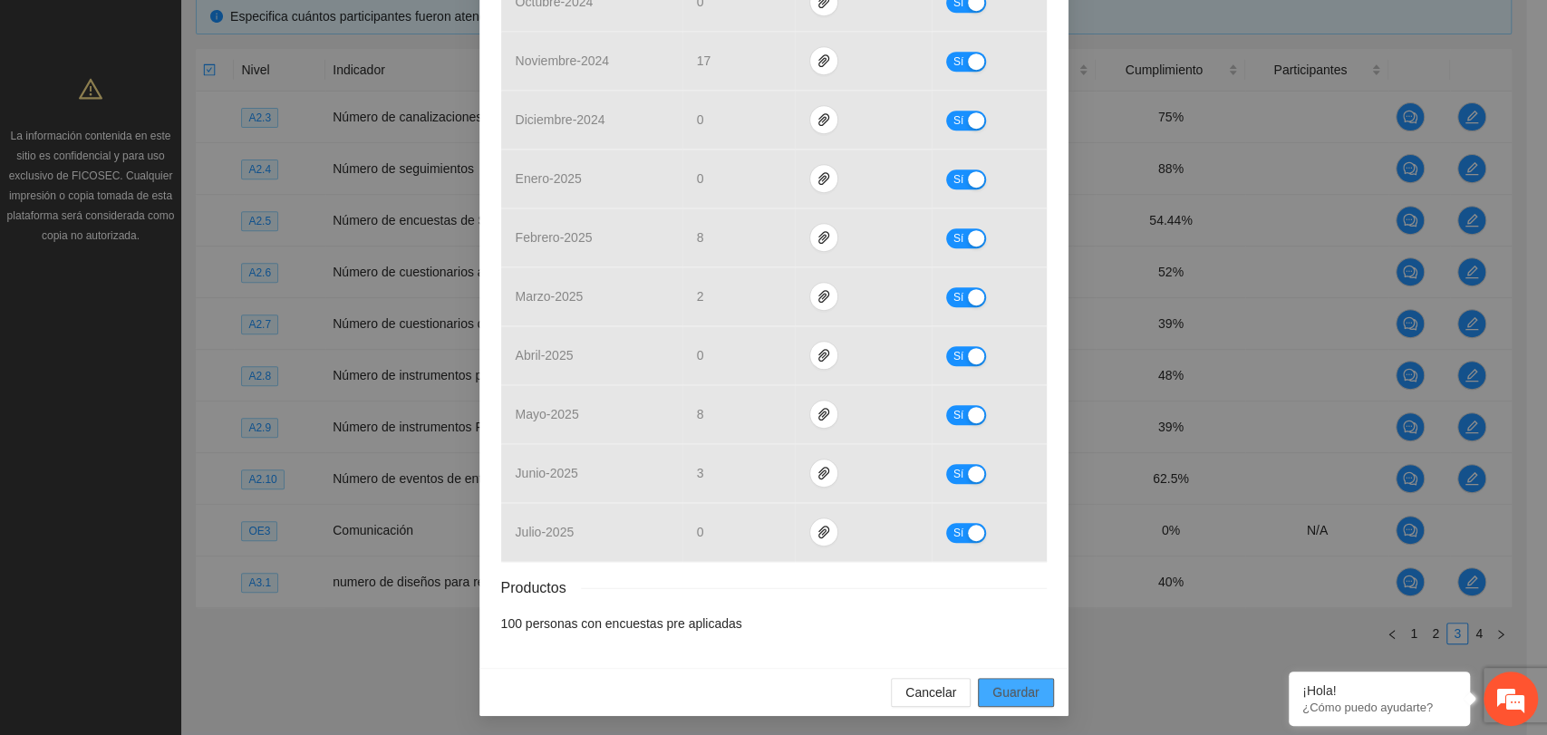
click at [1019, 692] on span "Guardar" at bounding box center [1016, 693] width 46 height 20
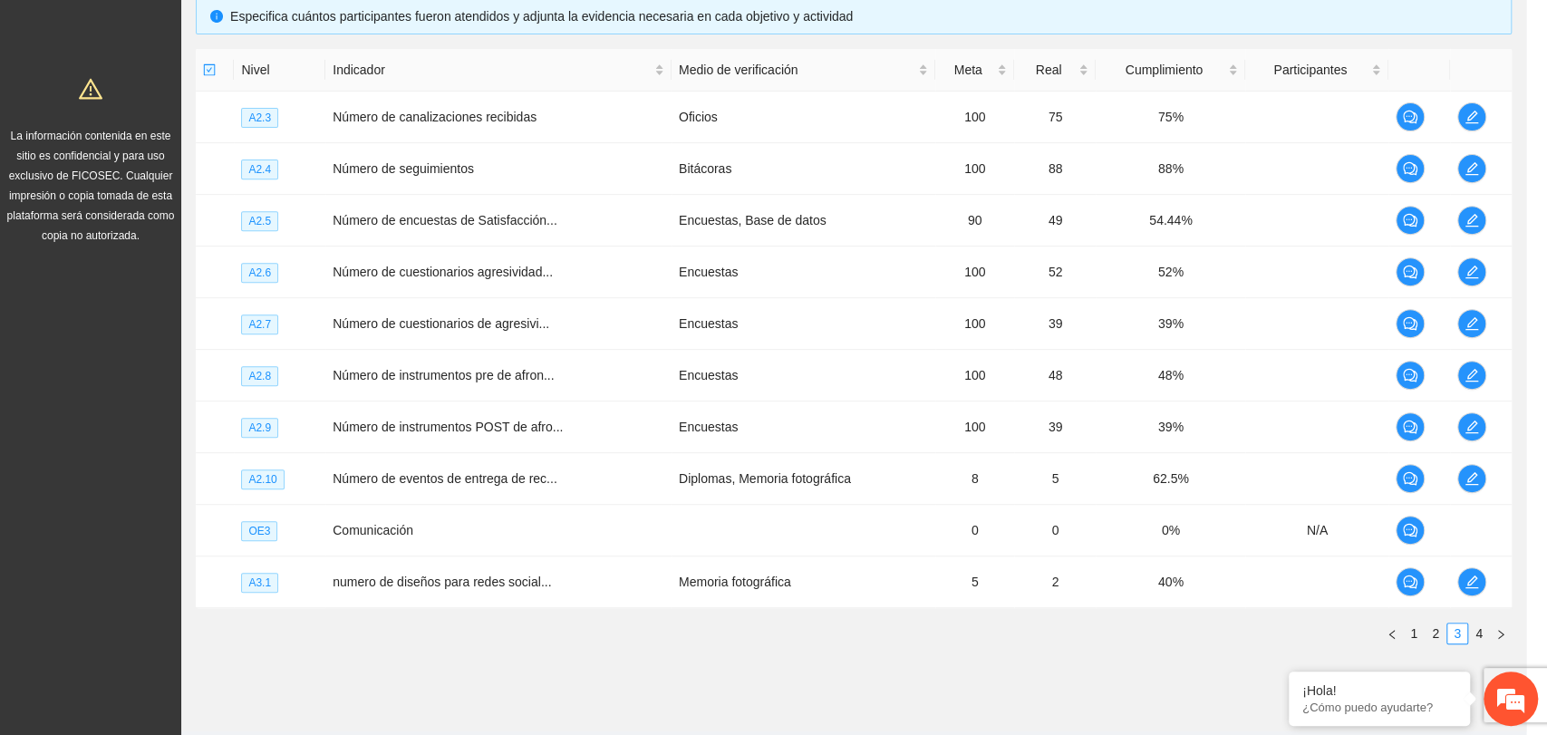
scroll to position [548, 0]
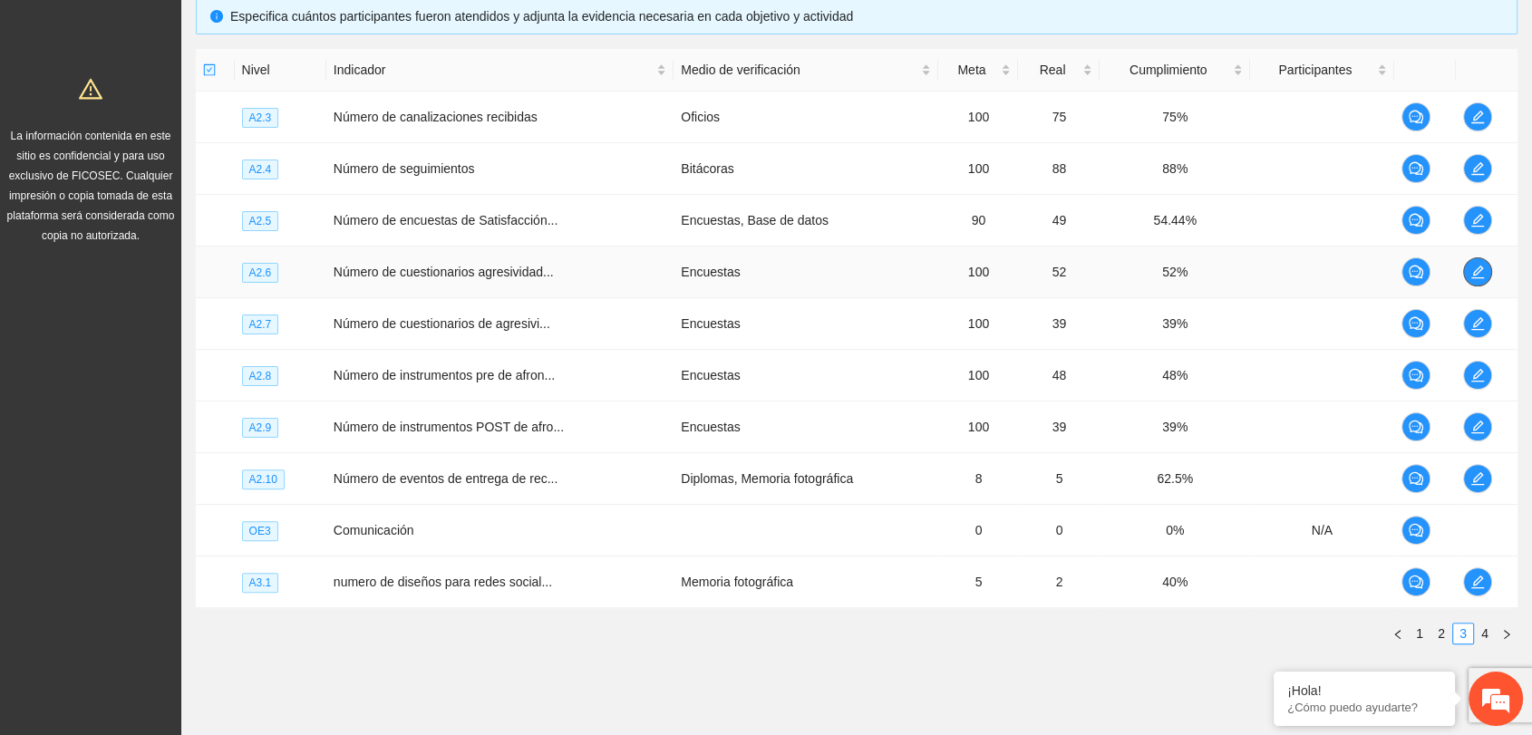
click at [1479, 269] on icon "edit" at bounding box center [1477, 272] width 13 height 13
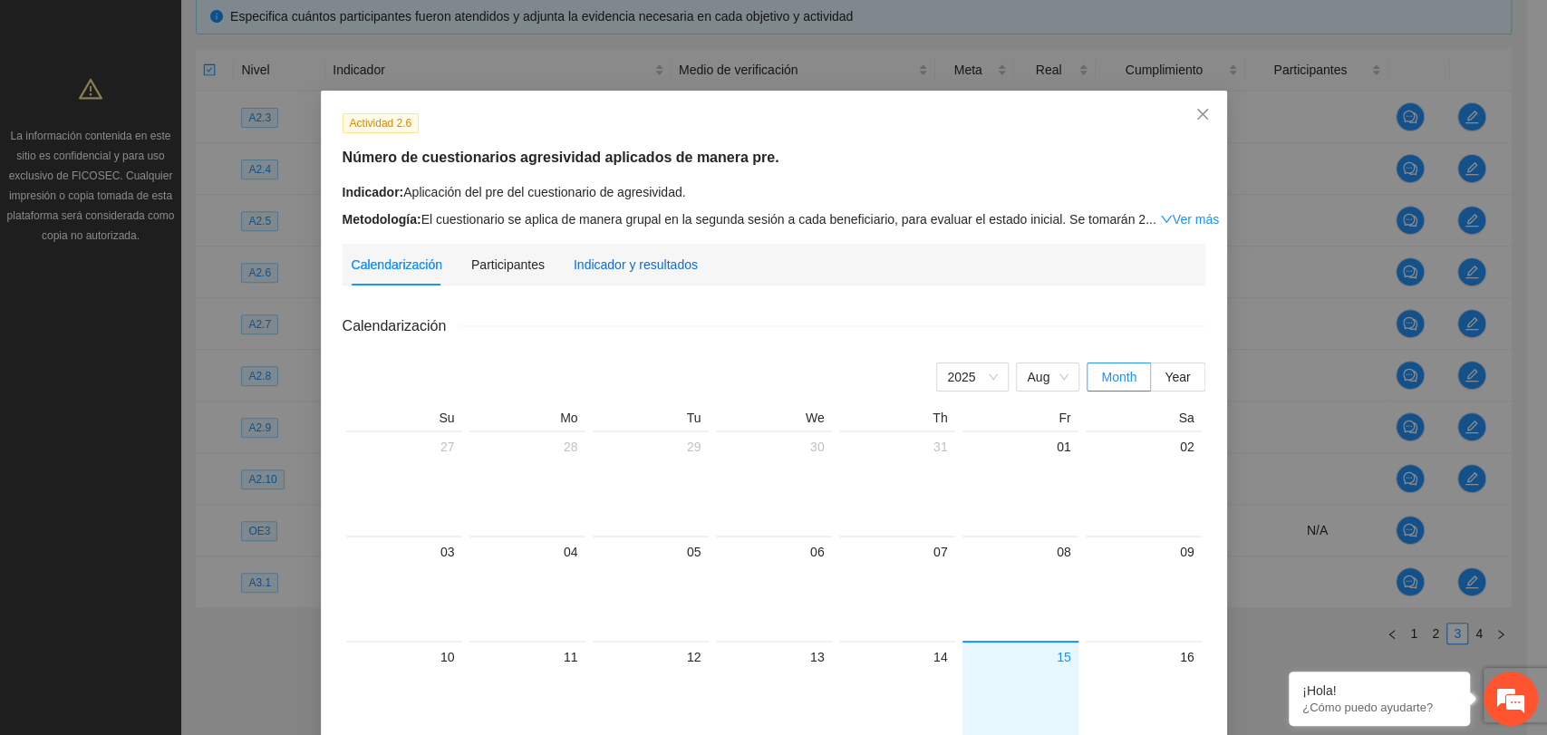
click at [625, 255] on div "Indicador y resultados" at bounding box center [636, 265] width 124 height 20
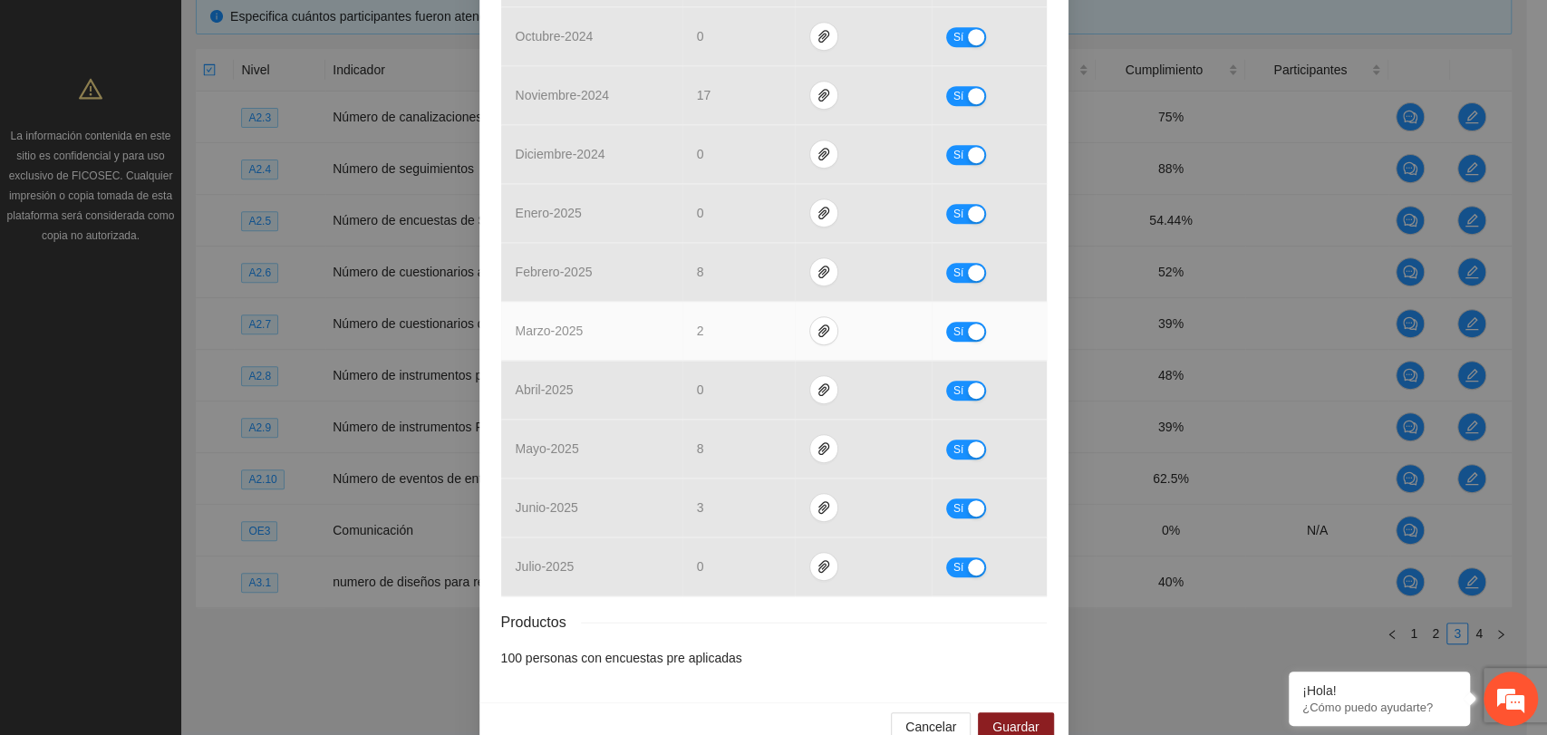
scroll to position [638, 0]
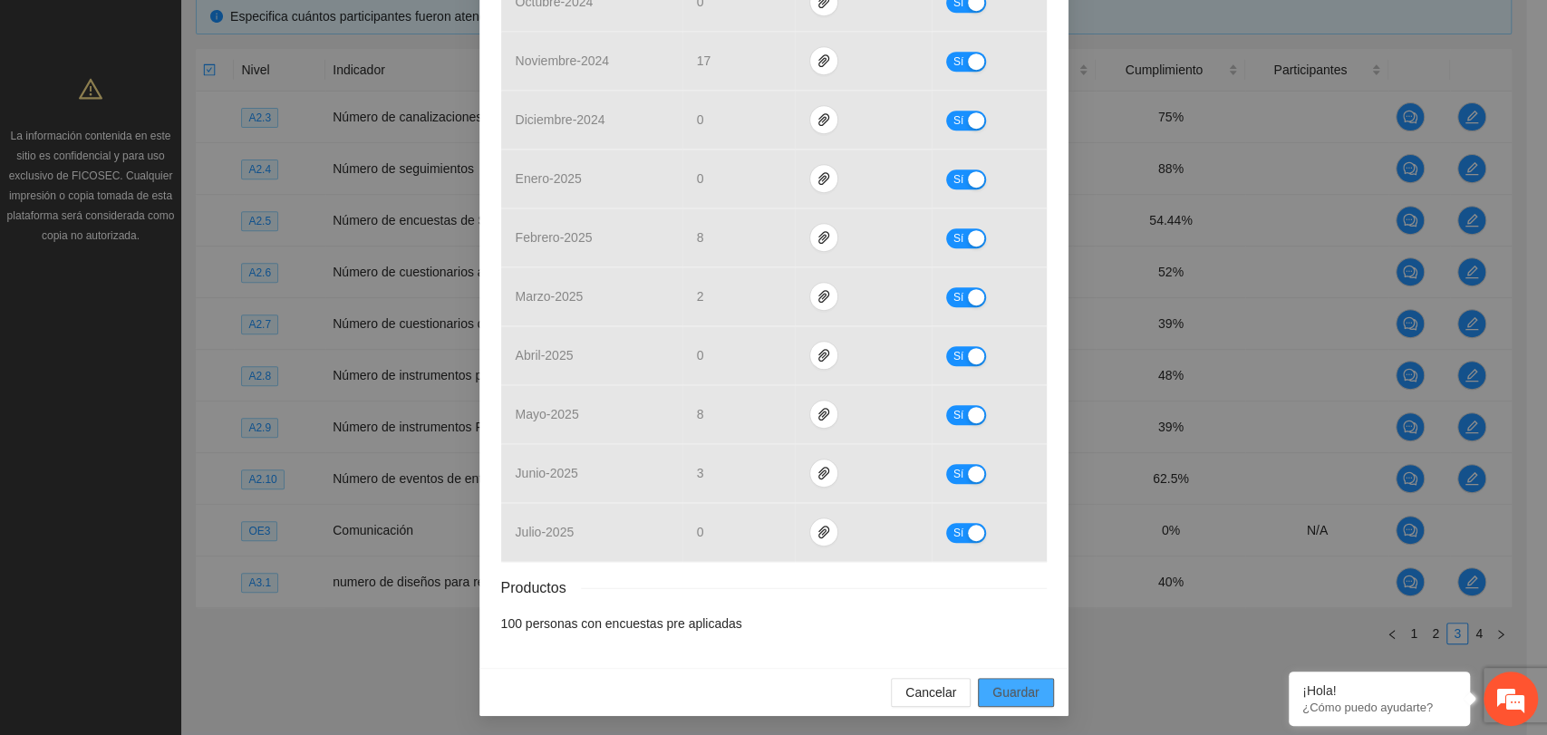
click at [1028, 692] on span "Guardar" at bounding box center [1016, 693] width 46 height 20
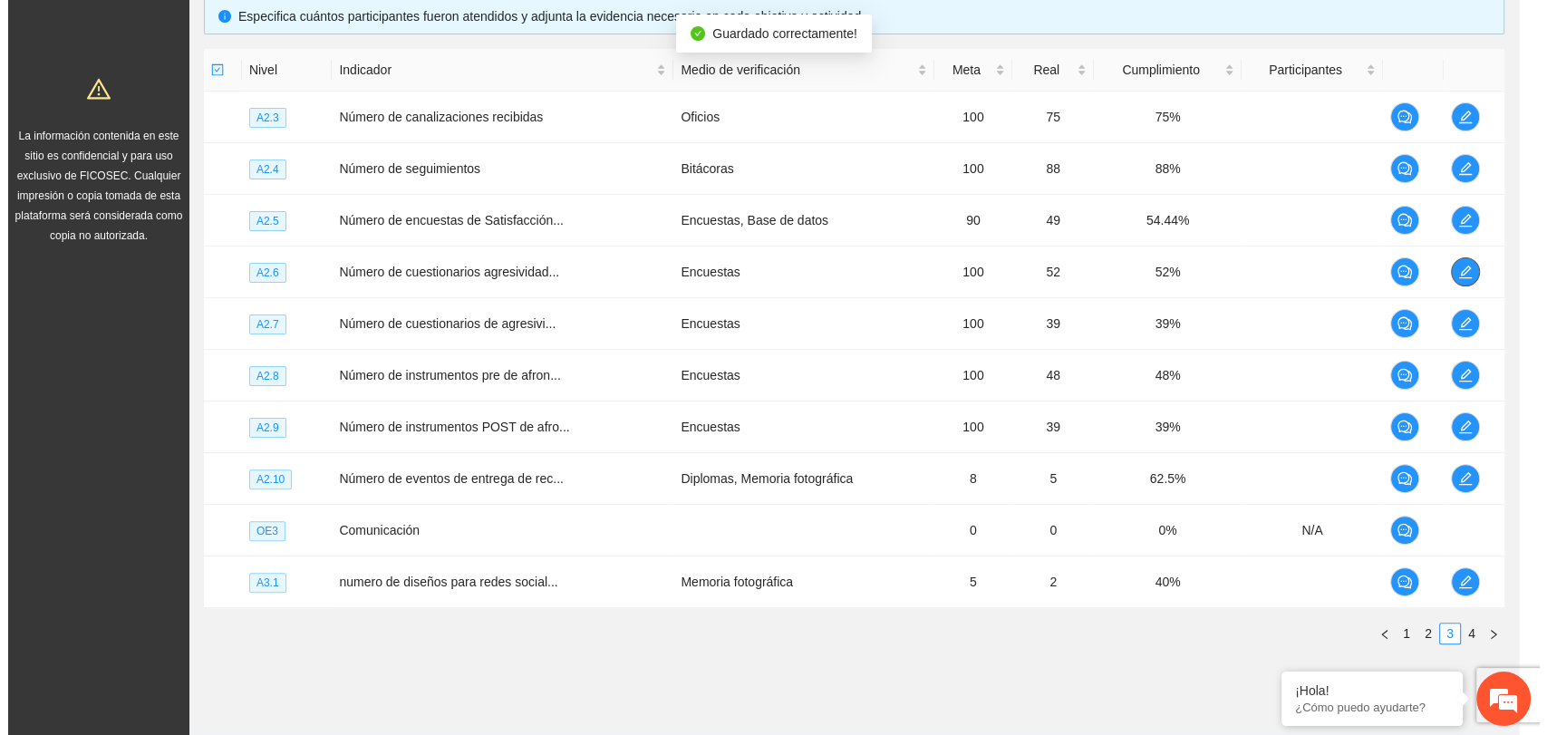
scroll to position [0, 0]
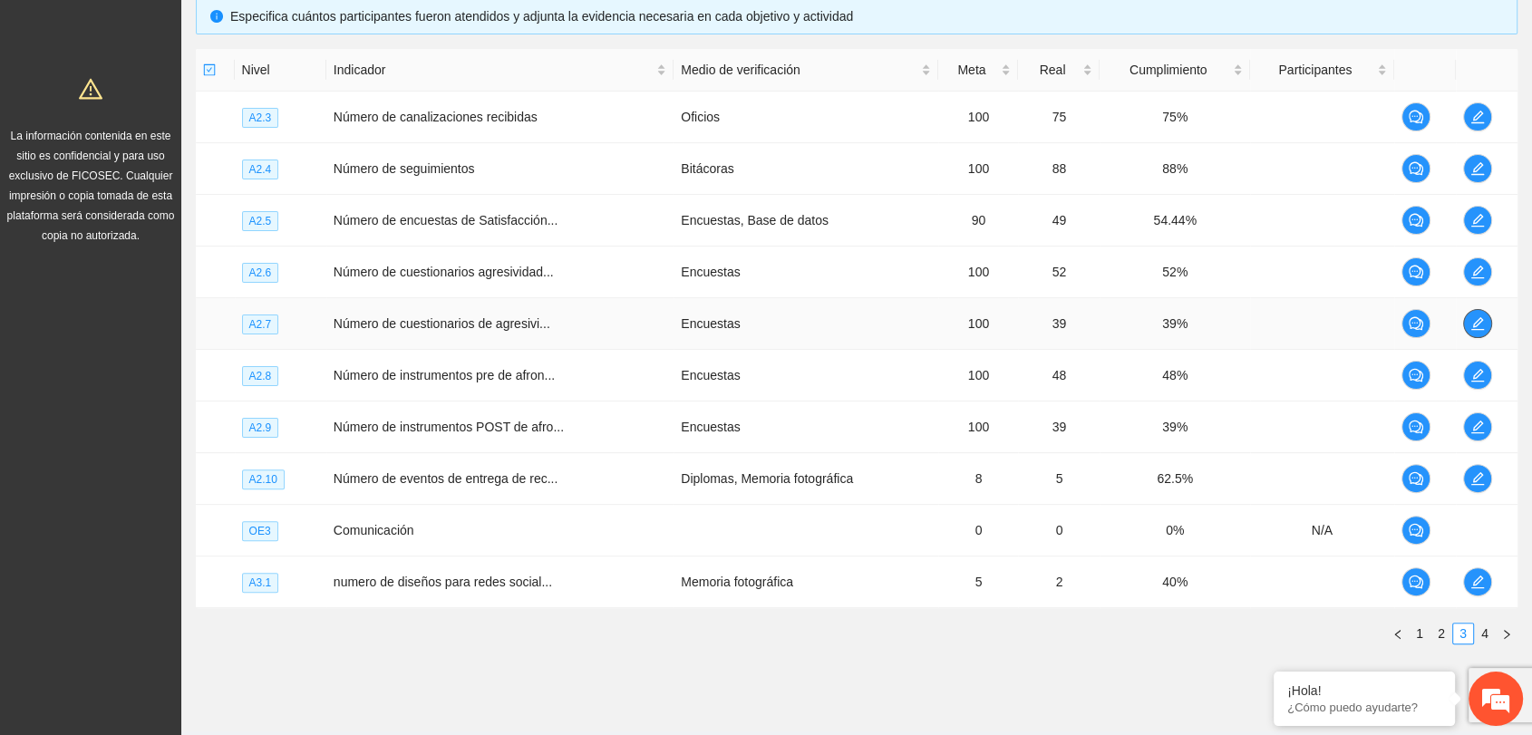
click at [1480, 317] on icon "edit" at bounding box center [1477, 323] width 13 height 13
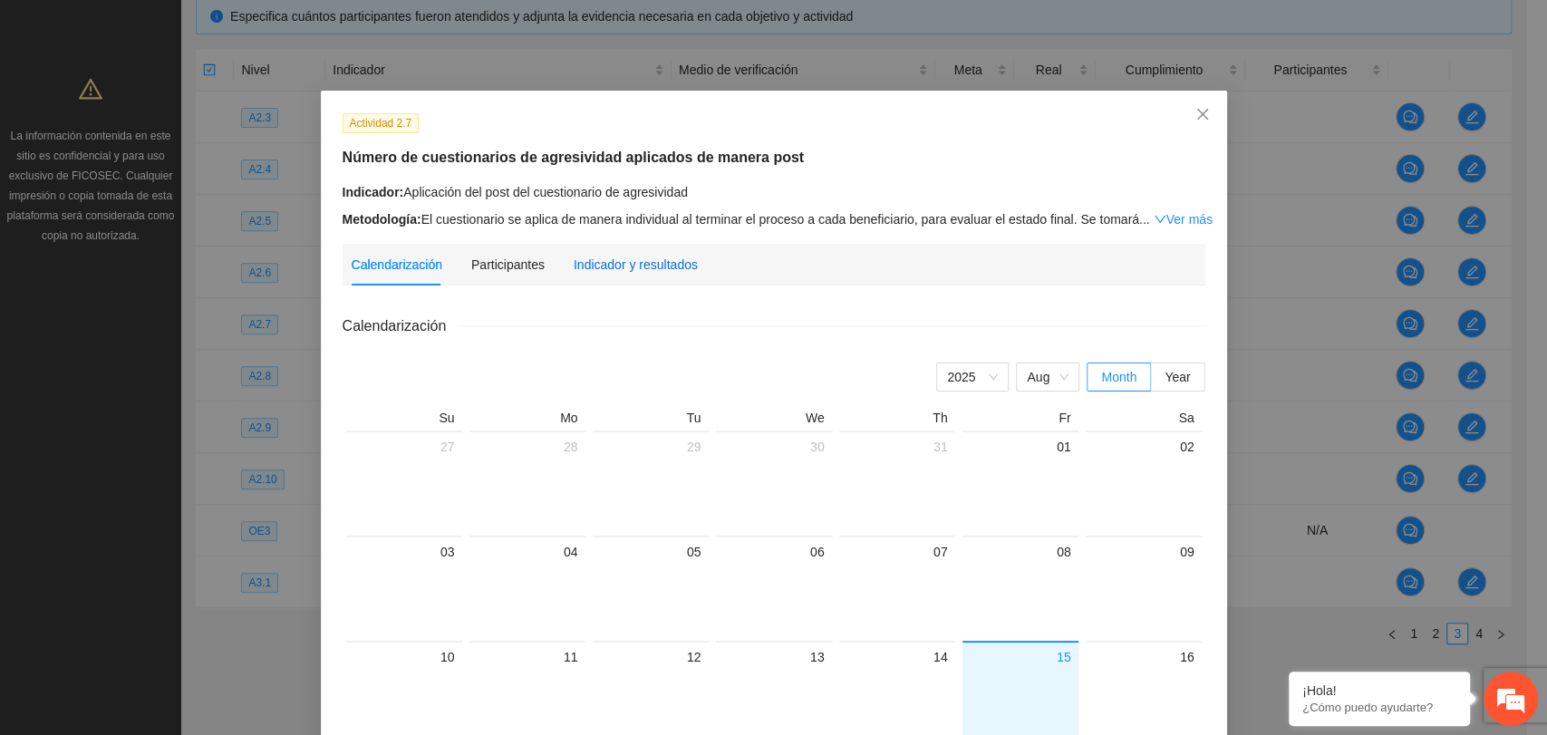
click at [621, 266] on div "Indicador y resultados" at bounding box center [636, 265] width 124 height 20
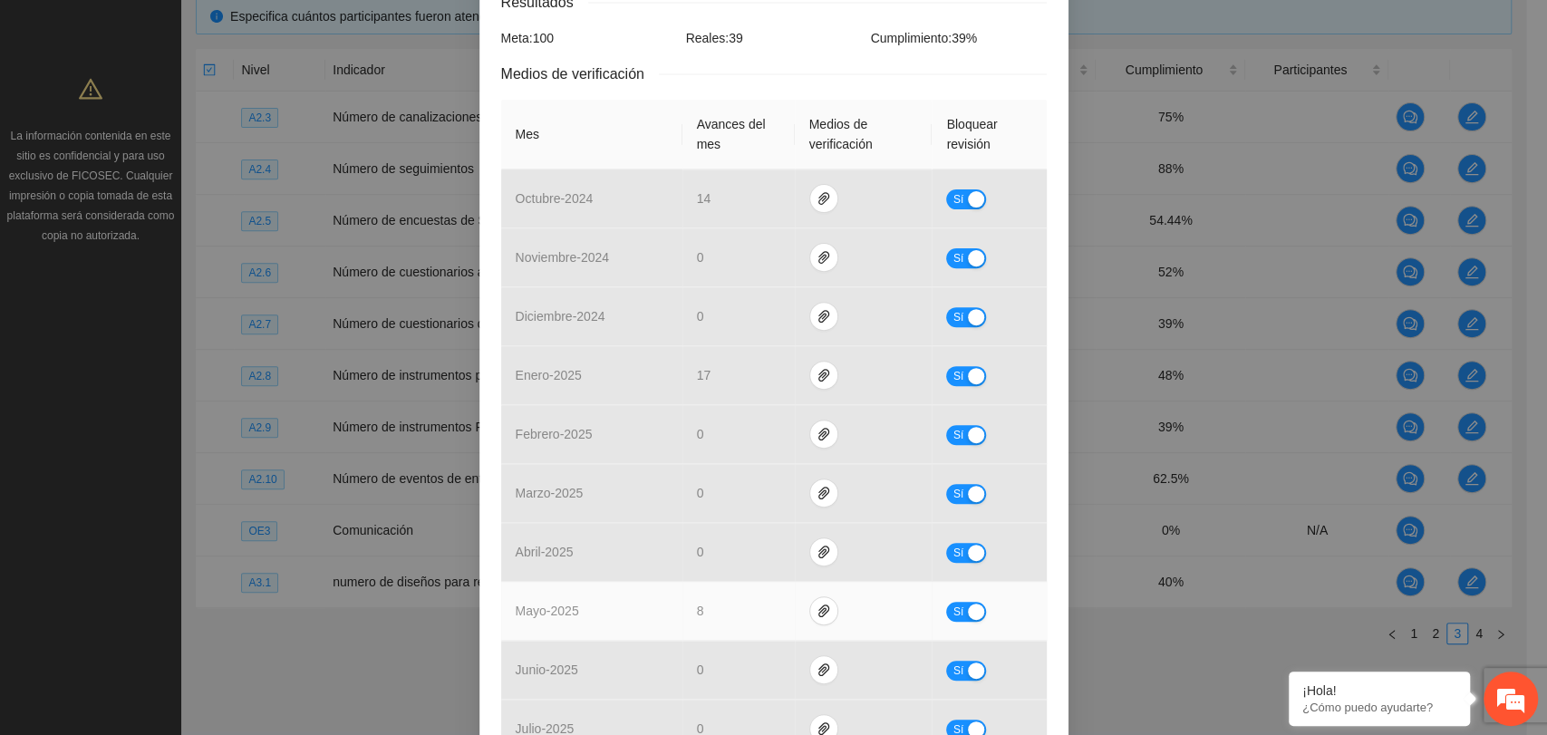
scroll to position [521, 0]
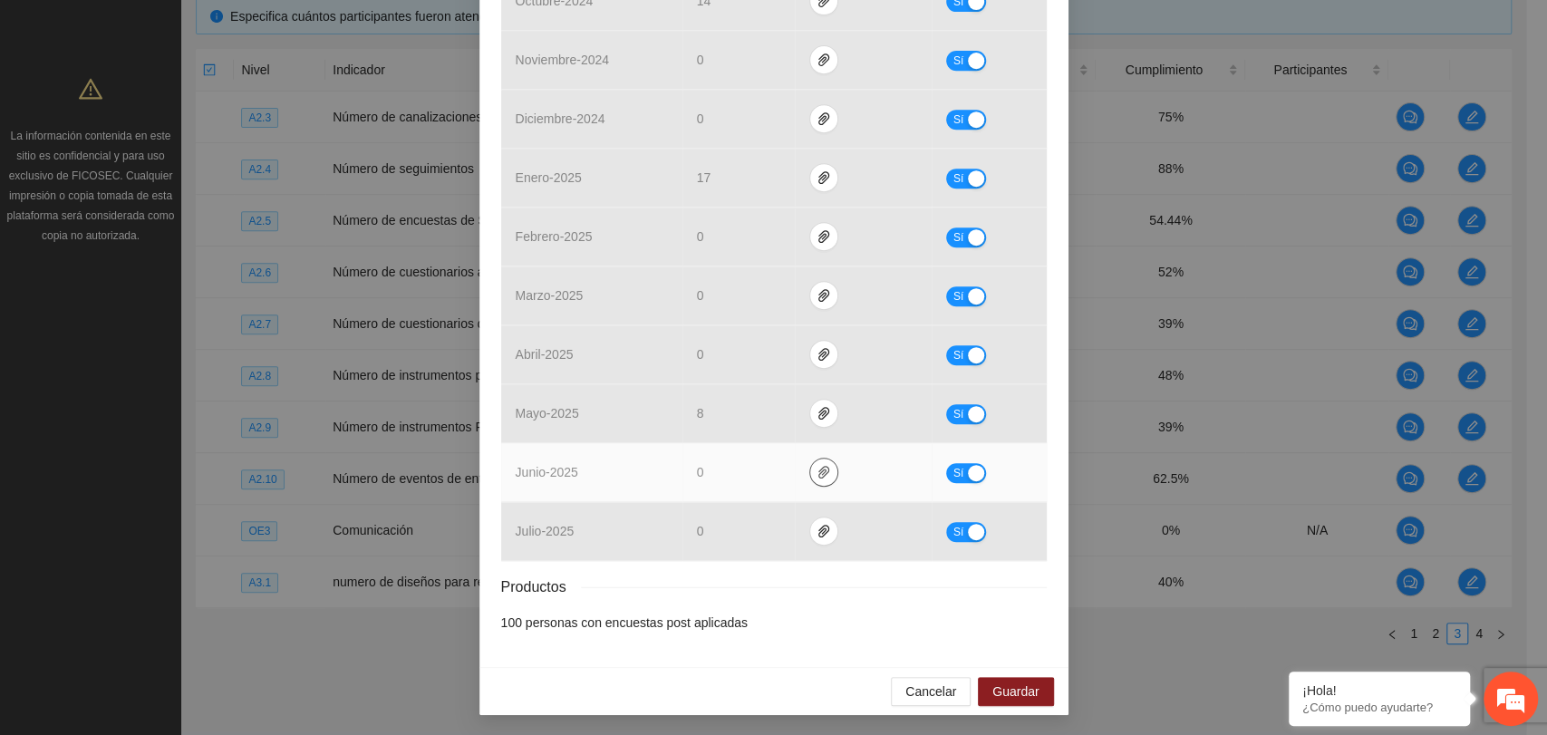
click at [809, 477] on button "button" at bounding box center [823, 472] width 29 height 29
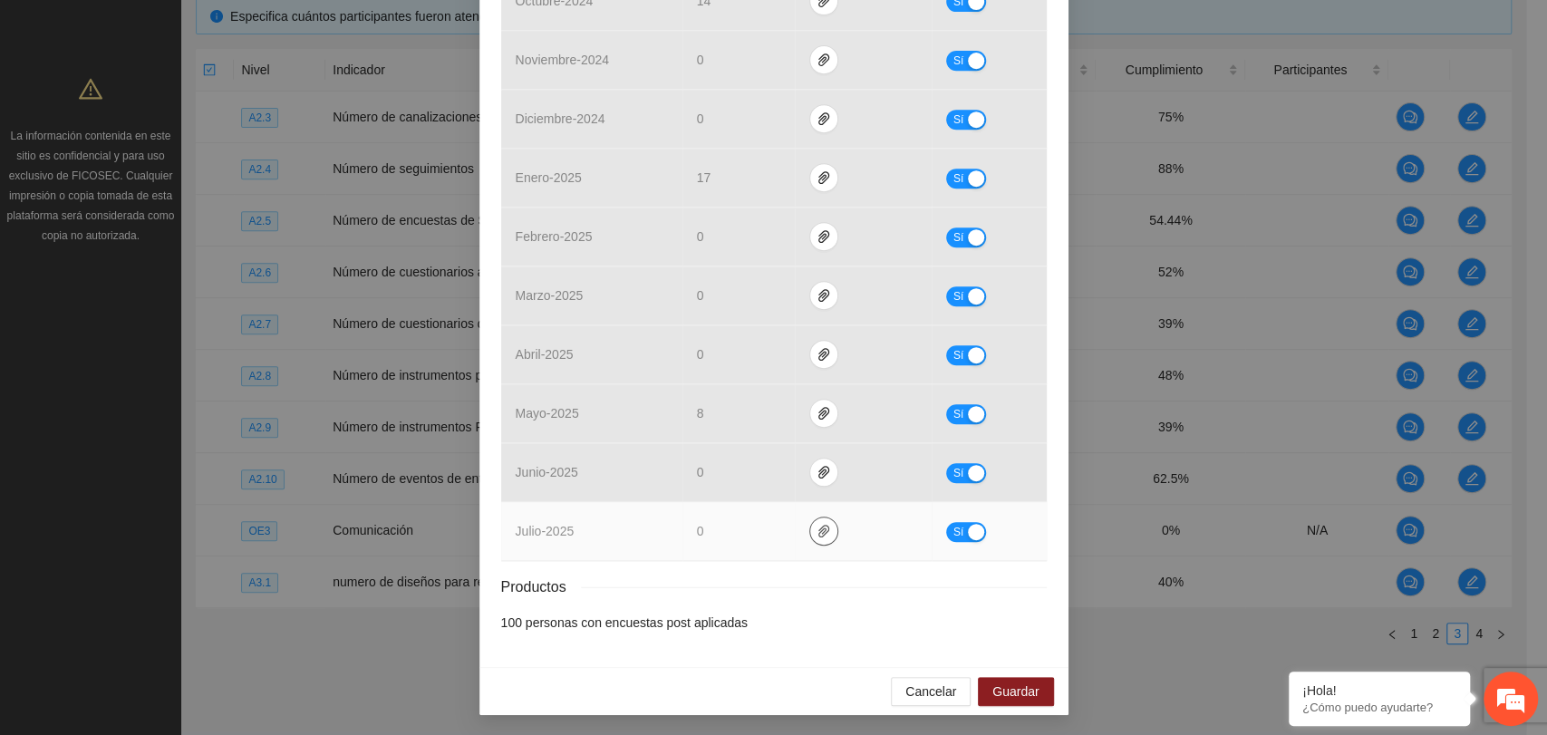
click at [819, 533] on icon "paper-clip" at bounding box center [824, 531] width 15 height 15
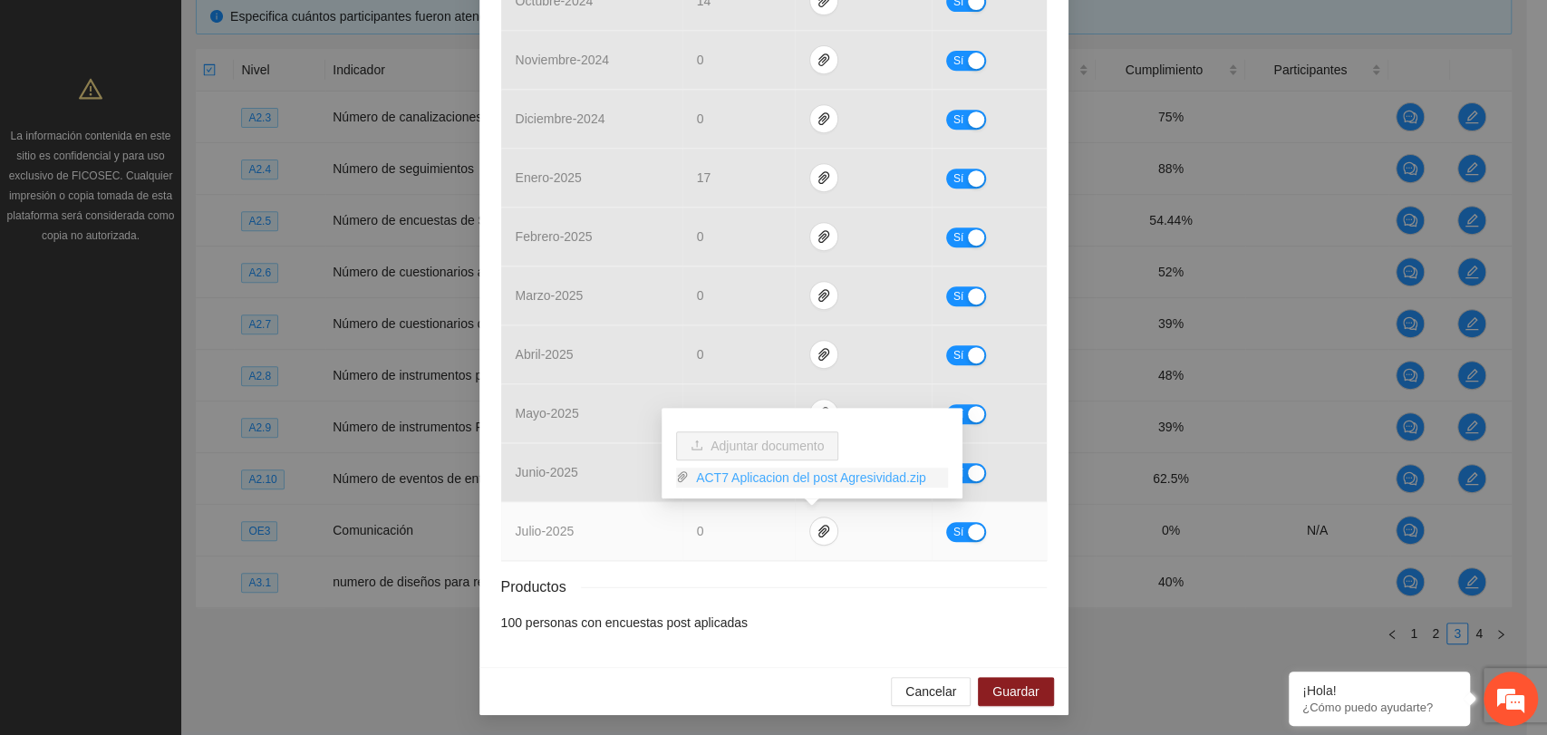
click at [800, 481] on link "ACT7 Aplicacion del post Agresividad.zip" at bounding box center [818, 478] width 259 height 20
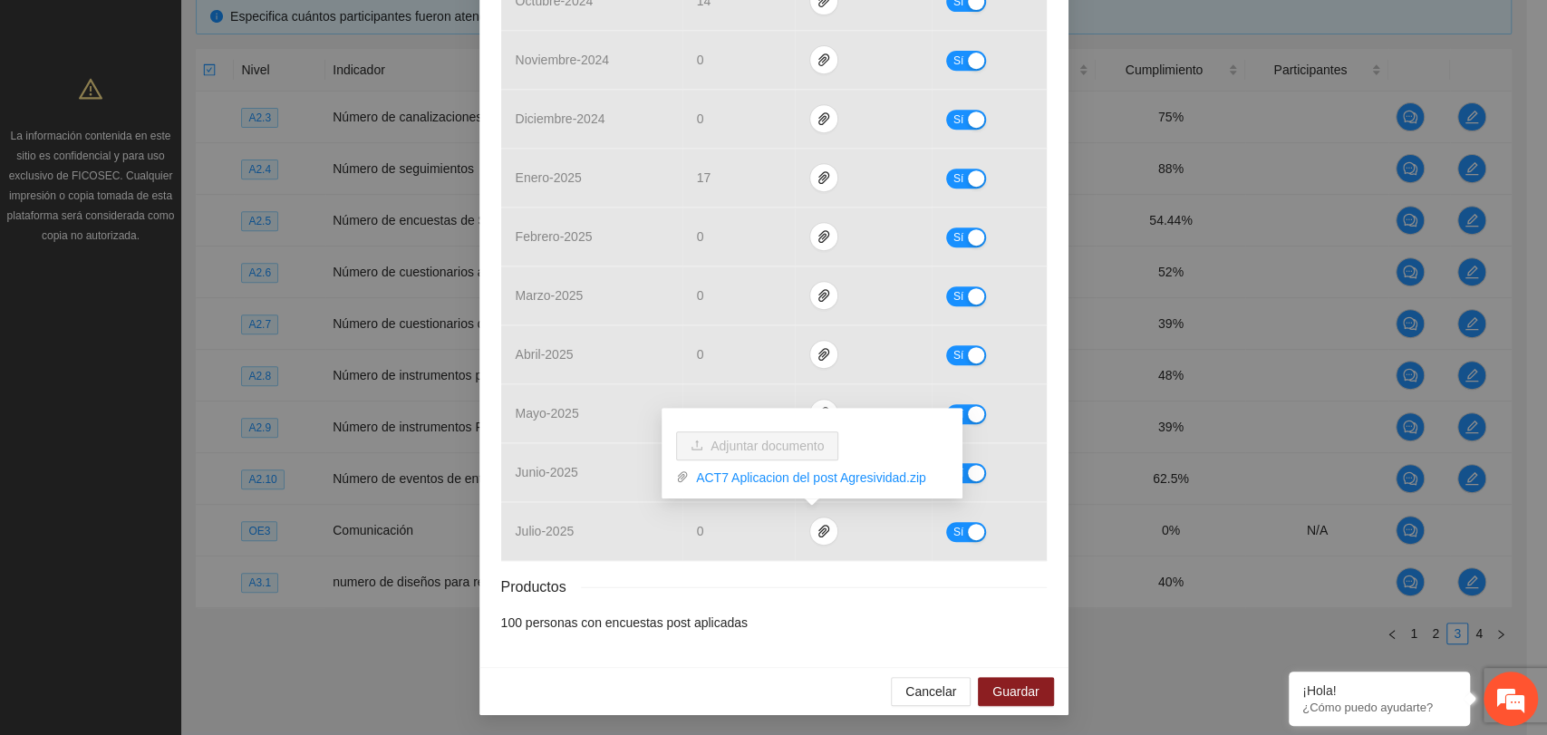
click at [924, 596] on div "Productos" at bounding box center [774, 587] width 546 height 23
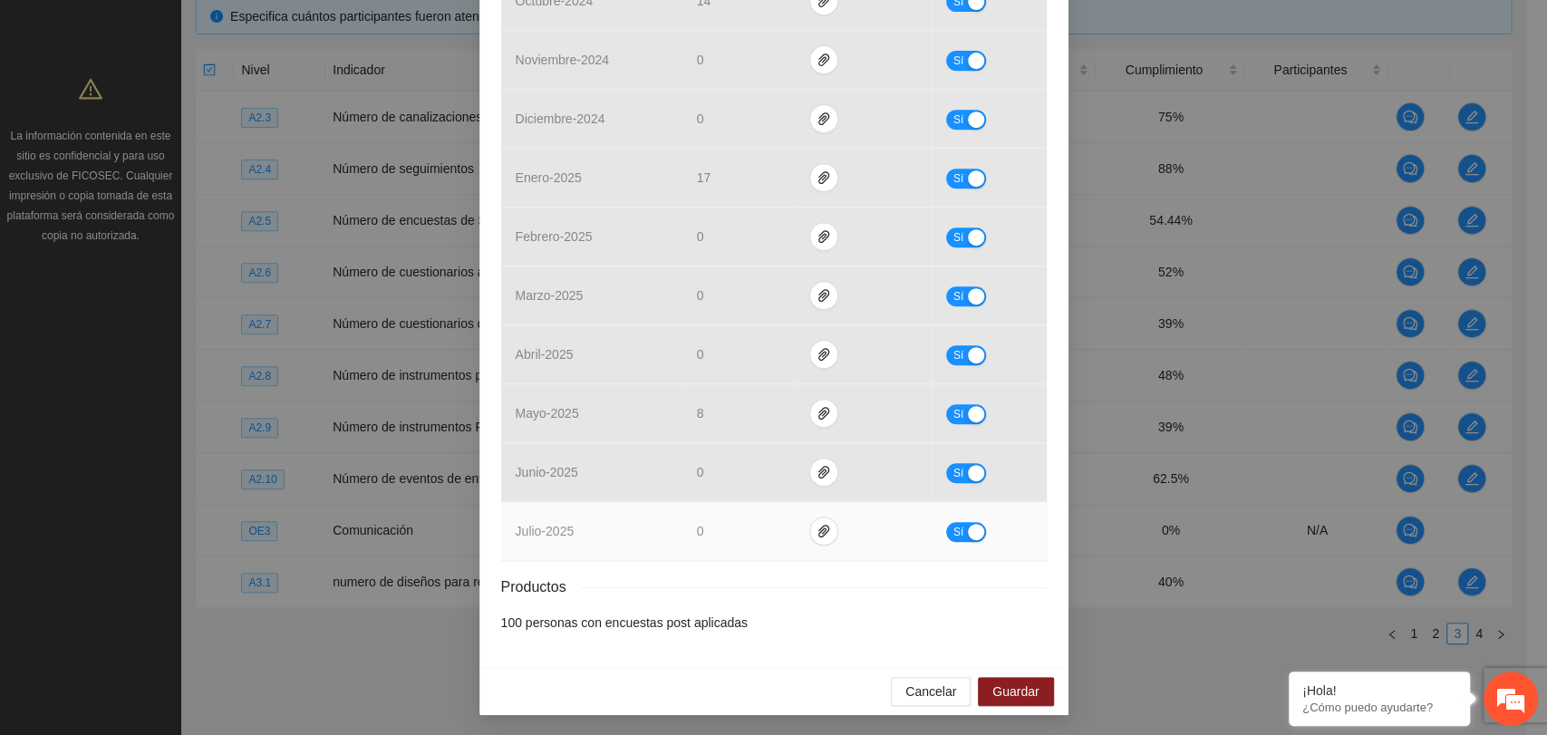
click at [971, 524] on div "button" at bounding box center [976, 532] width 16 height 16
drag, startPoint x: 730, startPoint y: 528, endPoint x: 670, endPoint y: 529, distance: 59.8
click at [670, 529] on tr "julio - 2025 * No" at bounding box center [774, 531] width 546 height 59
type input "**"
click at [957, 533] on div "button" at bounding box center [960, 532] width 16 height 16
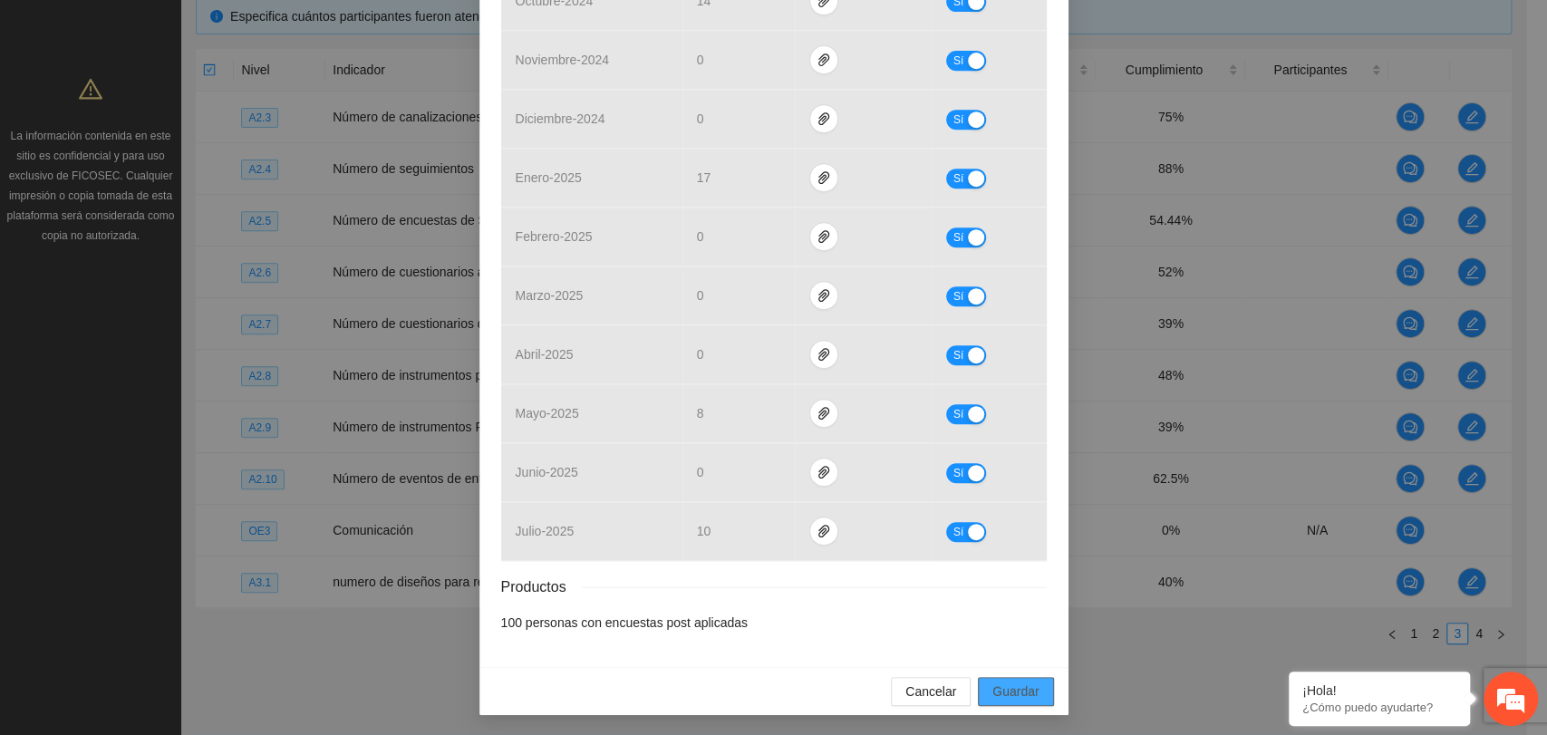
click at [1027, 684] on span "Guardar" at bounding box center [1016, 692] width 46 height 20
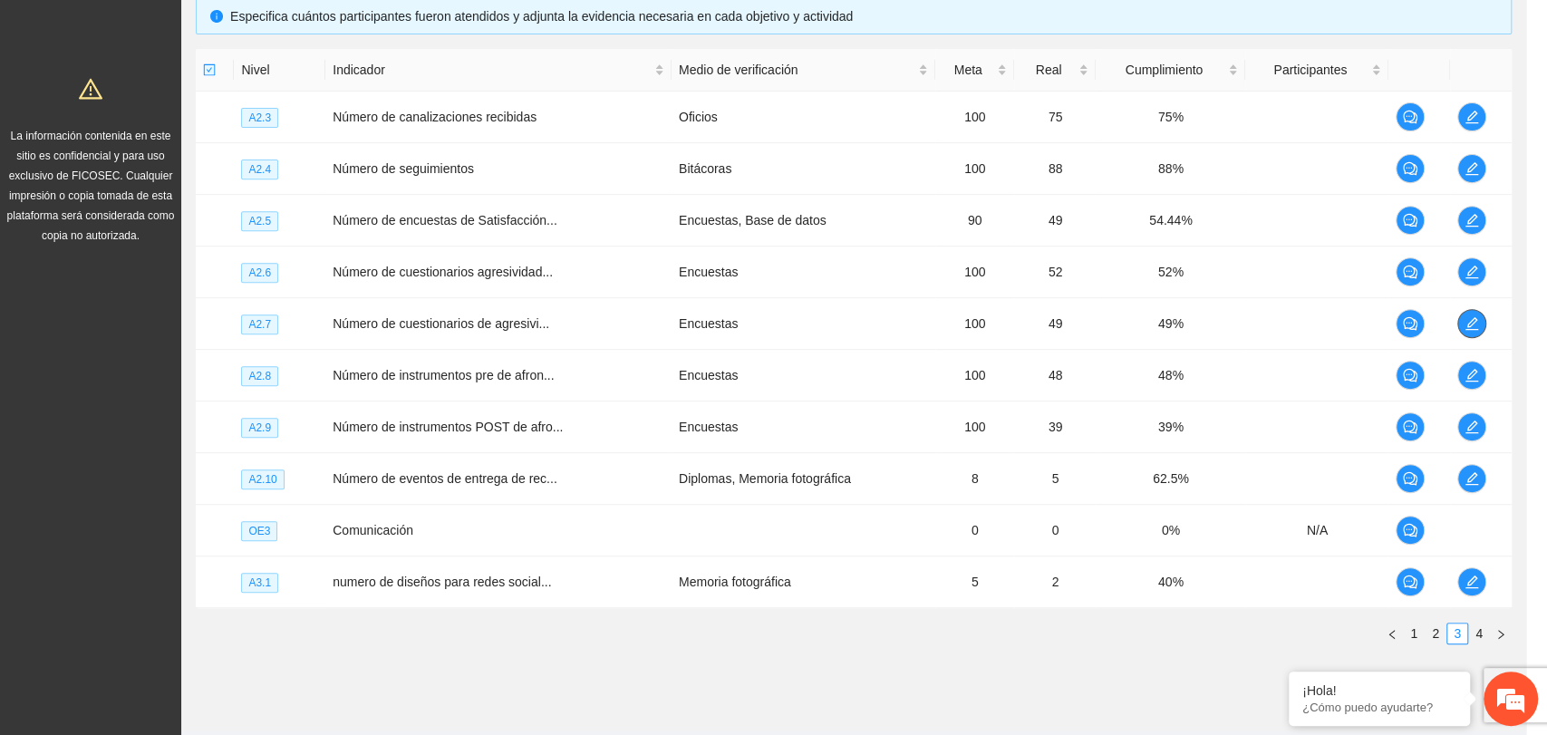
scroll to position [0, 0]
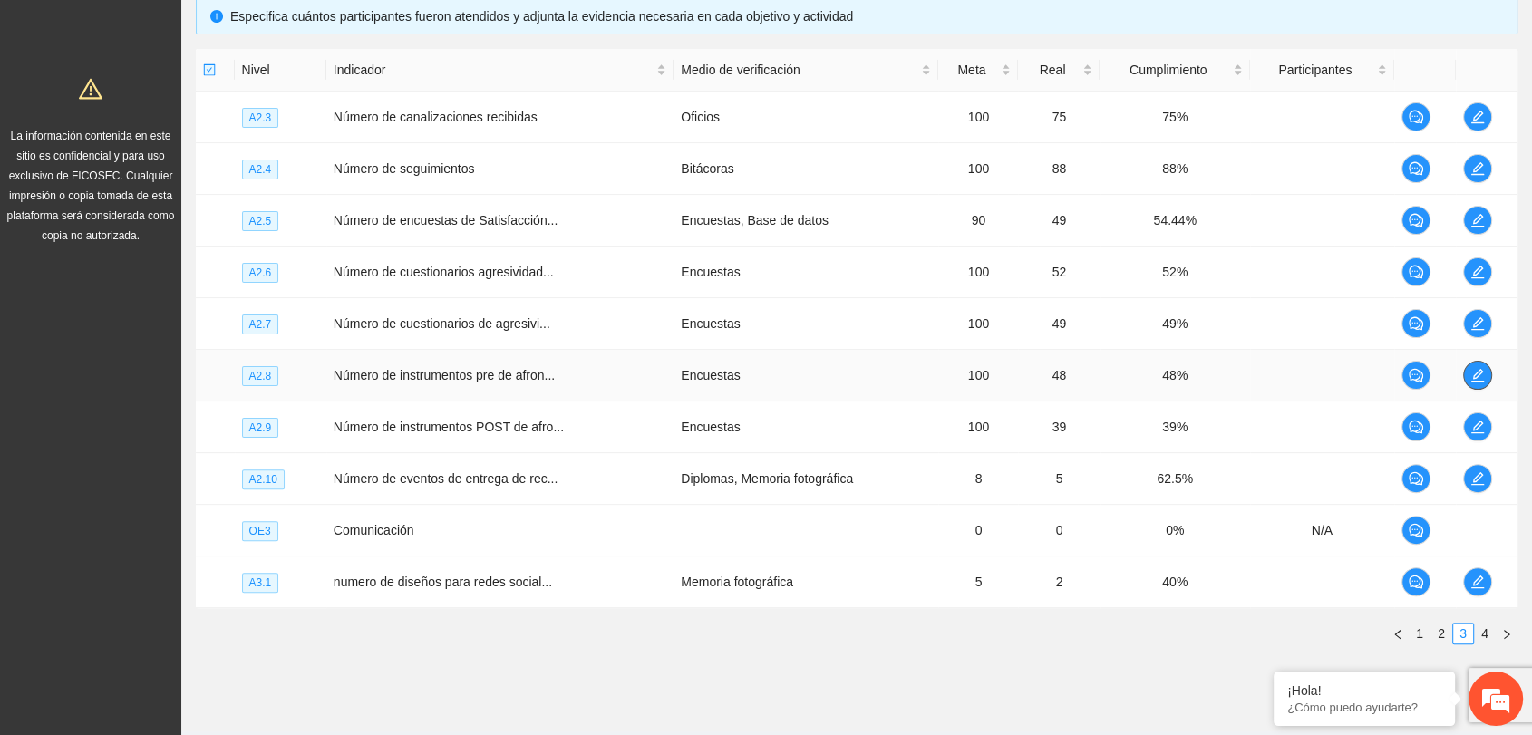
click at [1474, 373] on icon "edit" at bounding box center [1477, 375] width 15 height 15
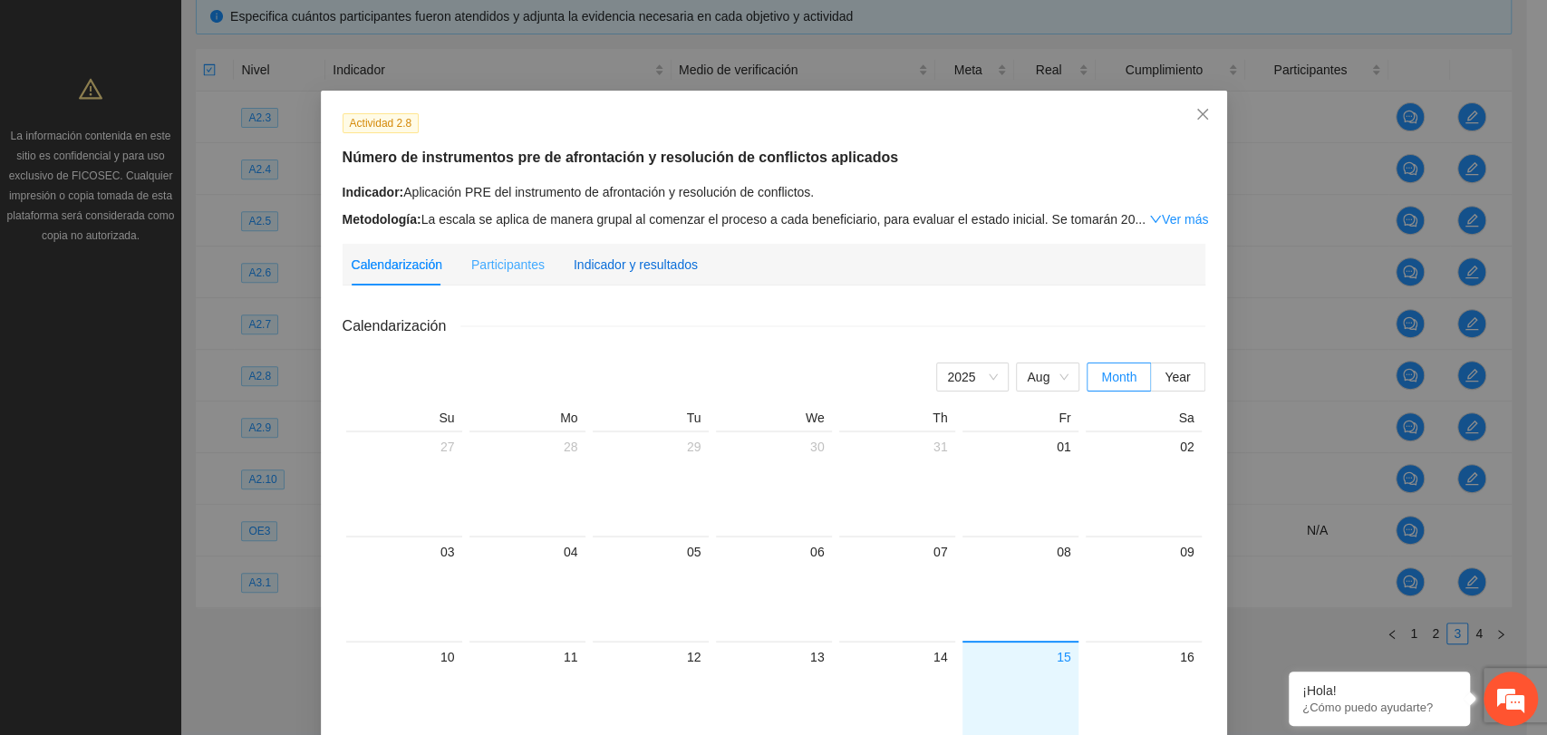
click at [670, 270] on div "Indicador y resultados" at bounding box center [636, 265] width 124 height 20
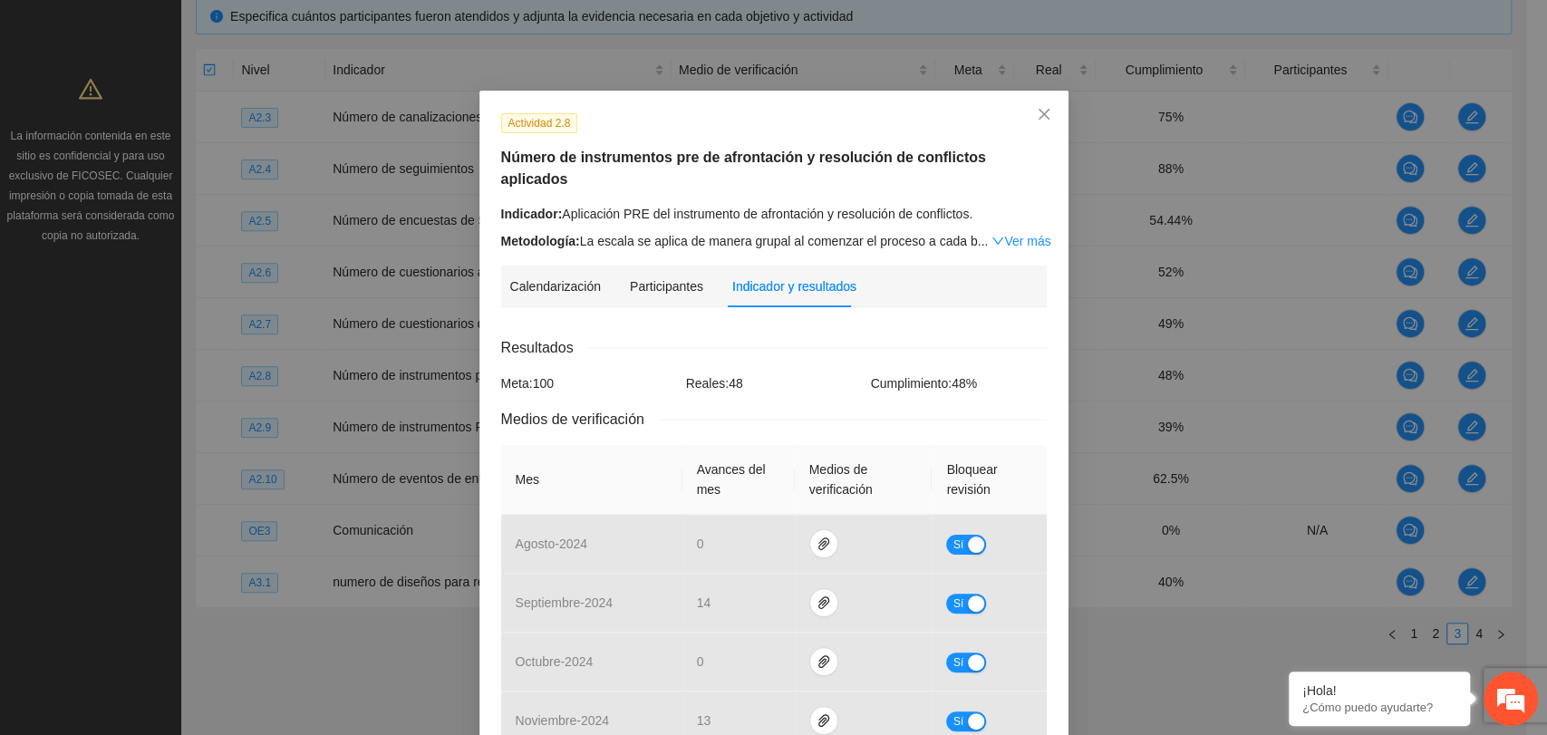
click at [822, 336] on div "Resultados" at bounding box center [774, 347] width 546 height 23
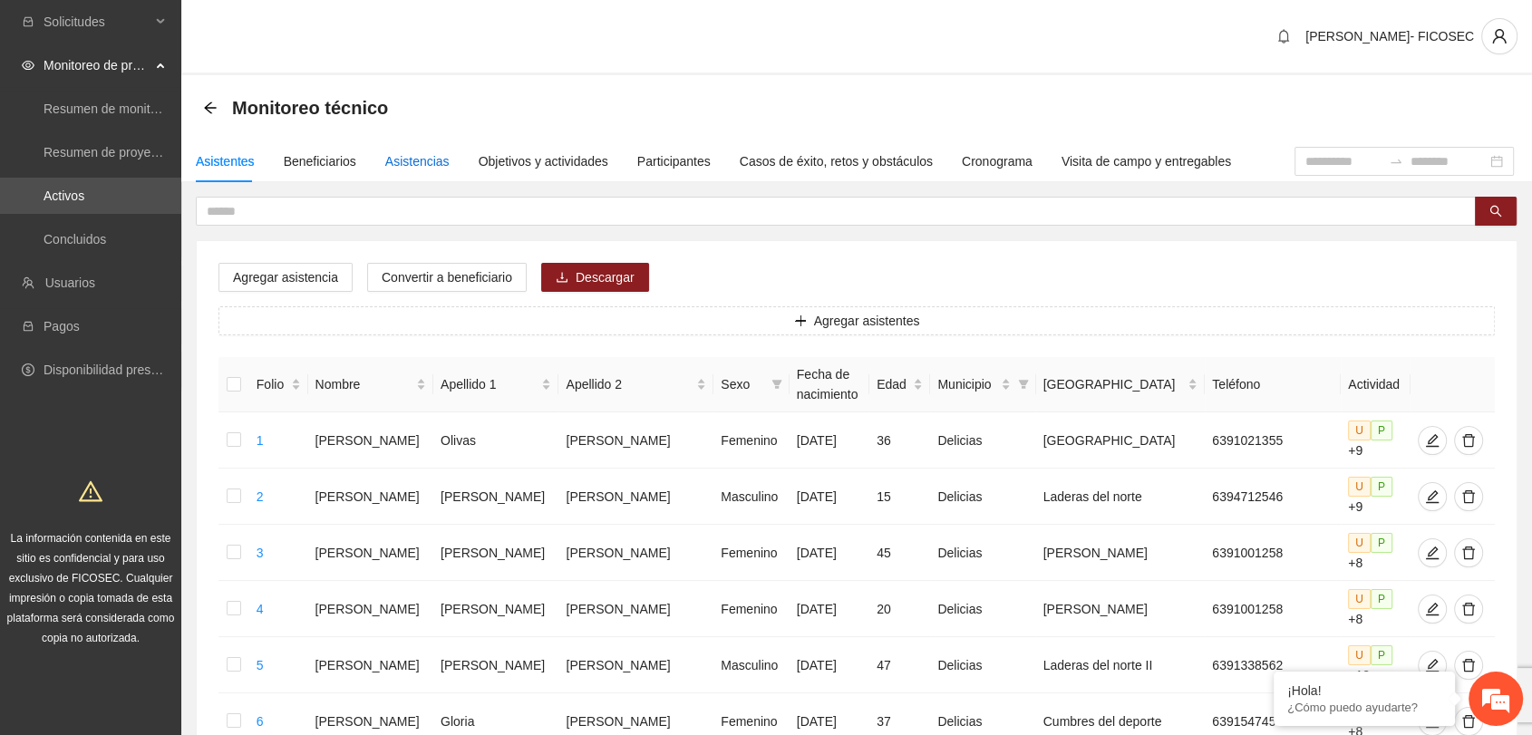
click at [433, 166] on div "Asistencias" at bounding box center [417, 161] width 64 height 20
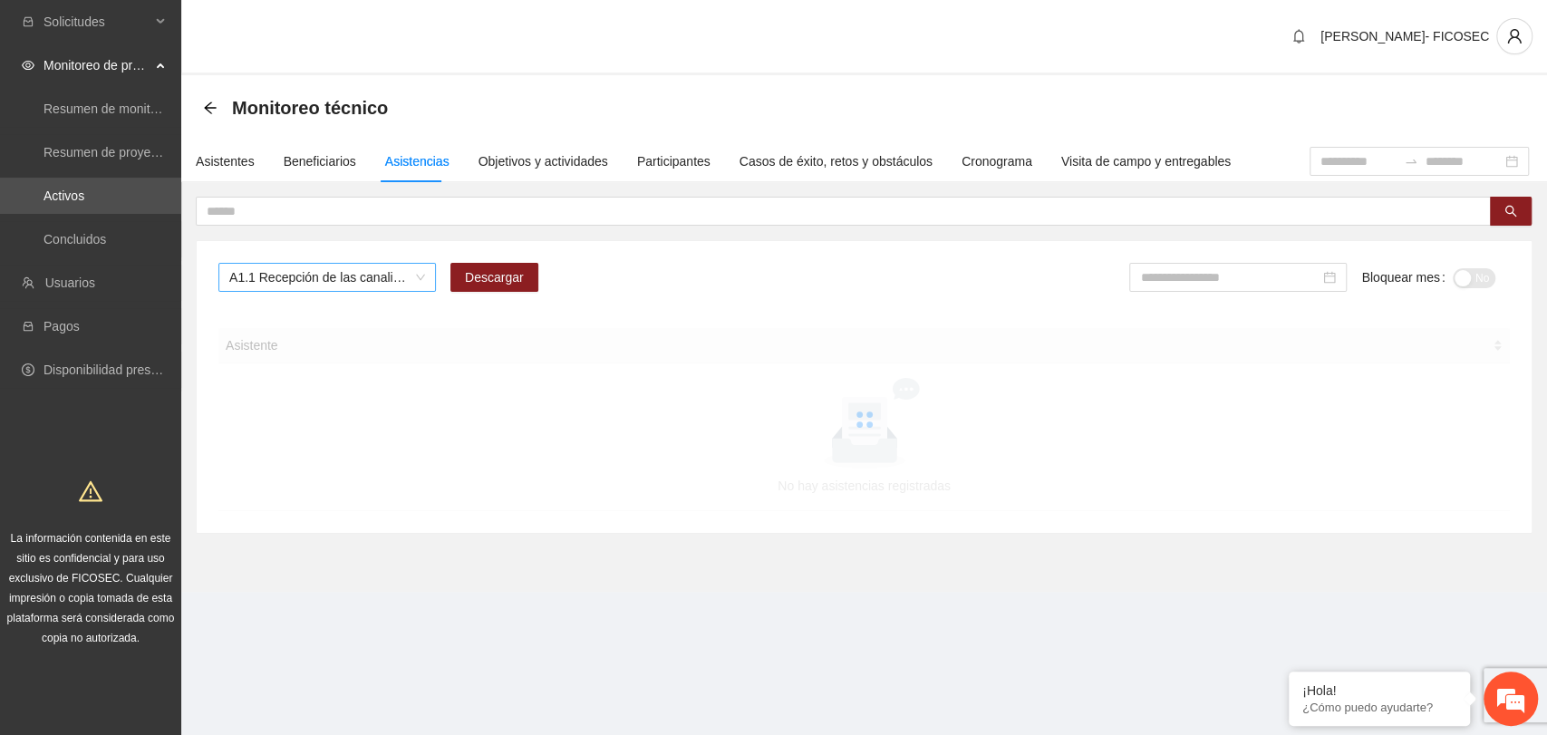
click at [344, 283] on span "A1.1 Recepción de las canalizaciones de personas que recibirán atención." at bounding box center [327, 277] width 196 height 27
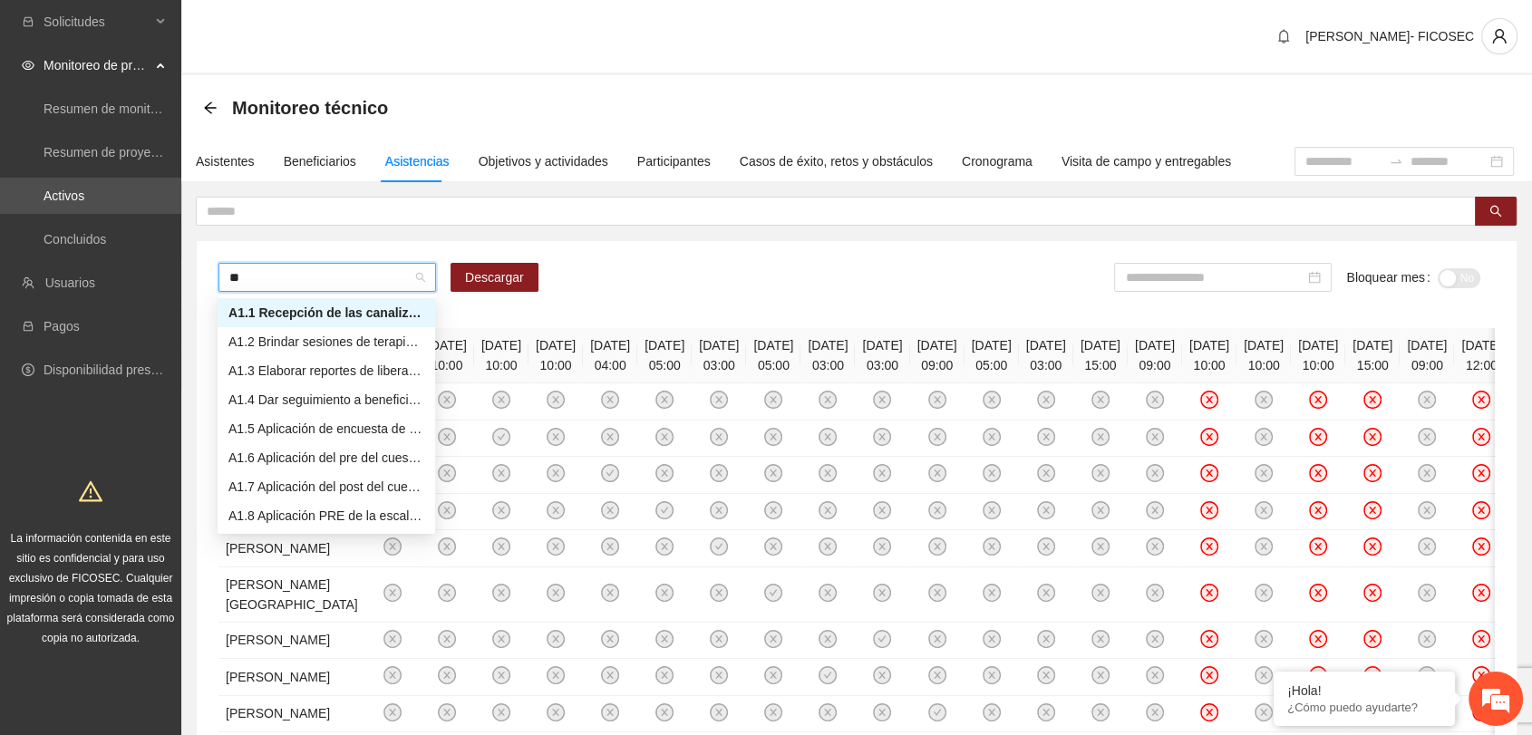
type input "***"
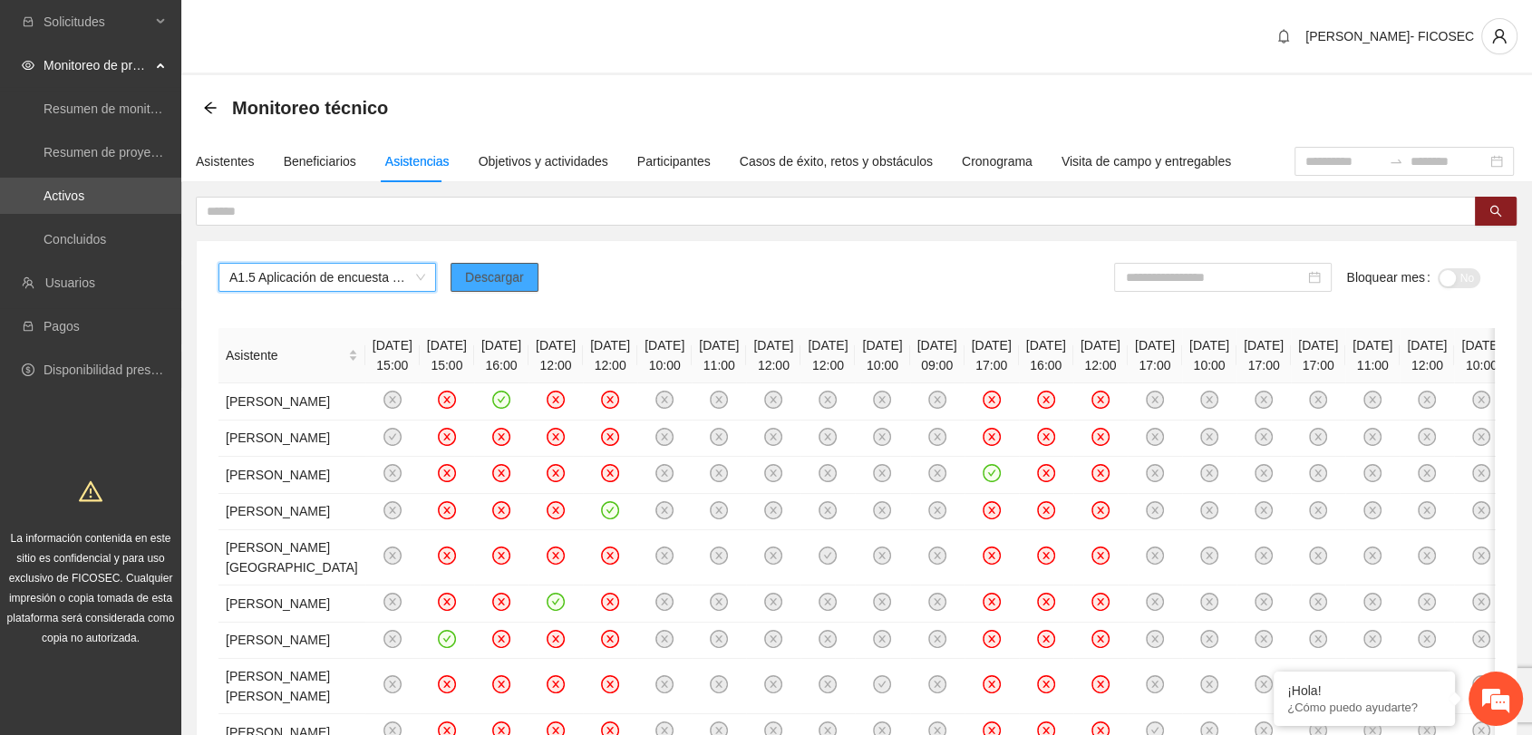
click at [482, 284] on span "Descargar" at bounding box center [494, 277] width 59 height 20
drag, startPoint x: 1246, startPoint y: 276, endPoint x: 1238, endPoint y: 281, distance: 9.8
click at [1245, 276] on input at bounding box center [1214, 277] width 179 height 20
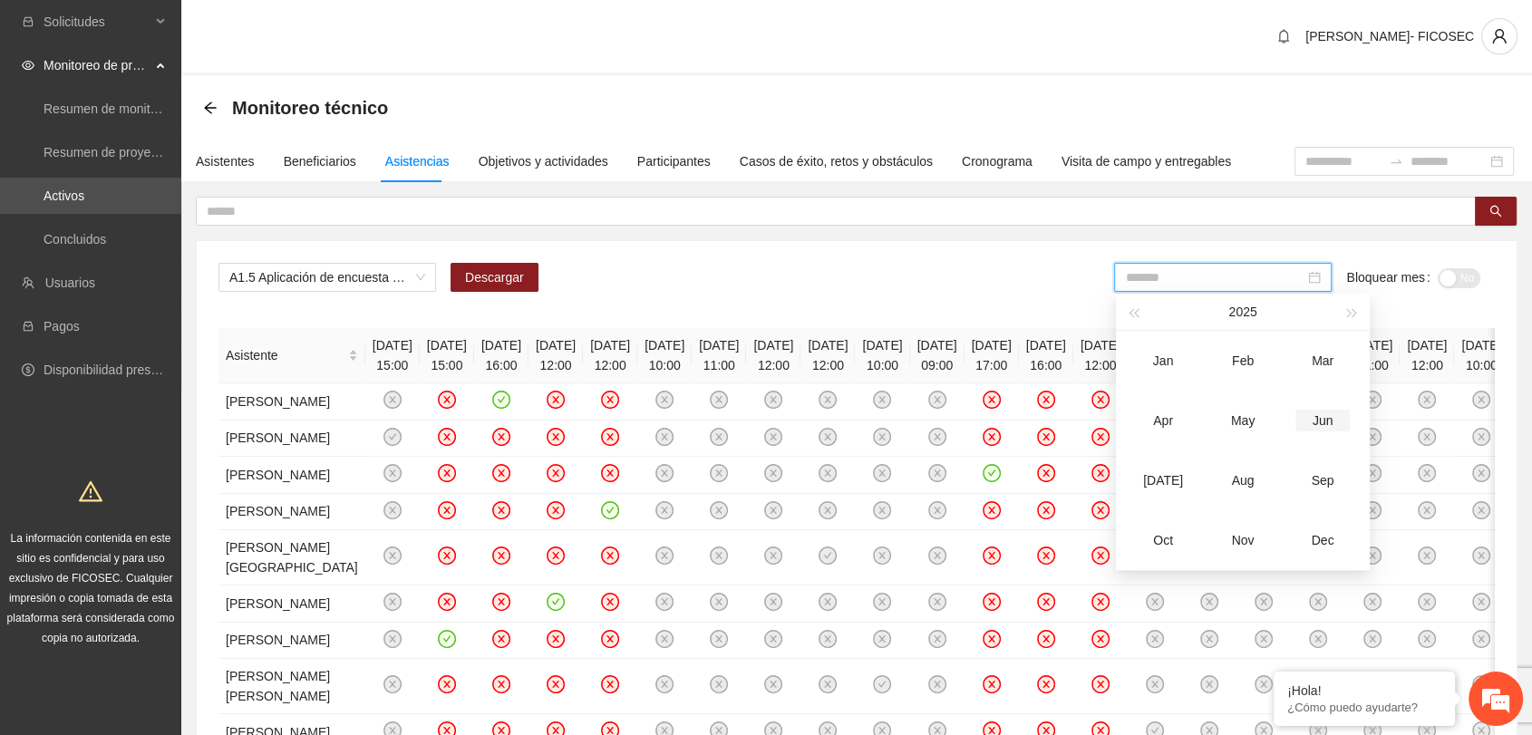
click at [1318, 431] on td "Jun" at bounding box center [1323, 421] width 80 height 60
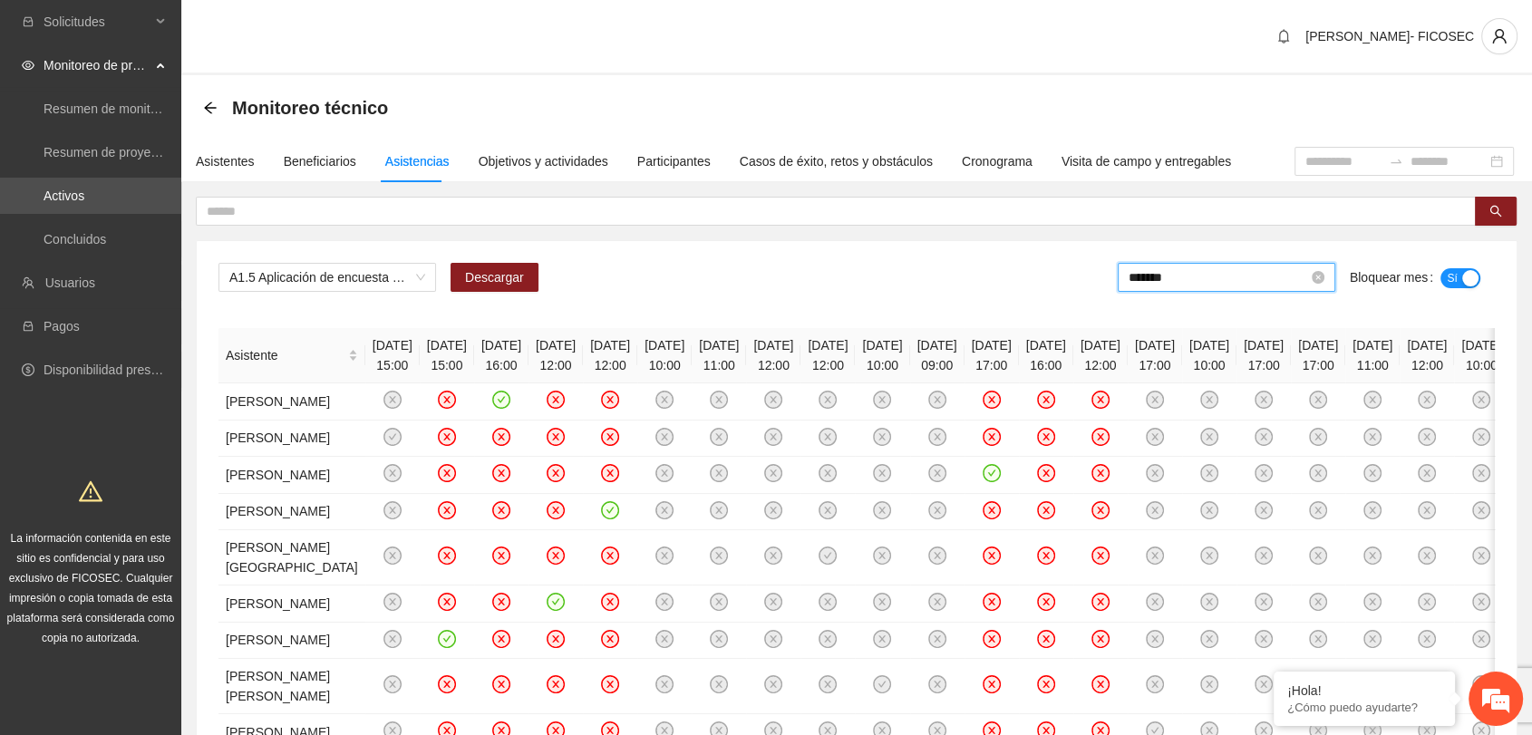
click at [1189, 277] on input "*******" at bounding box center [1218, 277] width 179 height 20
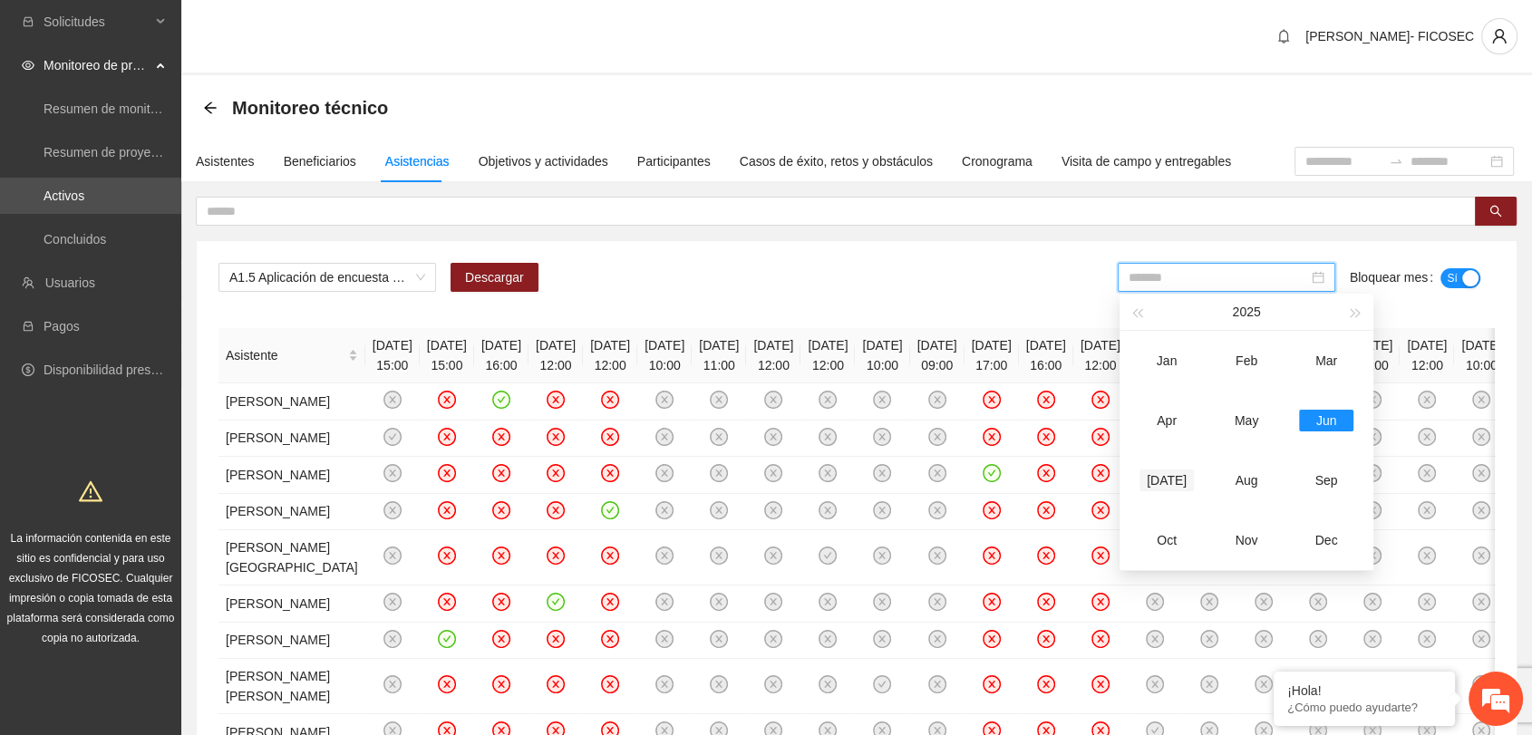
click at [1163, 479] on div "[DATE]" at bounding box center [1166, 481] width 54 height 22
type input "*******"
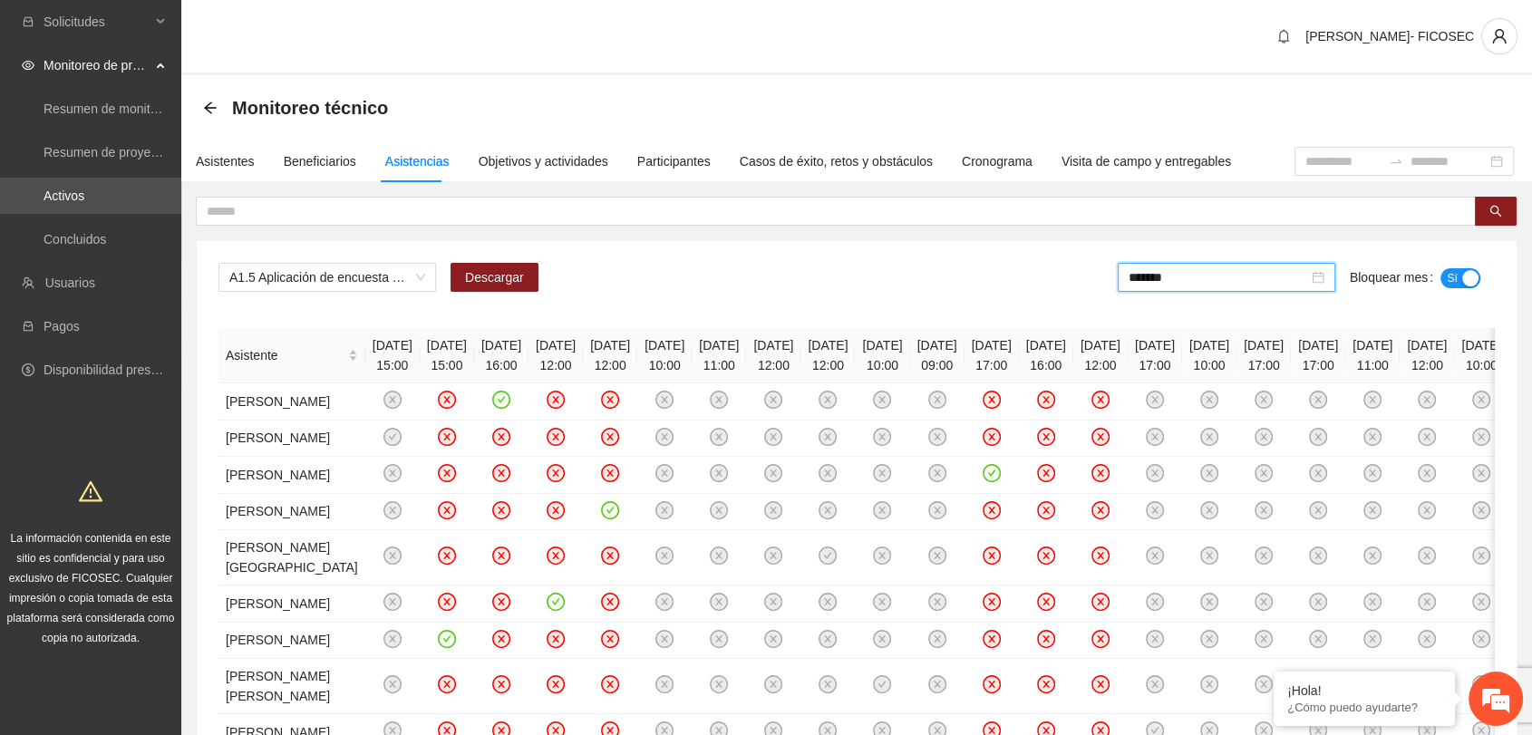
click at [1067, 285] on div "A1.5 Aplicación de encuesta de satisfacción Descargar ******* Bloquear mes Sí" at bounding box center [856, 285] width 1276 height 44
click at [341, 270] on span "A1.5 Aplicación de encuesta de satisfacción" at bounding box center [327, 277] width 196 height 27
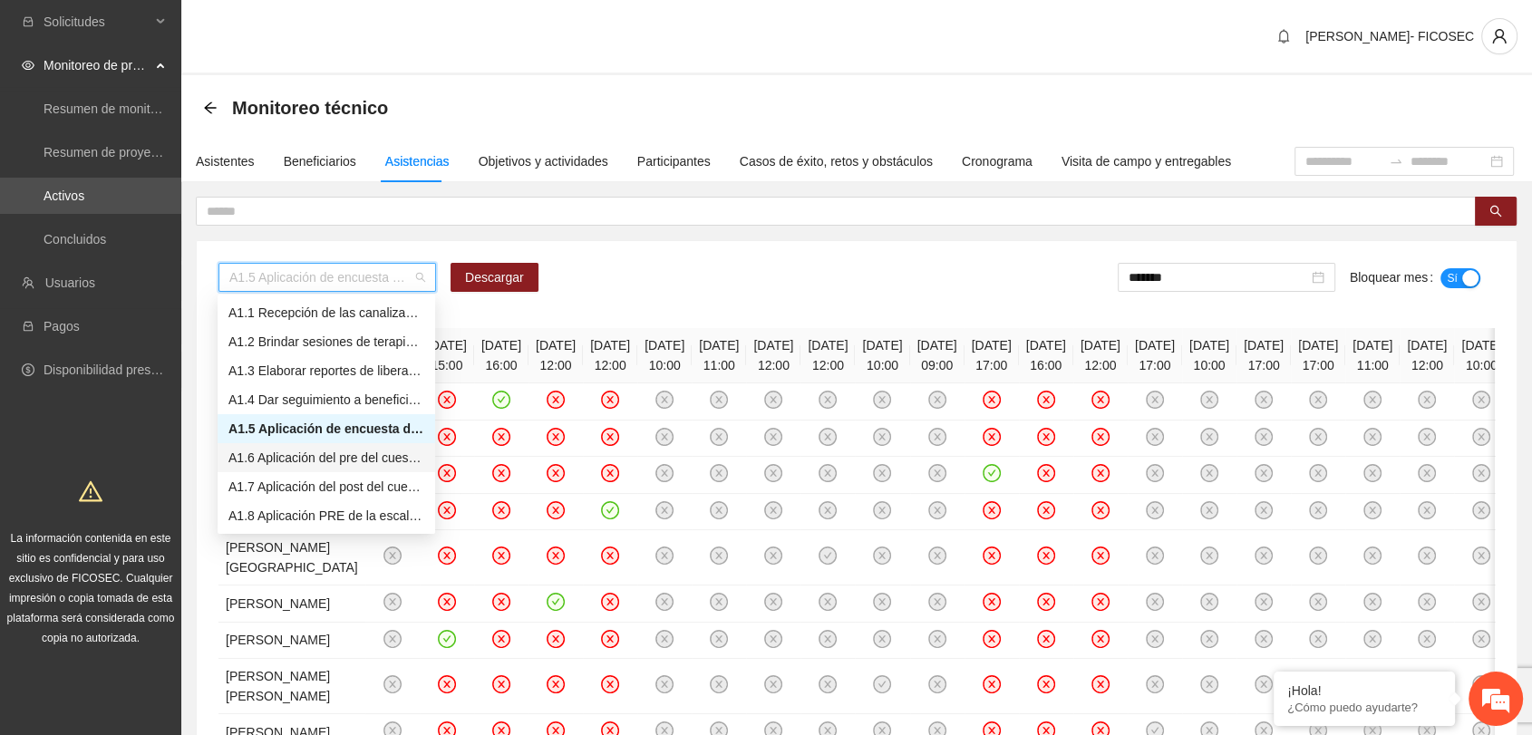
click at [306, 459] on div "A1.6 Aplicación del pre del cuestionario de agresividad." at bounding box center [326, 458] width 196 height 20
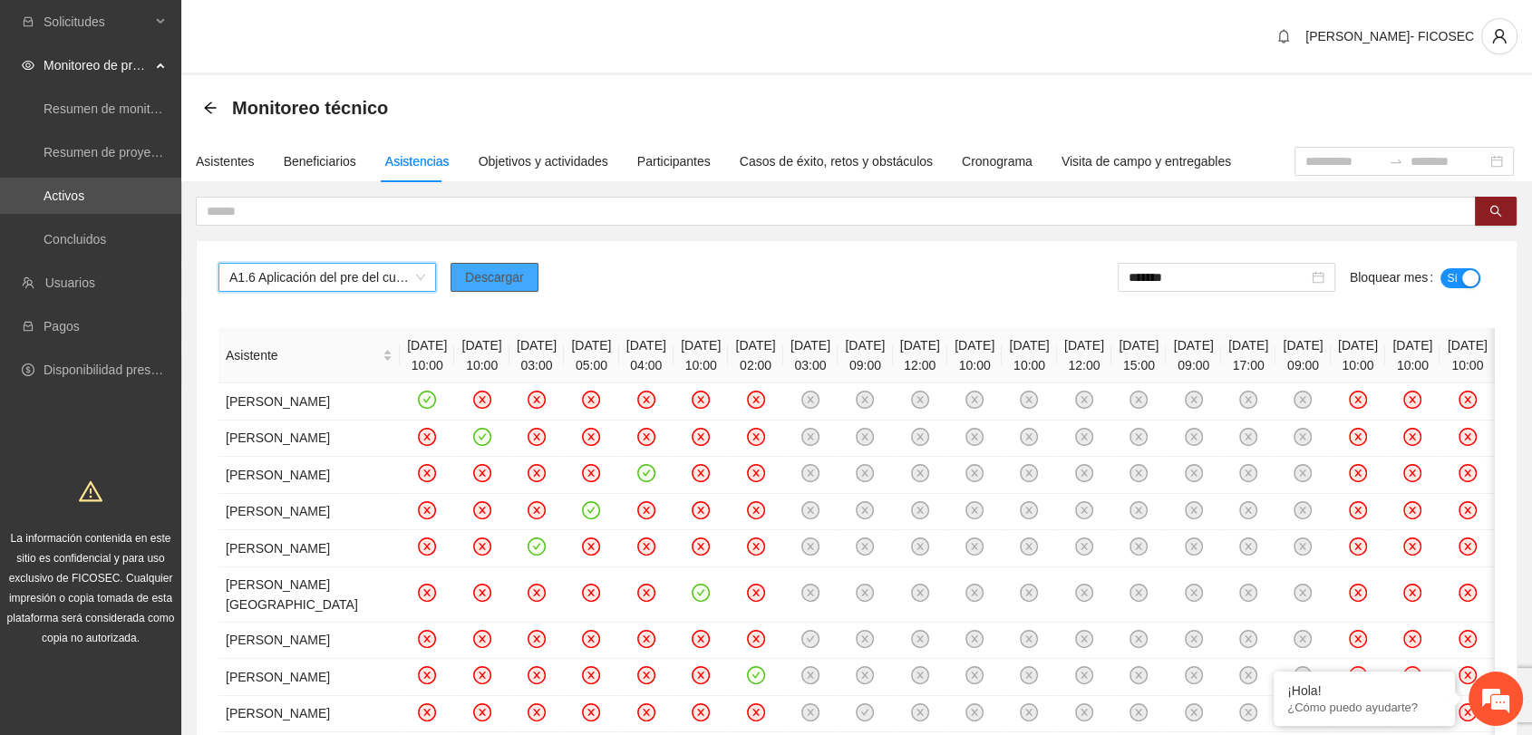
click at [506, 280] on span "Descargar" at bounding box center [494, 277] width 59 height 20
click at [508, 271] on span "Descargar" at bounding box center [494, 277] width 59 height 20
click at [350, 285] on span "A1.6 Aplicación del pre del cuestionario de agresividad." at bounding box center [327, 277] width 196 height 27
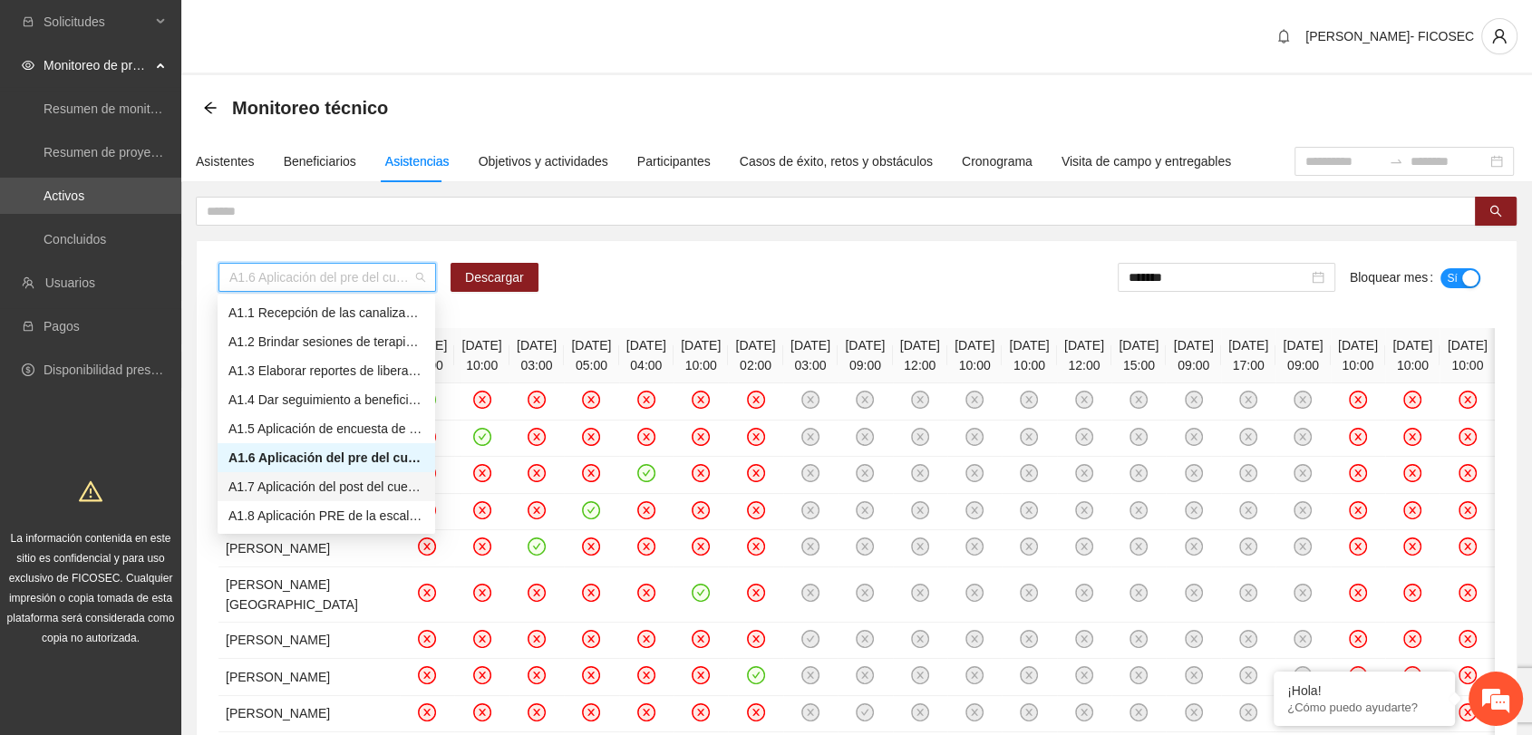
click at [301, 488] on div "A1.7 Aplicación del post del cuestionario de agresividad" at bounding box center [326, 487] width 196 height 20
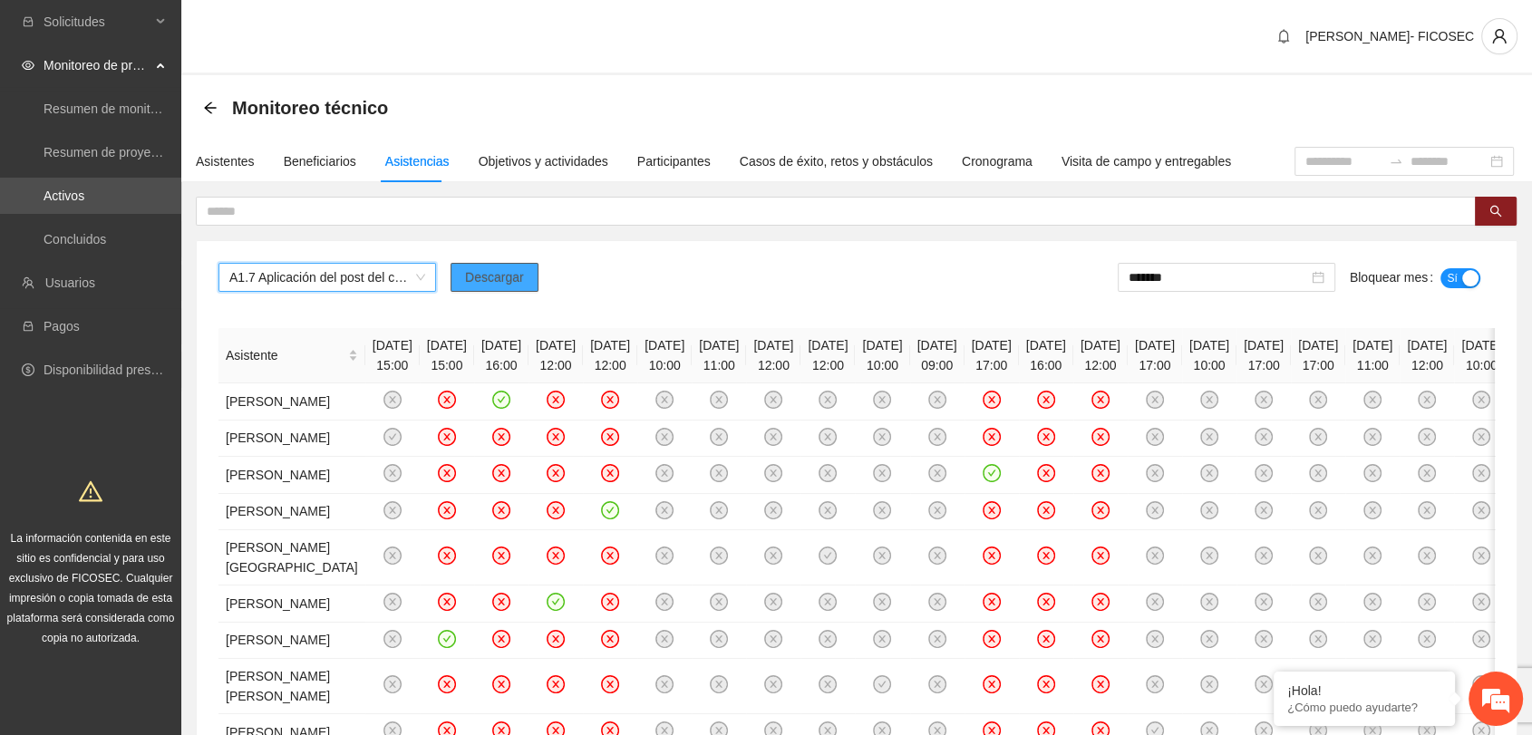
click at [491, 274] on span "Descargar" at bounding box center [494, 277] width 59 height 20
click at [401, 279] on span "A1.7 Aplicación del post del cuestionario de agresividad" at bounding box center [327, 277] width 196 height 27
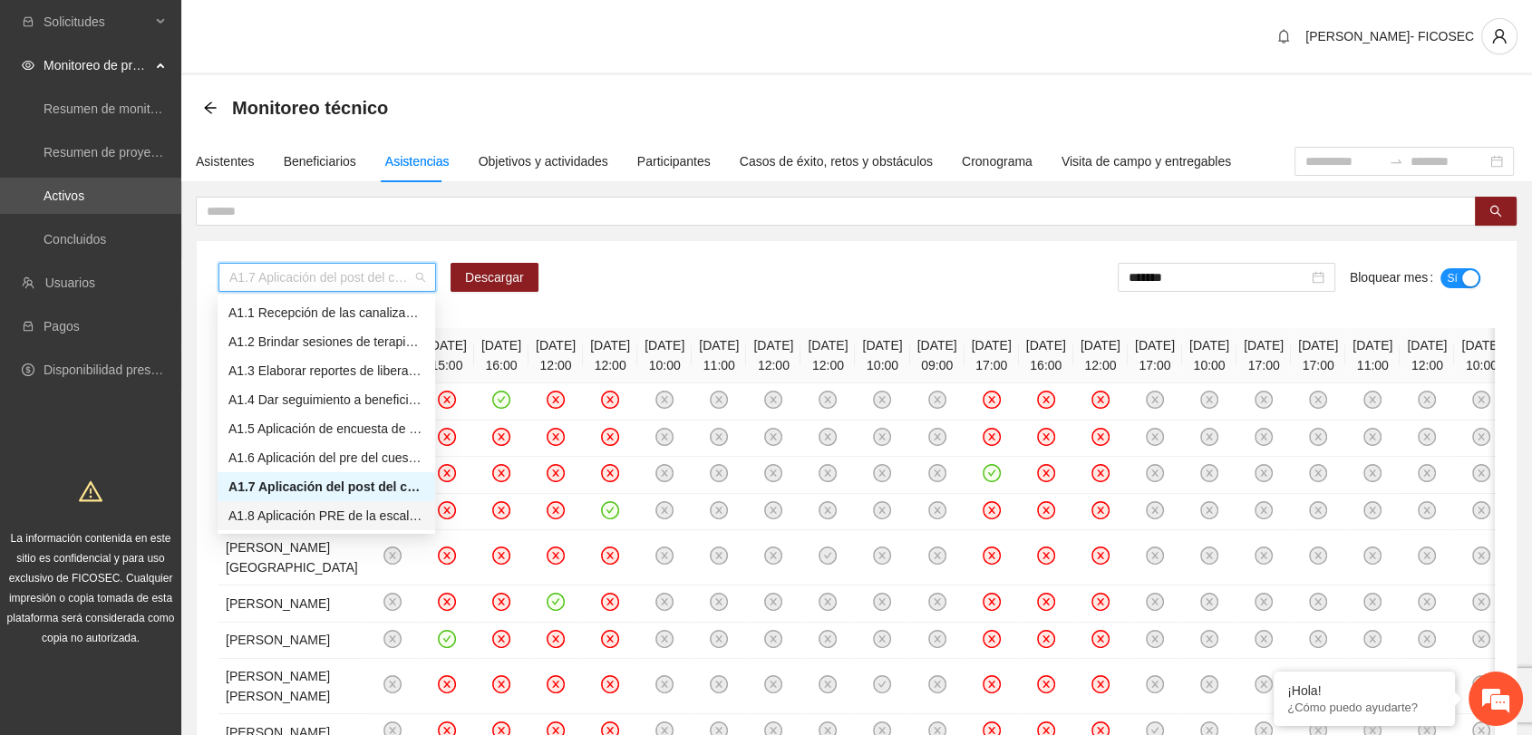
click at [348, 517] on div "A1.8 Aplicación PRE de la escala de control de impulsos" at bounding box center [326, 516] width 196 height 20
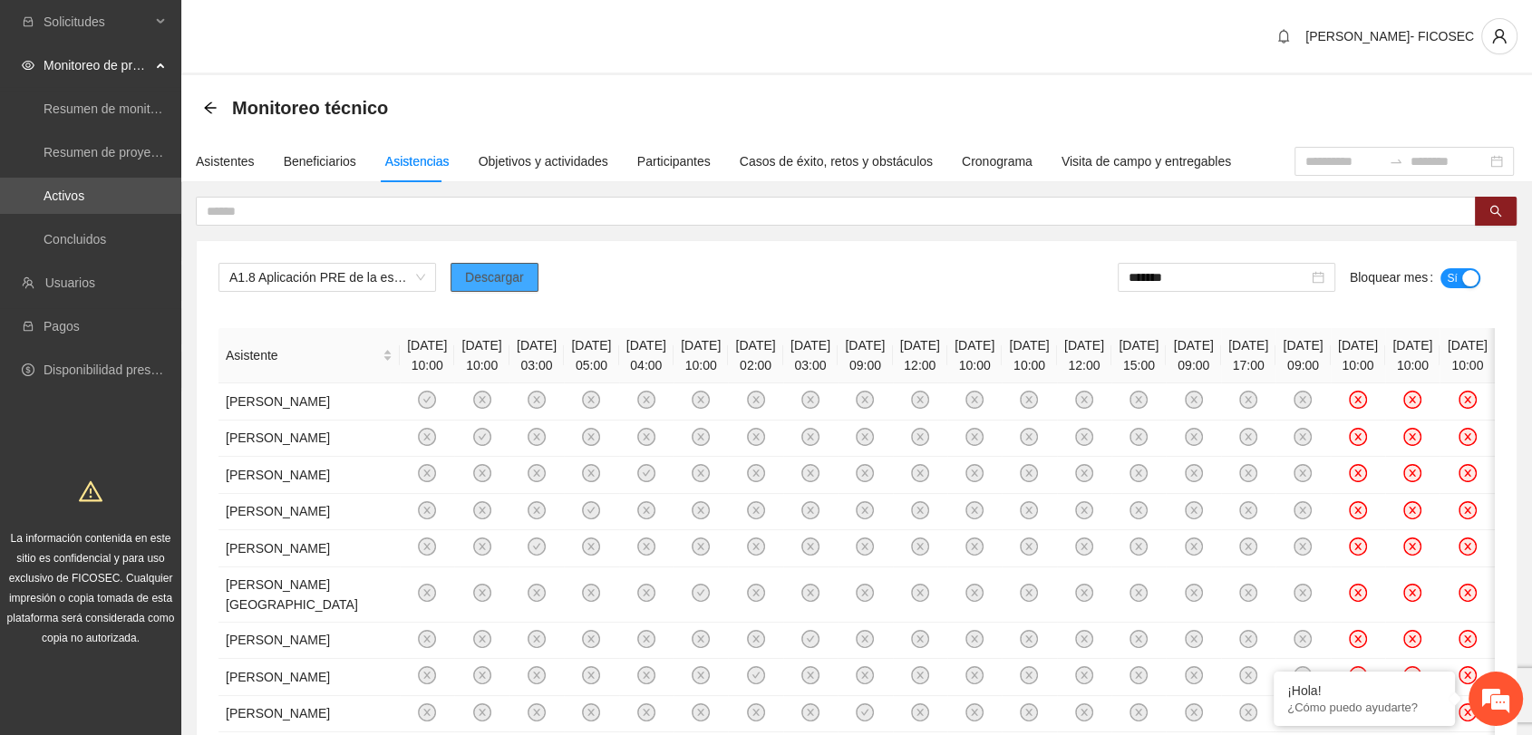
click at [510, 272] on span "Descargar" at bounding box center [494, 277] width 59 height 20
click at [667, 263] on div "A1.8 Aplicación PRE de la escala de control de impulsos Descargar ******* Bloqu…" at bounding box center [856, 285] width 1276 height 44
click at [331, 284] on span "A1.8 Aplicación PRE de la escala de control de impulsos" at bounding box center [327, 277] width 196 height 27
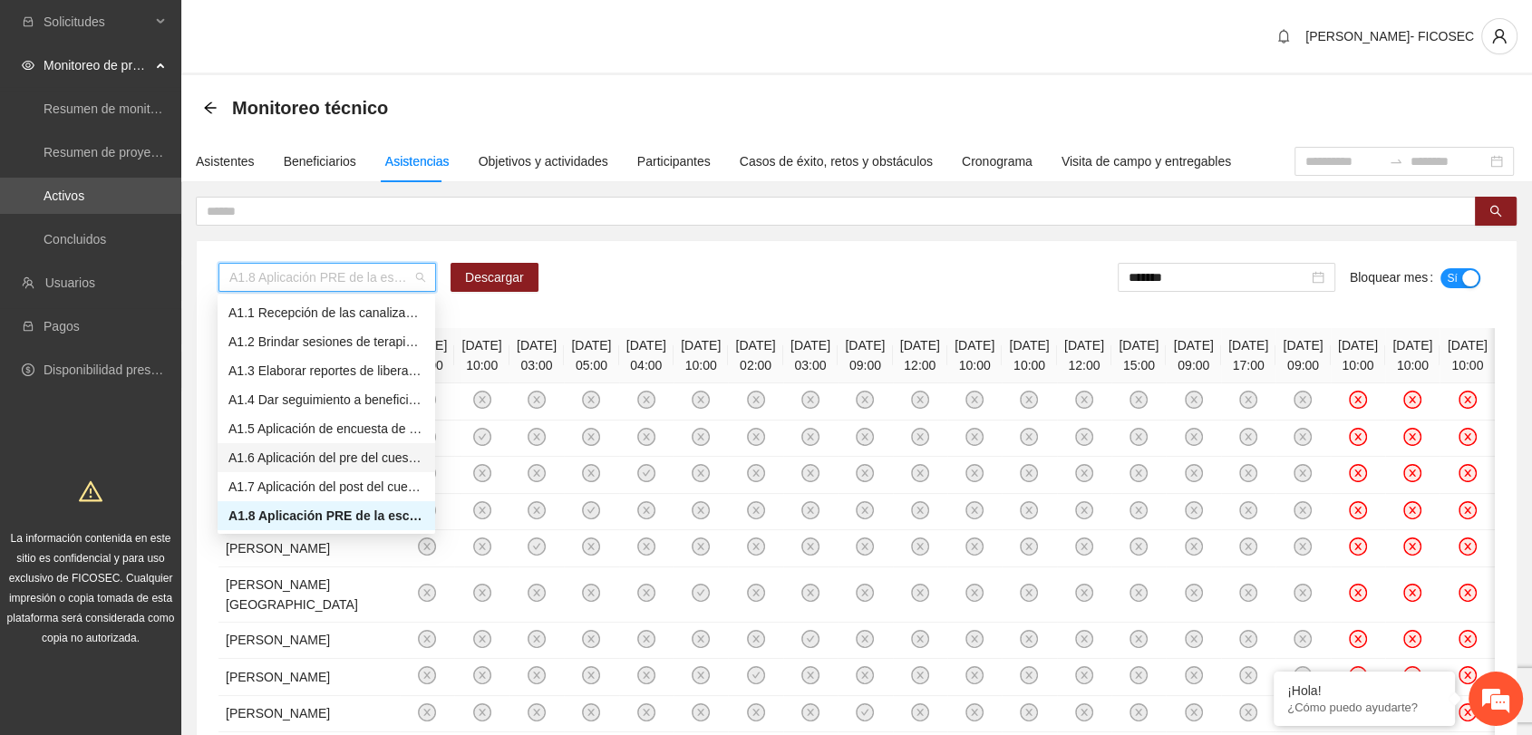
scroll to position [101, 0]
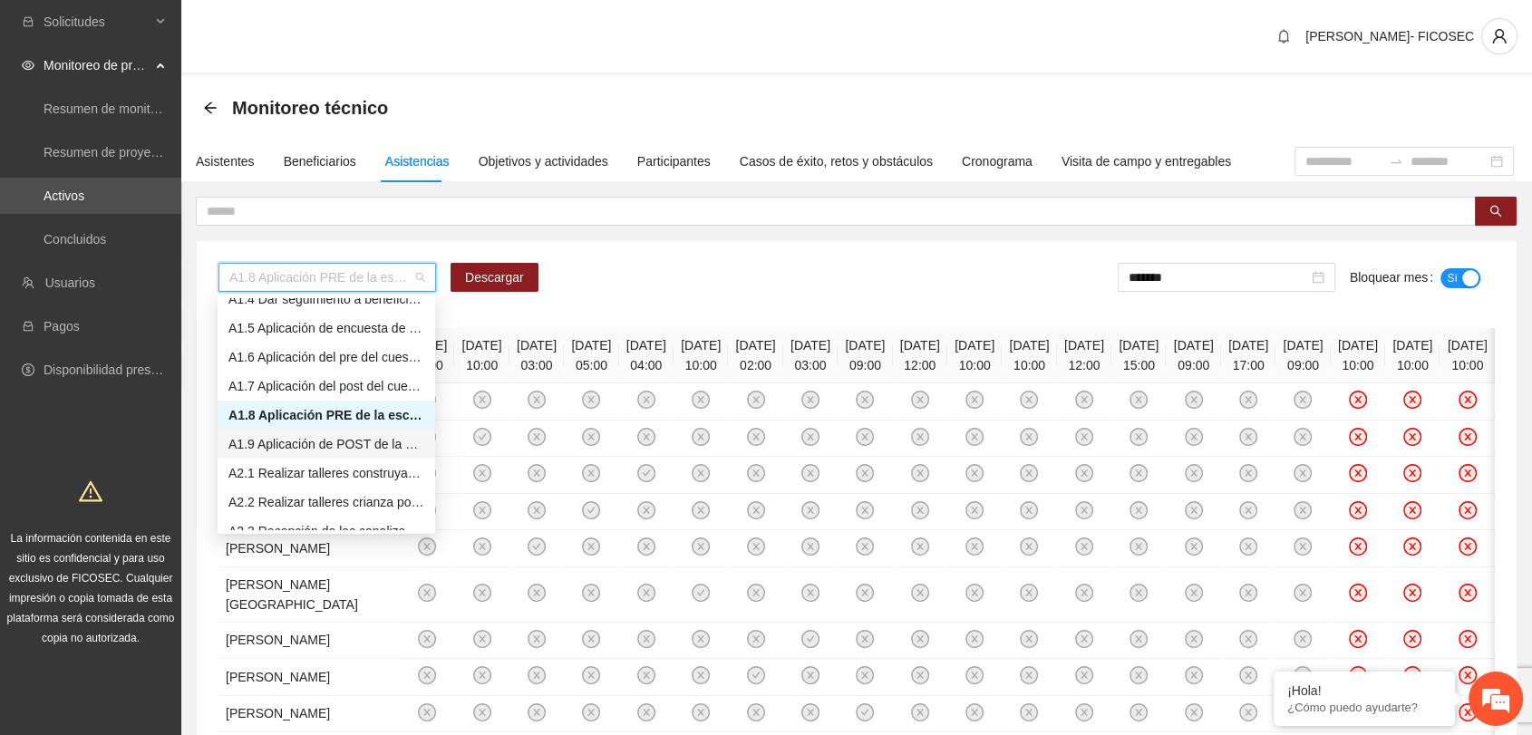
click at [314, 450] on div "A1.9 Aplicación de POST de la Escala de Control de Impulsos" at bounding box center [326, 444] width 196 height 20
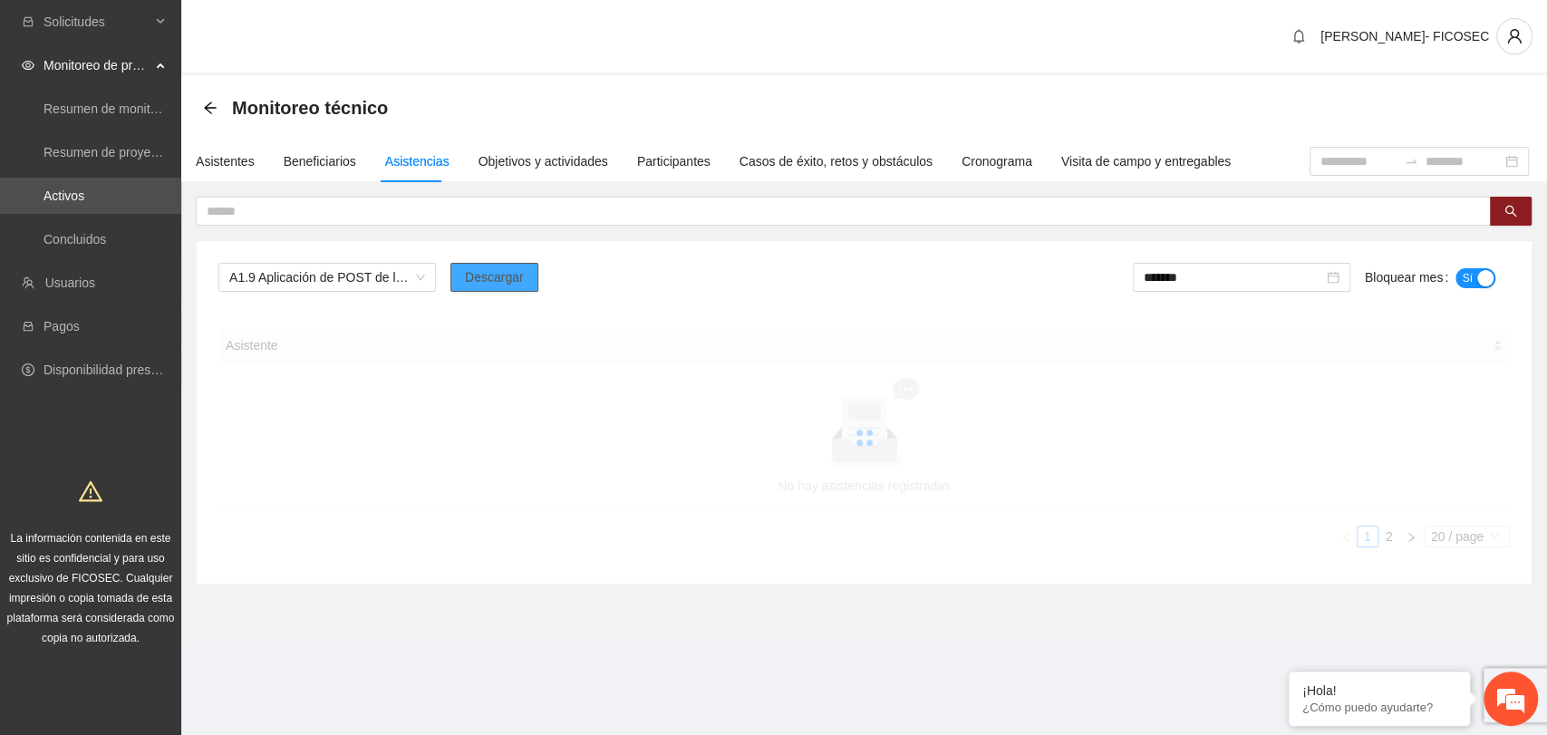
click at [497, 284] on span "Descargar" at bounding box center [494, 277] width 59 height 20
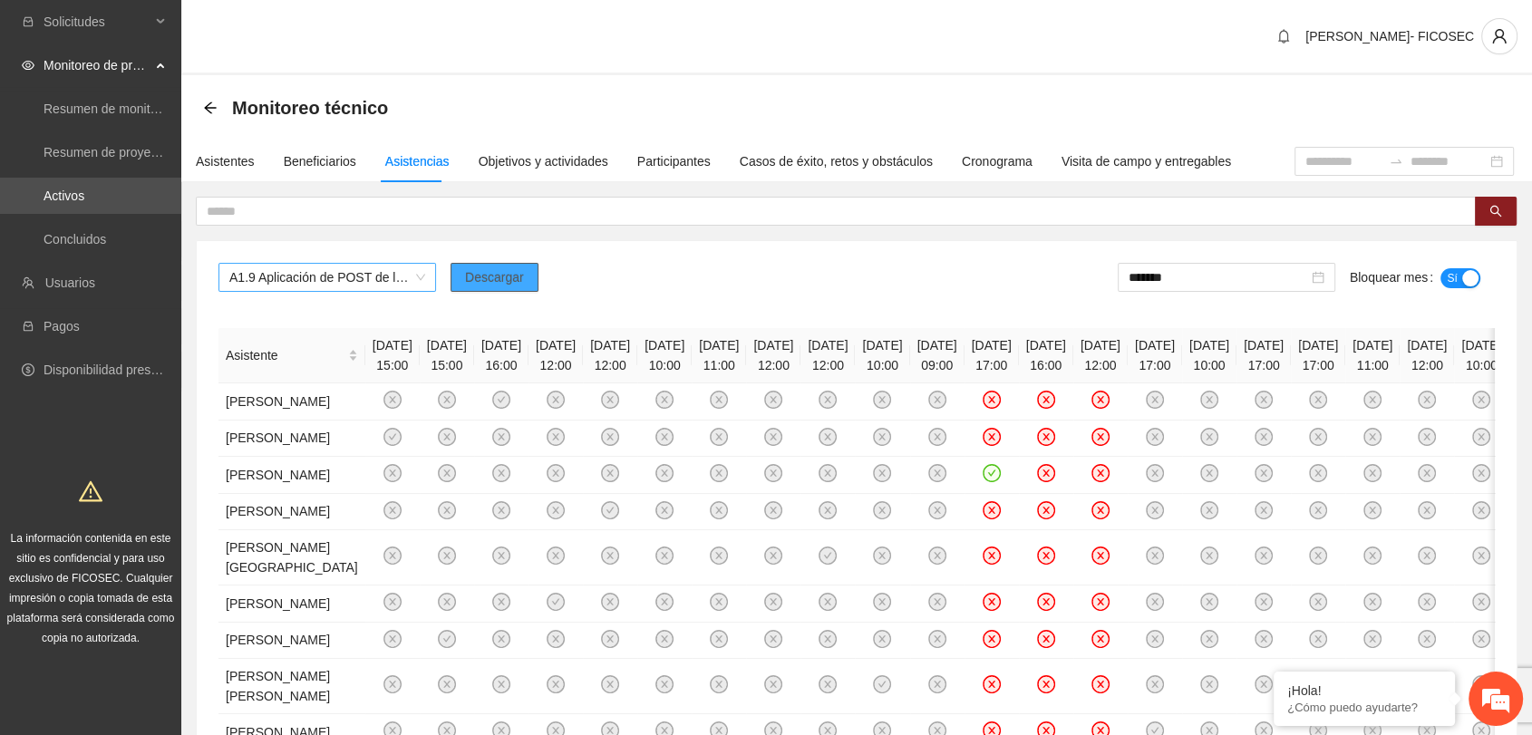
click at [304, 277] on span "A1.9 Aplicación de POST de la Escala de Control de Impulsos" at bounding box center [327, 277] width 196 height 27
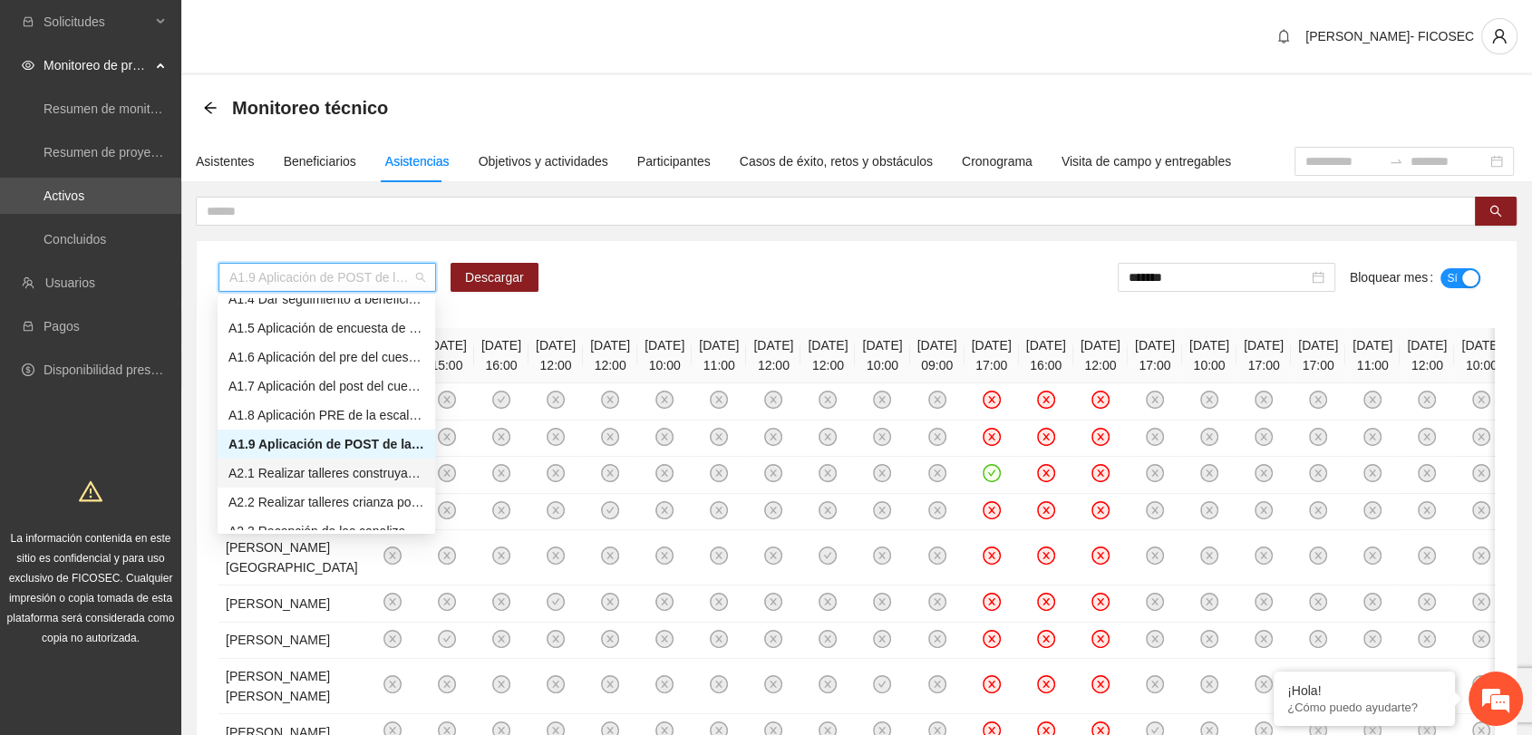
click at [348, 478] on div "A2.1 Realizar talleres construyamos un mundo [PERSON_NAME], dejemos la violenci…" at bounding box center [326, 473] width 196 height 20
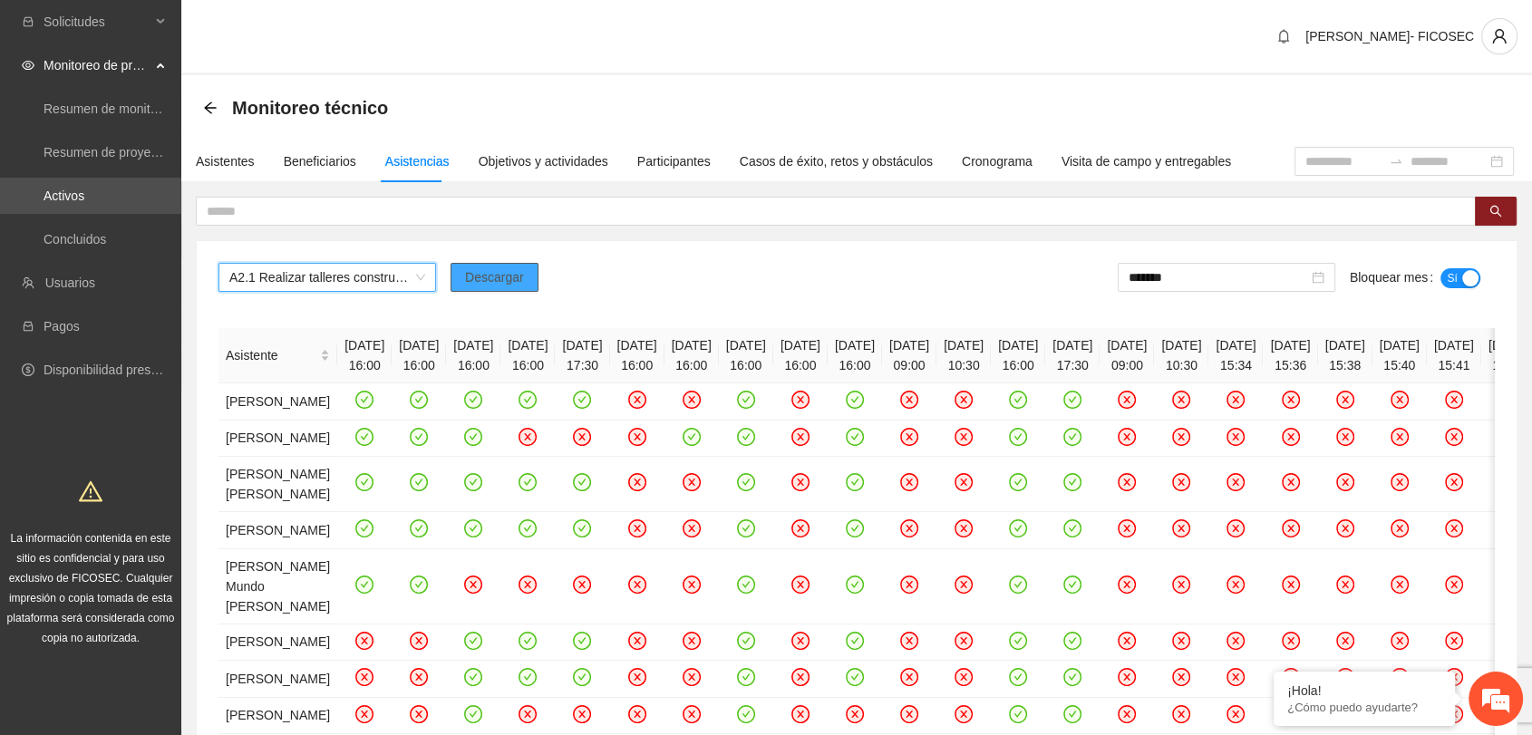
click at [508, 274] on span "Descargar" at bounding box center [494, 277] width 59 height 20
click at [310, 283] on span "A2.1 Realizar talleres construyamos un mundo [PERSON_NAME], dejemos la violenci…" at bounding box center [327, 277] width 196 height 27
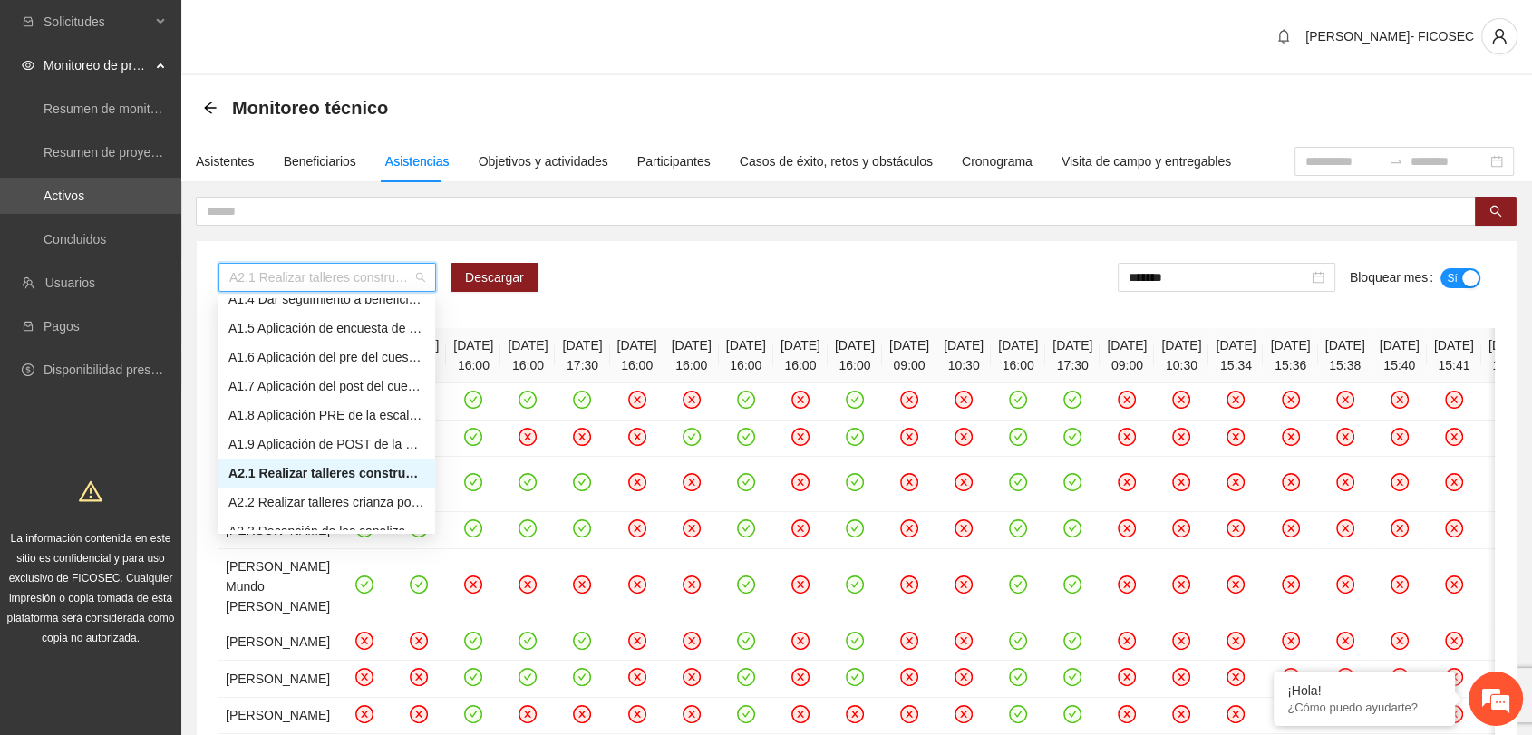
scroll to position [201, 0]
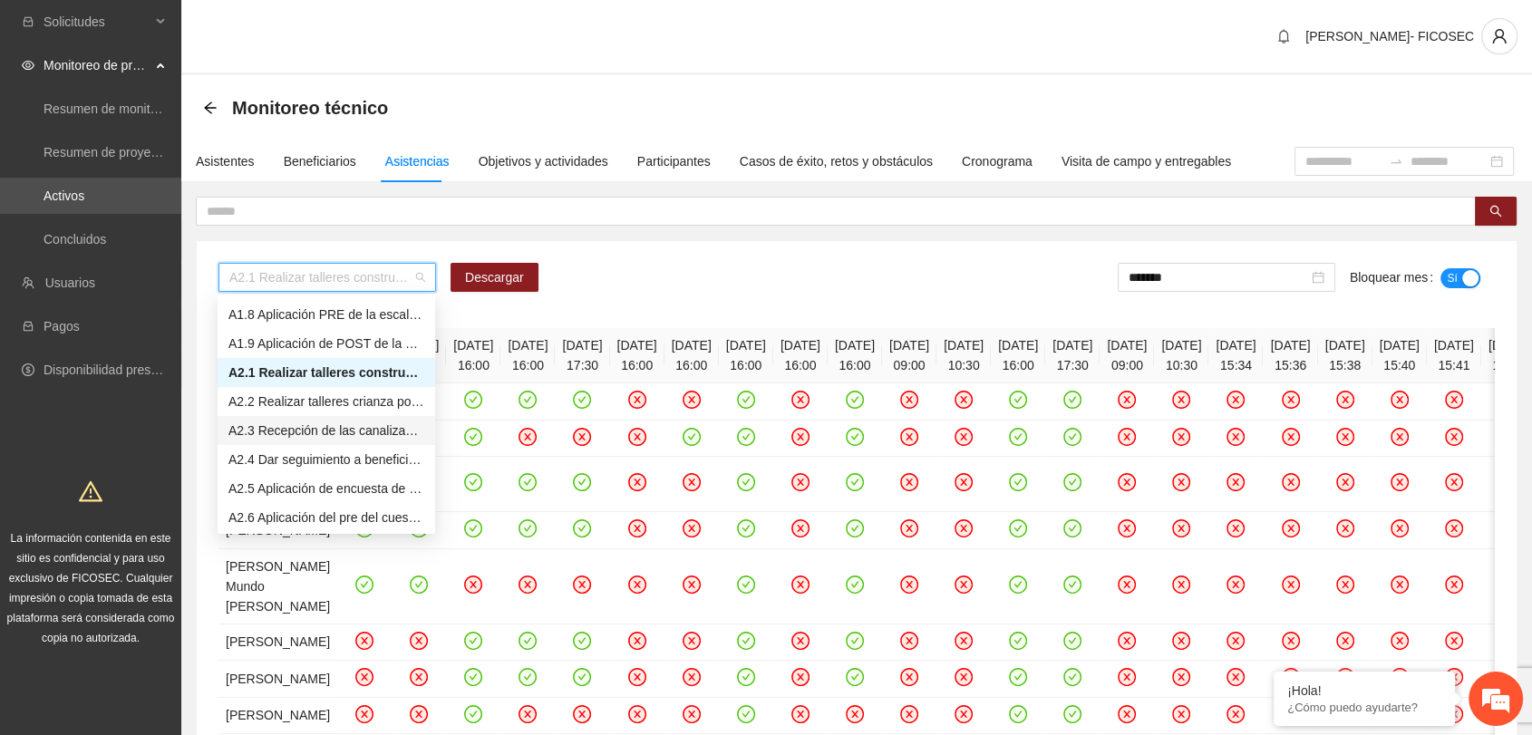
click at [312, 437] on div "A2.3 Recepción de las canalizaciones de personas que participaran en talleres." at bounding box center [326, 431] width 196 height 20
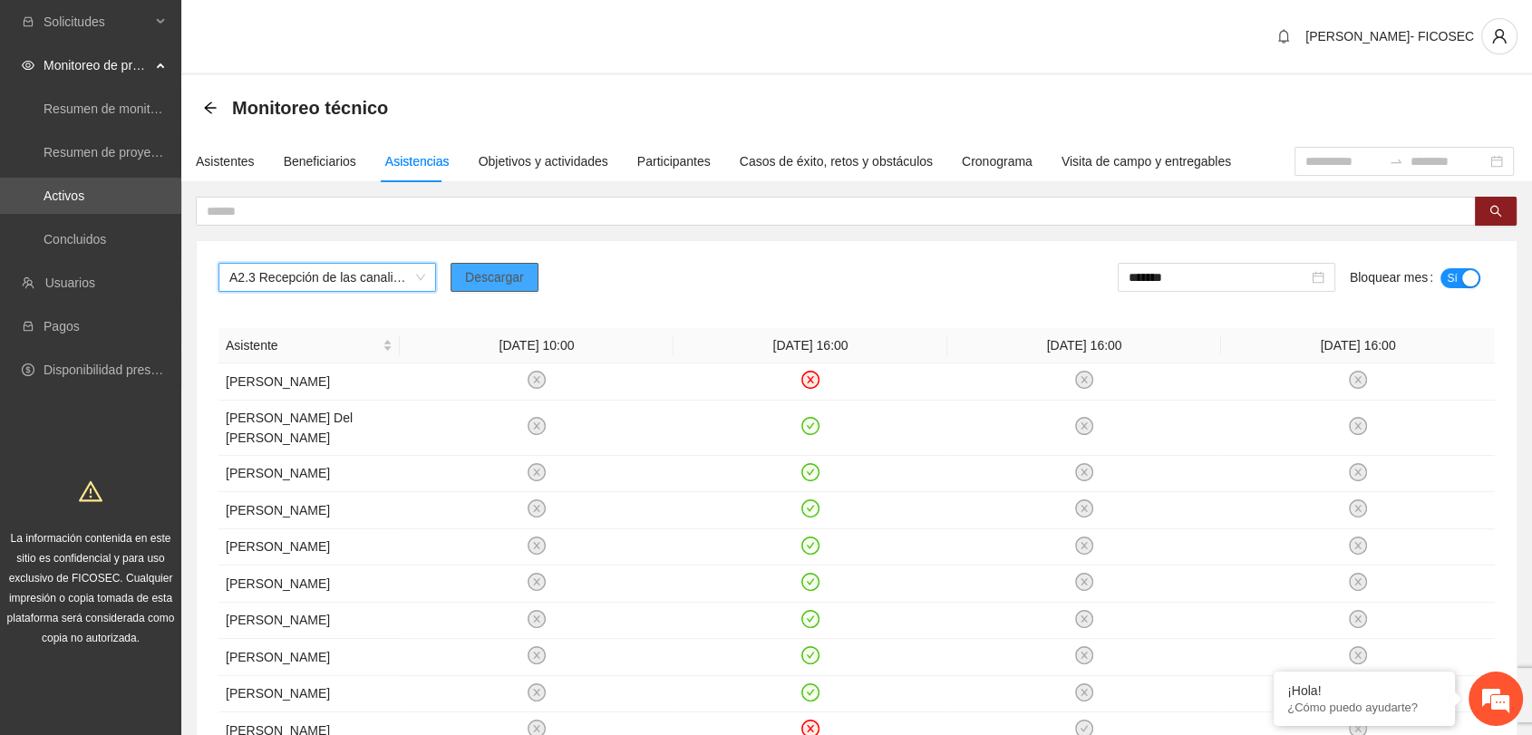
click at [511, 271] on span "Descargar" at bounding box center [494, 277] width 59 height 20
click at [84, 194] on link "Activos" at bounding box center [64, 196] width 41 height 15
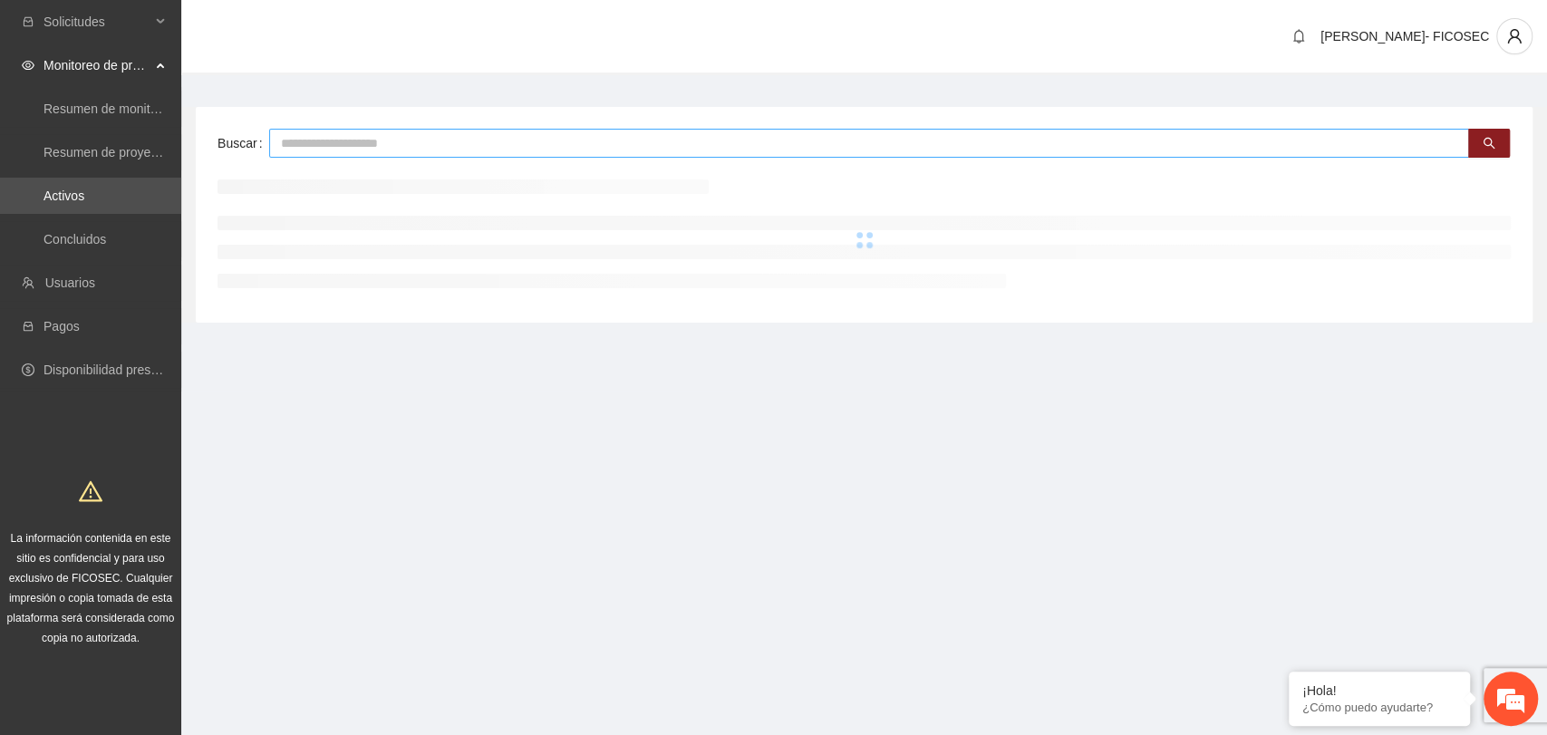
click at [384, 142] on input "text" at bounding box center [869, 143] width 1200 height 29
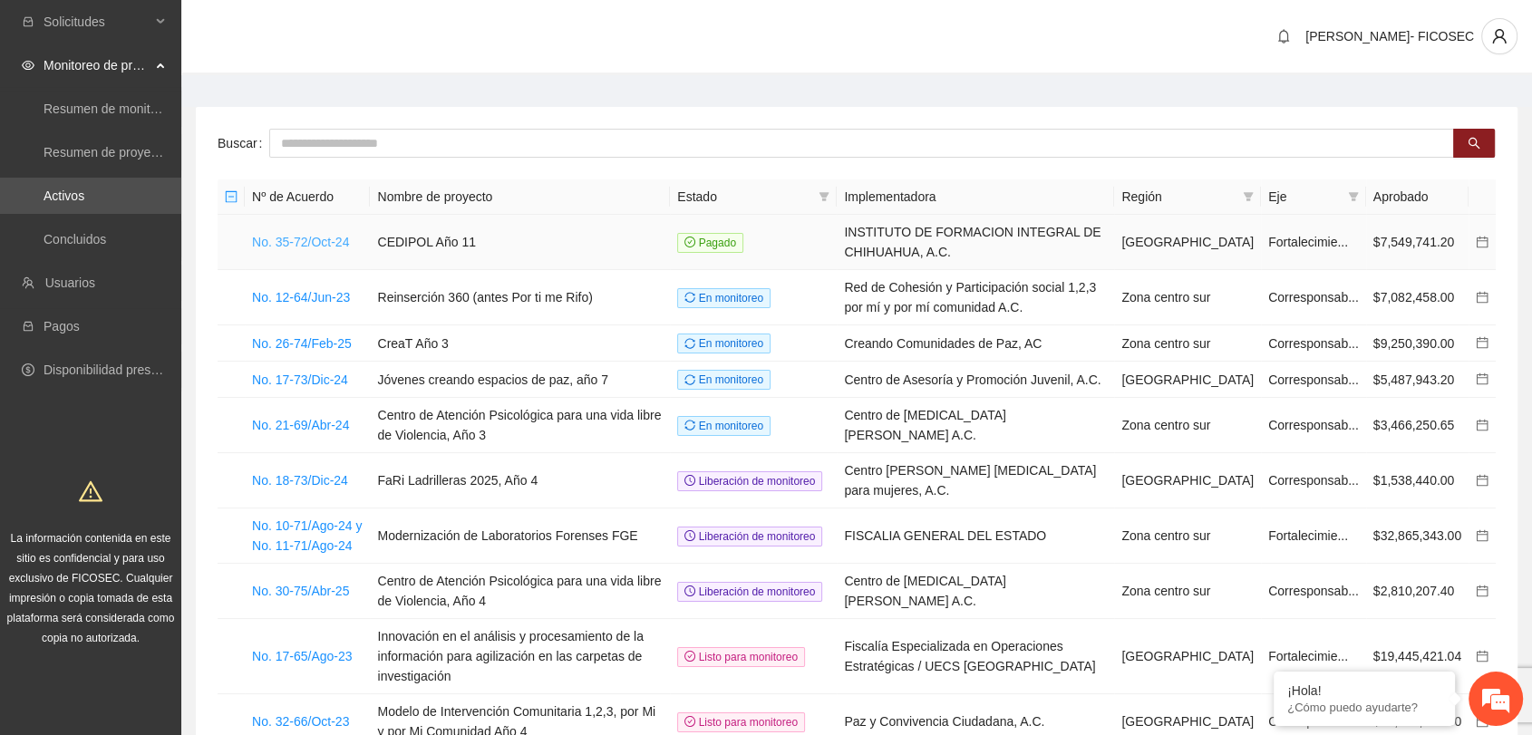
click at [326, 236] on link "No. 35-72/Oct-24" at bounding box center [300, 242] width 97 height 15
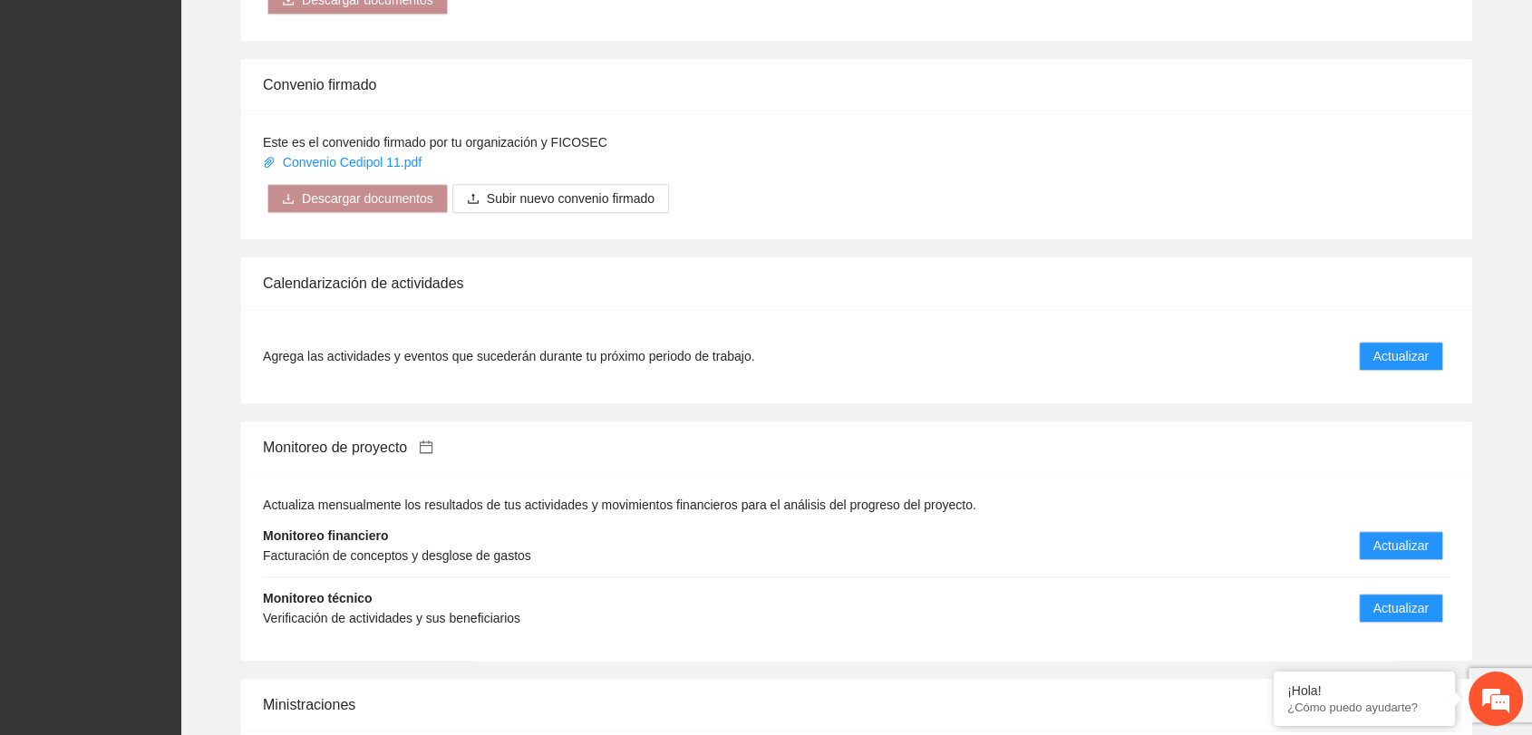
scroll to position [1409, 0]
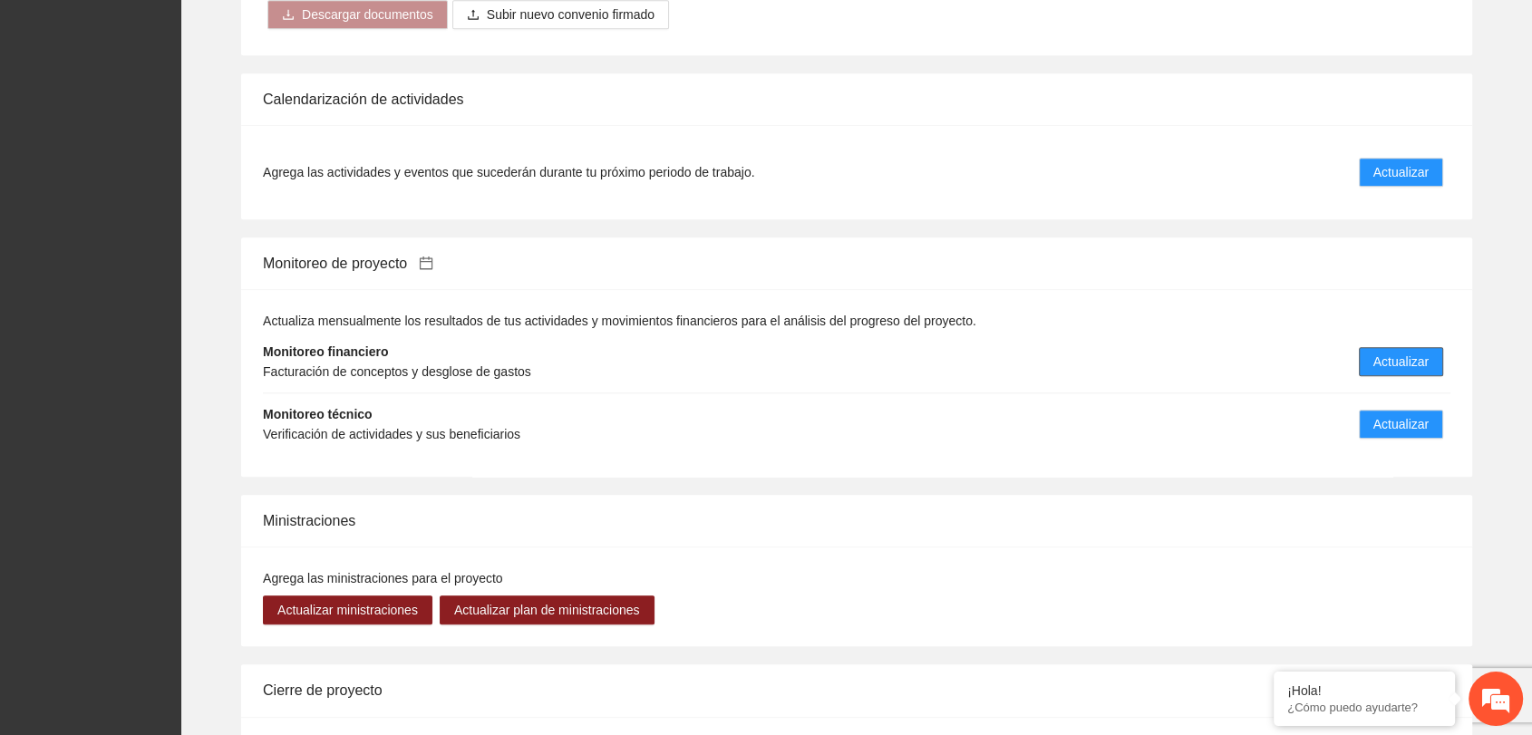
click at [1382, 360] on span "Actualizar" at bounding box center [1400, 362] width 55 height 20
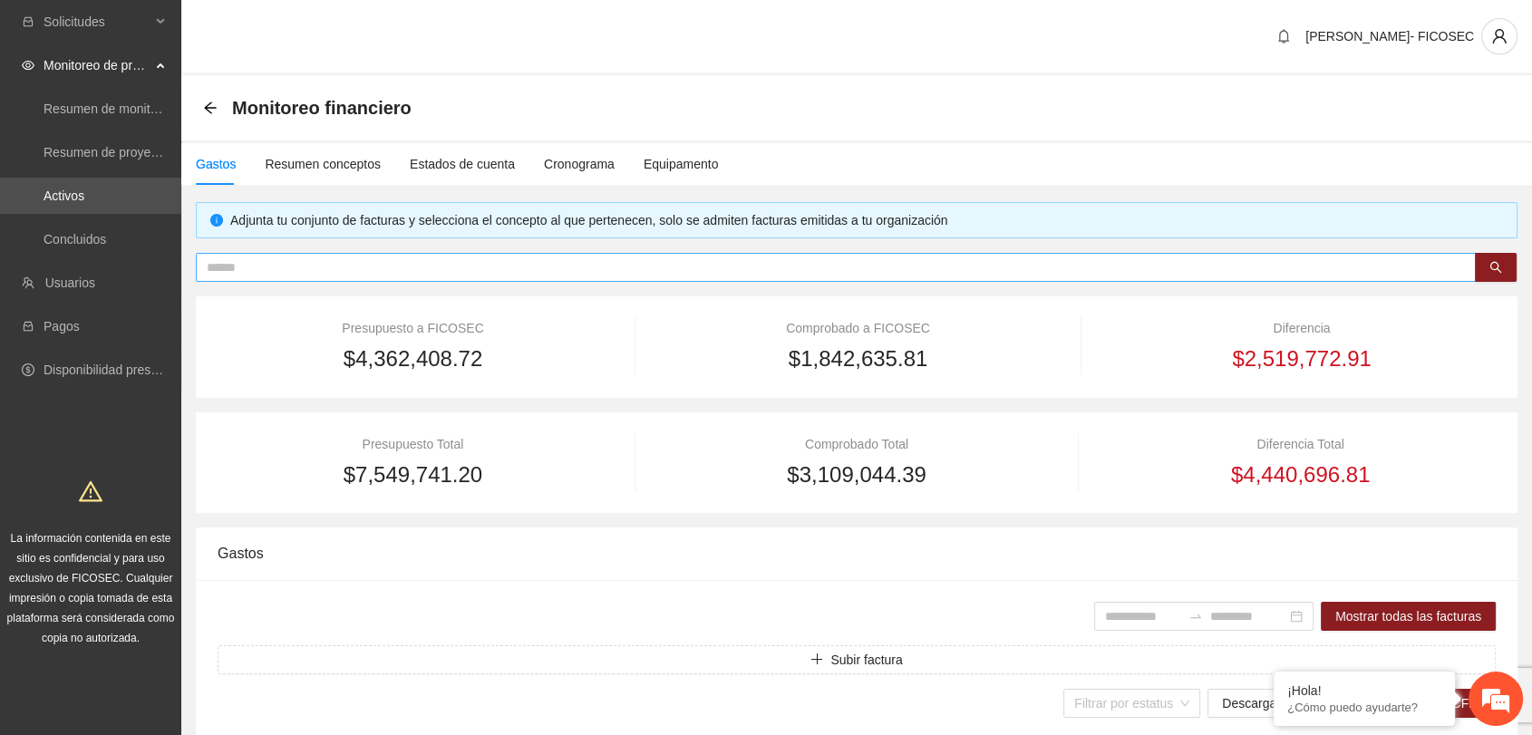
click at [479, 269] on input "text" at bounding box center [829, 267] width 1244 height 20
paste input "**********"
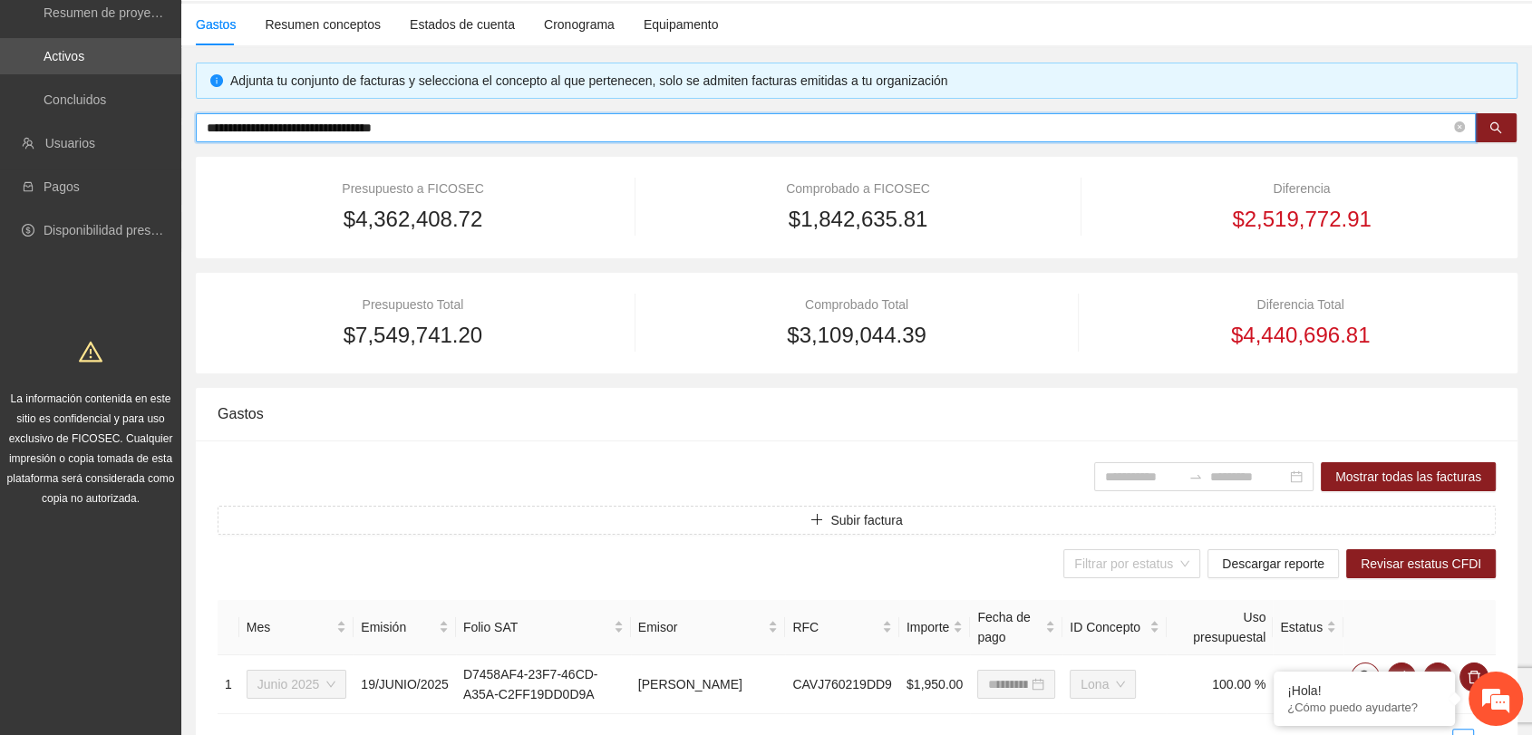
scroll to position [255, 0]
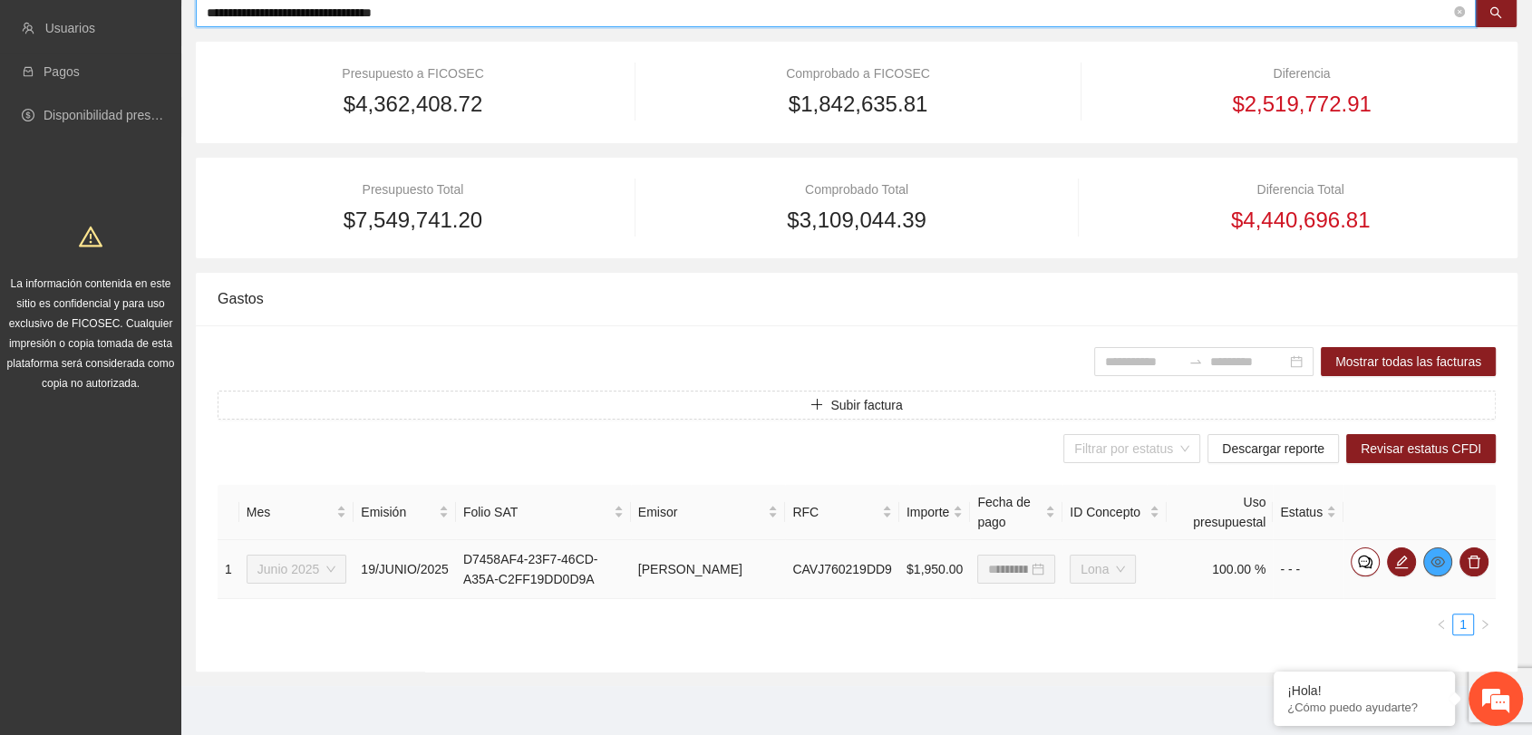
type input "**********"
click at [1443, 564] on icon "eye" at bounding box center [1437, 562] width 15 height 15
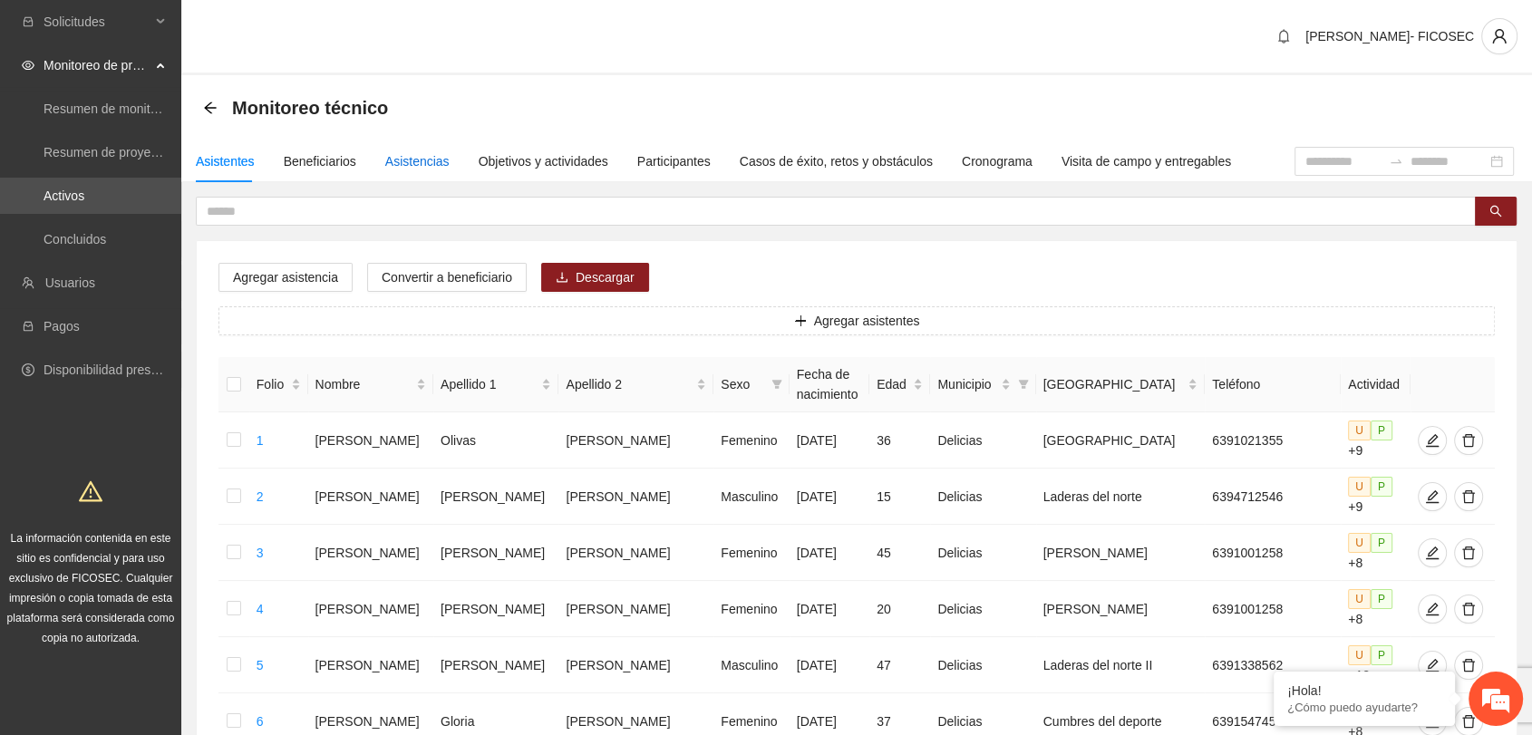
click at [414, 167] on div "Asistencias" at bounding box center [417, 161] width 64 height 20
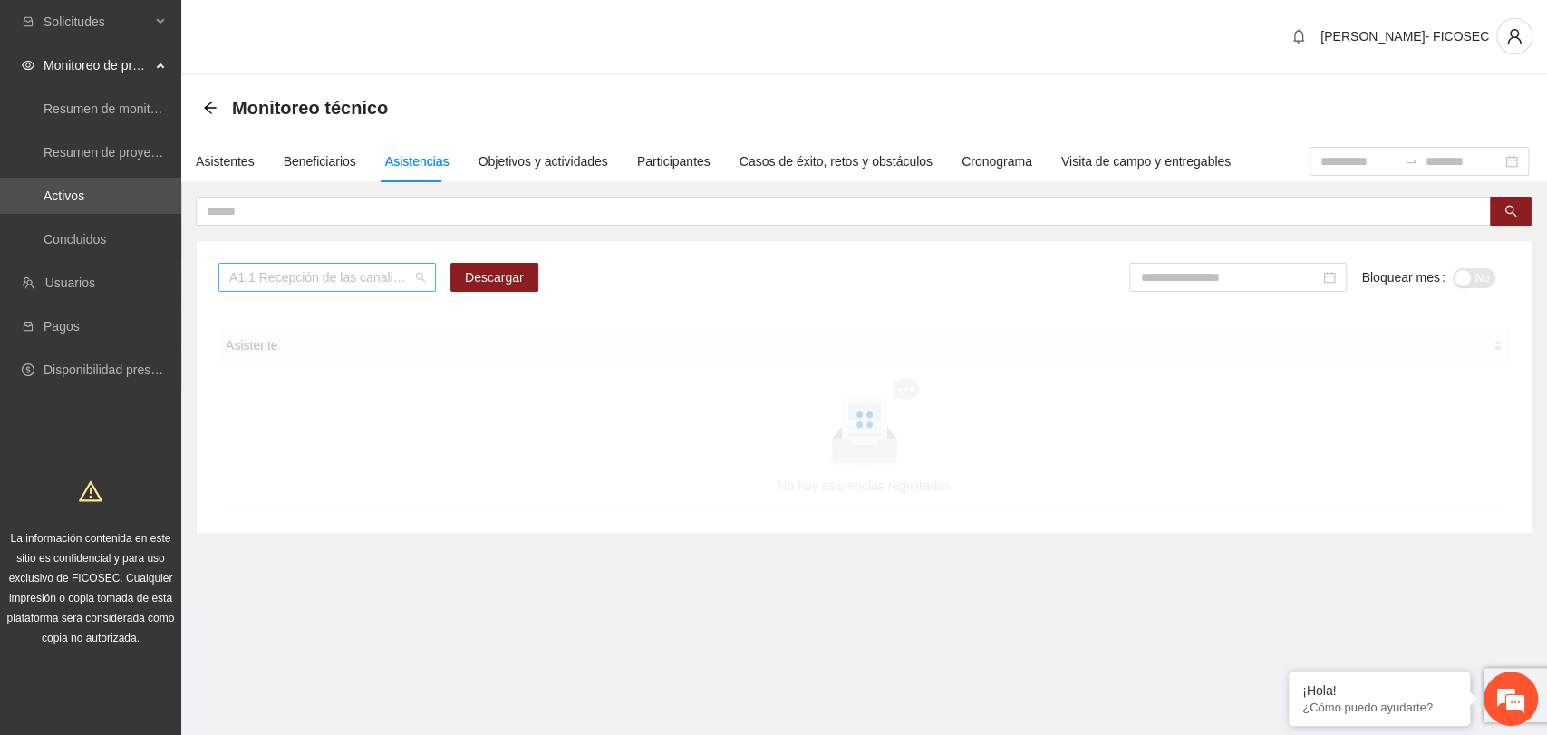
click at [333, 284] on span "A1.1 Recepción de las canalizaciones de personas que recibirán atención." at bounding box center [327, 277] width 196 height 27
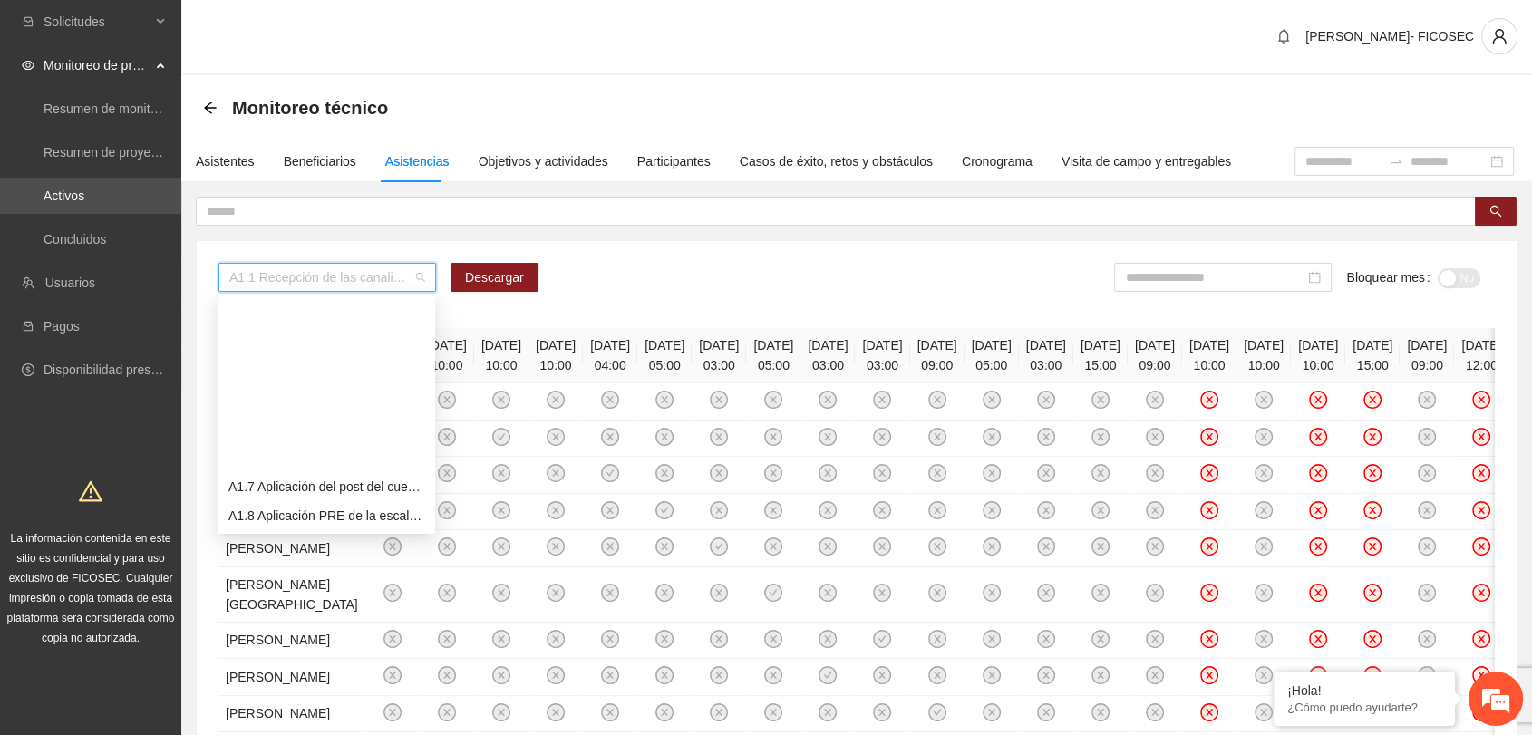
scroll to position [302, 0]
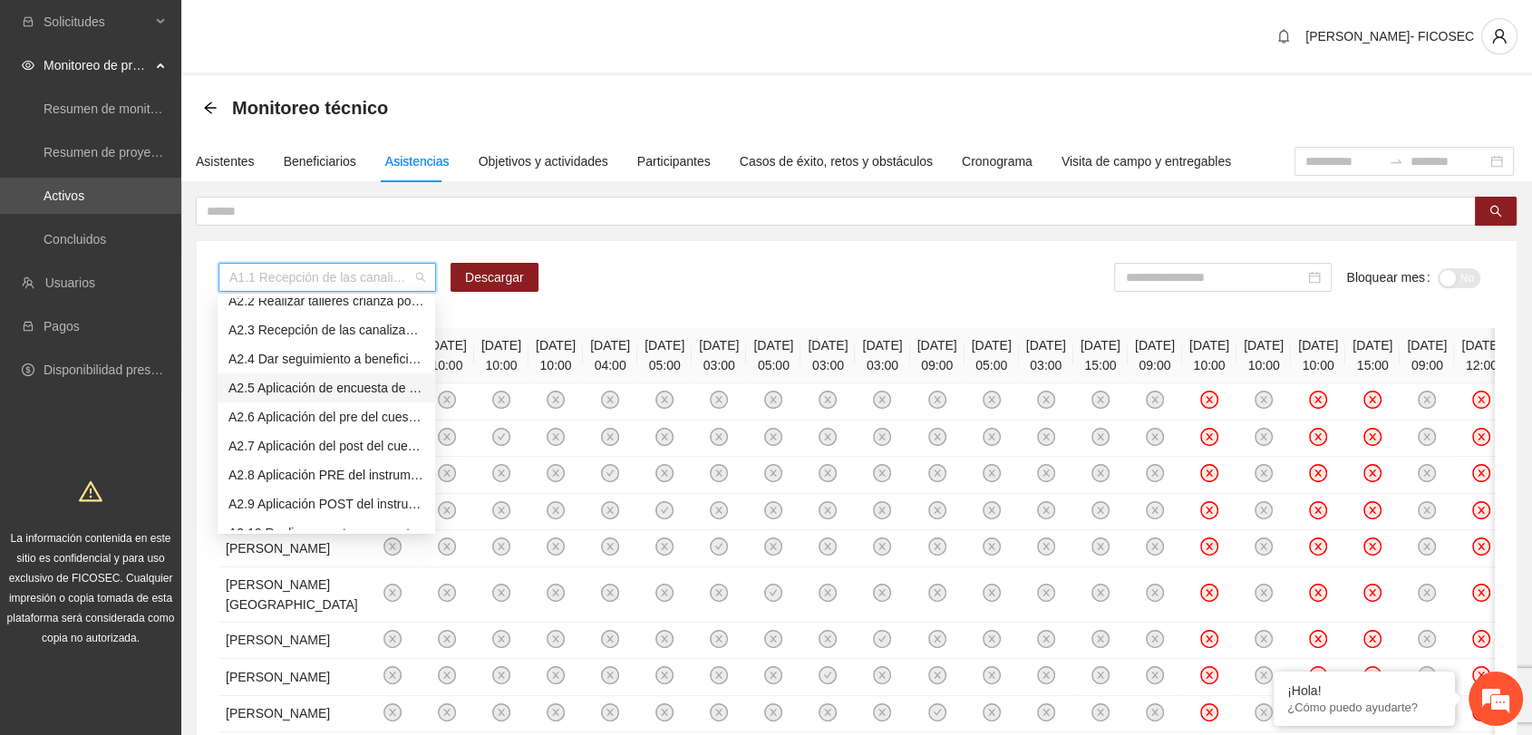
click at [302, 380] on div "A2.5 Aplicación de encuesta de satisfacción" at bounding box center [326, 388] width 196 height 20
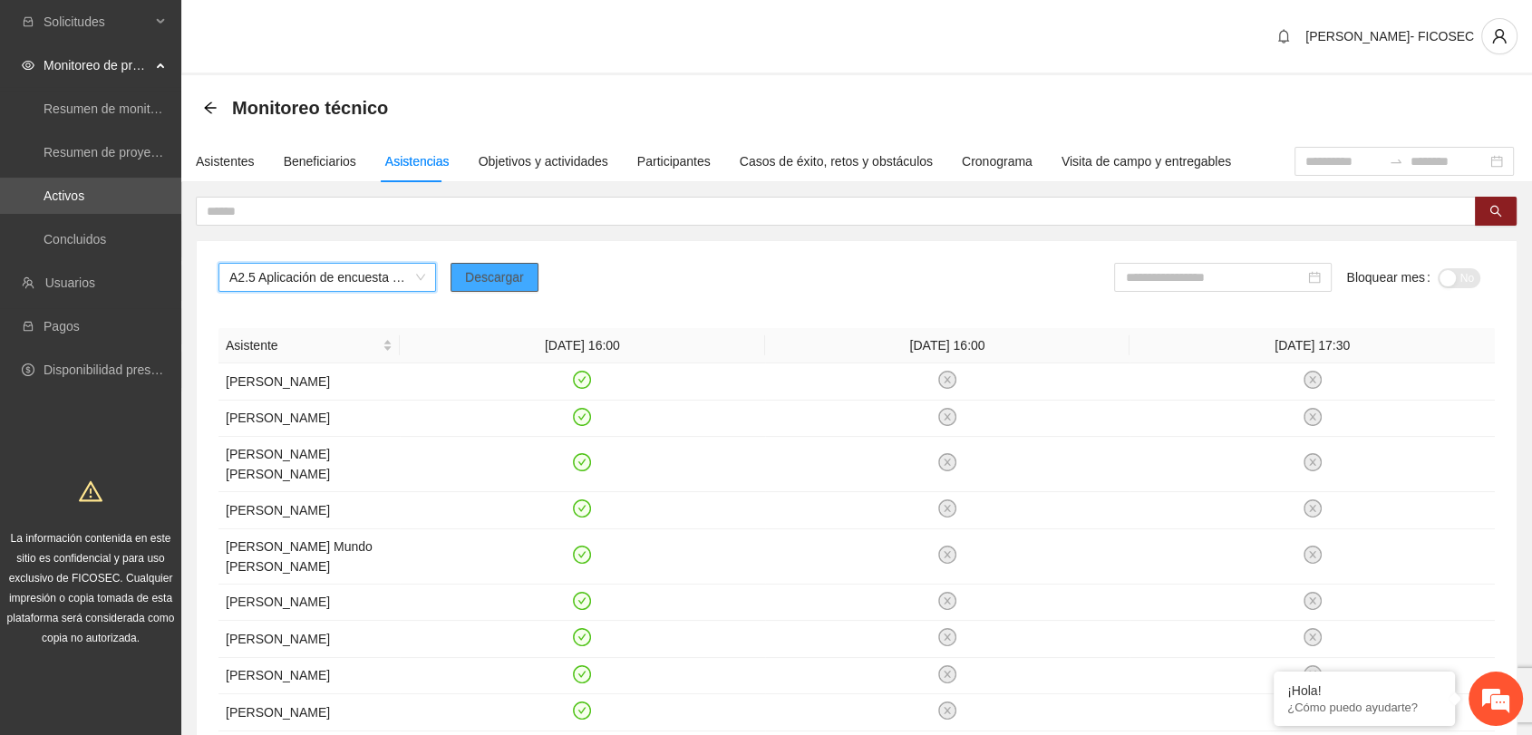
click at [483, 277] on span "Descargar" at bounding box center [494, 277] width 59 height 20
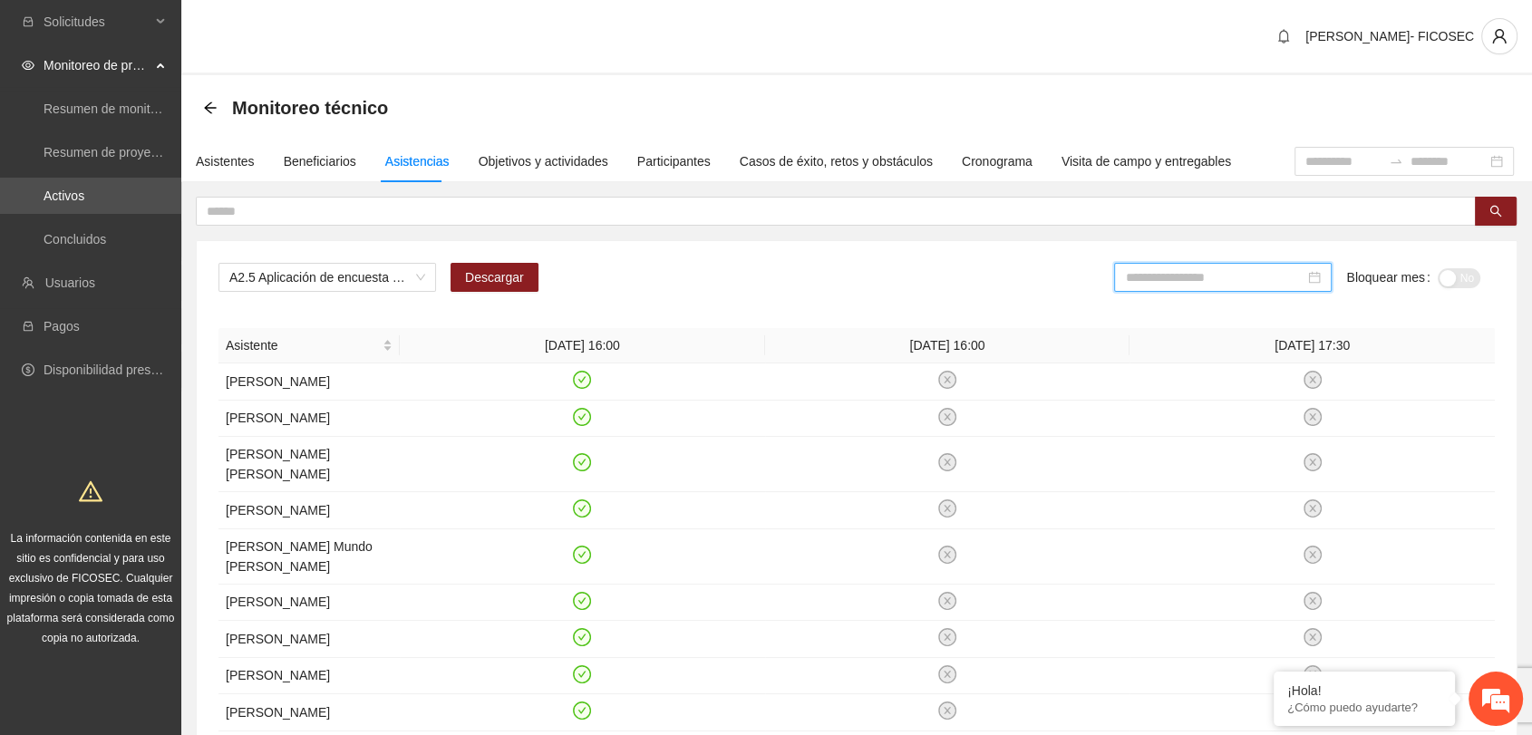
click at [1206, 272] on input at bounding box center [1214, 277] width 179 height 20
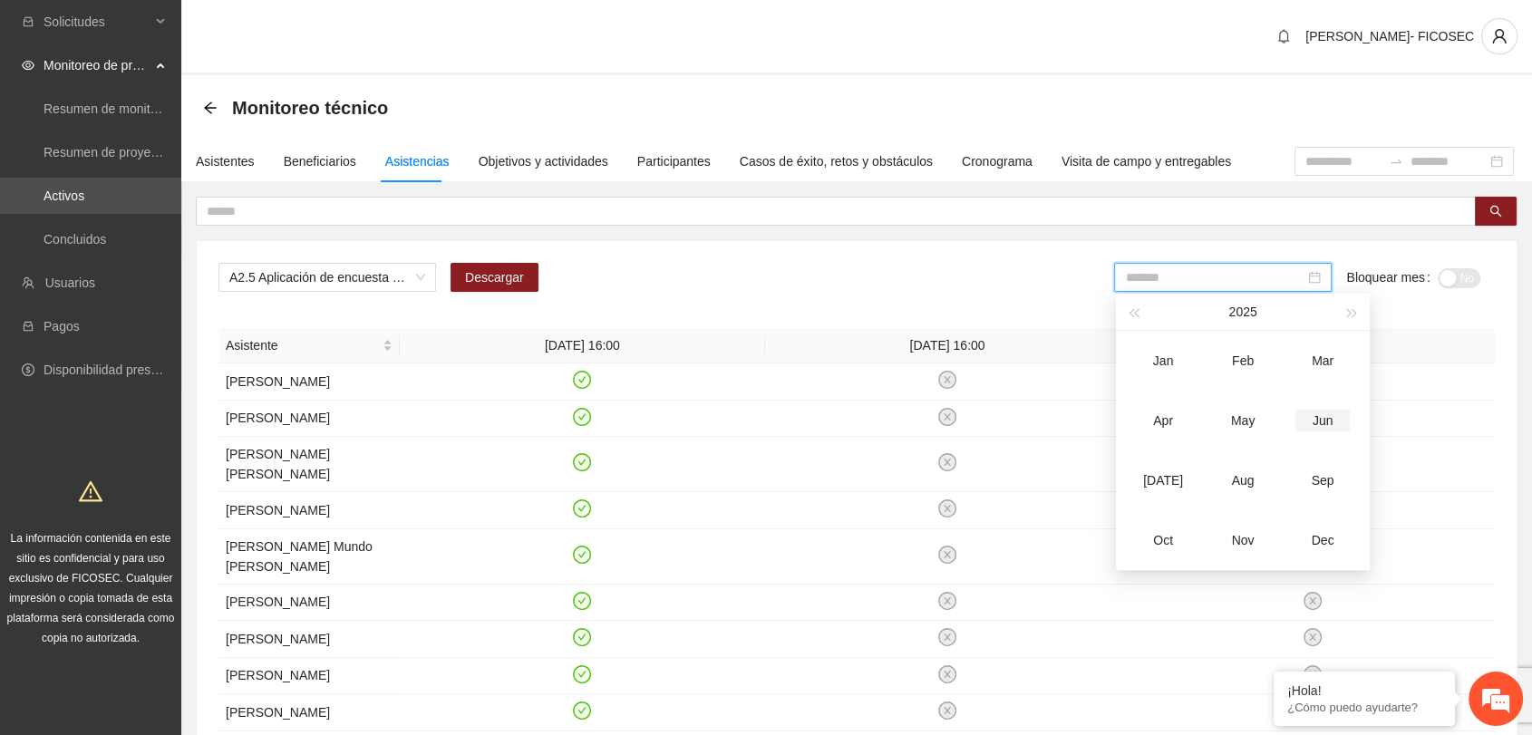
click at [1327, 421] on div "Jun" at bounding box center [1322, 421] width 54 height 22
type input "*******"
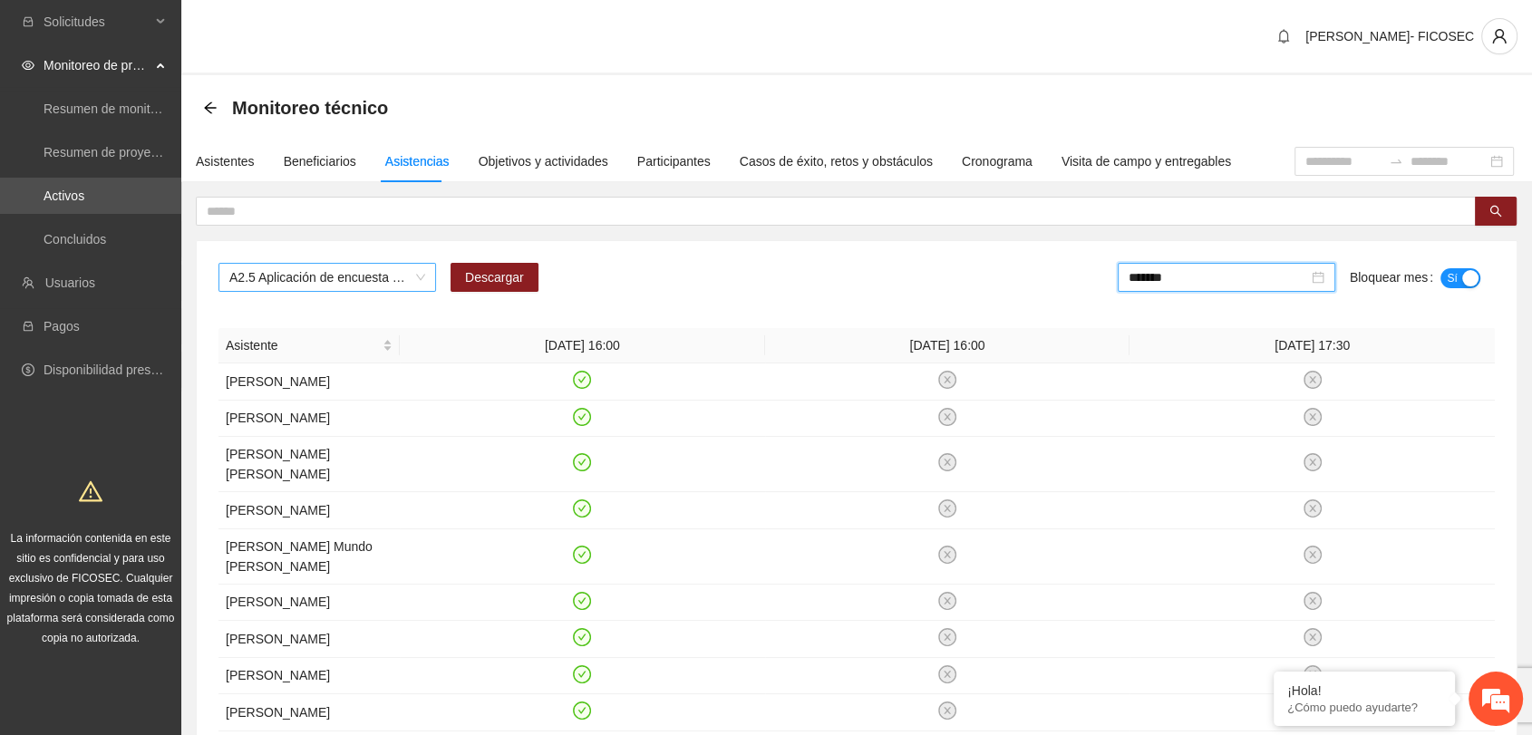
click at [339, 273] on span "A2.5 Aplicación de encuesta de satisfacción" at bounding box center [327, 277] width 196 height 27
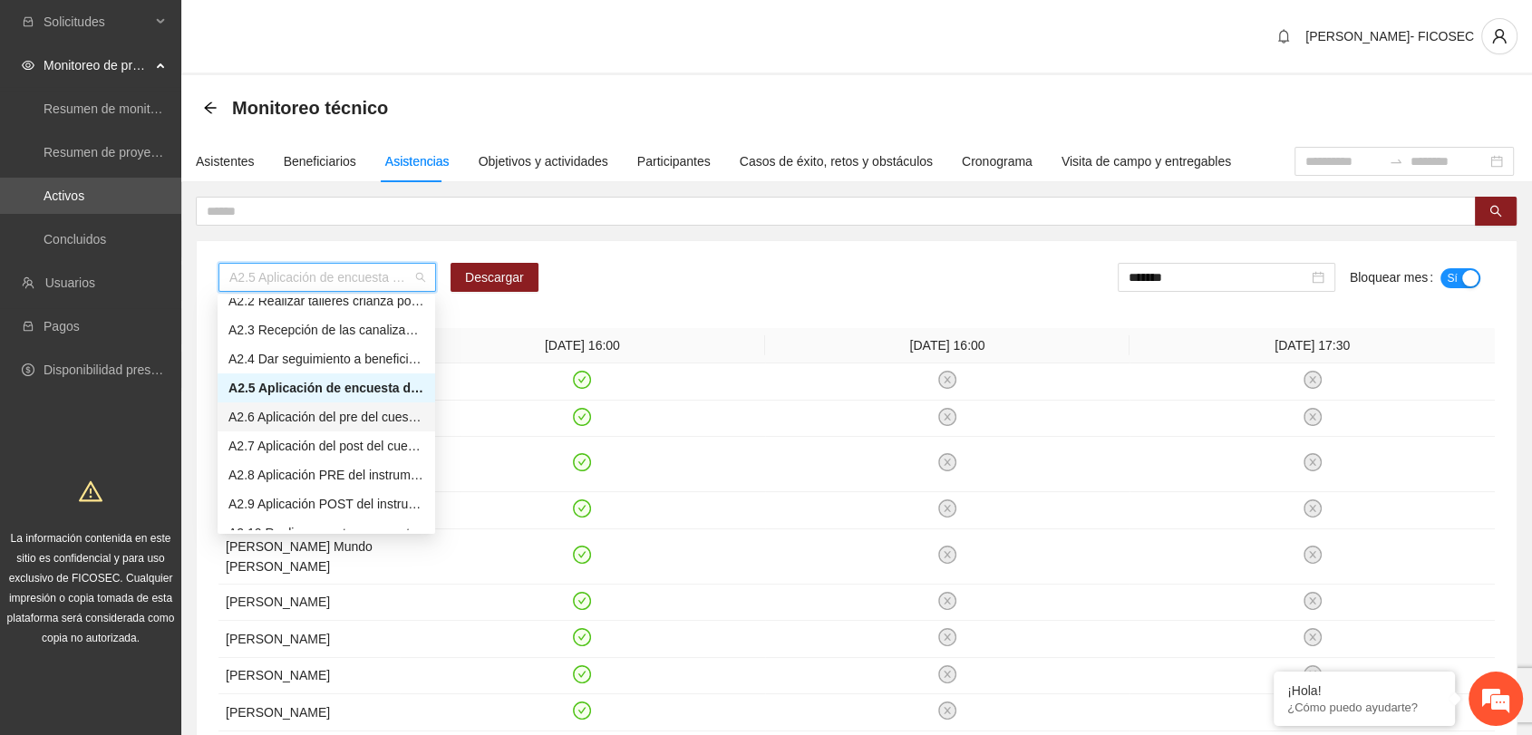
click at [295, 417] on div "A2.6 Aplicación del pre del cuestionario de agresividad." at bounding box center [326, 417] width 196 height 20
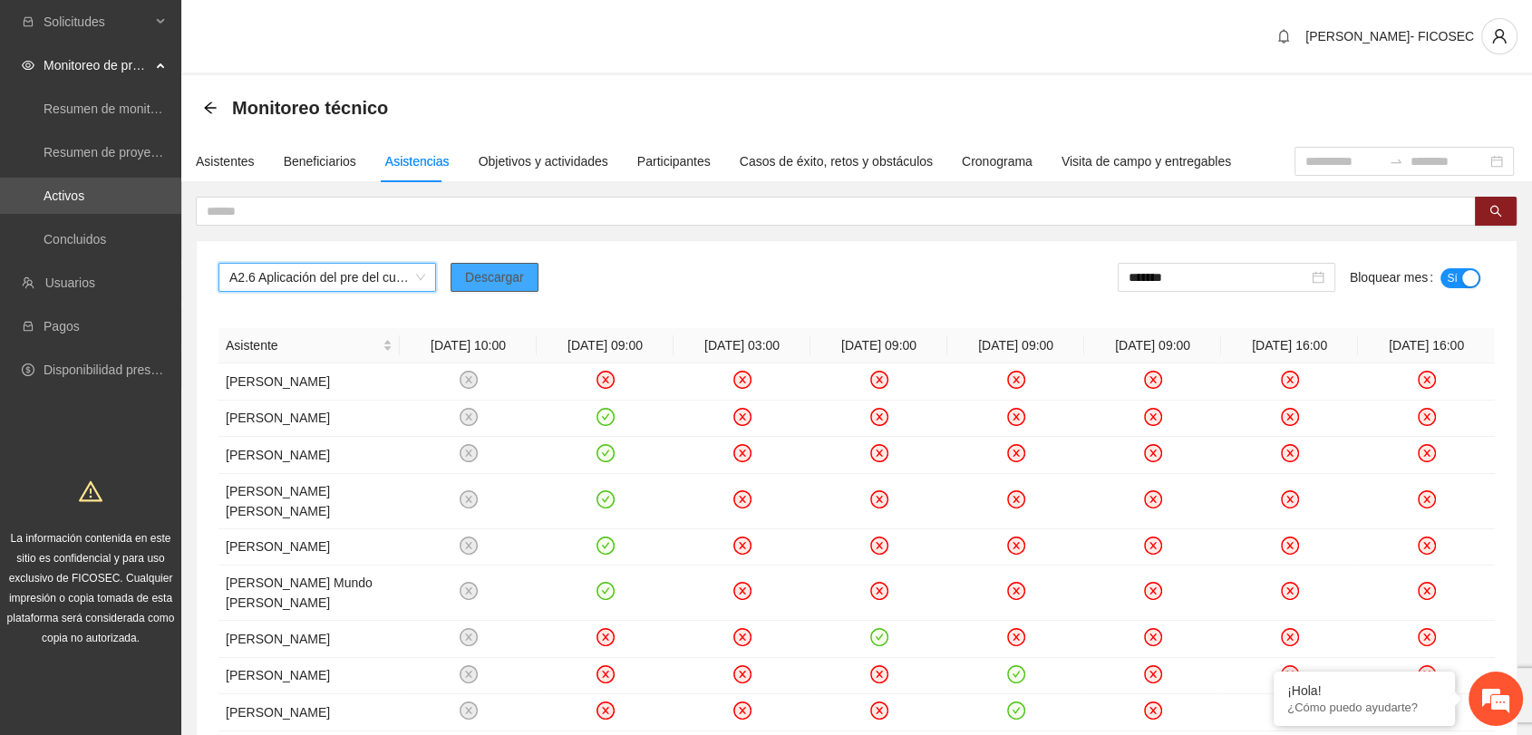
click at [491, 273] on span "Descargar" at bounding box center [494, 277] width 59 height 20
click at [345, 278] on span "A2.6 Aplicación del pre del cuestionario de agresividad." at bounding box center [327, 277] width 196 height 27
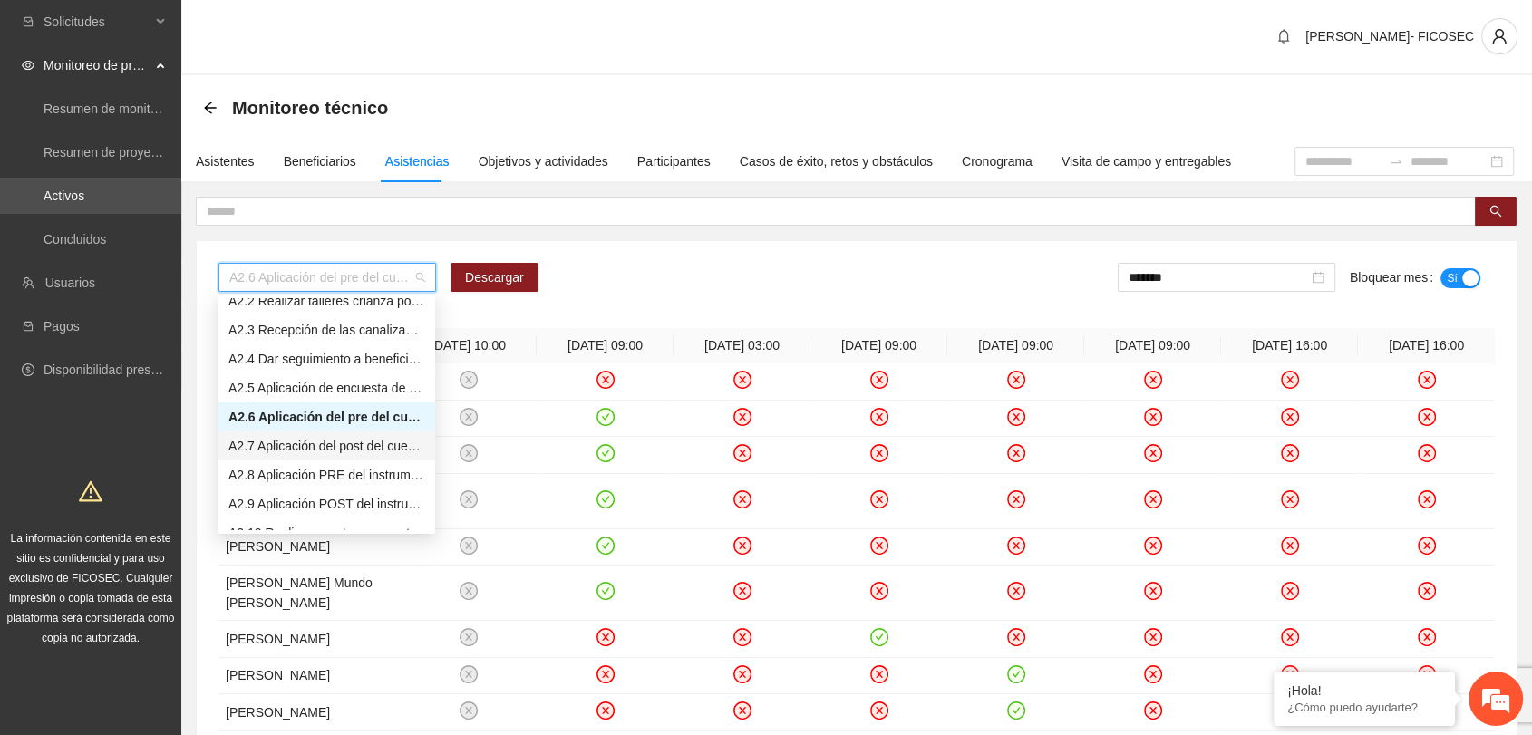
click at [355, 445] on div "A2.7 Aplicación del post del cuestionario de agresividad" at bounding box center [326, 446] width 196 height 20
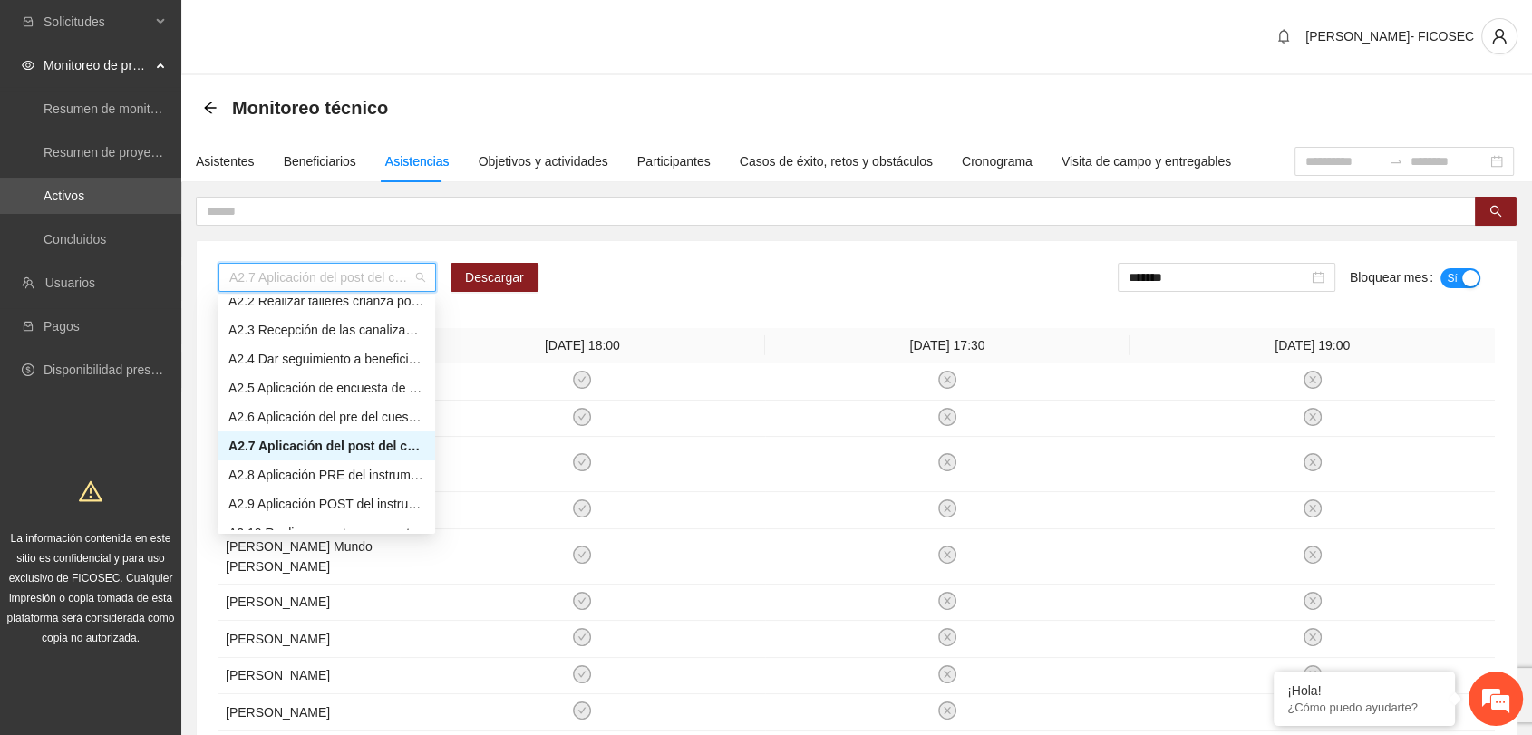
click at [368, 283] on span "A2.7 Aplicación del post del cuestionario de agresividad" at bounding box center [327, 277] width 196 height 27
click at [309, 480] on div "A2.8 Aplicación PRE del instrumento de afrontación y resolución de conflictos." at bounding box center [326, 475] width 196 height 20
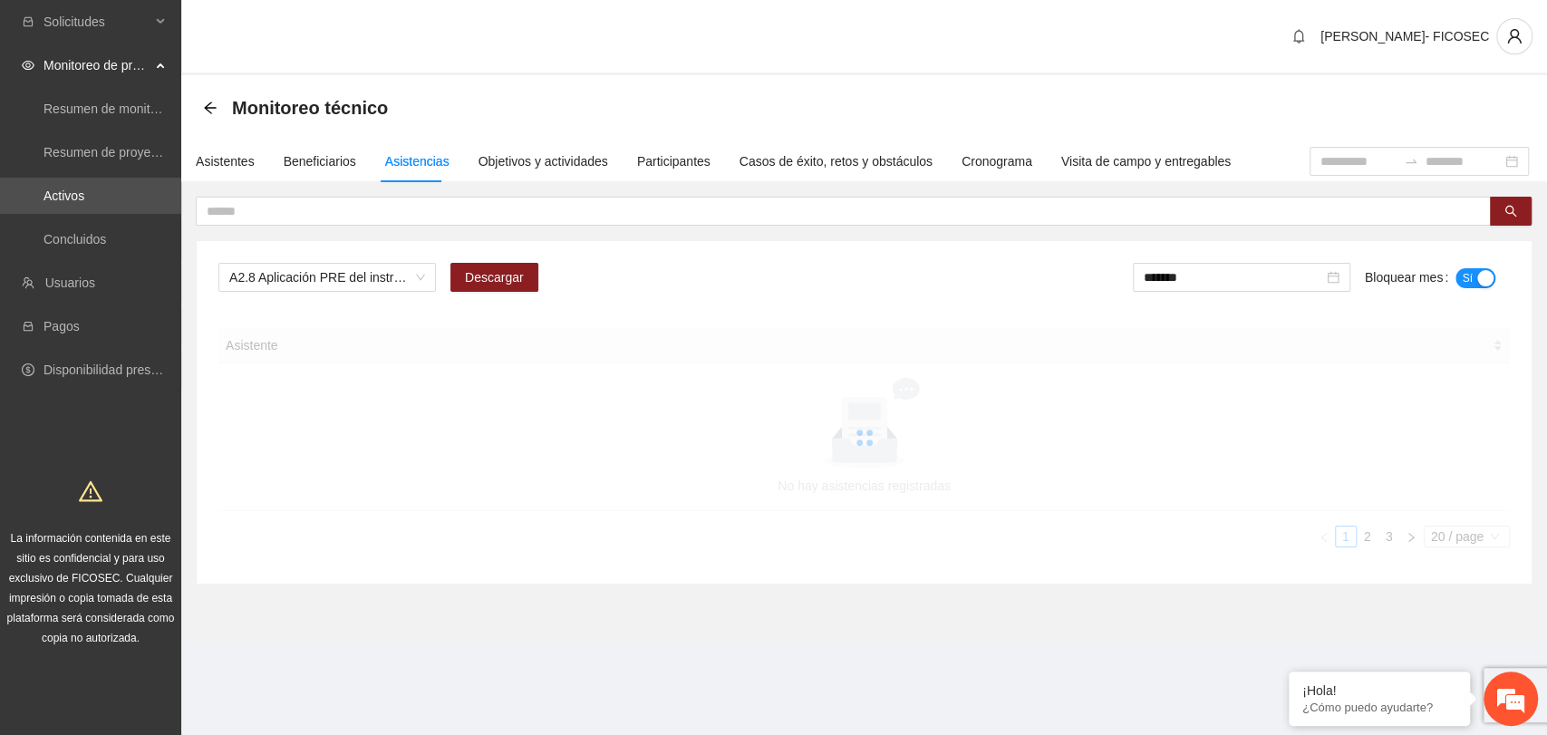
click at [309, 480] on div at bounding box center [864, 437] width 1292 height 219
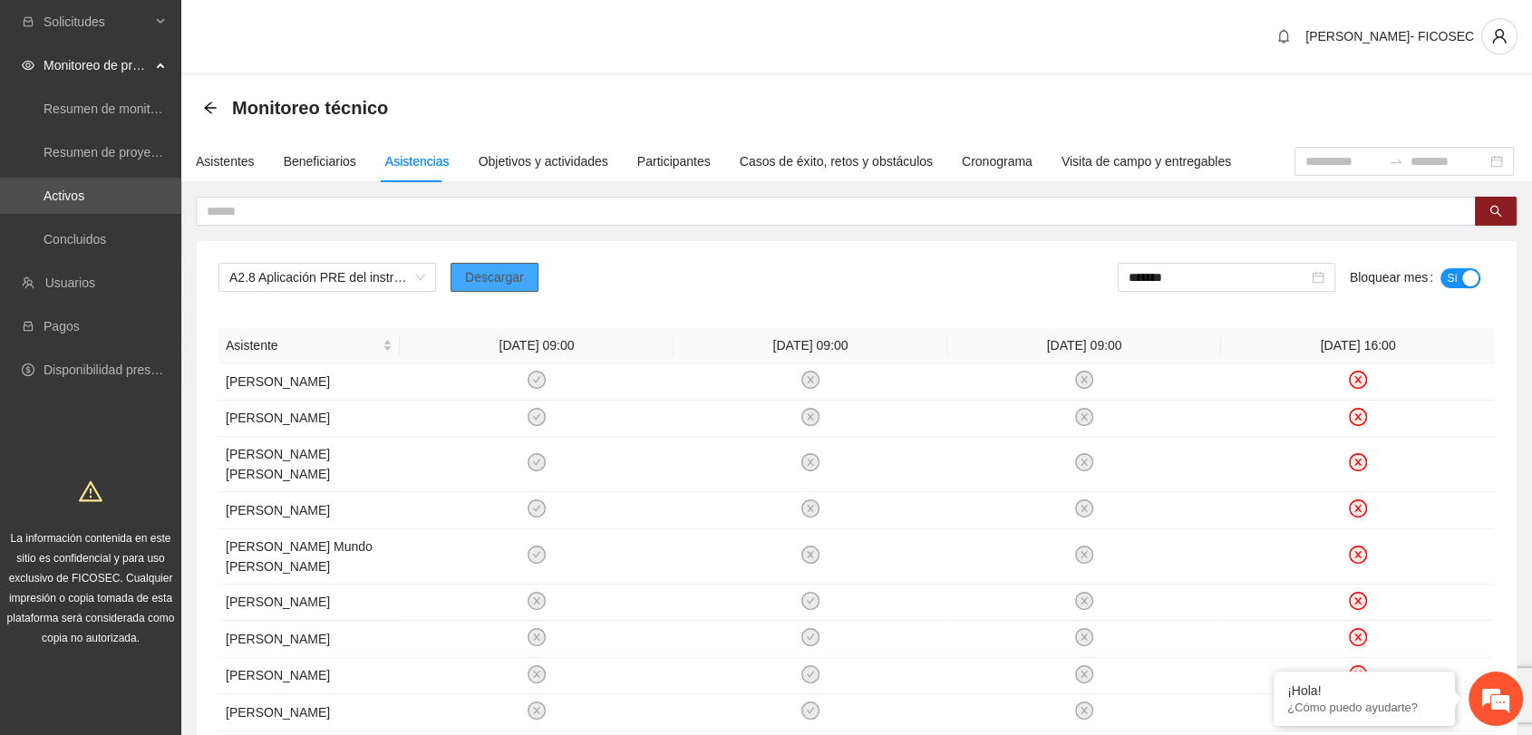
drag, startPoint x: 493, startPoint y: 277, endPoint x: 491, endPoint y: 256, distance: 21.8
click at [492, 257] on div "A2.8 Aplicación PRE del instrumento de afrontación y resolución de conflictos. …" at bounding box center [857, 742] width 1320 height 1003
click at [502, 278] on span "Descargar" at bounding box center [494, 277] width 59 height 20
click at [499, 279] on span "Descargar" at bounding box center [494, 277] width 59 height 20
